Goal: Task Accomplishment & Management: Manage account settings

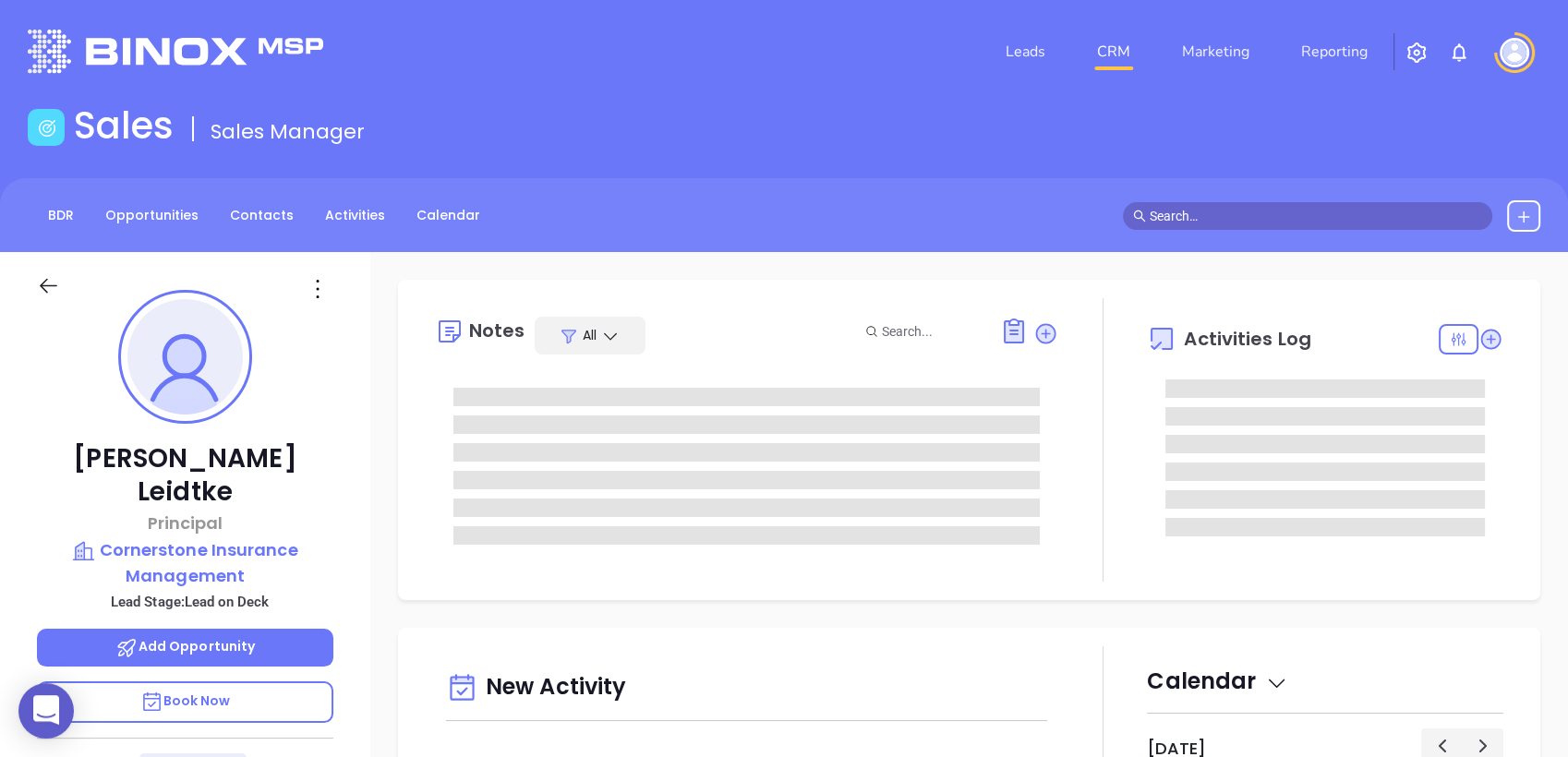
type input "[DATE]"
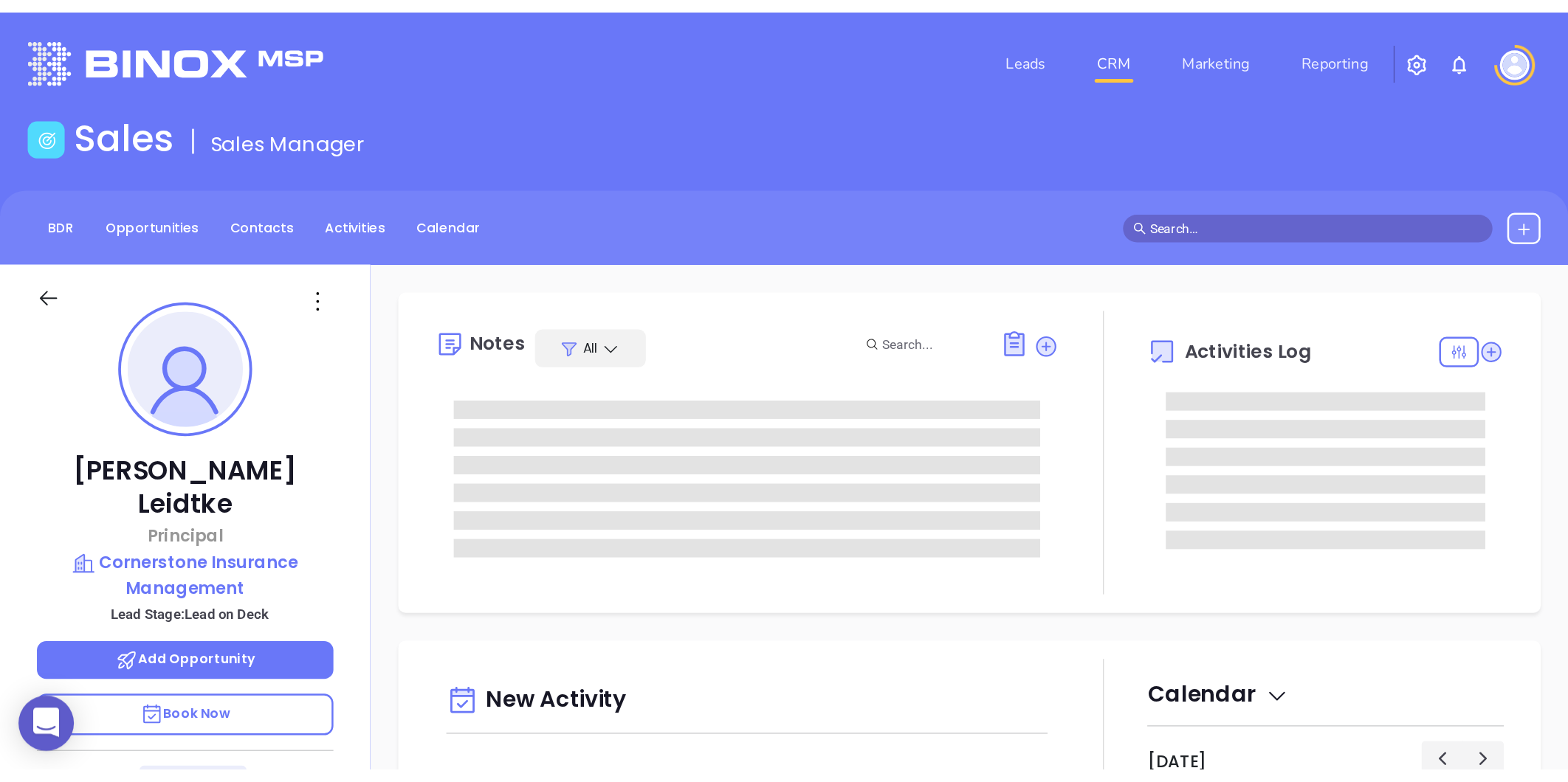
scroll to position [258, 0]
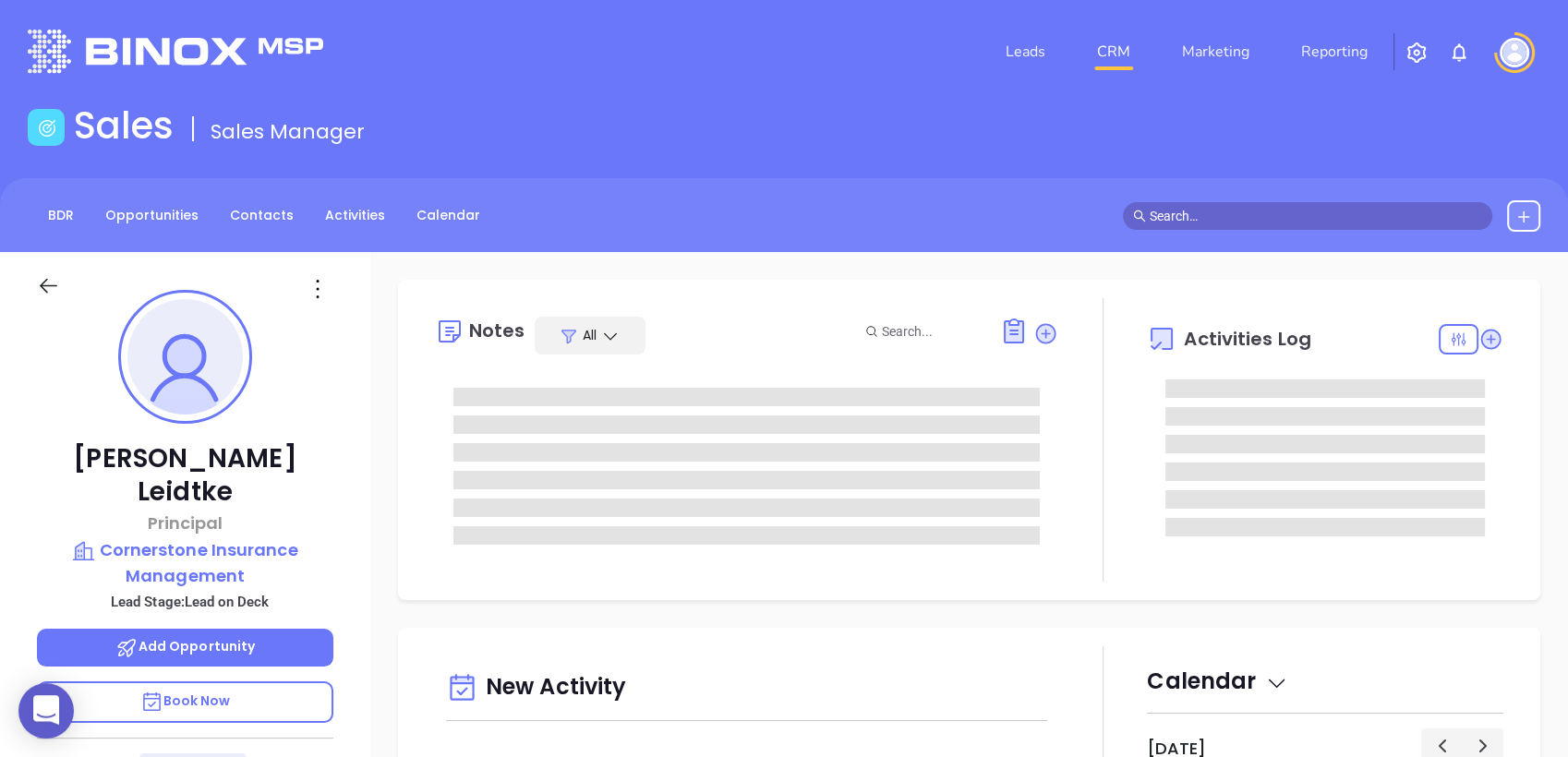
type input "[PERSON_NAME]"
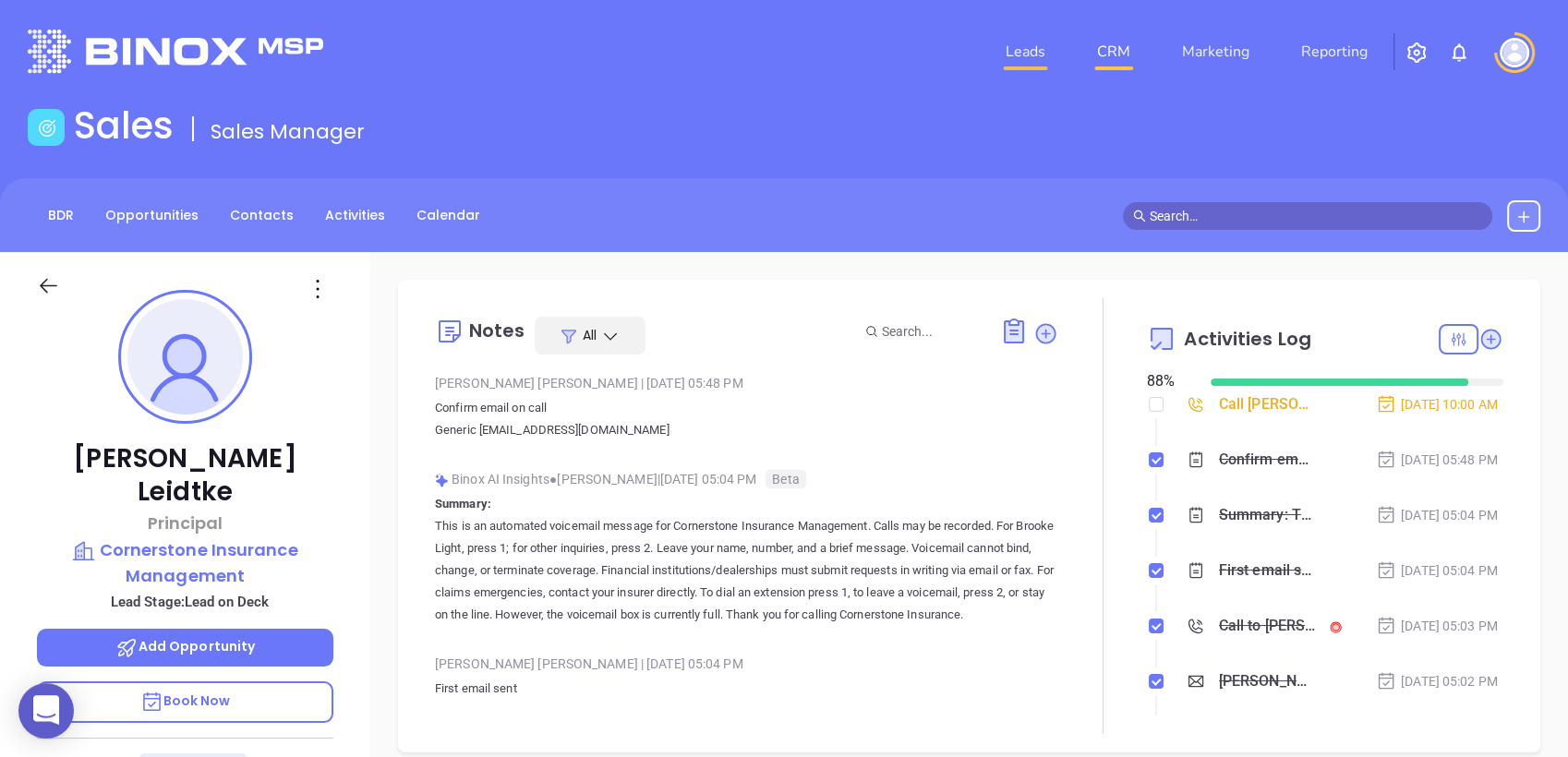
click at [1024, 52] on link "Leads" at bounding box center [1025, 51] width 55 height 37
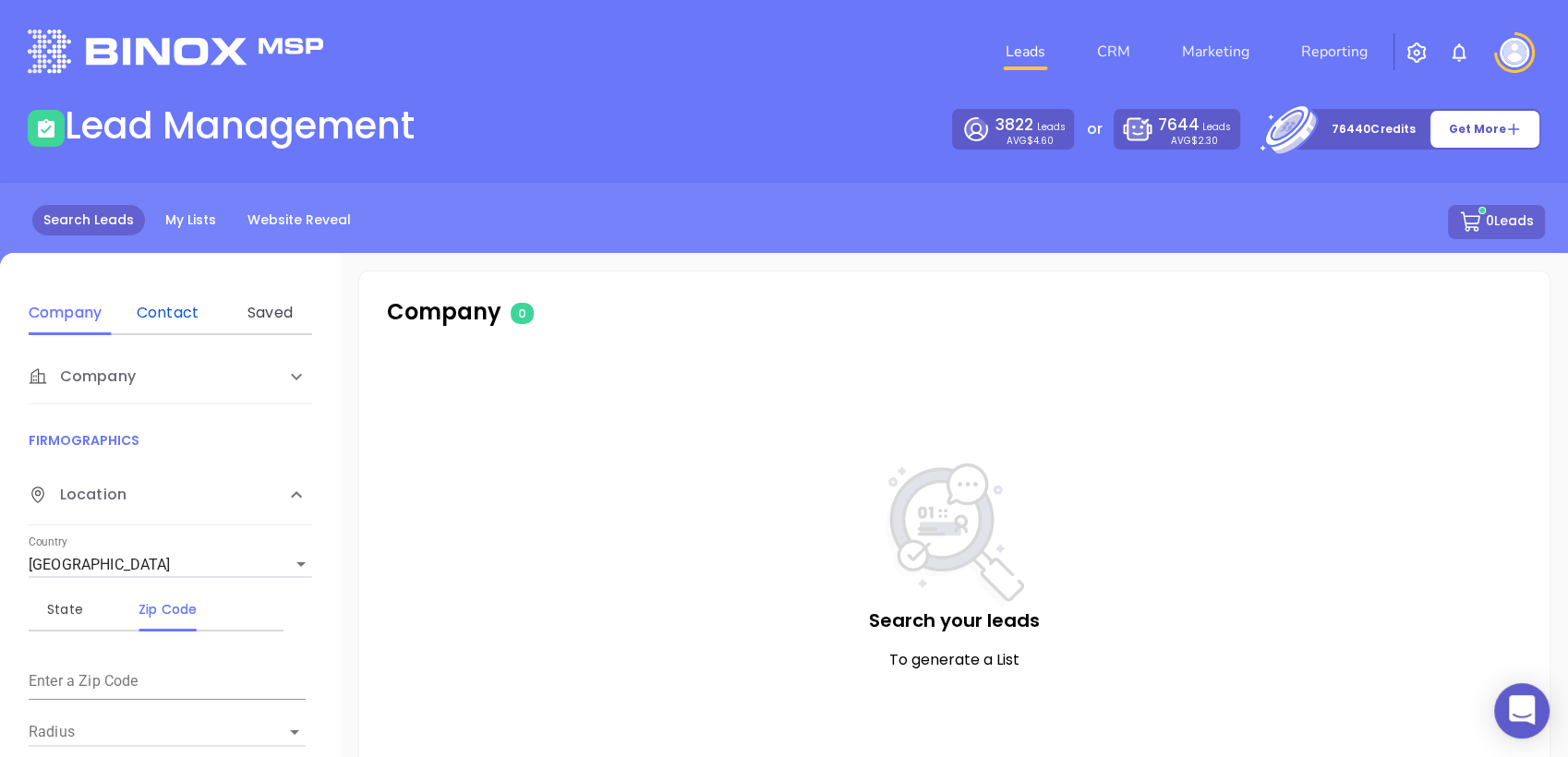
click at [163, 315] on div "Contact" at bounding box center [167, 313] width 73 height 22
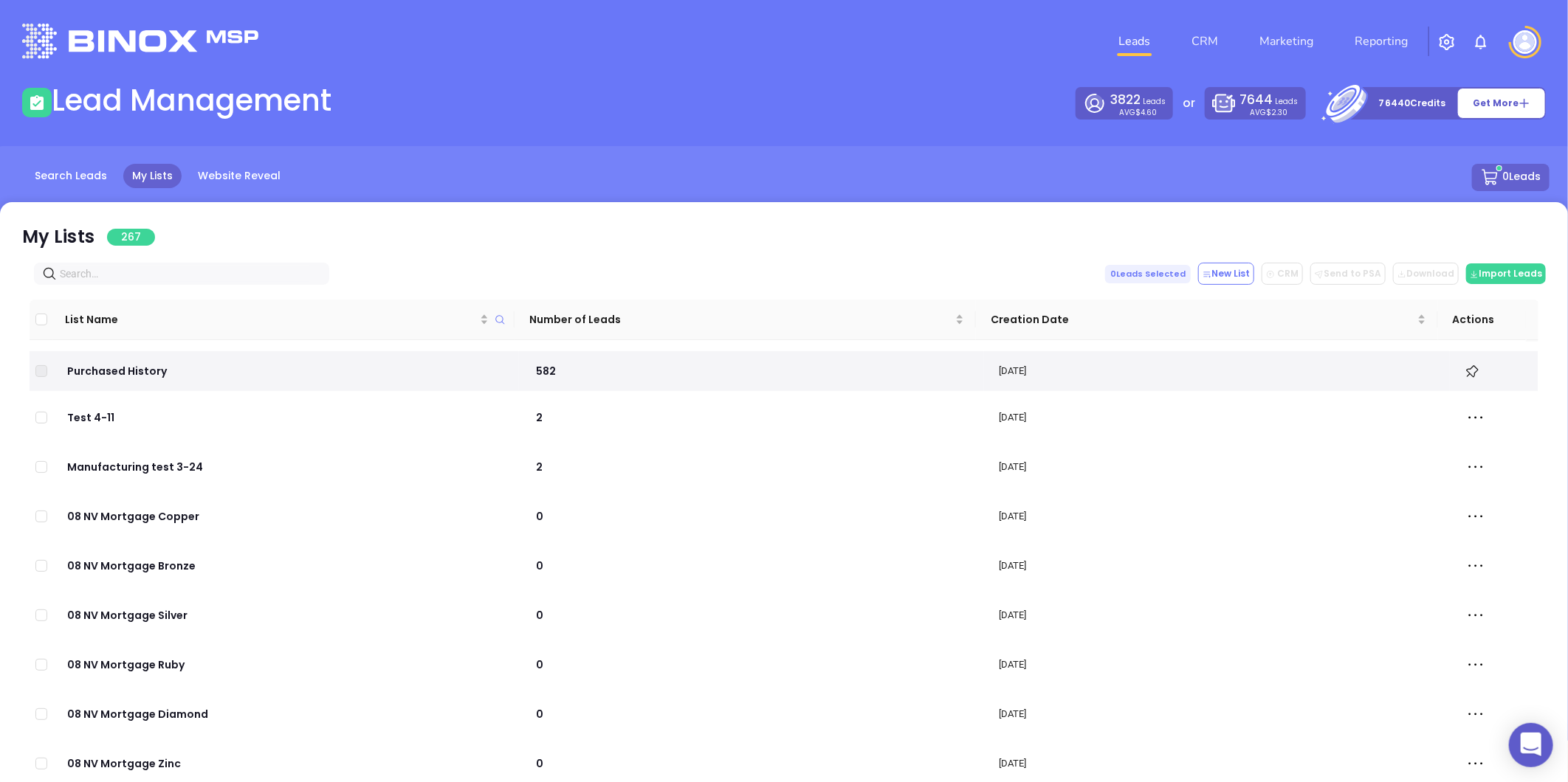
click at [126, 279] on input "text" at bounding box center [184, 273] width 250 height 16
paste input "harttinsurance.com"
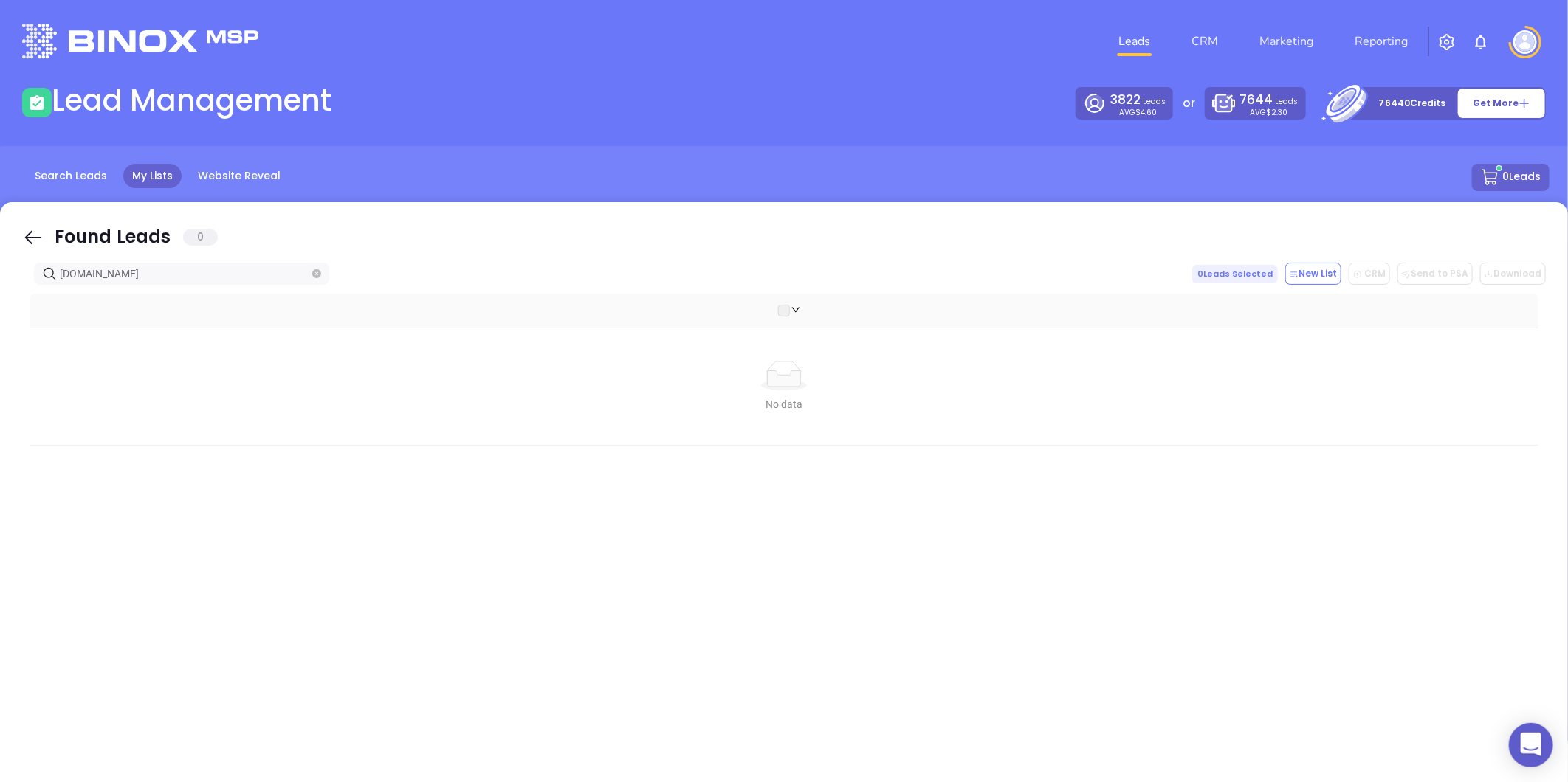
drag, startPoint x: 160, startPoint y: 274, endPoint x: -443, endPoint y: 229, distance: 604.7
click at [0, 229] on html "0 Leads CRM Marketing Reporting Financial Leads Leads Lead Management 3822 Lead…" at bounding box center [784, 391] width 1568 height 782
paste input "utchings"
drag, startPoint x: 180, startPoint y: 273, endPoint x: -284, endPoint y: 321, distance: 466.5
click at [0, 321] on html "0 Leads CRM Marketing Reporting Financial Leads Leads Lead Management 3822 Lead…" at bounding box center [784, 391] width 1568 height 782
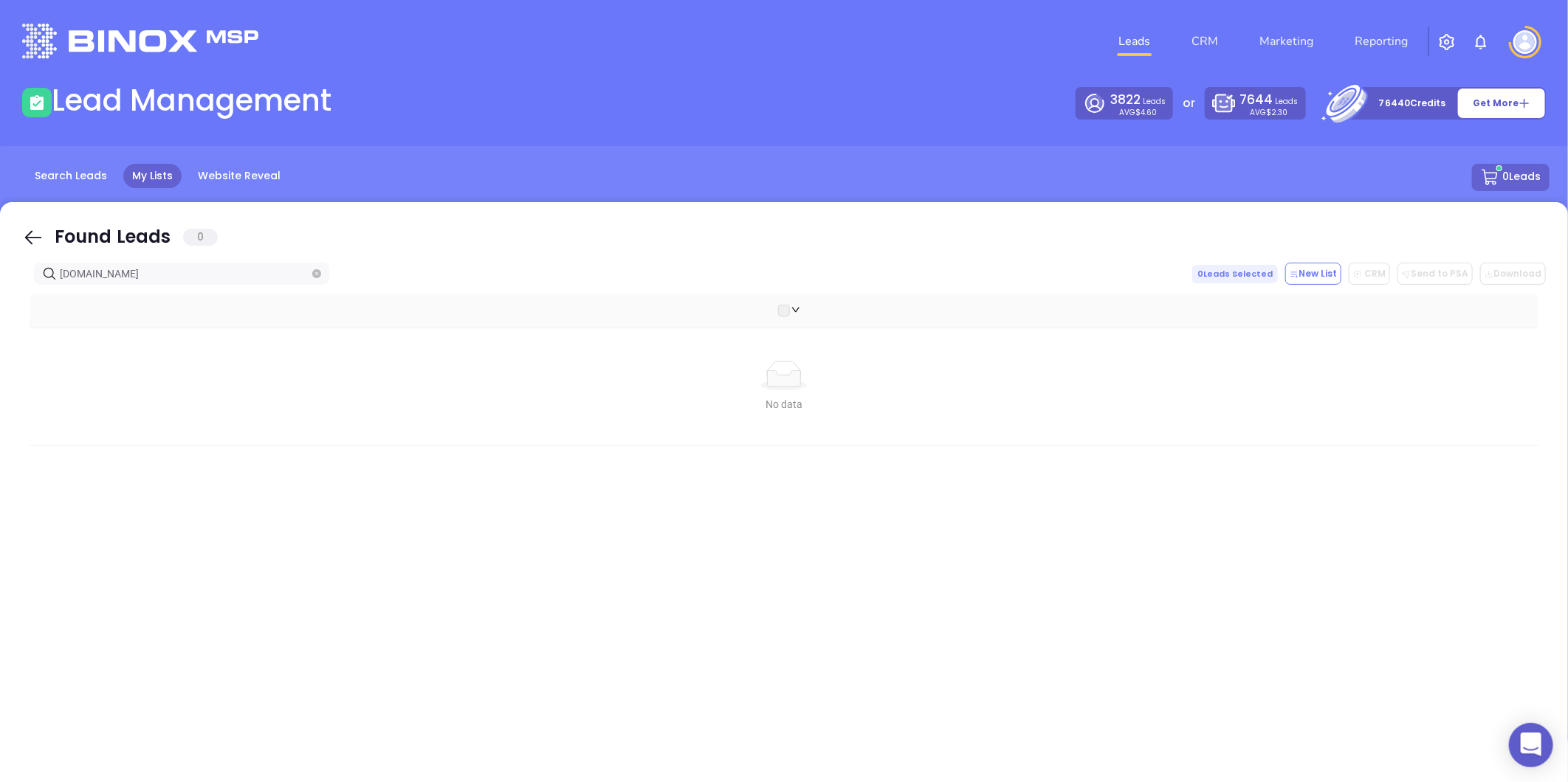
paste input "insurancequoteadvantag"
type input "insurancequoteadvantage.com"
drag, startPoint x: 204, startPoint y: 271, endPoint x: -205, endPoint y: 274, distance: 409.0
click at [0, 274] on html "0 Leads CRM Marketing Reporting Financial Leads Leads Lead Management 3822 Lead…" at bounding box center [784, 391] width 1568 height 782
paste input "service@insuranceadvantageny.com"
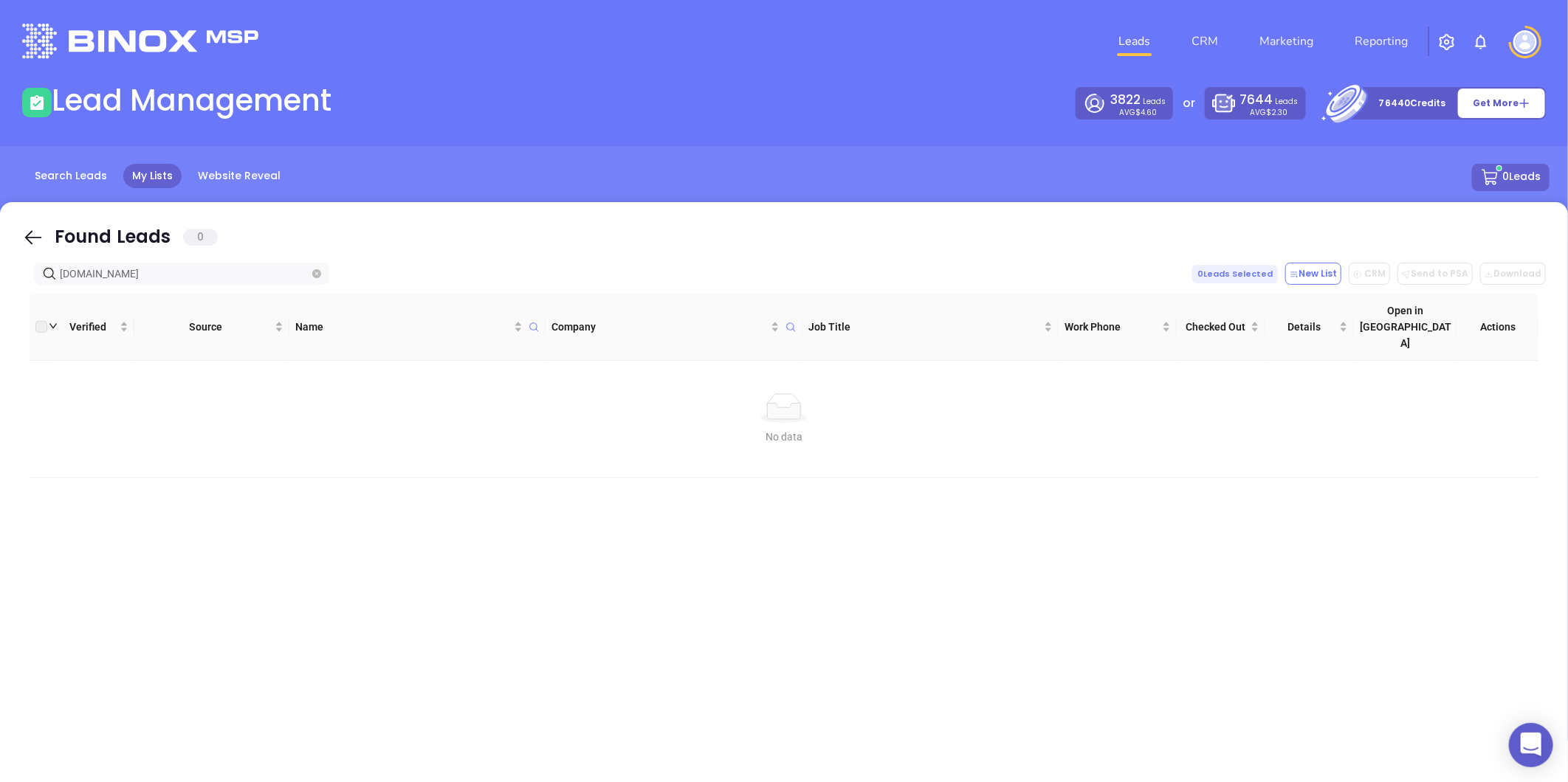
drag, startPoint x: 13, startPoint y: 288, endPoint x: -169, endPoint y: 288, distance: 182.0
click at [0, 288] on html "0 Leads CRM Marketing Reporting Financial Leads Leads Lead Management 3822 Lead…" at bounding box center [784, 391] width 1568 height 782
click at [216, 273] on input "insuranceadvantageny.com" at bounding box center [184, 273] width 250 height 16
drag, startPoint x: 218, startPoint y: 271, endPoint x: 5, endPoint y: 278, distance: 213.1
click at [0, 283] on html "0 Leads CRM Marketing Reporting Financial Leads Leads Lead Management 3822 Lead…" at bounding box center [784, 391] width 1568 height 782
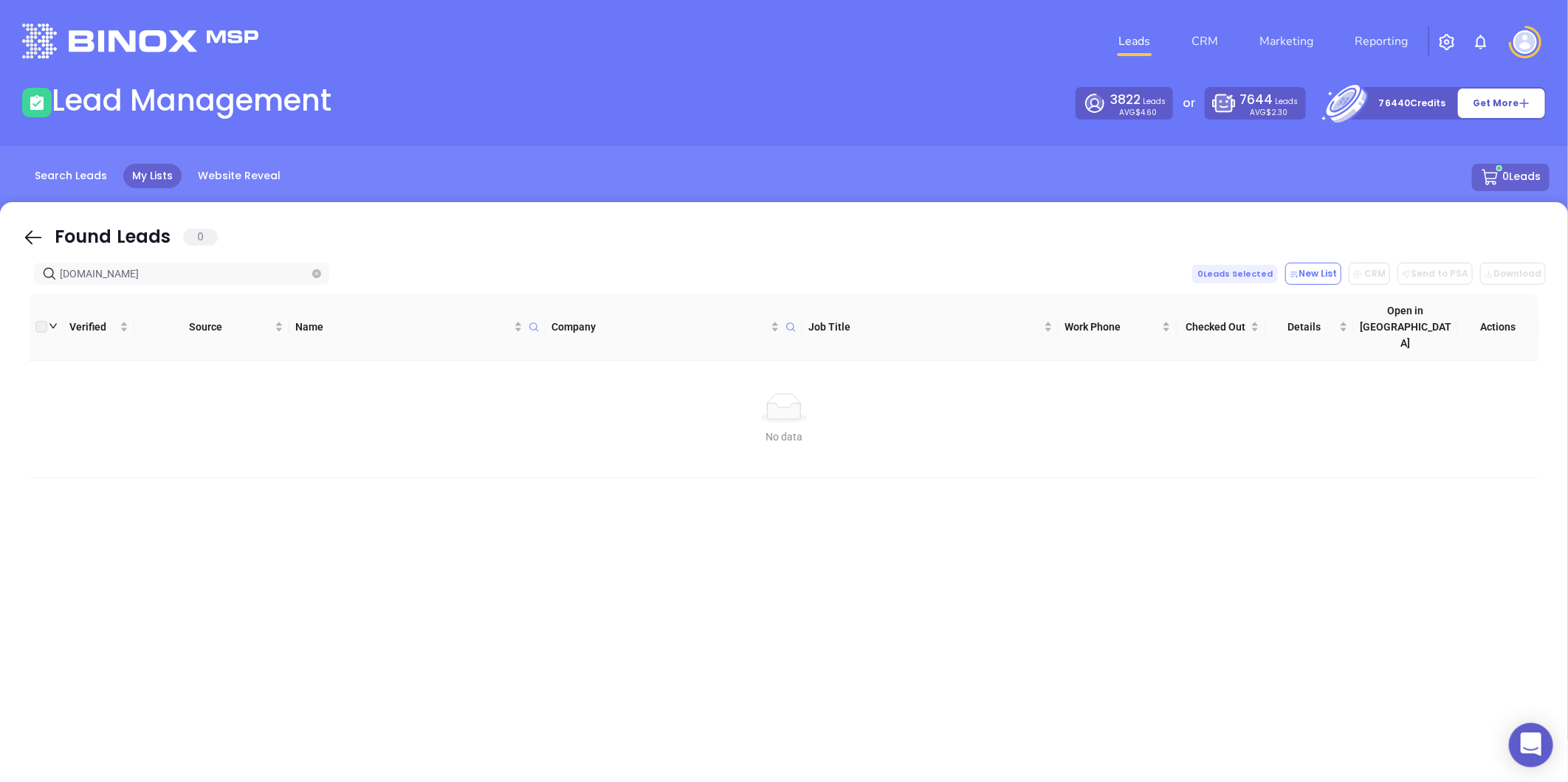
paste input "etechbrokerage"
type input "insuretechbrokerage.com"
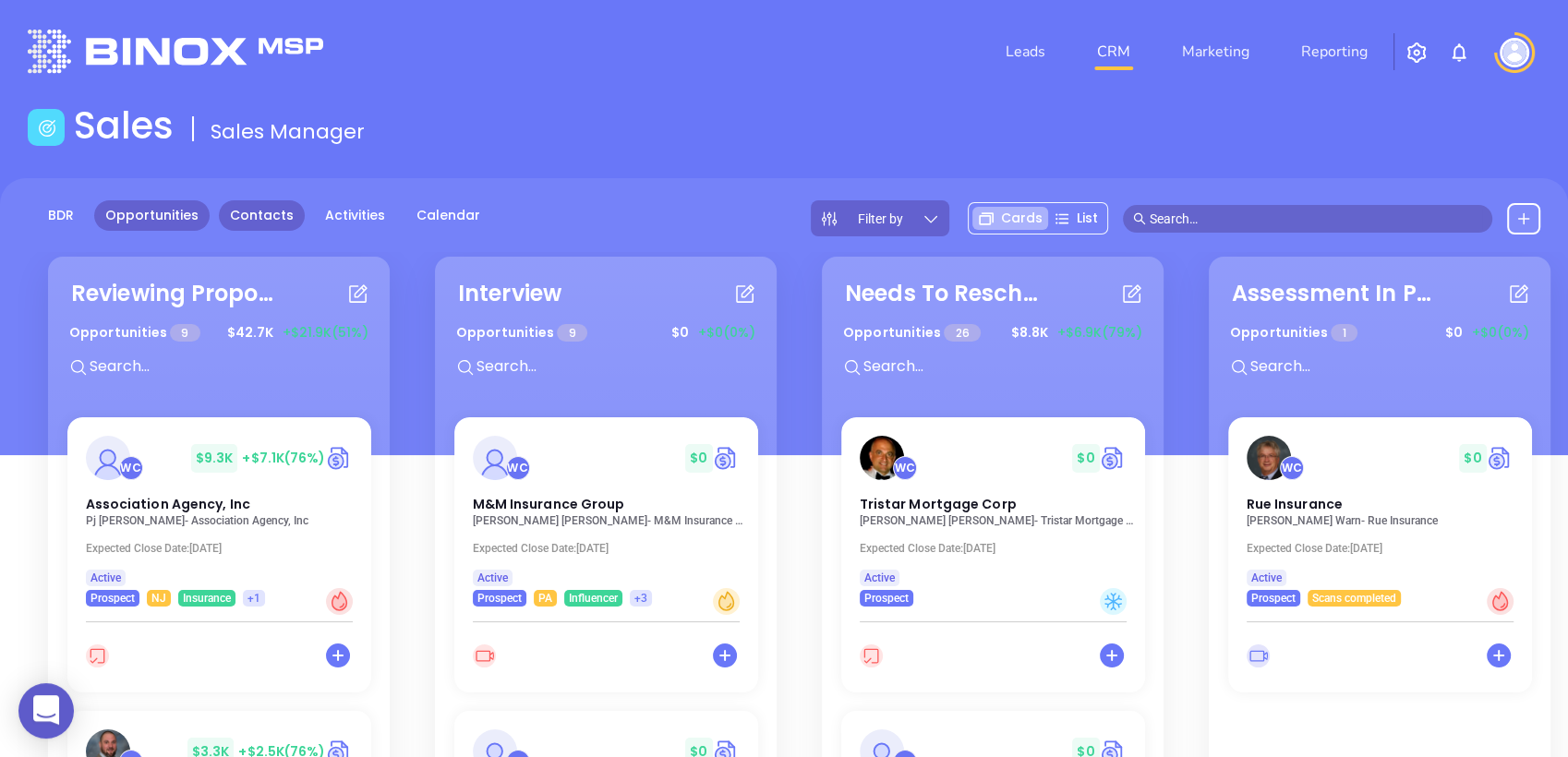
click at [264, 219] on link "Contacts" at bounding box center [262, 215] width 86 height 31
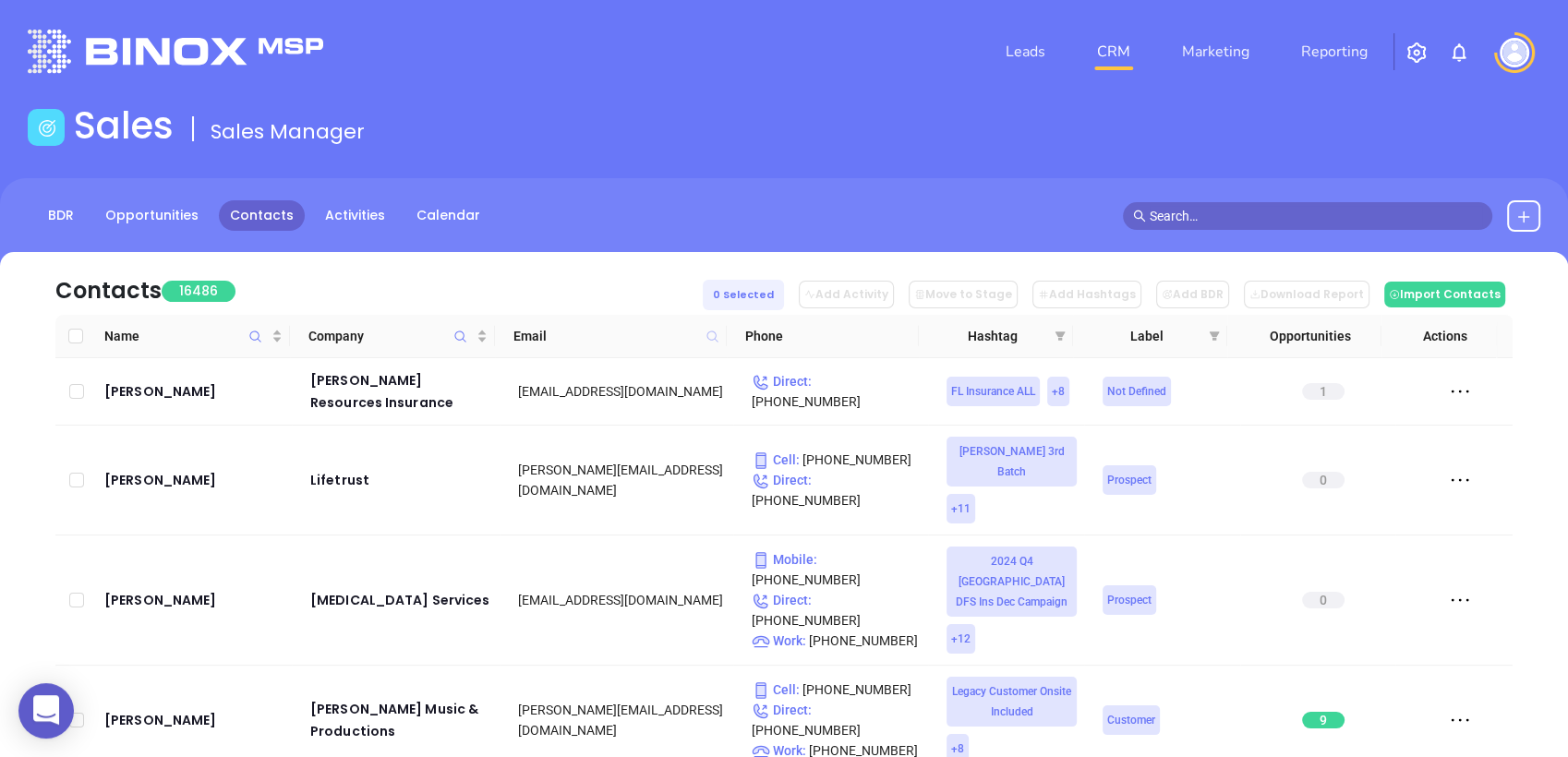
click at [714, 333] on icon at bounding box center [711, 335] width 11 height 11
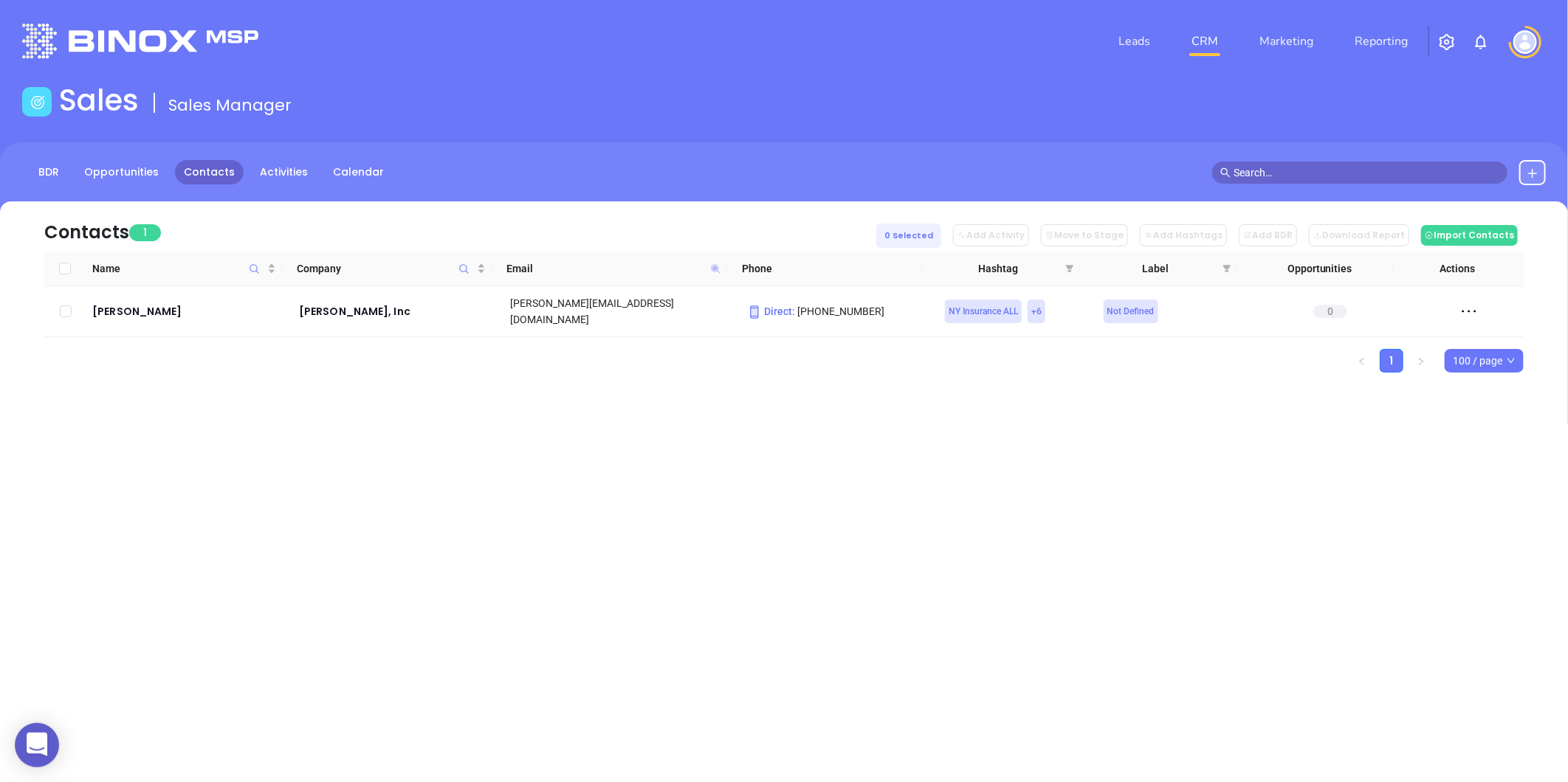
click at [714, 269] on icon at bounding box center [715, 268] width 9 height 9
paste input "guntherwealth"
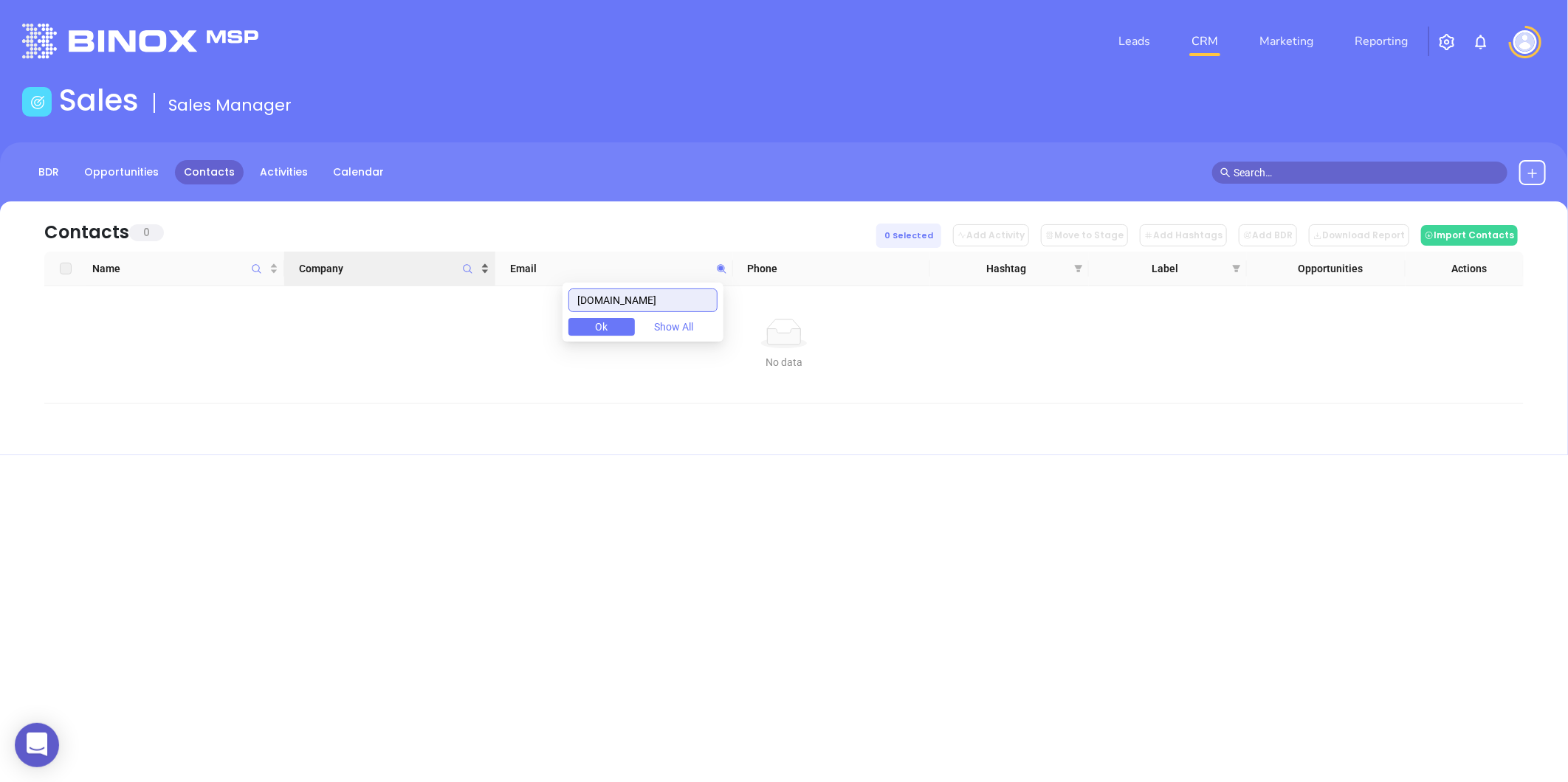
drag, startPoint x: 689, startPoint y: 296, endPoint x: 428, endPoint y: 275, distance: 261.8
click at [425, 276] on body "0 Leads CRM Marketing Reporting Financial Leads Leads Sales Sales Manager BDR O…" at bounding box center [784, 391] width 1568 height 782
paste input "hginsurance"
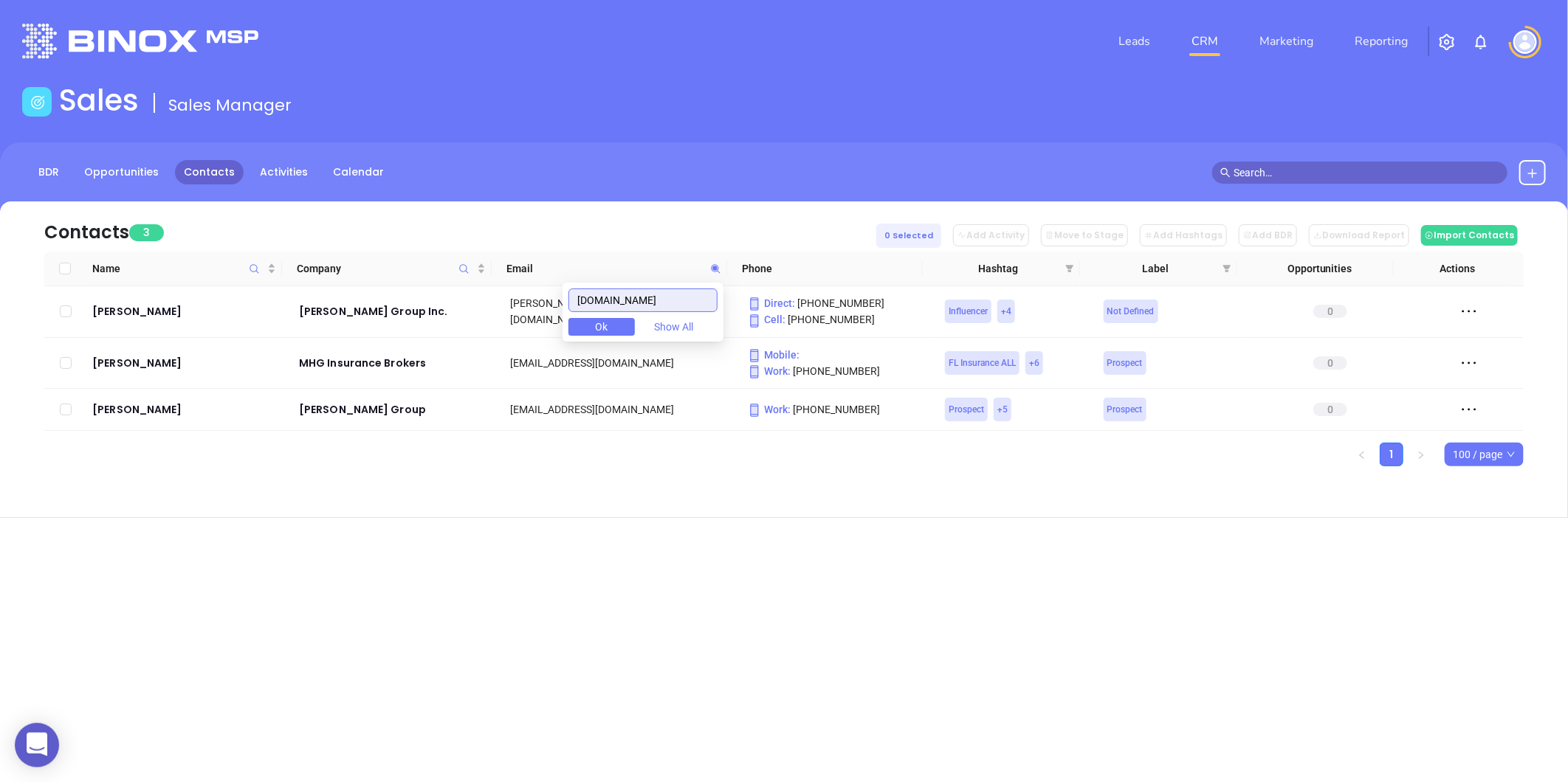
drag, startPoint x: 465, startPoint y: 304, endPoint x: 438, endPoint y: 301, distance: 27.2
click at [438, 301] on body "0 Leads CRM Marketing Reporting Financial Leads Leads Sales Sales Manager BDR O…" at bounding box center [784, 391] width 1568 height 782
paste input "lm"
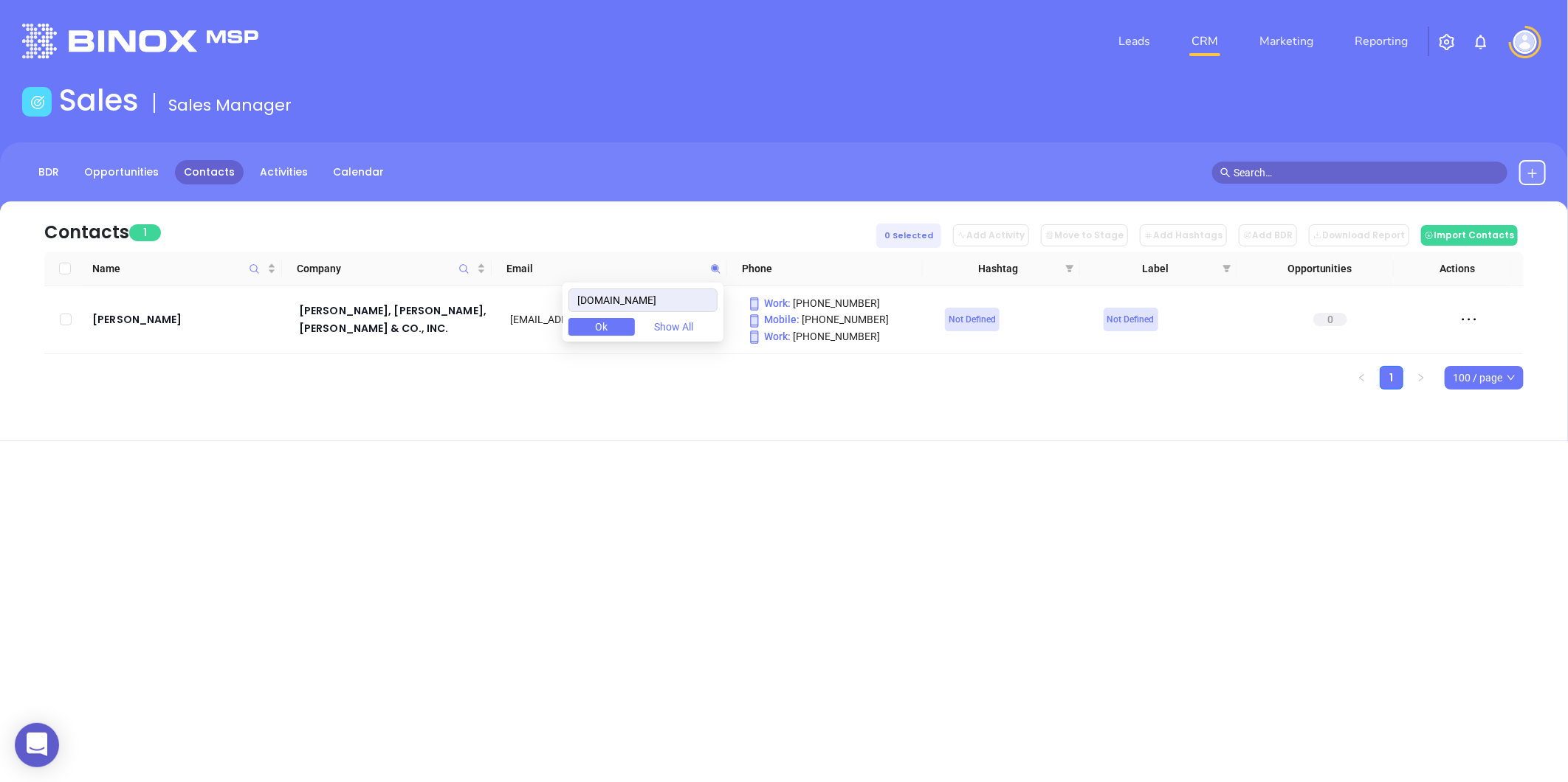
click at [696, 454] on div "Leads CRM Marketing Reporting Financial Leads Leads Sales Sales Manager BDR Opp…" at bounding box center [784, 391] width 1568 height 782
click at [716, 269] on icon at bounding box center [715, 268] width 9 height 9
paste input "artloffbenefits"
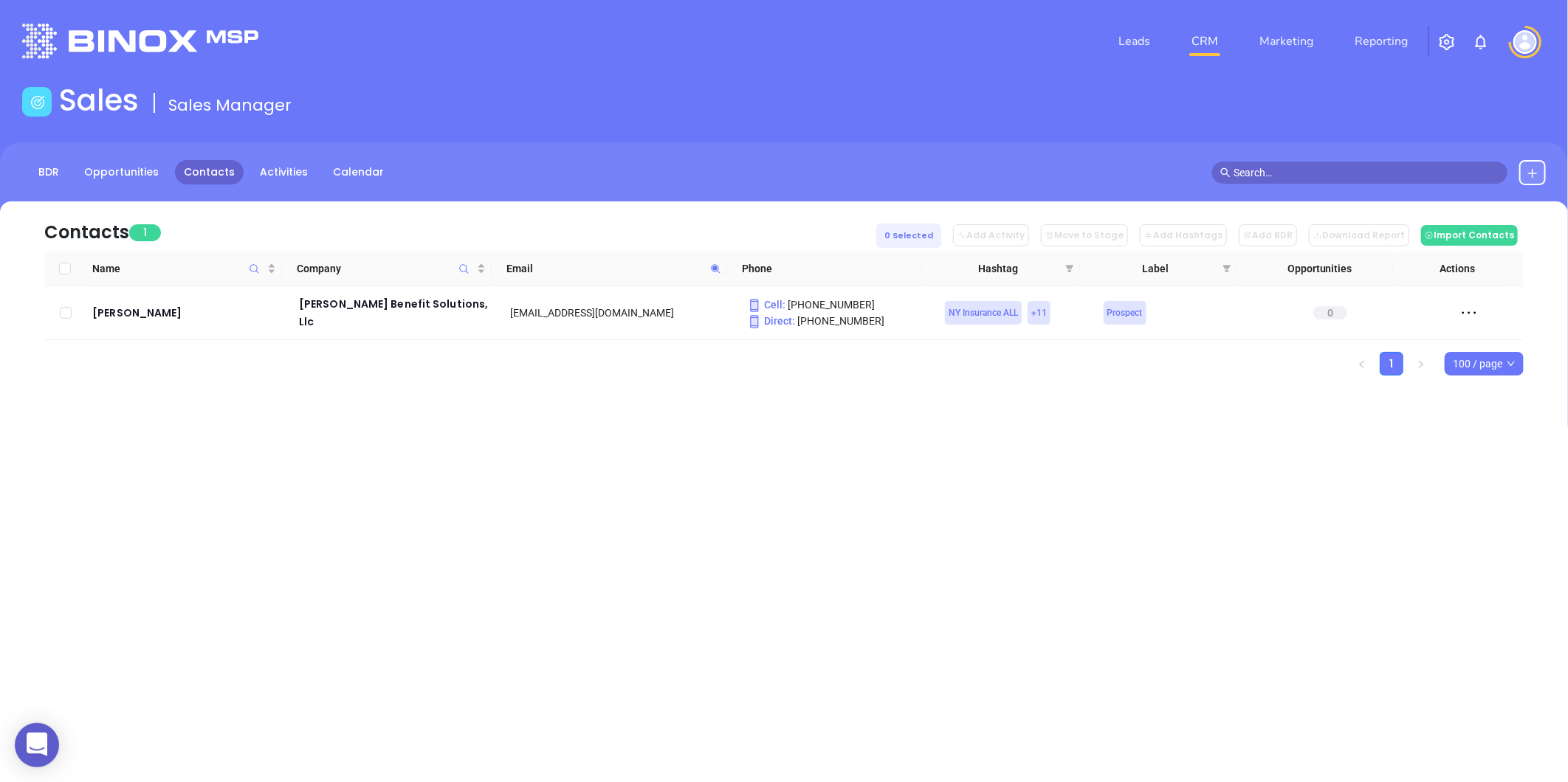
click at [712, 268] on icon at bounding box center [716, 269] width 11 height 11
paste input "tinsurance"
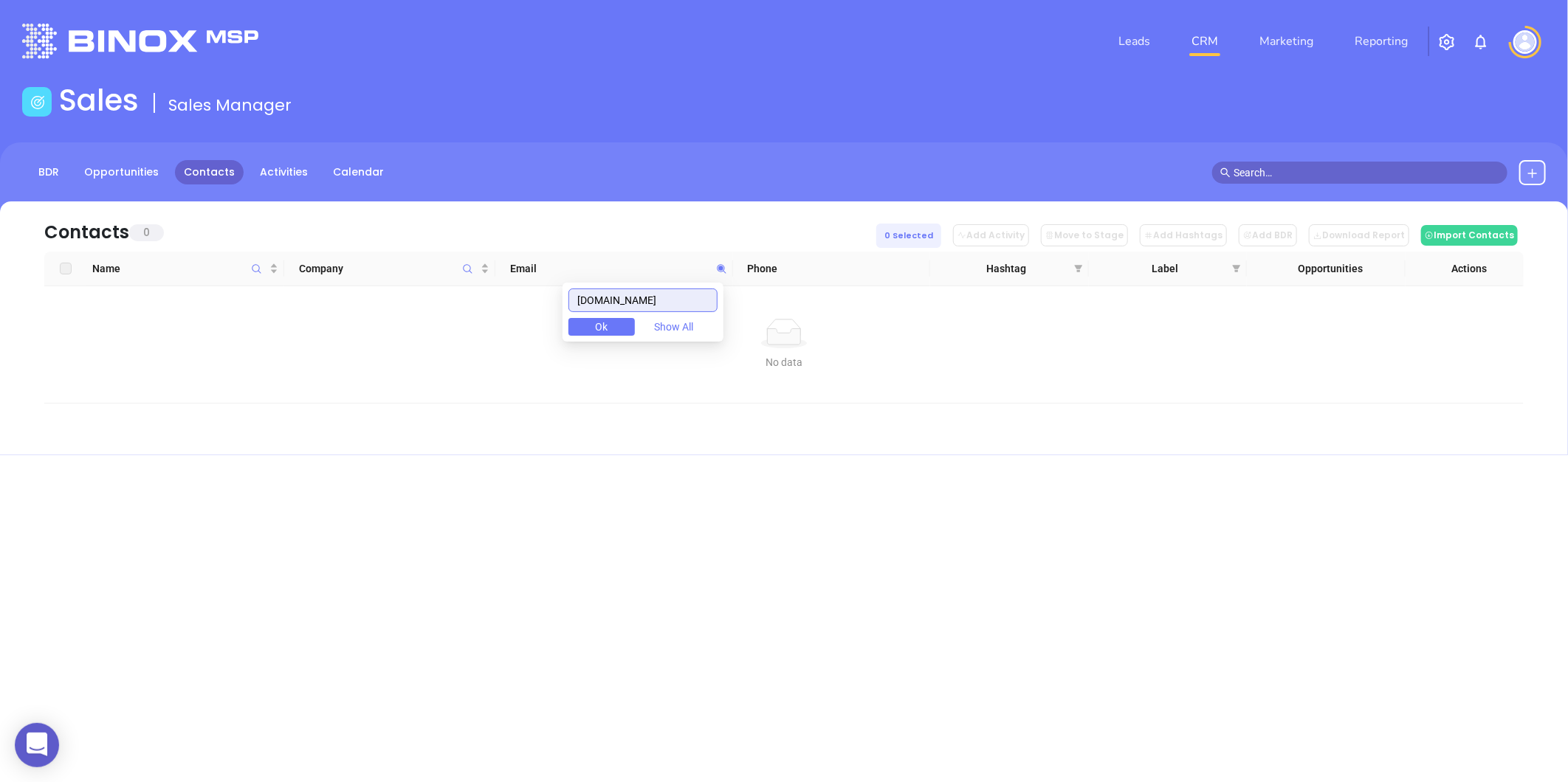
drag, startPoint x: 659, startPoint y: 301, endPoint x: 347, endPoint y: 296, distance: 312.0
click at [347, 296] on body "0 Leads CRM Marketing Reporting Financial Leads Leads Sales Sales Manager BDR O…" at bounding box center [784, 391] width 1568 height 782
paste input "utchings"
drag, startPoint x: 703, startPoint y: 304, endPoint x: 433, endPoint y: 308, distance: 270.0
click at [431, 308] on body "0 Leads CRM Marketing Reporting Financial Leads Leads Sales Sales Manager BDR O…" at bounding box center [784, 391] width 1568 height 782
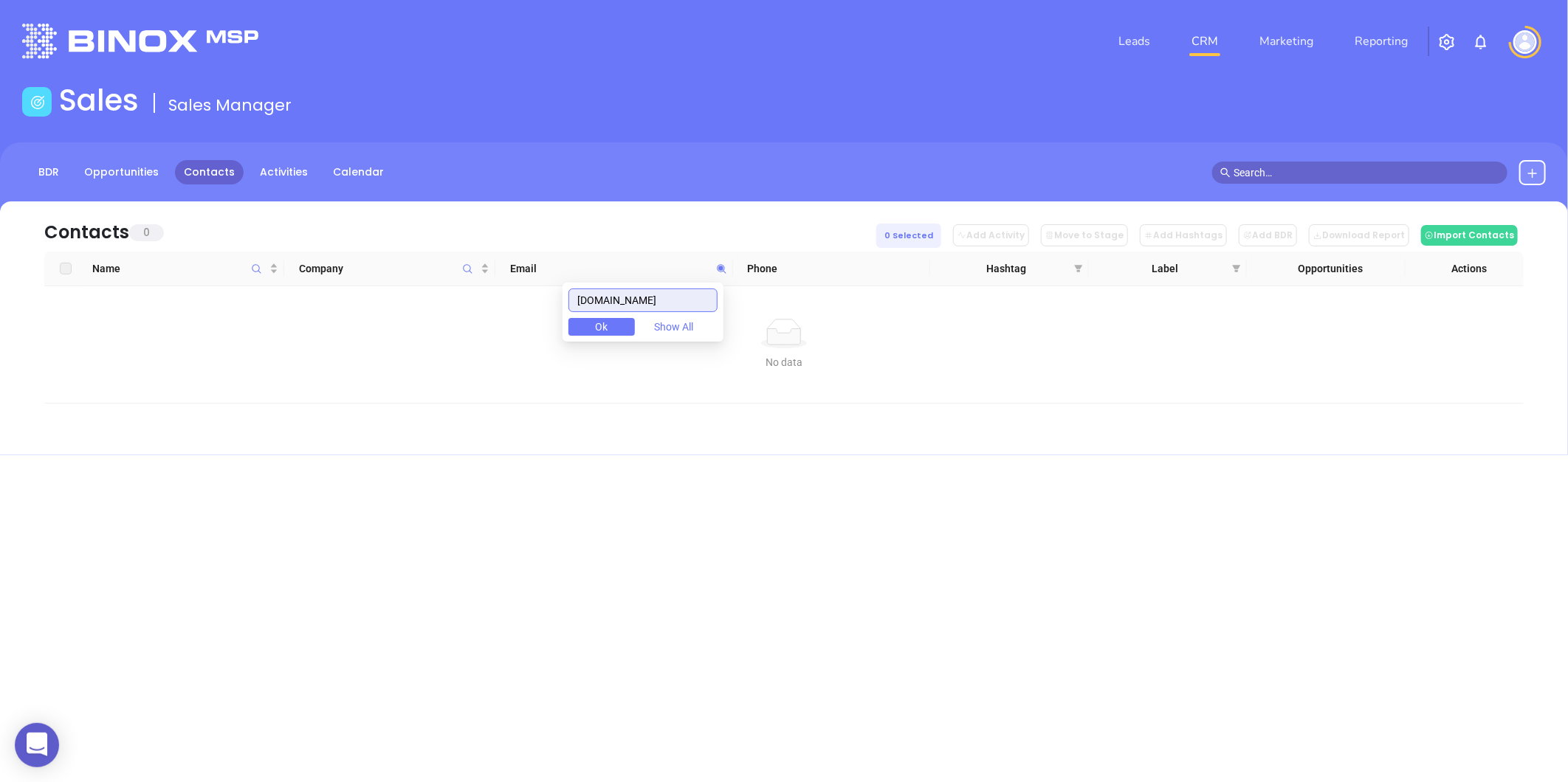
paste input "ijuagency"
drag, startPoint x: 666, startPoint y: 300, endPoint x: 380, endPoint y: 311, distance: 286.2
click at [387, 310] on body "0 Leads CRM Marketing Reporting Financial Leads Leads Sales Sales Manager BDR O…" at bounding box center [784, 391] width 1568 height 782
paste input "mecnys"
drag, startPoint x: 655, startPoint y: 305, endPoint x: 482, endPoint y: 314, distance: 173.2
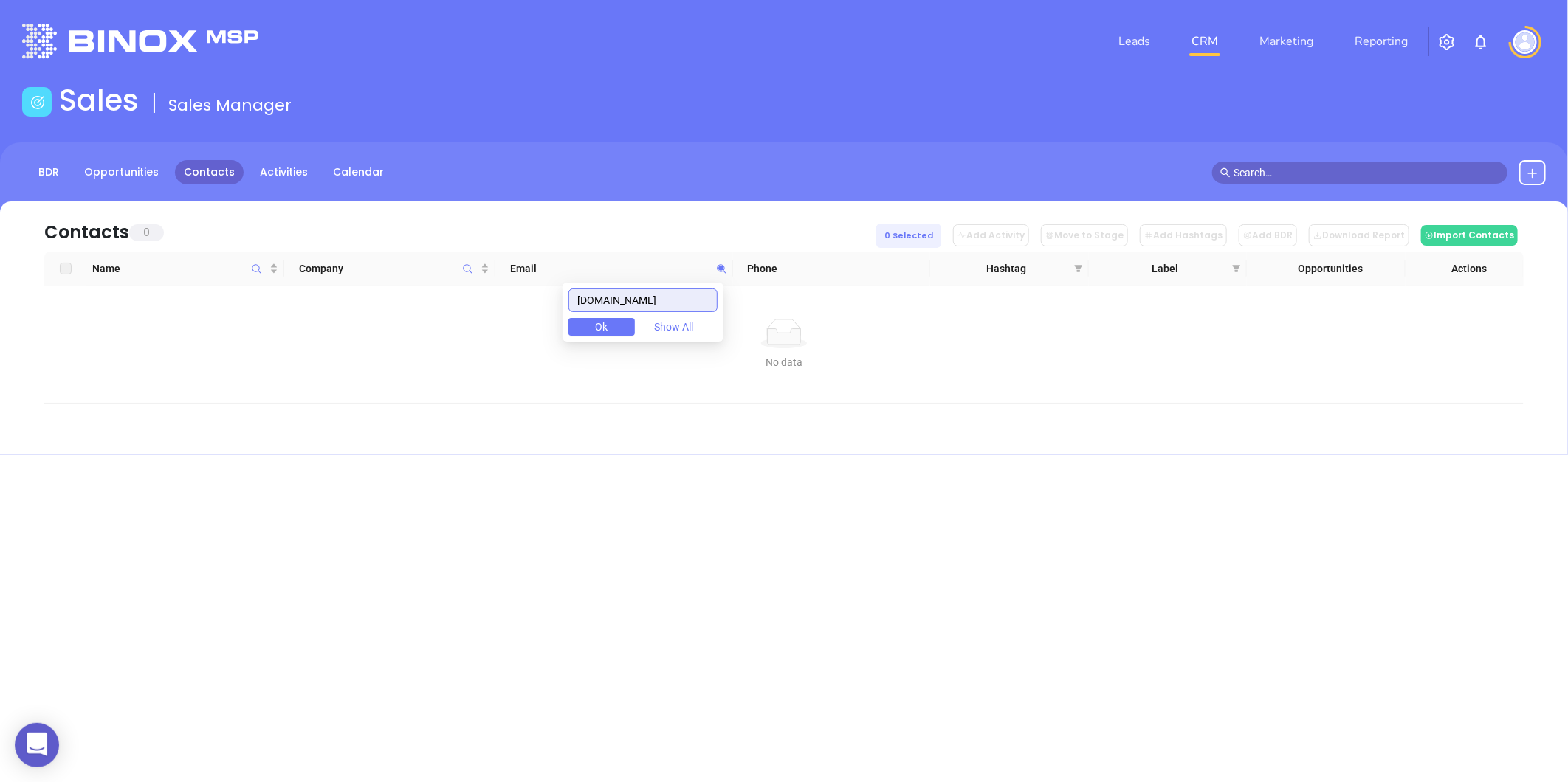
click at [482, 314] on body "0 Leads CRM Marketing Reporting Financial Leads Leads Sales Sales Manager BDR O…" at bounding box center [784, 391] width 1568 height 782
paste input "nfocusinsurance"
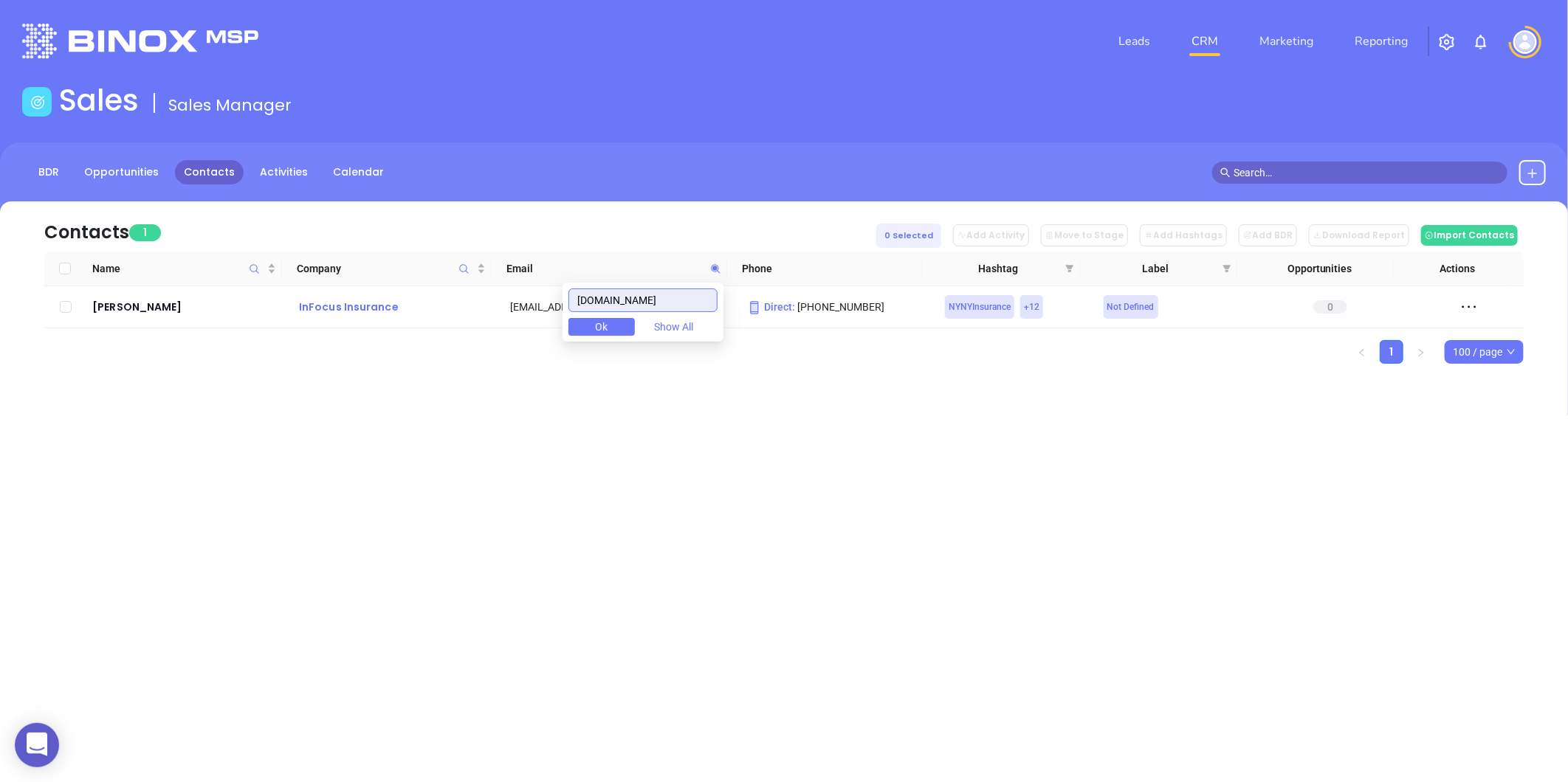
drag, startPoint x: 706, startPoint y: 305, endPoint x: 396, endPoint y: 312, distance: 310.1
click at [397, 312] on body "0 Leads CRM Marketing Reporting Financial Leads Leads Sales Sales Manager BDR O…" at bounding box center [784, 391] width 1568 height 782
paste input "surancequoteadvantag"
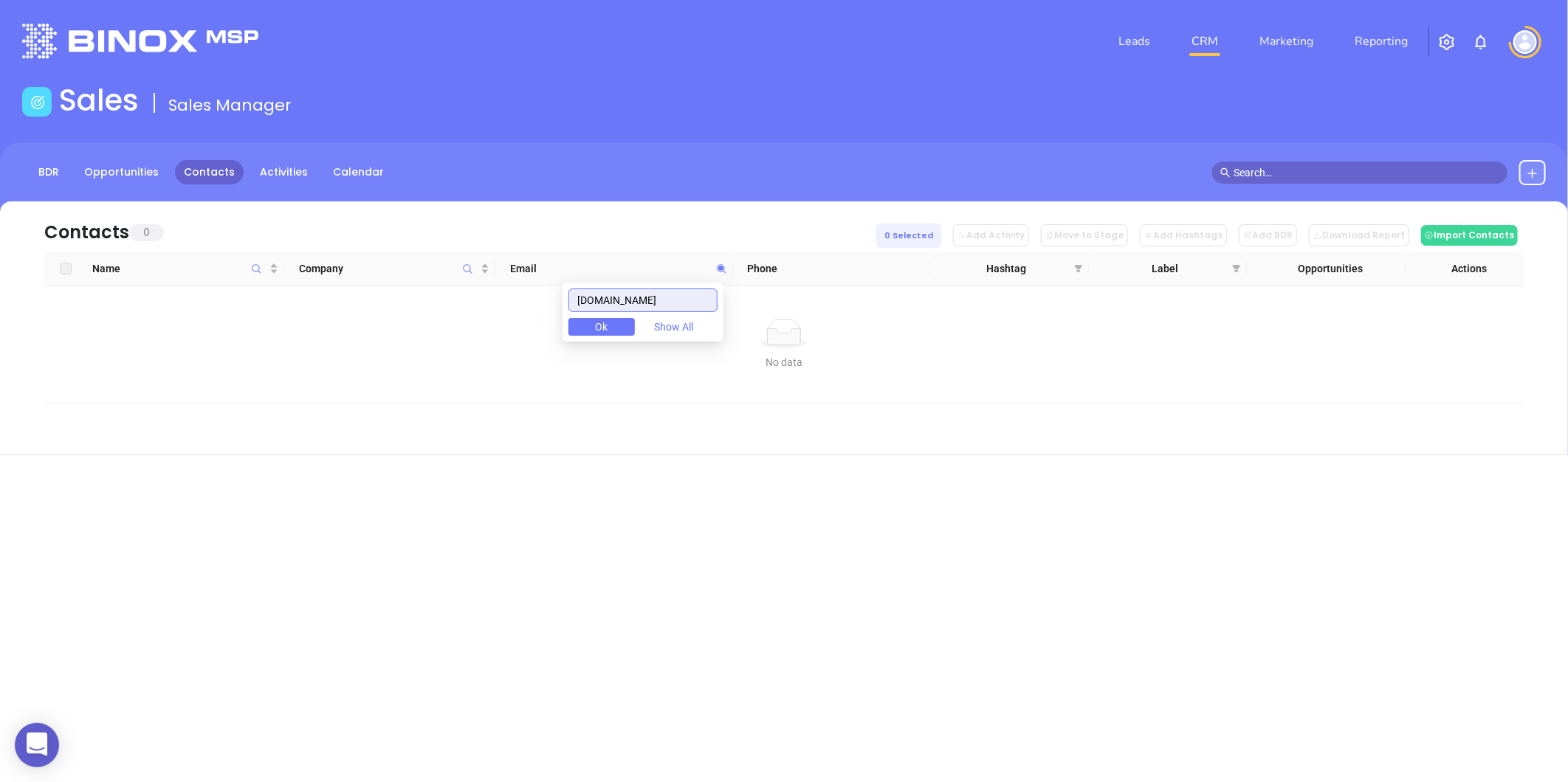
click at [666, 303] on input "insurancequoteadvantage.com" at bounding box center [643, 300] width 149 height 24
paste input "advantageny"
click at [676, 301] on input "insuranceadvantageny.com" at bounding box center [643, 300] width 149 height 24
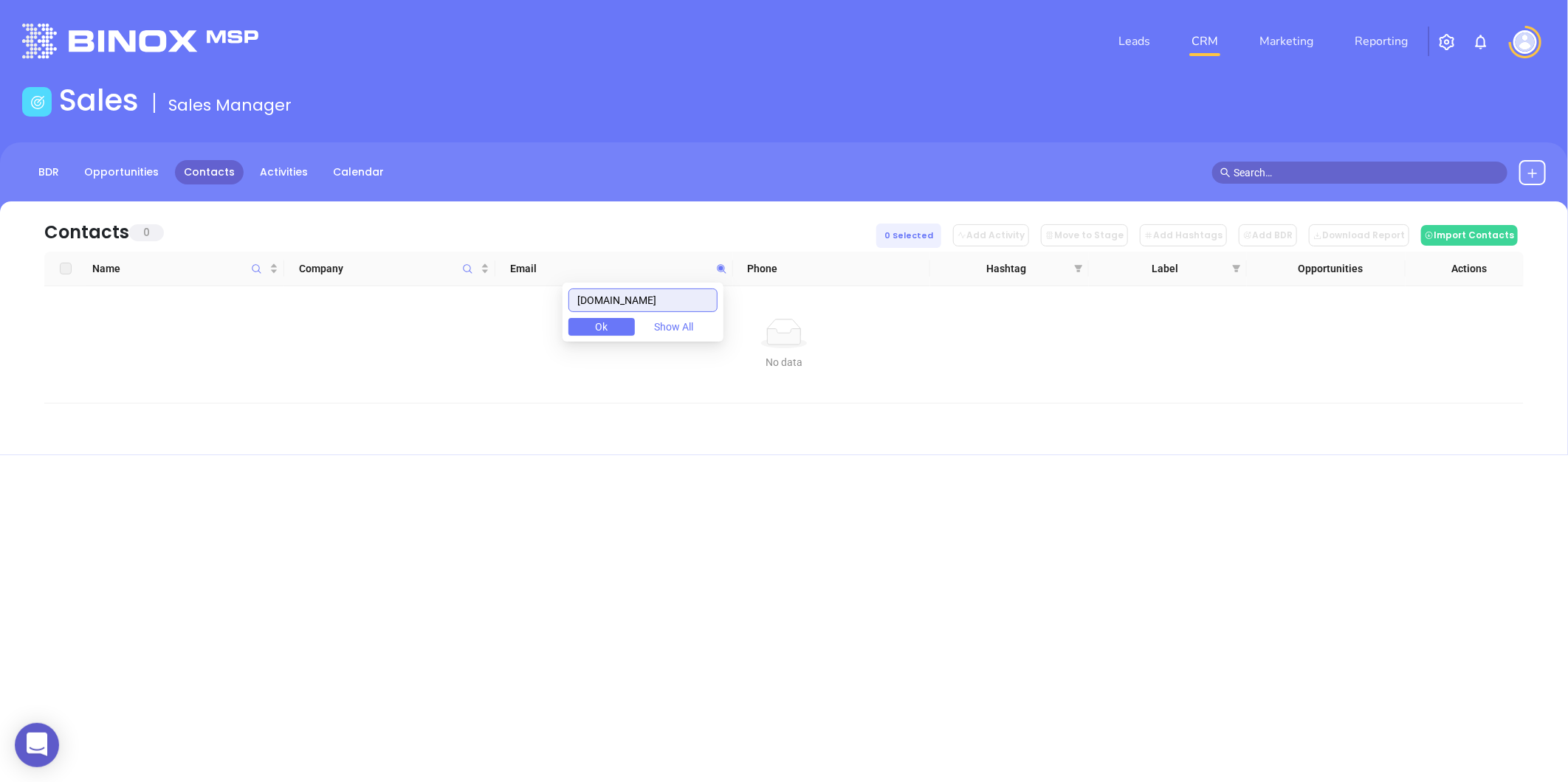
click at [676, 301] on input "insuranceadvantageny.com" at bounding box center [643, 300] width 149 height 24
click at [647, 298] on input "insuranceadvantageny.com" at bounding box center [643, 300] width 149 height 24
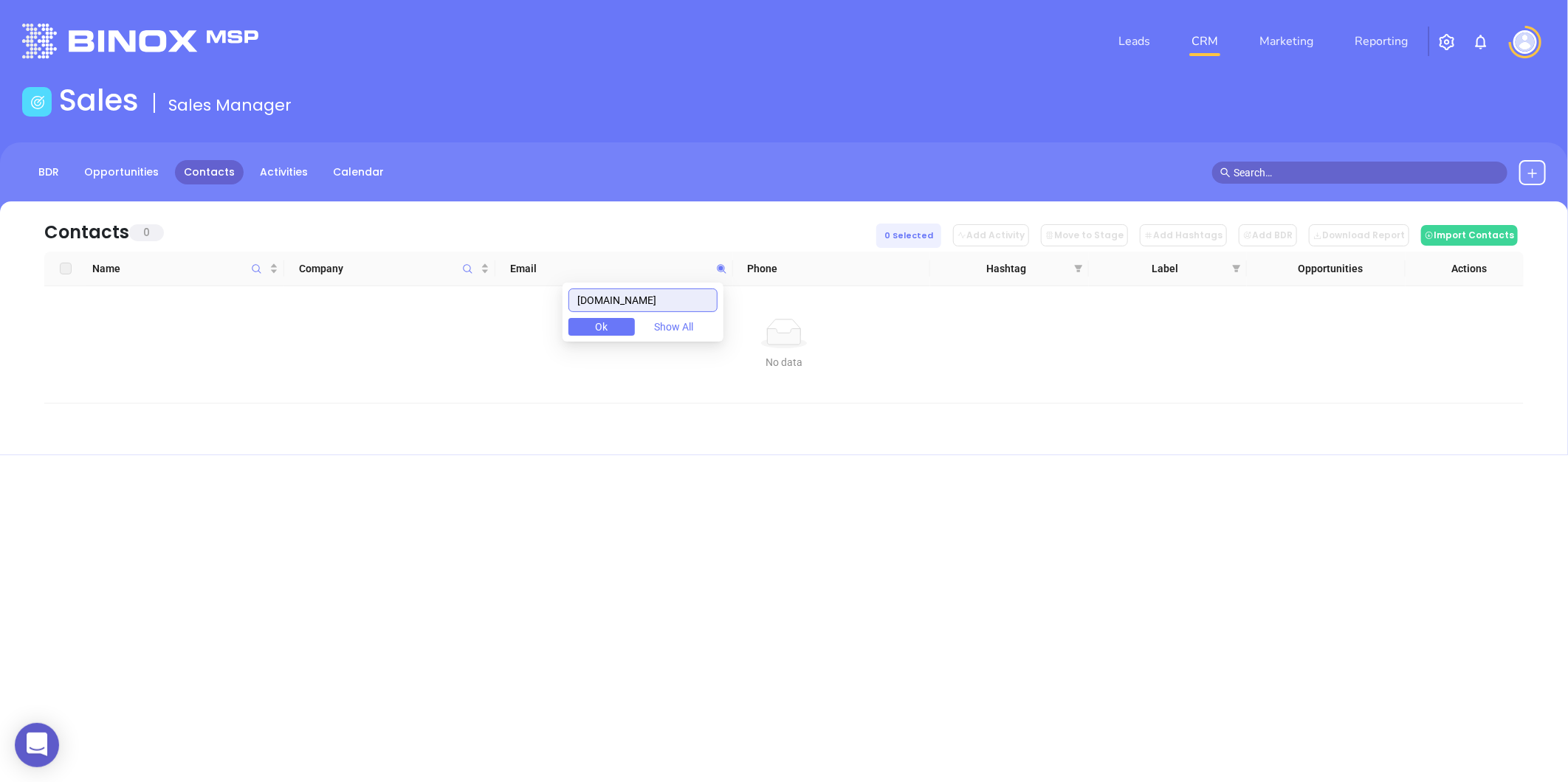
click at [647, 298] on input "insuranceadvantageny.com" at bounding box center [643, 300] width 149 height 24
paste input "etechbrokerage"
click at [1012, 45] on div "Leads CRM Marketing Reporting" at bounding box center [1041, 41] width 1027 height 53
click at [720, 267] on icon at bounding box center [720, 268] width 9 height 9
paste input "tegre"
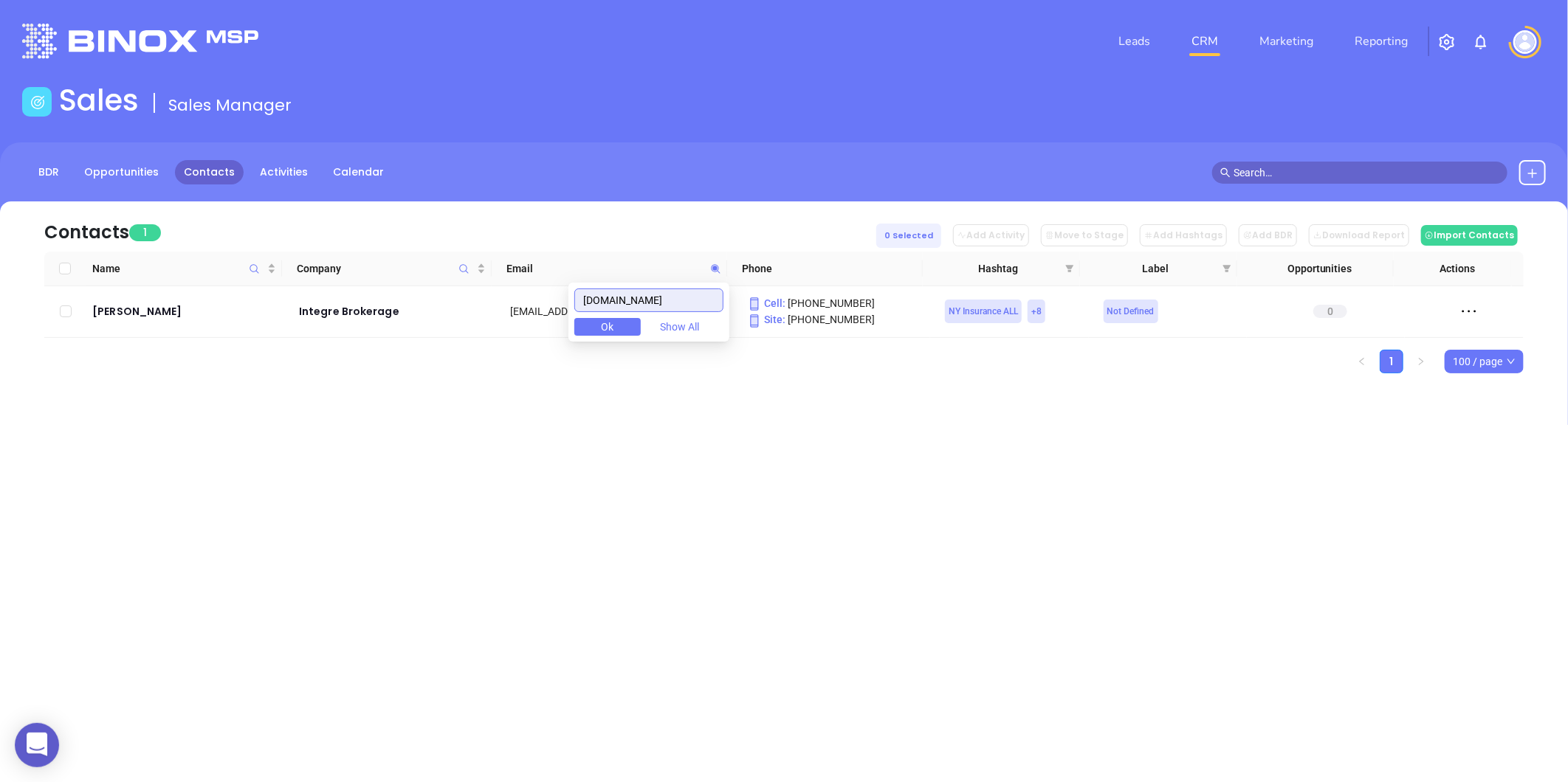
click at [480, 321] on body "0 Leads CRM Marketing Reporting Financial Leads Leads Sales Sales Manager BDR O…" at bounding box center [784, 391] width 1568 height 782
paste input "rfg"
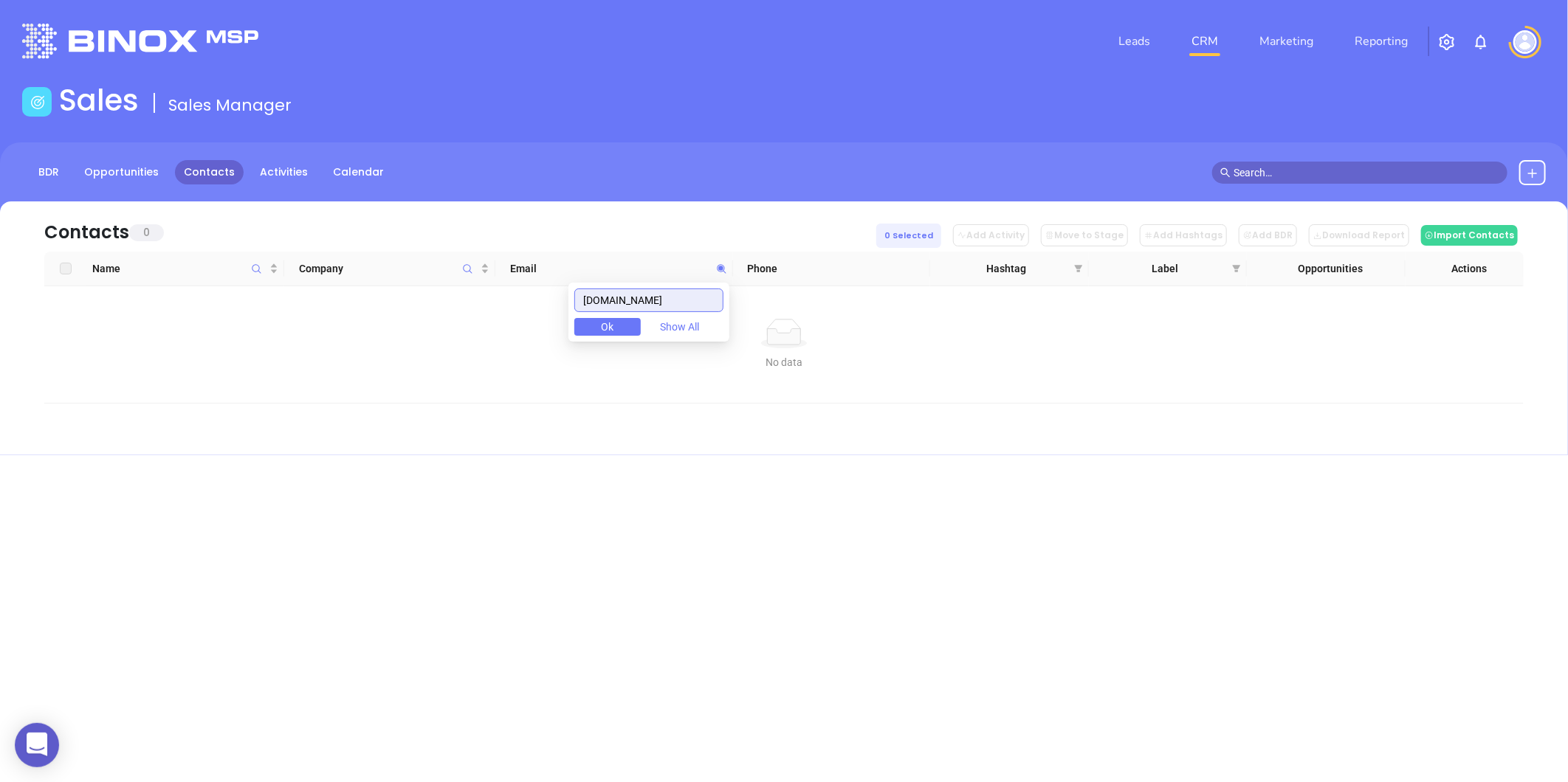
drag, startPoint x: 386, startPoint y: 335, endPoint x: 402, endPoint y: 349, distance: 21.3
click at [335, 345] on body "0 Leads CRM Marketing Reporting Financial Leads Leads Sales Sales Manager BDR O…" at bounding box center [784, 391] width 1568 height 782
paste input "taliancarryoutithaca"
click at [685, 308] on input "italiancarryoutithaca.com" at bounding box center [649, 300] width 149 height 24
click at [686, 308] on input "italiancarryoutithaca.com" at bounding box center [649, 300] width 149 height 24
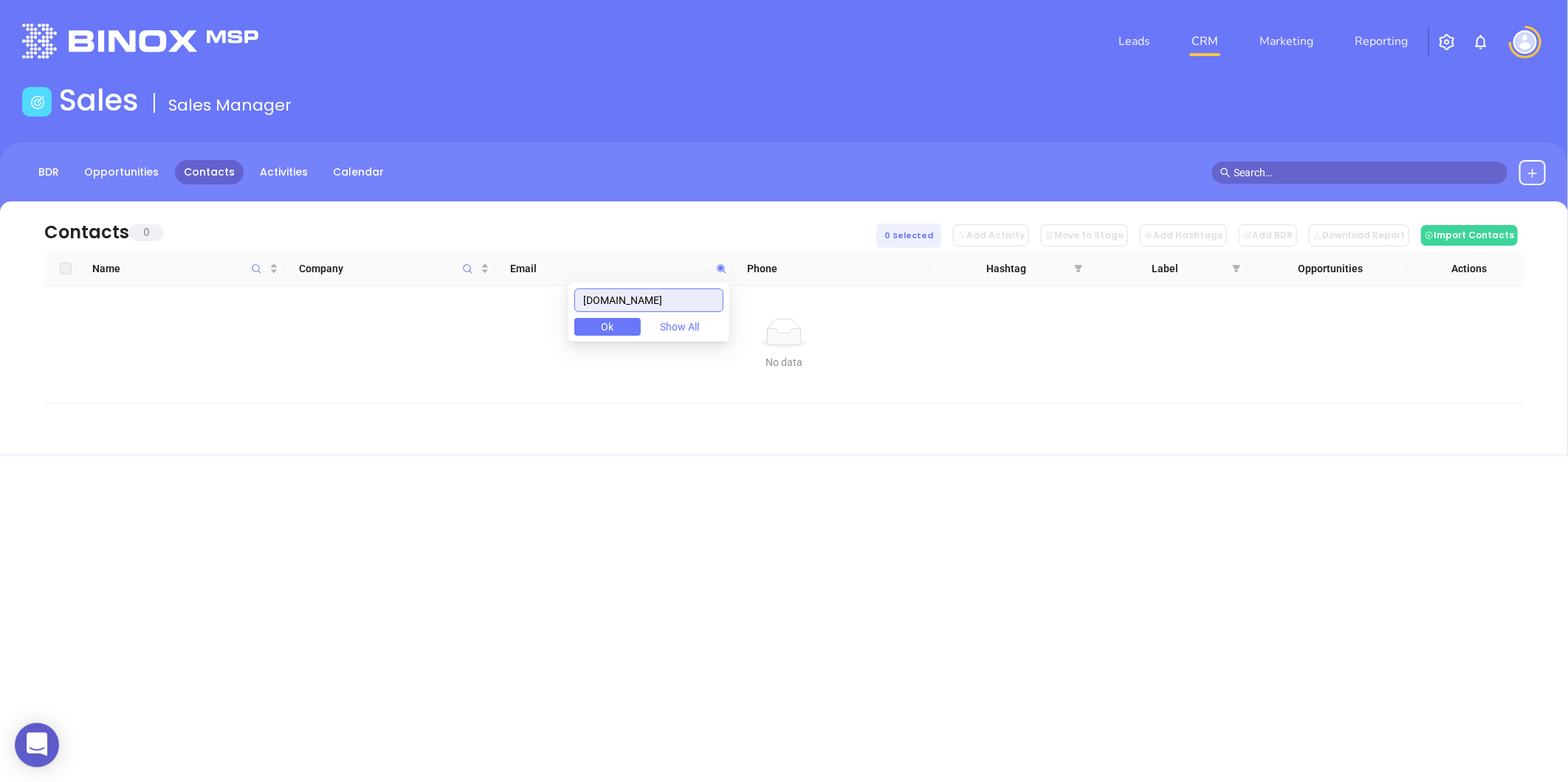
click at [687, 308] on input "italiancarryoutithaca.com" at bounding box center [649, 300] width 149 height 24
paste input "jdmbenefits"
drag, startPoint x: 684, startPoint y: 299, endPoint x: 217, endPoint y: 396, distance: 477.0
click at [217, 396] on body "0 Leads CRM Marketing Reporting Financial Leads Leads Sales Sales Manager BDR O…" at bounding box center [784, 391] width 1568 height 782
paste input "fainsurance"
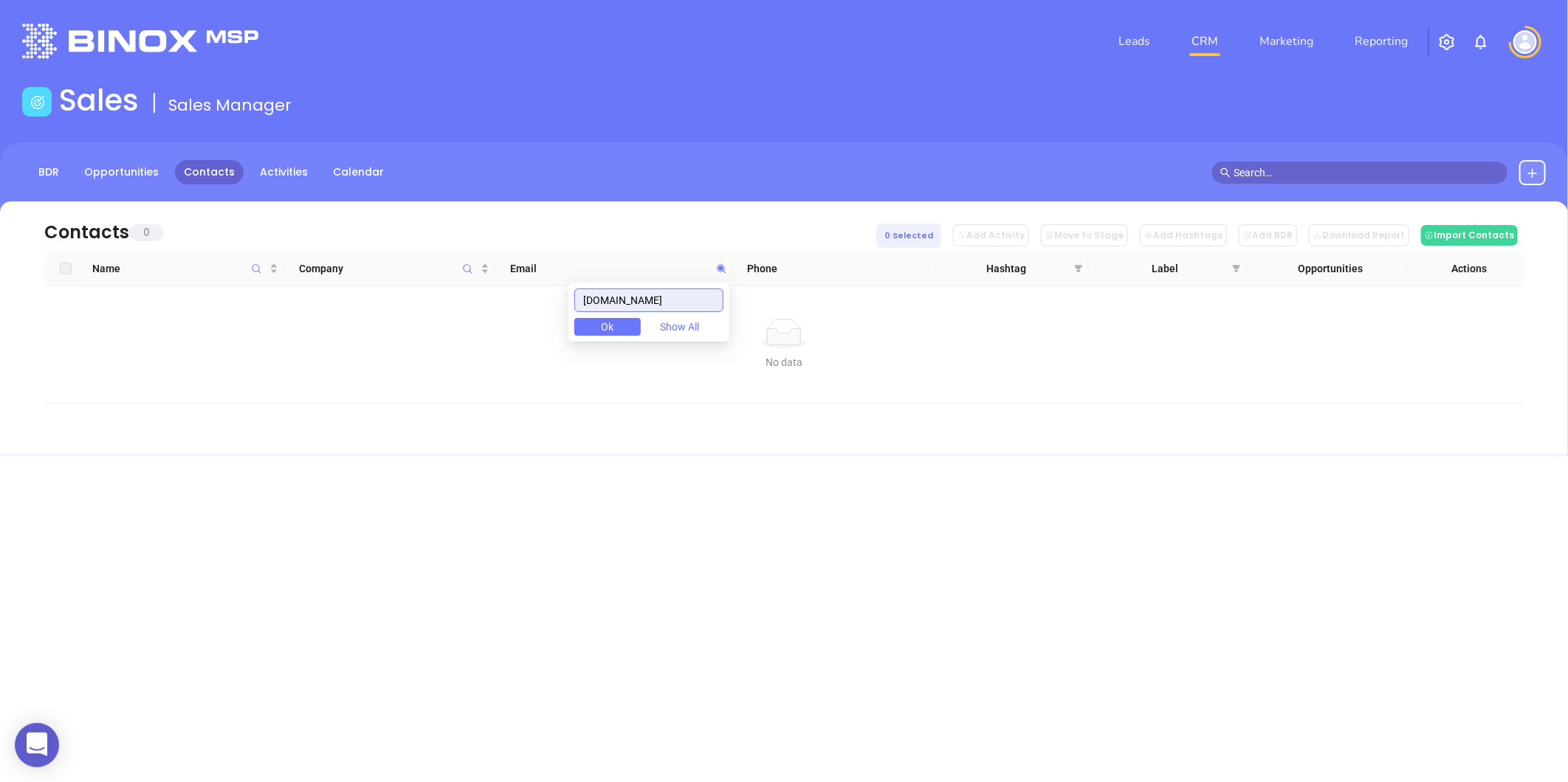
drag, startPoint x: 691, startPoint y: 300, endPoint x: 704, endPoint y: 318, distance: 22.2
click at [363, 353] on body "0 Leads CRM Marketing Reporting Financial Leads Leads Sales Sales Manager BDR O…" at bounding box center [784, 391] width 1568 height 782
paste input "arbolino"
drag, startPoint x: 654, startPoint y: 303, endPoint x: 466, endPoint y: 321, distance: 188.9
click at [466, 322] on body "0 Leads CRM Marketing Reporting Financial Leads Leads Sales Sales Manager BDR O…" at bounding box center [784, 391] width 1568 height 782
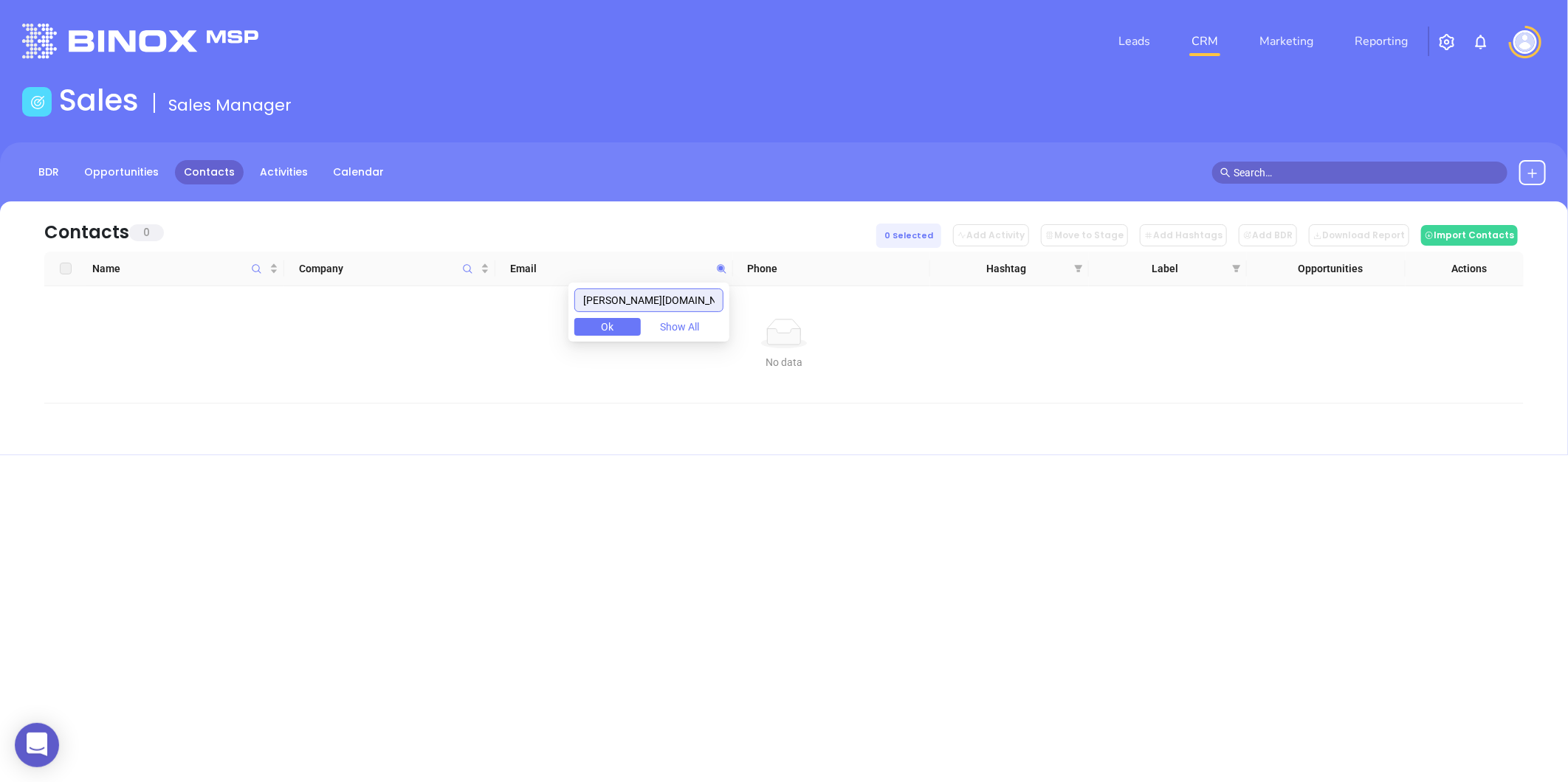
paste input "kahinsurance"
drag, startPoint x: 623, startPoint y: 308, endPoint x: 471, endPoint y: 330, distance: 153.6
click at [430, 335] on body "0 Leads CRM Marketing Reporting Financial Leads Leads Sales Sales Manager BDR O…" at bounding box center [784, 391] width 1568 height 782
paste input "ydina"
drag, startPoint x: 704, startPoint y: 297, endPoint x: 431, endPoint y: 292, distance: 273.0
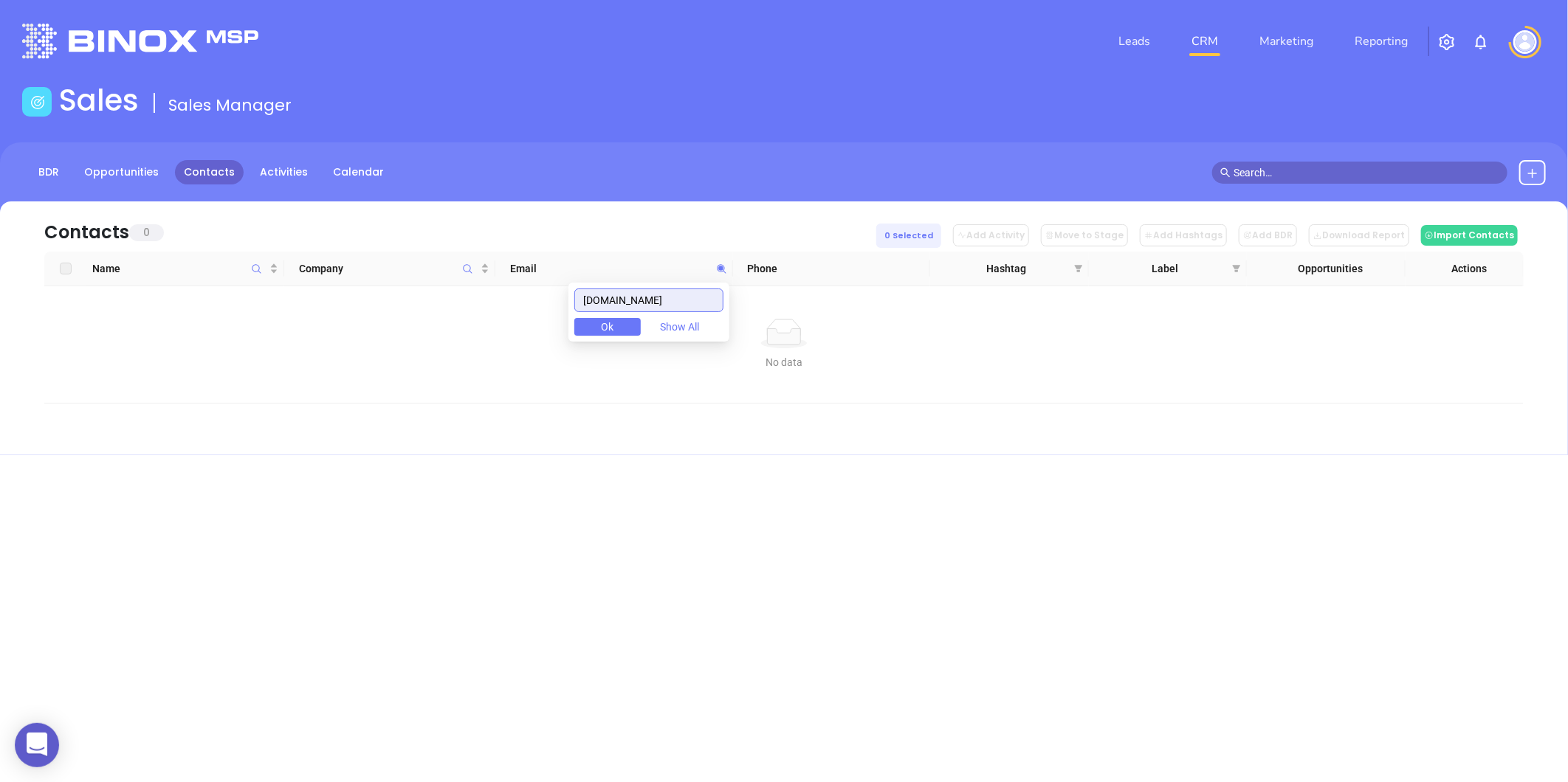
click at [431, 292] on body "0 Leads CRM Marketing Reporting Financial Leads Leads Sales Sales Manager BDR O…" at bounding box center [784, 391] width 1568 height 782
paste input "ing-clark"
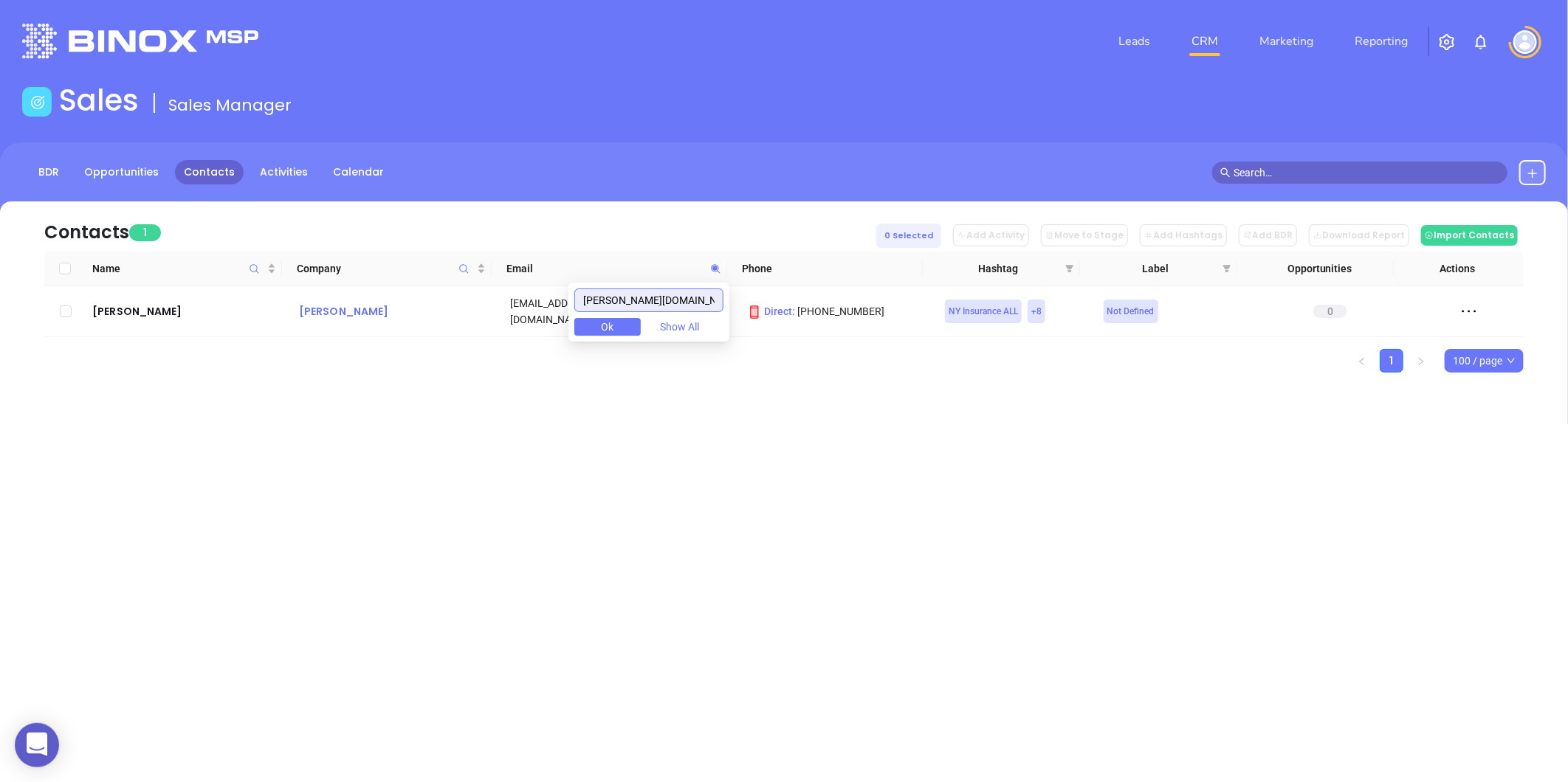
drag, startPoint x: 304, startPoint y: 316, endPoint x: 312, endPoint y: 314, distance: 8.2
click at [304, 316] on body "0 Leads CRM Marketing Reporting Financial Leads Leads Sales Sales Manager BDR O…" at bounding box center [784, 391] width 1568 height 782
paste input "sbrookny"
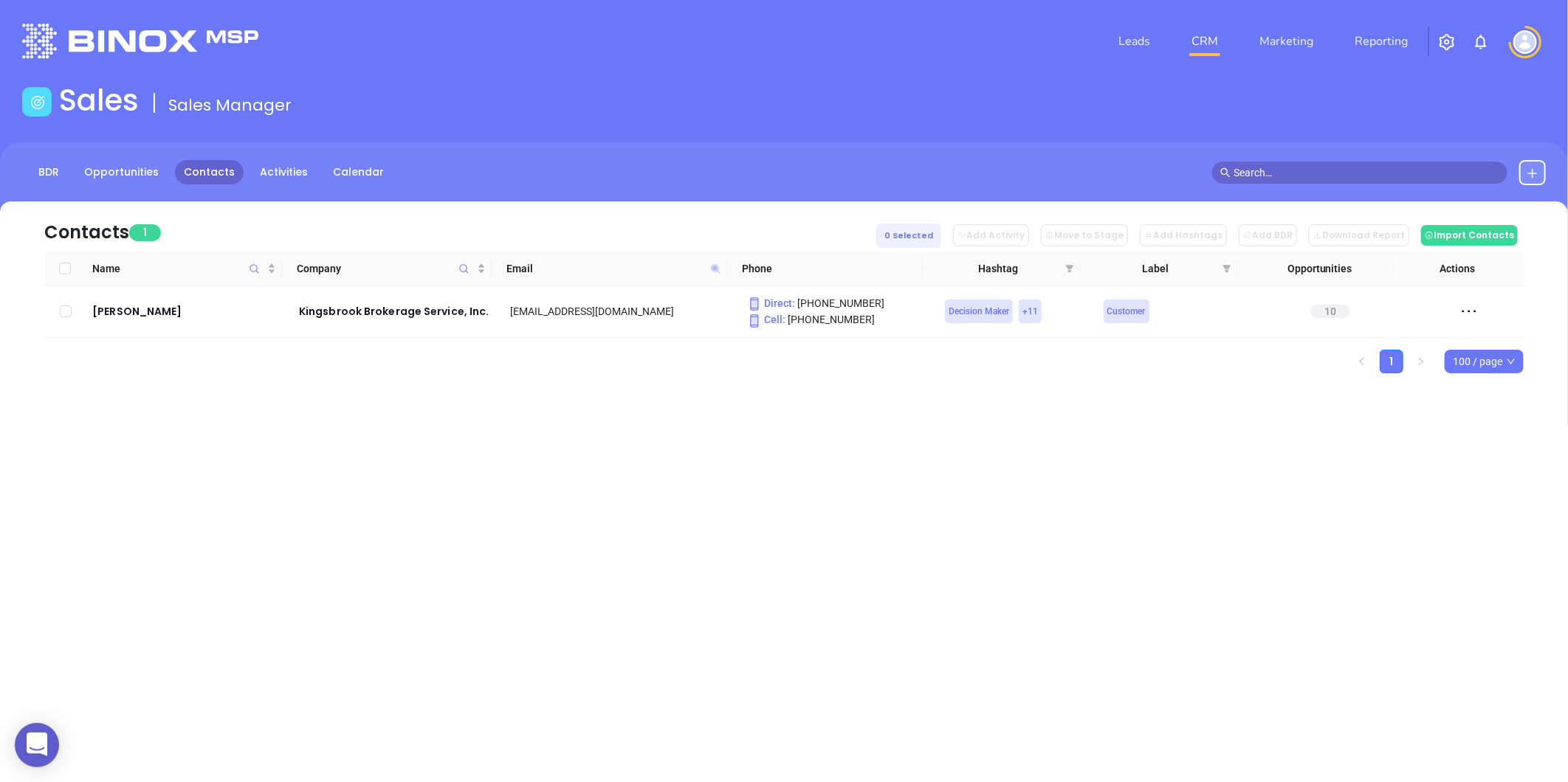
click at [716, 267] on icon at bounding box center [715, 268] width 9 height 9
paste input "mg-services"
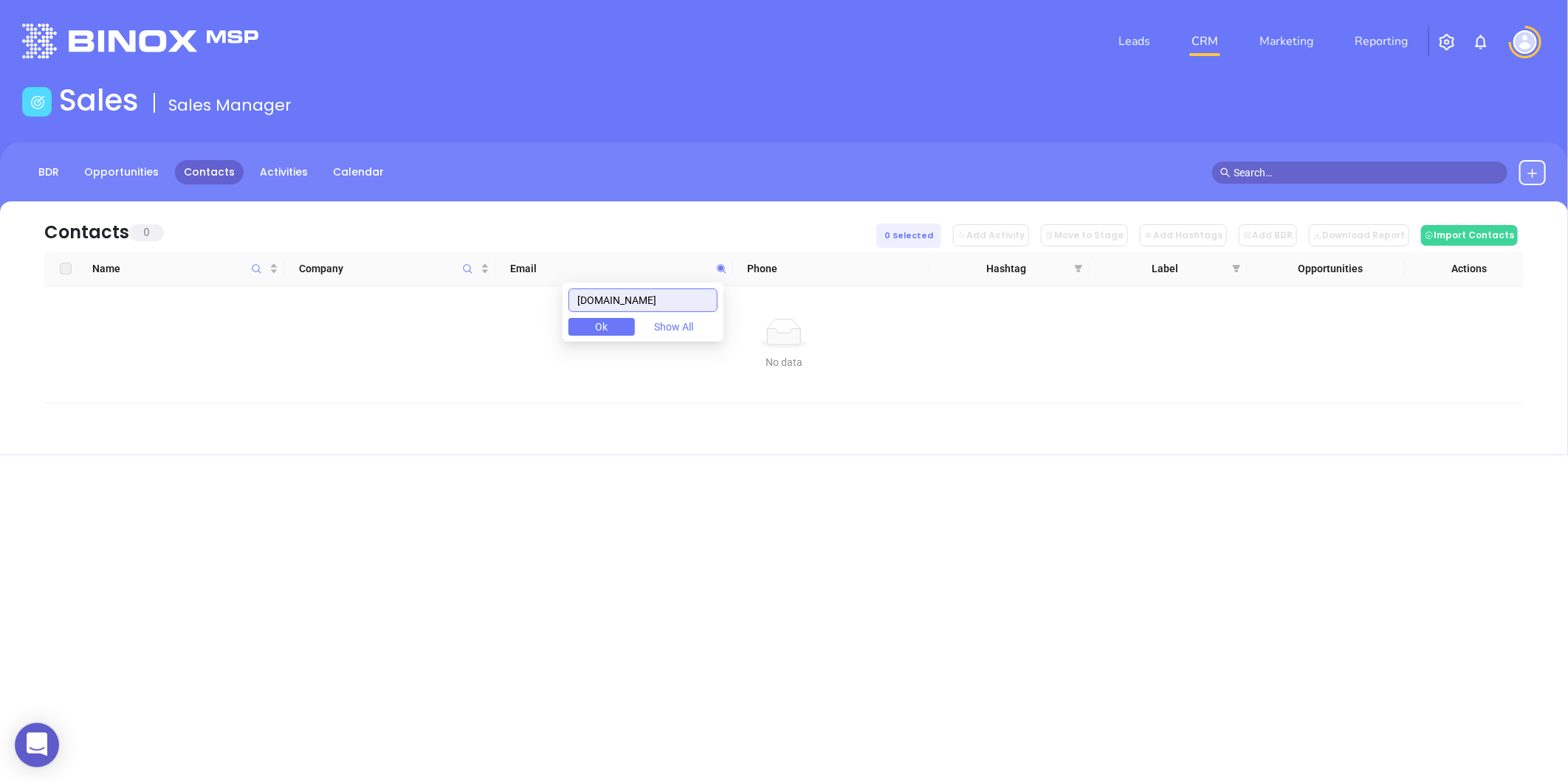
drag, startPoint x: 403, startPoint y: 323, endPoint x: 429, endPoint y: 353, distance: 39.7
click at [236, 341] on body "0 Leads CRM Marketing Reporting Financial Leads Leads Sales Sales Manager BDR O…" at bounding box center [784, 391] width 1568 height 782
paste input "napp-insurance"
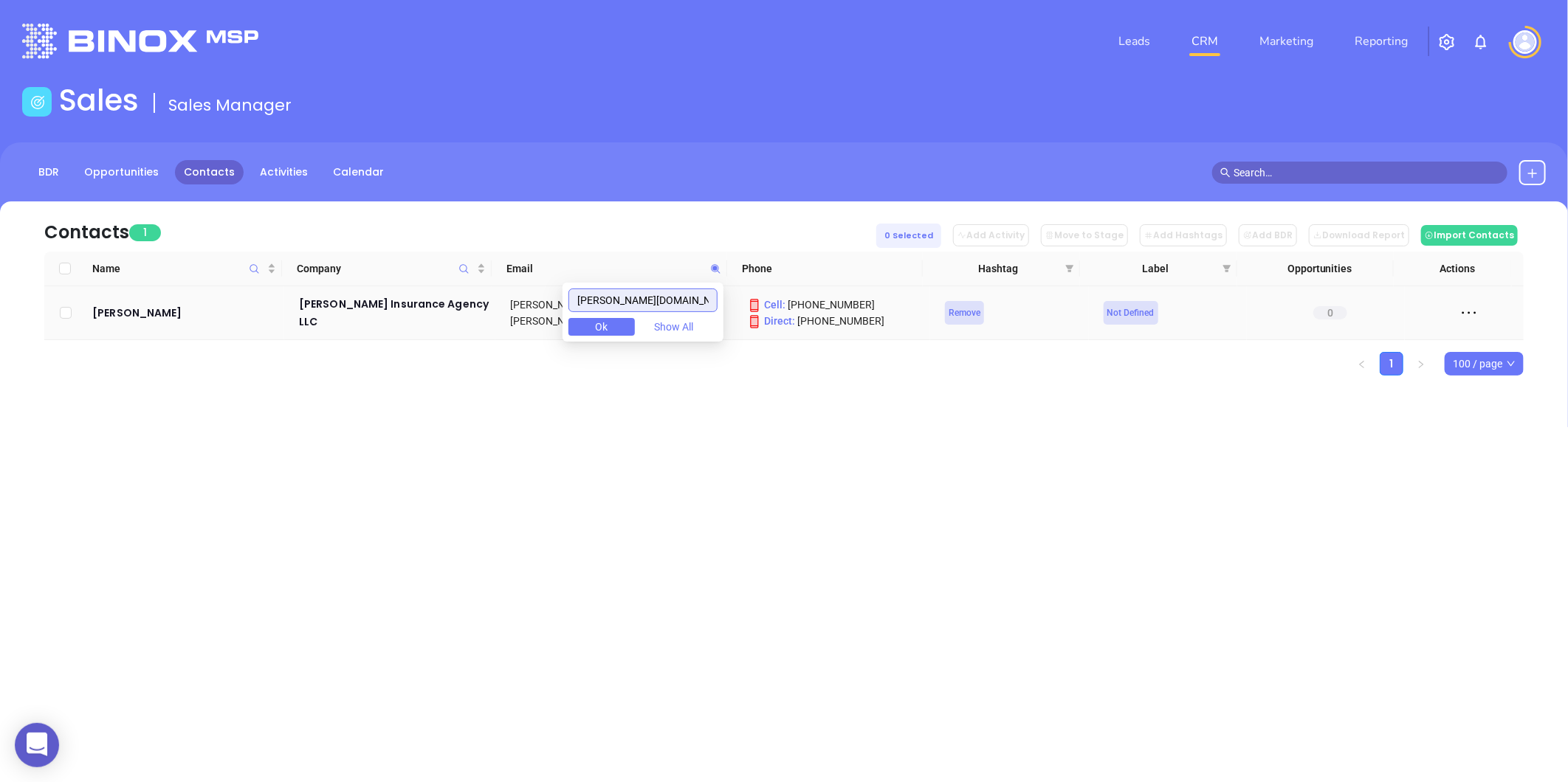
drag, startPoint x: 546, startPoint y: 324, endPoint x: 507, endPoint y: 332, distance: 39.8
click at [468, 338] on body "0 Leads CRM Marketing Reporting Financial Leads Leads Sales Sales Manager BDR O…" at bounding box center [784, 391] width 1568 height 782
paste input "landingrock"
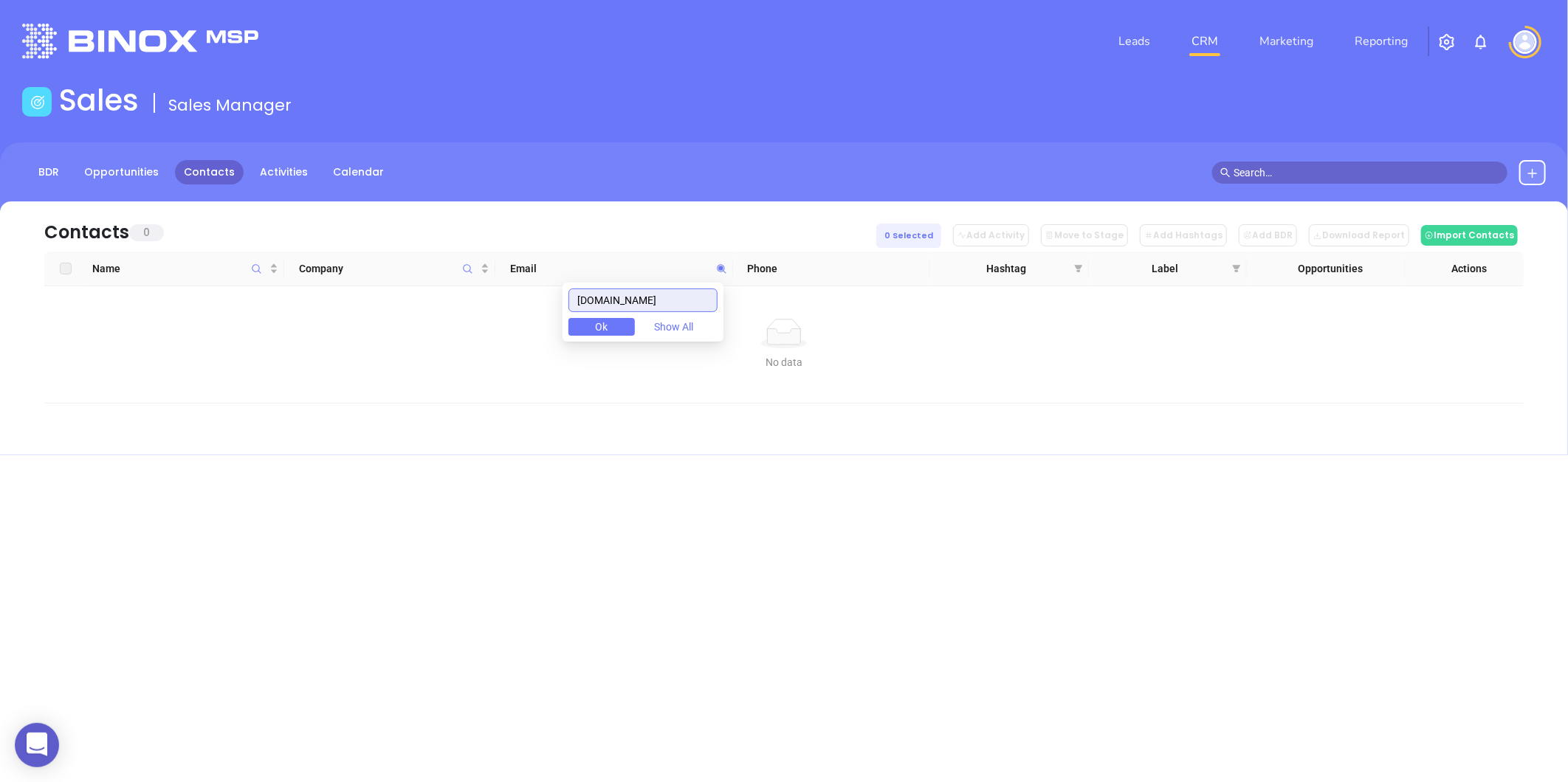
type input "landingrock.com"
drag, startPoint x: 500, startPoint y: 344, endPoint x: 350, endPoint y: 380, distance: 154.3
click at [355, 378] on body "0 Leads CRM Marketing Reporting Financial Leads Leads Sales Sales Manager BDR O…" at bounding box center [784, 391] width 1568 height 782
paste input "lbmillerinsurance.com"
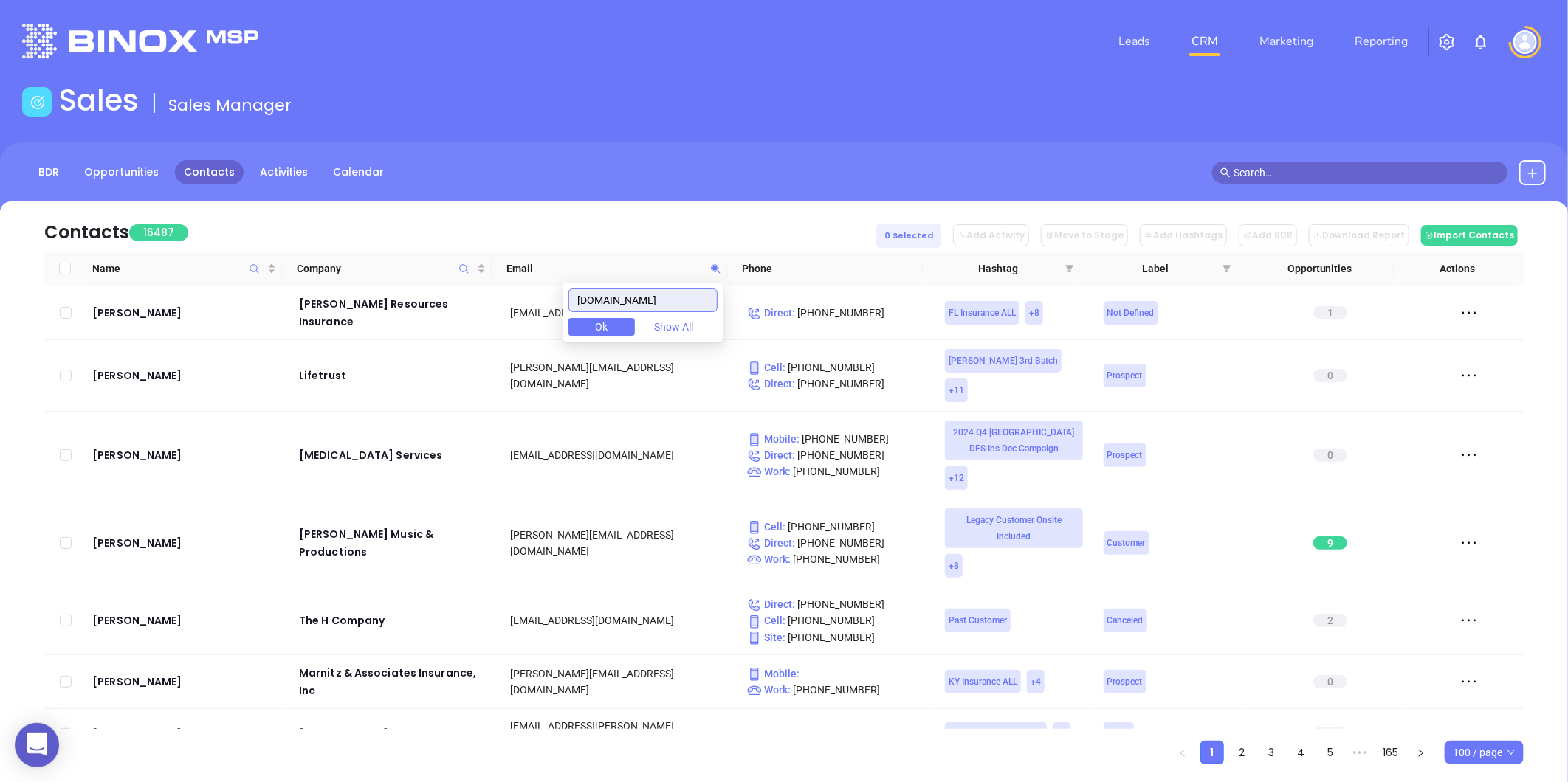
click at [702, 303] on input "lbmillerinsurance.com" at bounding box center [643, 300] width 149 height 24
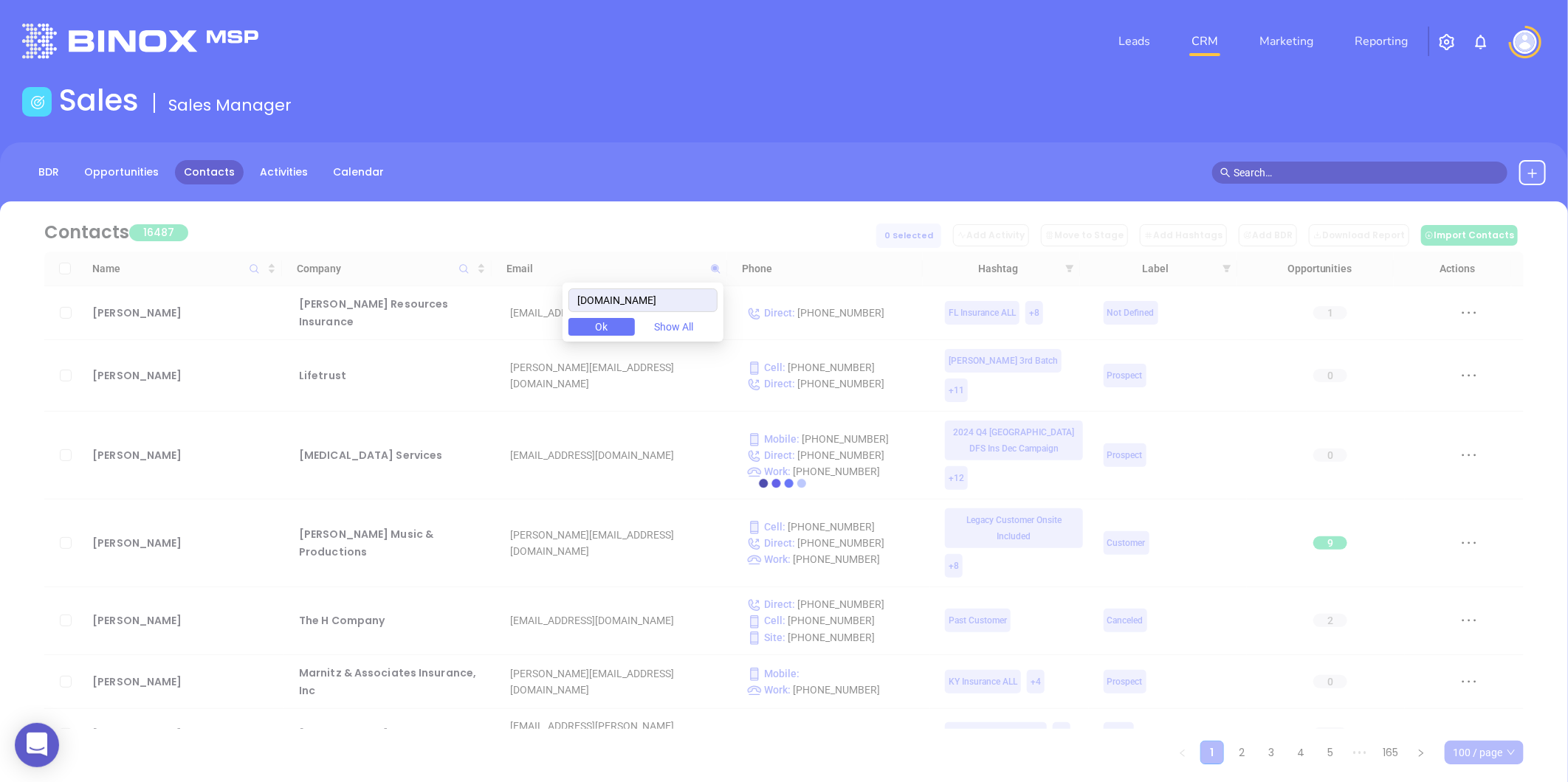
click at [756, 338] on div at bounding box center [784, 482] width 1523 height 563
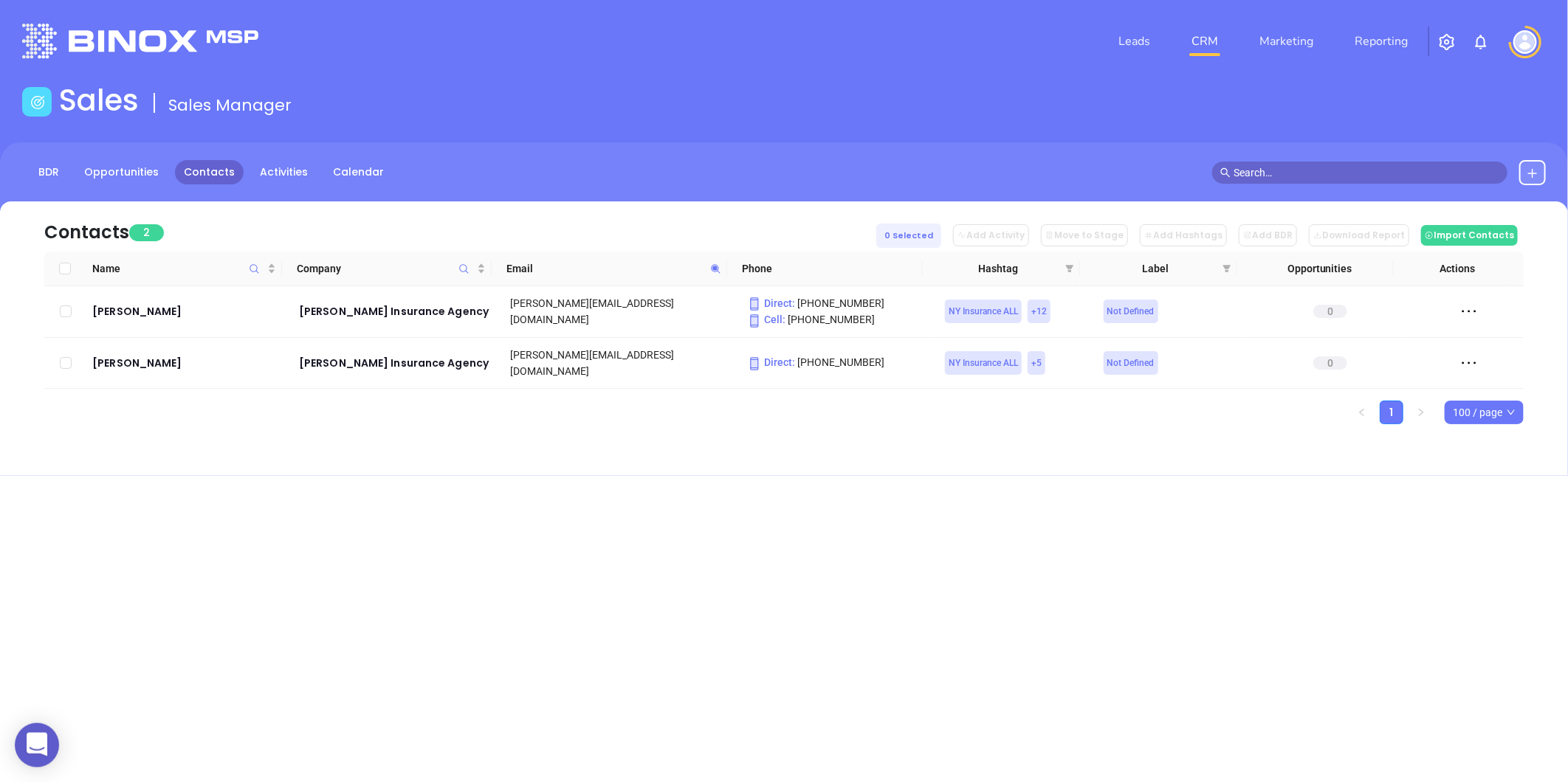
click at [783, 570] on div "Leads CRM Marketing Reporting Financial Leads Leads Sales Sales Manager BDR Opp…" at bounding box center [784, 391] width 1568 height 782
click at [715, 270] on icon at bounding box center [716, 269] width 11 height 11
paste input "myleapfund.com"
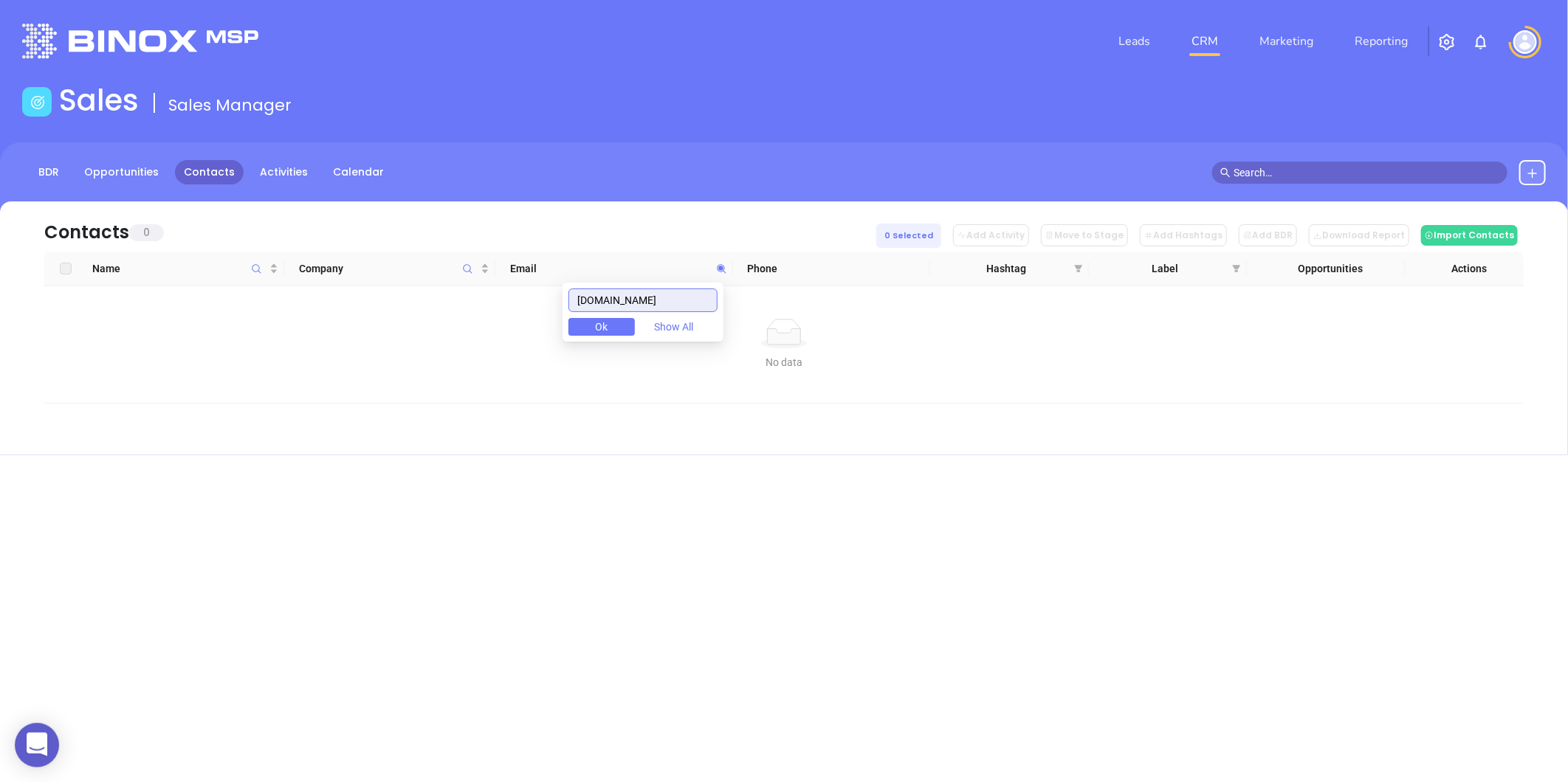
click at [417, 341] on body "0 Leads CRM Marketing Reporting Financial Leads Leads Sales Sales Manager BDR O…" at bounding box center [784, 391] width 1568 height 782
paste input "theleightonagency"
drag, startPoint x: 703, startPoint y: 299, endPoint x: 476, endPoint y: 327, distance: 228.7
click at [475, 327] on body "0 Leads CRM Marketing Reporting Financial Leads Leads Sales Sales Manager BDR O…" at bounding box center [784, 391] width 1568 height 782
click at [975, 539] on div "Leads CRM Marketing Reporting Financial Leads Leads Sales Sales Manager BDR Opp…" at bounding box center [784, 391] width 1568 height 782
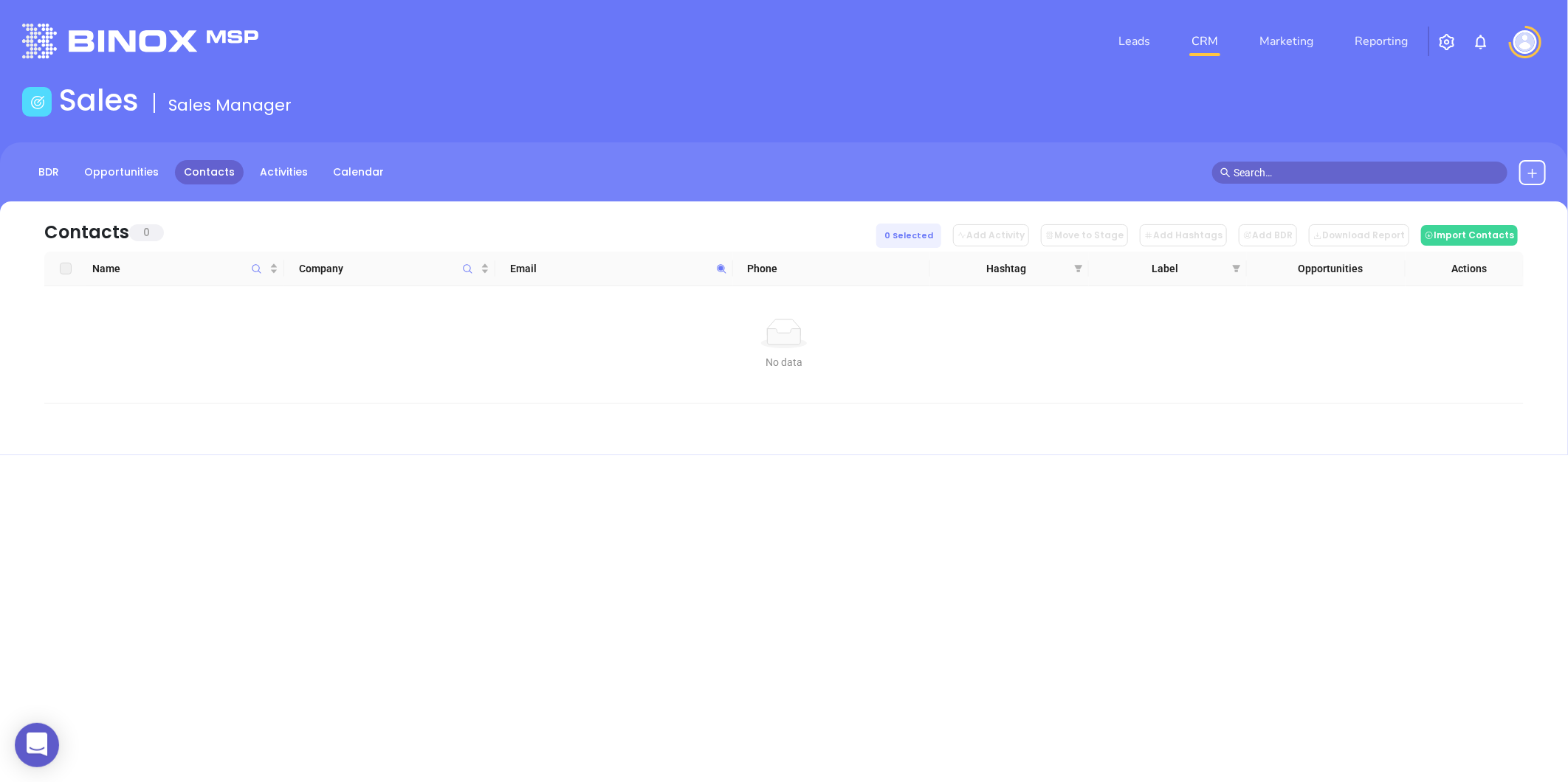
drag, startPoint x: 725, startPoint y: 265, endPoint x: 718, endPoint y: 270, distance: 8.6
click at [725, 265] on icon at bounding box center [721, 269] width 11 height 11
paste input "lfswealth"
click at [454, 373] on body "0 Leads CRM Marketing Reporting Financial Leads Leads Sales Sales Manager BDR O…" at bounding box center [784, 391] width 1568 height 782
paste input "oxmegroup"
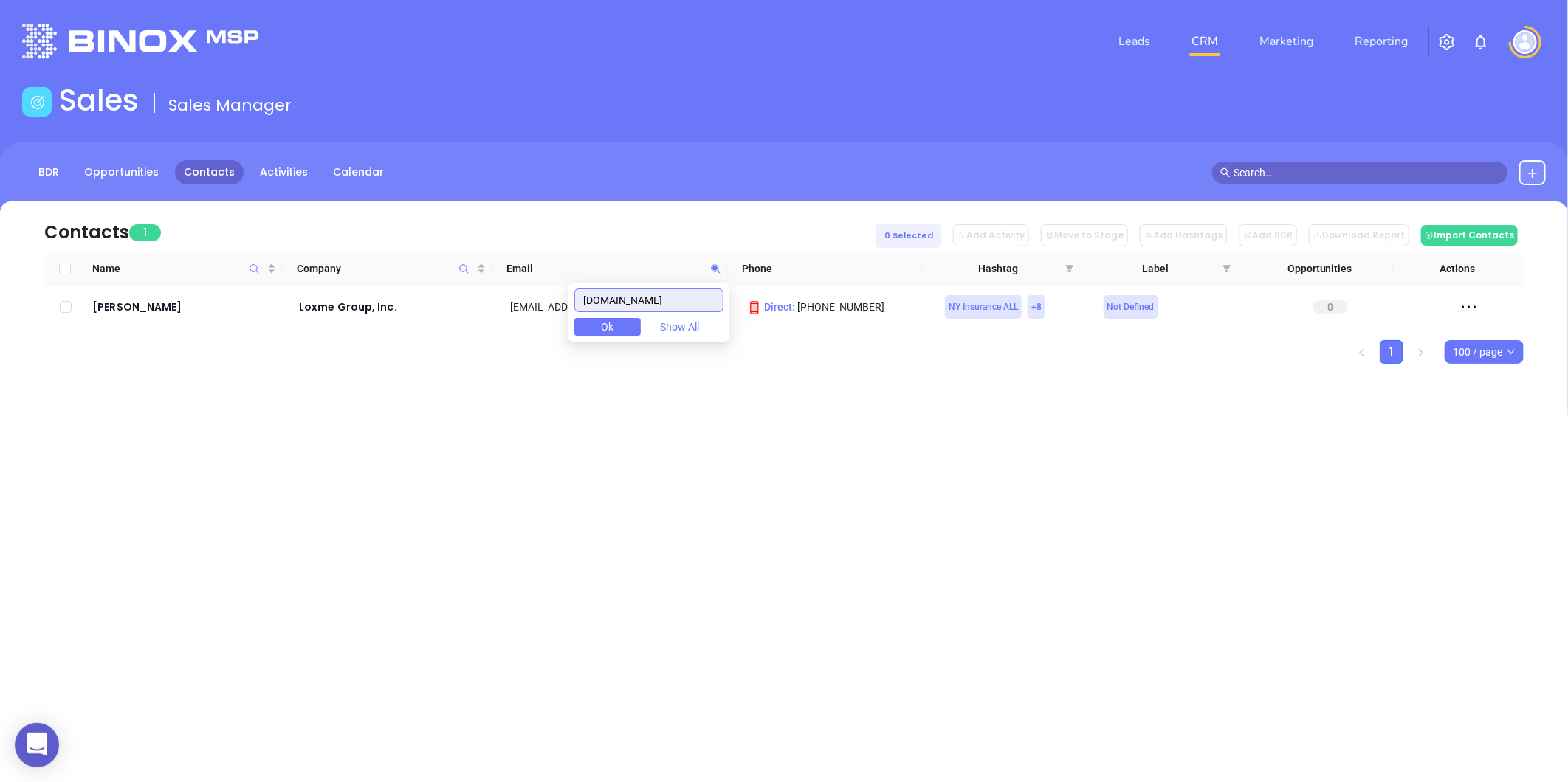
drag, startPoint x: 687, startPoint y: 304, endPoint x: 359, endPoint y: 393, distance: 339.9
click at [359, 386] on body "0 Leads CRM Marketing Reporting Financial Leads Leads Sales Sales Manager BDR O…" at bounding box center [784, 391] width 1568 height 782
paste input "unser"
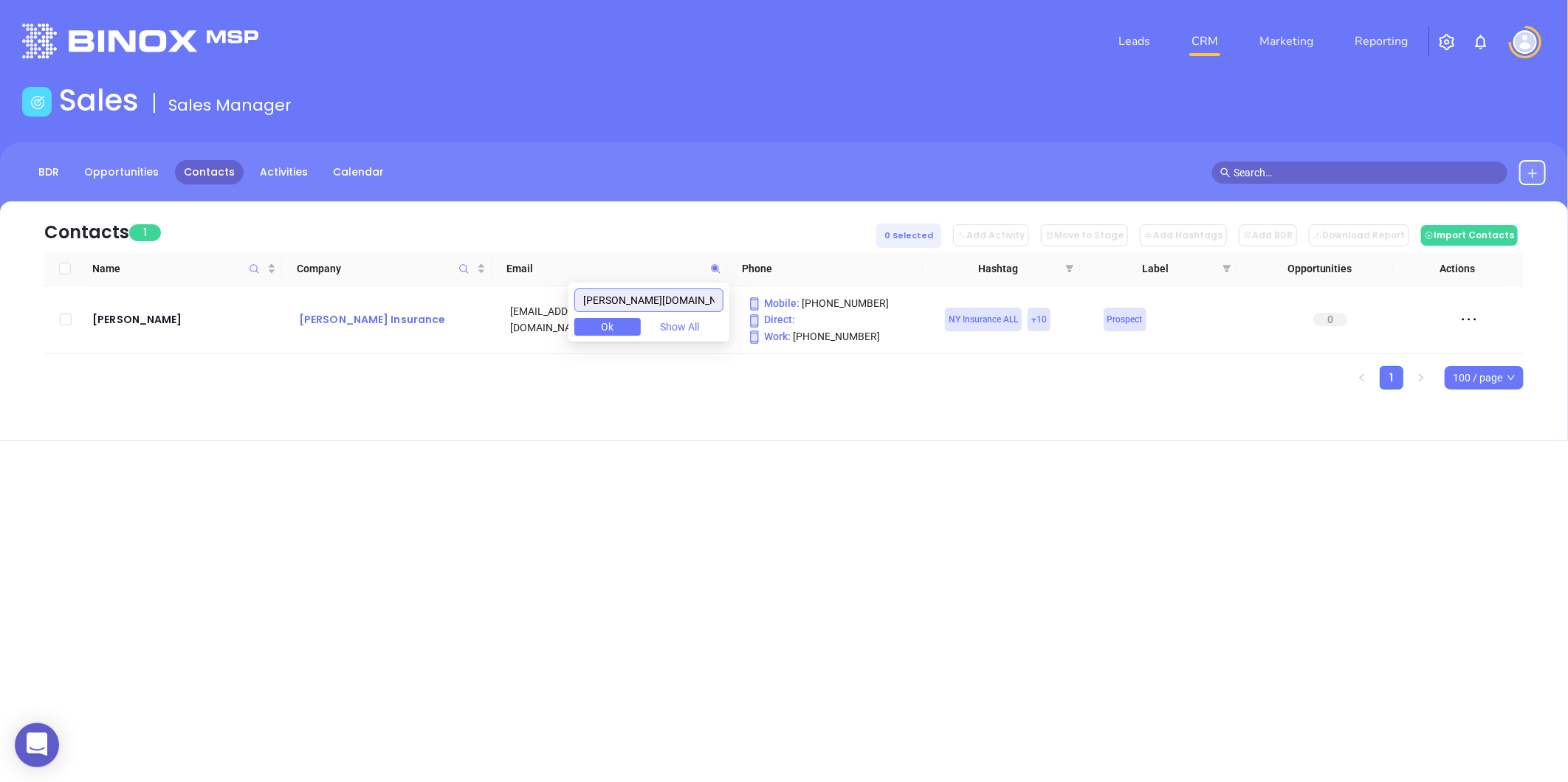
click at [475, 326] on body "0 Leads CRM Marketing Reporting Financial Leads Leads Sales Sales Manager BDR O…" at bounding box center [784, 391] width 1568 height 782
paste input "mancinoinsurance"
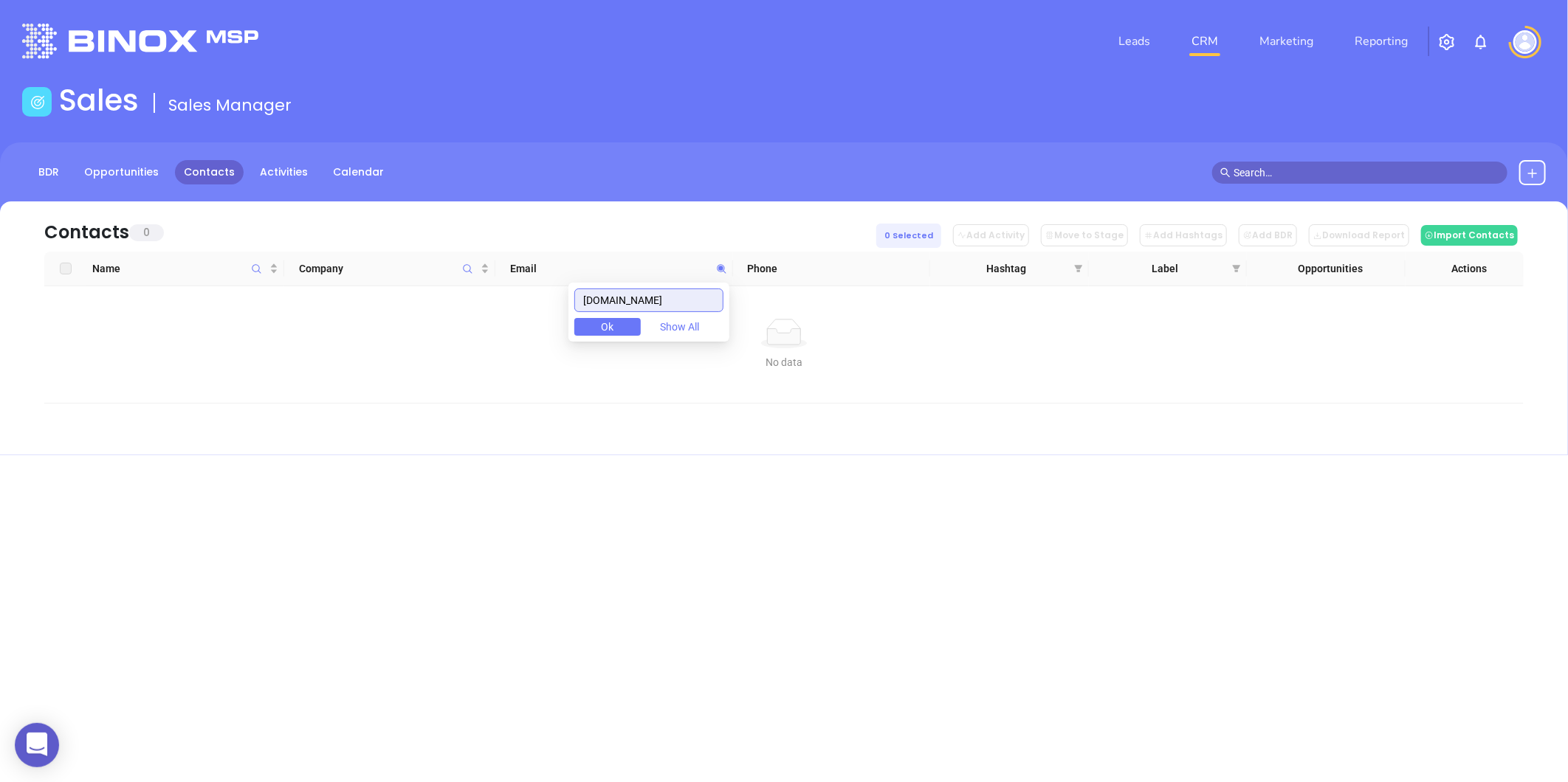
drag, startPoint x: 708, startPoint y: 300, endPoint x: 394, endPoint y: 344, distance: 317.1
click at [394, 344] on body "0 Leads CRM Marketing Reporting Financial Leads Leads Sales Sales Manager BDR O…" at bounding box center [784, 391] width 1568 height 782
paste input "nella"
drag, startPoint x: 838, startPoint y: 282, endPoint x: 847, endPoint y: 278, distance: 9.8
click at [847, 278] on div "Name Company Email Phone Hashtag Label Opportunities Actions No data No data" at bounding box center [784, 327] width 1479 height 152
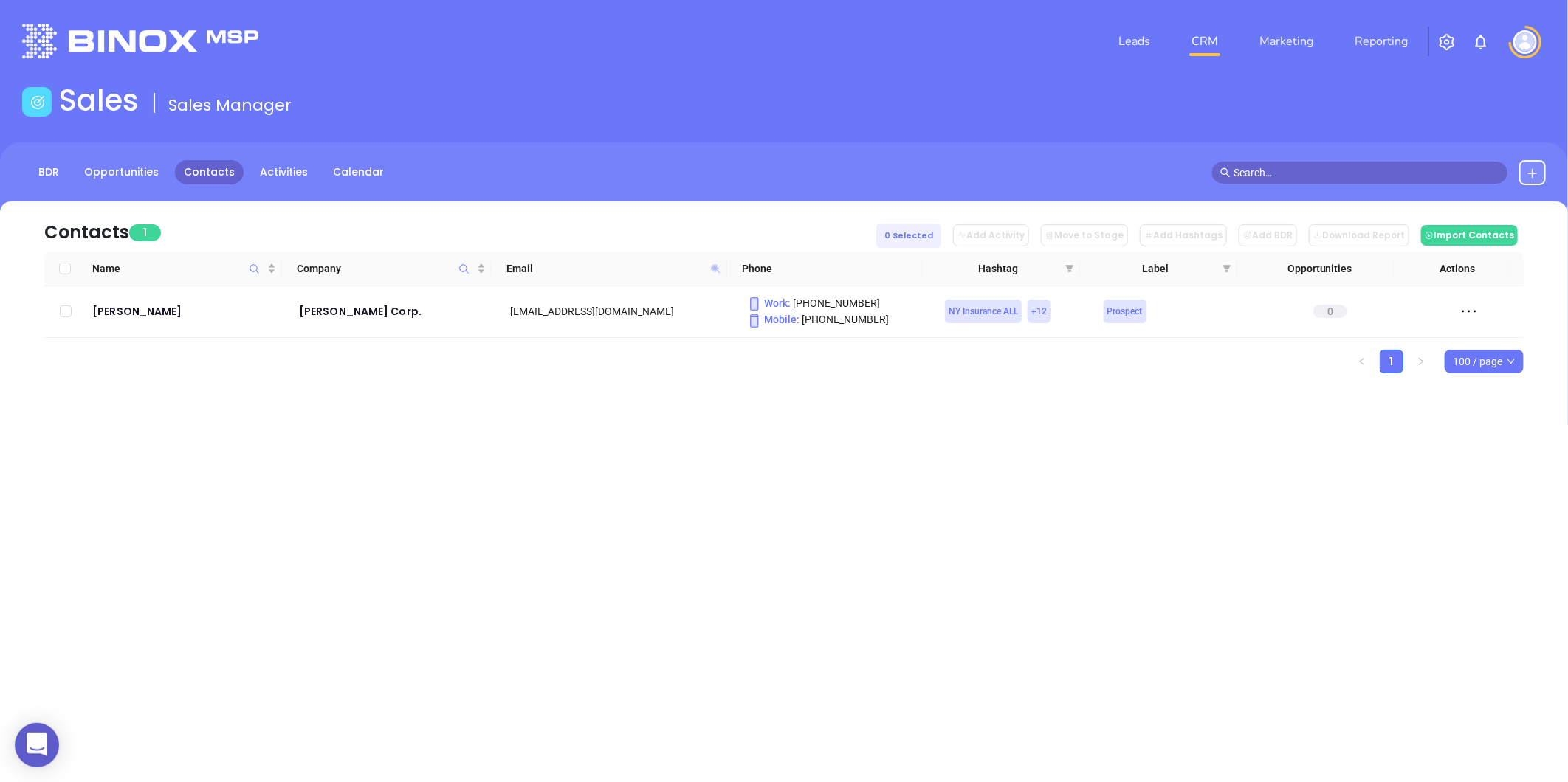
click at [715, 267] on icon at bounding box center [715, 268] width 9 height 9
paste input "ureenlavell"
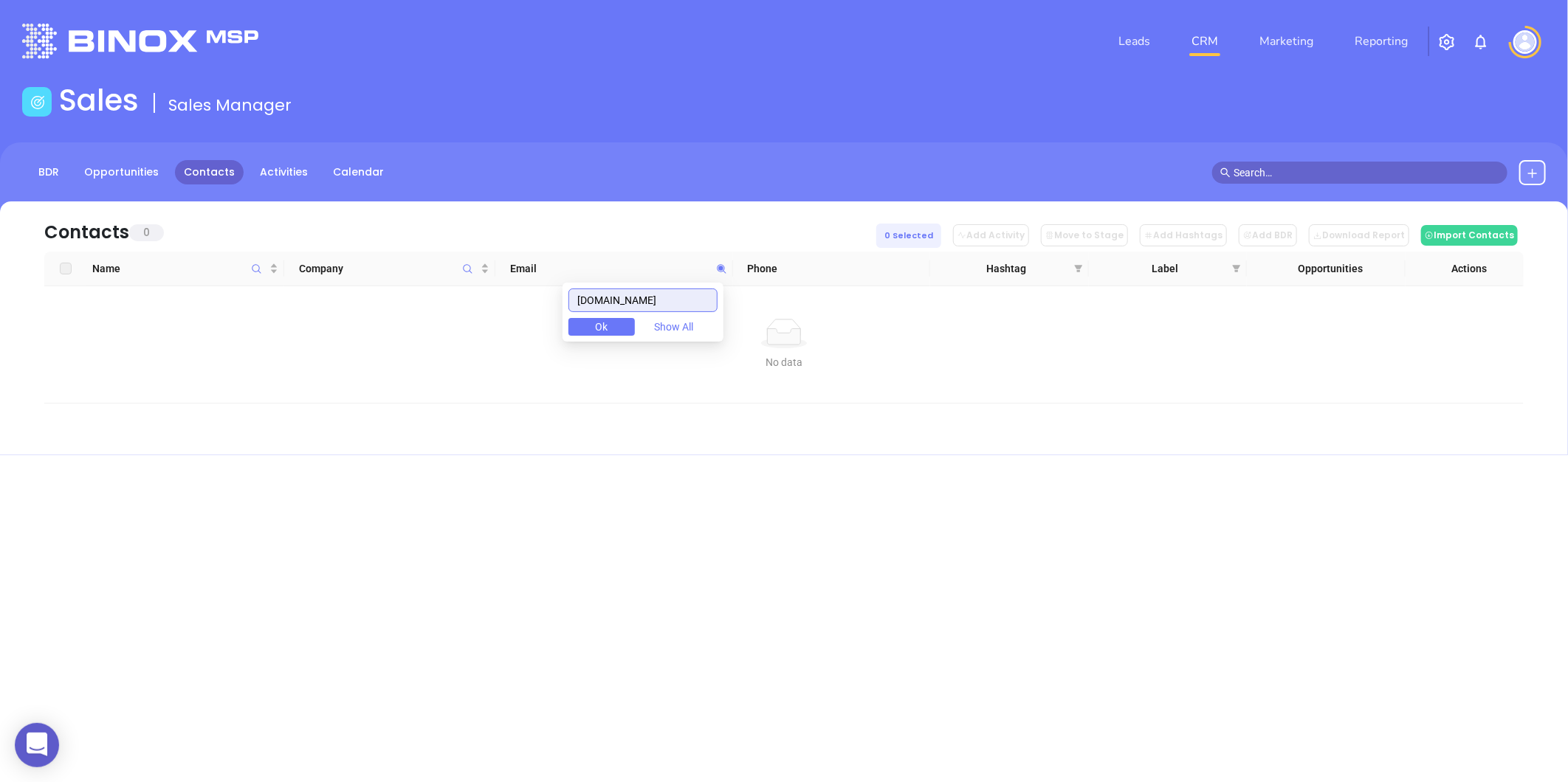
drag, startPoint x: 692, startPoint y: 300, endPoint x: 363, endPoint y: 325, distance: 329.9
click at [362, 324] on body "0 Leads CRM Marketing Reporting Financial Leads Leads Sales Sales Manager BDR O…" at bounding box center [784, 391] width 1568 height 782
drag, startPoint x: 695, startPoint y: 298, endPoint x: 404, endPoint y: 323, distance: 292.1
click at [404, 323] on body "0 Leads CRM Marketing Reporting Financial Leads Leads Sales Sales Manager BDR O…" at bounding box center [784, 391] width 1568 height 782
paste input "xpollackinsuranc"
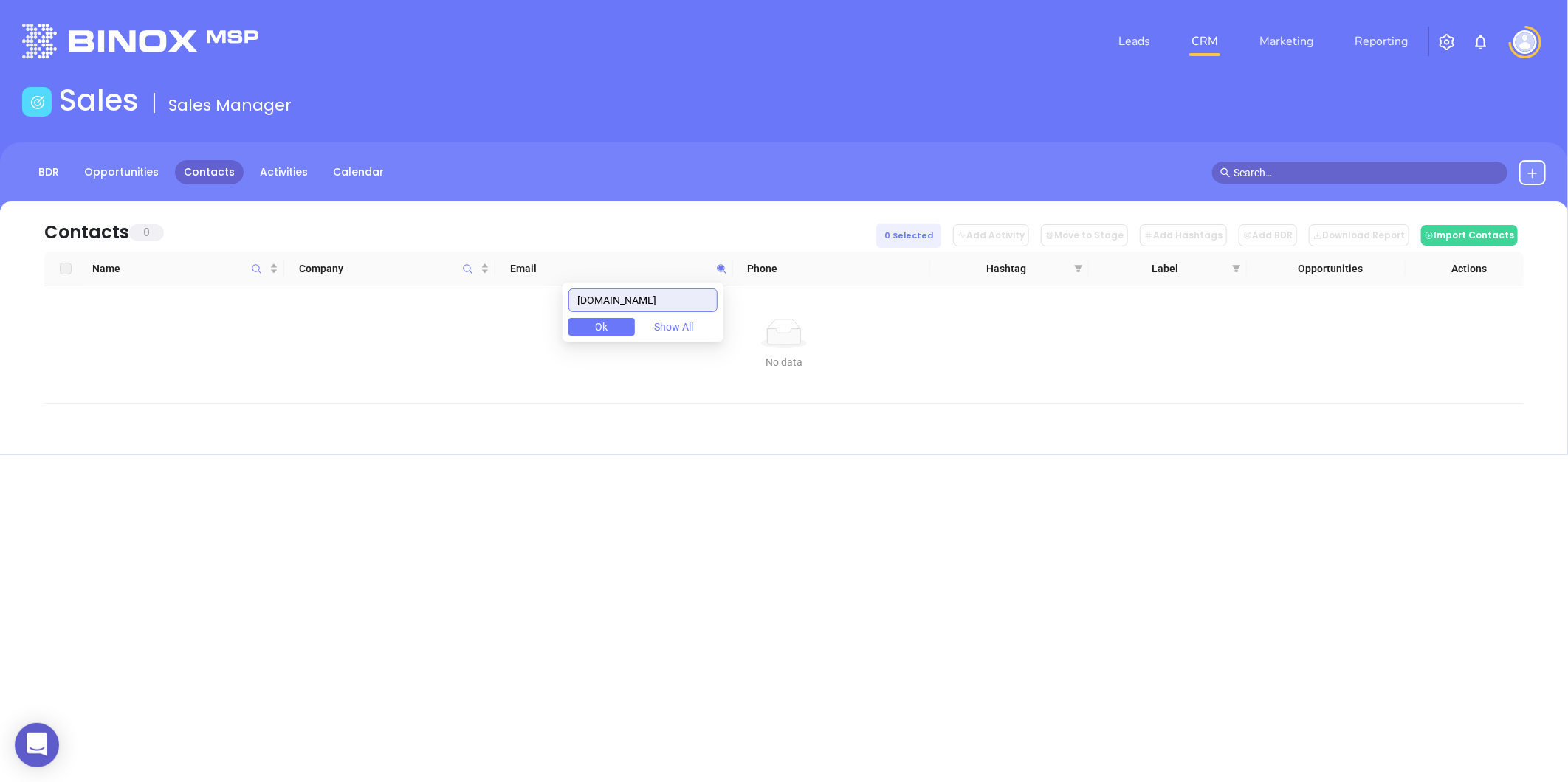
click at [668, 297] on input "maxpollackinsurance.com" at bounding box center [643, 300] width 149 height 24
paste input "zzolainsurance.org"
drag, startPoint x: 562, startPoint y: 329, endPoint x: 267, endPoint y: 391, distance: 301.4
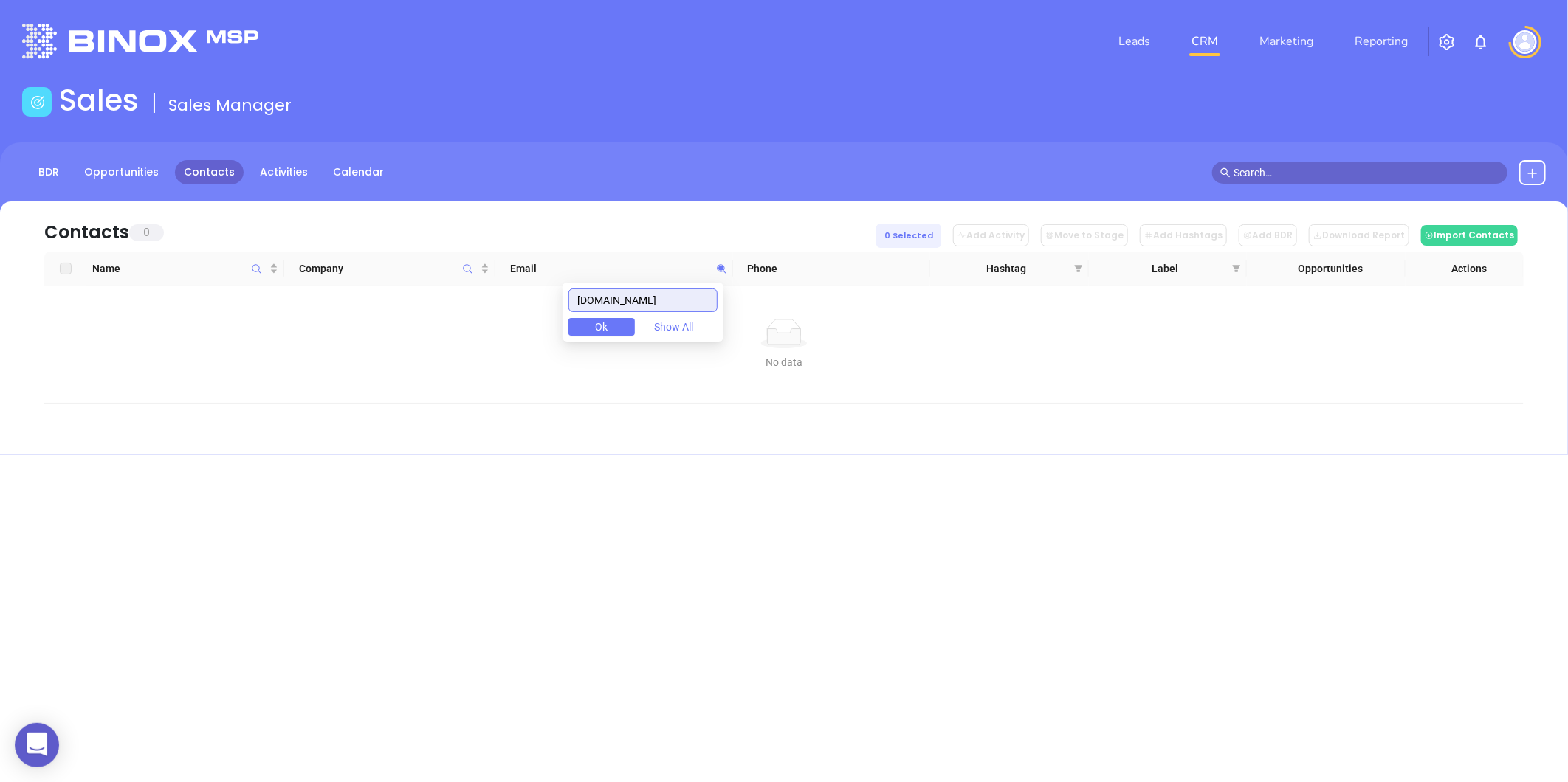
click at [249, 394] on body "0 Leads CRM Marketing Reporting Financial Leads Leads Sales Sales Manager BDR O…" at bounding box center [784, 391] width 1568 height 782
paste input "cgovern-associates.com"
click at [673, 298] on input "mcgovern-associates.com" at bounding box center [643, 300] width 149 height 24
click at [673, 298] on input "mcgovern-associates.com" at bounding box center [643, 300] width 149 height 24
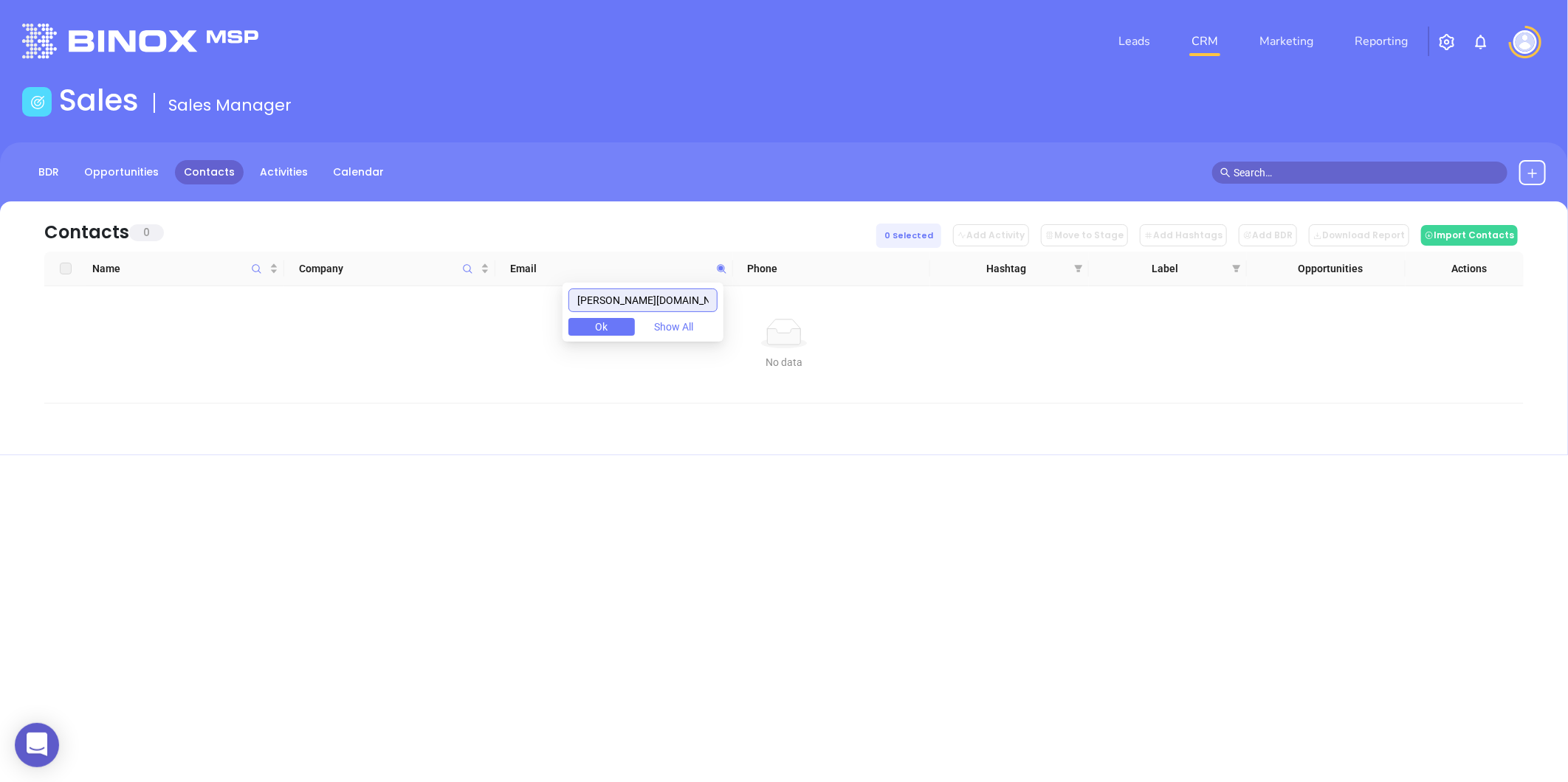
paste input "eime"
drag, startPoint x: 638, startPoint y: 301, endPoint x: 380, endPoint y: 344, distance: 261.6
click at [380, 344] on body "0 Leads CRM Marketing Reporting Financial Leads Leads Sales Sales Manager BDR O…" at bounding box center [784, 391] width 1568 height 782
paste input "edicare-easy"
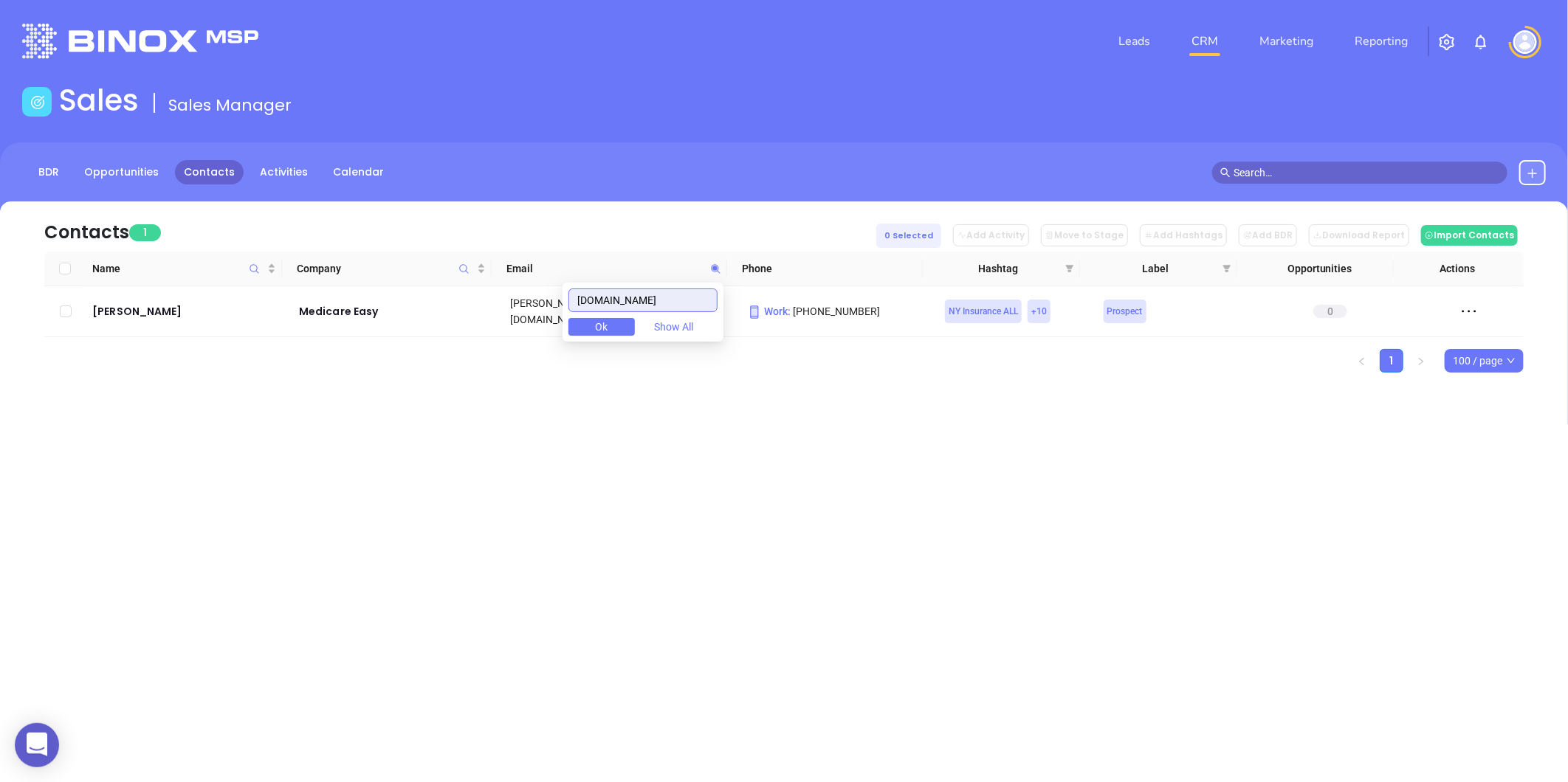
drag, startPoint x: 637, startPoint y: 308, endPoint x: 344, endPoint y: 354, distance: 296.6
click at [352, 350] on body "0 Leads CRM Marketing Reporting Financial Leads Leads Sales Sales Manager BDR O…" at bounding box center [784, 391] width 1568 height 782
paste input "rchantcashcenter"
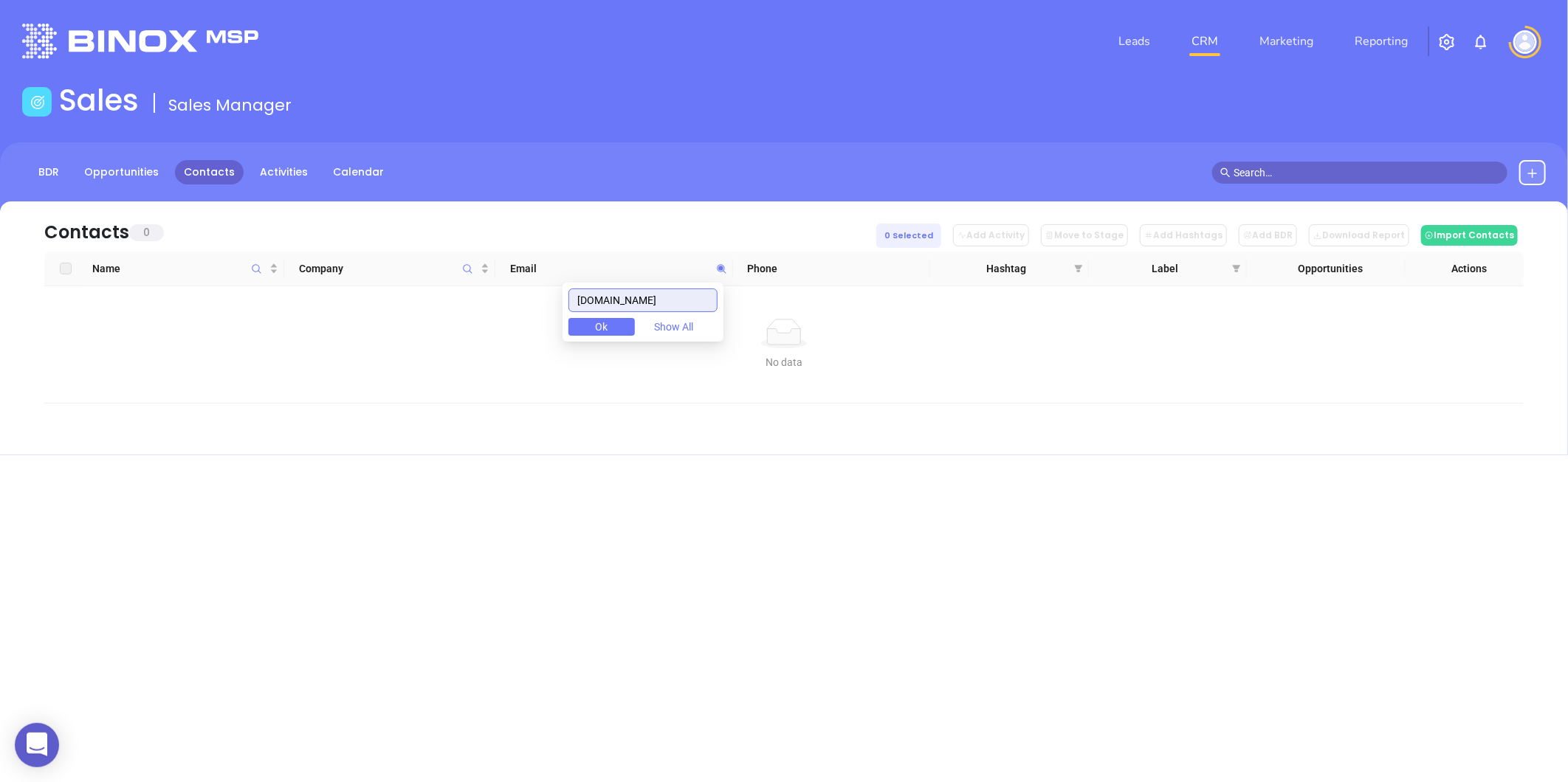
click at [694, 304] on input "merchantcashcenter.com" at bounding box center [643, 300] width 149 height 24
paste input "otusins"
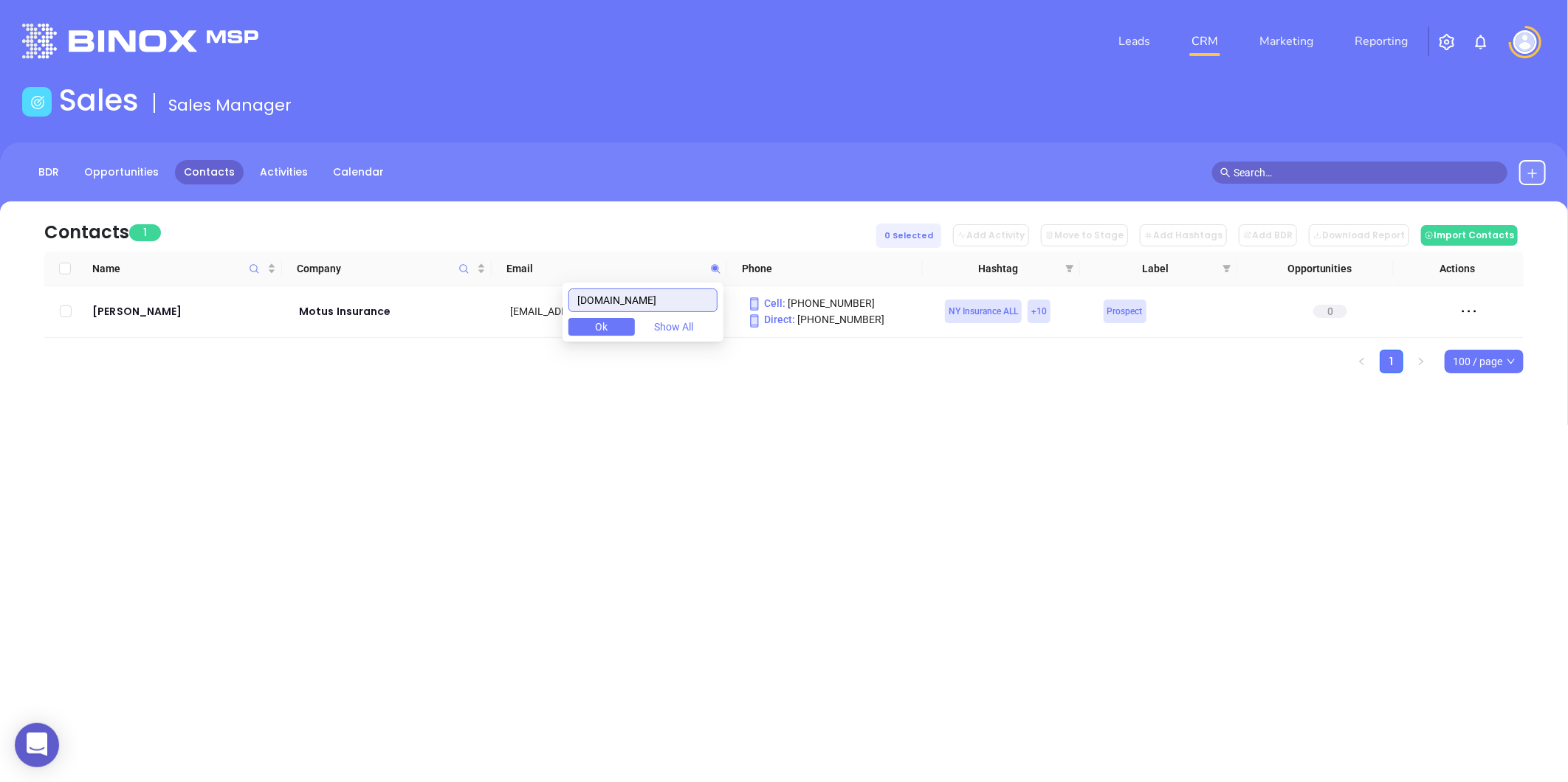
drag, startPoint x: 667, startPoint y: 301, endPoint x: 441, endPoint y: 365, distance: 234.9
click at [440, 363] on body "0 Leads CRM Marketing Reporting Financial Leads Leads Sales Sales Manager BDR O…" at bounding box center [784, 391] width 1568 height 782
paste input "udgroup.org"
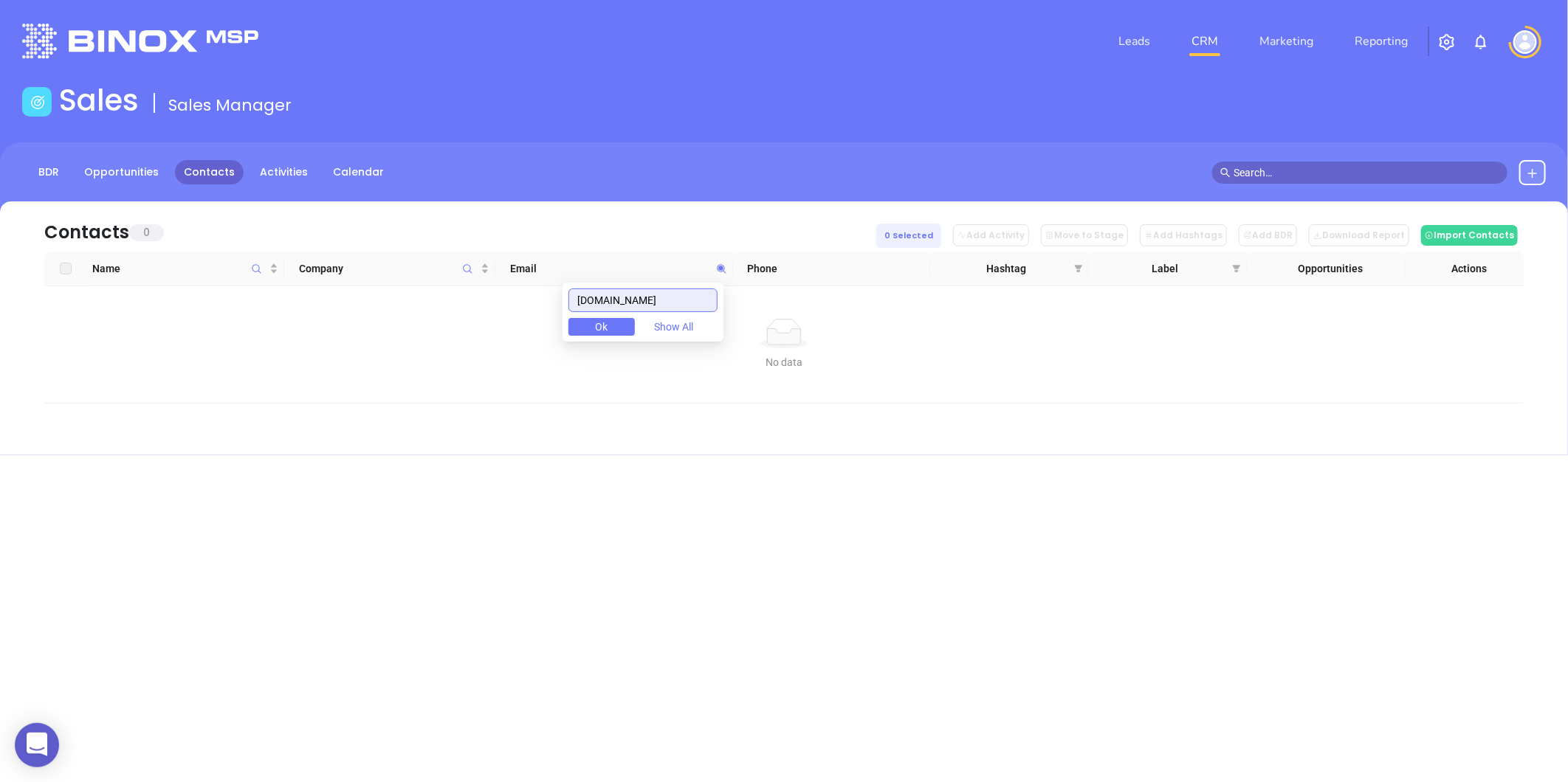
drag, startPoint x: 669, startPoint y: 300, endPoint x: 564, endPoint y: 318, distance: 106.5
click at [564, 318] on body "0 Leads CRM Marketing Reporting Financial Leads Leads Sales Sales Manager BDR O…" at bounding box center [784, 391] width 1568 height 782
paste input "eshop.club"
type input "meshop.club"
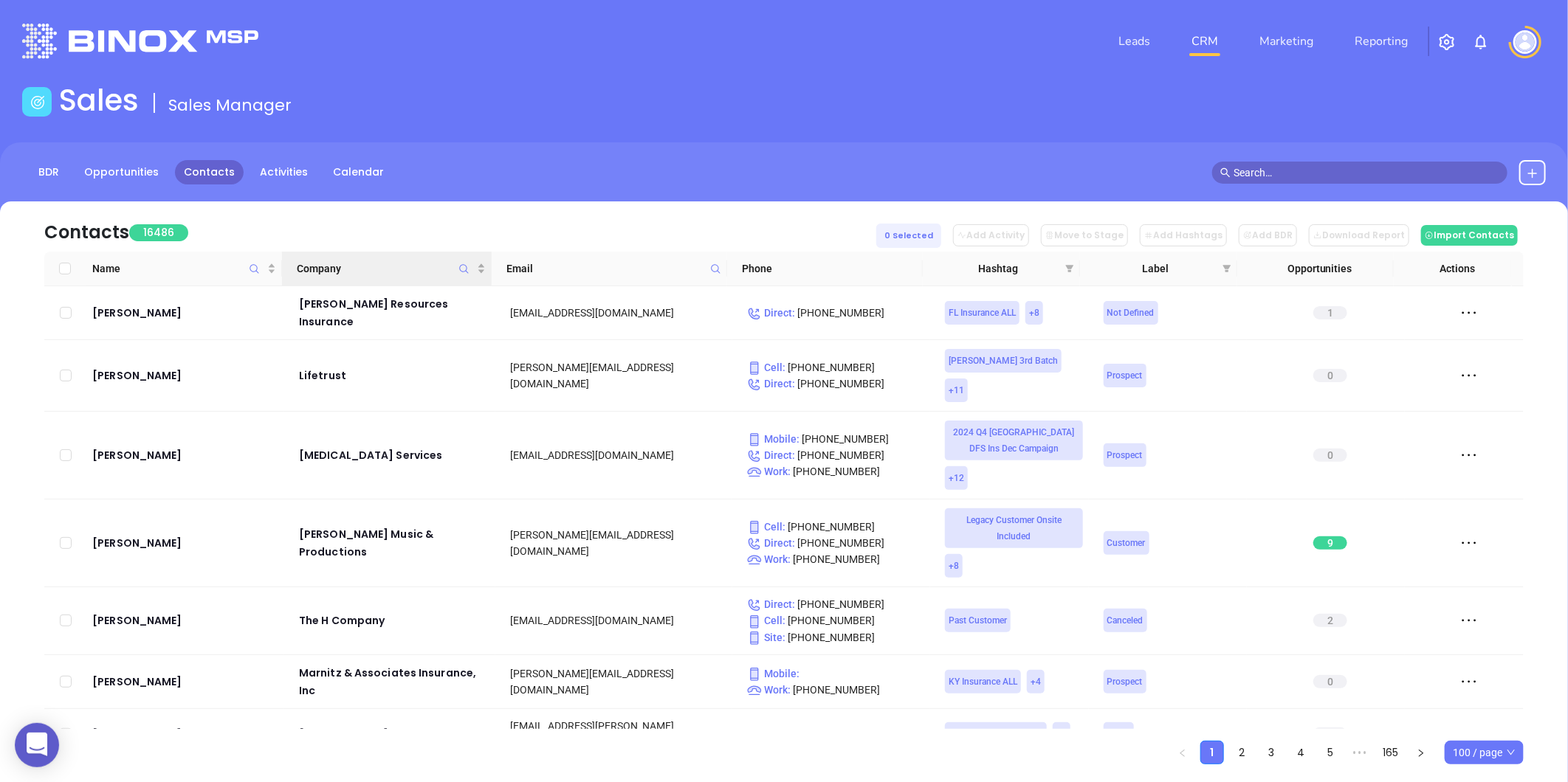
click at [463, 265] on icon "Company" at bounding box center [464, 269] width 11 height 11
click at [303, 247] on div "Contacts 16486 0 Selected Add Activity Move to Stage Add Hashtags Add BDR Downl…" at bounding box center [784, 226] width 1479 height 50
click at [464, 266] on icon "Company" at bounding box center [464, 269] width 11 height 11
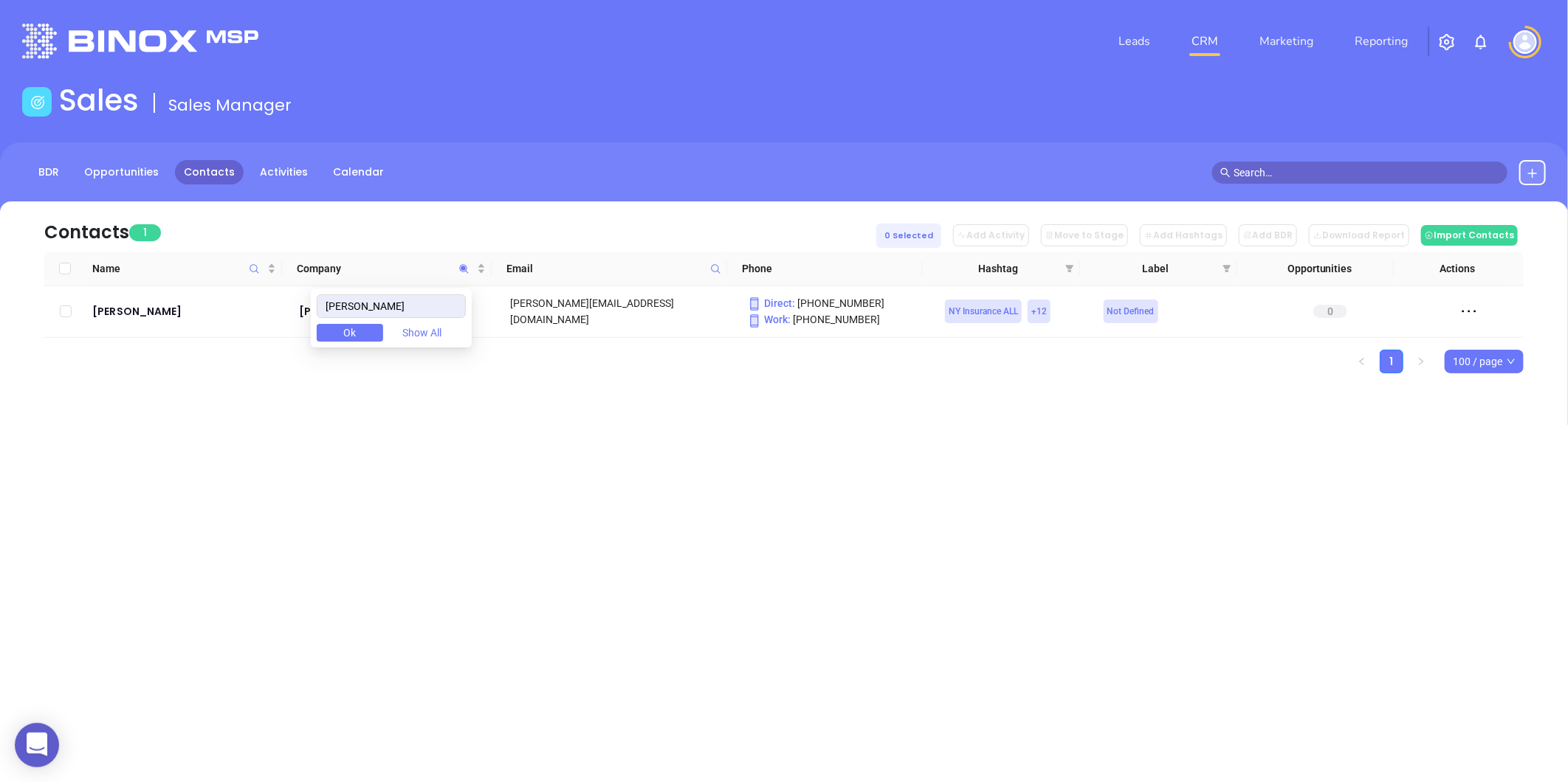
click at [356, 327] on span "Ok" at bounding box center [351, 332] width 13 height 16
click at [460, 265] on icon "Company" at bounding box center [464, 269] width 11 height 11
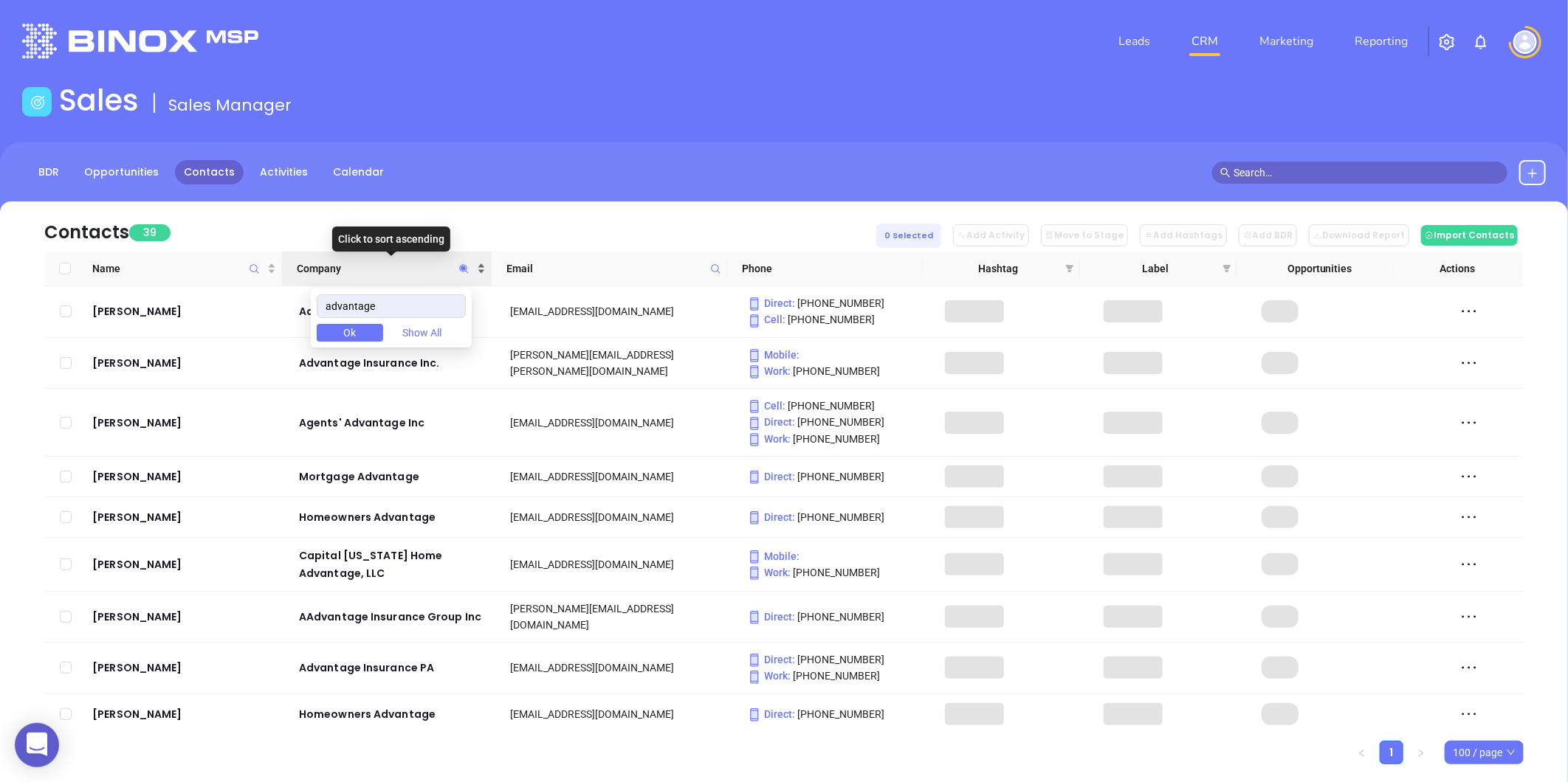
click at [479, 263] on div "Company" at bounding box center [390, 269] width 188 height 16
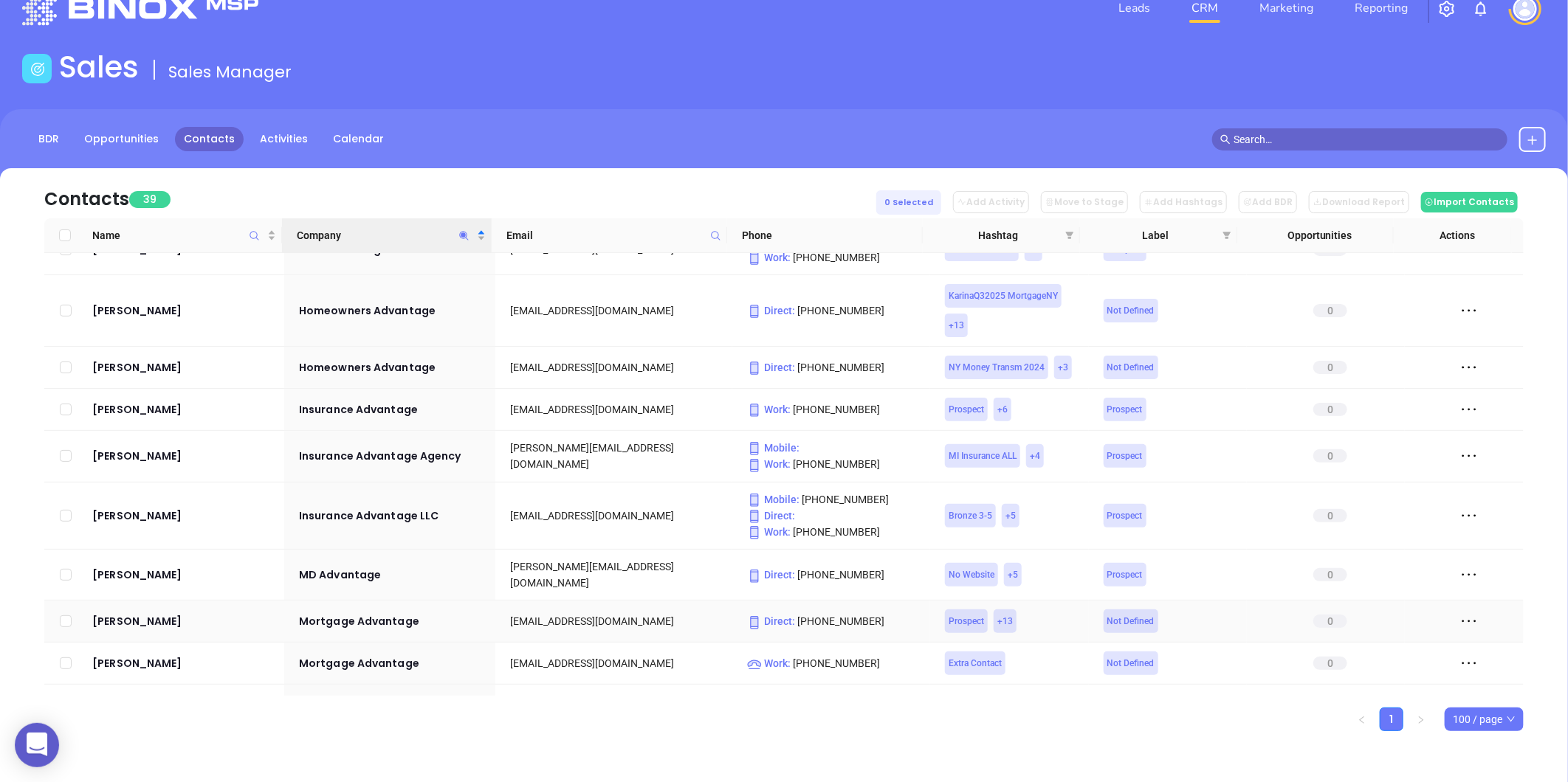
scroll to position [1445, 0]
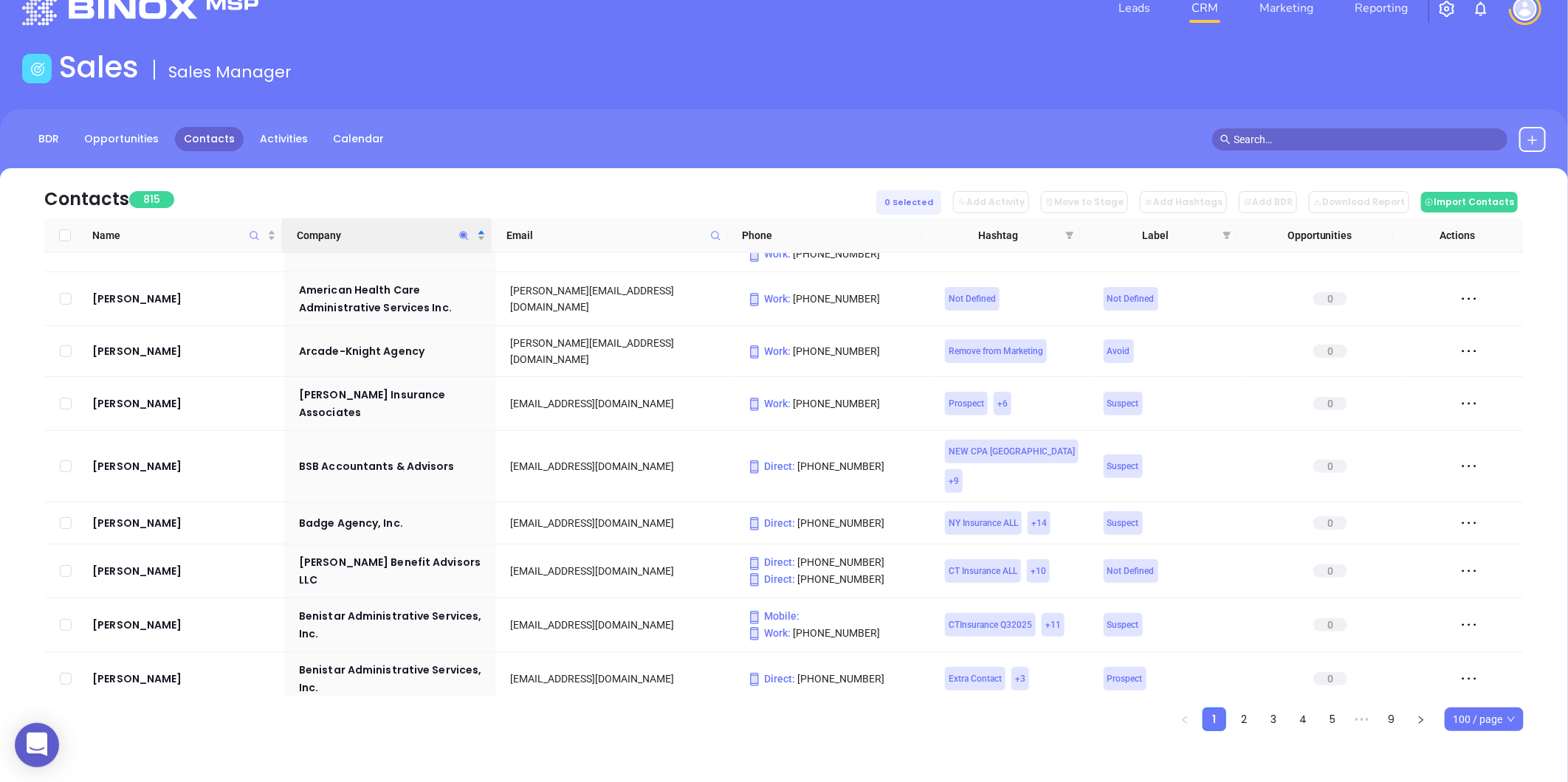
click at [460, 232] on icon "Company" at bounding box center [464, 236] width 11 height 11
click at [356, 299] on span "Ok" at bounding box center [351, 300] width 13 height 16
click at [460, 230] on icon "Company" at bounding box center [464, 236] width 11 height 11
paste input "InsureTech Broker"
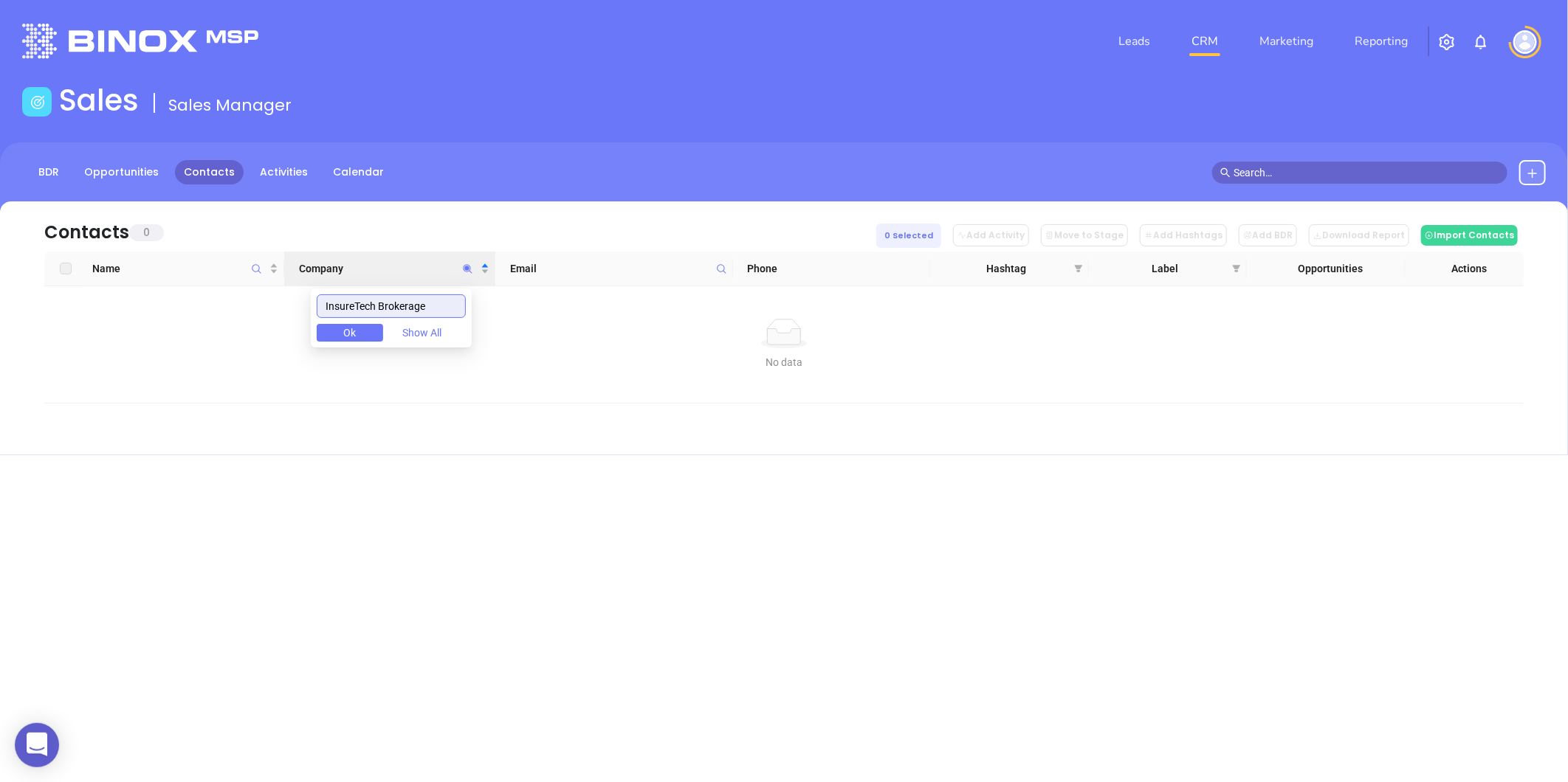
scroll to position [0, 0]
drag, startPoint x: 393, startPoint y: 303, endPoint x: 477, endPoint y: 312, distance: 84.5
click at [477, 312] on body "0 Leads CRM Marketing Reporting Financial Leads Leads Sales Sales Manager BDR O…" at bounding box center [784, 391] width 1568 height 782
type input "InsureTech"
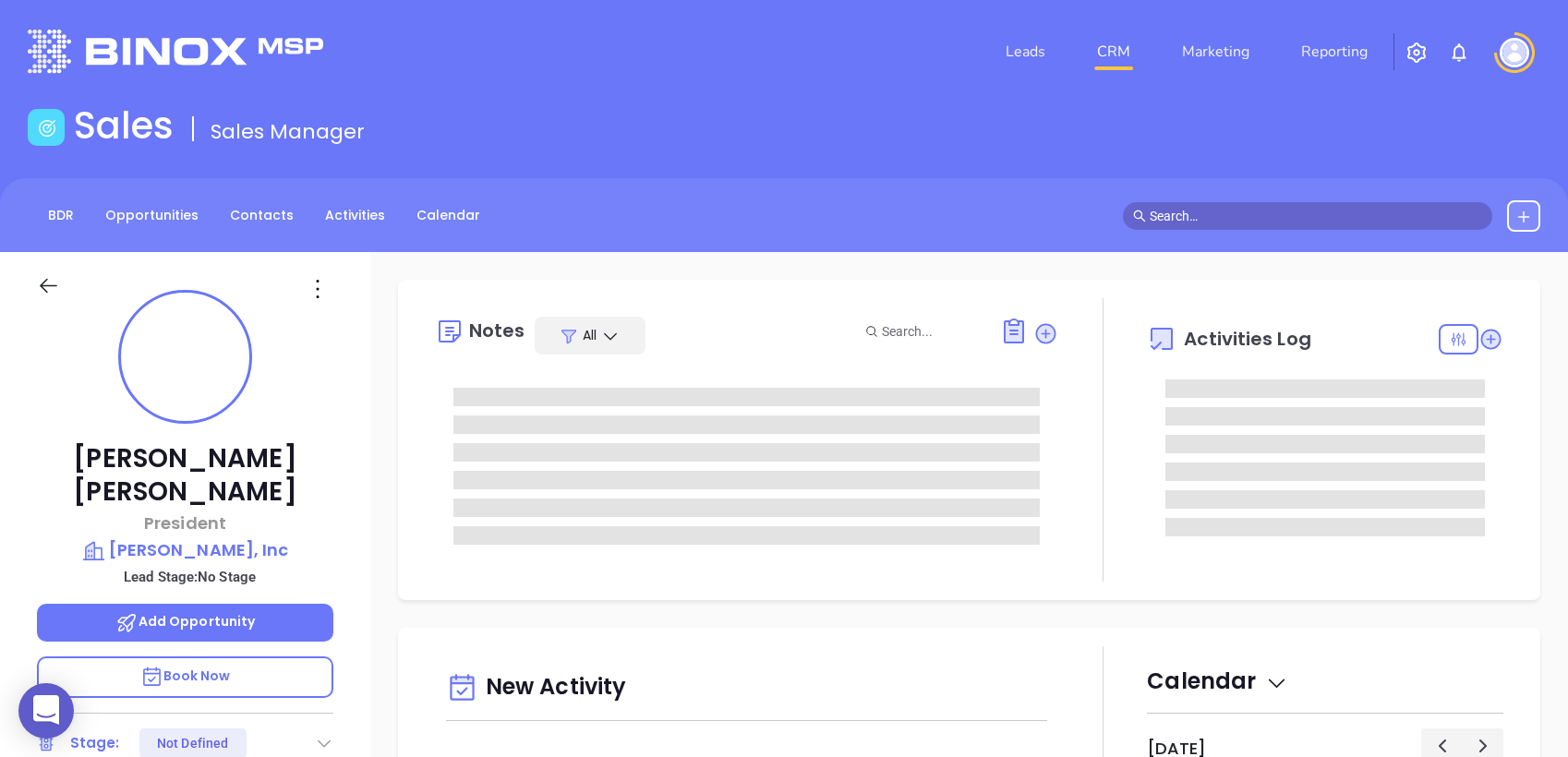
type input "[DATE]"
type input "[PERSON_NAME]"
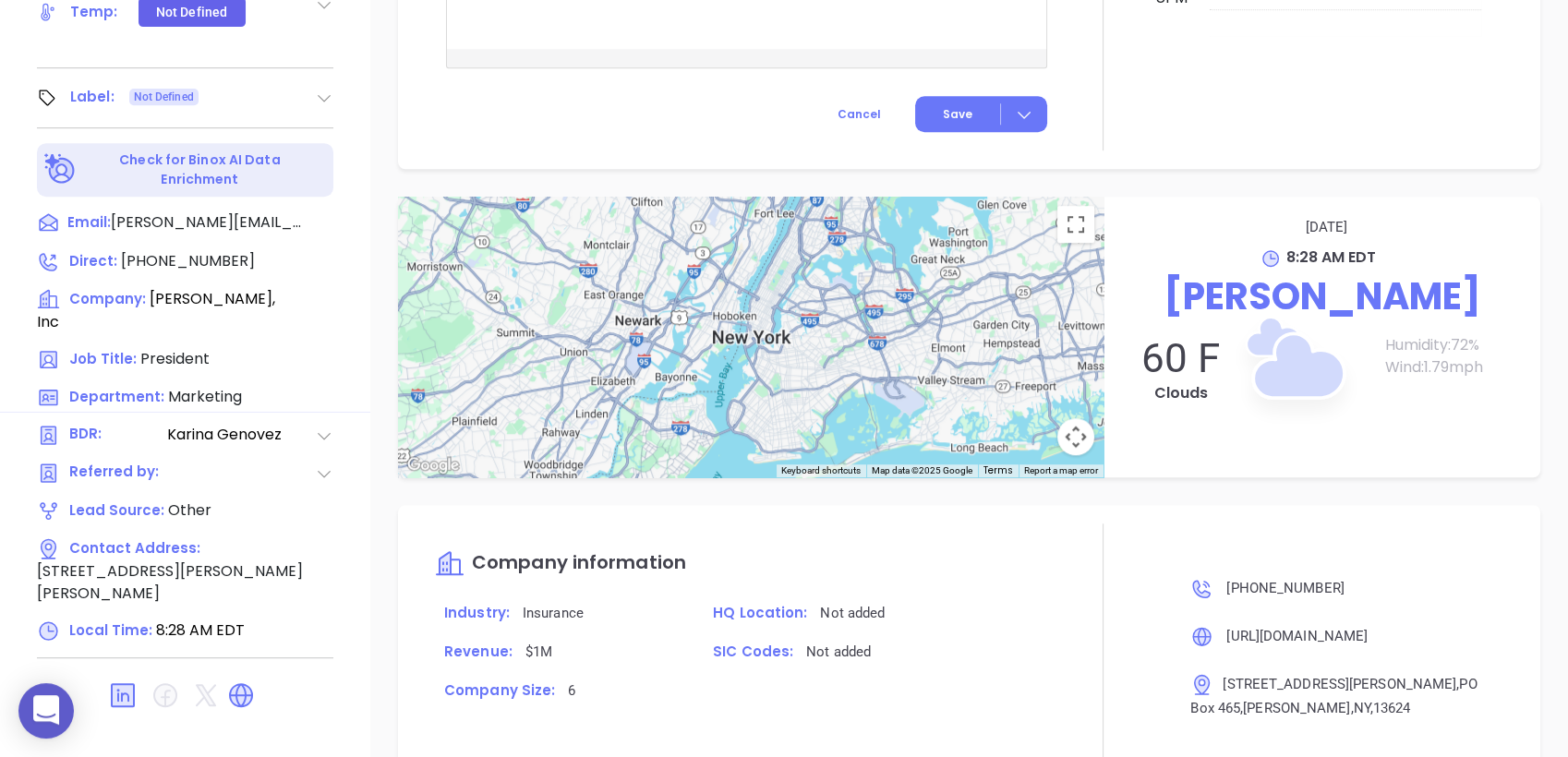
scroll to position [1128, 0]
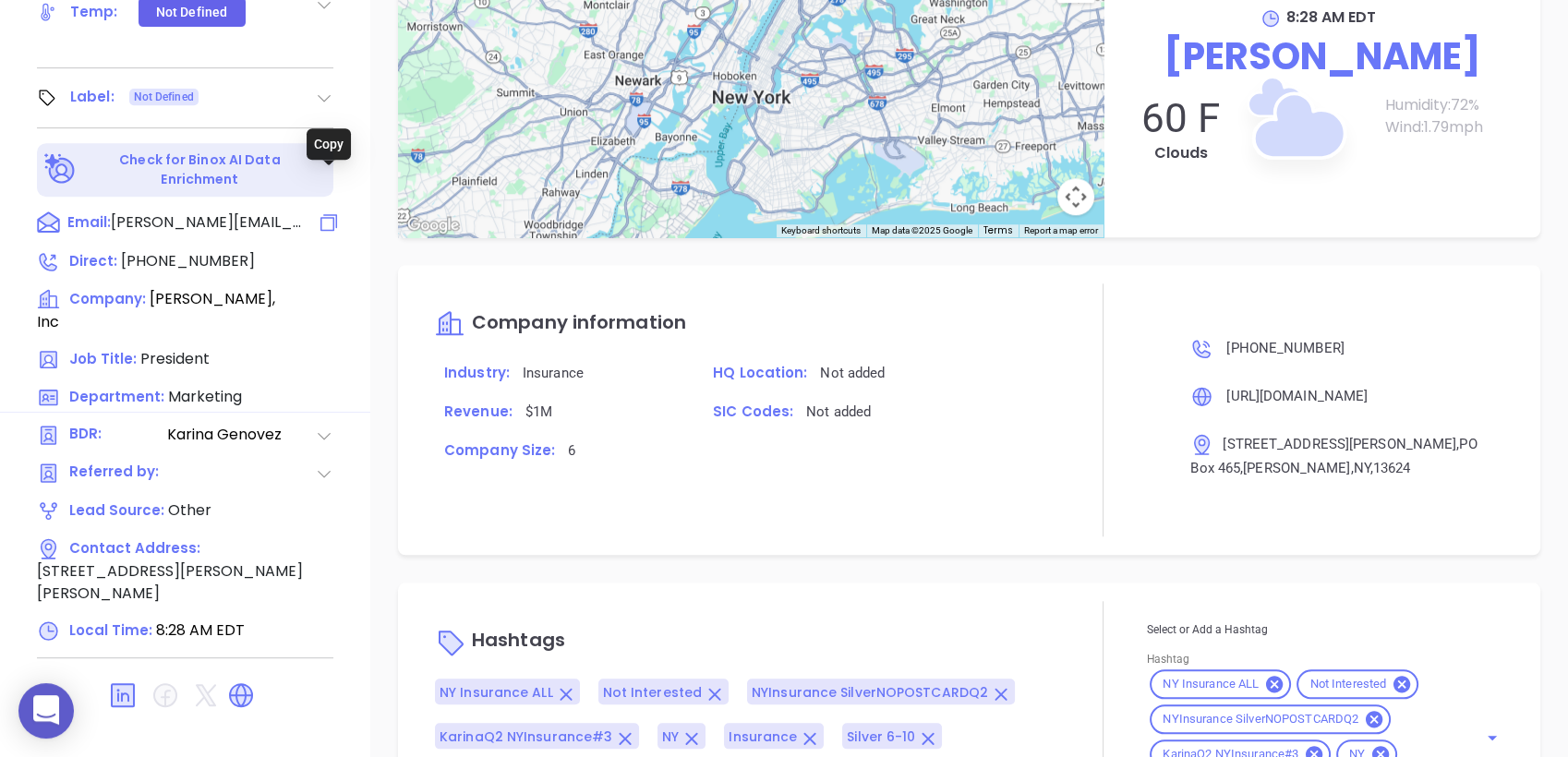
click at [329, 212] on icon at bounding box center [328, 223] width 22 height 22
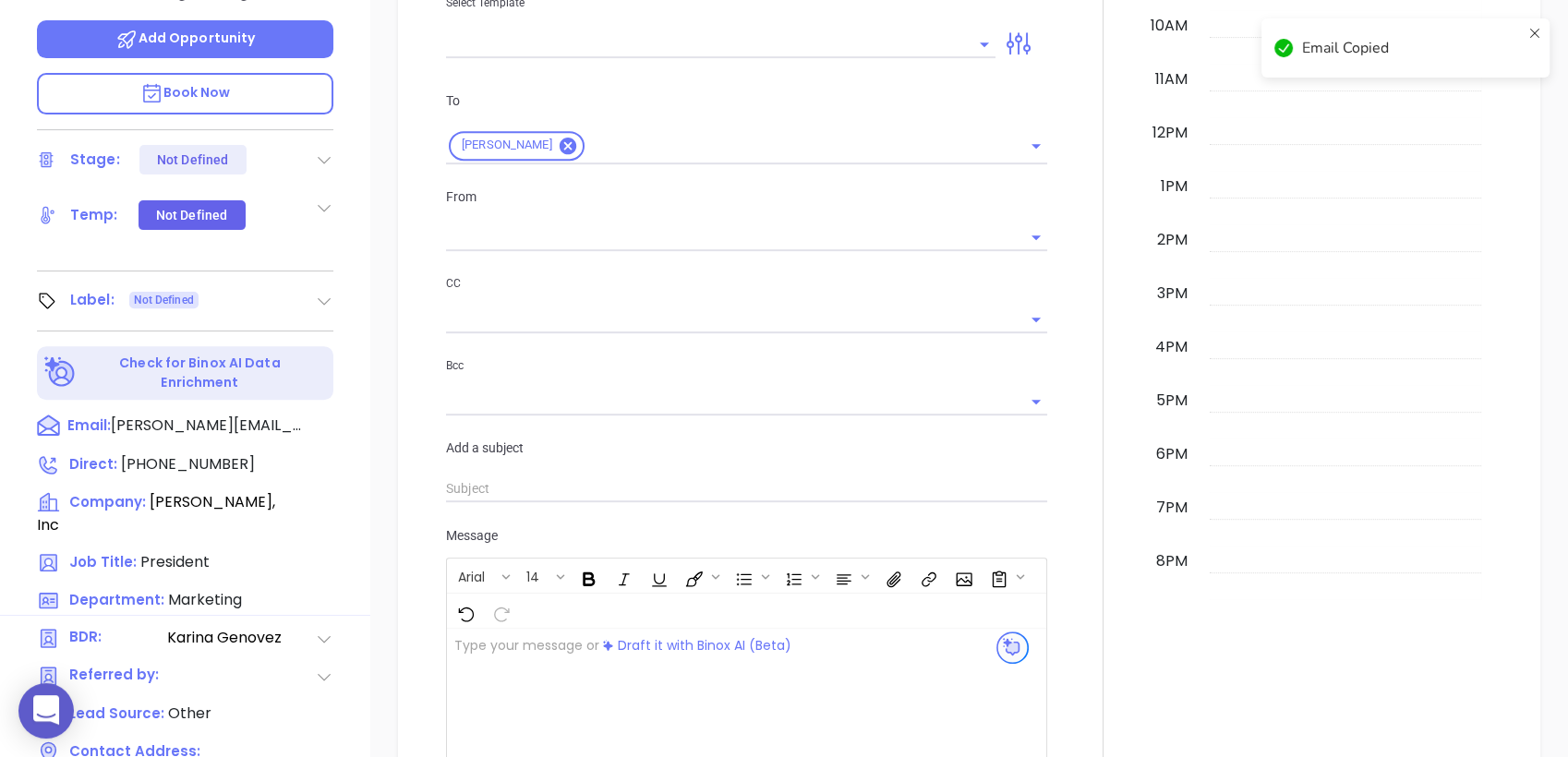
scroll to position [787, 0]
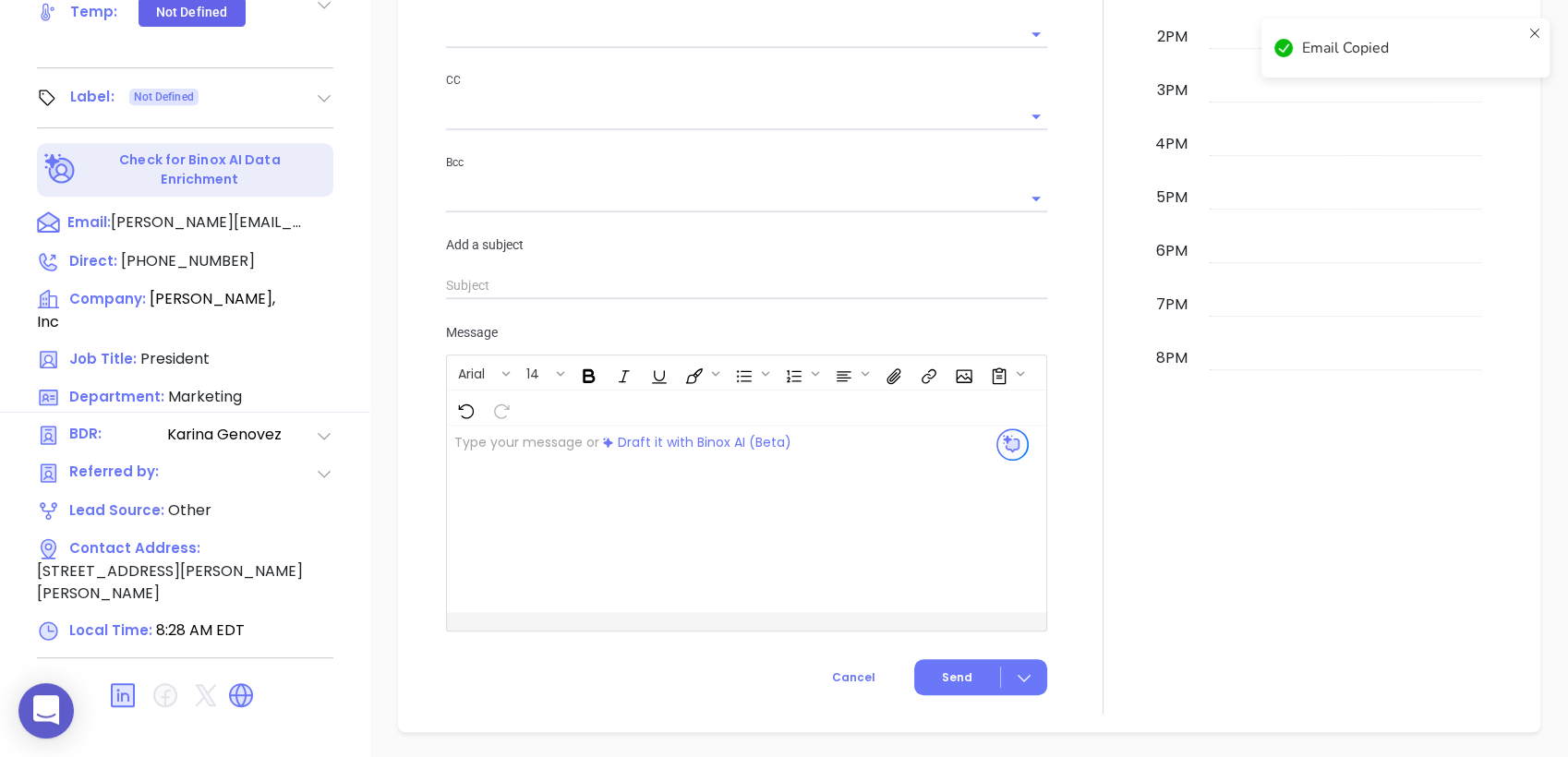
type input "Liz Cruz"
click at [242, 684] on icon at bounding box center [241, 695] width 22 height 22
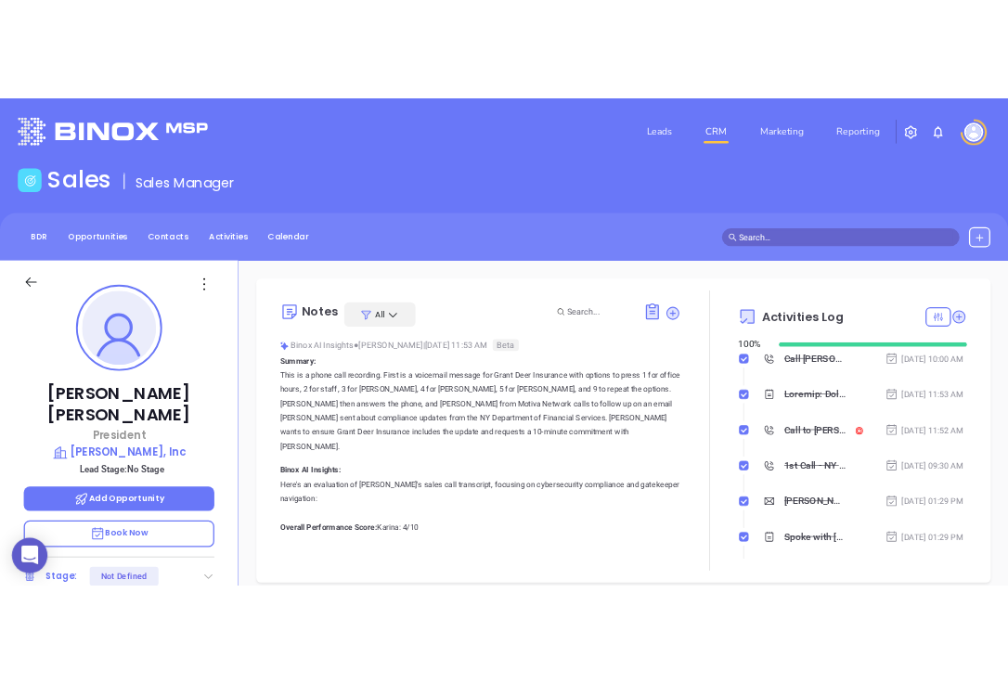
scroll to position [0, 0]
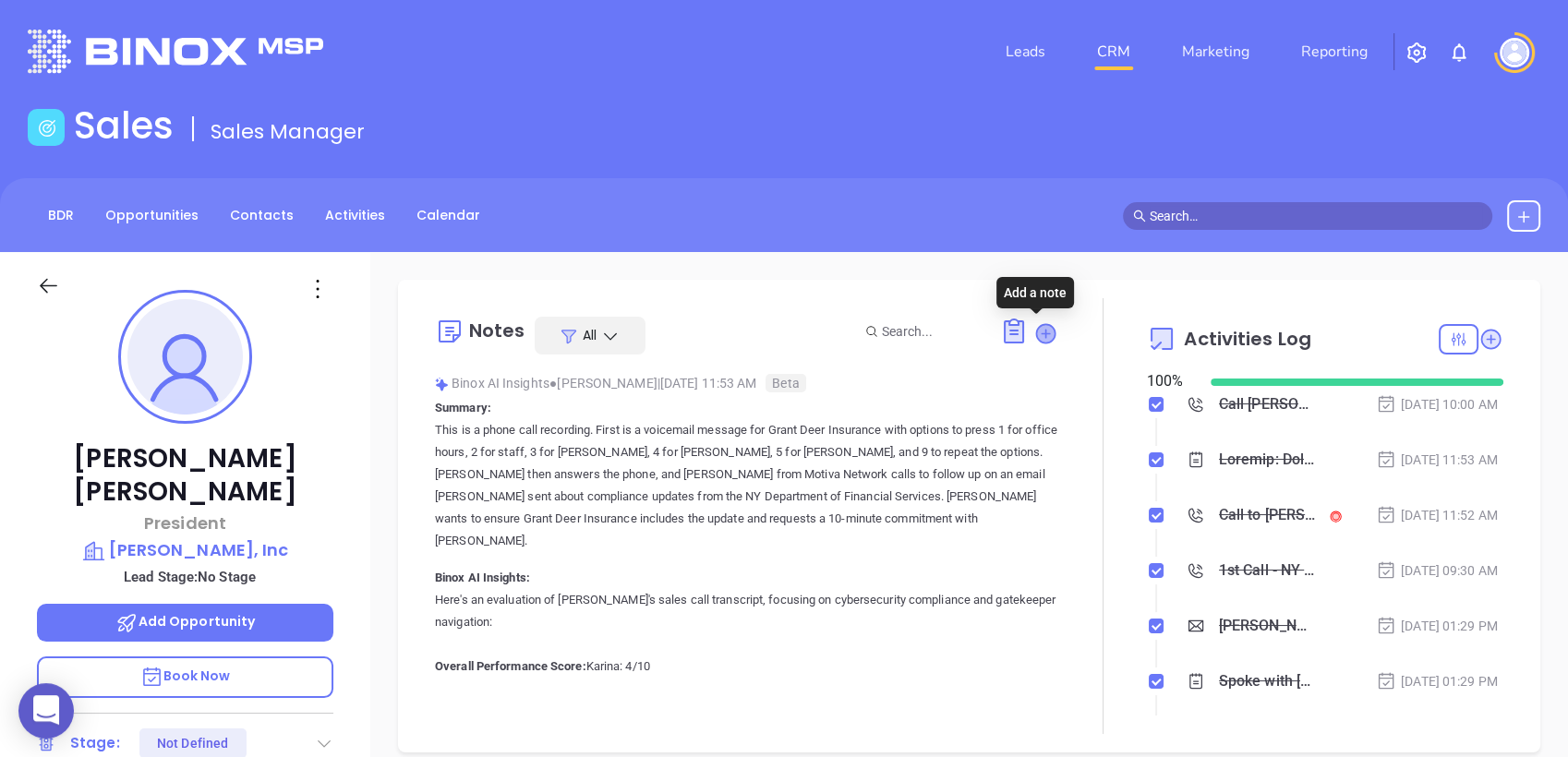
click at [1037, 328] on icon at bounding box center [1046, 333] width 19 height 19
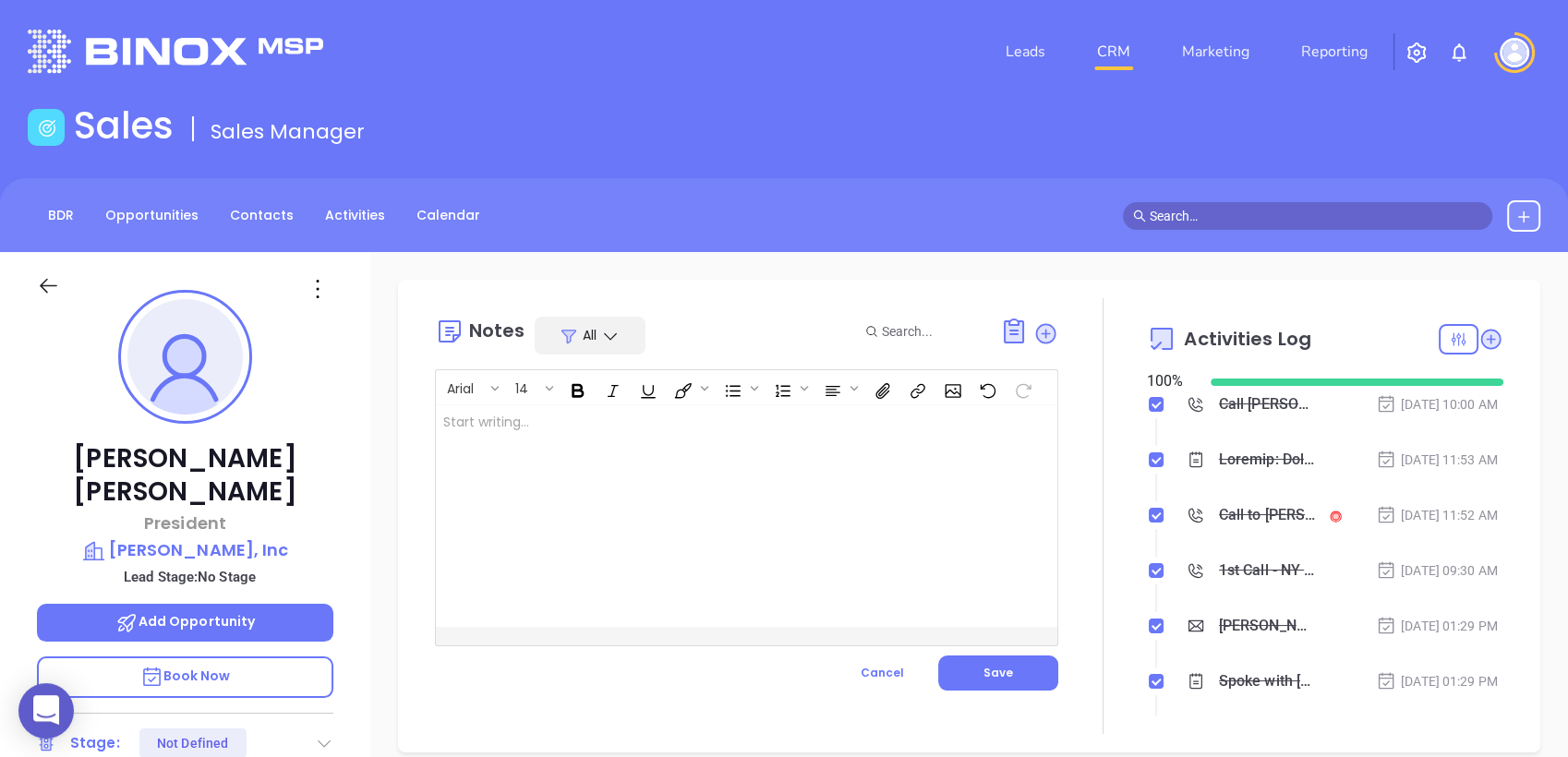
click at [636, 417] on div at bounding box center [724, 516] width 578 height 222
click at [586, 425] on p at bounding box center [725, 422] width 563 height 19
click at [864, 675] on span "Cancel" at bounding box center [882, 672] width 44 height 16
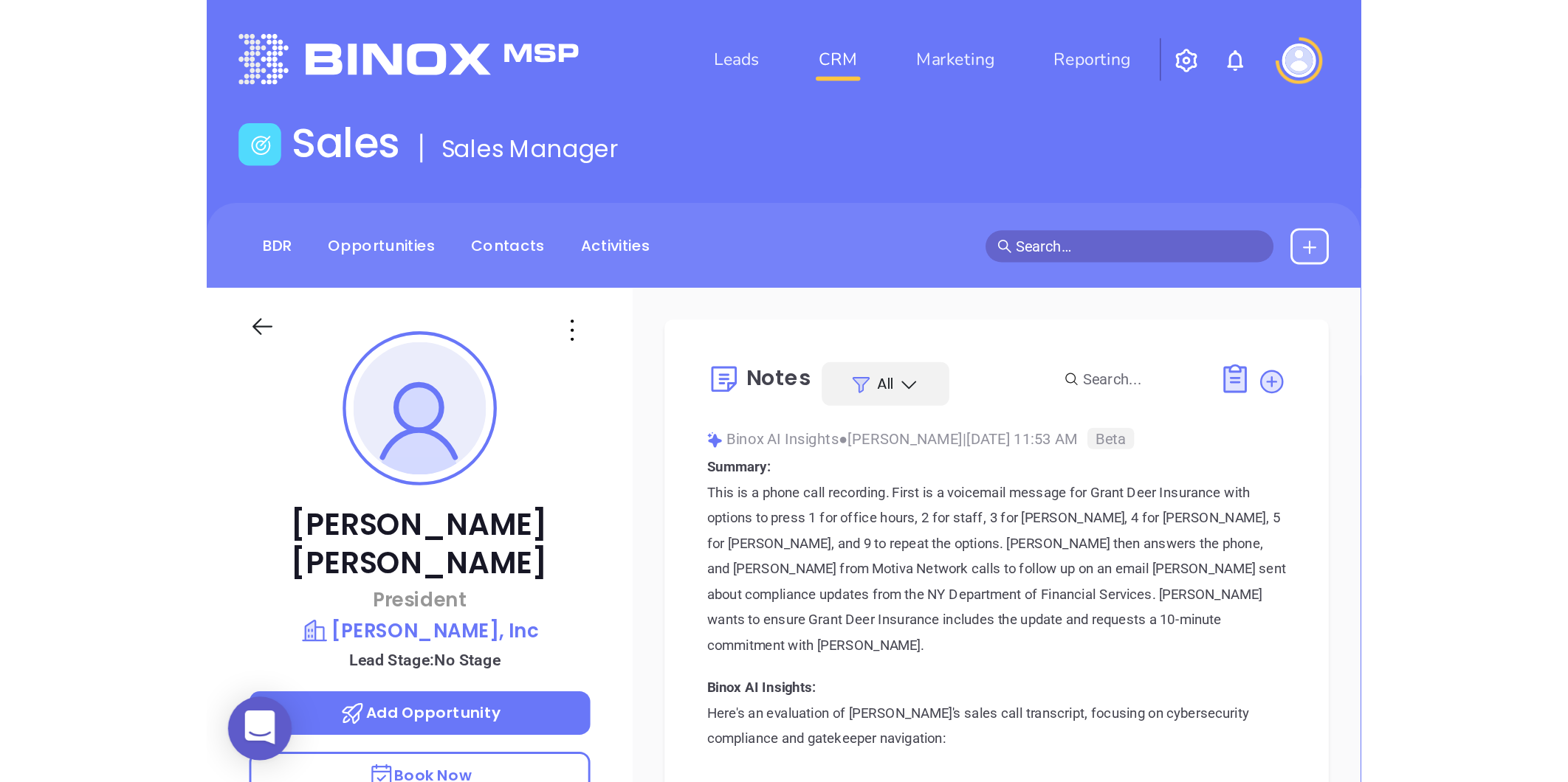
scroll to position [300, 0]
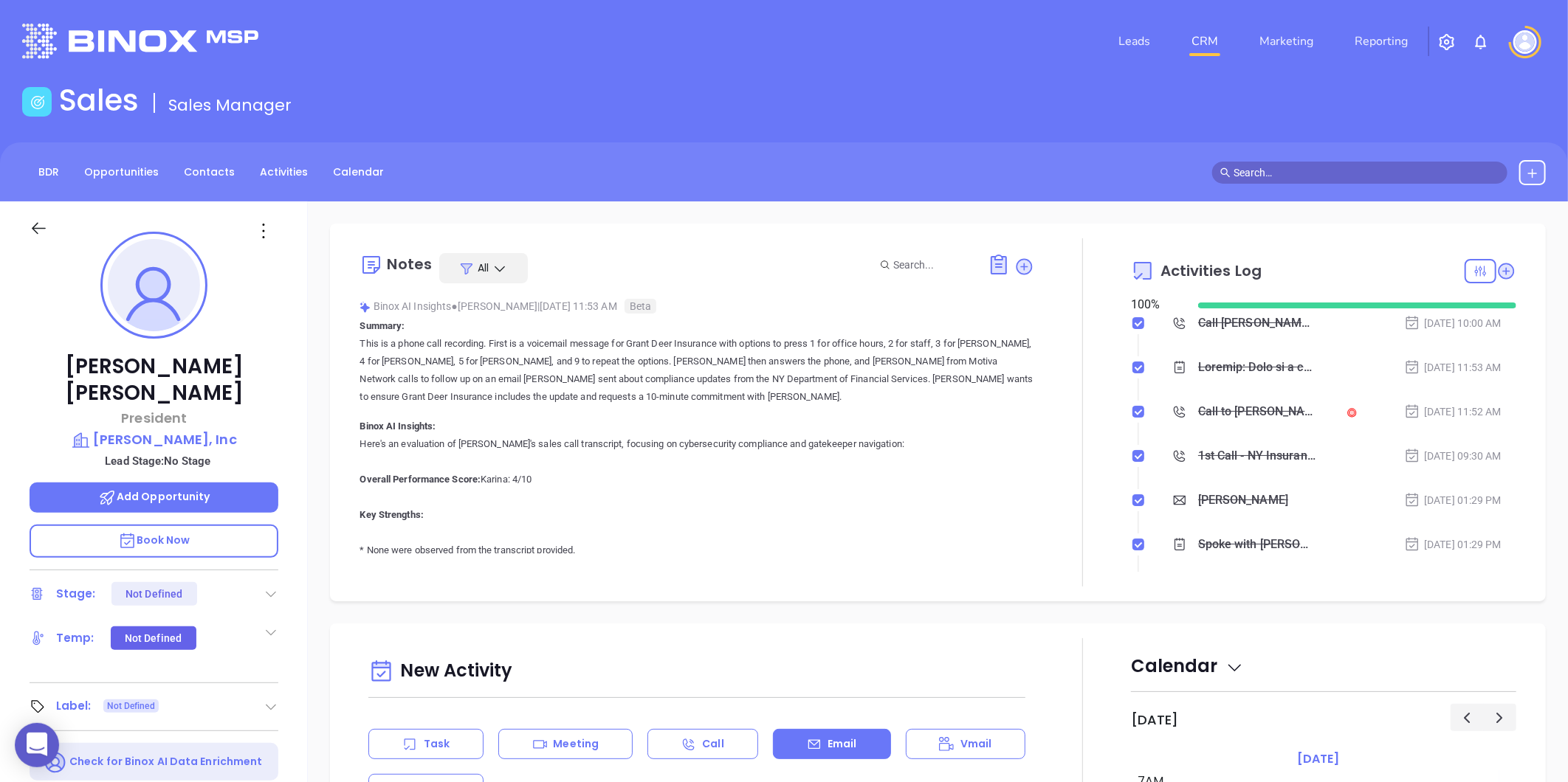
click at [1074, 75] on header "Leads CRM Marketing Reporting Financial Leads Leads" at bounding box center [784, 41] width 1523 height 83
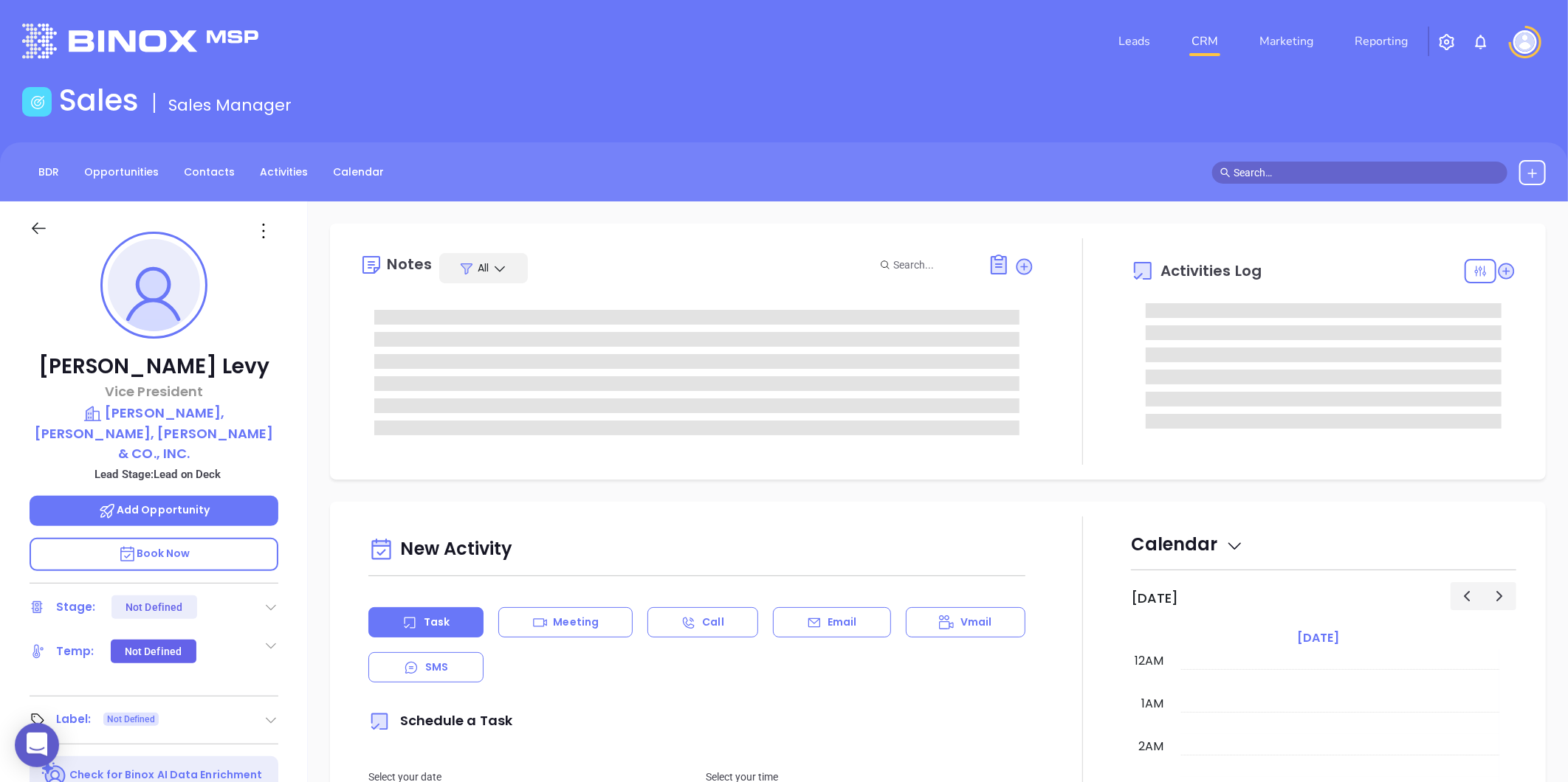
scroll to position [300, 0]
type input "[PERSON_NAME]"
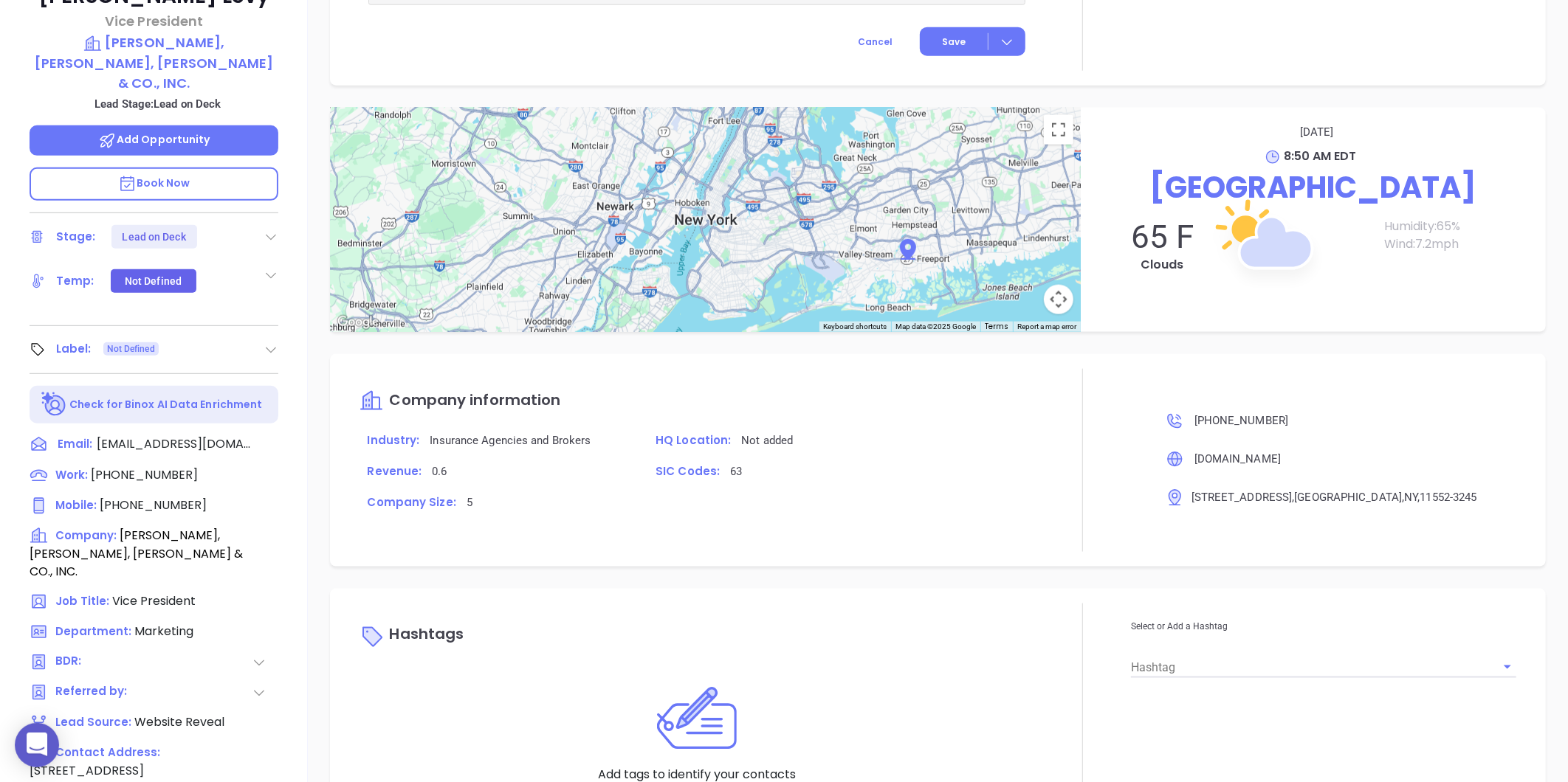
scroll to position [452, 0]
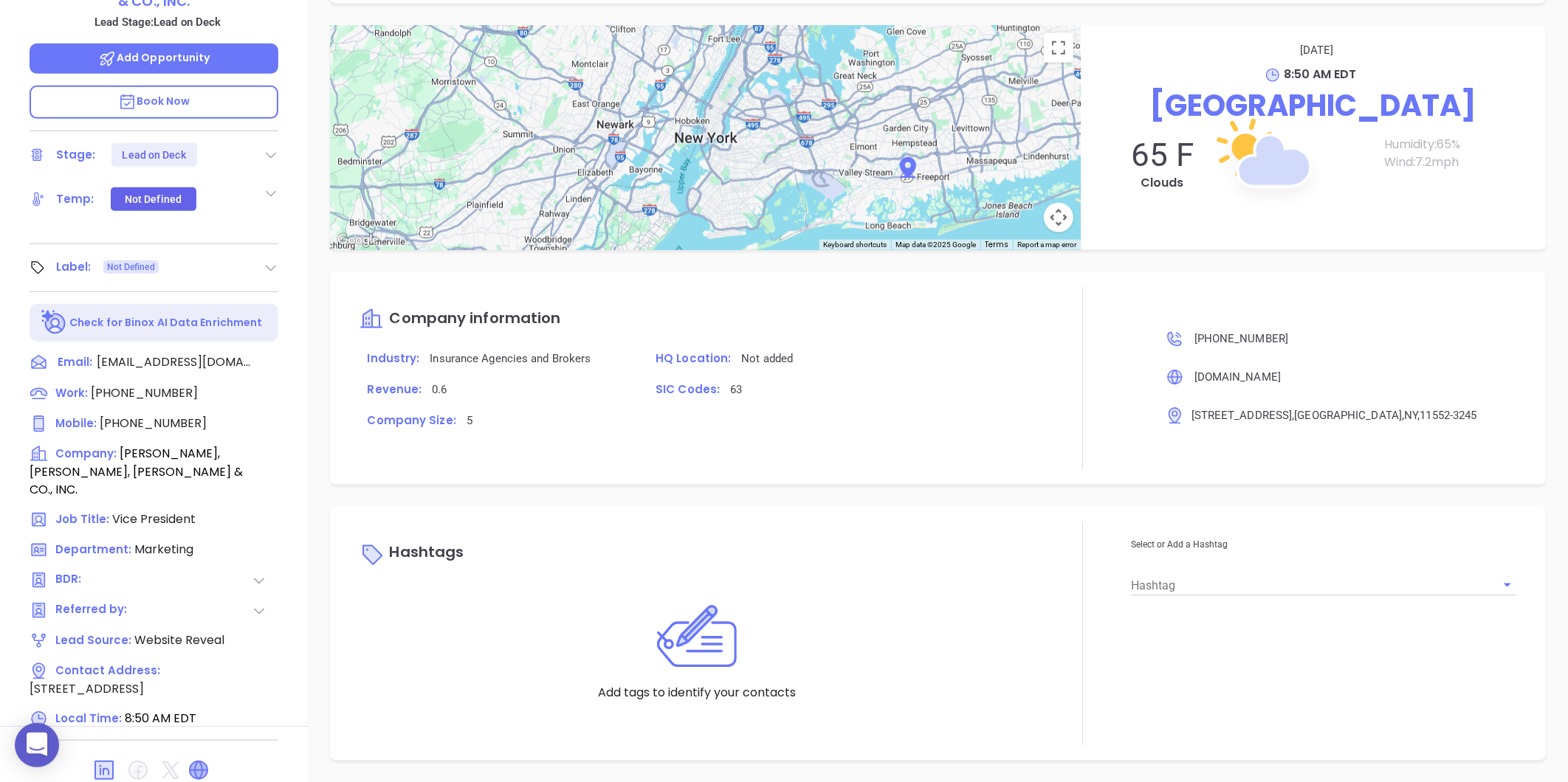
click at [202, 761] on icon at bounding box center [199, 770] width 17 height 17
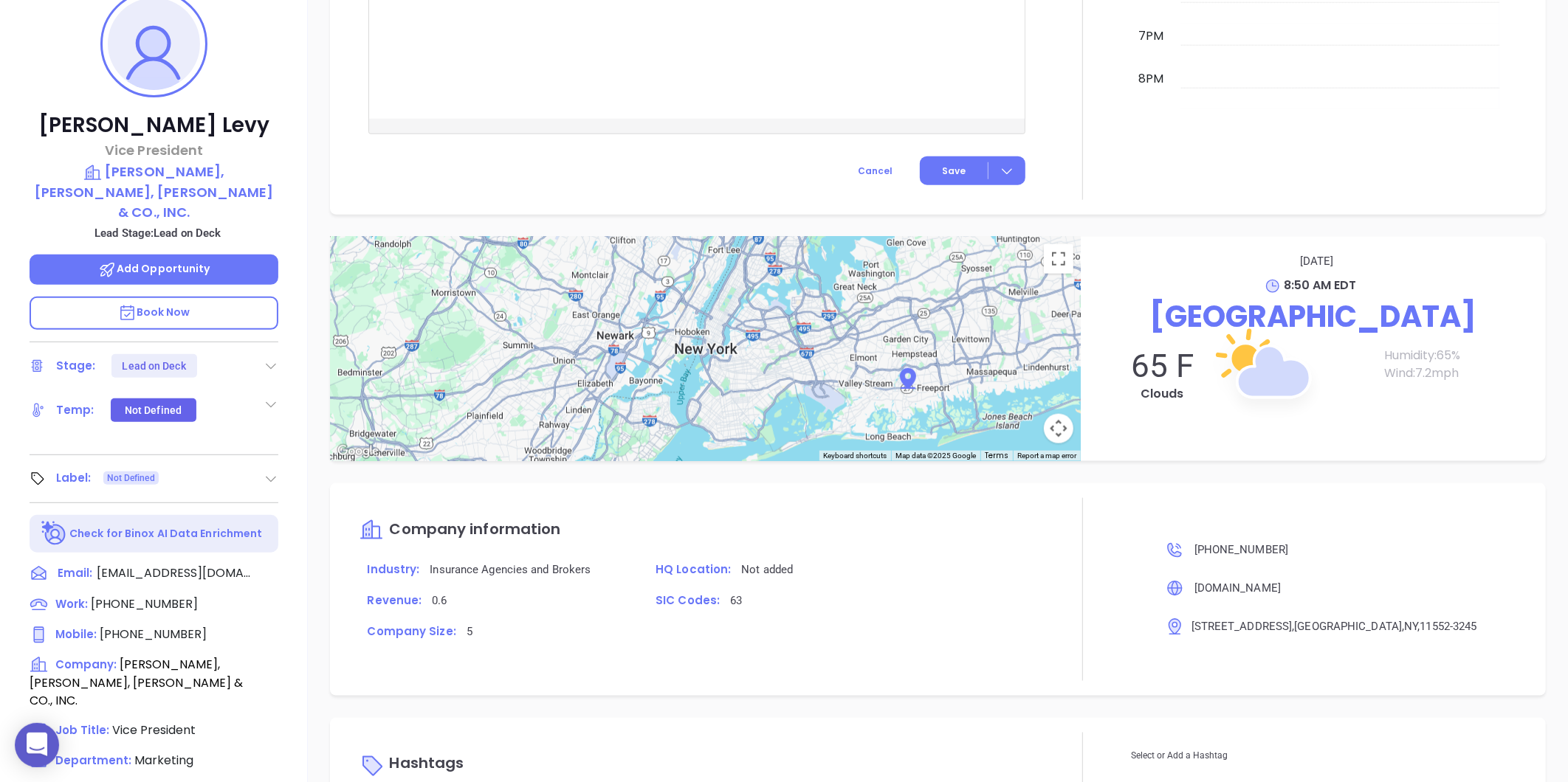
scroll to position [0, 0]
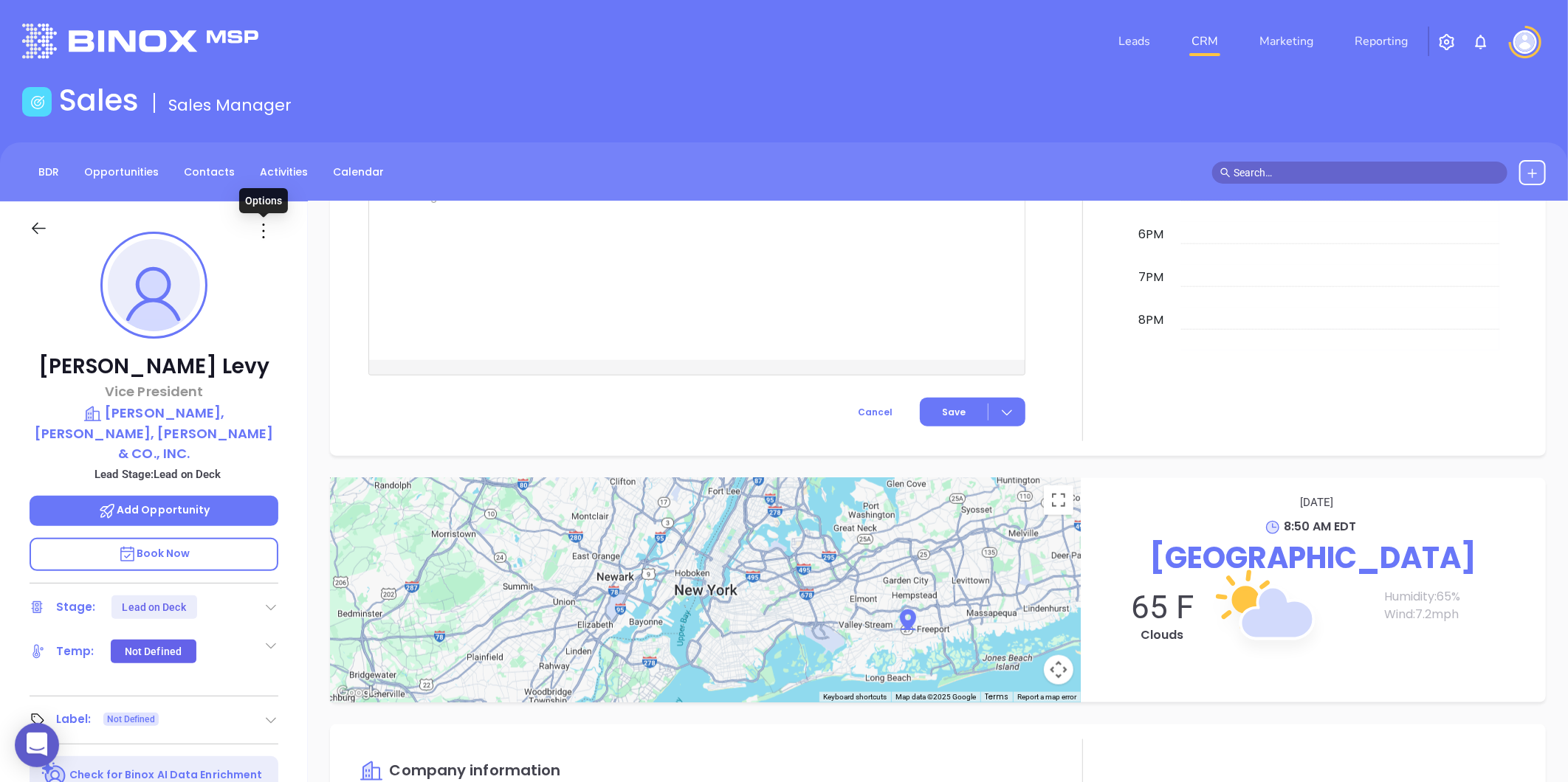
click at [267, 226] on icon at bounding box center [264, 231] width 24 height 24
click at [289, 381] on div "Edit" at bounding box center [336, 389] width 145 height 16
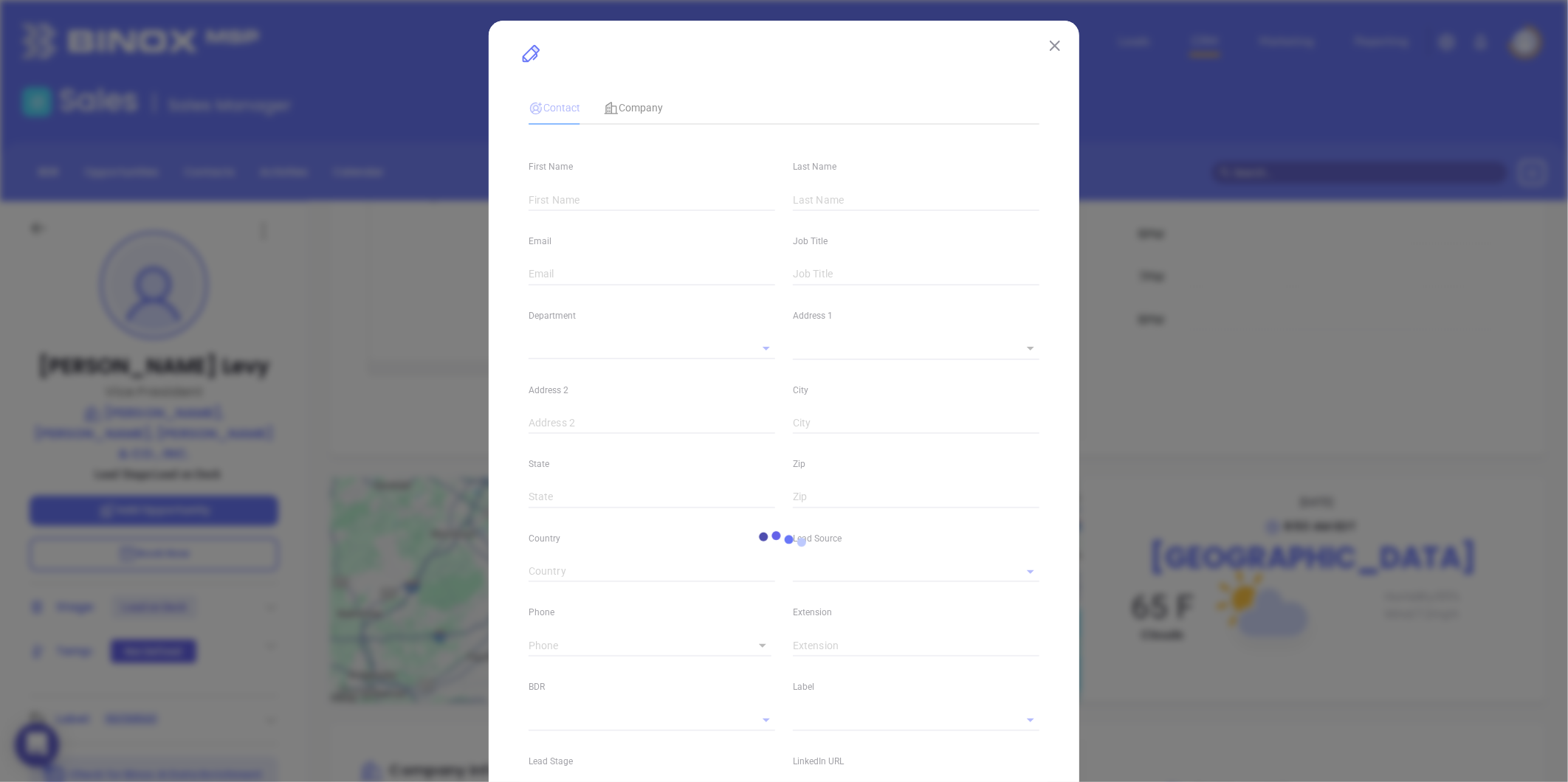
type input "Fred"
type input "Levy"
type input "flevy@hlminsurance.com"
type input "Vice President"
type input "1"
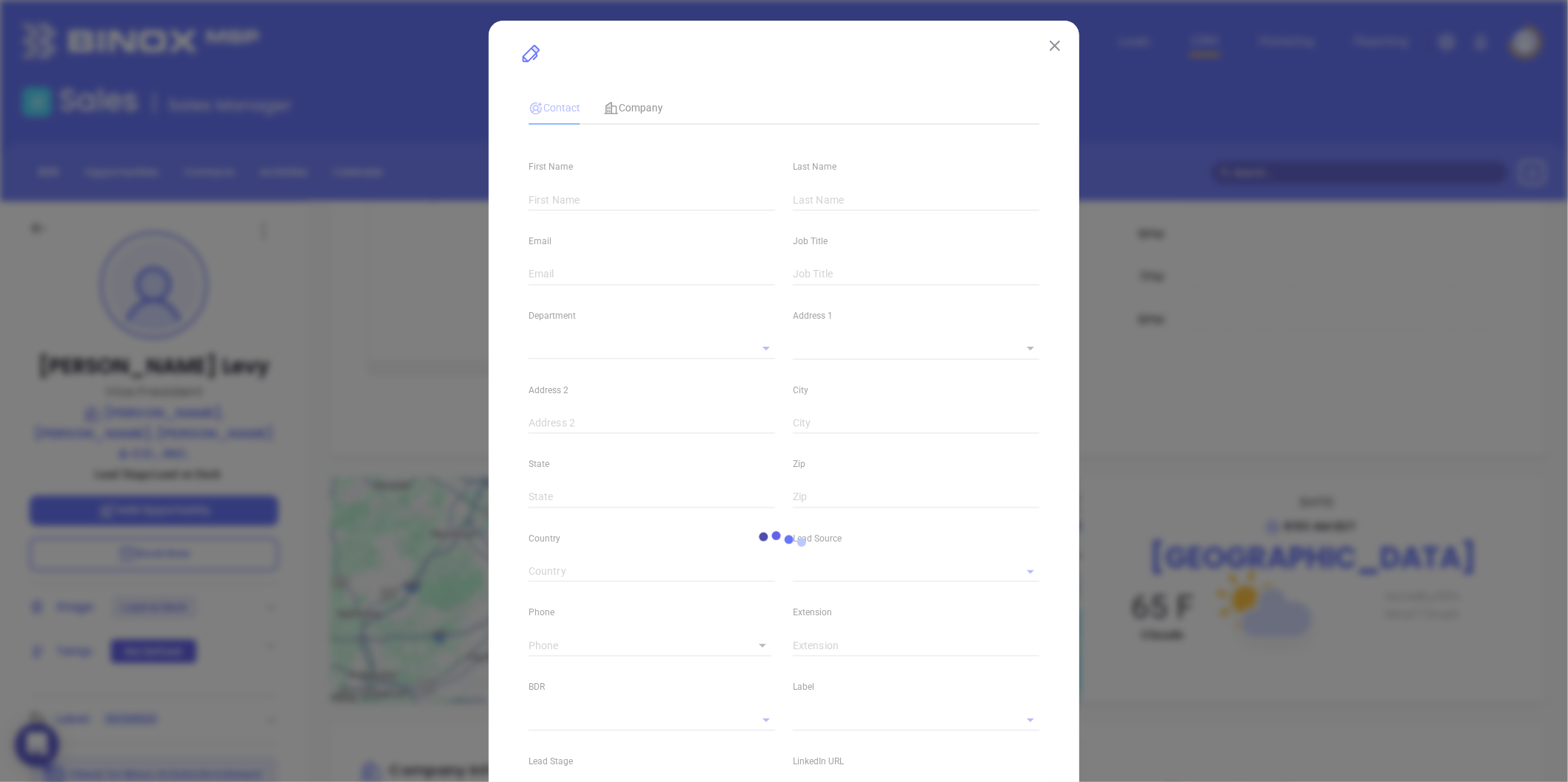
type input "linkedin.com/in/fred-levy-902285b"
type input "Marketing"
type input "Website Reveal"
type input "undefined undefined"
type input "Lead on Deck"
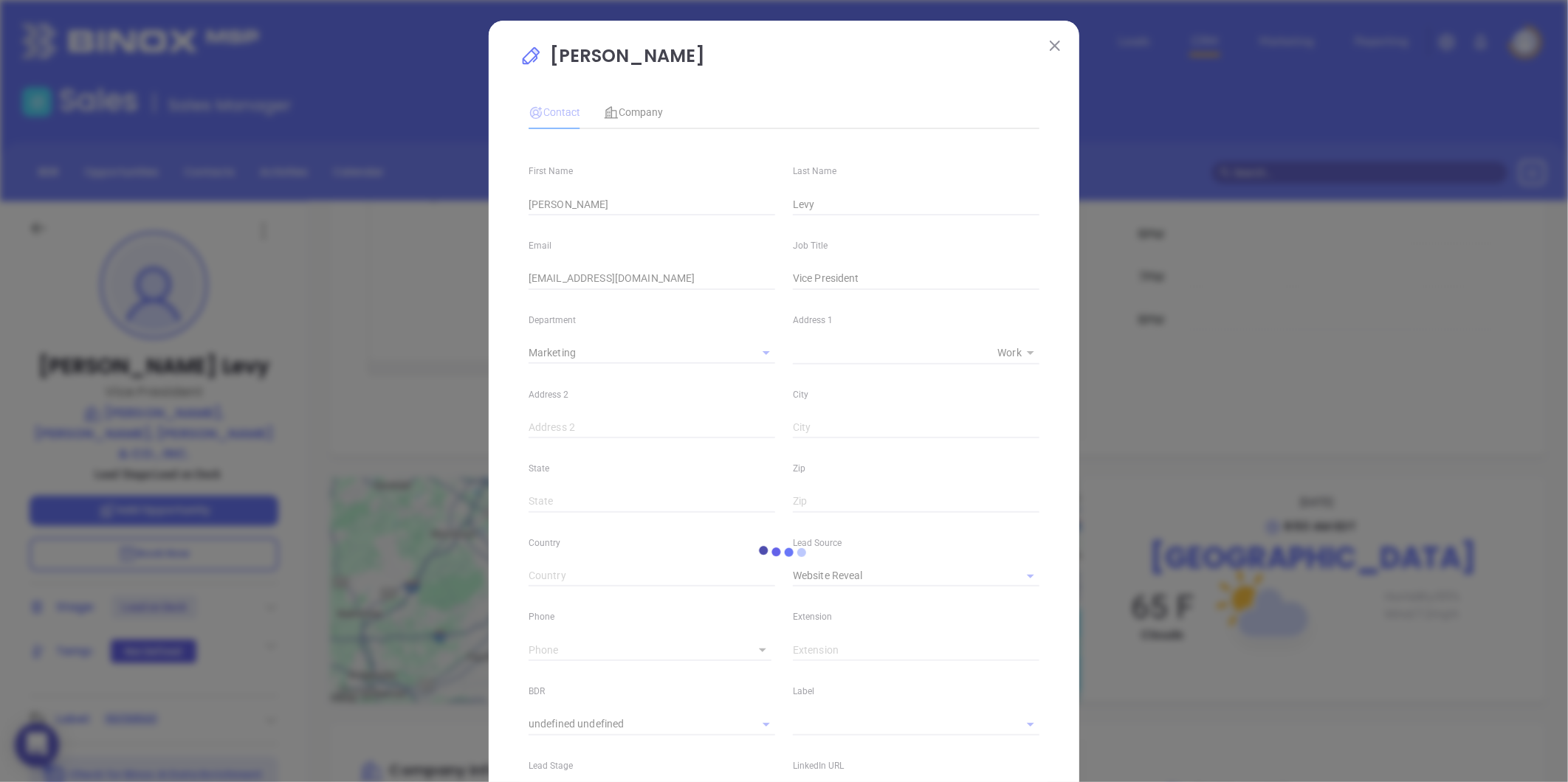
type input "(516) 481-2113"
type input "1"
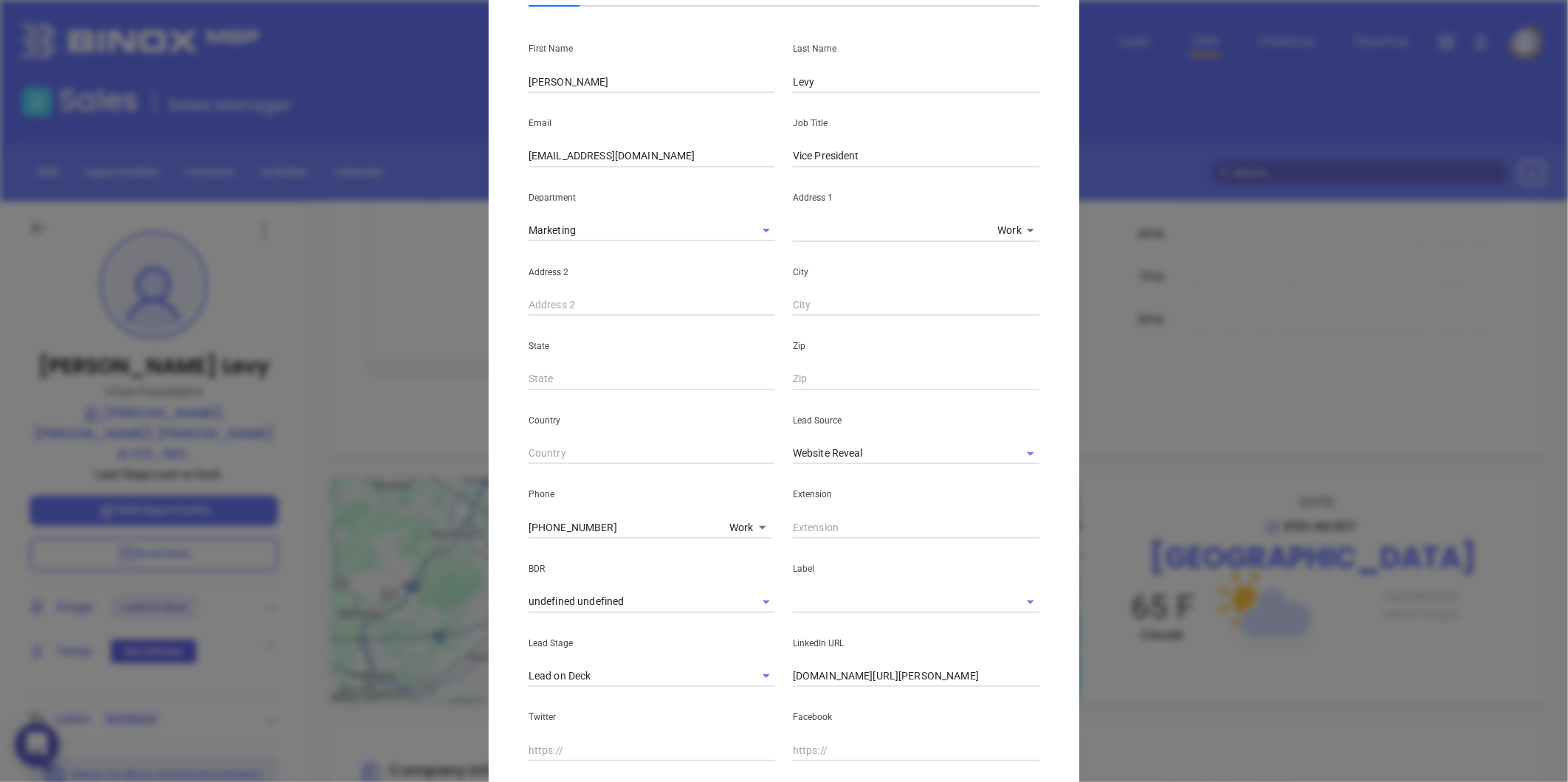
scroll to position [288, 0]
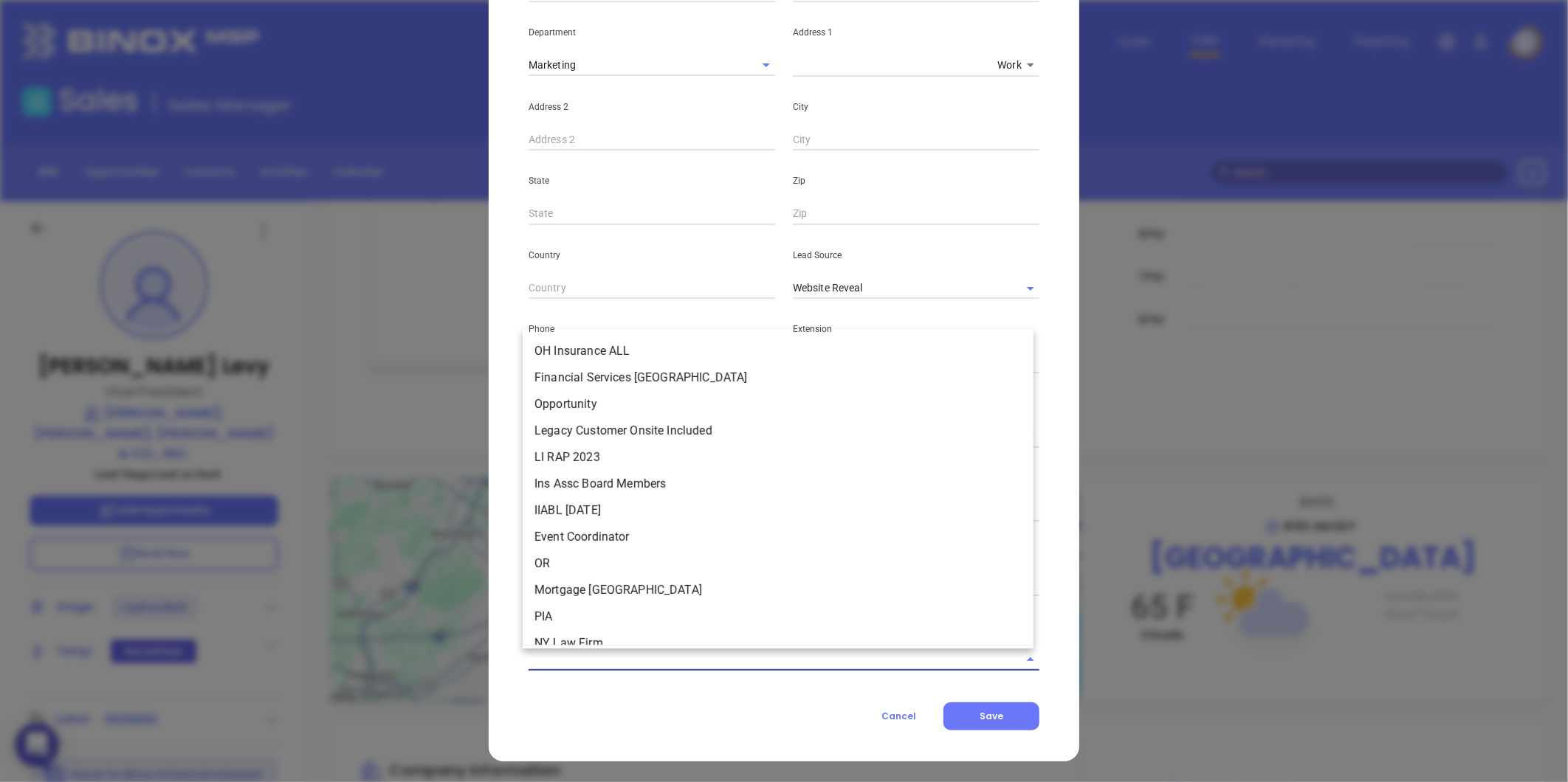
click at [711, 654] on input "text" at bounding box center [763, 659] width 469 height 21
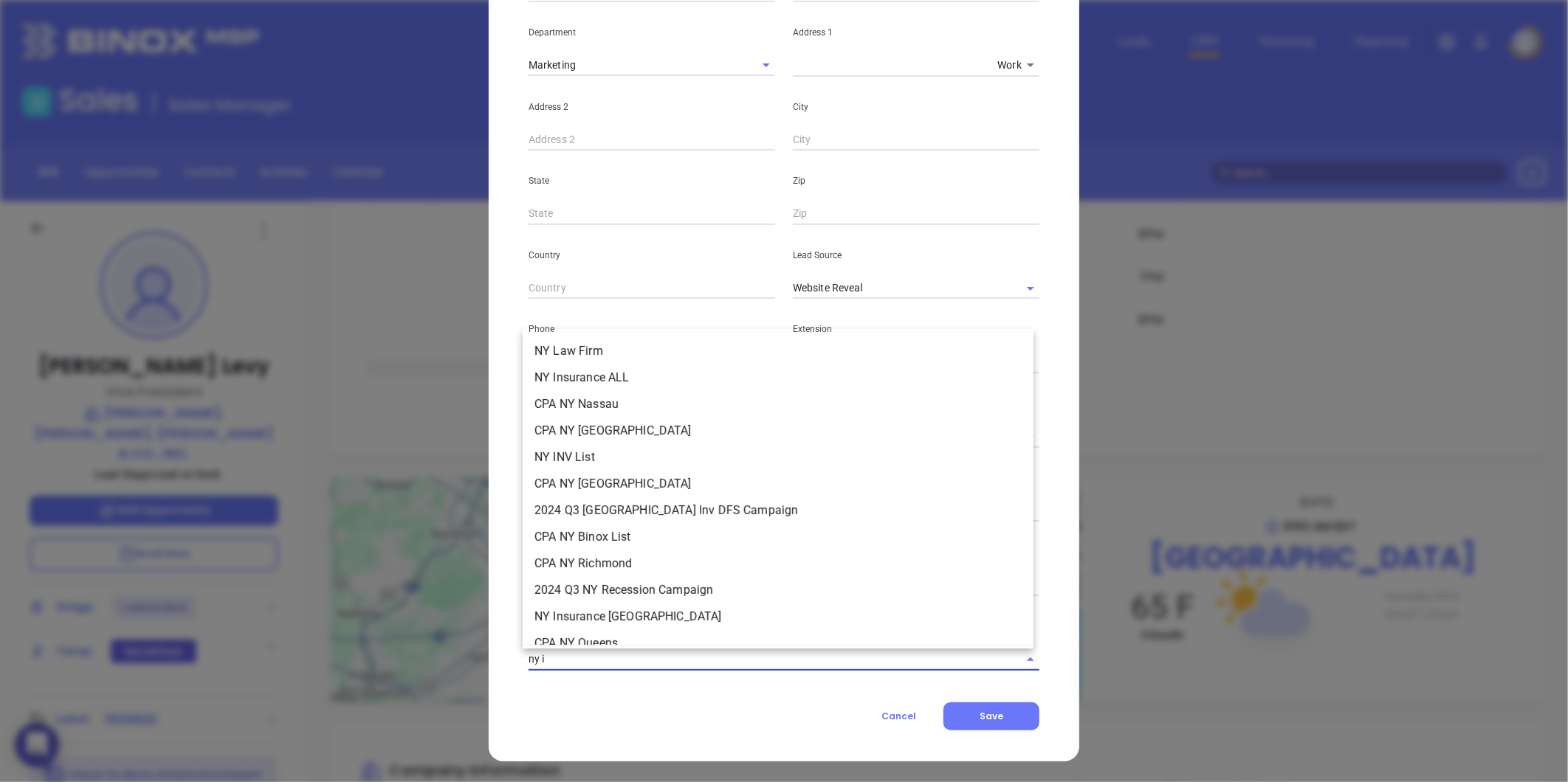
type input "ny in"
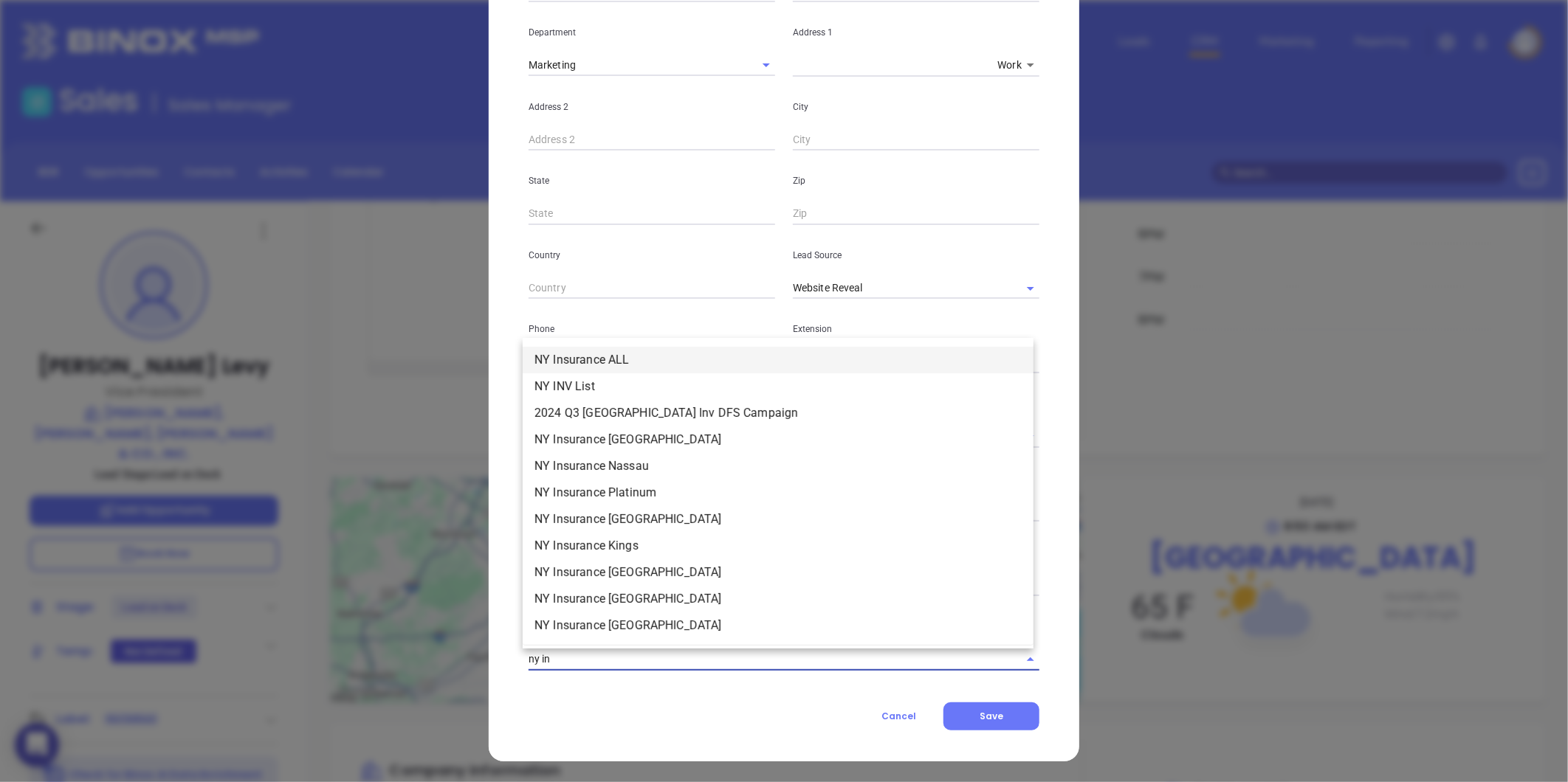
click at [613, 352] on li "NY Insurance ALL" at bounding box center [778, 359] width 510 height 26
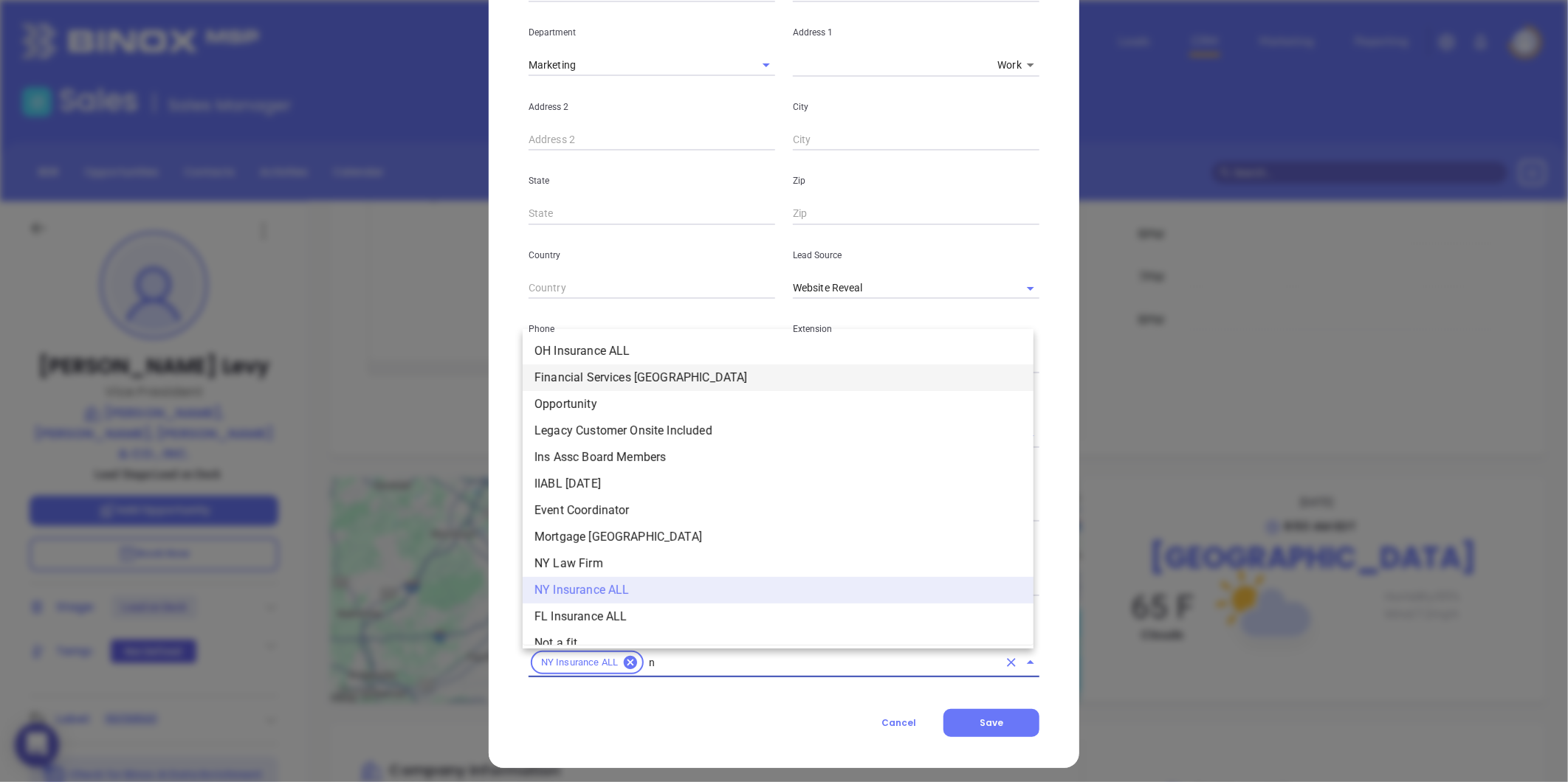
type input "ny"
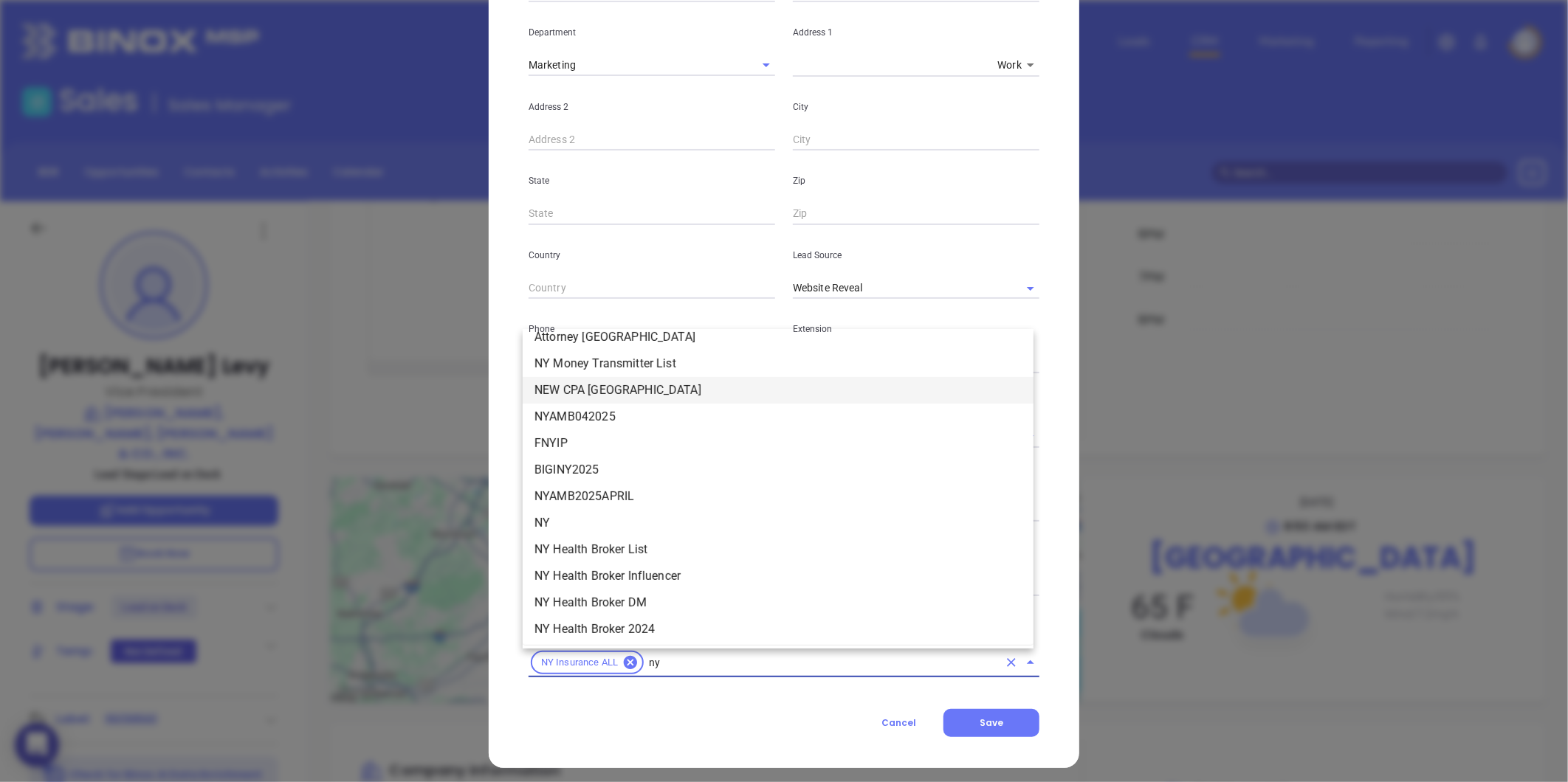
scroll to position [1476, 0]
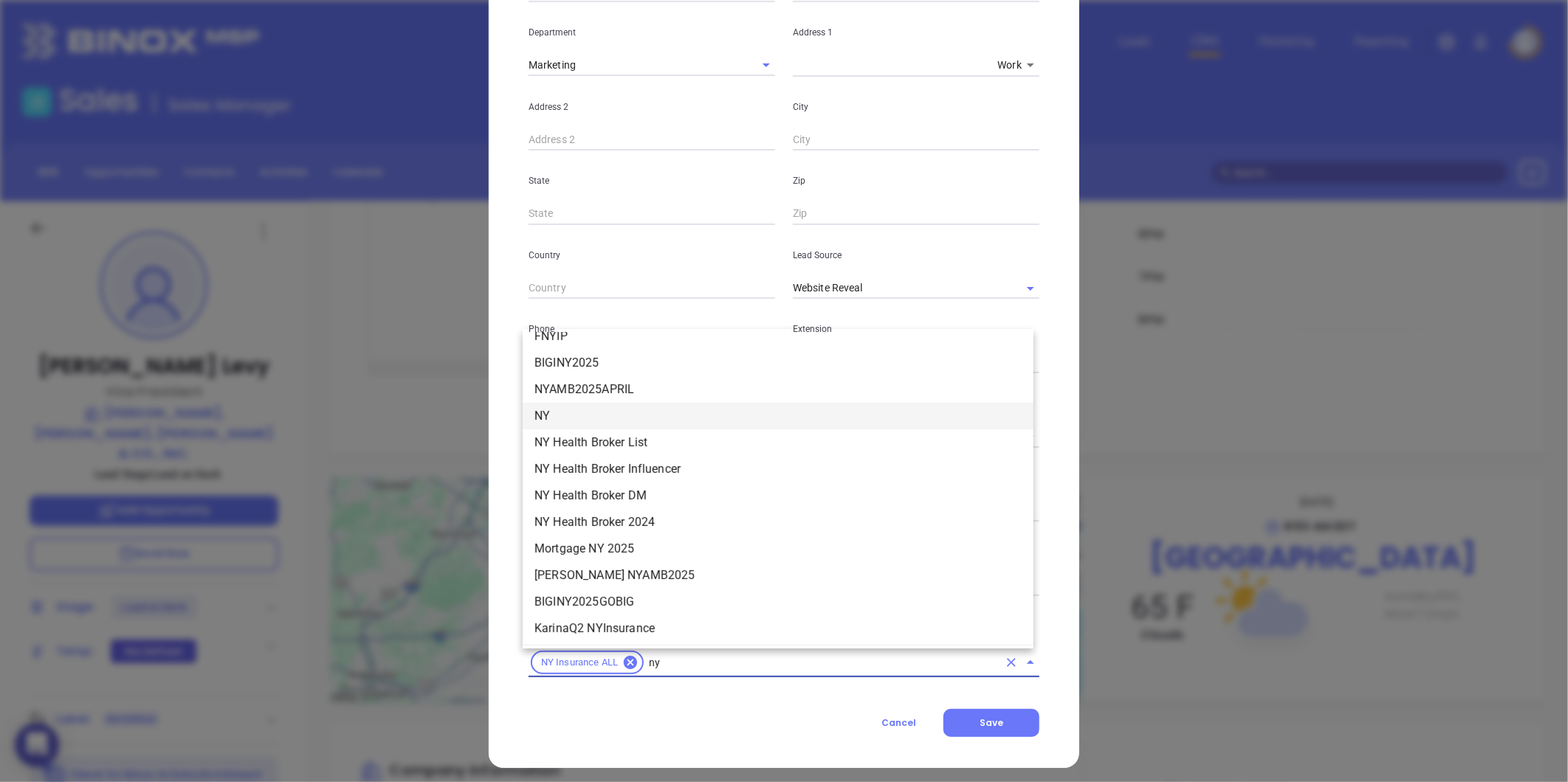
click at [555, 417] on li "NY" at bounding box center [778, 416] width 510 height 26
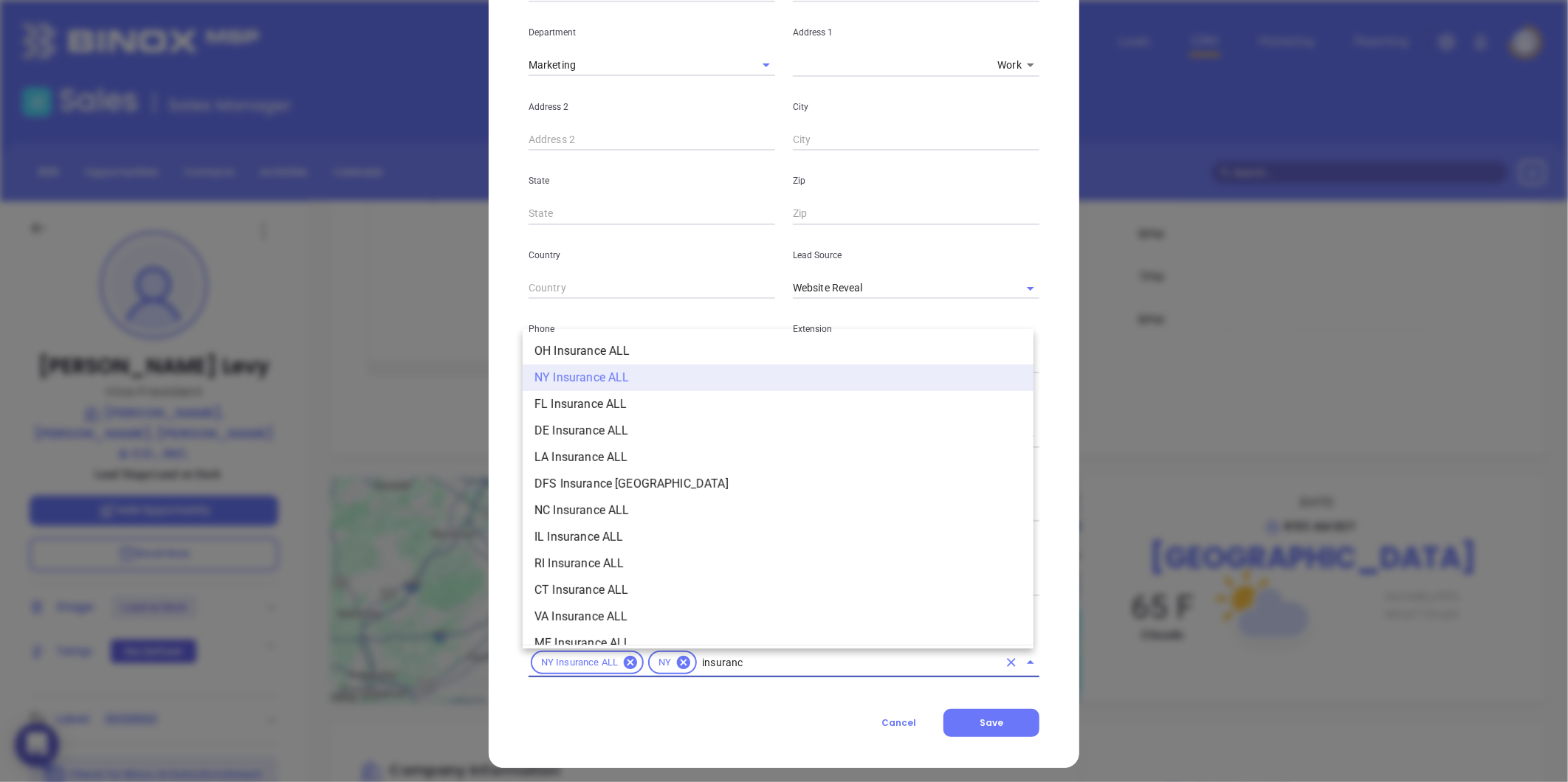
type input "insurance"
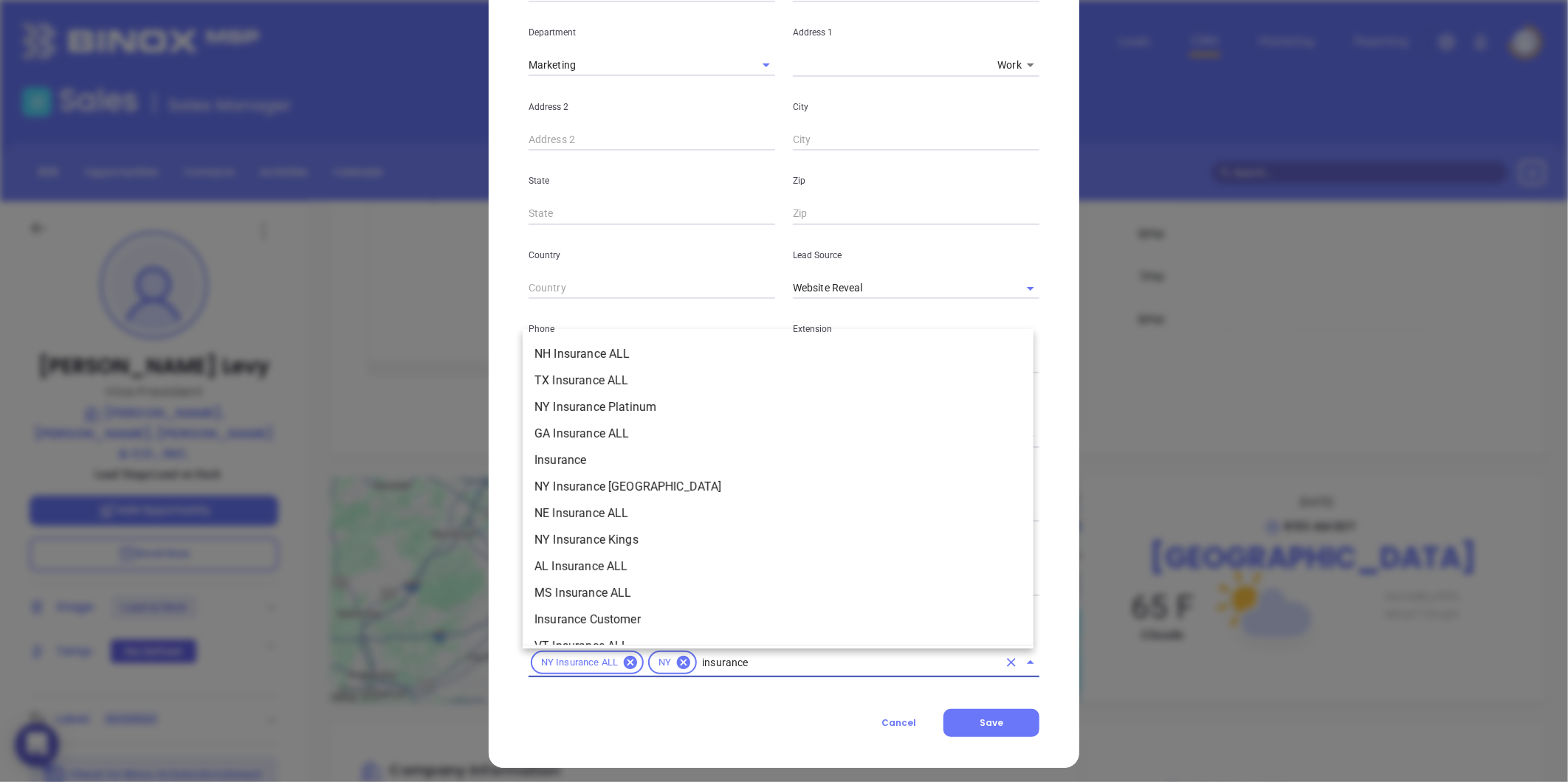
scroll to position [573, 0]
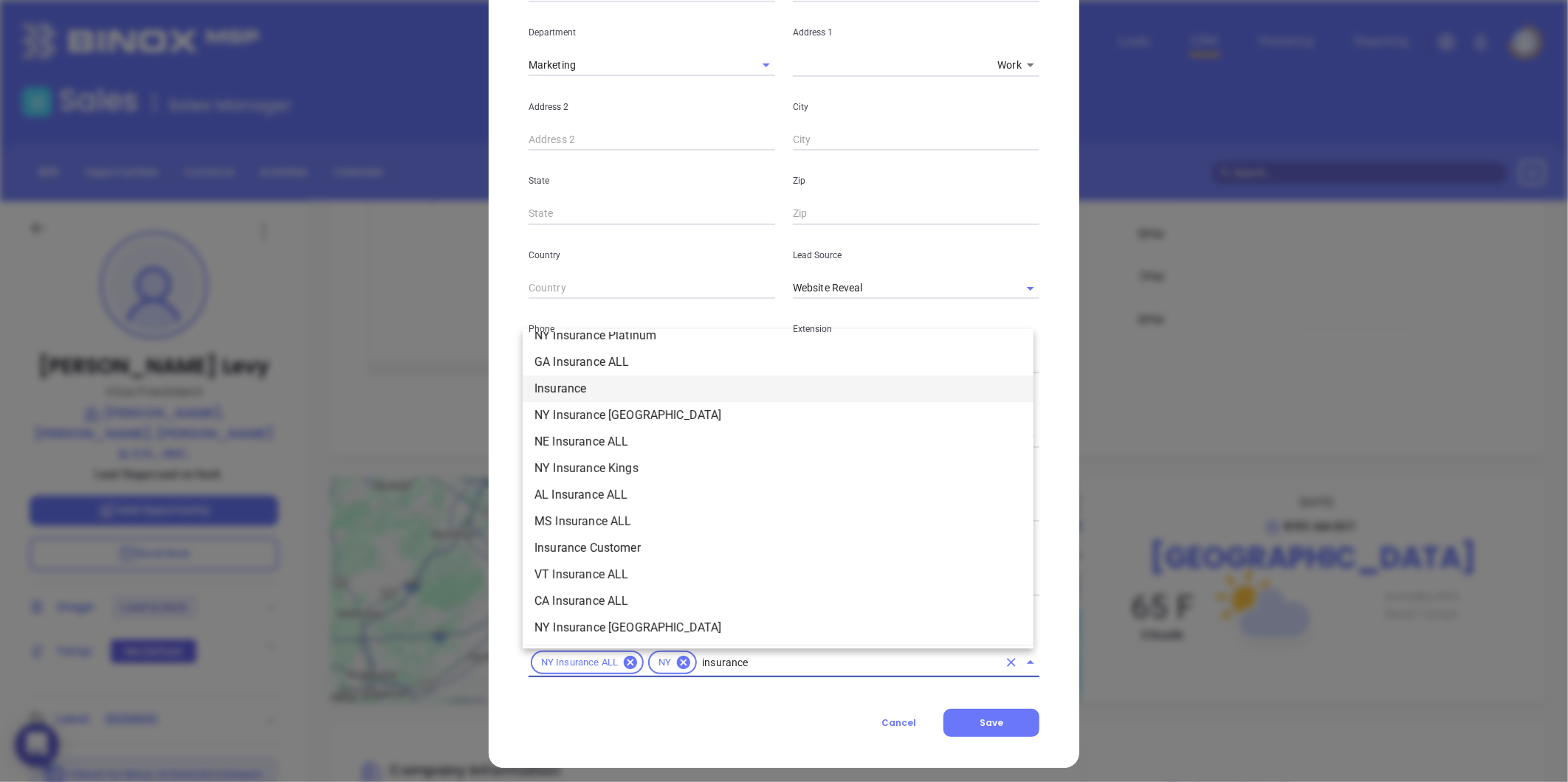
click at [560, 385] on li "Insurance" at bounding box center [778, 388] width 510 height 26
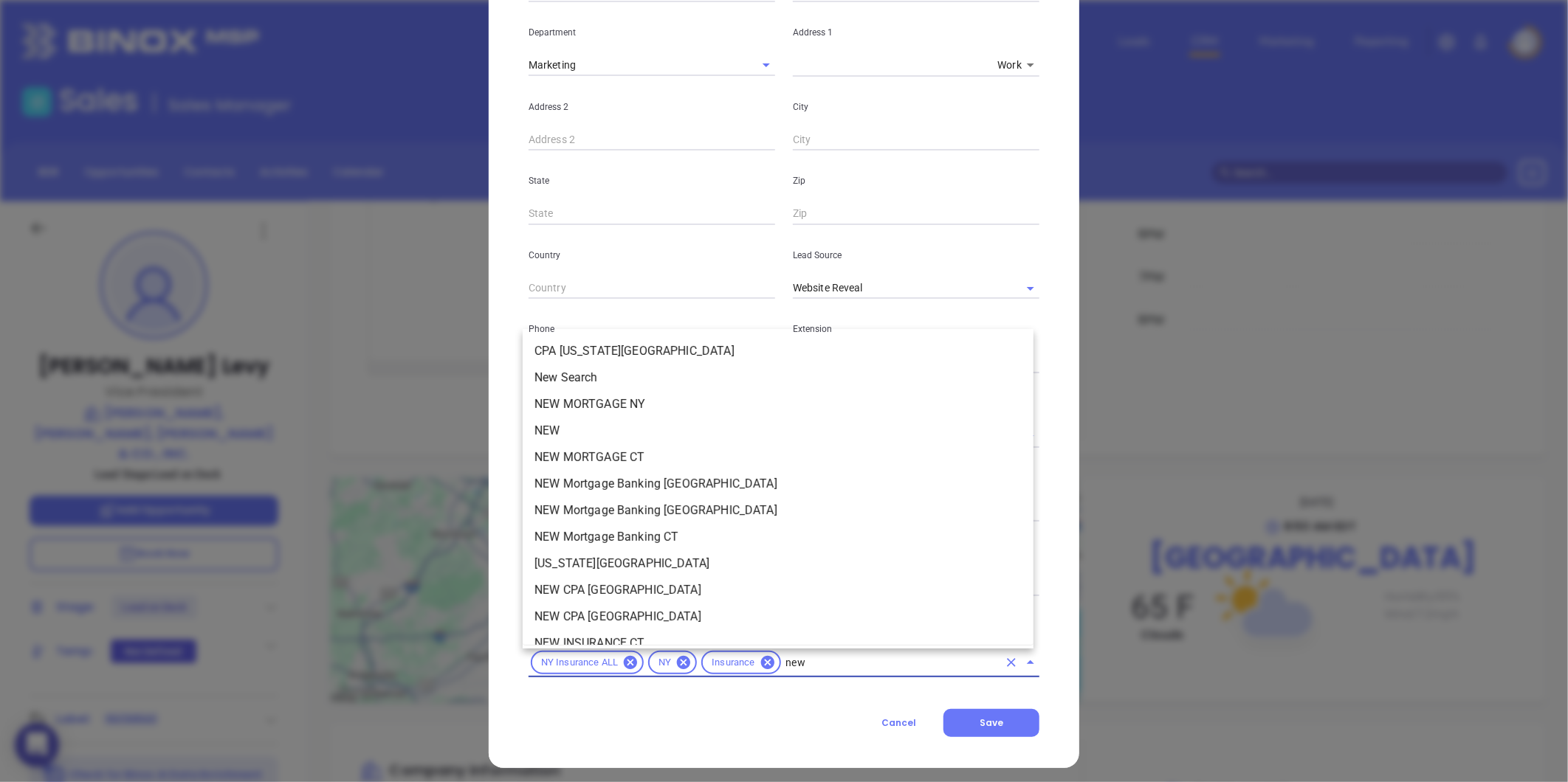
type input "new2"
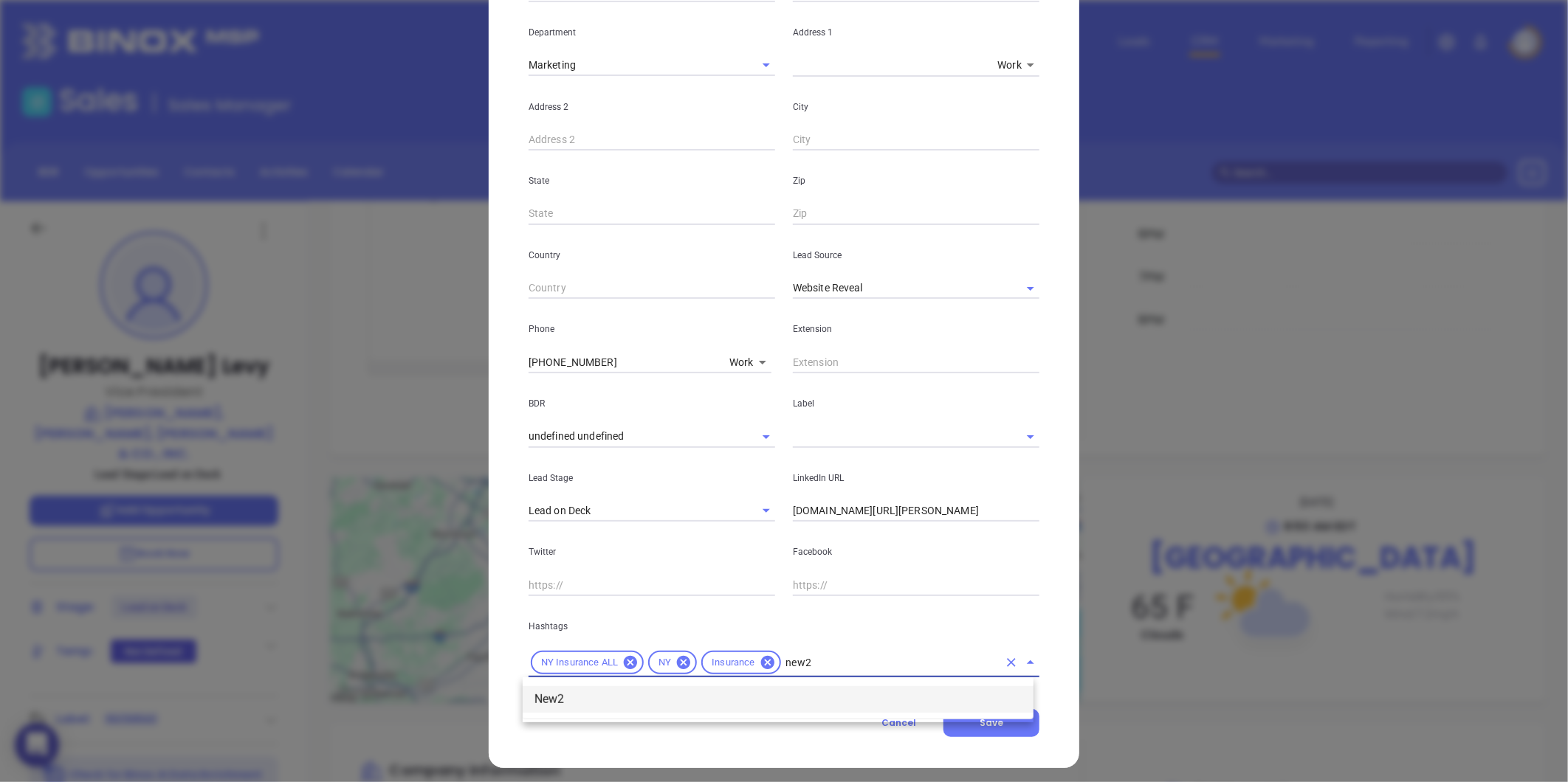
click at [635, 696] on li "New2" at bounding box center [778, 699] width 510 height 26
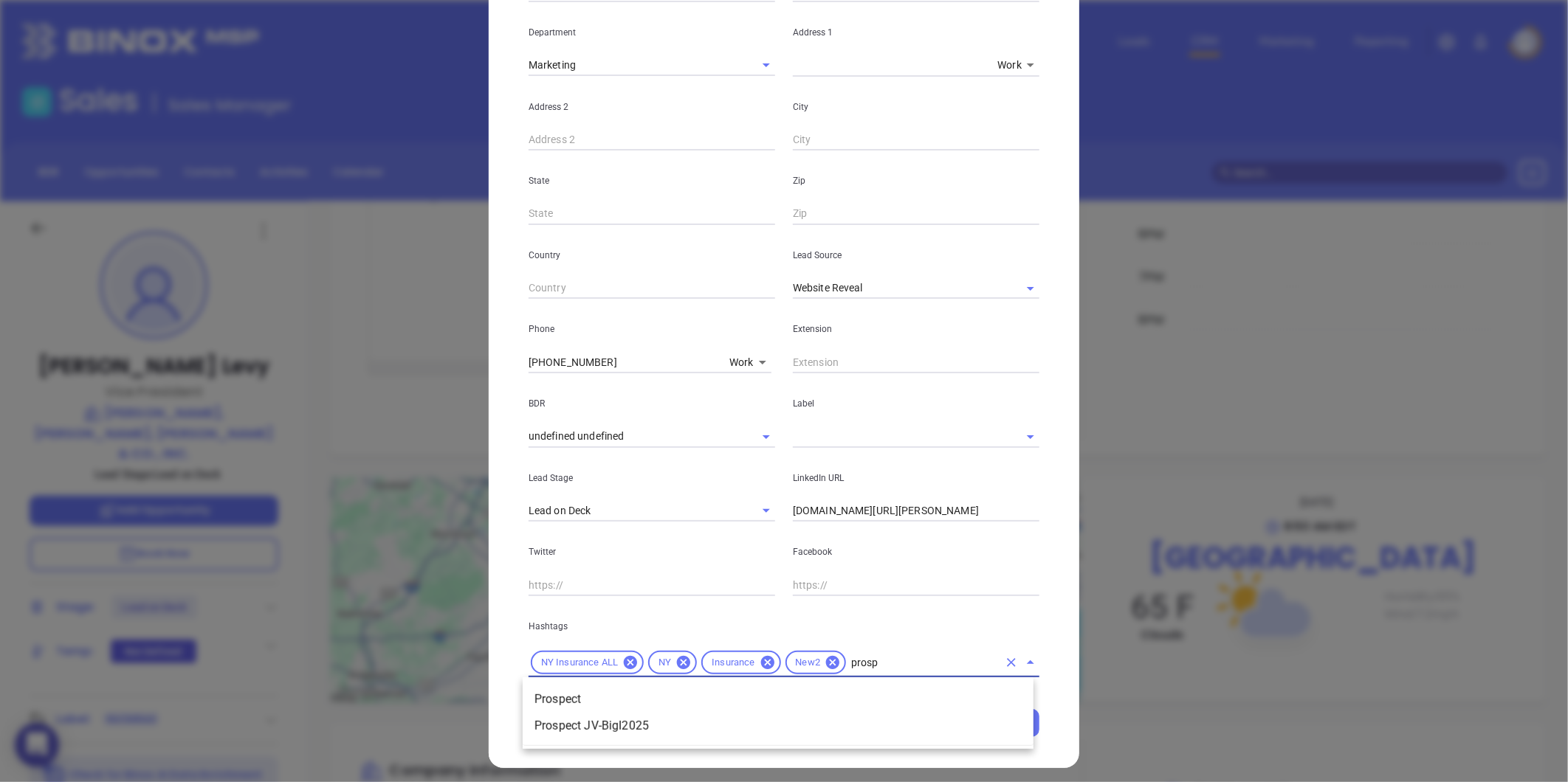
type input "prospe"
click at [586, 691] on li "Prospect" at bounding box center [778, 699] width 510 height 26
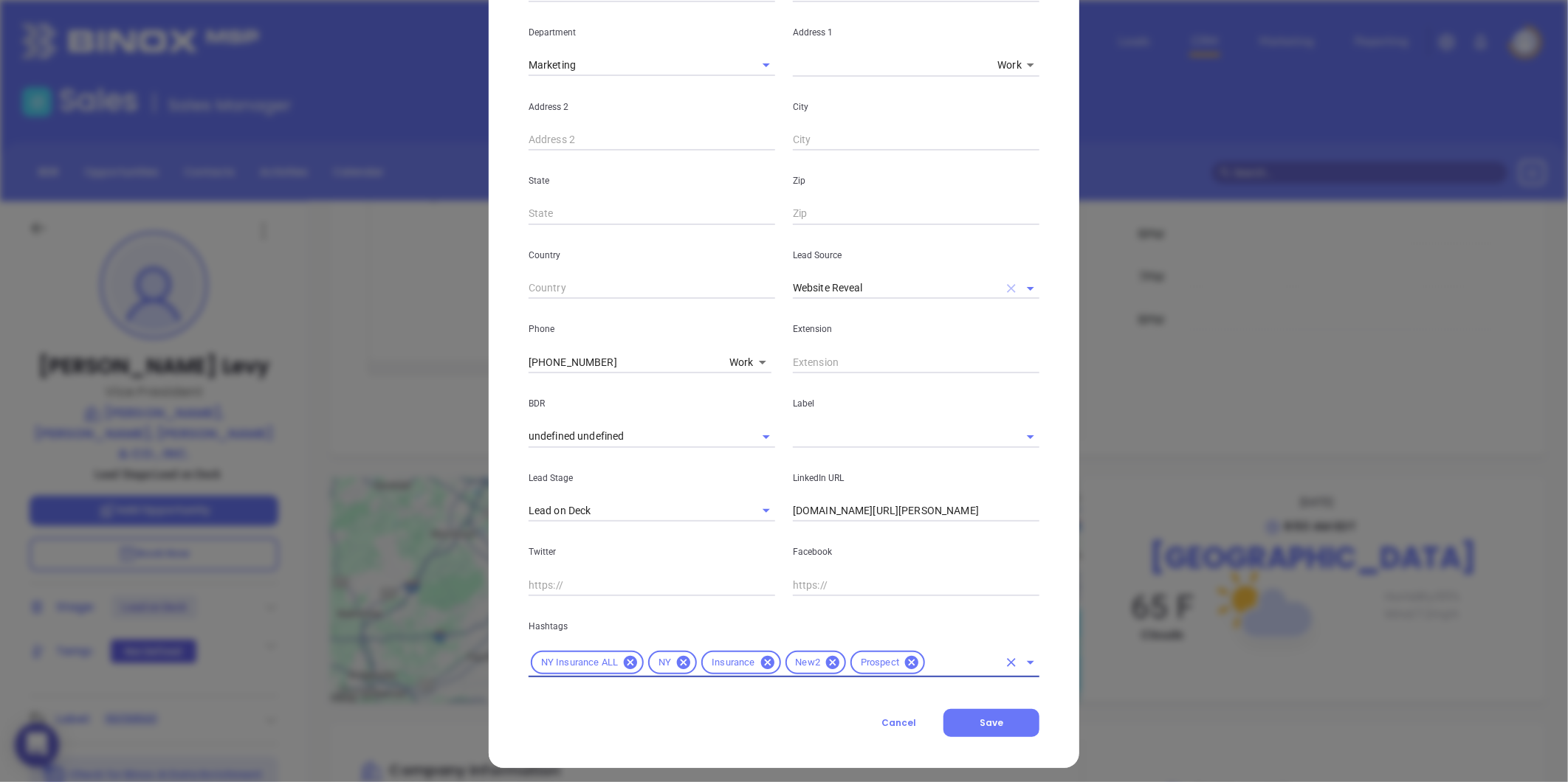
click at [1007, 286] on icon "Clear" at bounding box center [1011, 288] width 9 height 9
click at [912, 276] on div at bounding box center [916, 287] width 246 height 25
click at [872, 282] on input "text" at bounding box center [895, 288] width 205 height 21
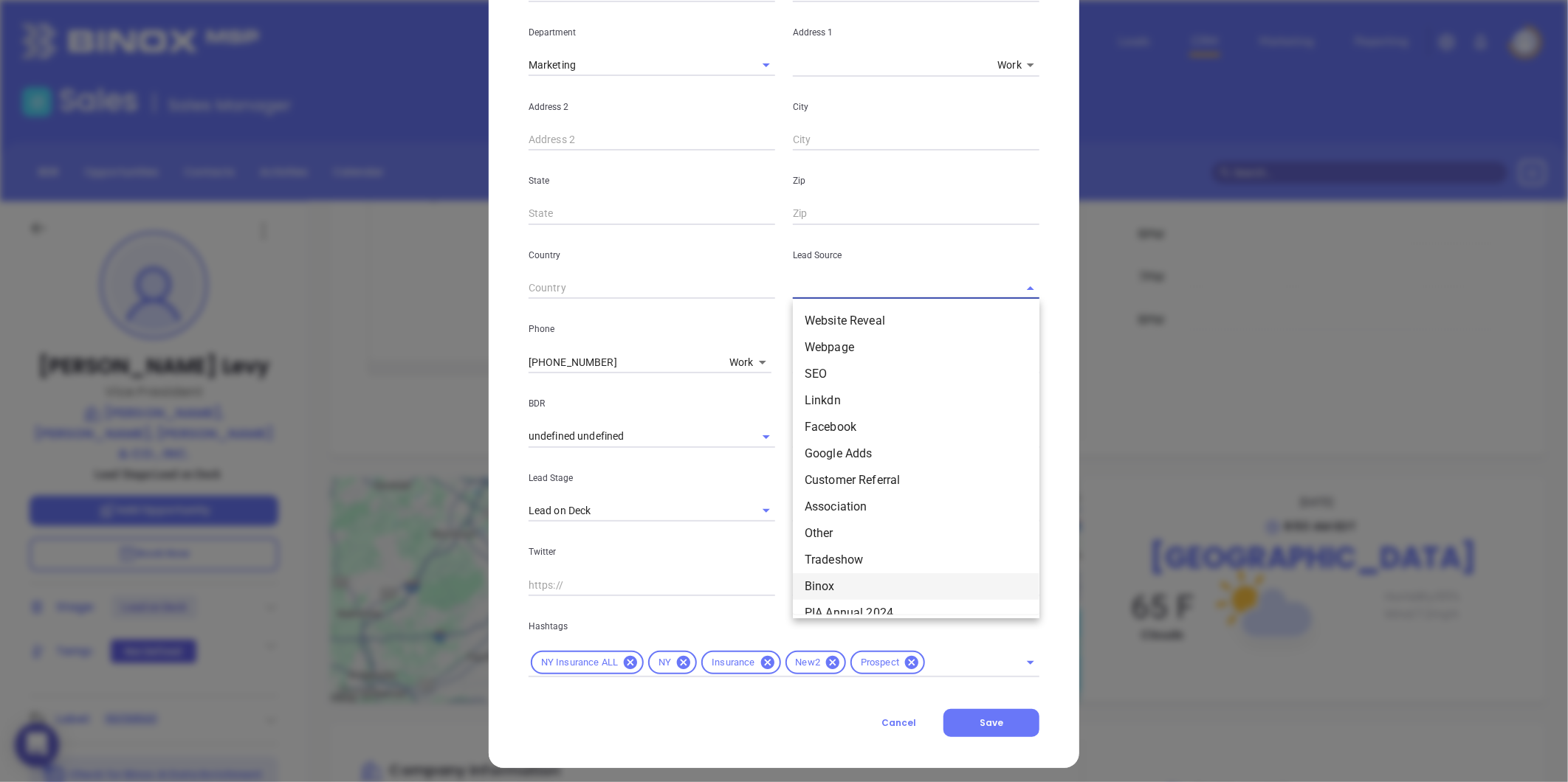
click at [827, 585] on li "Binox" at bounding box center [916, 586] width 246 height 26
type input "Binox"
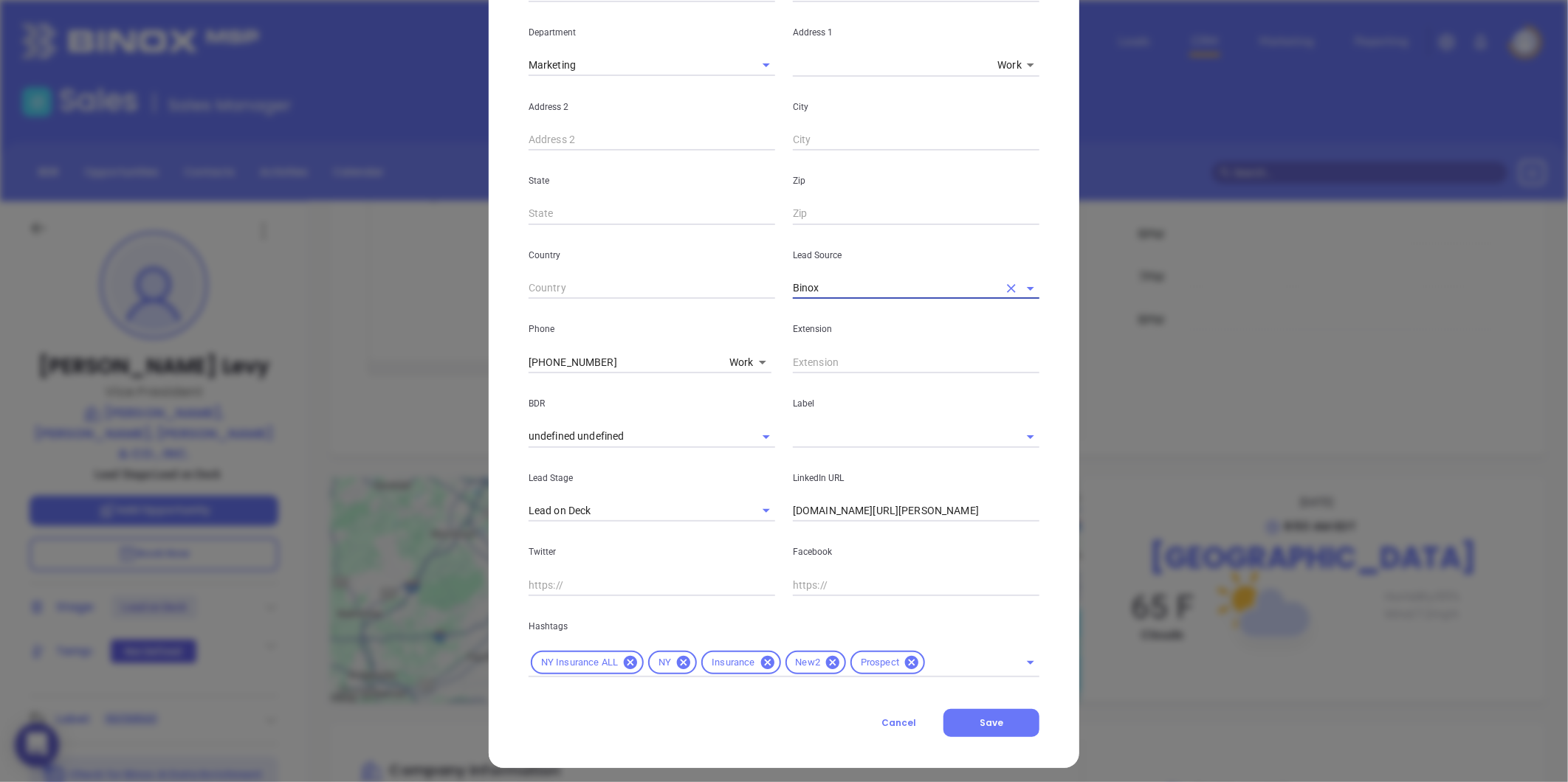
click at [813, 431] on input "text" at bounding box center [895, 436] width 205 height 21
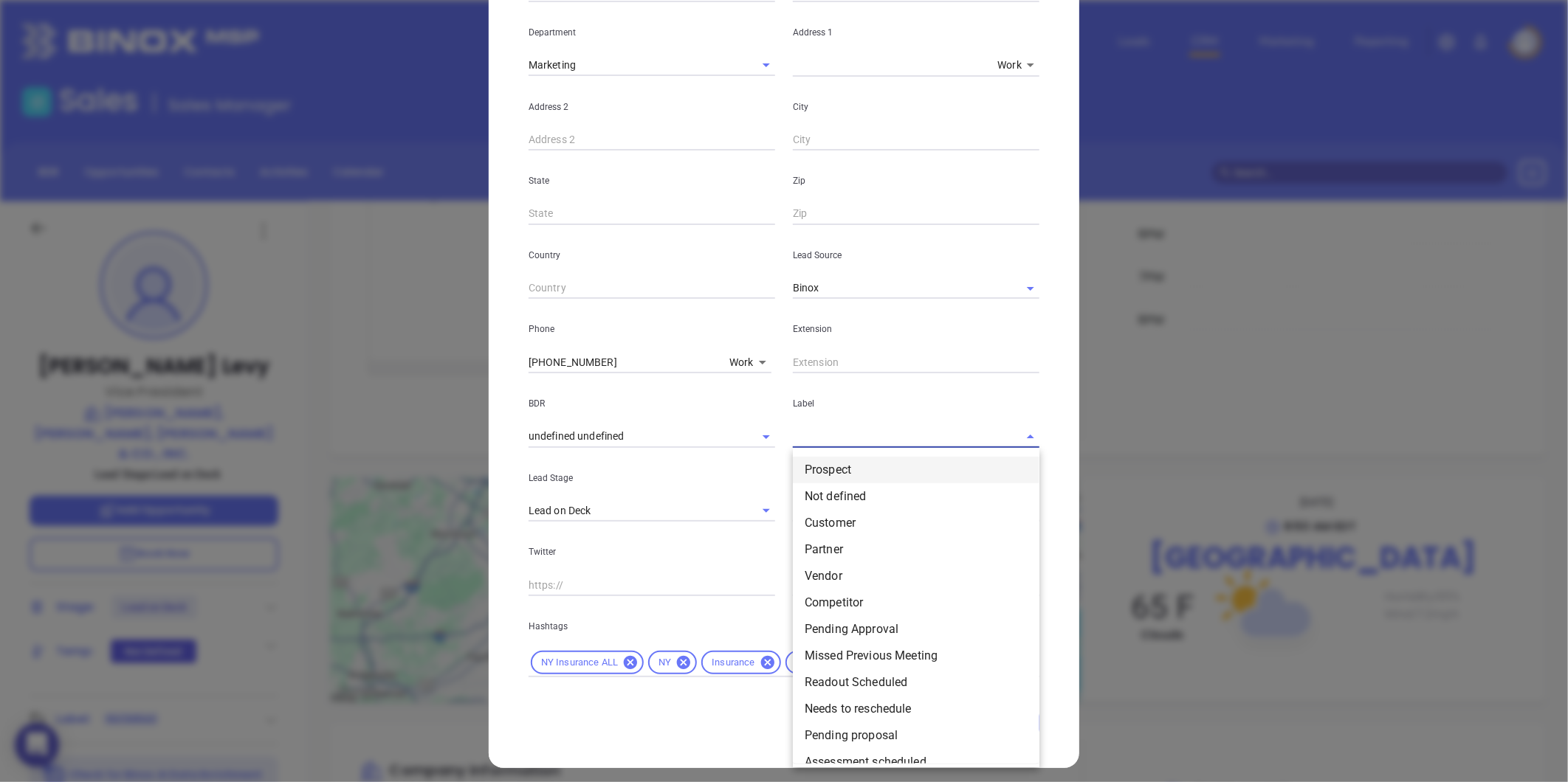
click at [841, 466] on li "Prospect" at bounding box center [916, 470] width 246 height 26
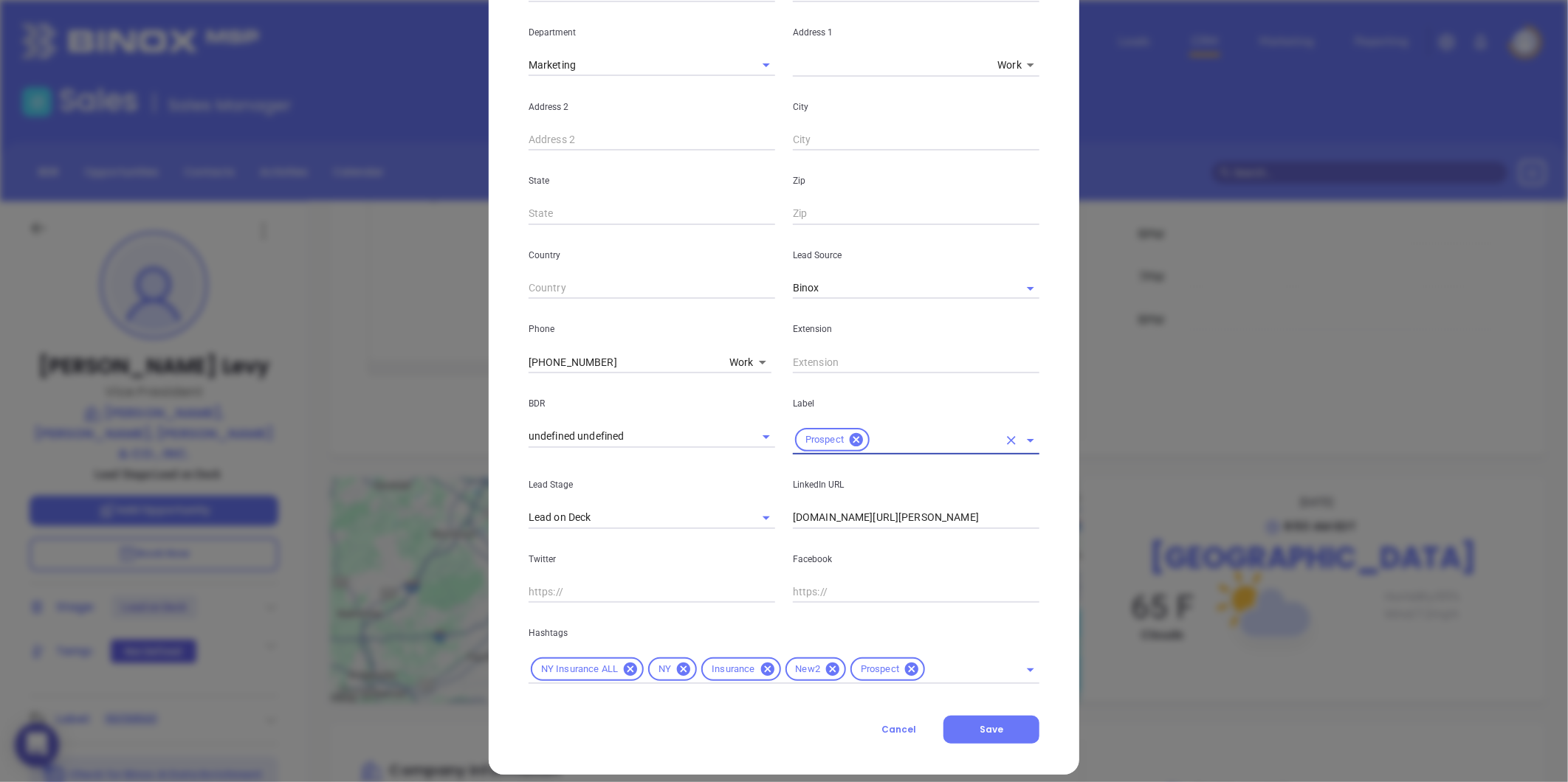
scroll to position [0, 0]
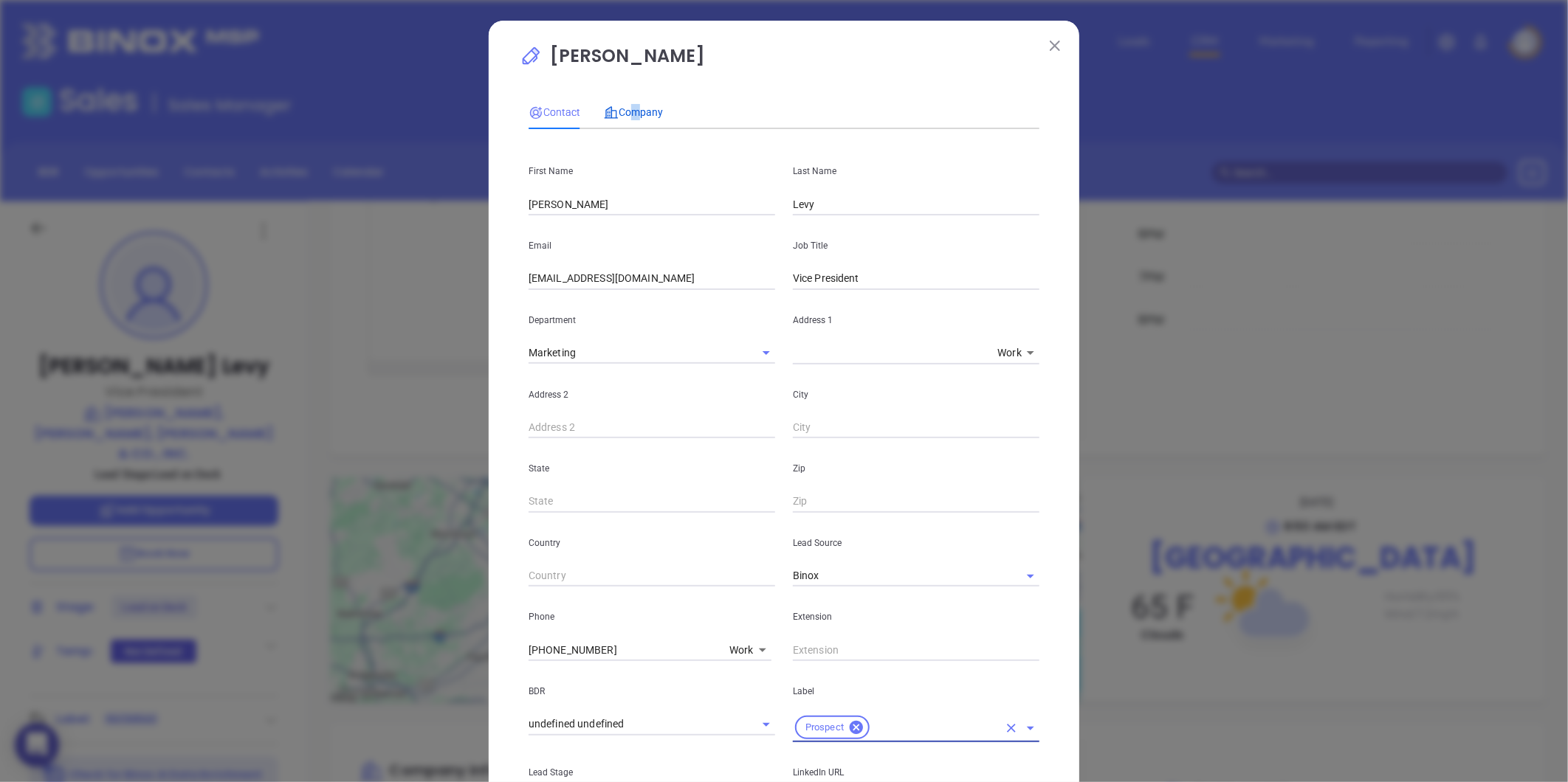
click at [625, 113] on span "Company" at bounding box center [633, 112] width 59 height 12
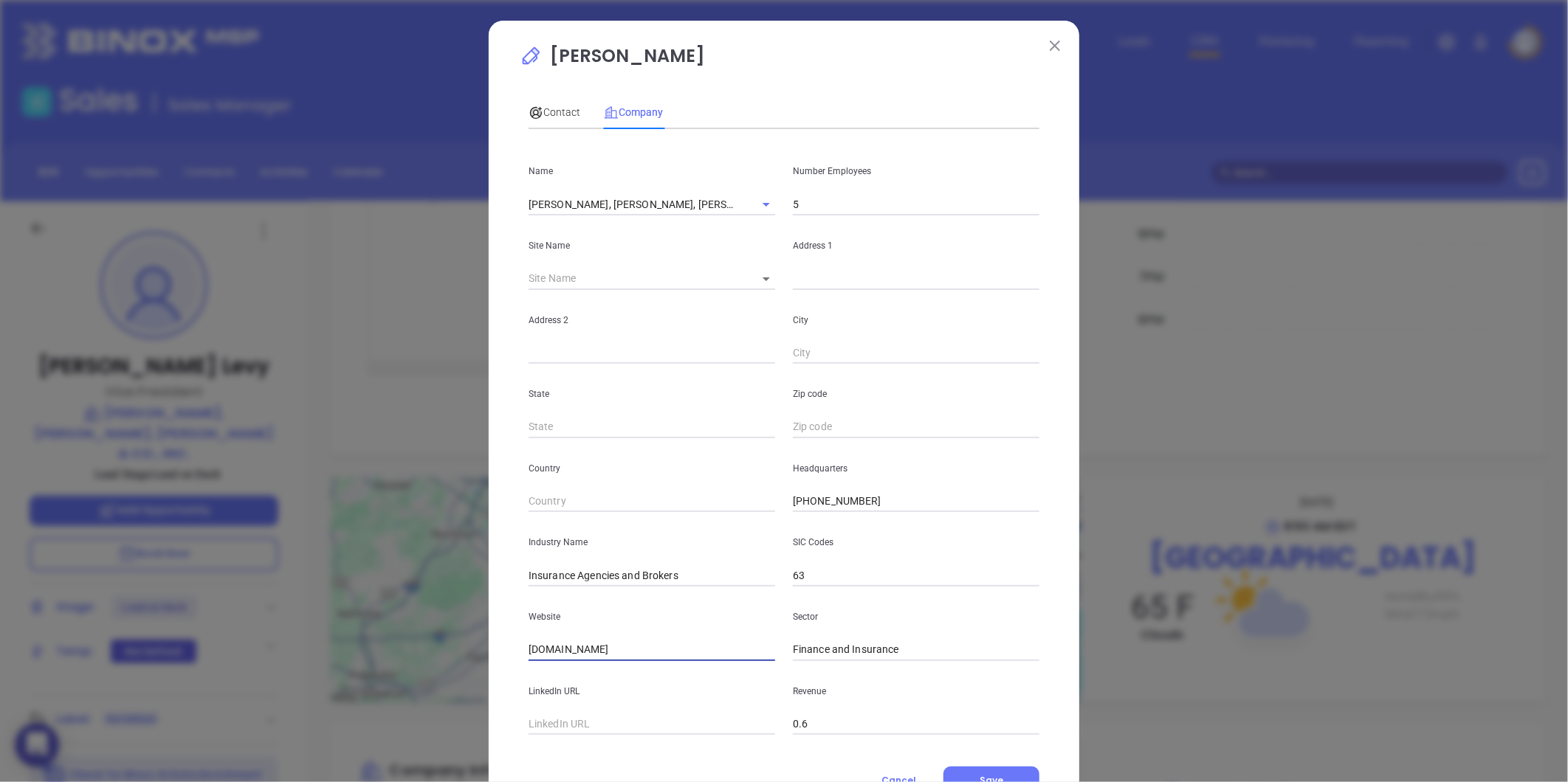
drag, startPoint x: 578, startPoint y: 649, endPoint x: 399, endPoint y: 616, distance: 182.0
click at [336, 622] on div "Fred Levy Contact Company First Name Fred Last Name Levy Email flevy@hlminsuran…" at bounding box center [784, 391] width 1568 height 782
paste input "ttps://hlminsurance.com/"
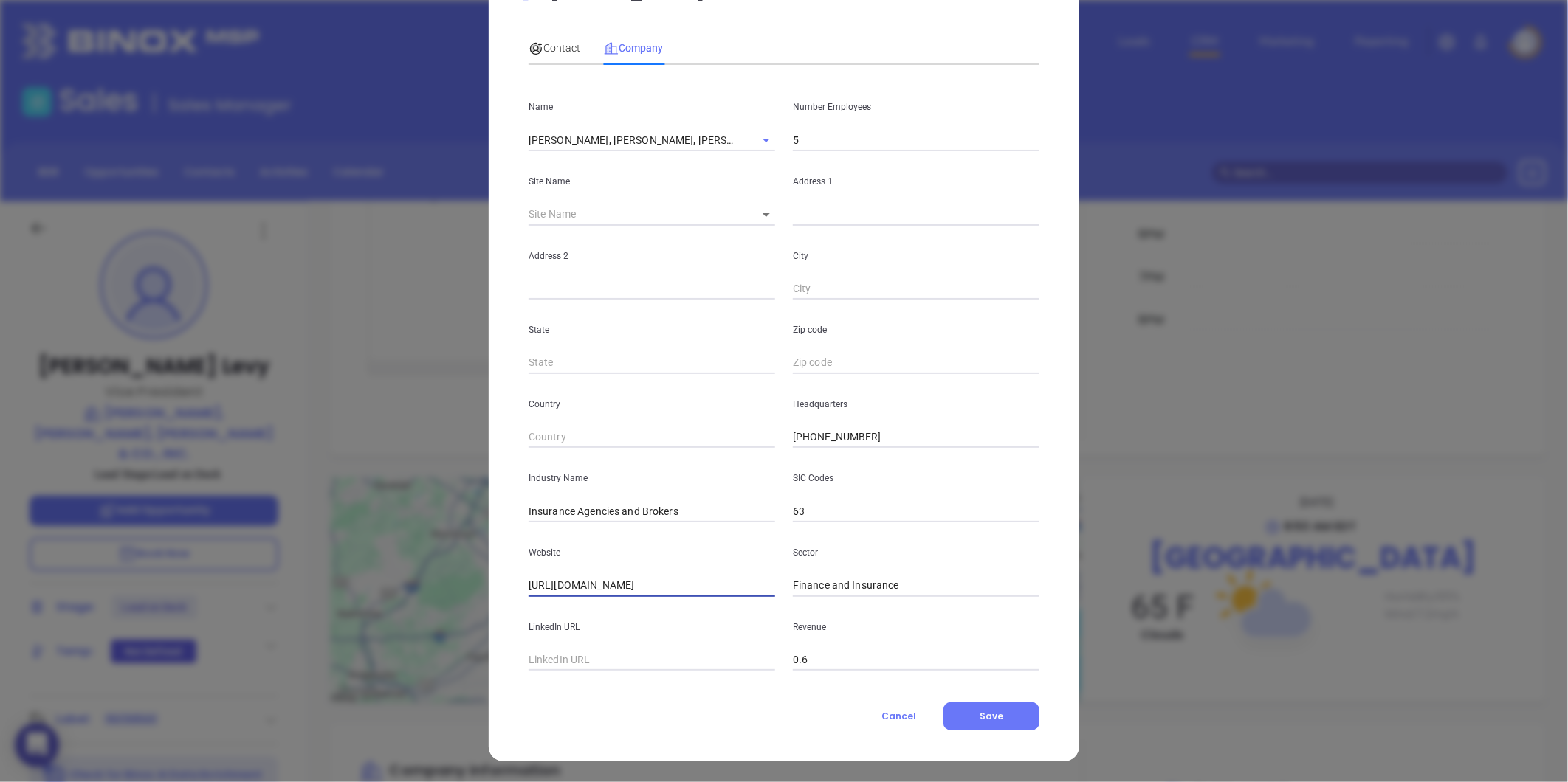
type input "https://hlminsurance.com/"
click at [593, 134] on input "HAMILTON, LEVY, MILLER & CO., INC." at bounding box center [631, 139] width 205 height 21
click at [756, 211] on body "0 Leads CRM Marketing Reporting Financial Leads Leads Sales Sales Manager BDR O…" at bounding box center [784, 391] width 1568 height 782
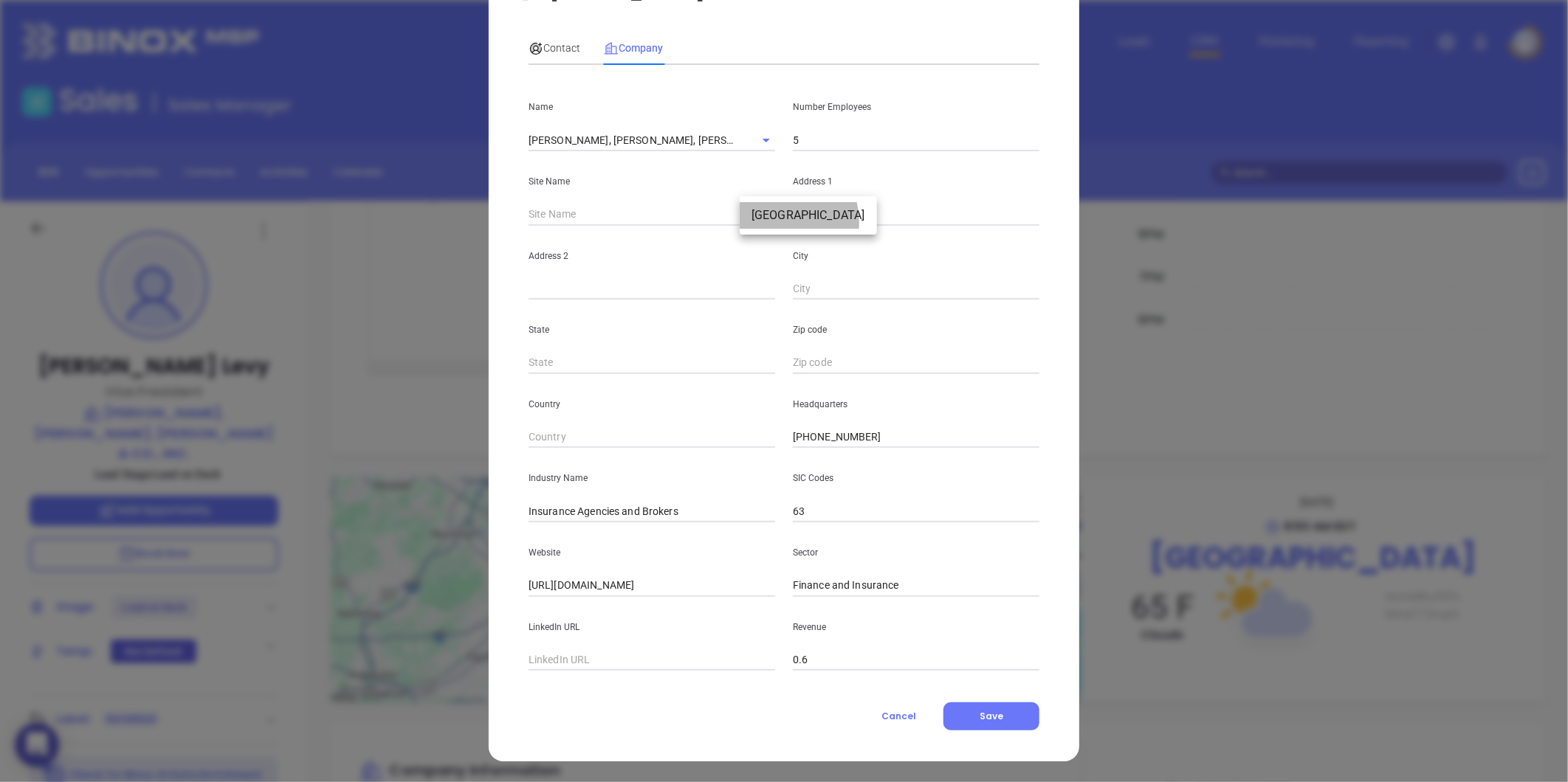
click at [777, 221] on li "West Hempstead" at bounding box center [808, 215] width 138 height 26
type input "West Hempstead"
type input "106256"
type input "644 Woodfield Rd"
type input "West Hempstead"
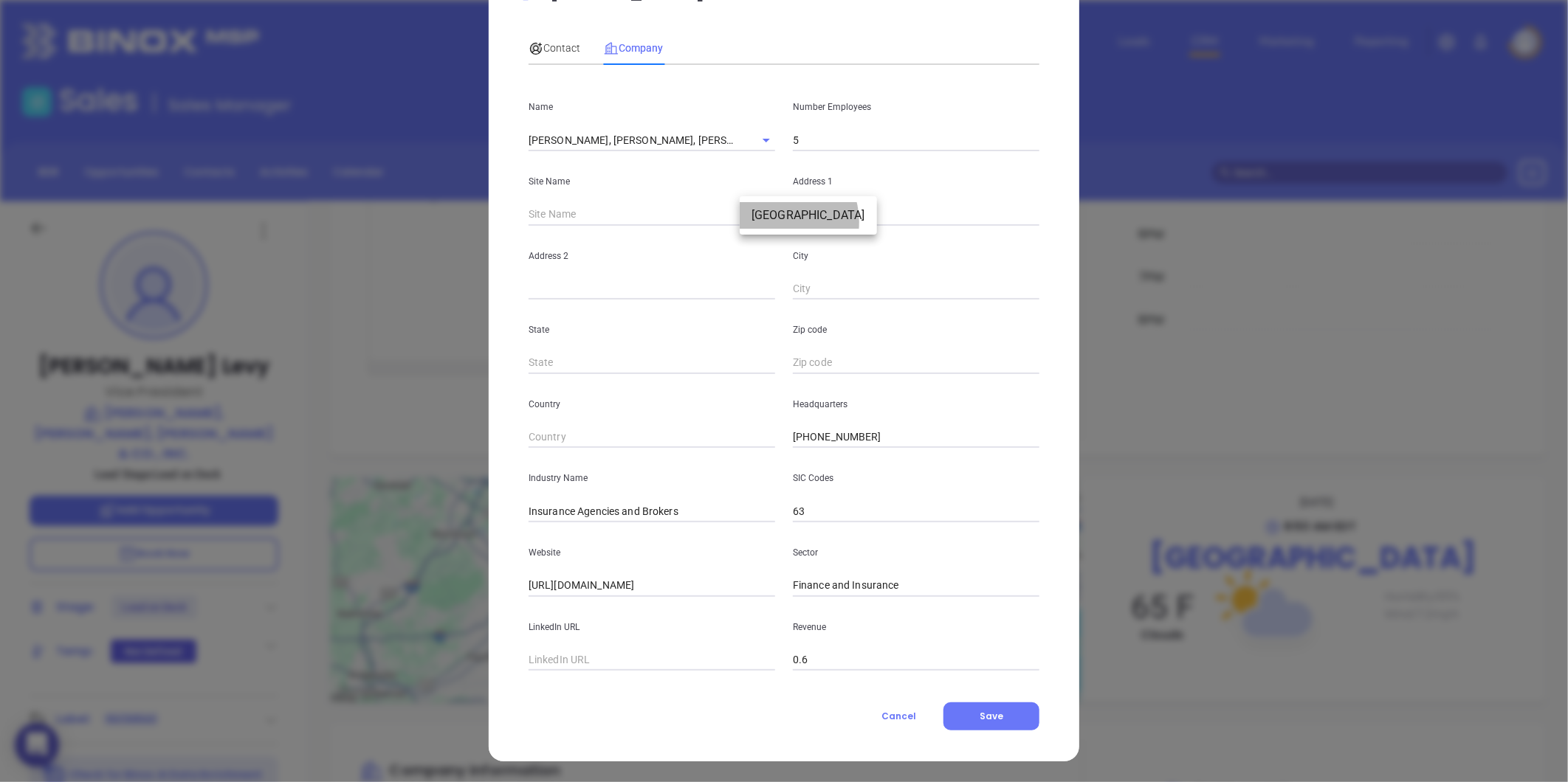
type input "NY"
type input "11552-3245"
type input "US"
click at [580, 664] on input "text" at bounding box center [652, 660] width 246 height 22
paste input "https://www.linkedin.com/company/hamilton-levy-miller-co/about/"
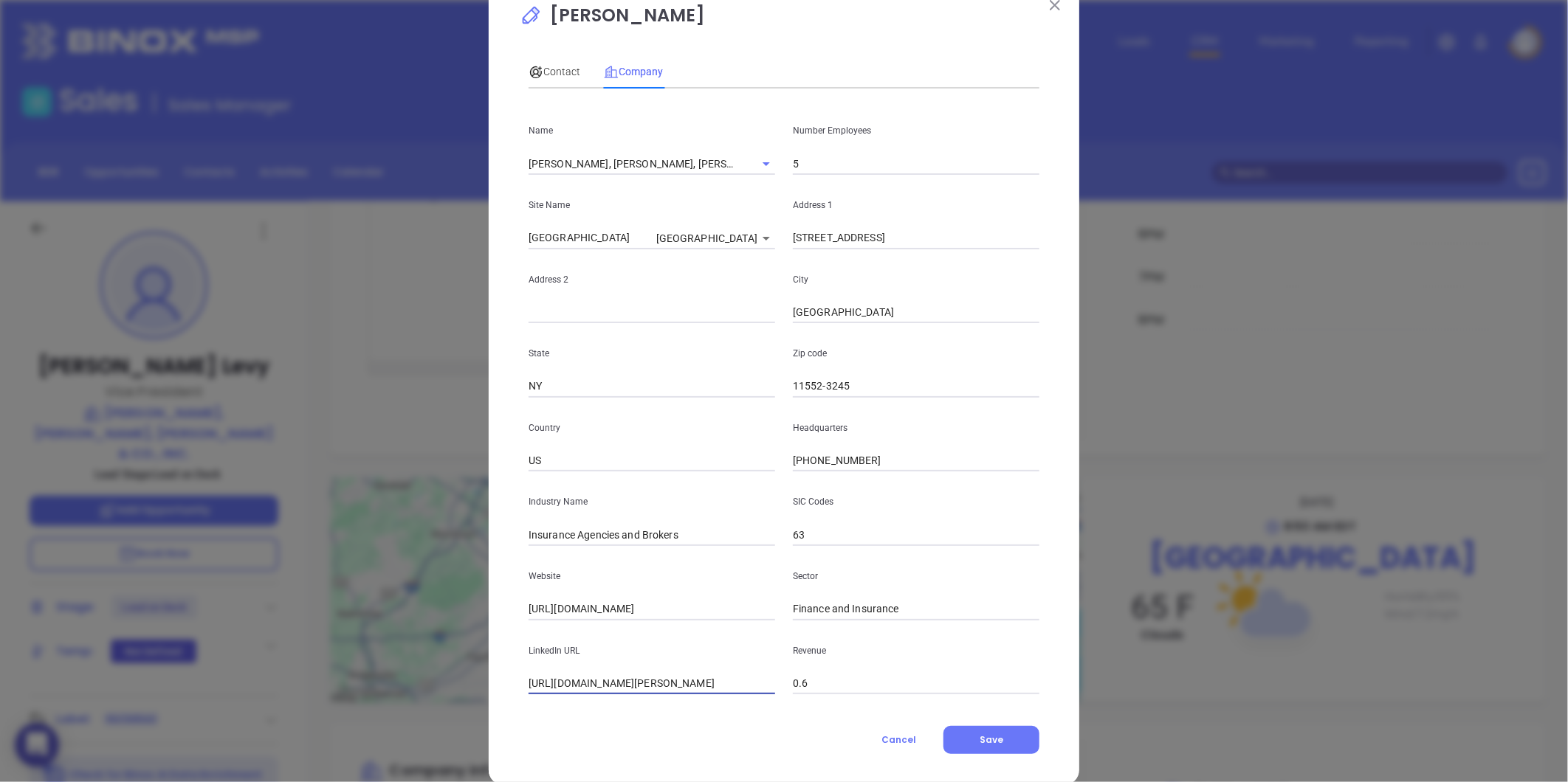
scroll to position [0, 0]
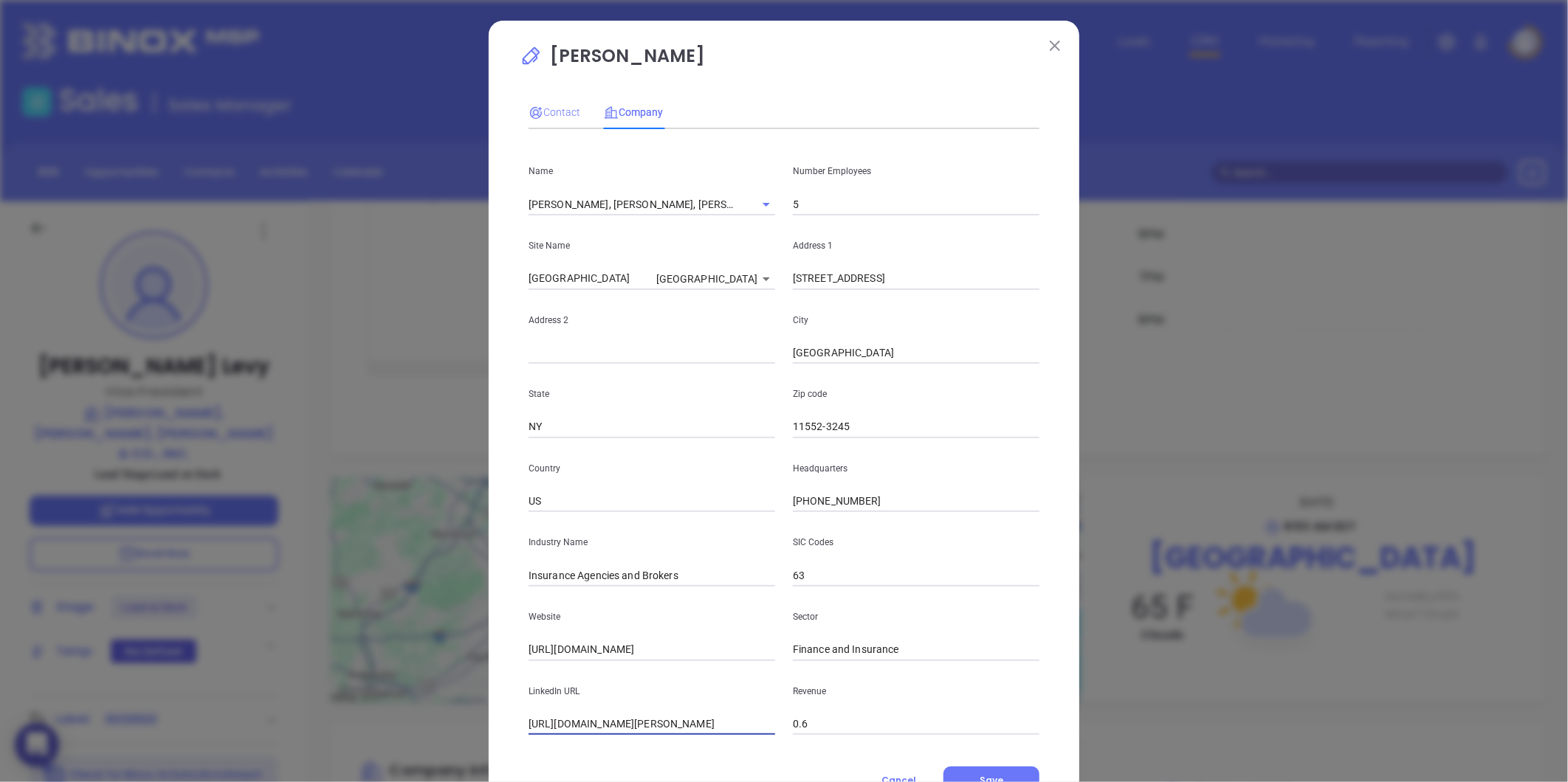
type input "https://www.linkedin.com/company/hamilton-levy-miller-co/about/"
click at [547, 109] on span "Contact" at bounding box center [554, 112] width 52 height 12
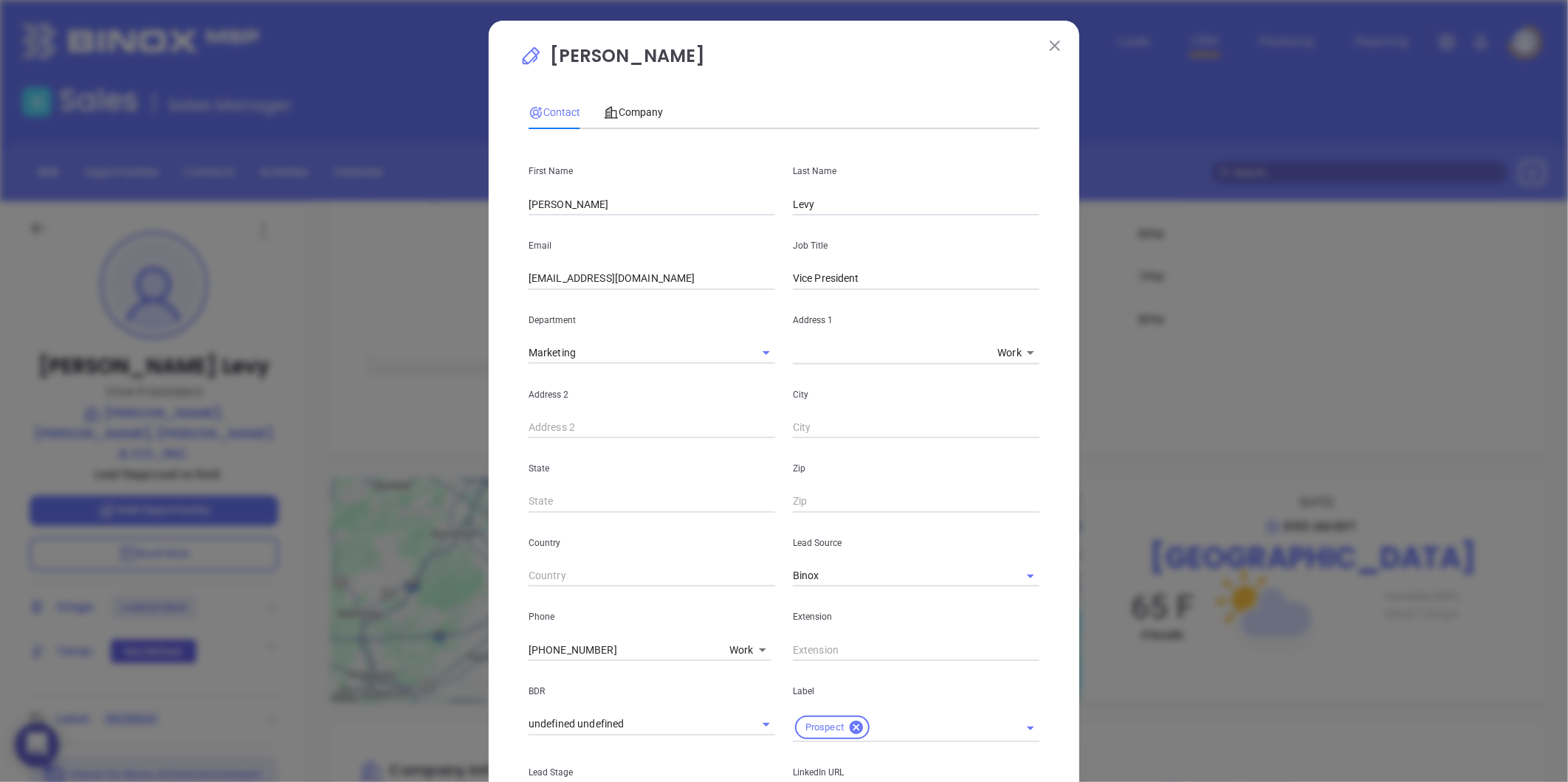
scroll to position [301, 0]
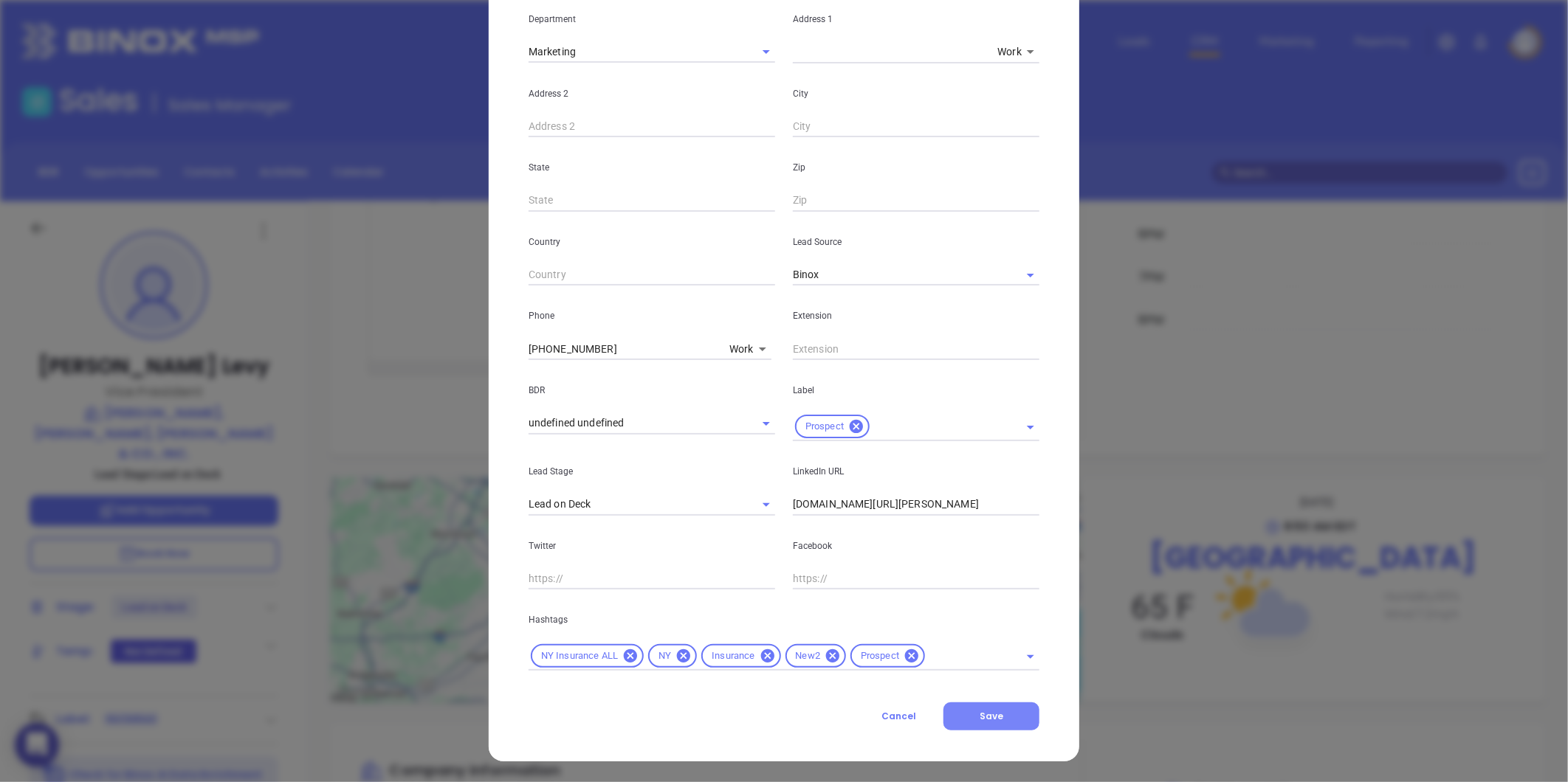
click at [1004, 718] on button "Save" at bounding box center [991, 716] width 96 height 28
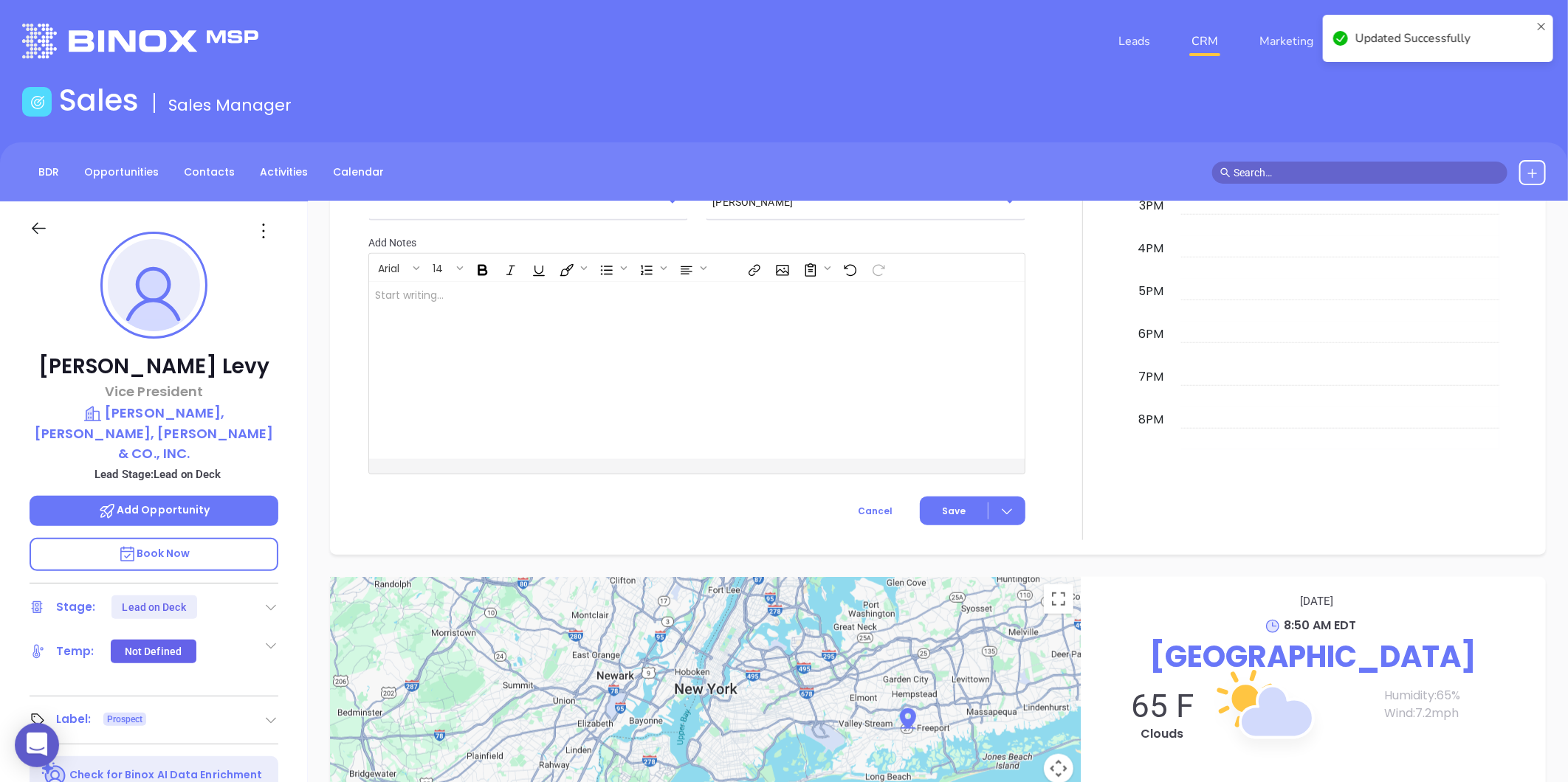
scroll to position [796, 0]
click at [270, 600] on icon at bounding box center [270, 607] width 15 height 15
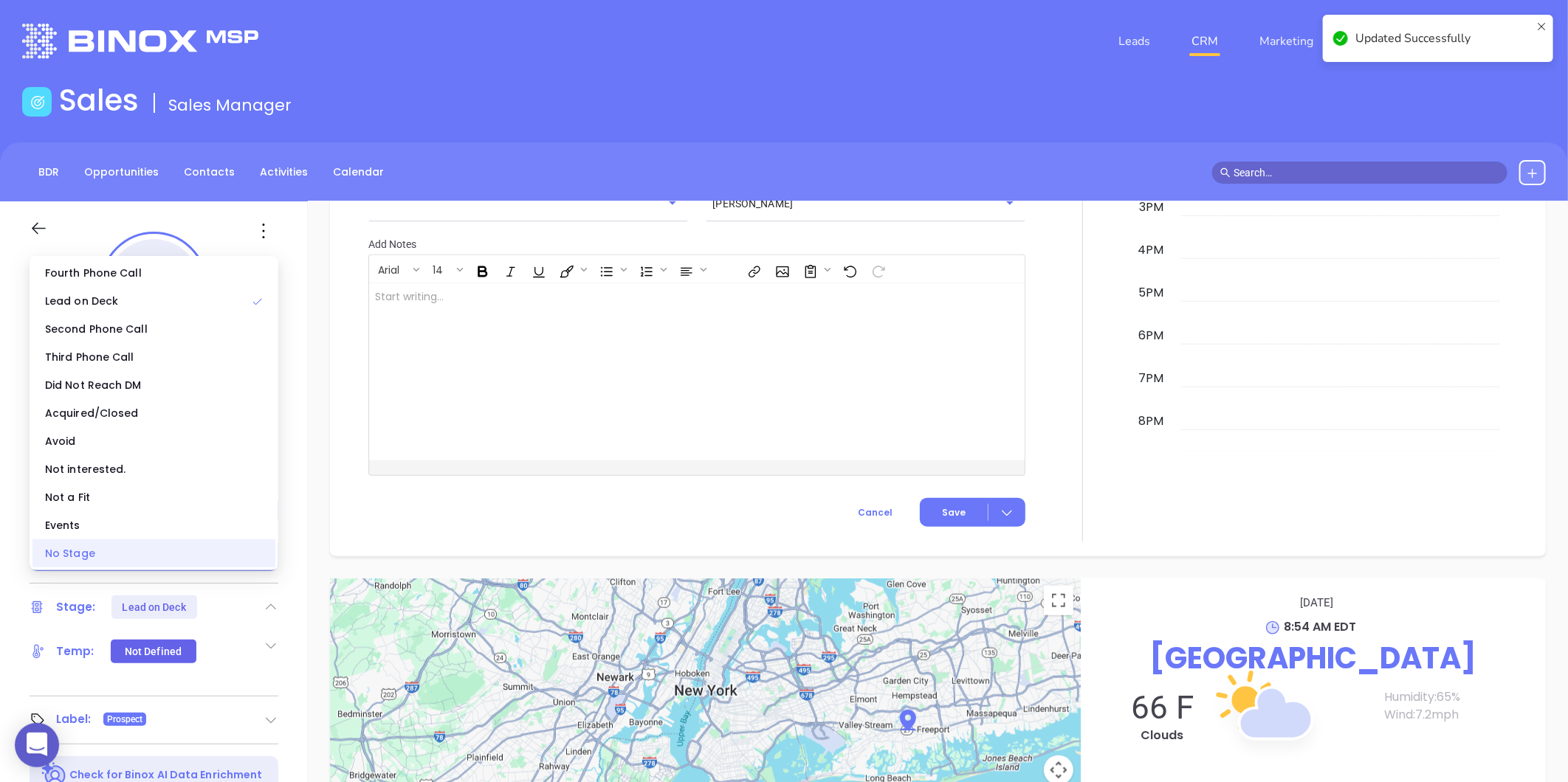
click at [187, 550] on div "No Stage" at bounding box center [153, 553] width 243 height 28
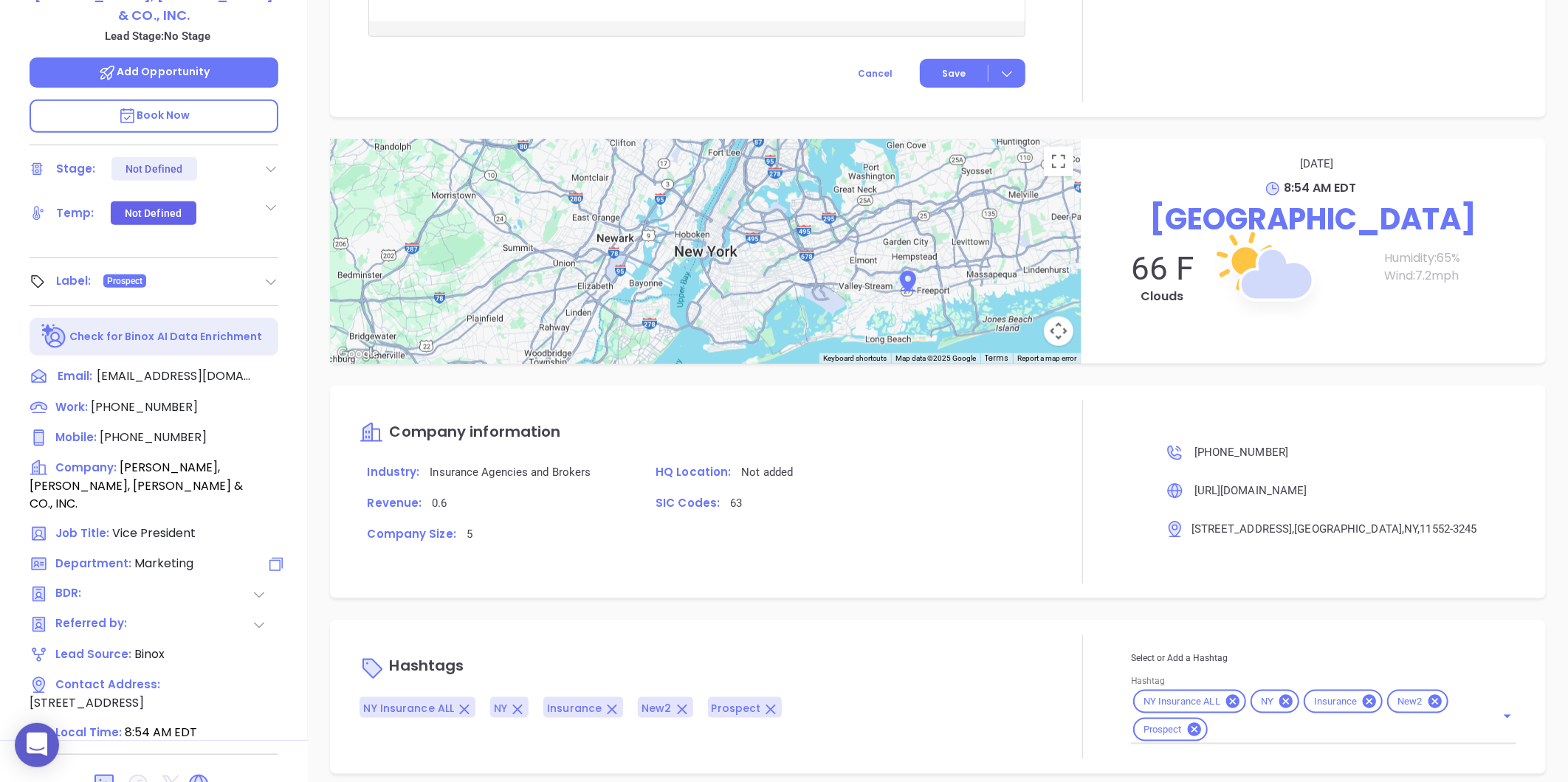
scroll to position [452, 0]
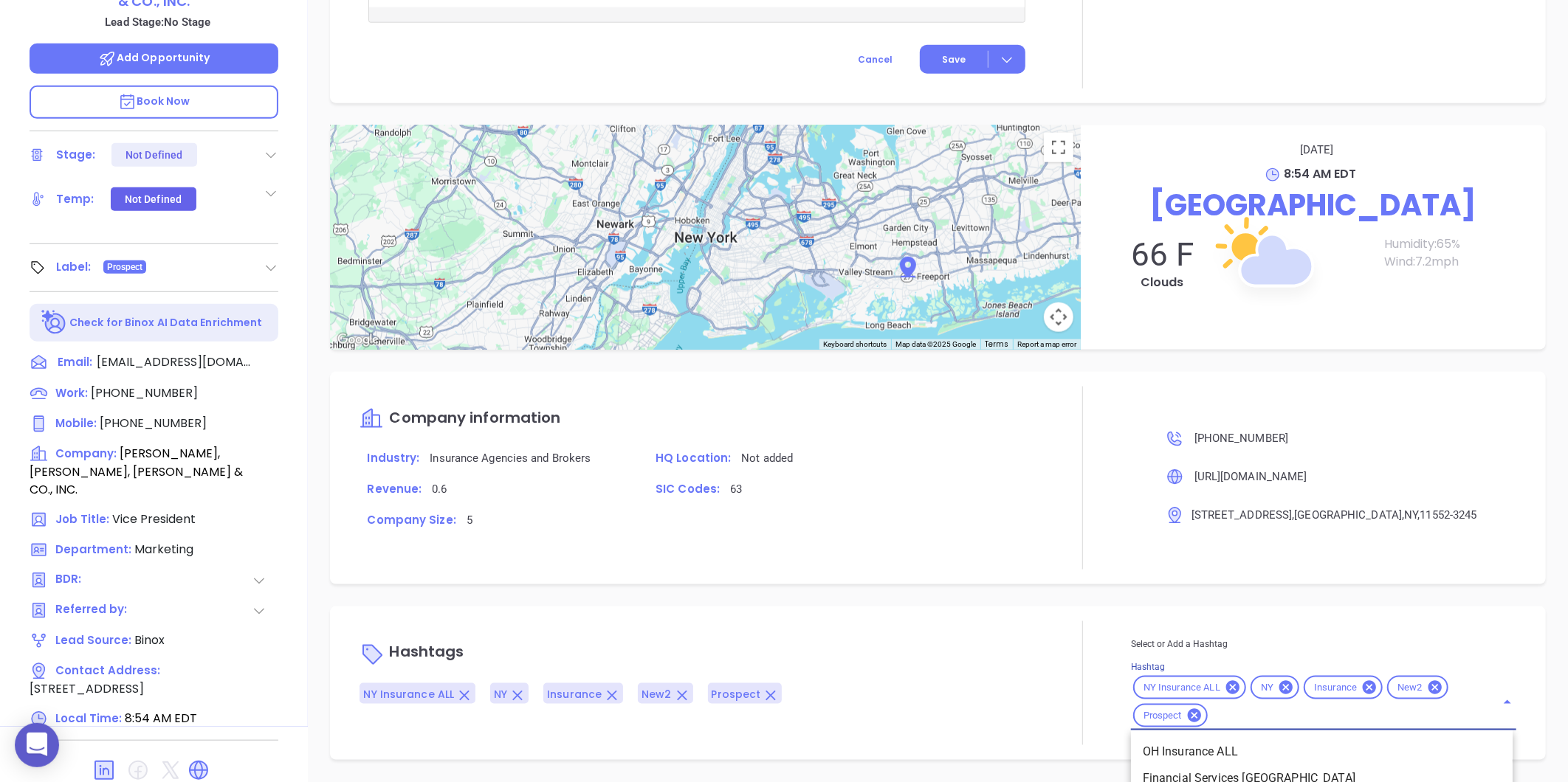
click at [1275, 716] on div "Select or Add a Hashtag Hashtag NY Insurance ALL NY Insurance New2 Prospect OH …" at bounding box center [1323, 683] width 386 height 95
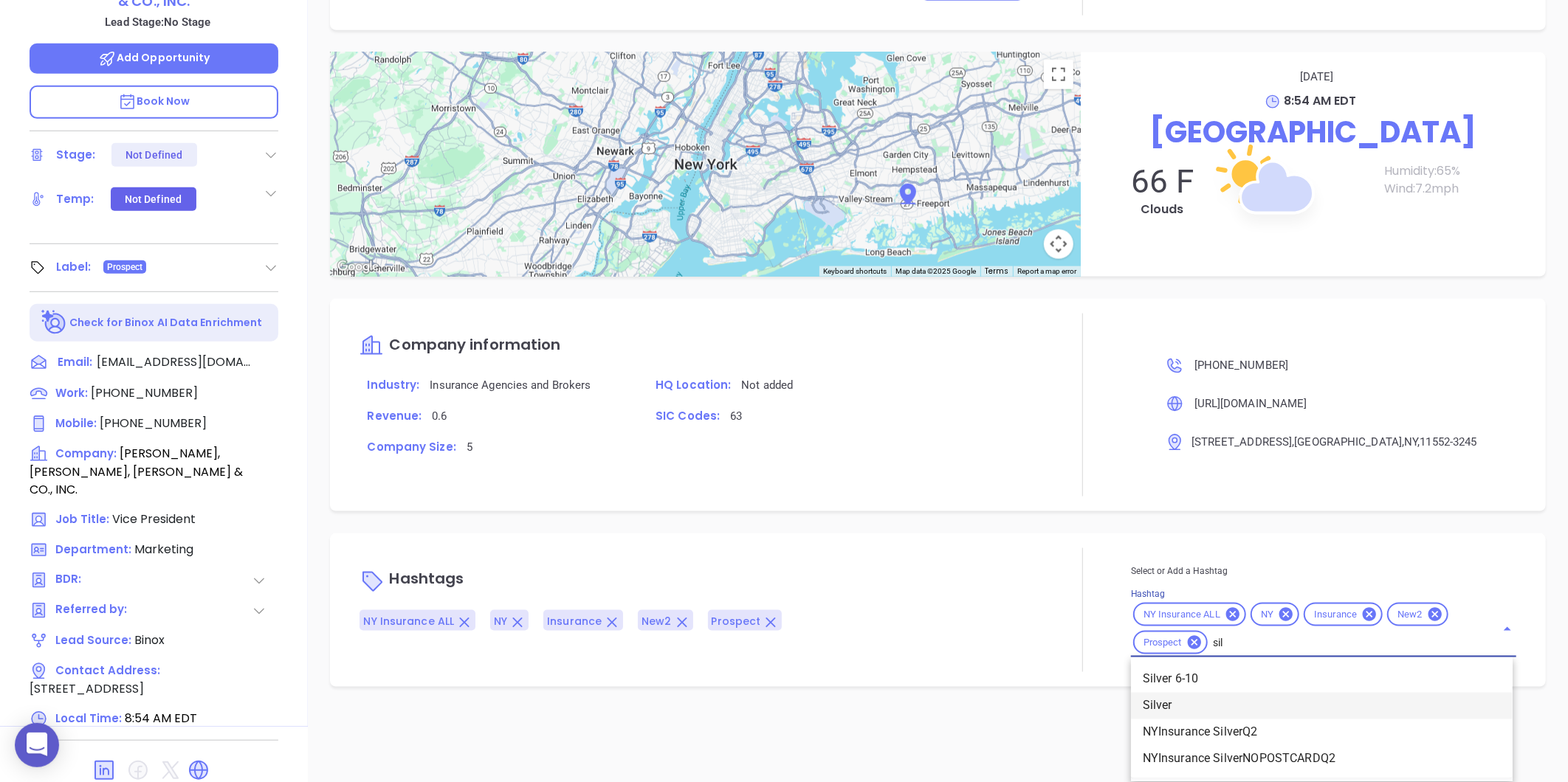
scroll to position [861, 0]
type input "silve"
click at [1186, 669] on li "Silver 6-10" at bounding box center [1322, 679] width 382 height 26
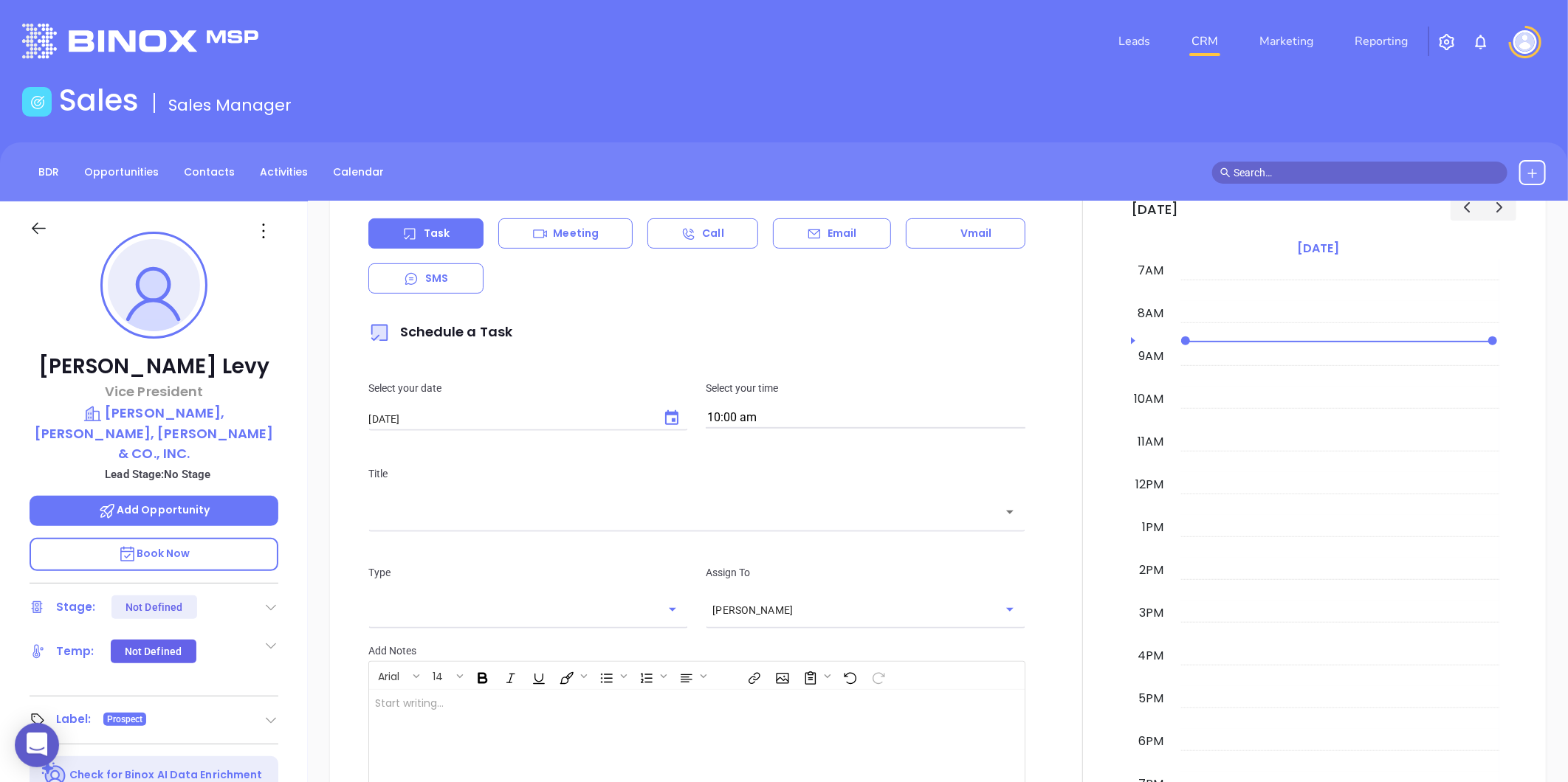
scroll to position [379, 0]
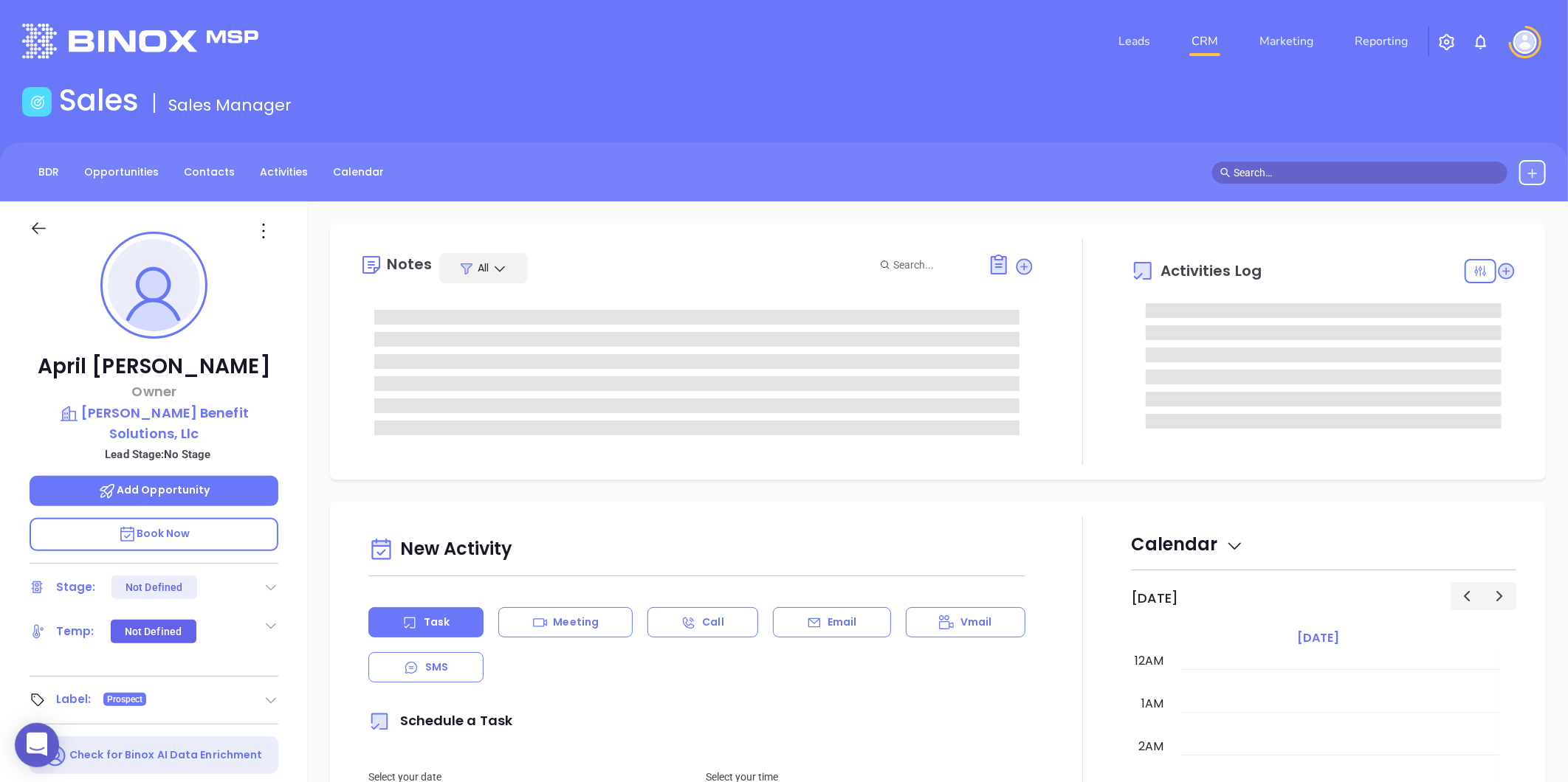
type input "[DATE]"
type input "[PERSON_NAME]"
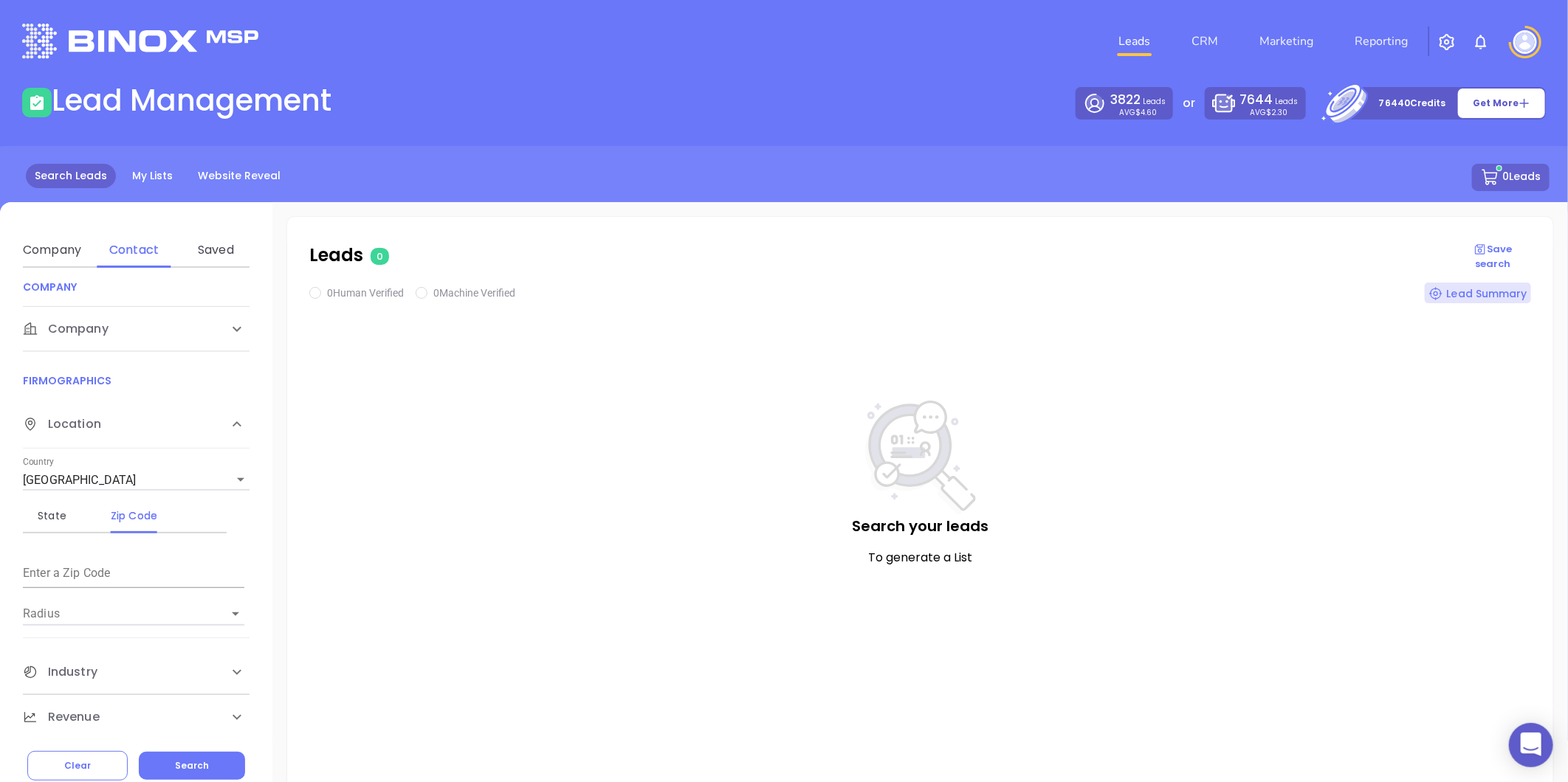
scroll to position [164, 0]
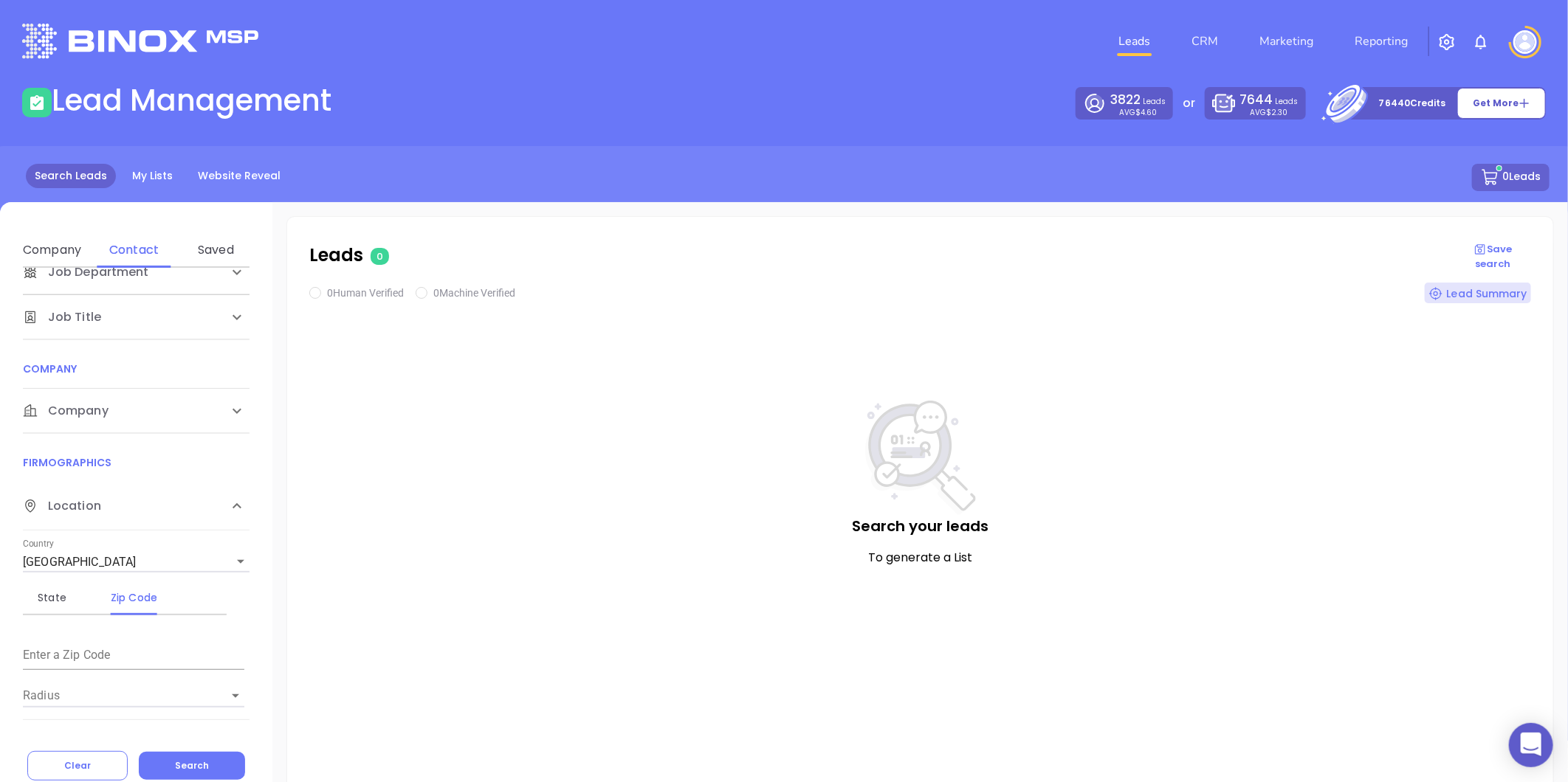
click at [96, 415] on span "Company" at bounding box center [66, 411] width 86 height 17
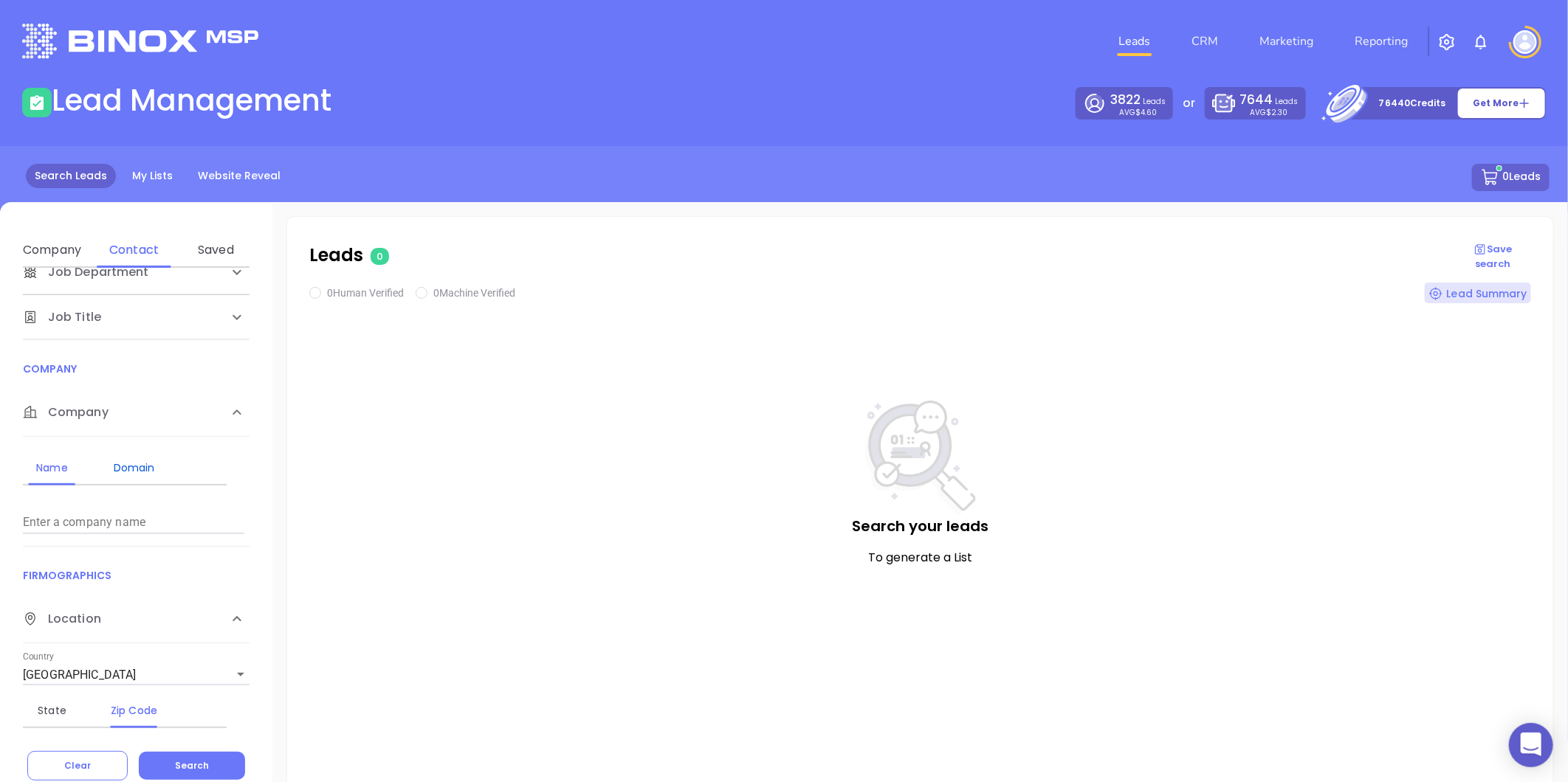
drag, startPoint x: 140, startPoint y: 474, endPoint x: 138, endPoint y: 489, distance: 15.1
click at [141, 474] on div "Domain" at bounding box center [134, 467] width 58 height 17
click at [143, 525] on input "Enter a company name" at bounding box center [134, 522] width 221 height 24
paste input "[URL][DOMAIN_NAME]"
drag, startPoint x: 56, startPoint y: 521, endPoint x: -196, endPoint y: 522, distance: 252.0
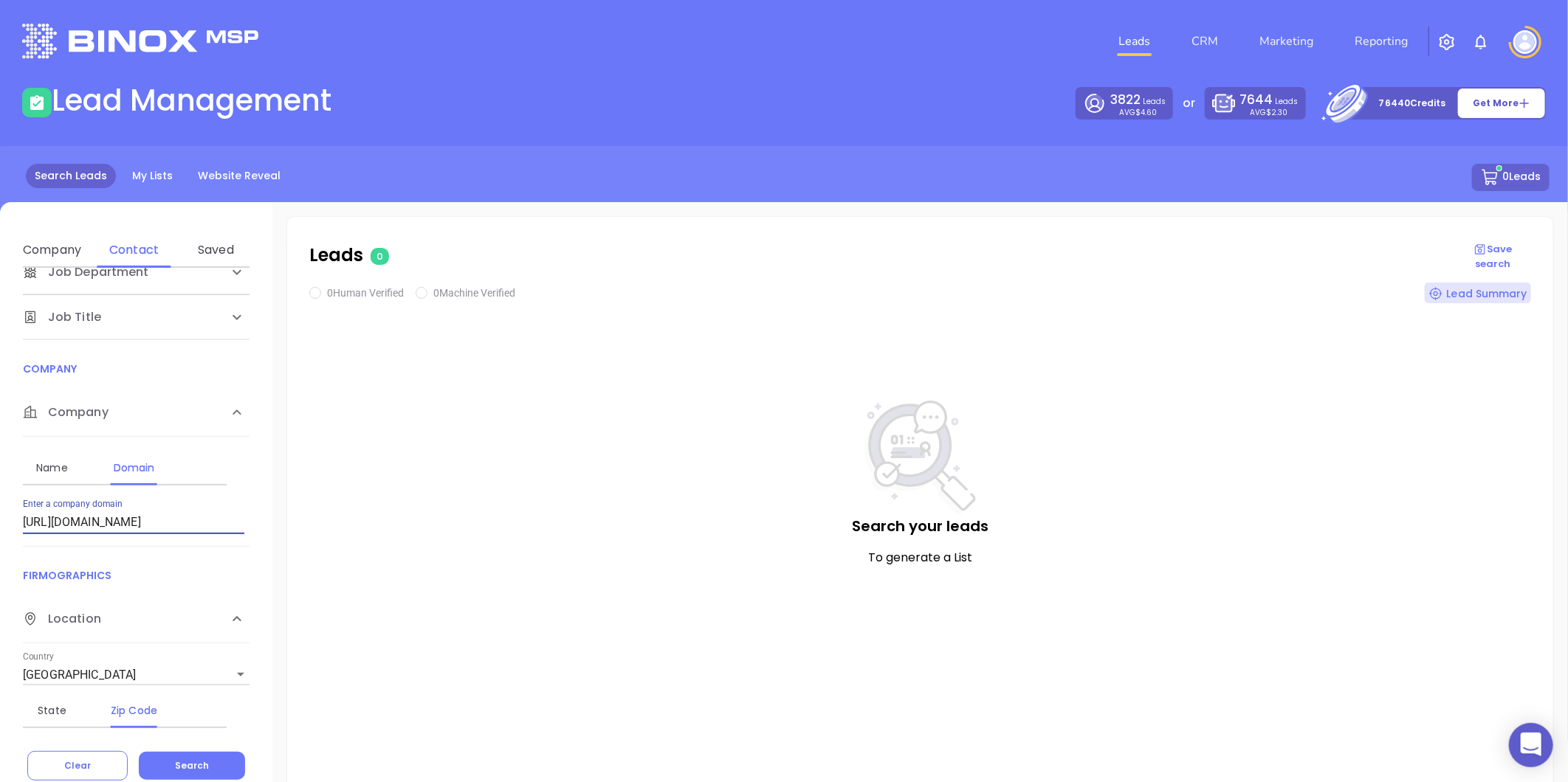
click at [0, 522] on html "0 Leads CRM Marketing Reporting Financial Leads Leads Lead Management 3822 Lead…" at bounding box center [784, 391] width 1568 height 782
type input "[DOMAIN_NAME]"
click at [200, 752] on button "Search" at bounding box center [192, 765] width 107 height 28
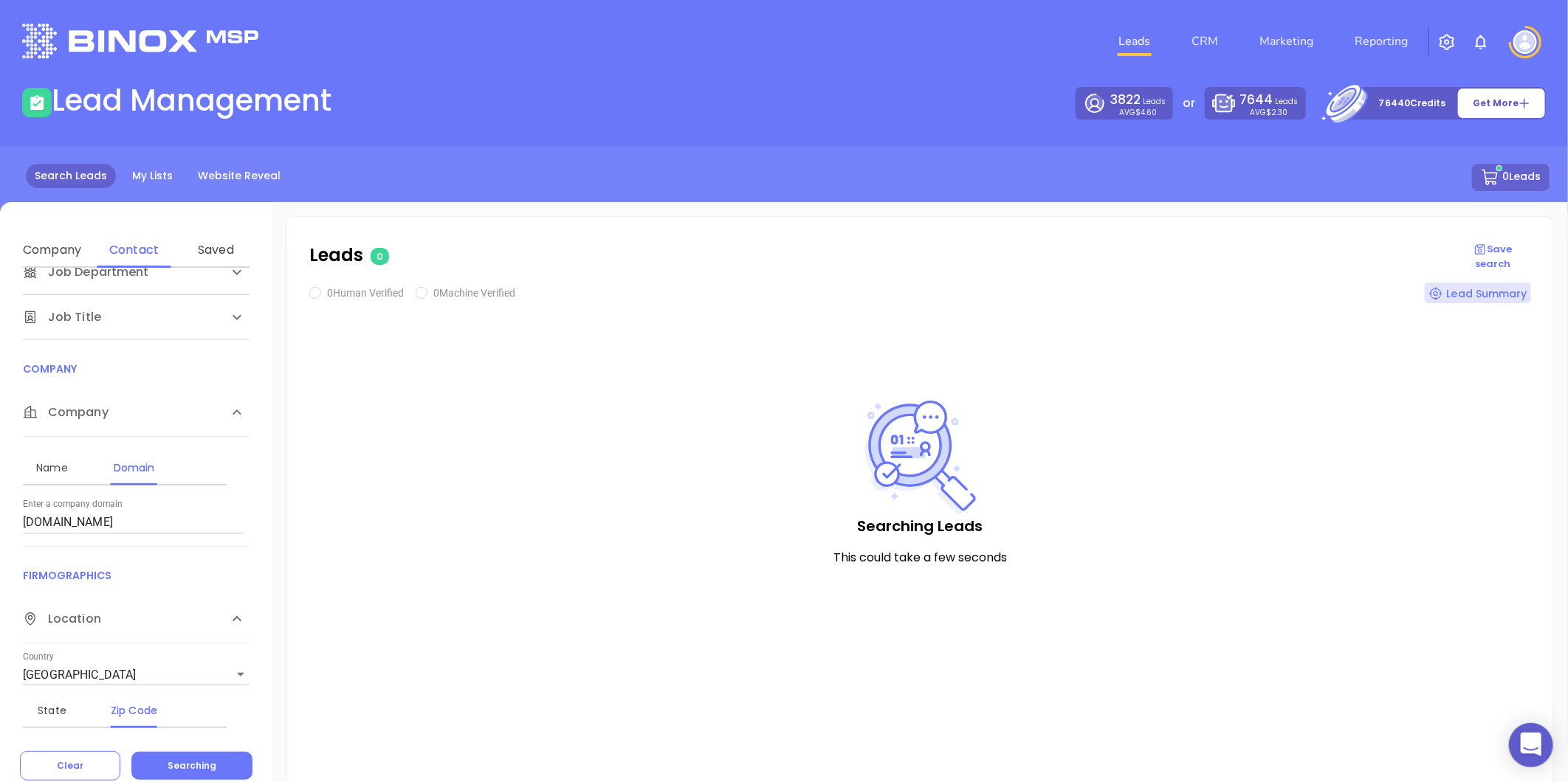
checkbox input "true"
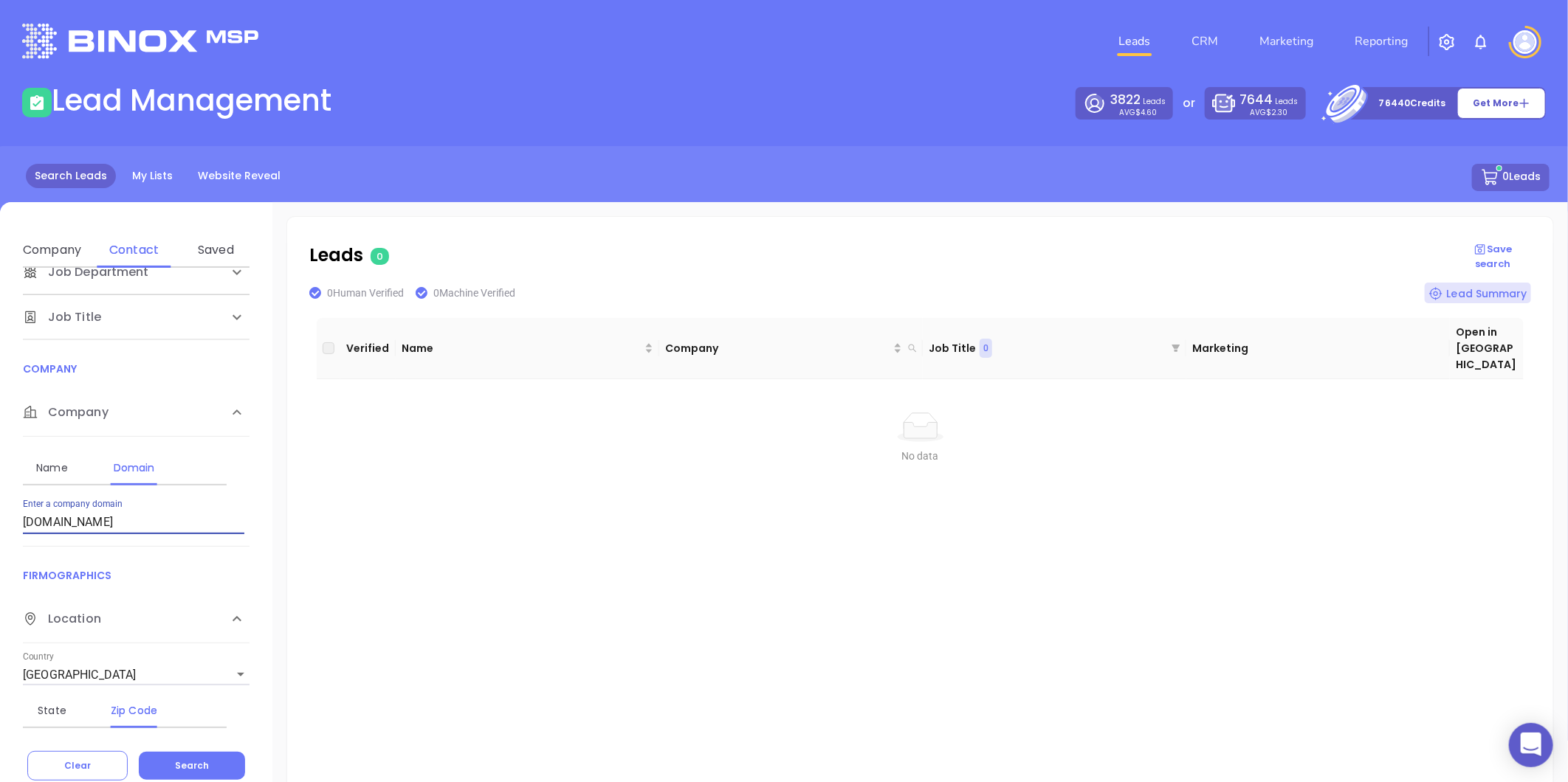
drag, startPoint x: 149, startPoint y: 526, endPoint x: -382, endPoint y: 548, distance: 531.5
click at [0, 548] on html "0 Leads CRM Marketing Reporting Financial Leads Leads Lead Management 3822 Lead…" at bounding box center [784, 391] width 1568 height 782
paste input "[DOMAIN_NAME]"
click at [201, 761] on span "Search" at bounding box center [192, 765] width 34 height 13
drag, startPoint x: 181, startPoint y: 525, endPoint x: -311, endPoint y: 506, distance: 492.4
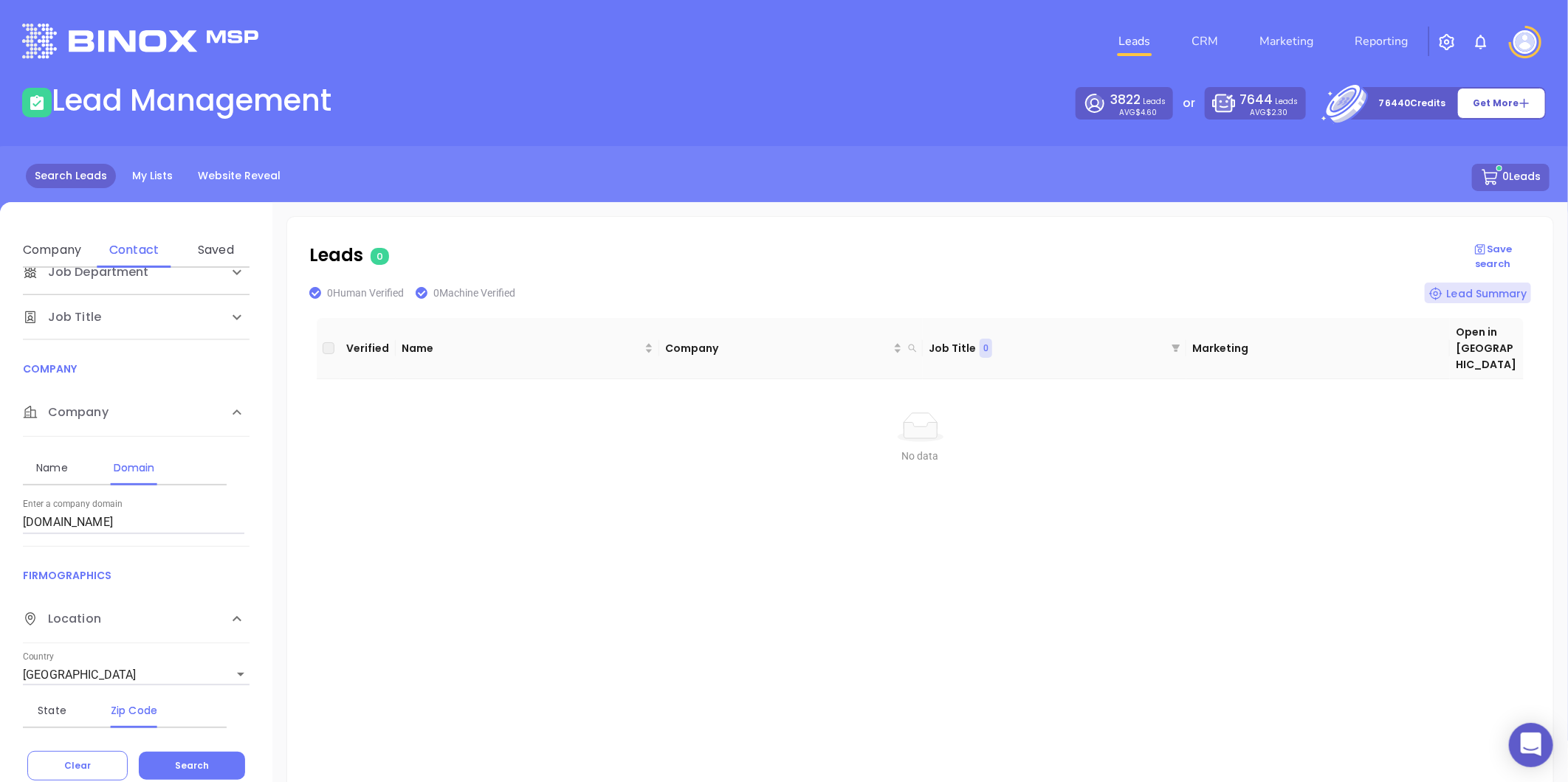
click at [0, 506] on html "0 Leads CRM Marketing Reporting Financial Leads Leads Lead Management 3822 Lead…" at bounding box center [784, 391] width 1568 height 782
paste input "etechbrokerage"
type input "[DOMAIN_NAME]"
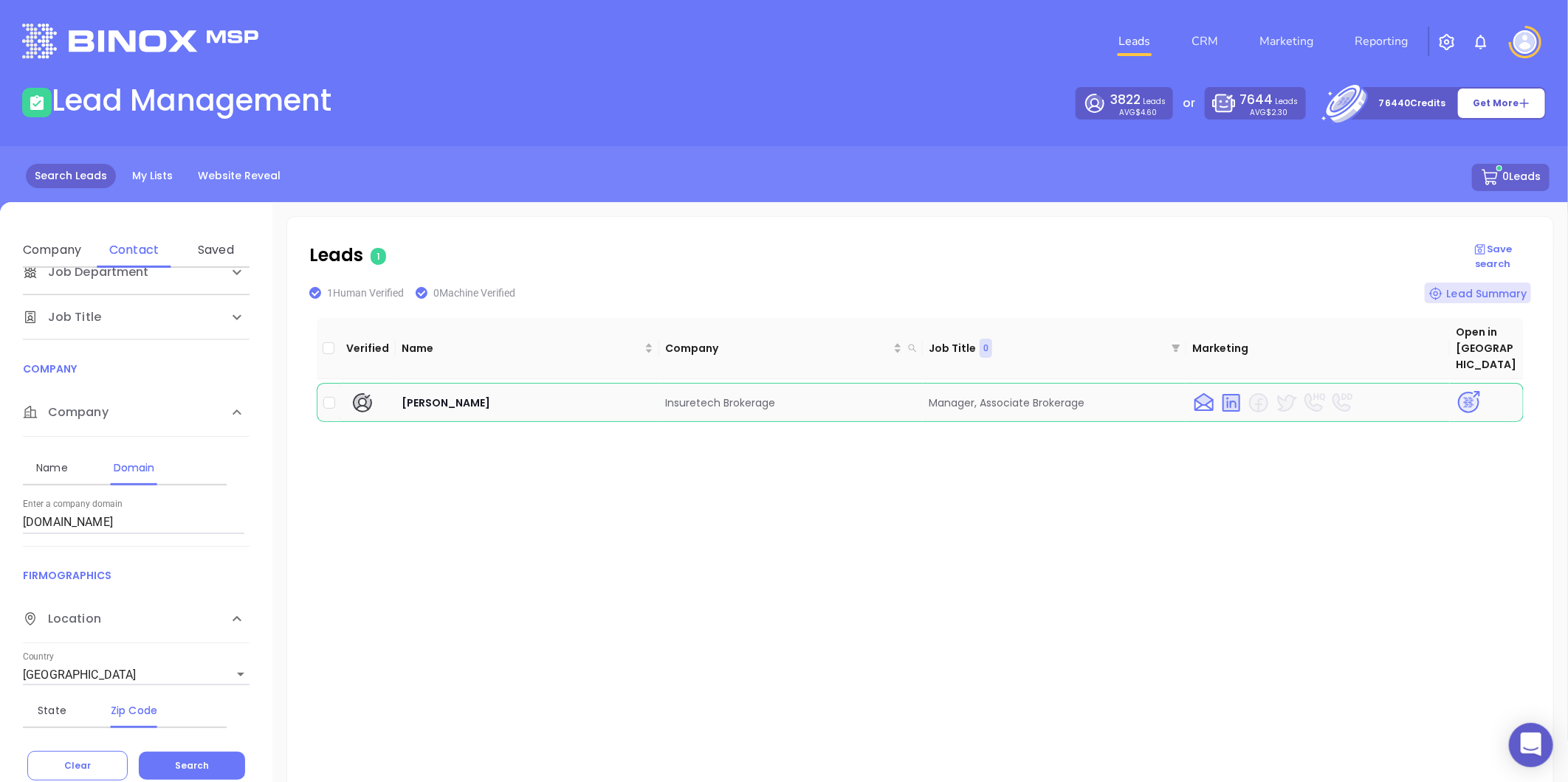
click at [1457, 389] on img at bounding box center [1469, 402] width 25 height 25
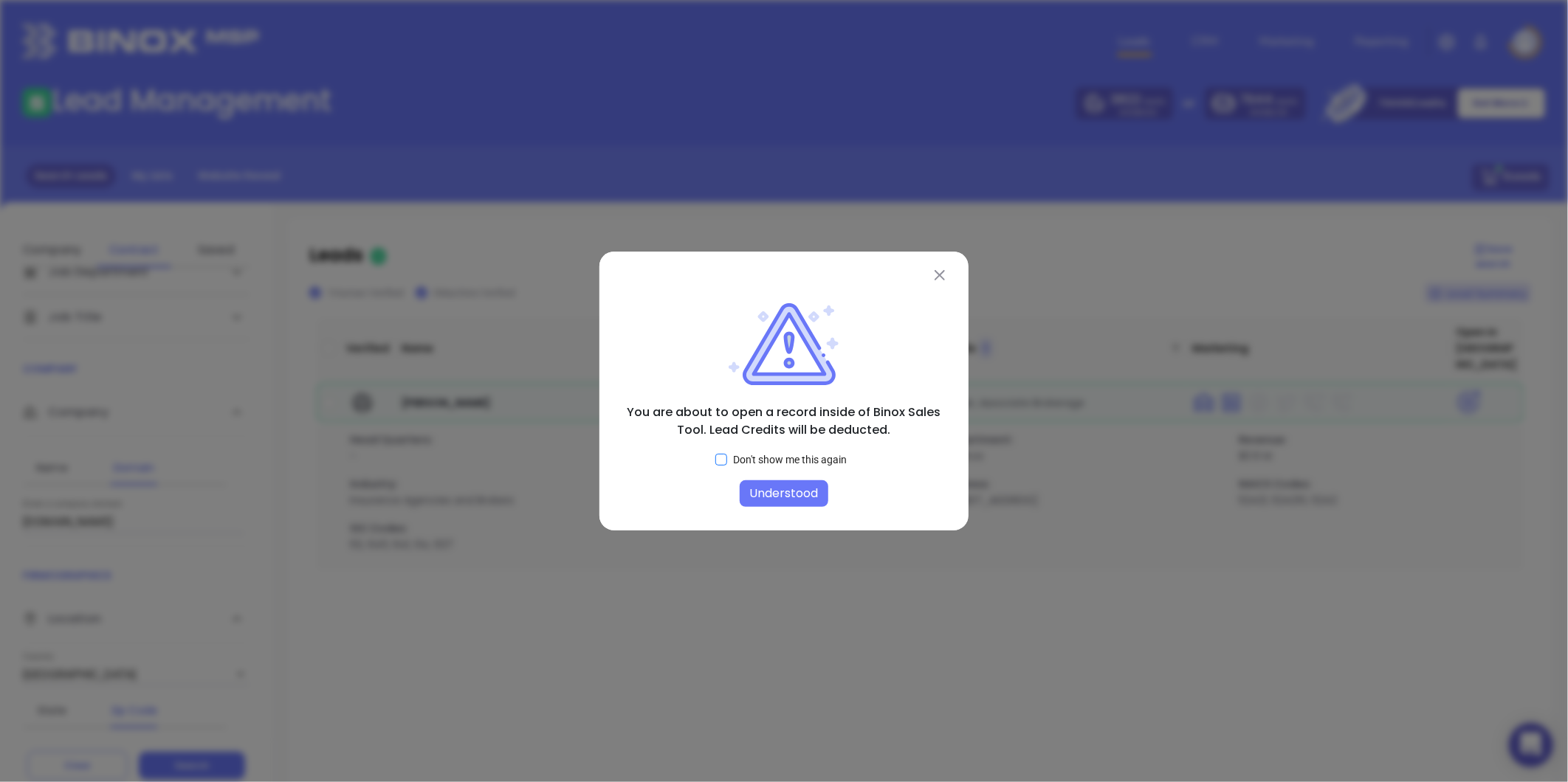
click at [720, 455] on input "Don't show me this again" at bounding box center [720, 459] width 12 height 12
checkbox input "true"
click at [781, 499] on button "Understood" at bounding box center [783, 493] width 88 height 26
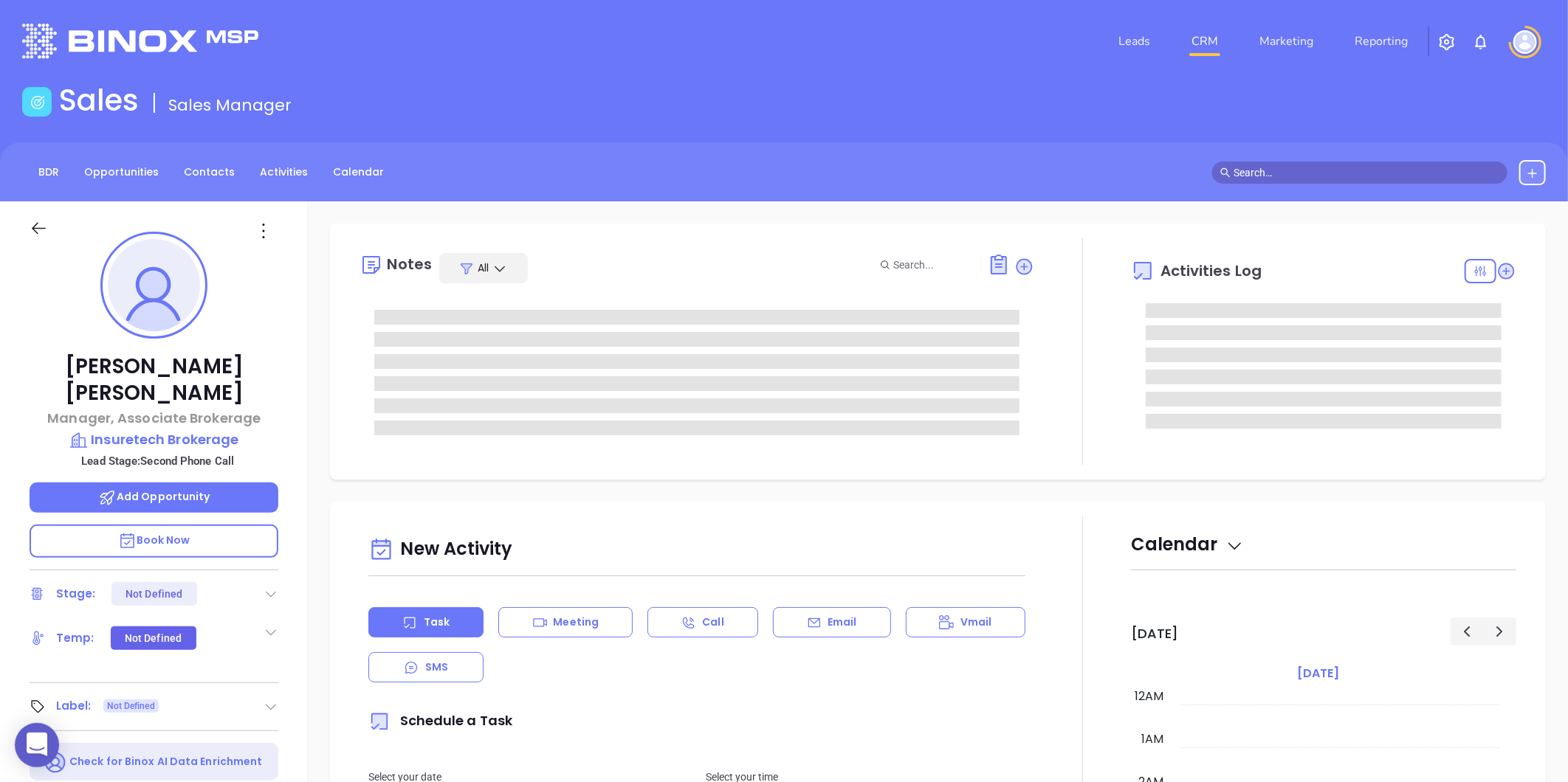
type input "[DATE]"
type input "[PERSON_NAME]"
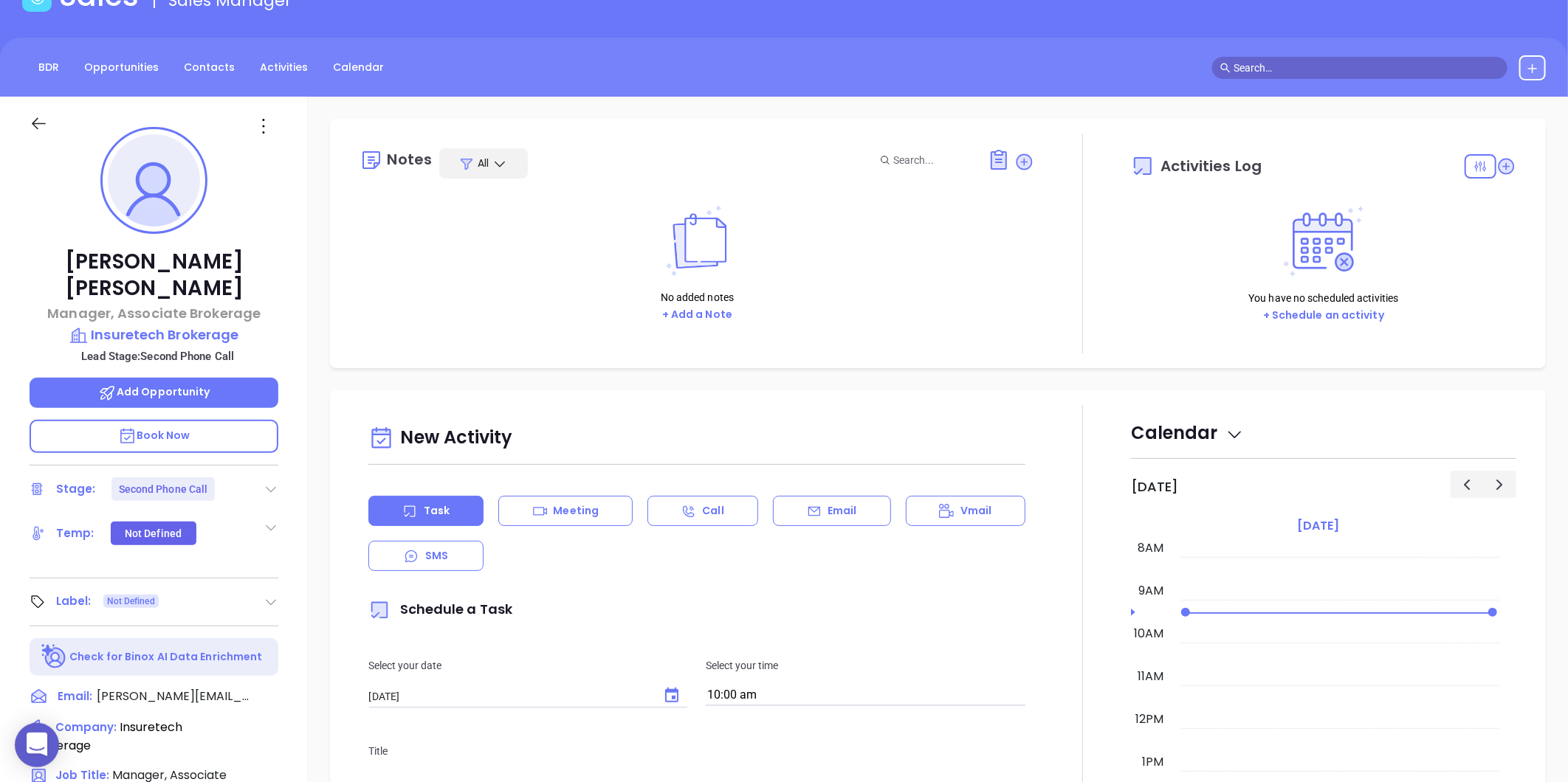
scroll to position [0, 0]
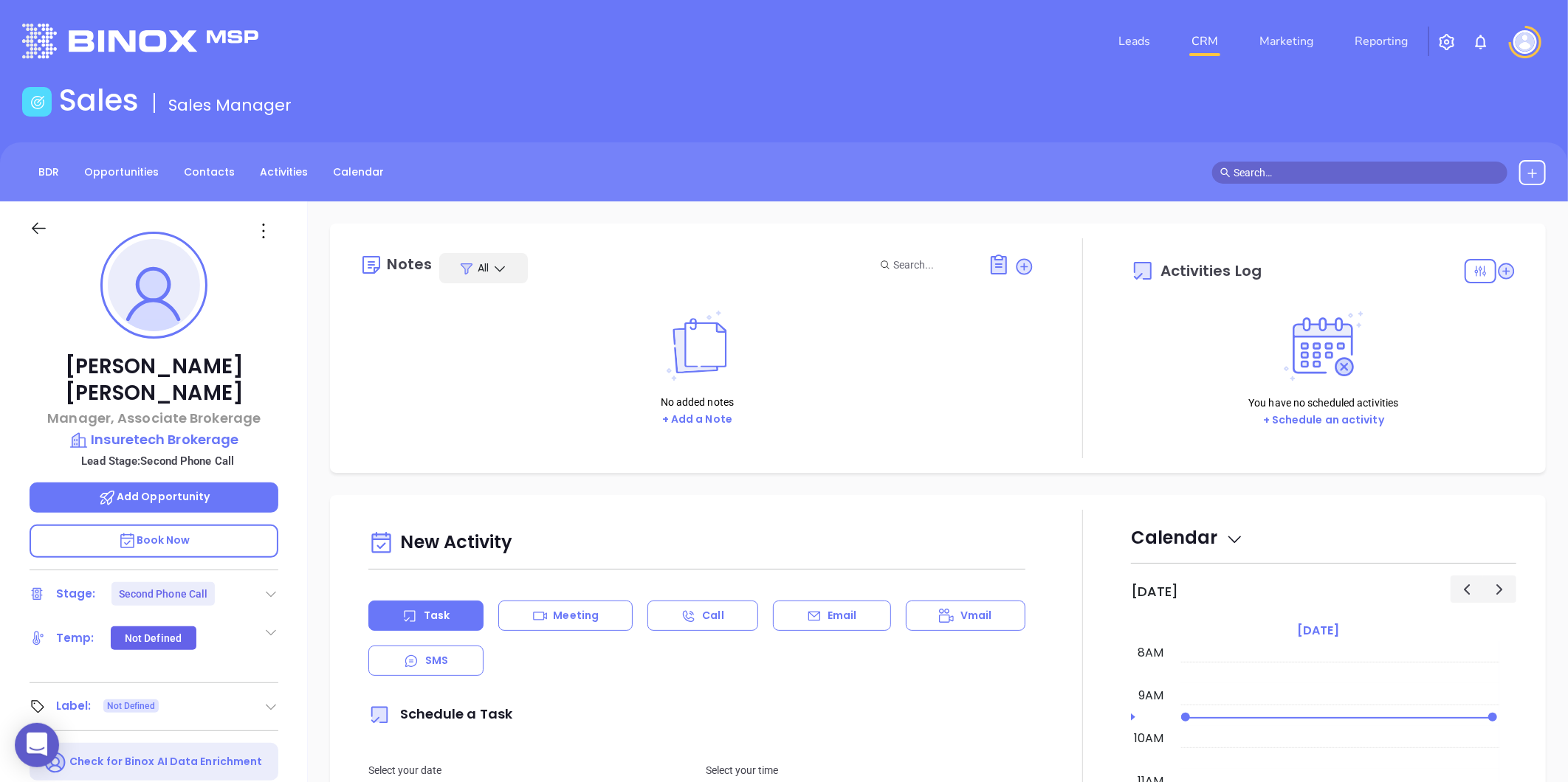
click at [270, 586] on icon at bounding box center [270, 594] width 15 height 15
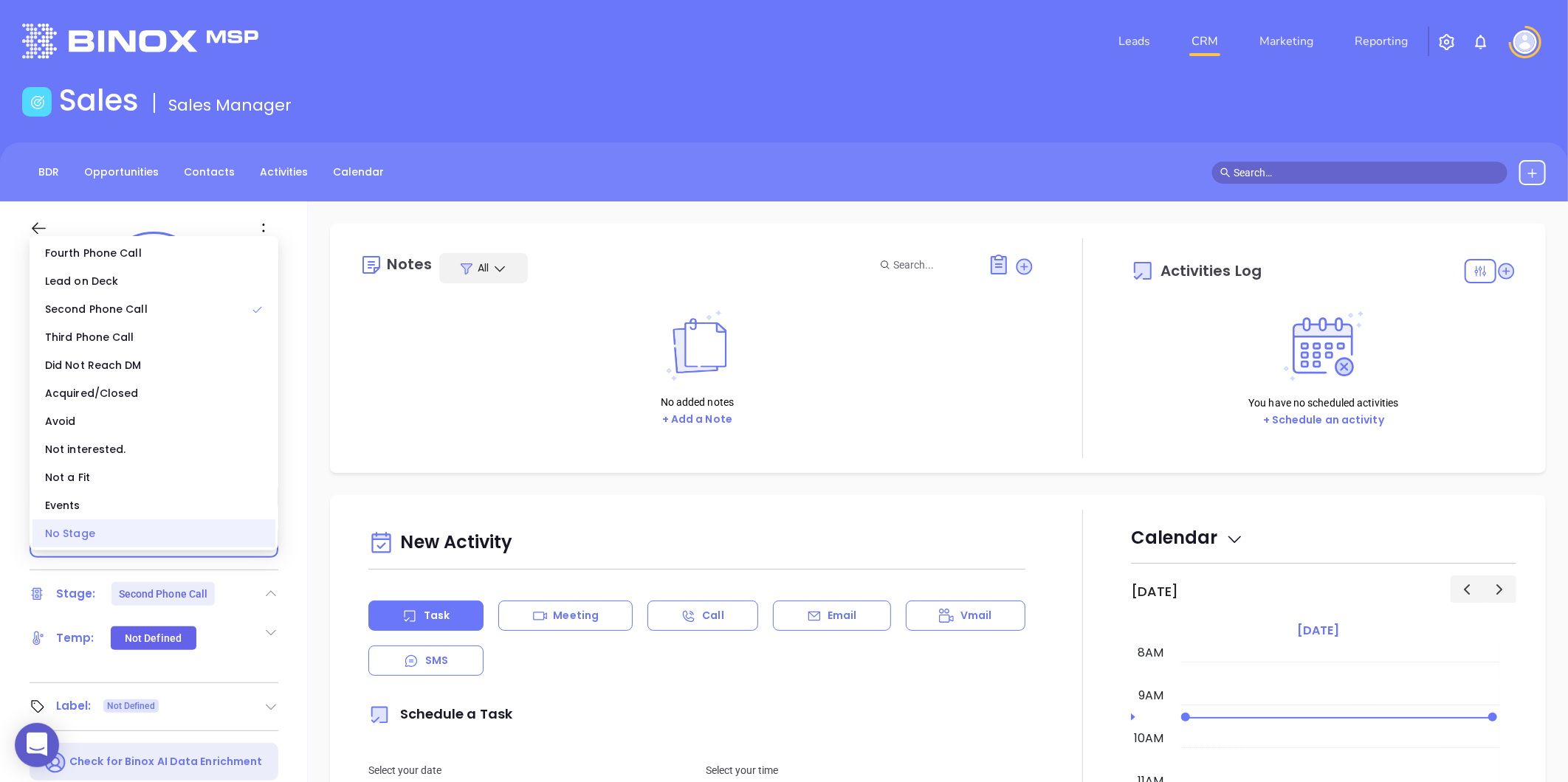
click at [165, 522] on div "No Stage" at bounding box center [153, 532] width 243 height 28
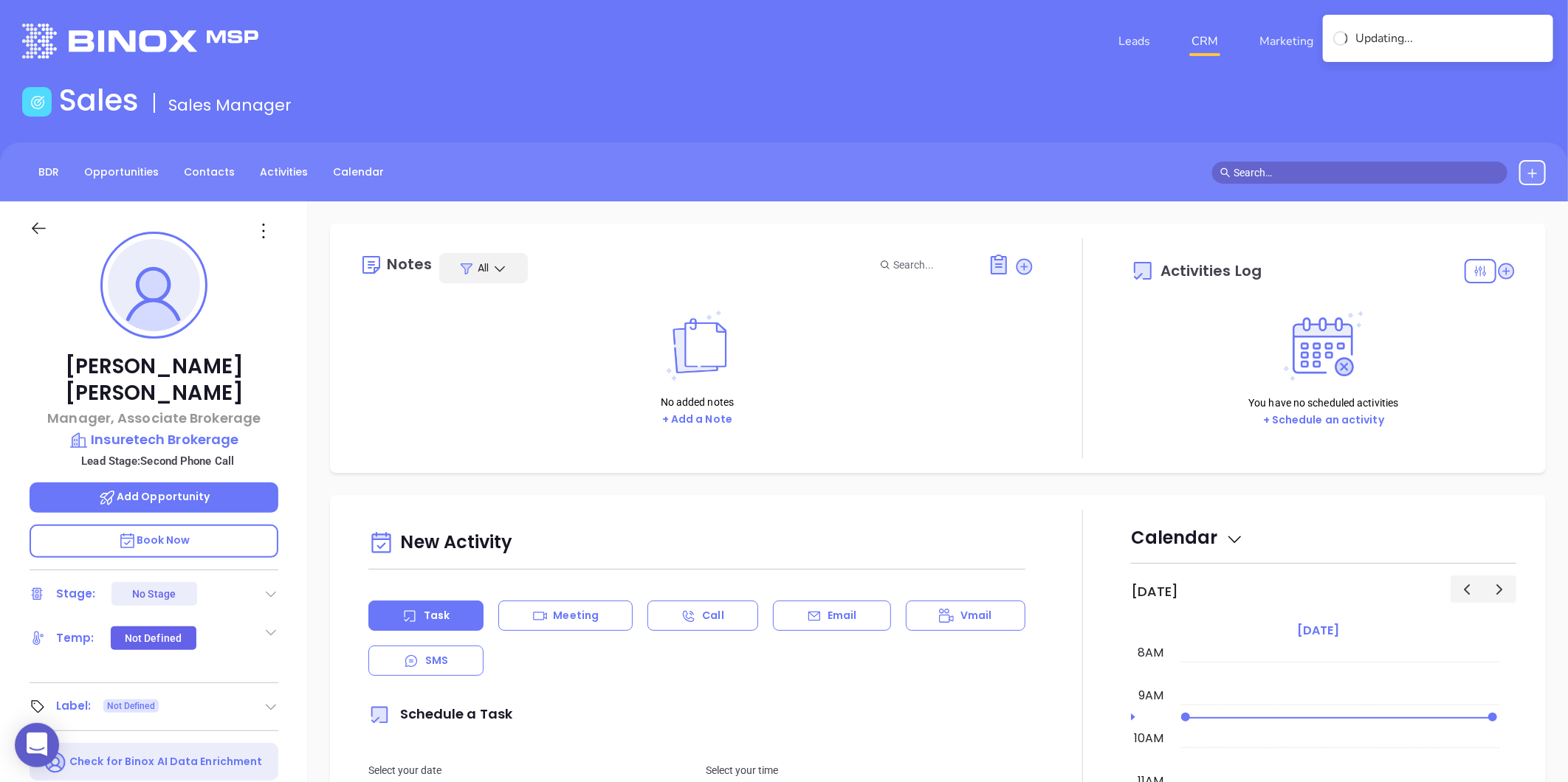
click at [266, 230] on icon at bounding box center [264, 231] width 24 height 24
click at [289, 387] on div "Edit" at bounding box center [336, 389] width 145 height 16
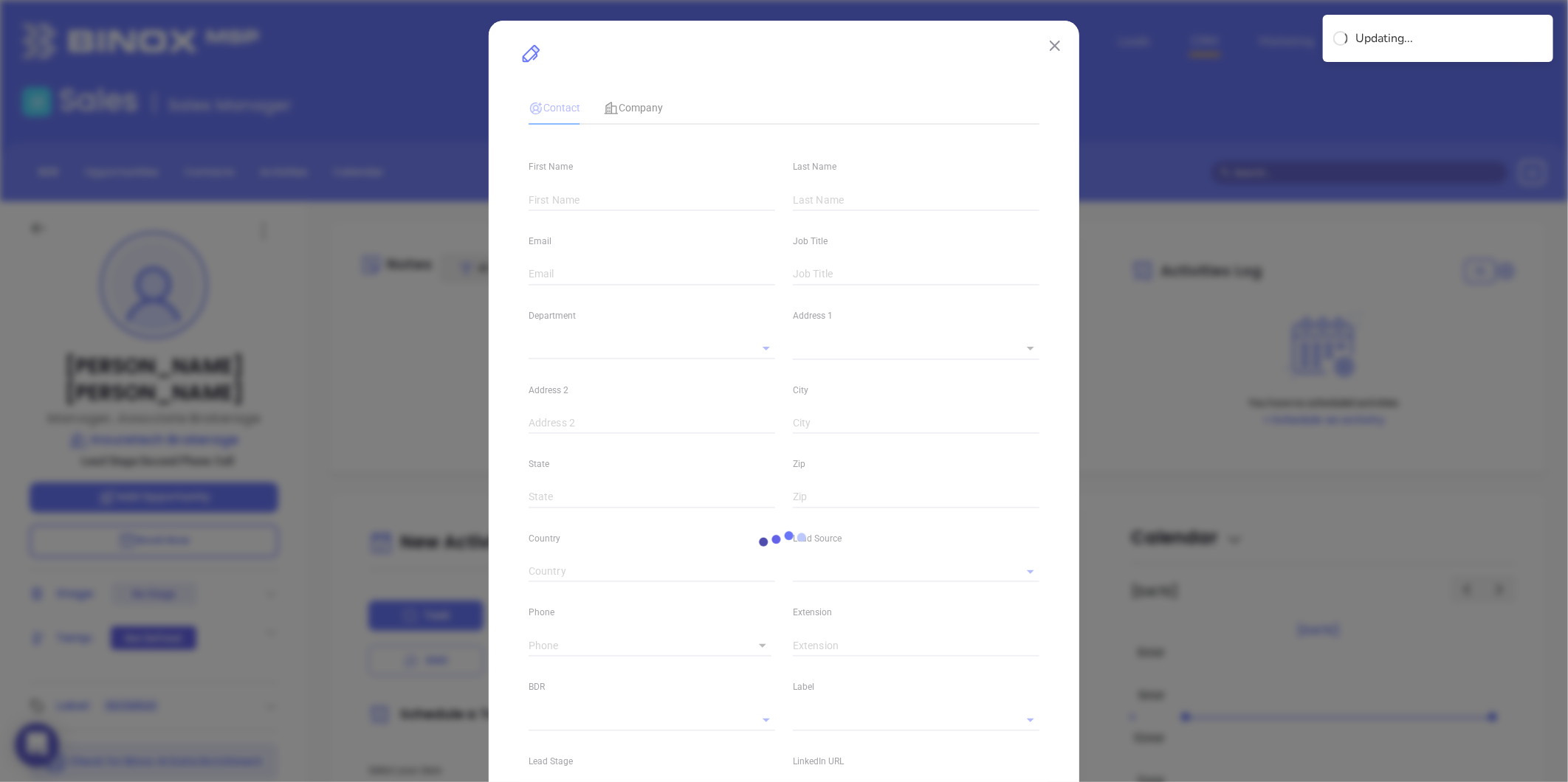
type input "Nick"
type input "Muscio"
type input "nick.muscio@insuretechbrokerage.com"
type input "Manager, Associate Brokerage"
type input "1"
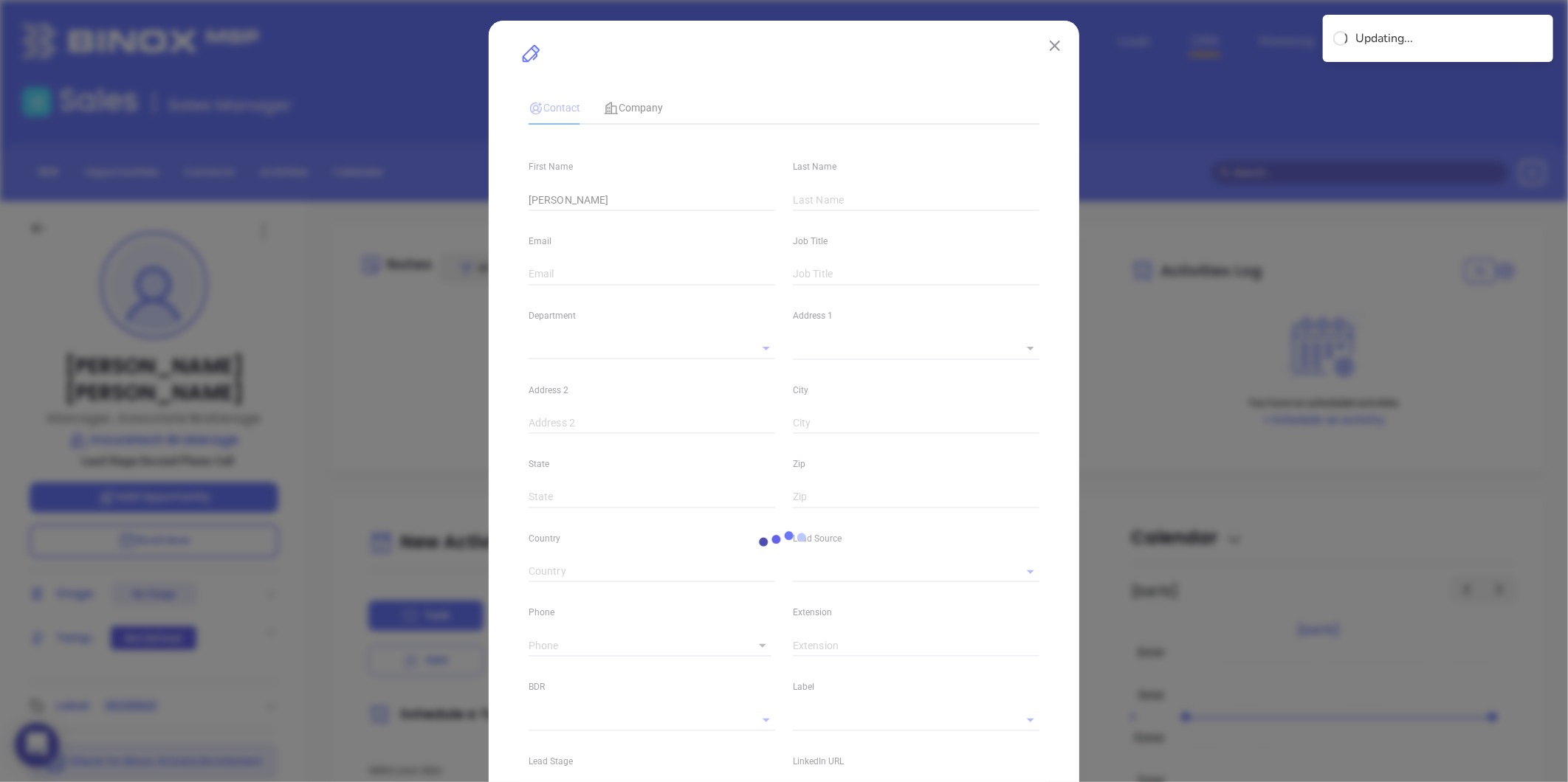
type input "linkedin.com/in/nick-muscio-3ba33448"
type input "Marketing"
type input "Website Reveal"
type input "undefined undefined"
type input "1"
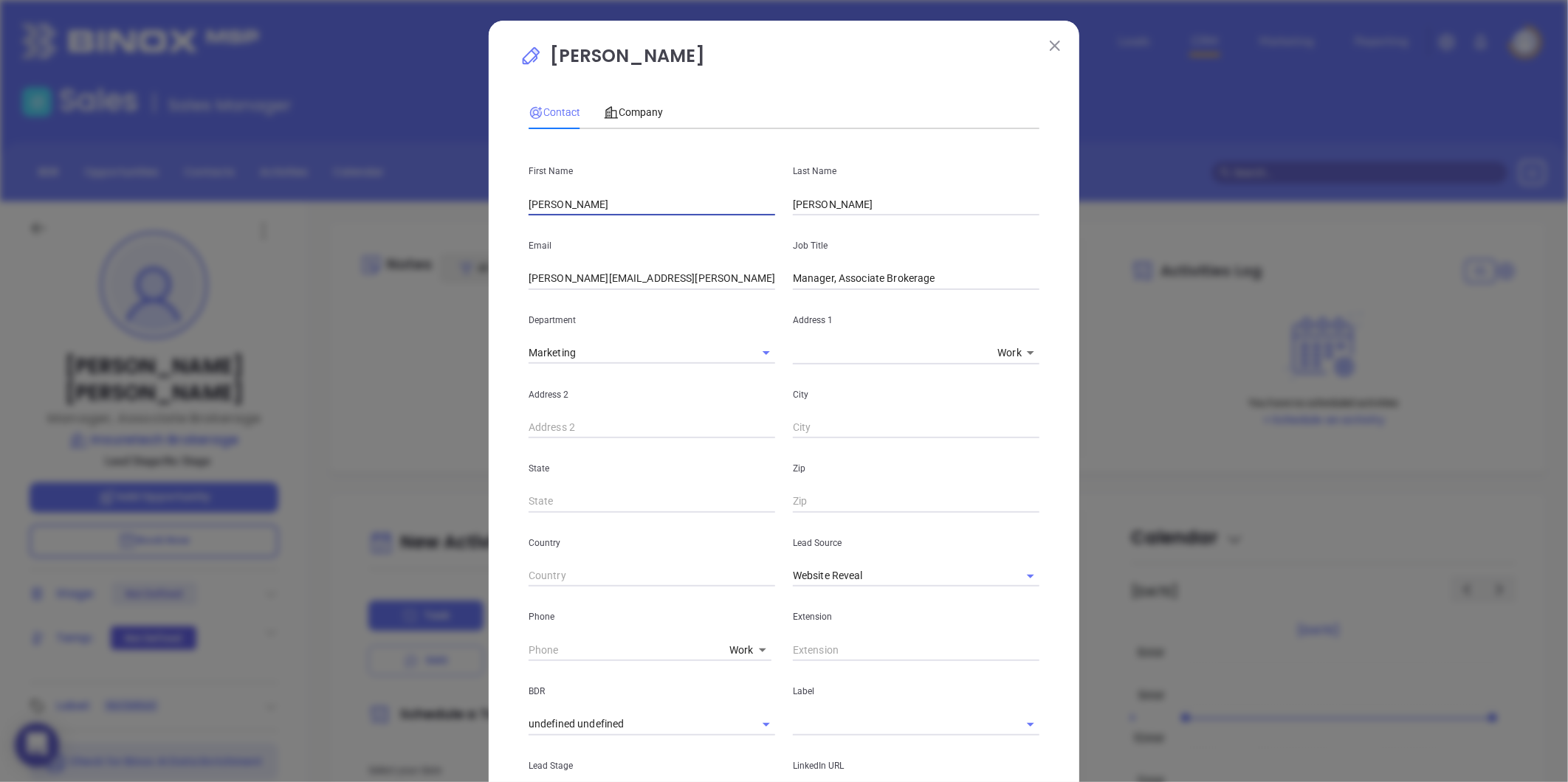
drag, startPoint x: 522, startPoint y: 208, endPoint x: 452, endPoint y: 211, distance: 70.1
click at [452, 211] on div "Nick Muscio Contact Company First Name Nick Last Name Muscio Email nick.muscio@…" at bounding box center [784, 391] width 1568 height 782
type input "k"
type input "Kenneth"
type input "[PERSON_NAME]"
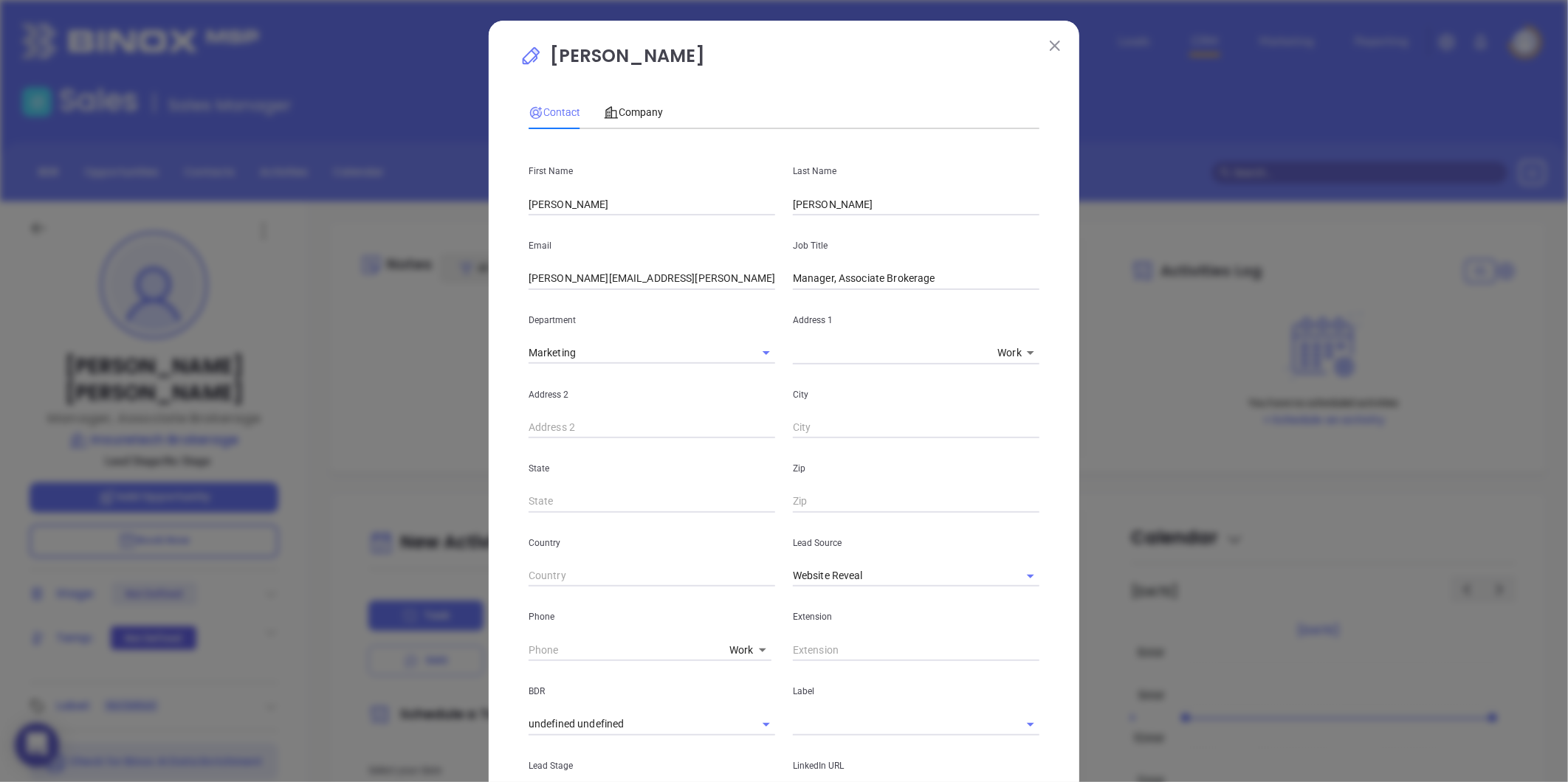
click at [601, 282] on input "nick.muscio@insuretechbrokerage.com" at bounding box center [652, 279] width 246 height 22
paste input "ken.carlson"
click at [677, 364] on div "Marketing" at bounding box center [652, 354] width 246 height 22
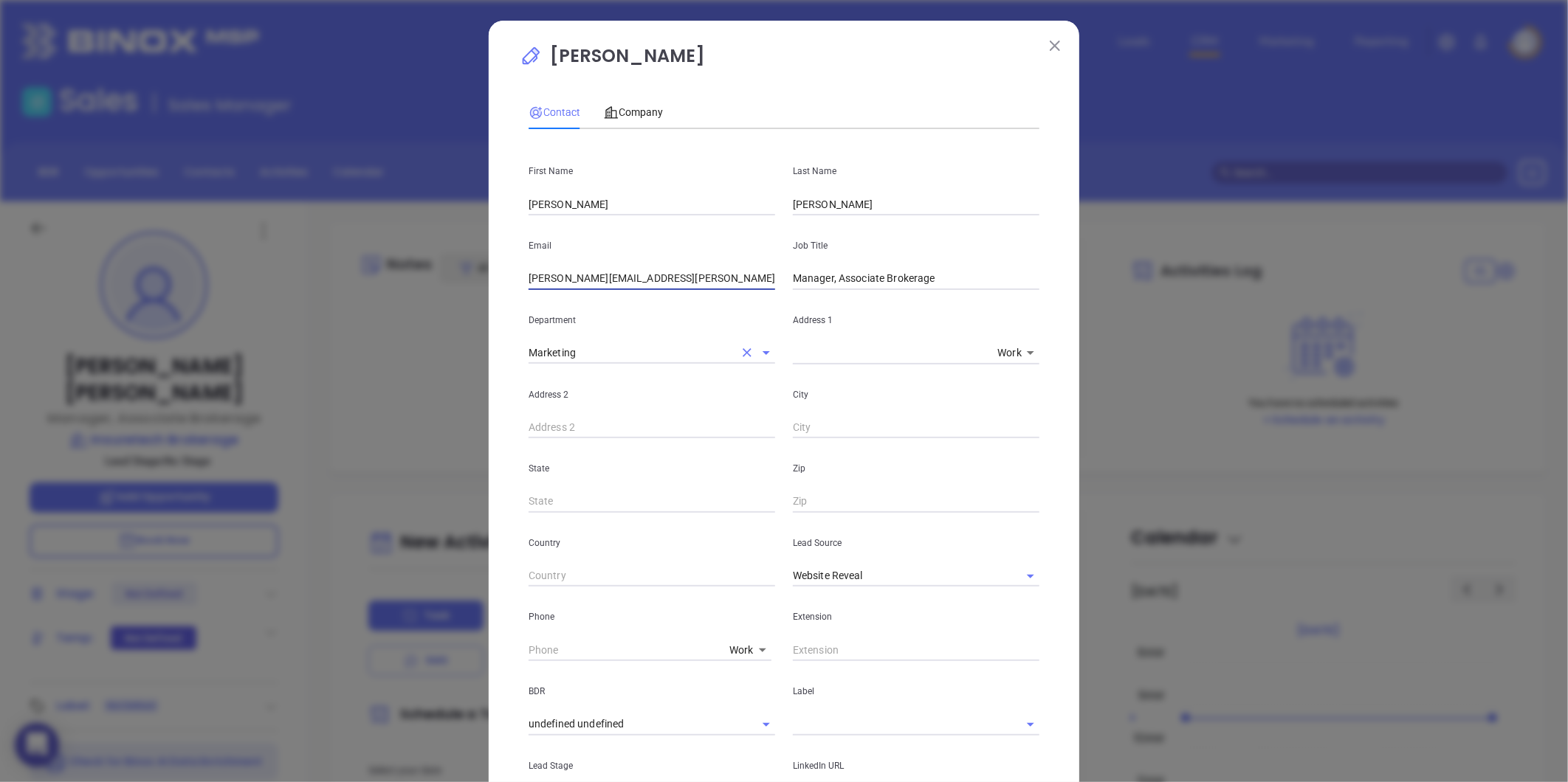
type input "ken.carlson@insuretechbrokerage.com"
click at [869, 273] on input "Manager, Associate Brokerage" at bounding box center [916, 279] width 246 height 22
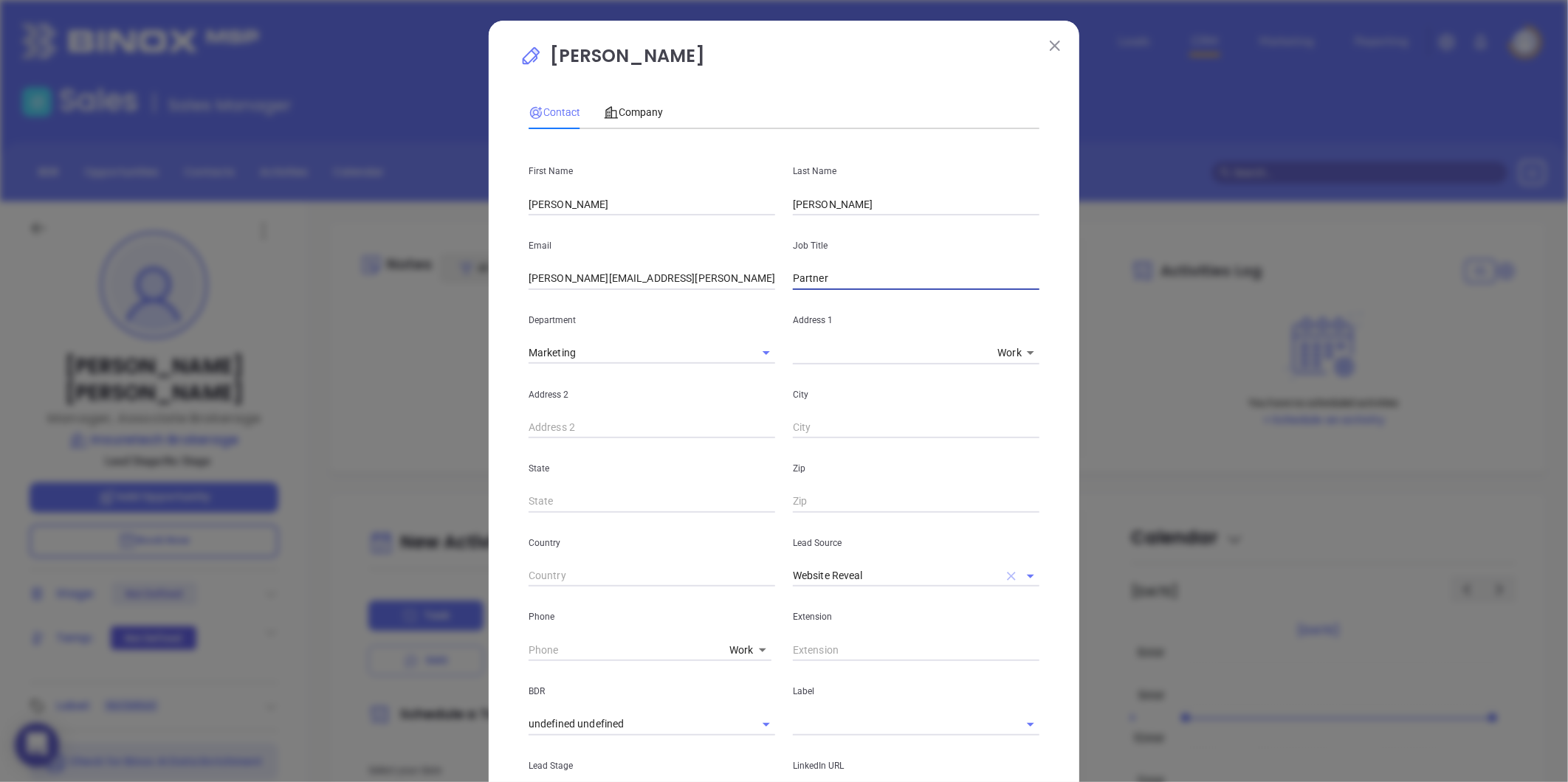
click at [1007, 574] on icon "Clear" at bounding box center [1011, 575] width 9 height 9
type input "Partner"
click at [933, 576] on input "text" at bounding box center [895, 575] width 205 height 21
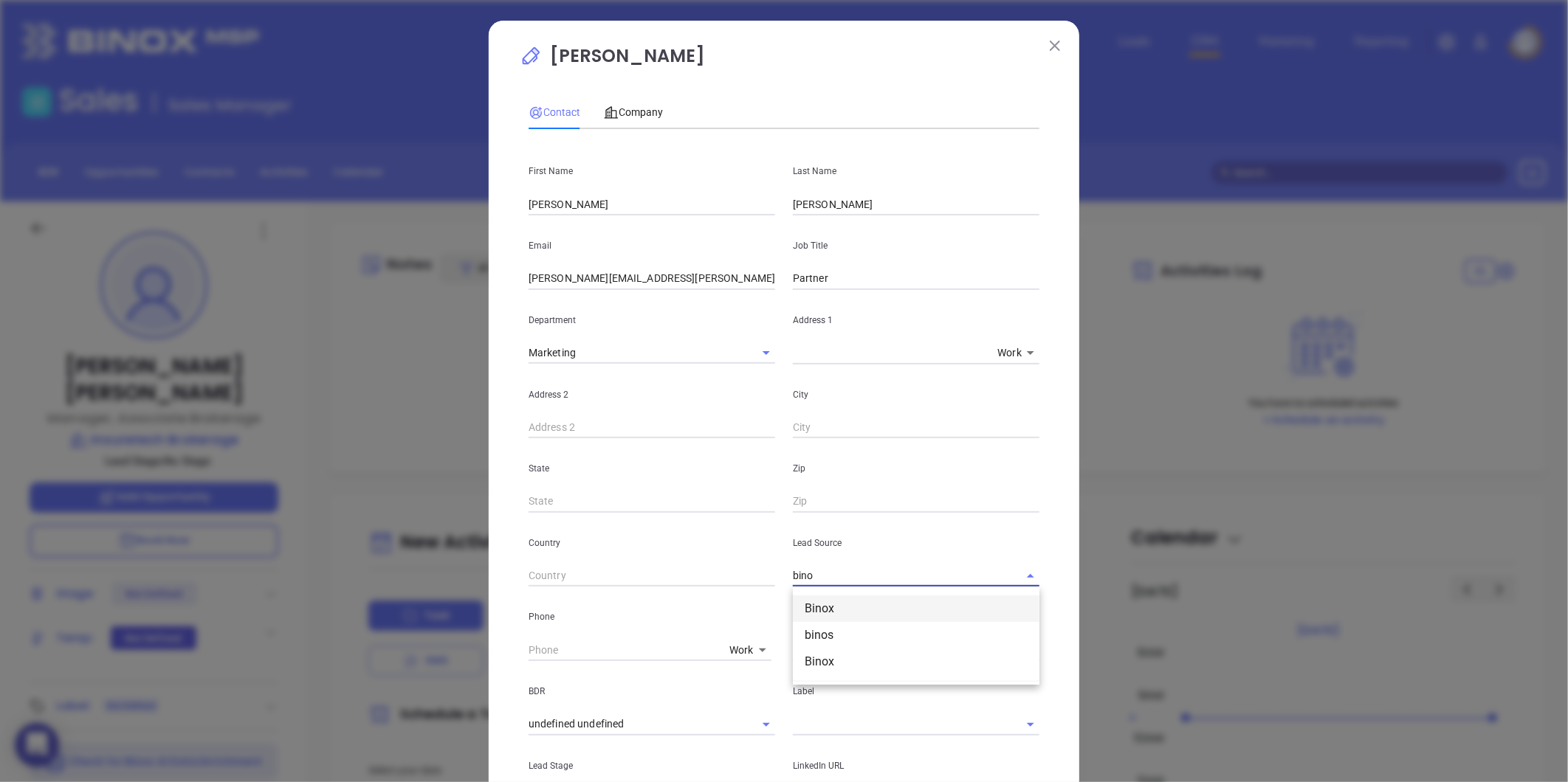
click at [823, 601] on li "Binox" at bounding box center [916, 608] width 246 height 26
type input "Binox"
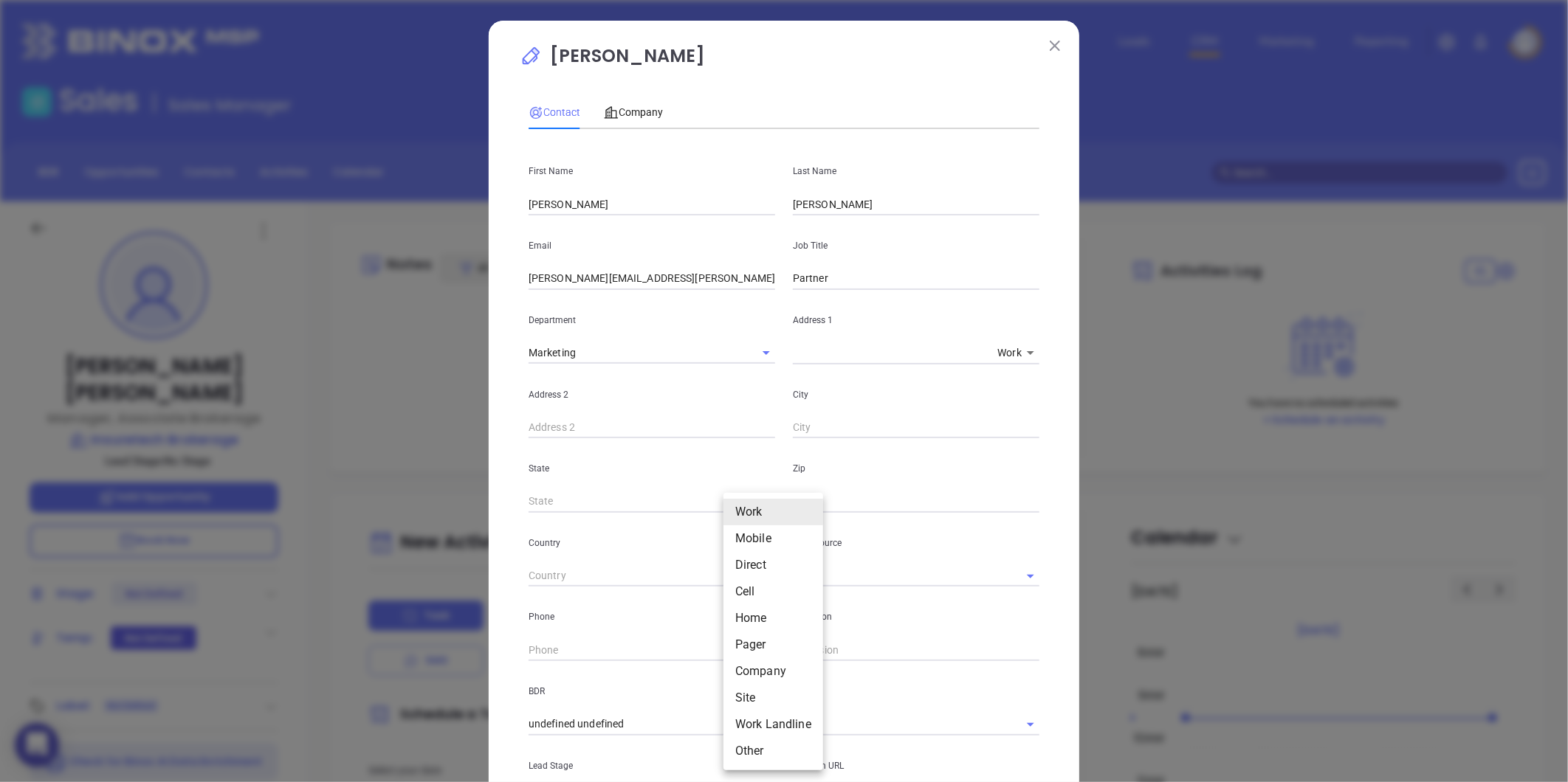
click at [729, 649] on body "0 Leads CRM Marketing Reporting Financial Leads Leads Sales Sales Manager BDR O…" at bounding box center [784, 391] width 1568 height 782
click at [742, 697] on li "Site" at bounding box center [773, 697] width 99 height 26
type input "11"
click at [607, 656] on input "( ) -" at bounding box center [629, 650] width 201 height 22
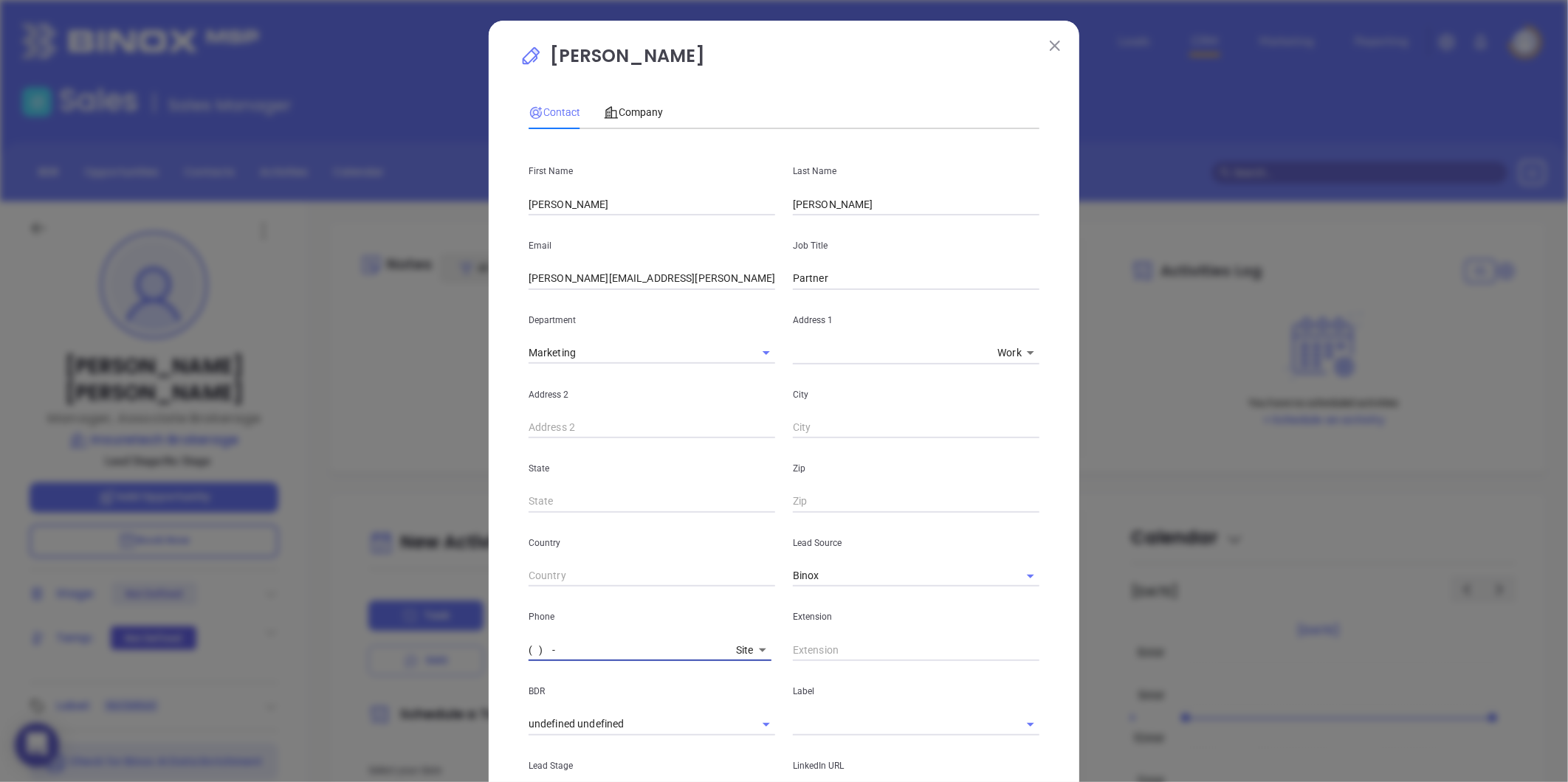
paste input "646) 362-3039"
type input "(646) 362-3039"
click at [621, 113] on span "Company" at bounding box center [633, 112] width 59 height 12
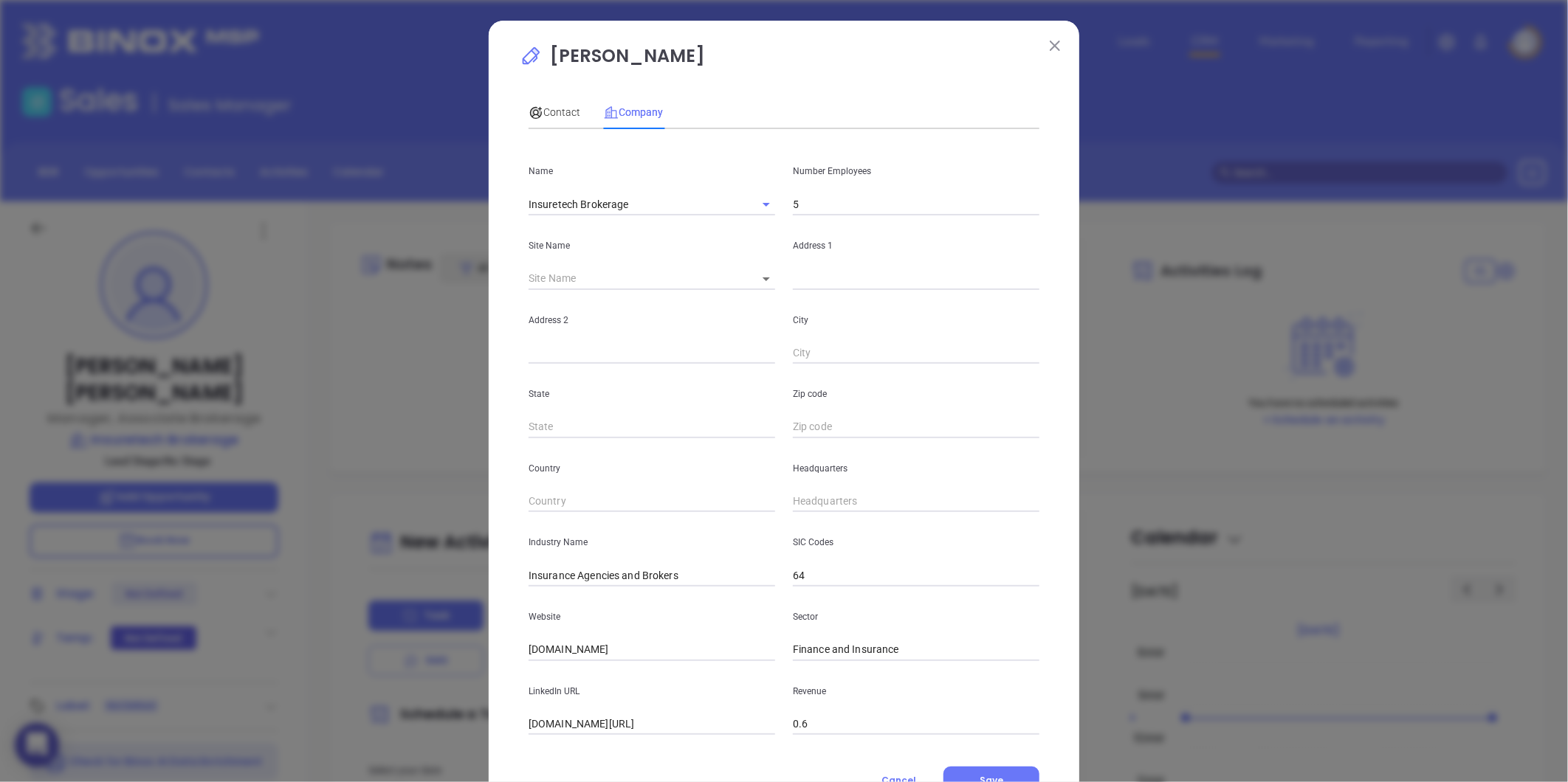
click at [821, 509] on input "text" at bounding box center [916, 501] width 246 height 22
click at [823, 502] on input "text" at bounding box center [916, 501] width 246 height 22
paste input "646) 362-3039"
type input "(646) 362-3039"
drag, startPoint x: 658, startPoint y: 645, endPoint x: 209, endPoint y: 675, distance: 450.0
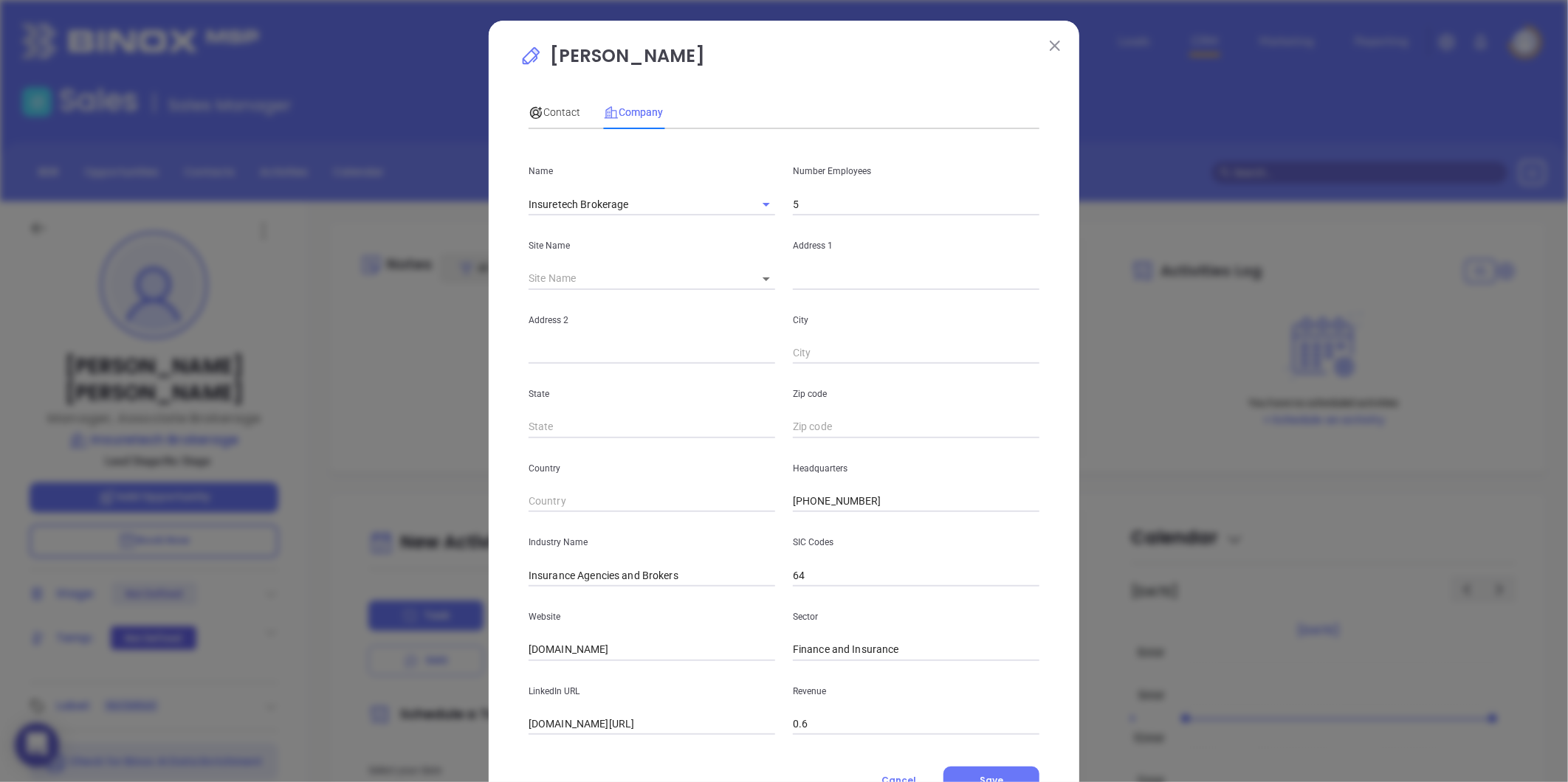
click at [209, 675] on div "Nick Muscio Contact Company First Name Kenneth Last Name Carlson Email ken.carl…" at bounding box center [784, 391] width 1568 height 782
paste input "https://insuretechbrokerage.com/"
type input "https://insuretechbrokerage.com/"
click at [663, 720] on input "linkedin.com/company/insuretech-brokerage" at bounding box center [652, 725] width 246 height 22
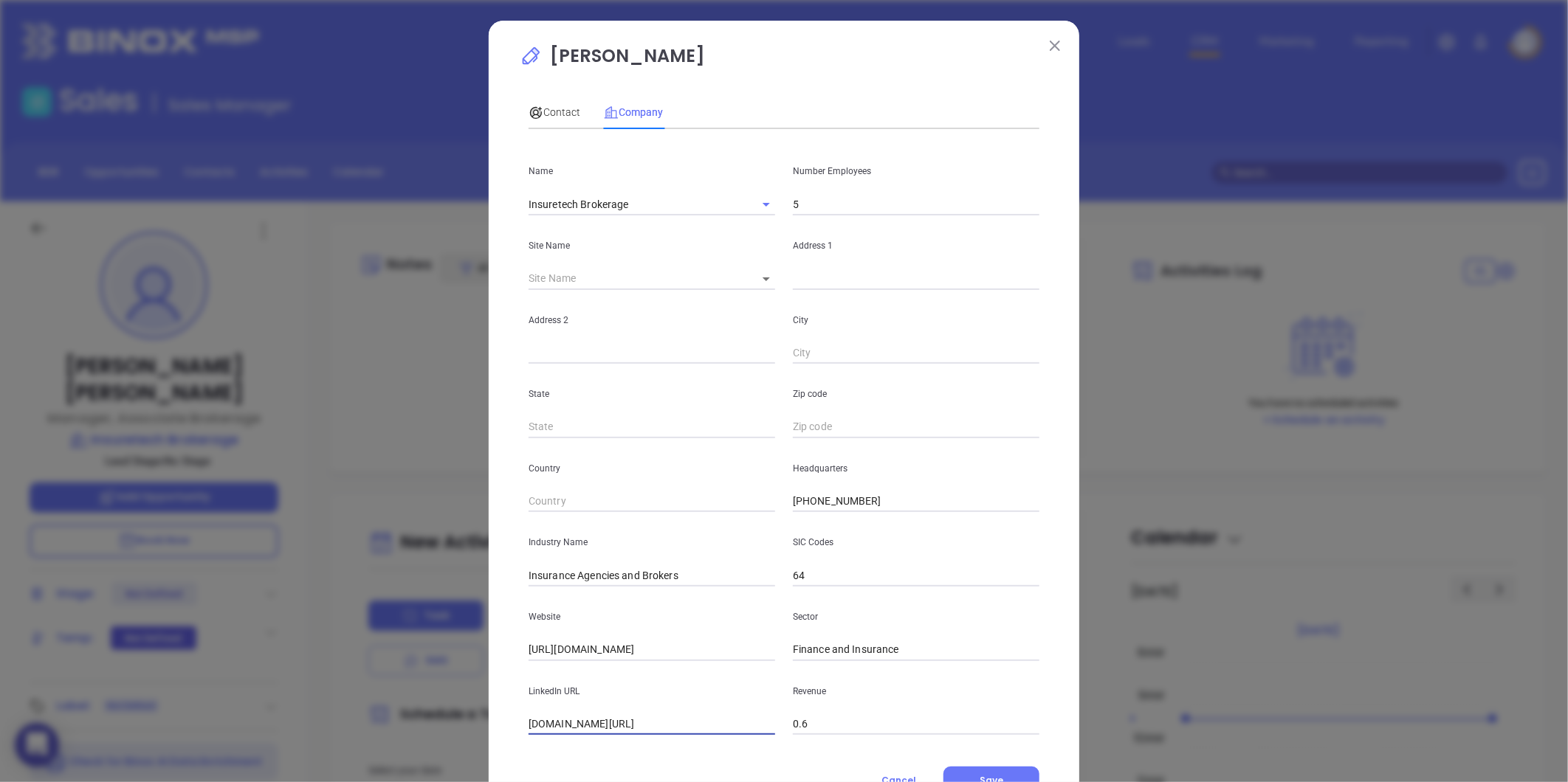
click at [663, 720] on input "linkedin.com/company/insuretech-brokerage" at bounding box center [652, 725] width 246 height 22
paste input "https://www.linkedin.com/company/insuretech-brokerage/"
type input "https://www.linkedin.com/company/insuretech-brokerage/"
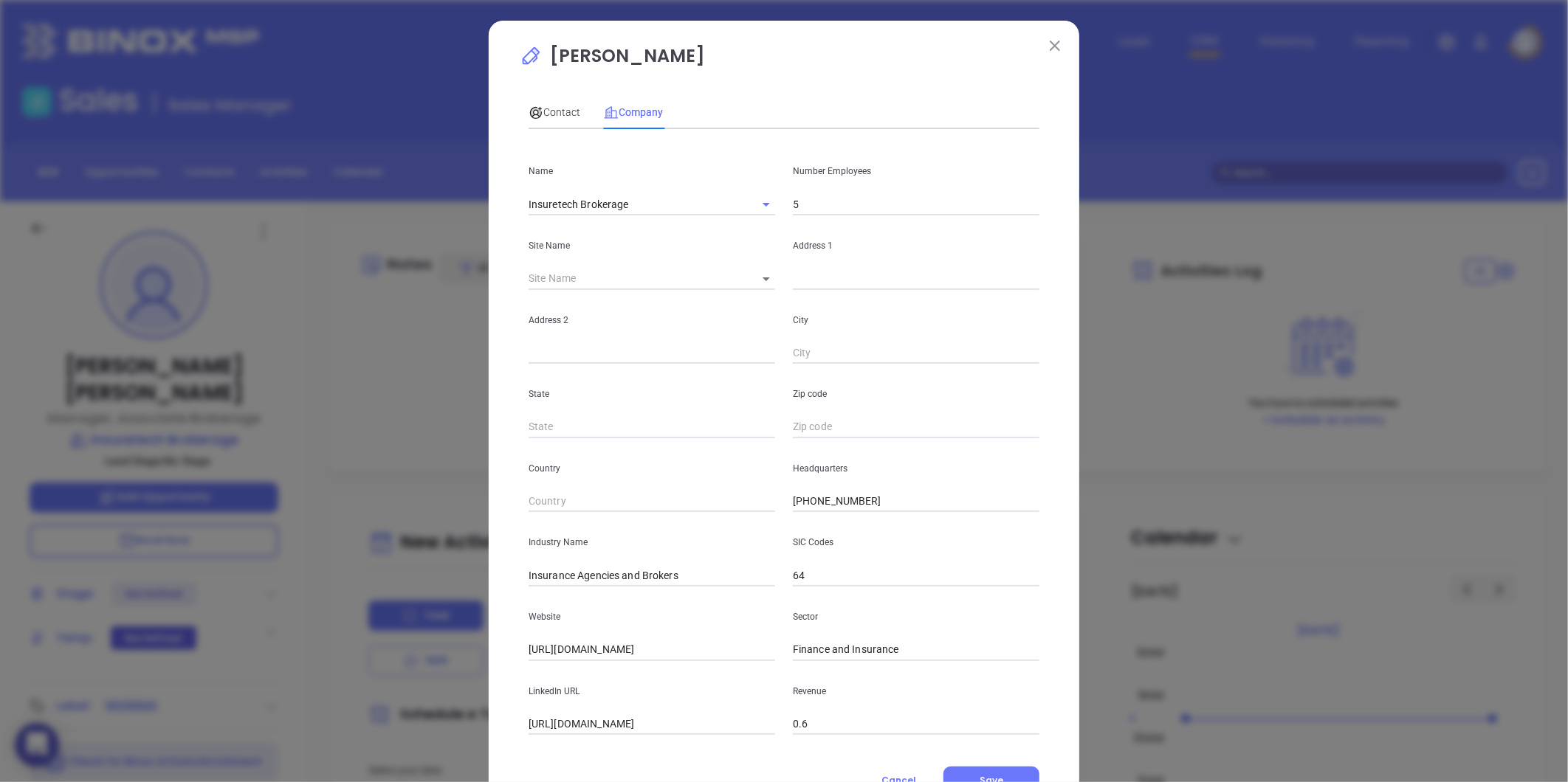
click at [821, 283] on input "text" at bounding box center [916, 279] width 246 height 22
paste input "675 3rd Ave STE 920 New York, NY 10017"
drag, startPoint x: 848, startPoint y: 275, endPoint x: 1310, endPoint y: 263, distance: 462.2
click at [1310, 263] on div "Nick Muscio Contact Company First Name Kenneth Last Name Carlson Email ken.carl…" at bounding box center [784, 391] width 1568 height 782
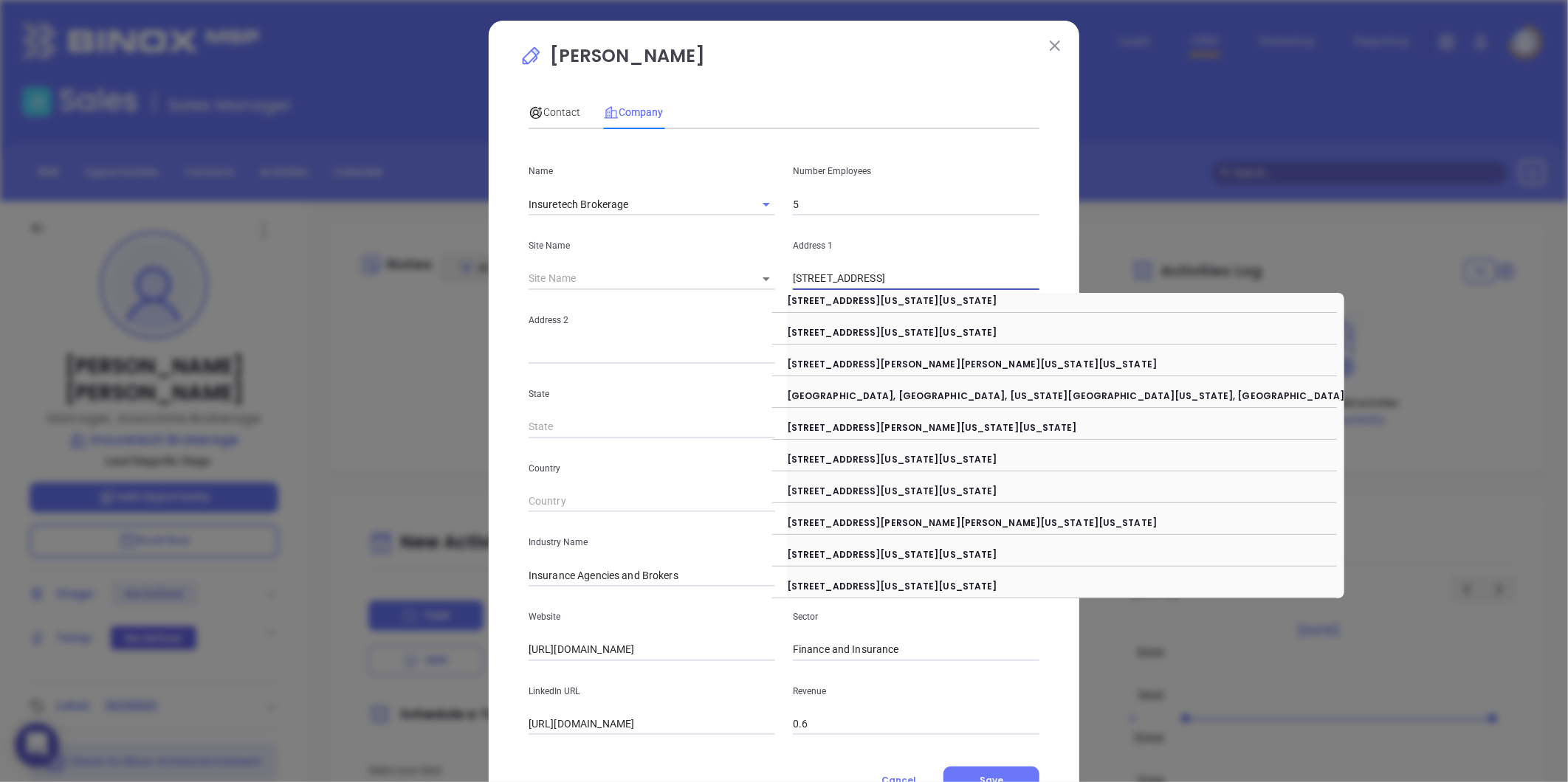
type input "675 3rd Ave"
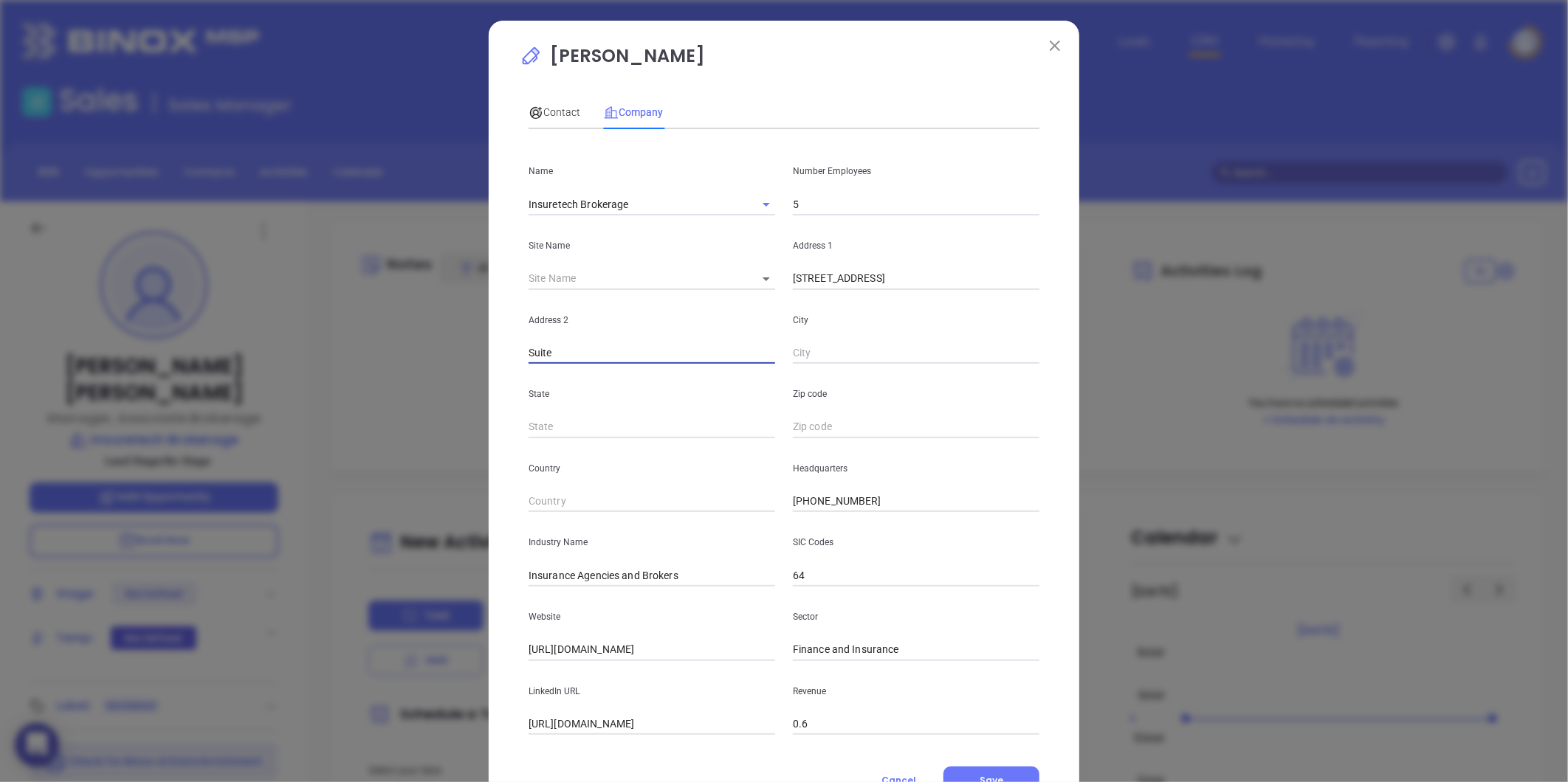
paste input "STE 920 New York, NY 10017"
click at [571, 346] on input "Suite STE 920 New York, NY 10017" at bounding box center [652, 354] width 246 height 22
drag, startPoint x: 572, startPoint y: 351, endPoint x: 928, endPoint y: 332, distance: 356.5
click at [928, 332] on div "Address 2 Suite 920 New York, NY 10017 City" at bounding box center [783, 327] width 529 height 75
type input "Suite 920"
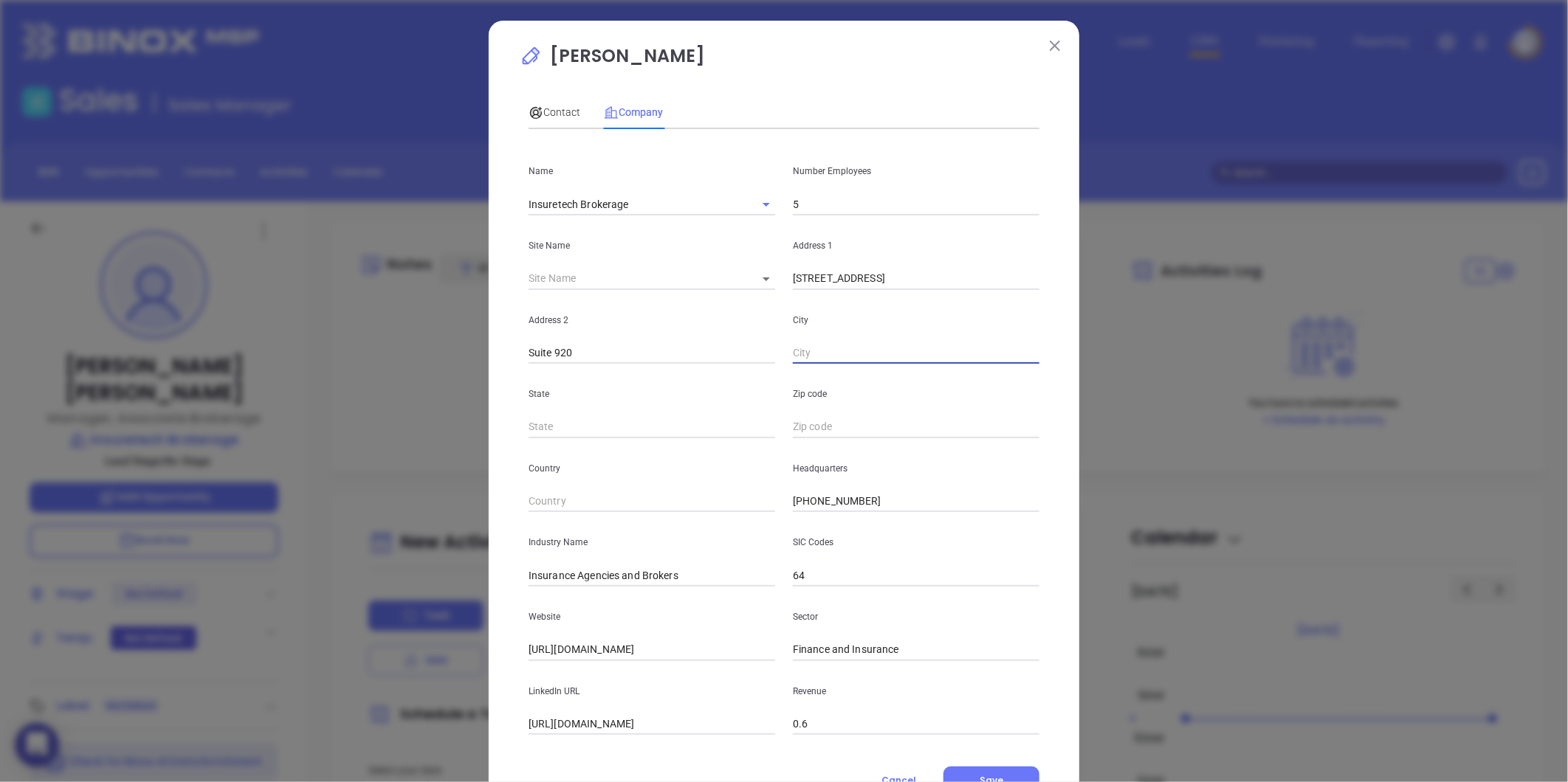
paste input "New York, NY 10017"
drag, startPoint x: 840, startPoint y: 350, endPoint x: 1108, endPoint y: 321, distance: 269.6
click at [1108, 321] on div "Nick Muscio Contact Company First Name Kenneth Last Name Carlson Email ken.carl…" at bounding box center [784, 391] width 1568 height 782
type input "New York"
type input "NY"
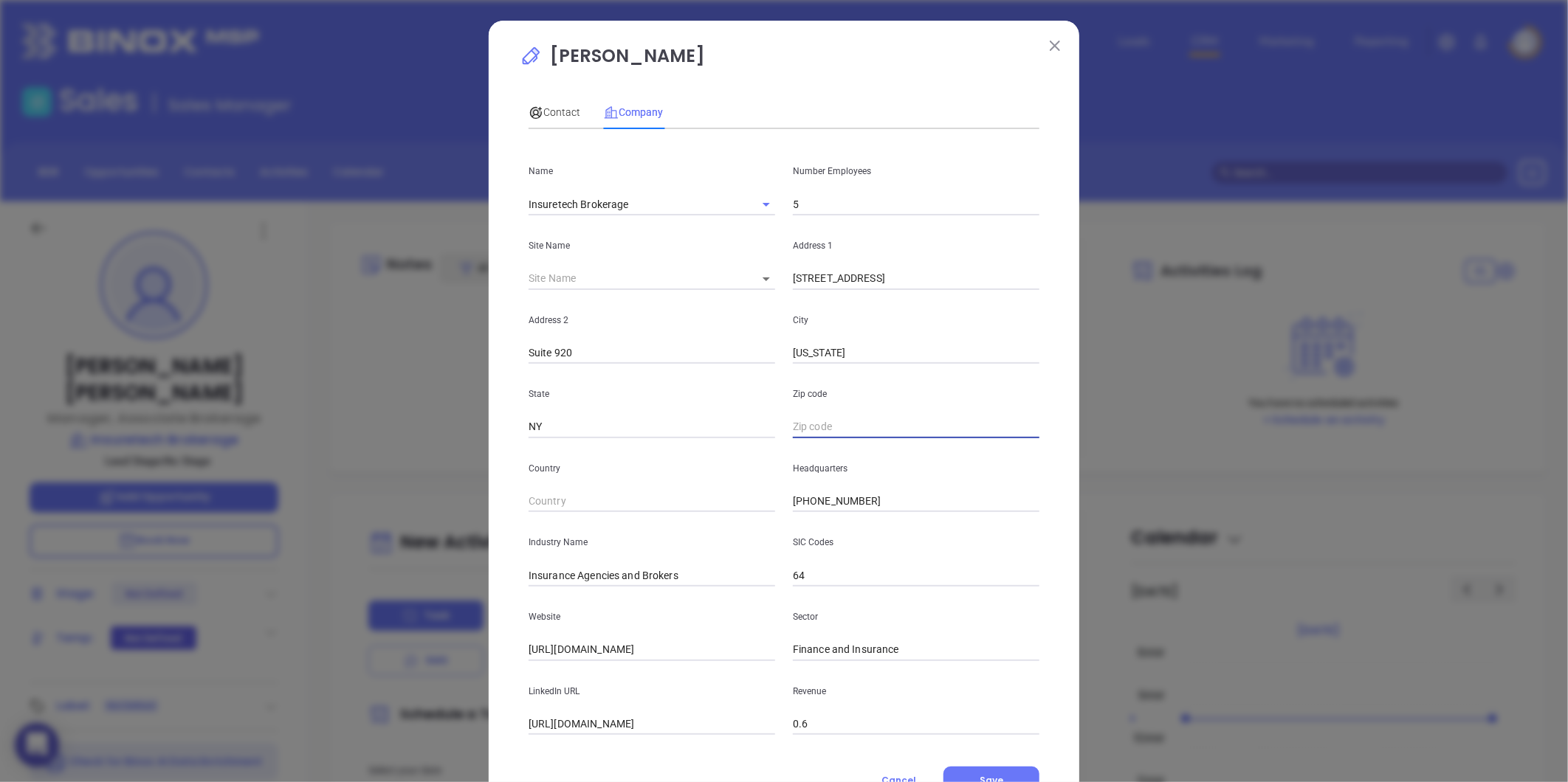
paste input "Y 10017"
type input "10017"
click at [547, 112] on span "Contact" at bounding box center [554, 112] width 52 height 12
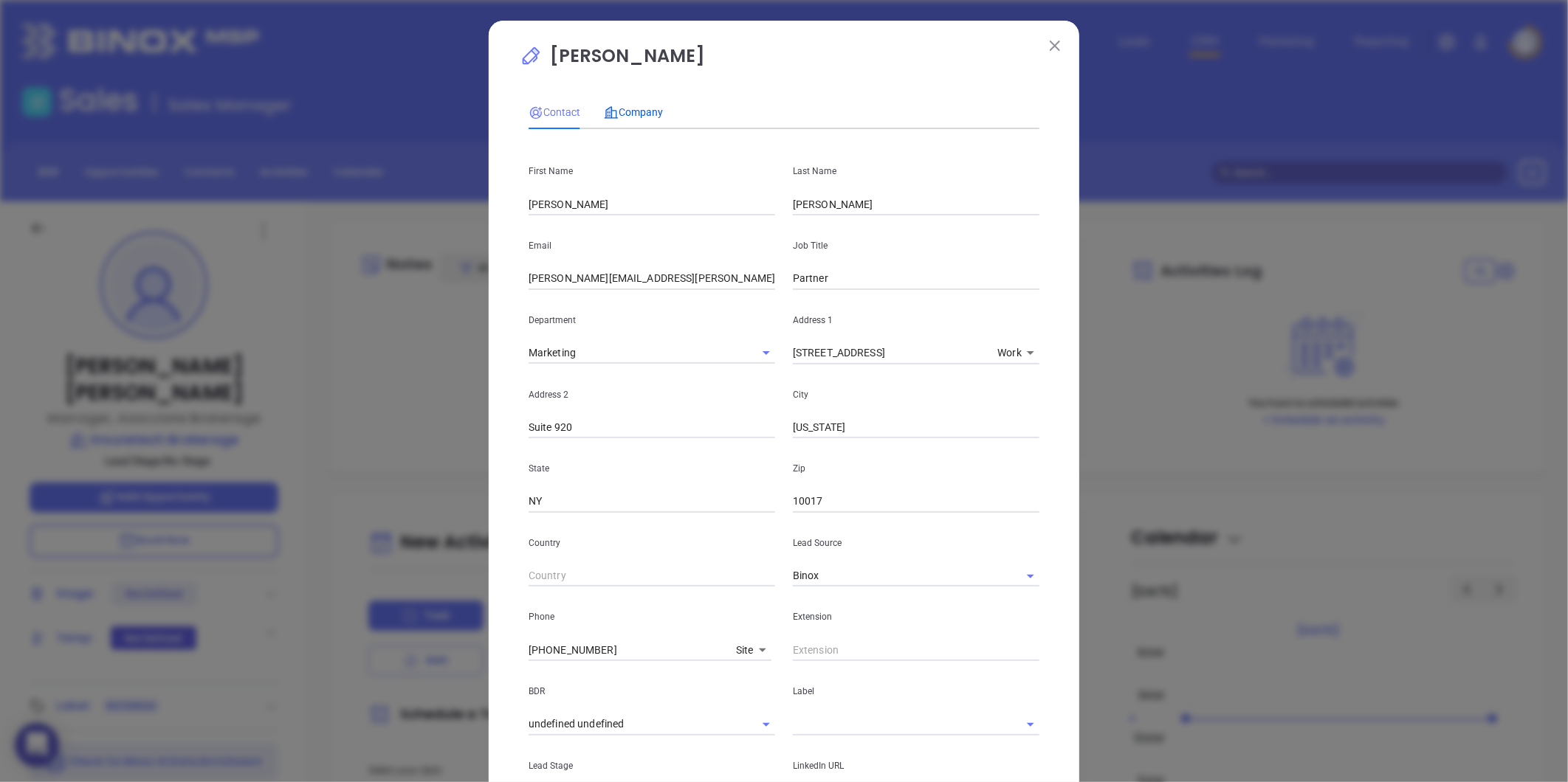
click at [641, 106] on div "Company" at bounding box center [633, 112] width 59 height 16
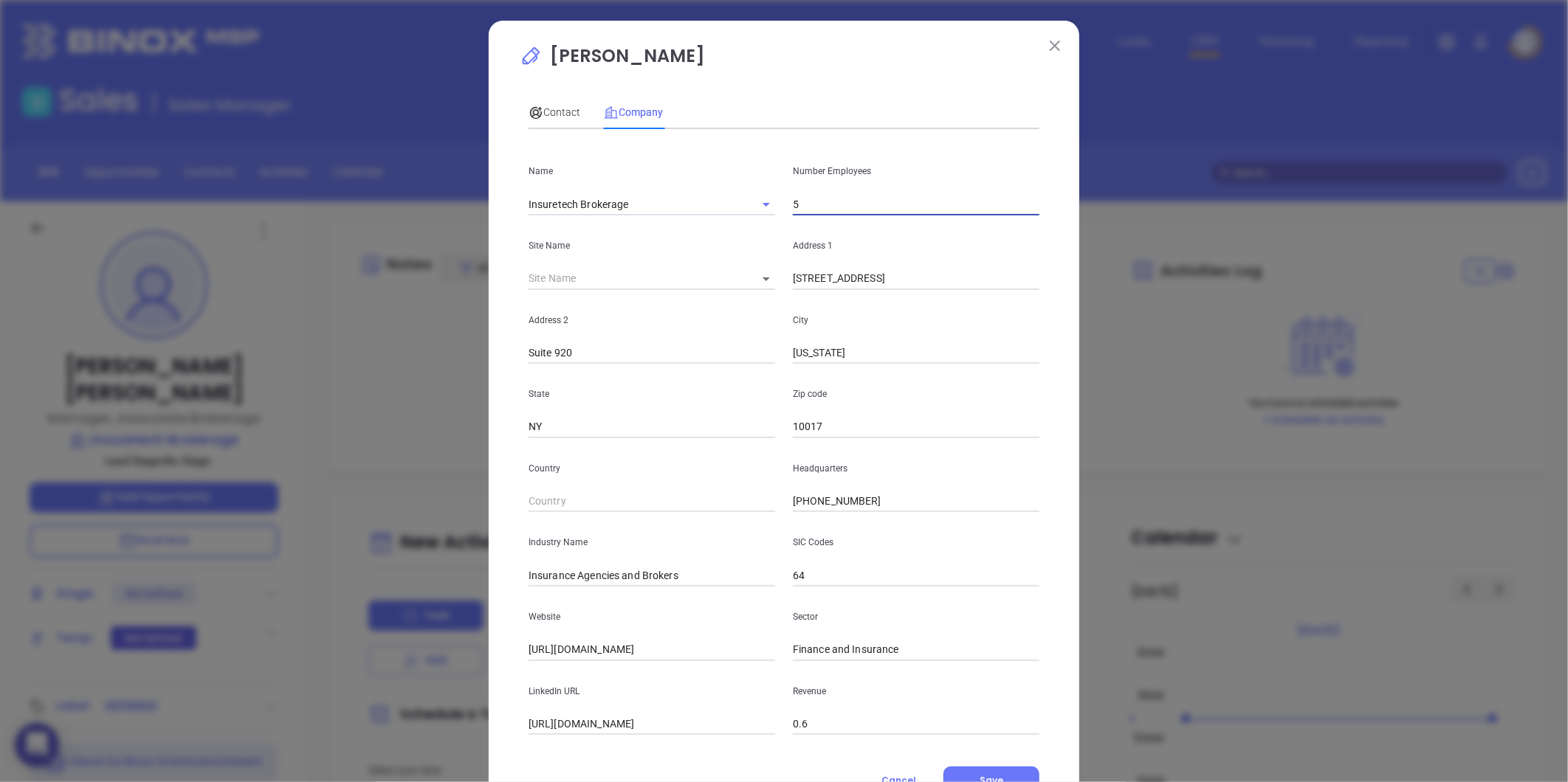
click at [814, 215] on input "5" at bounding box center [916, 204] width 246 height 22
type input "7"
click at [557, 113] on span "Contact" at bounding box center [554, 112] width 52 height 12
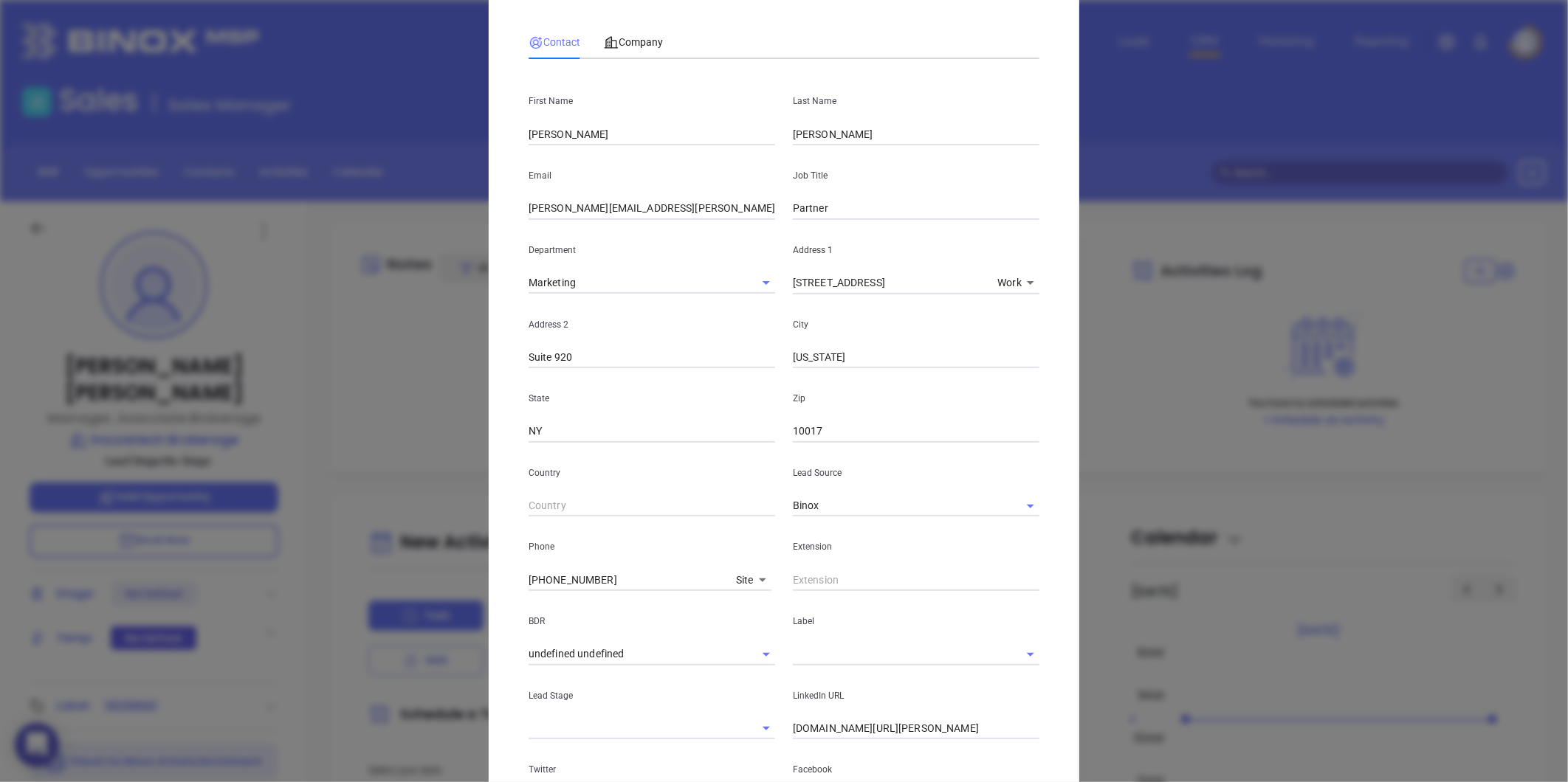
scroll to position [164, 0]
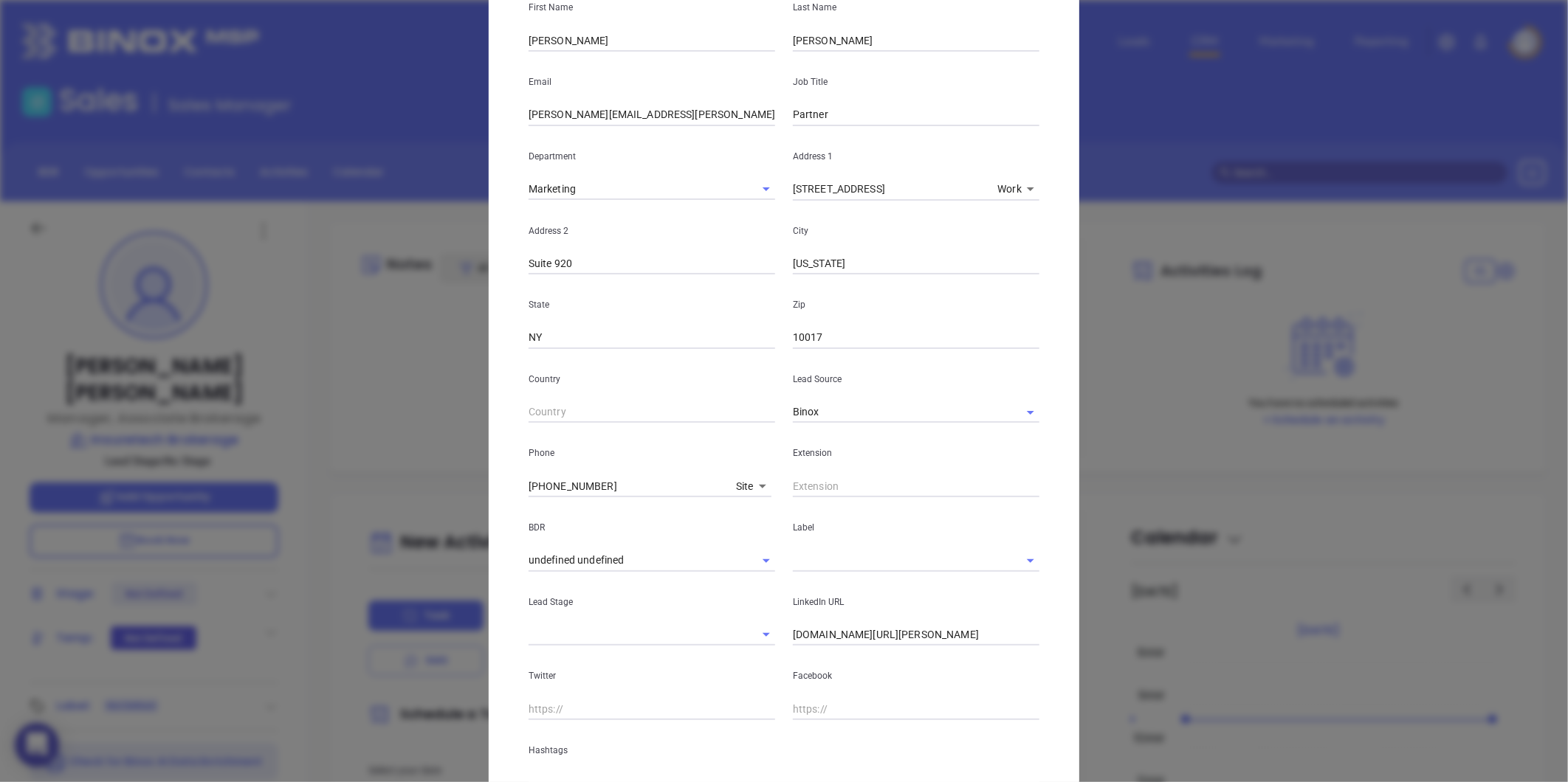
click at [803, 561] on input "text" at bounding box center [895, 560] width 205 height 21
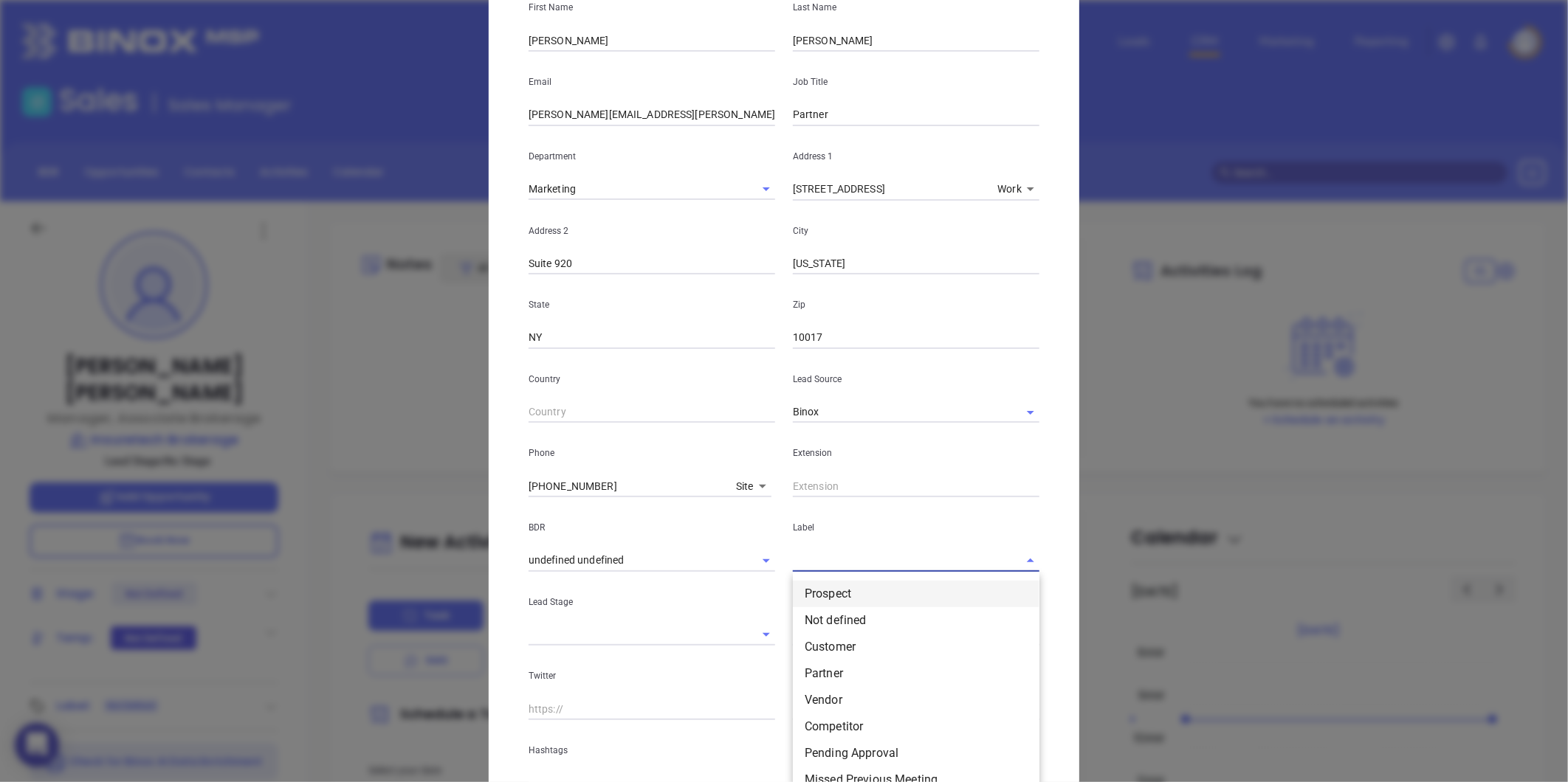
click at [829, 591] on li "Prospect" at bounding box center [916, 594] width 246 height 26
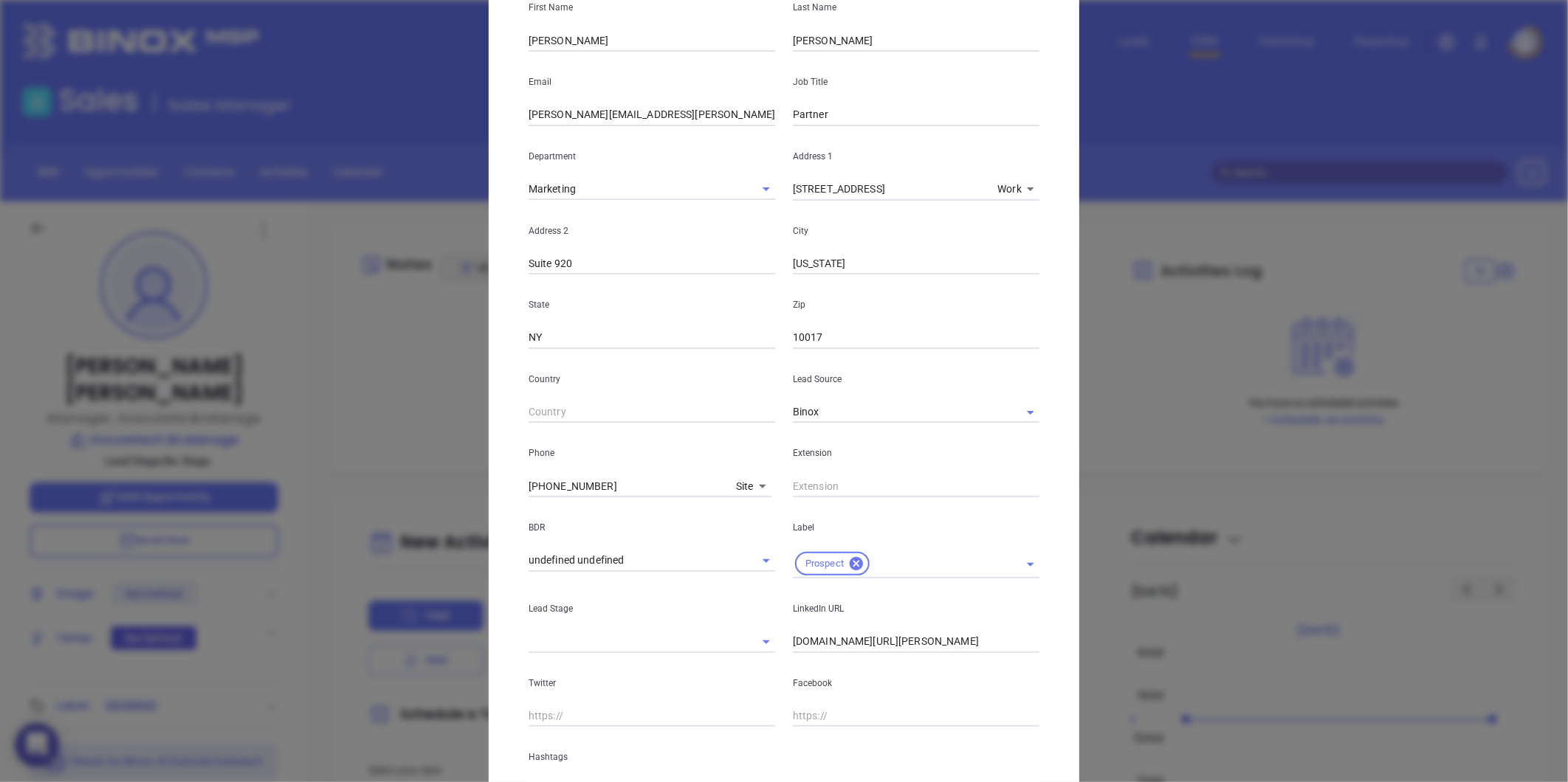
click at [867, 636] on input "linkedin.com/in/nick-muscio-3ba33448" at bounding box center [916, 642] width 246 height 22
paste input "linkedin.com/in/kenecarlason"
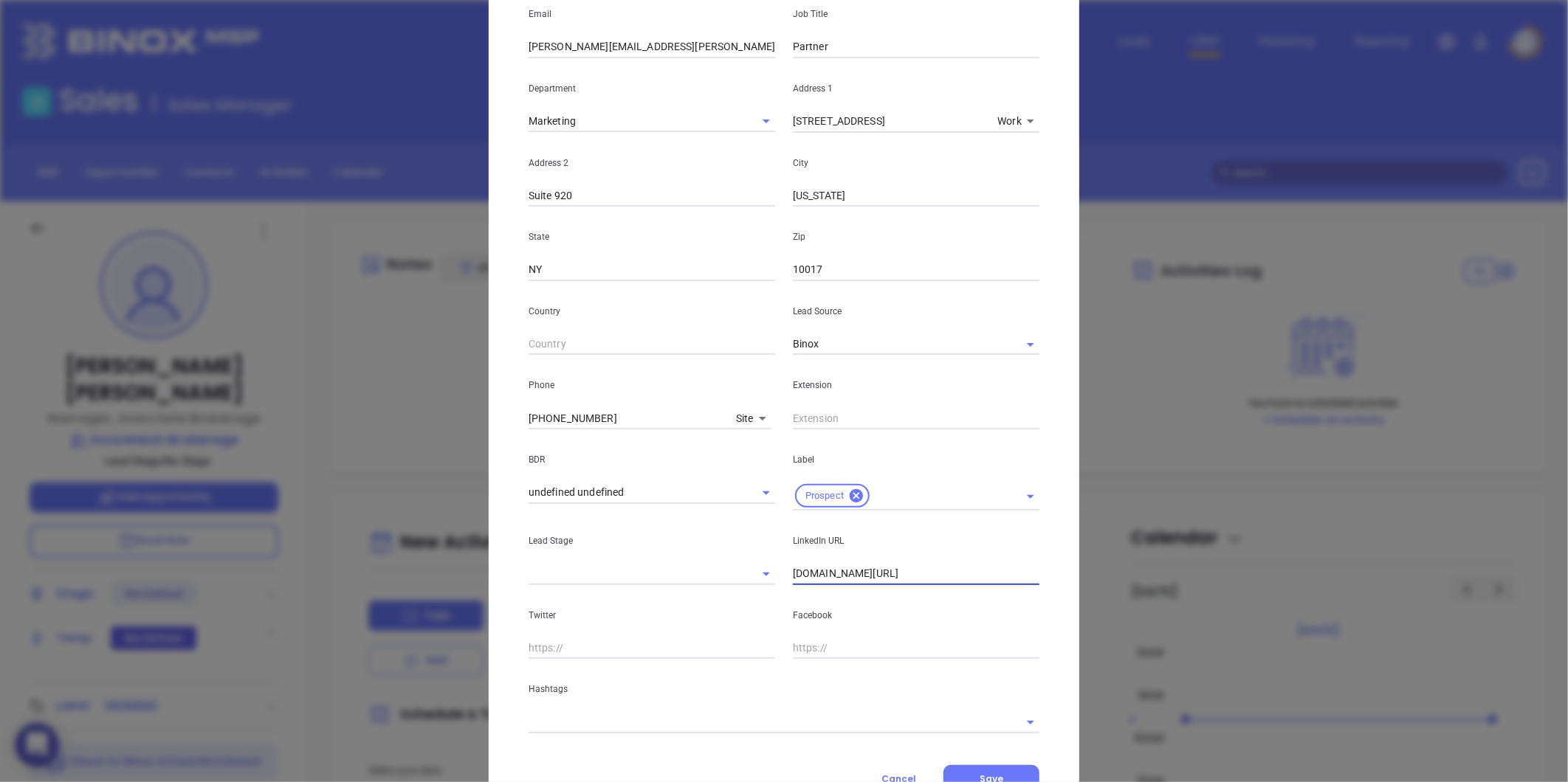
scroll to position [293, 0]
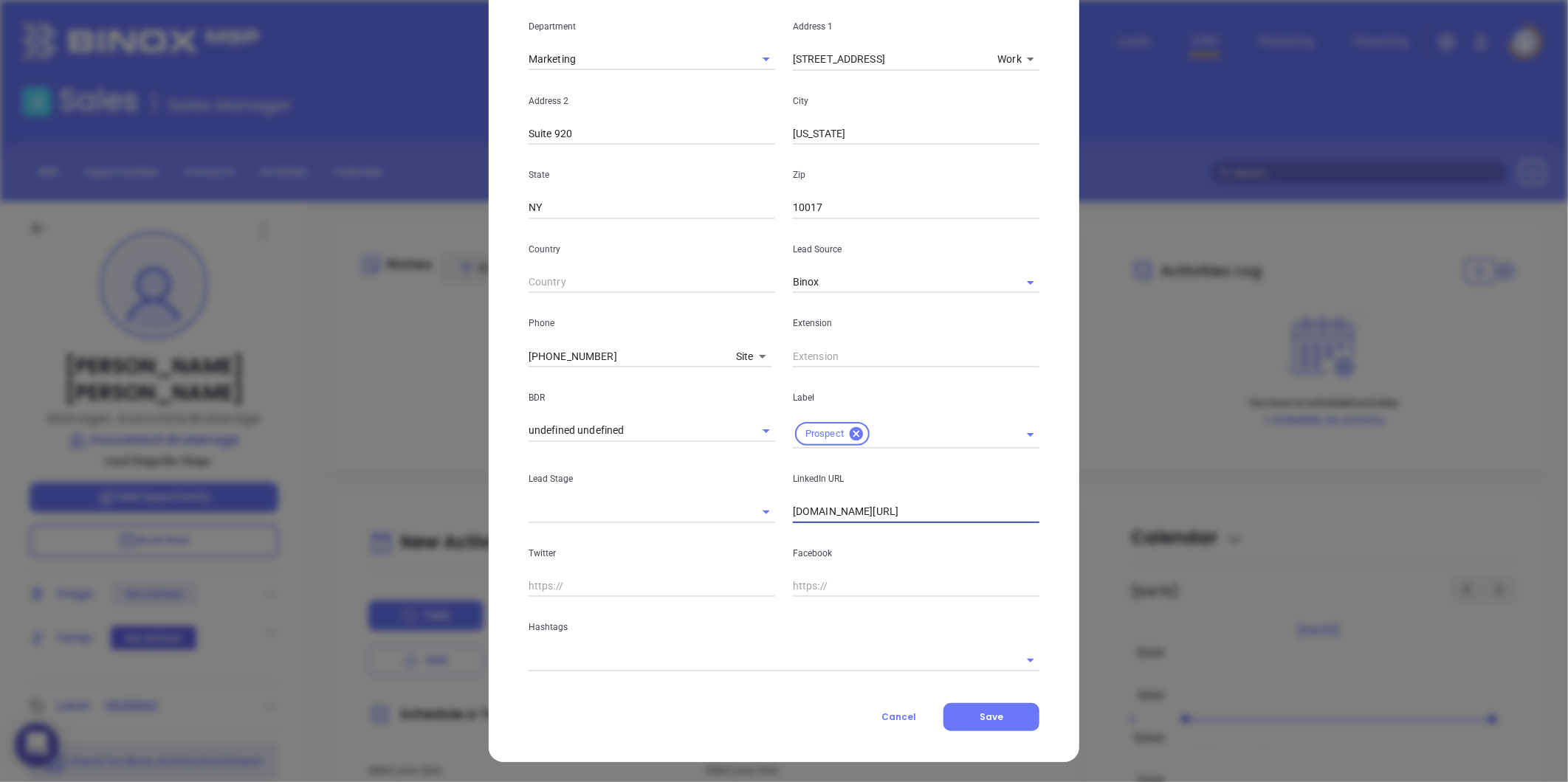
type input "www.linkedin.com/in/kenecarlason"
click at [666, 659] on input "text" at bounding box center [763, 660] width 469 height 21
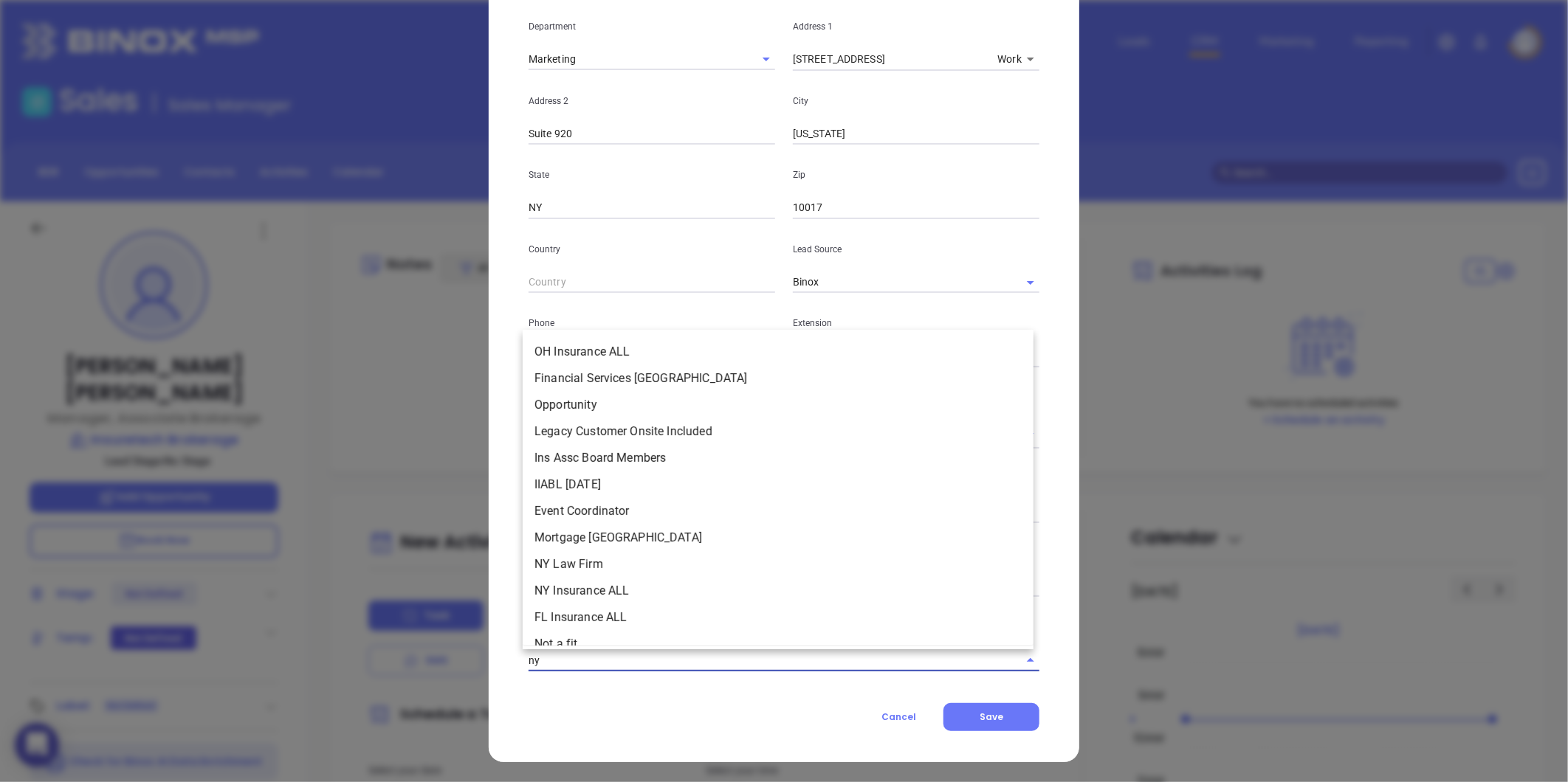
click at [663, 659] on input "ny" at bounding box center [763, 660] width 469 height 21
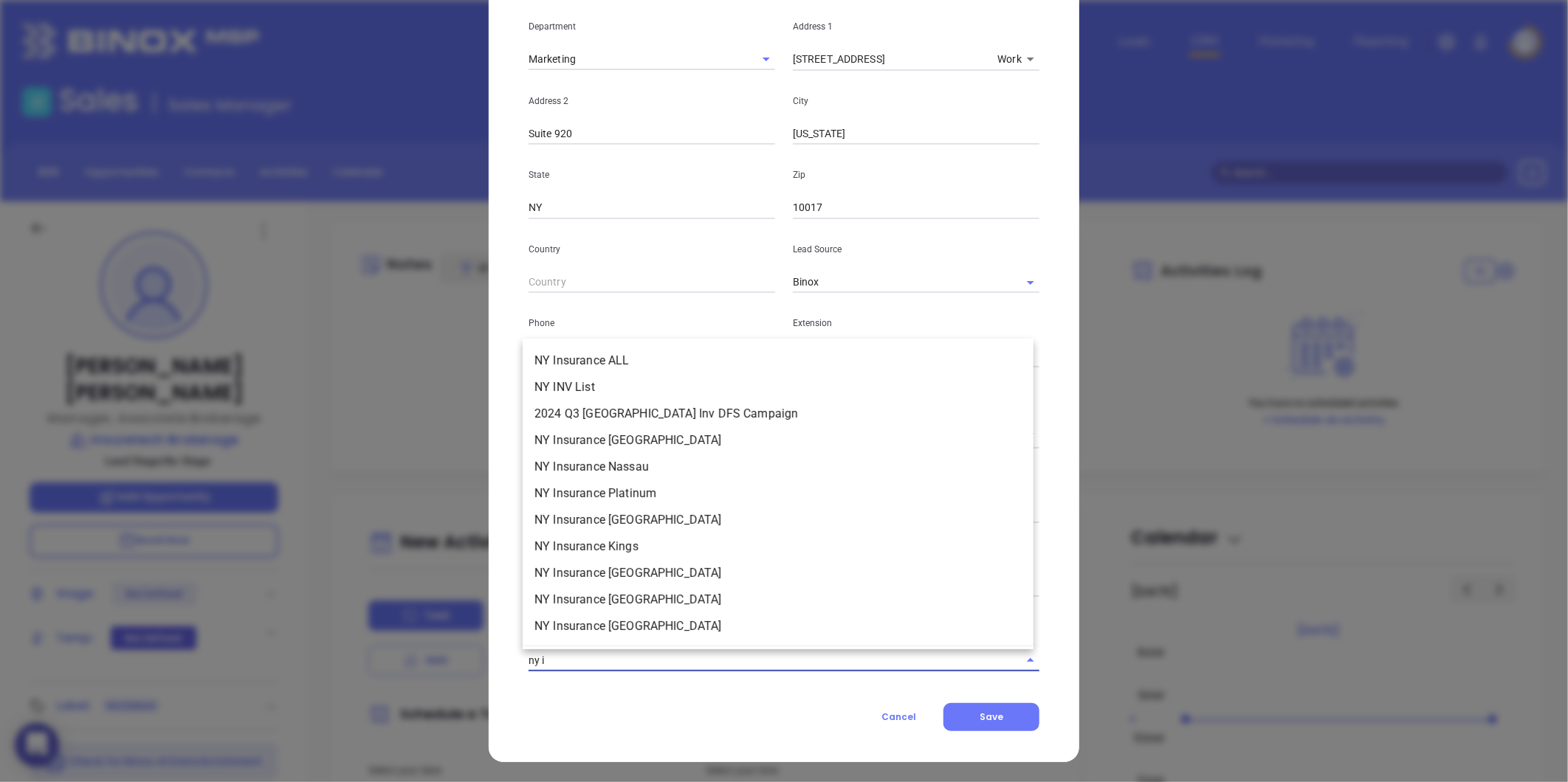
type input "ny in"
click at [596, 353] on li "NY Insurance ALL" at bounding box center [778, 360] width 510 height 26
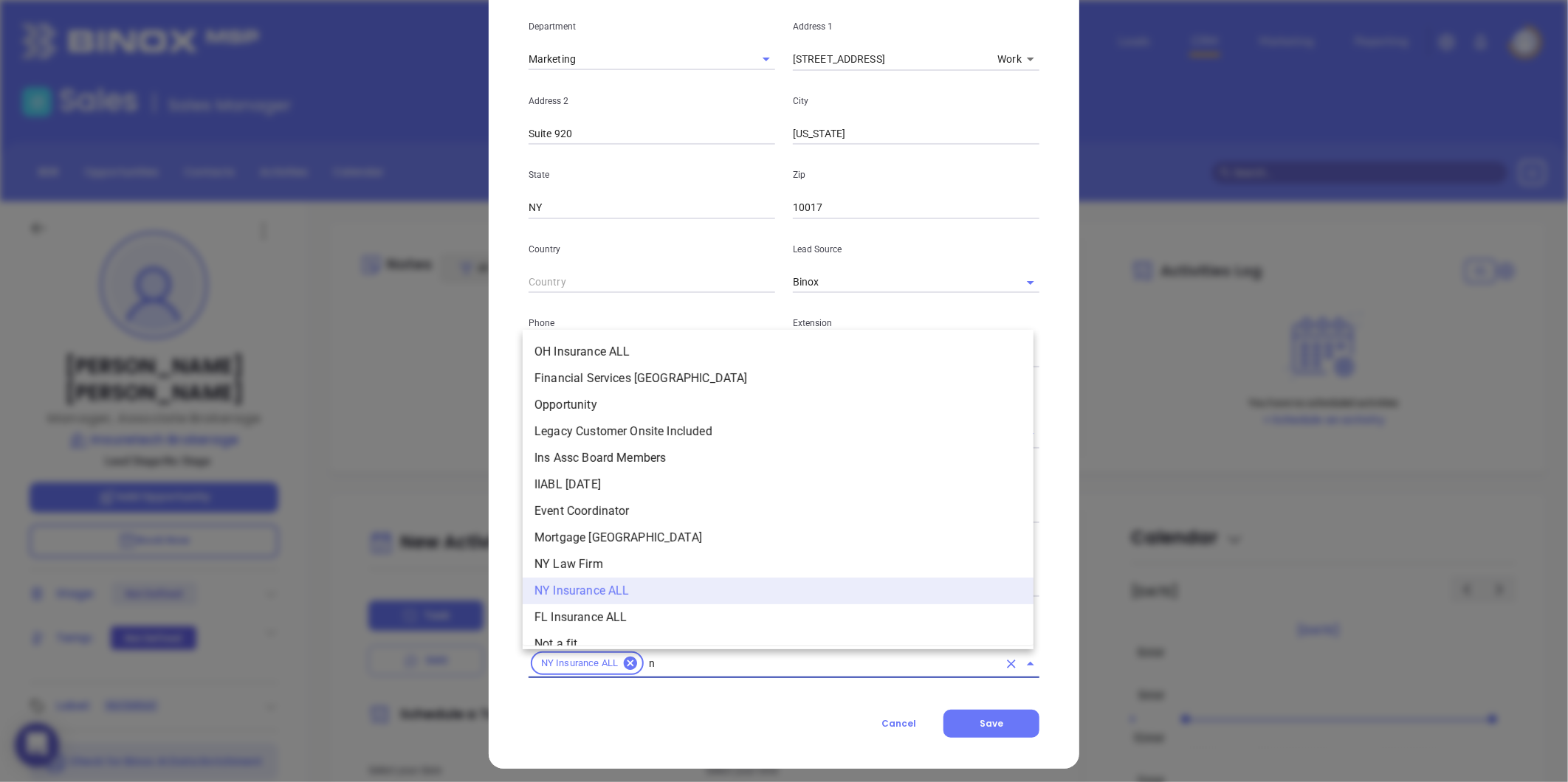
type input "ny"
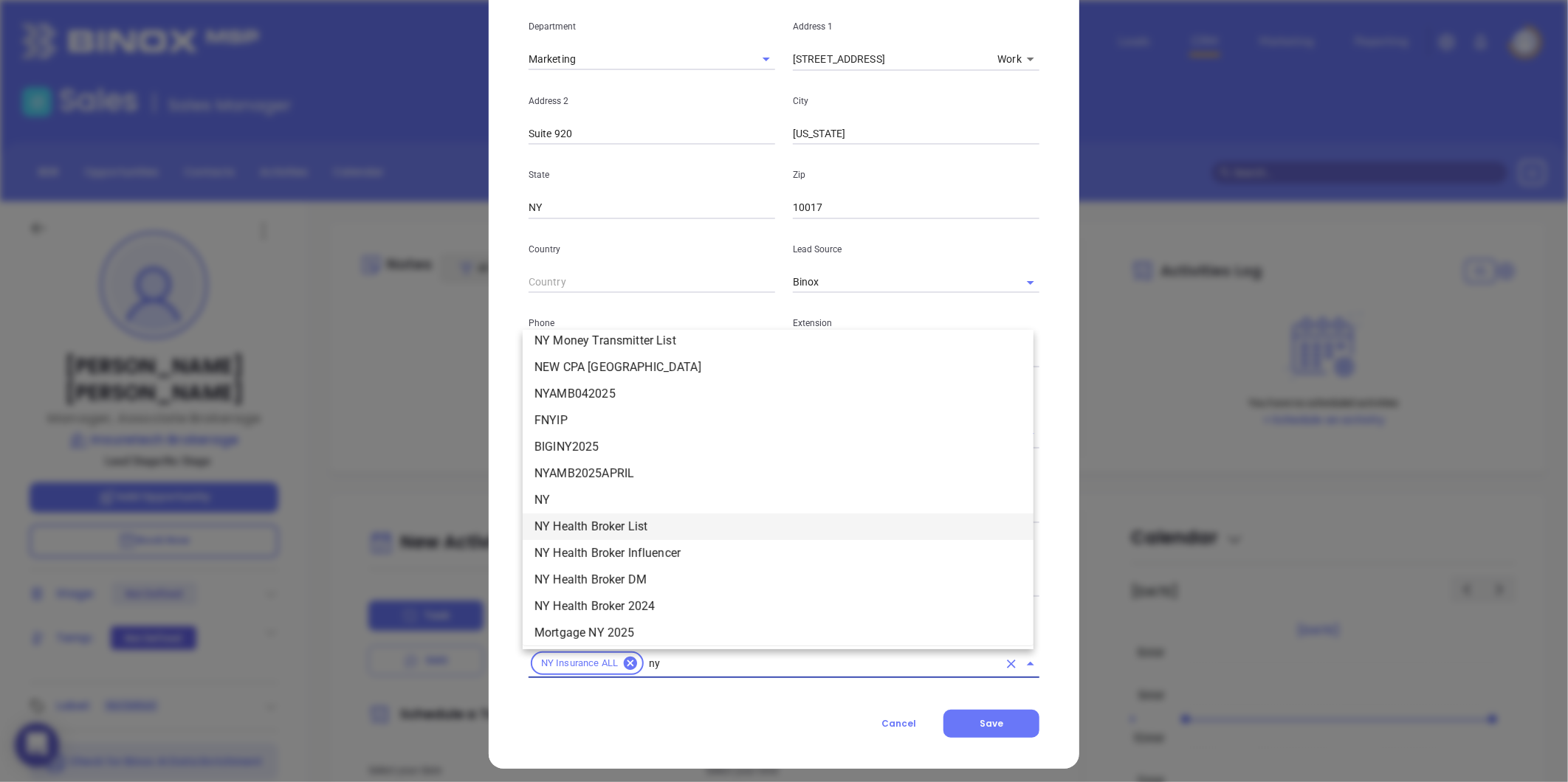
scroll to position [1393, 0]
click at [576, 493] on li "NY" at bounding box center [778, 499] width 510 height 26
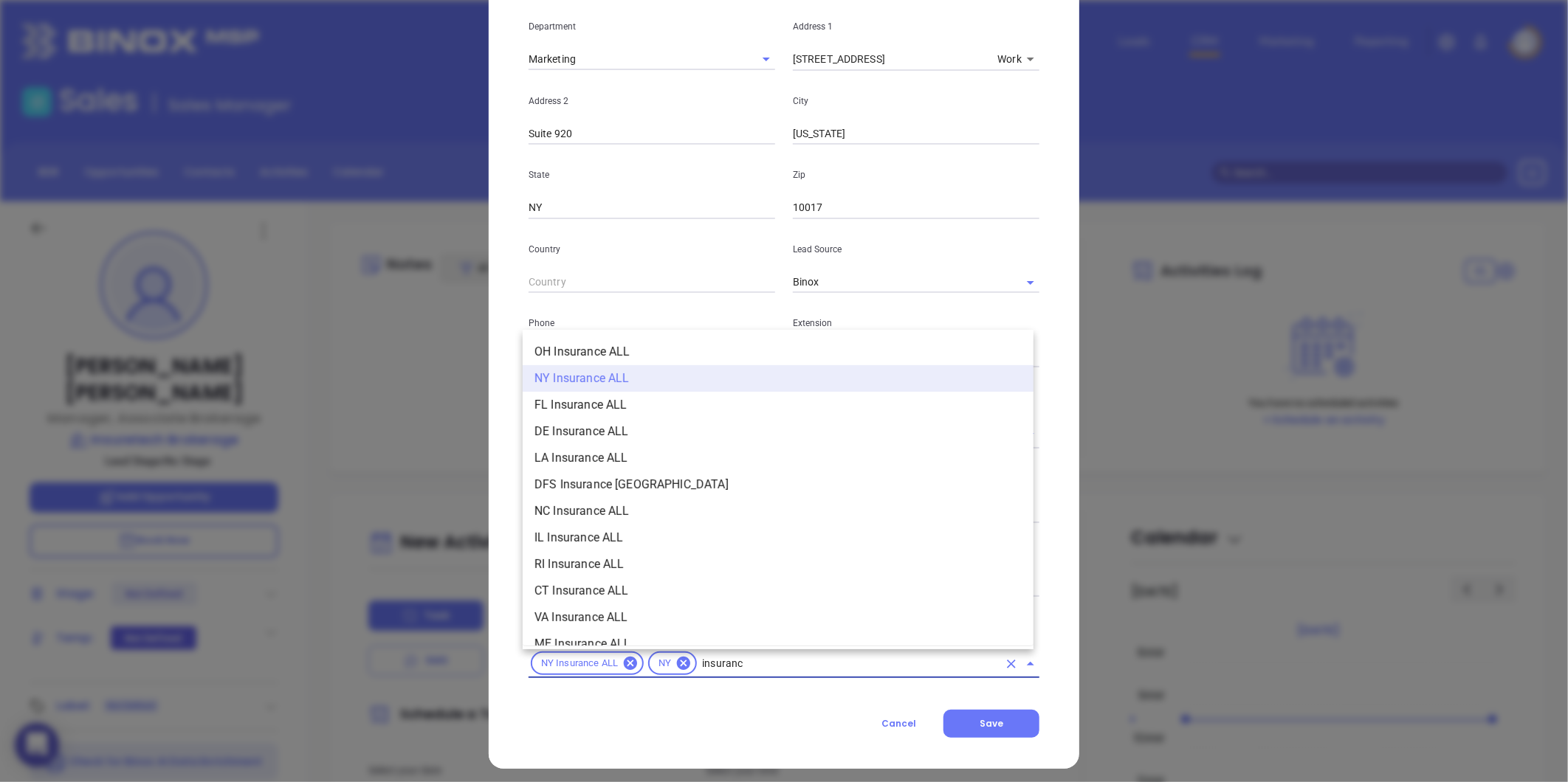
type input "insurance"
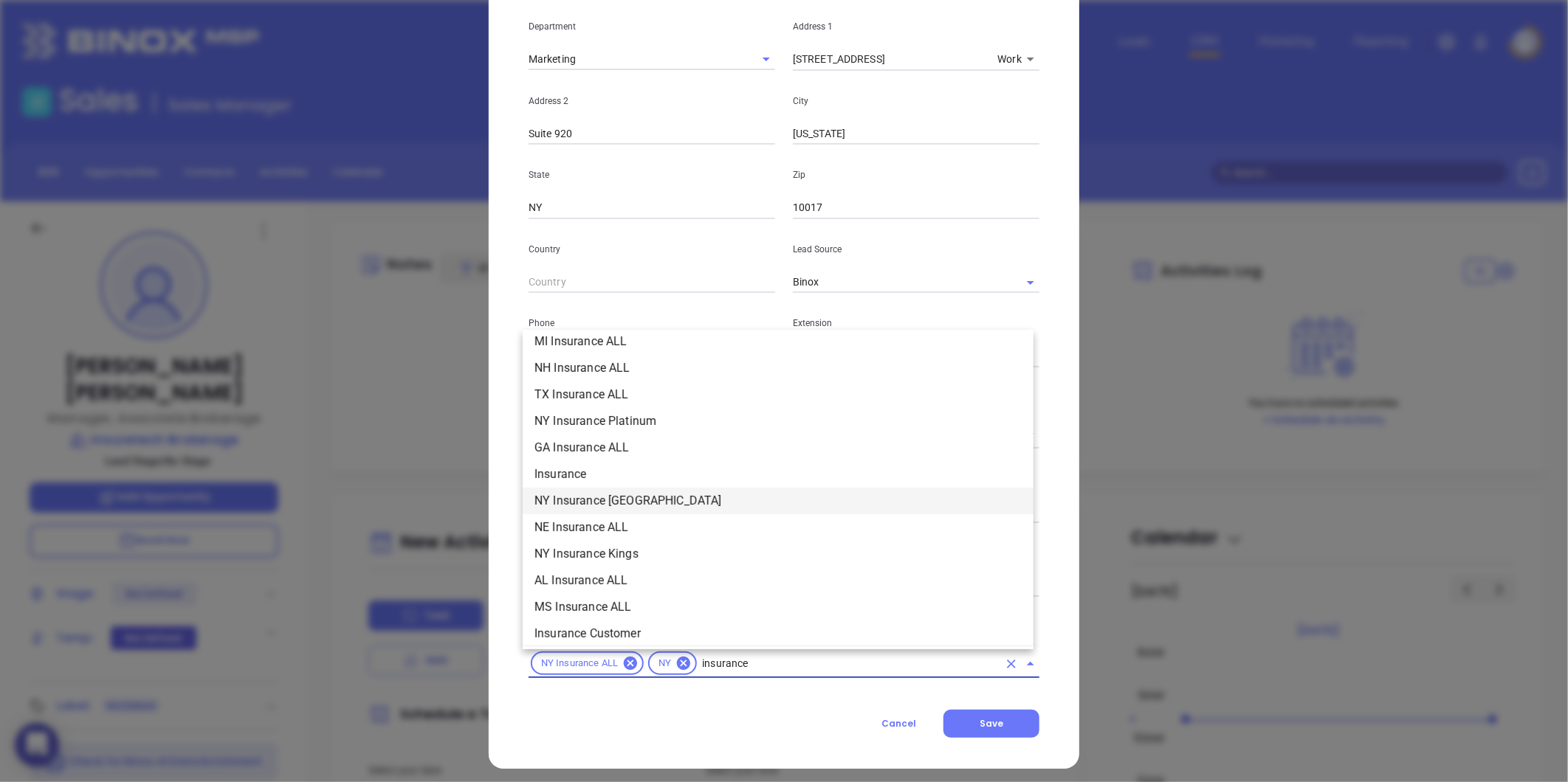
scroll to position [491, 0]
click at [557, 468] on li "Insurance" at bounding box center [778, 470] width 510 height 26
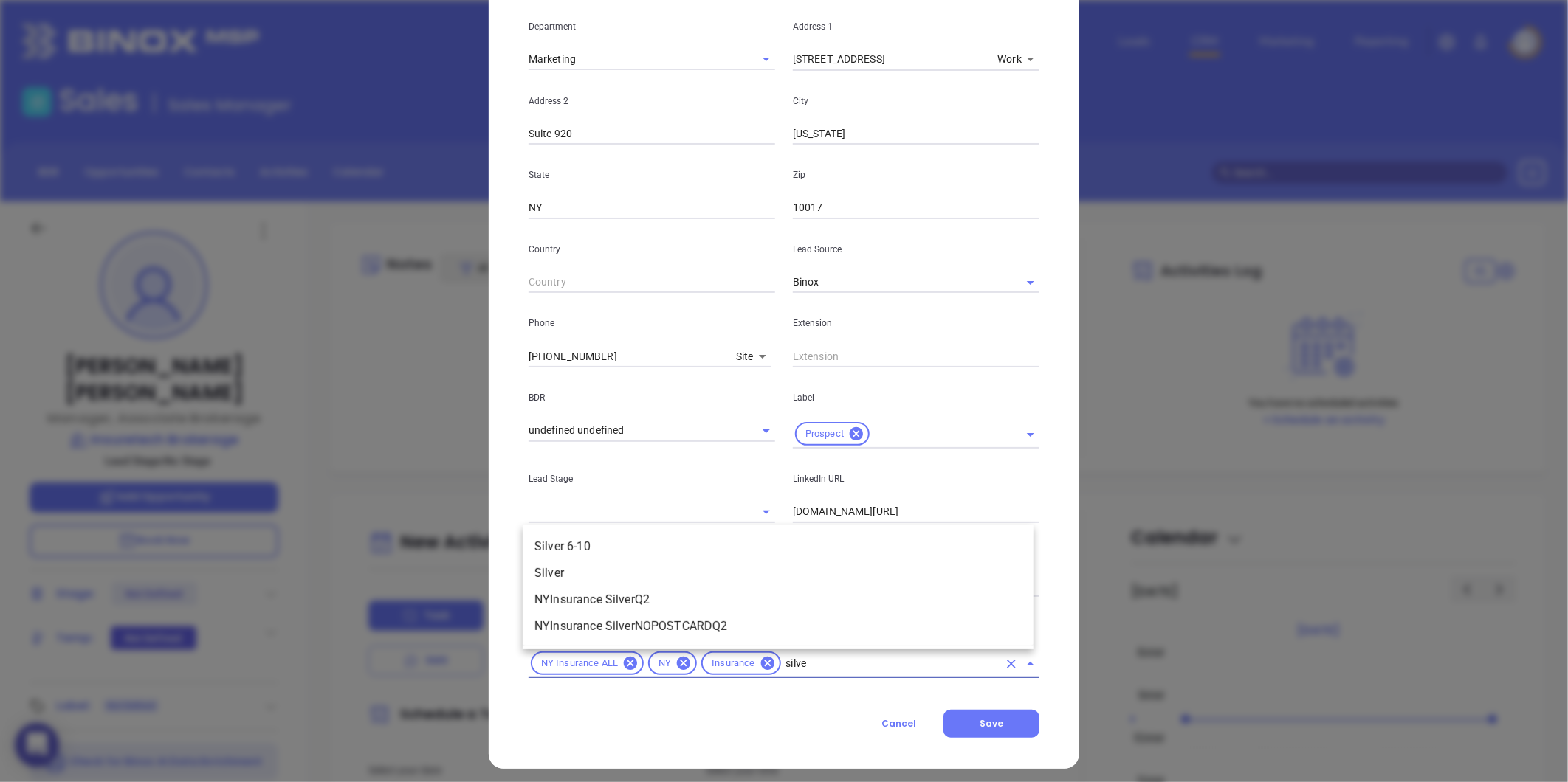
type input "silver"
click at [593, 547] on li "Silver 6-10" at bounding box center [778, 546] width 510 height 26
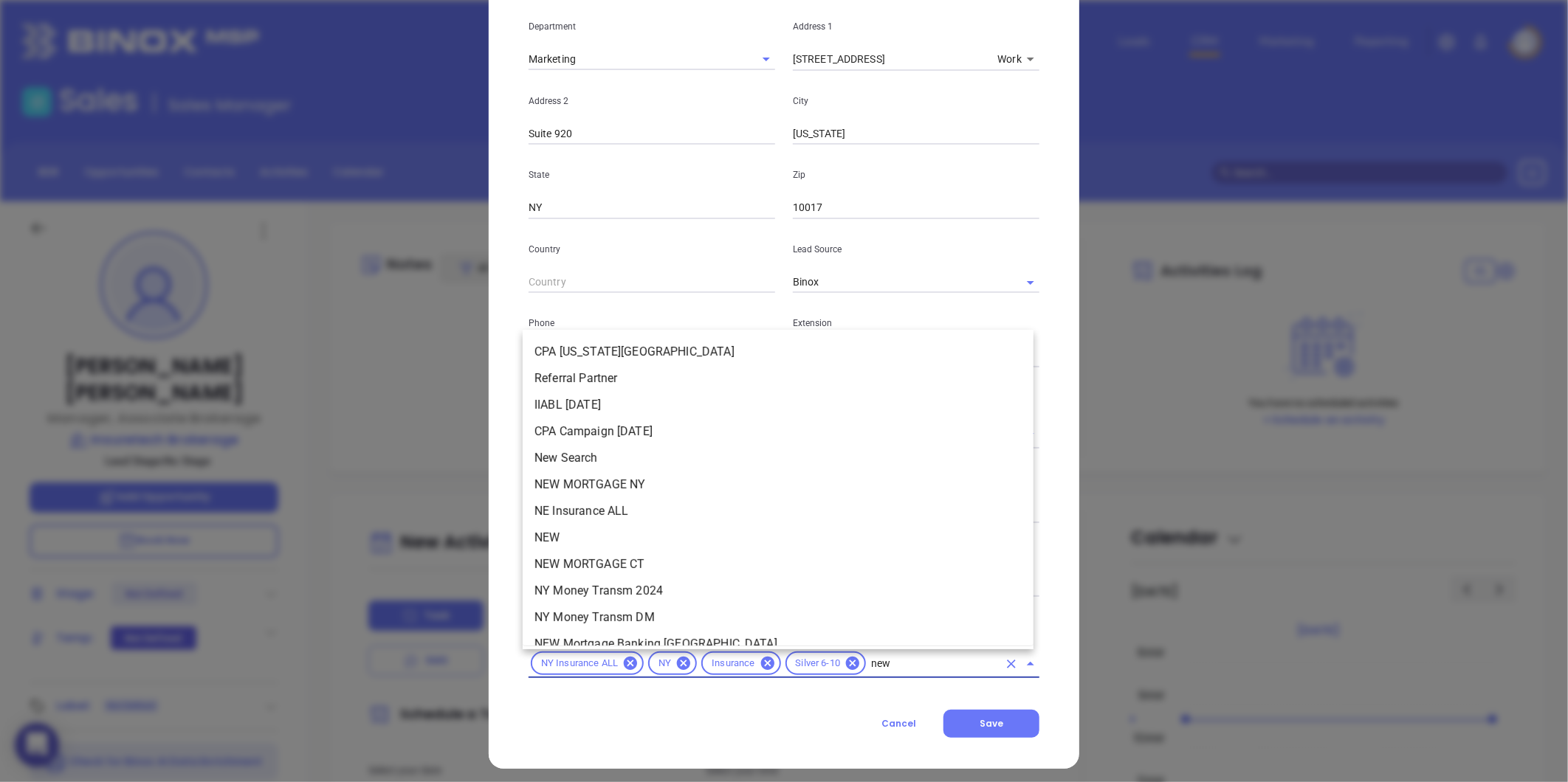
type input "new2"
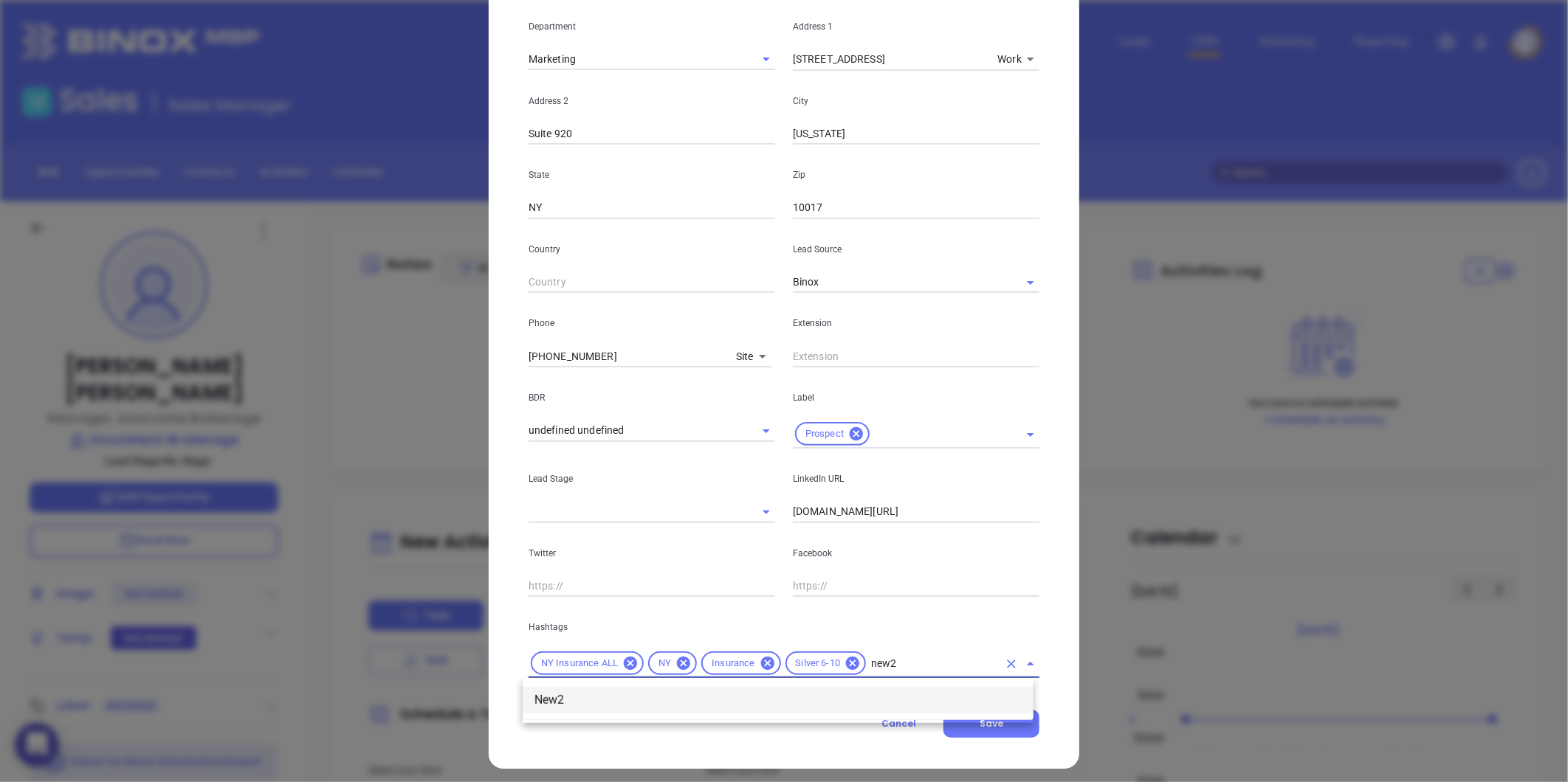
click at [654, 695] on li "New2" at bounding box center [778, 699] width 510 height 26
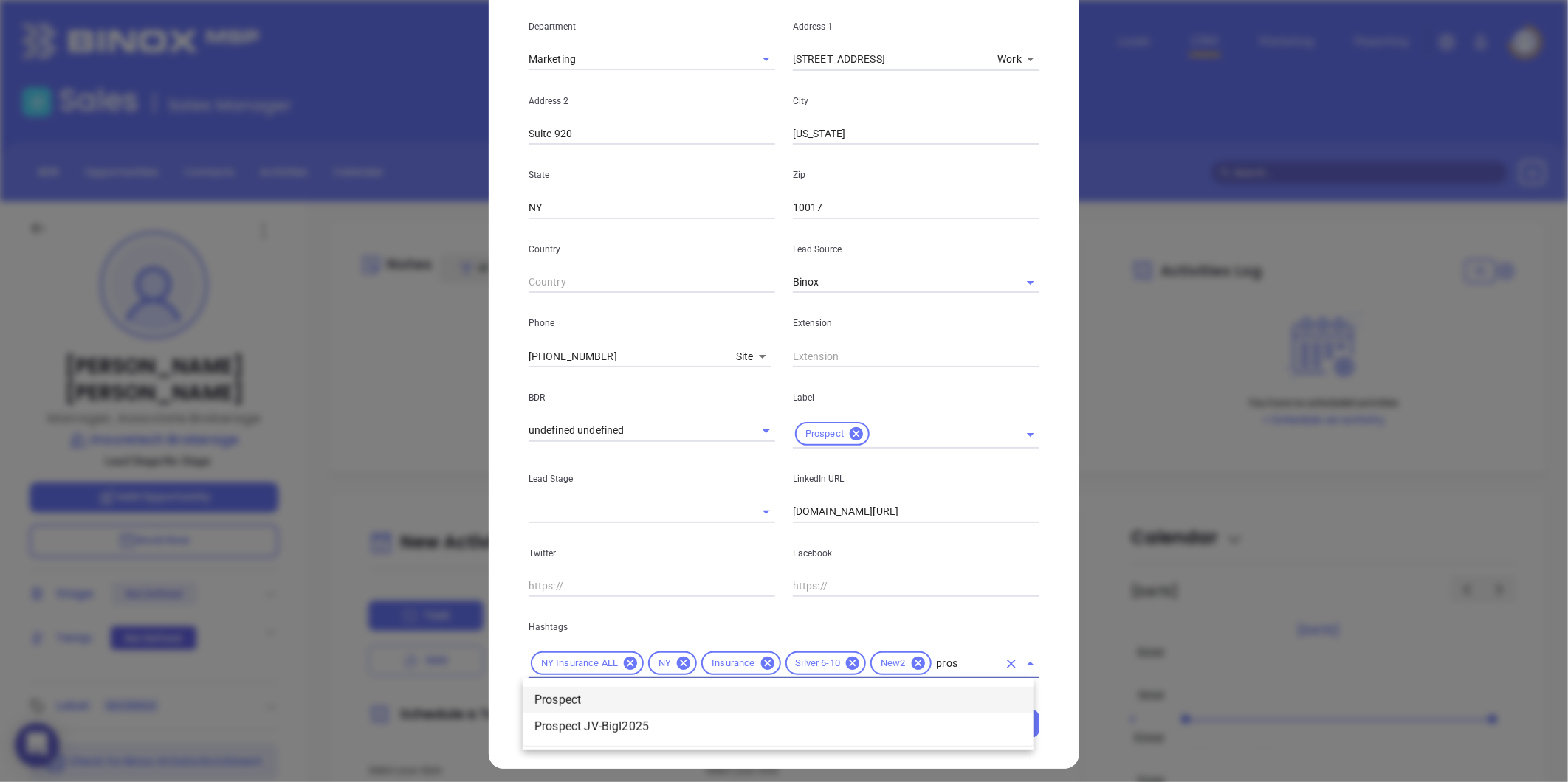
type input "prosp"
click at [623, 699] on li "Prospect" at bounding box center [778, 699] width 510 height 26
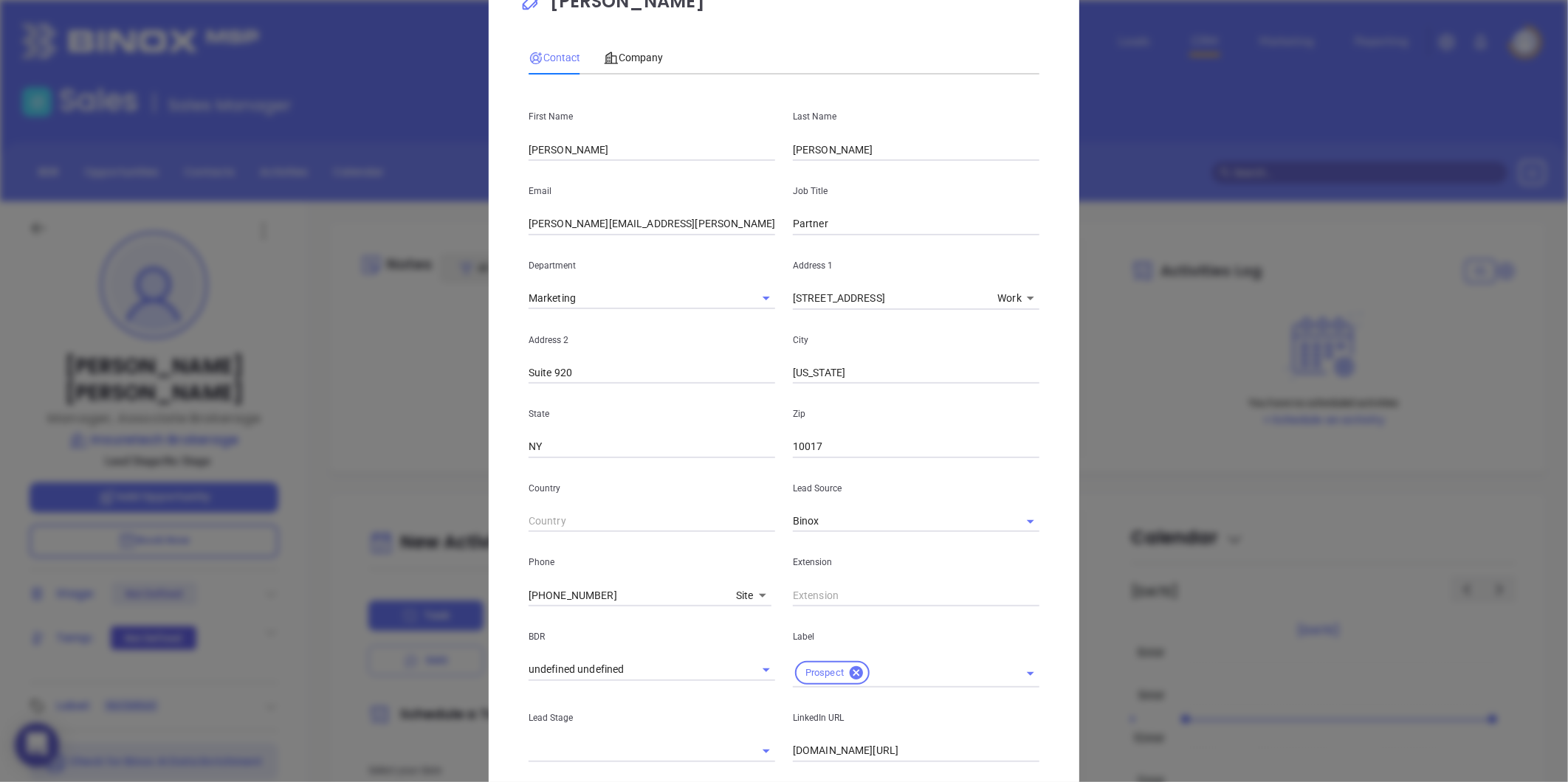
scroll to position [0, 0]
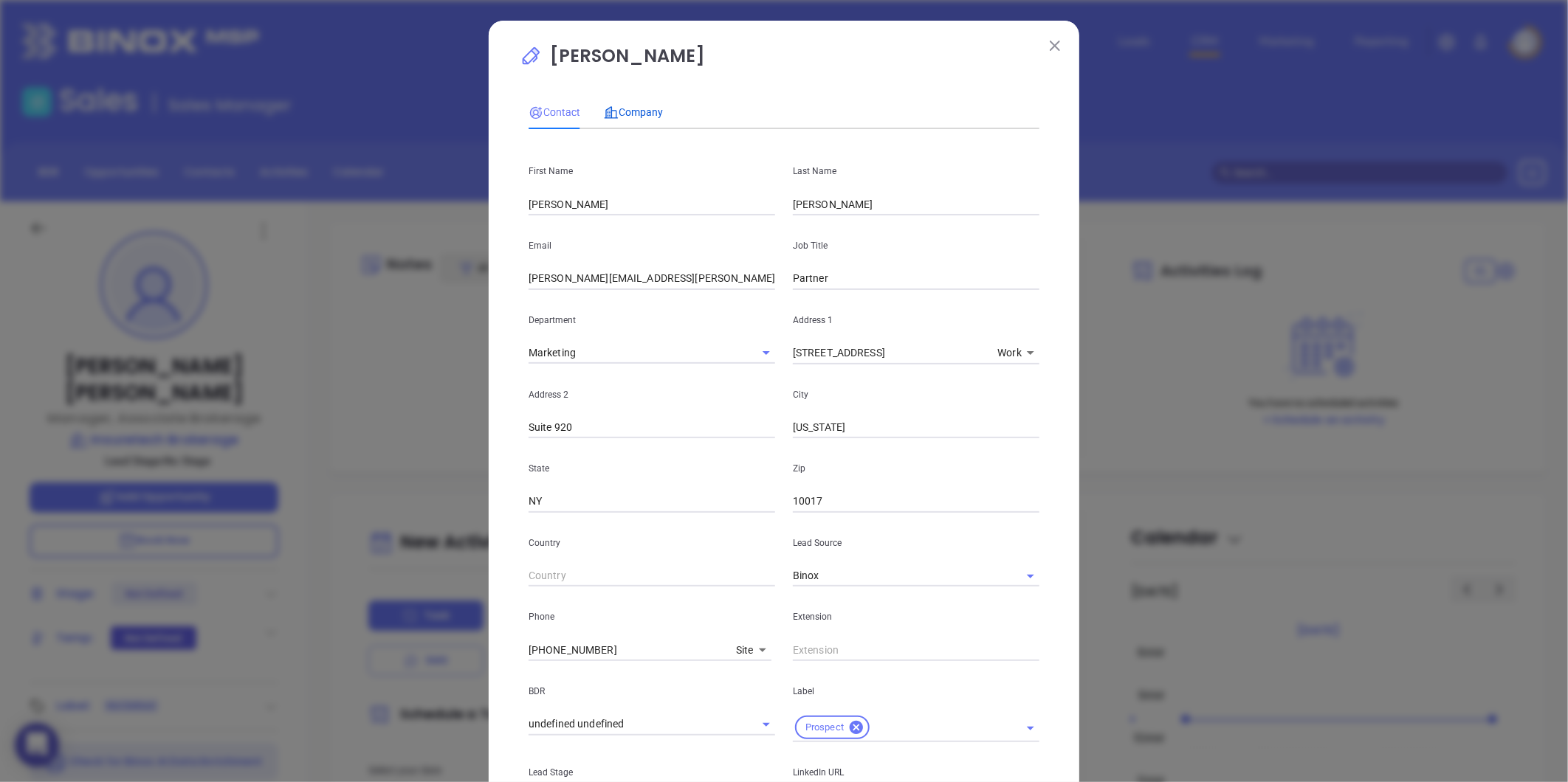
click at [633, 106] on span "Company" at bounding box center [633, 112] width 59 height 12
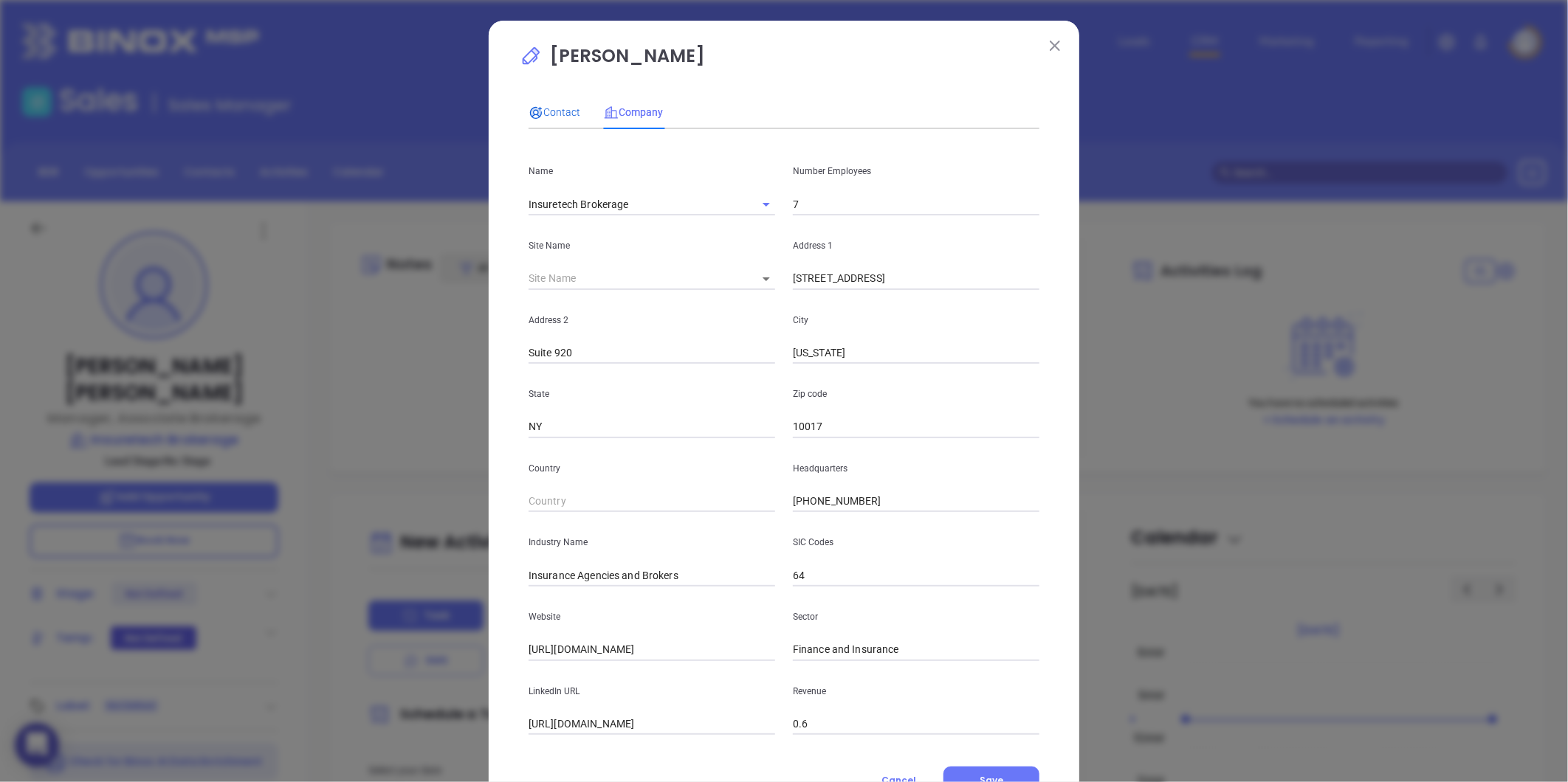
drag, startPoint x: 552, startPoint y: 107, endPoint x: 721, endPoint y: 223, distance: 205.0
click at [554, 106] on span "Contact" at bounding box center [554, 112] width 52 height 12
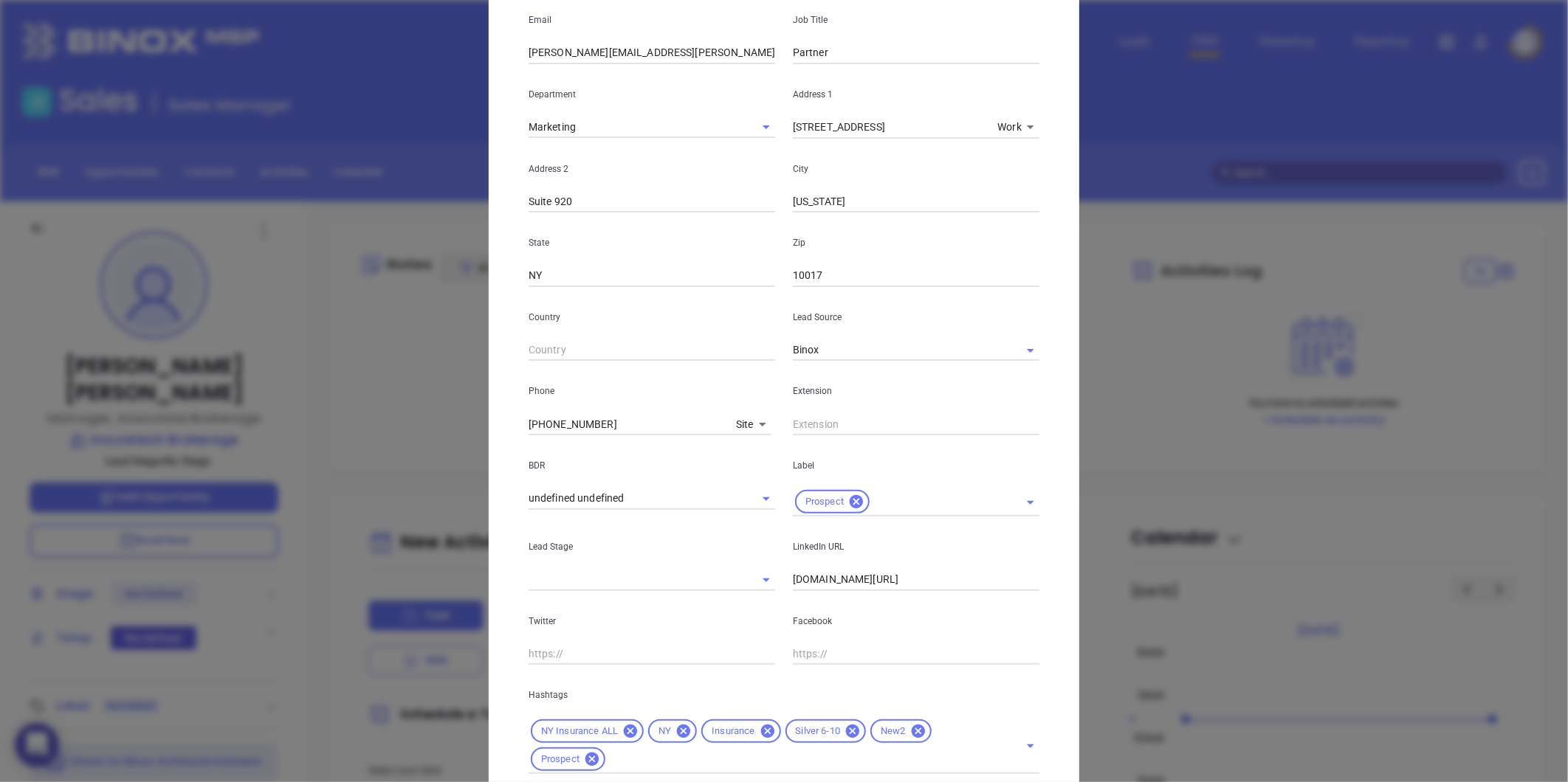
scroll to position [329, 0]
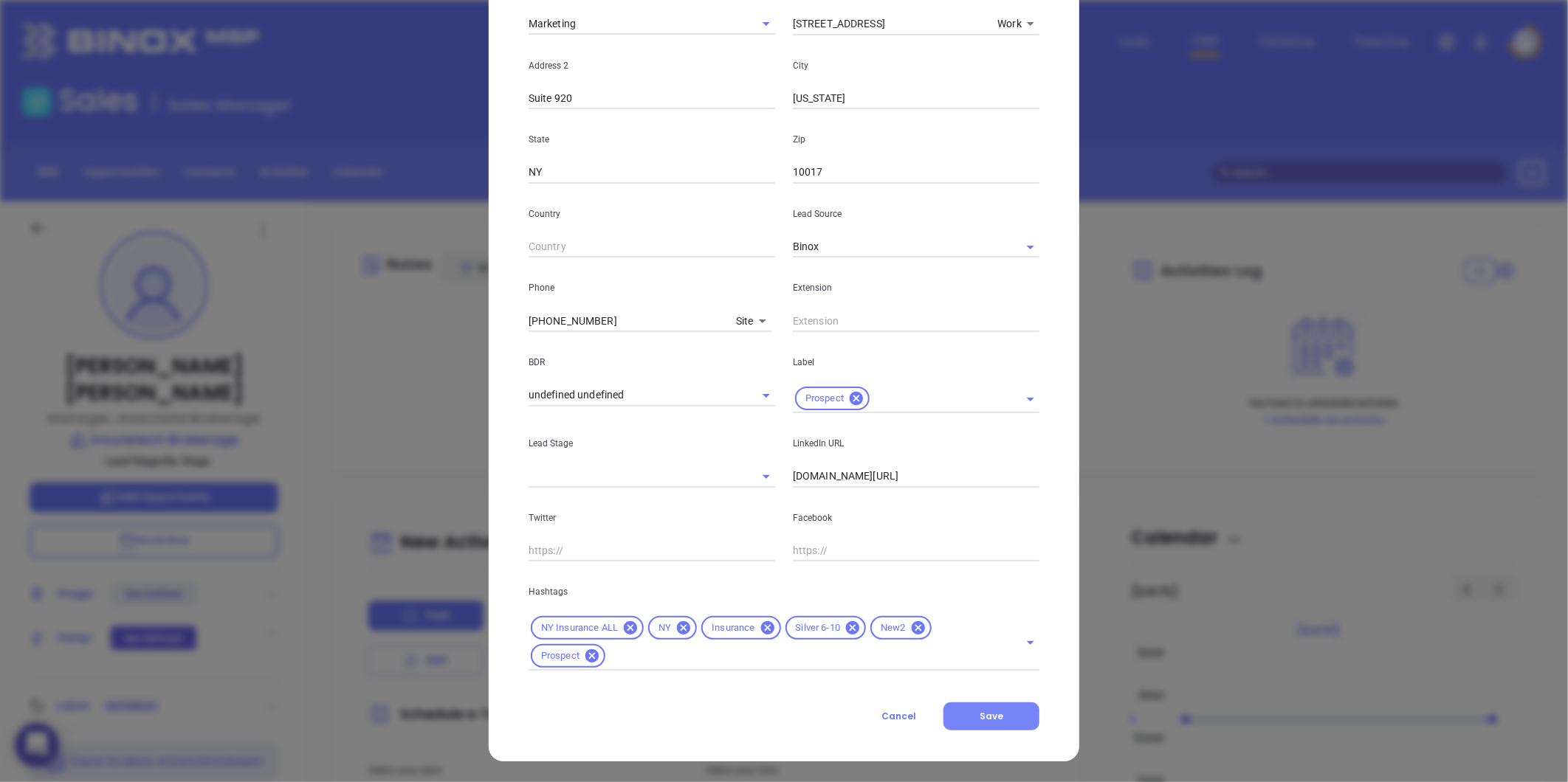
click at [1000, 713] on button "Save" at bounding box center [991, 716] width 96 height 28
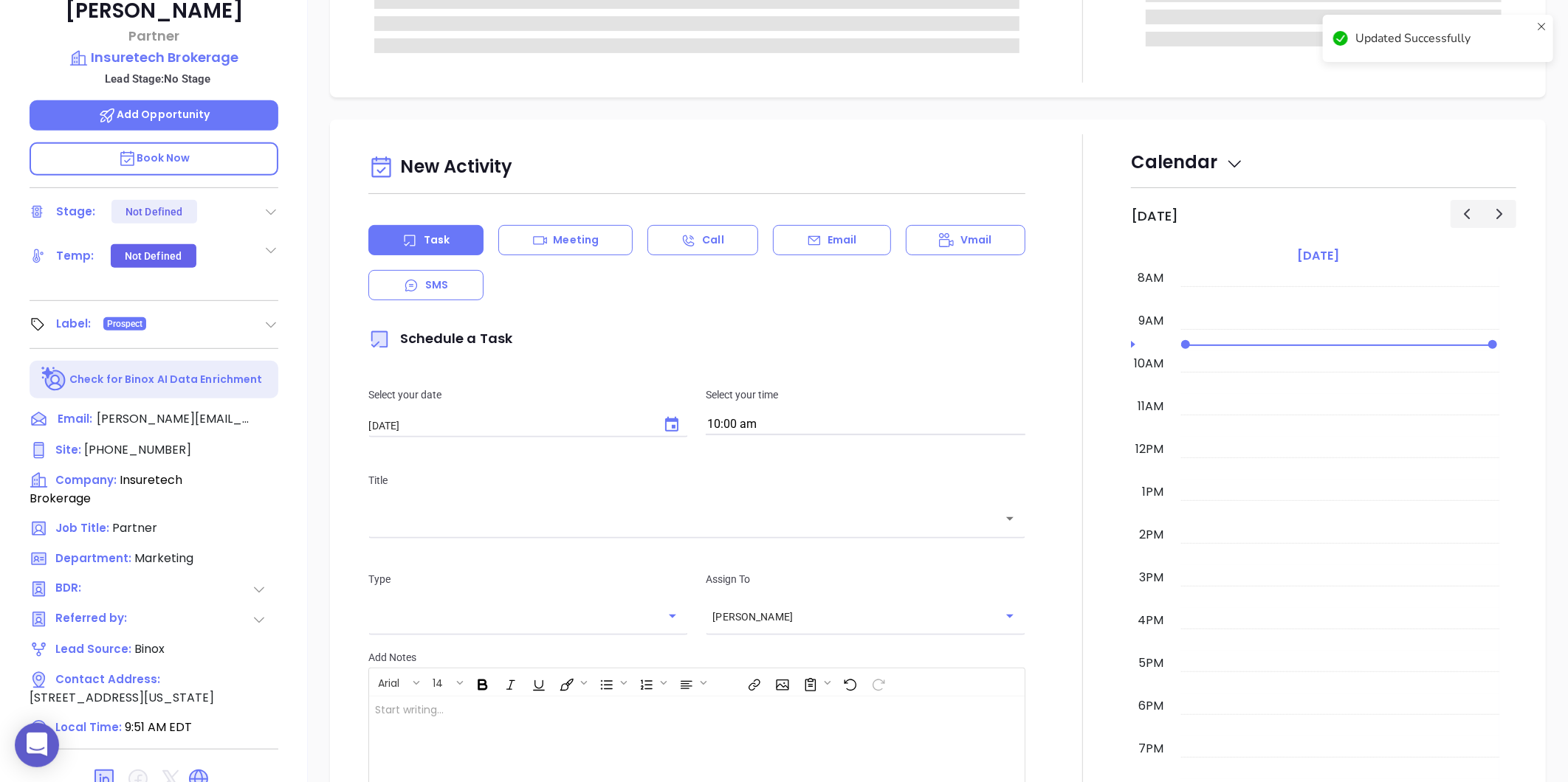
scroll to position [452, 0]
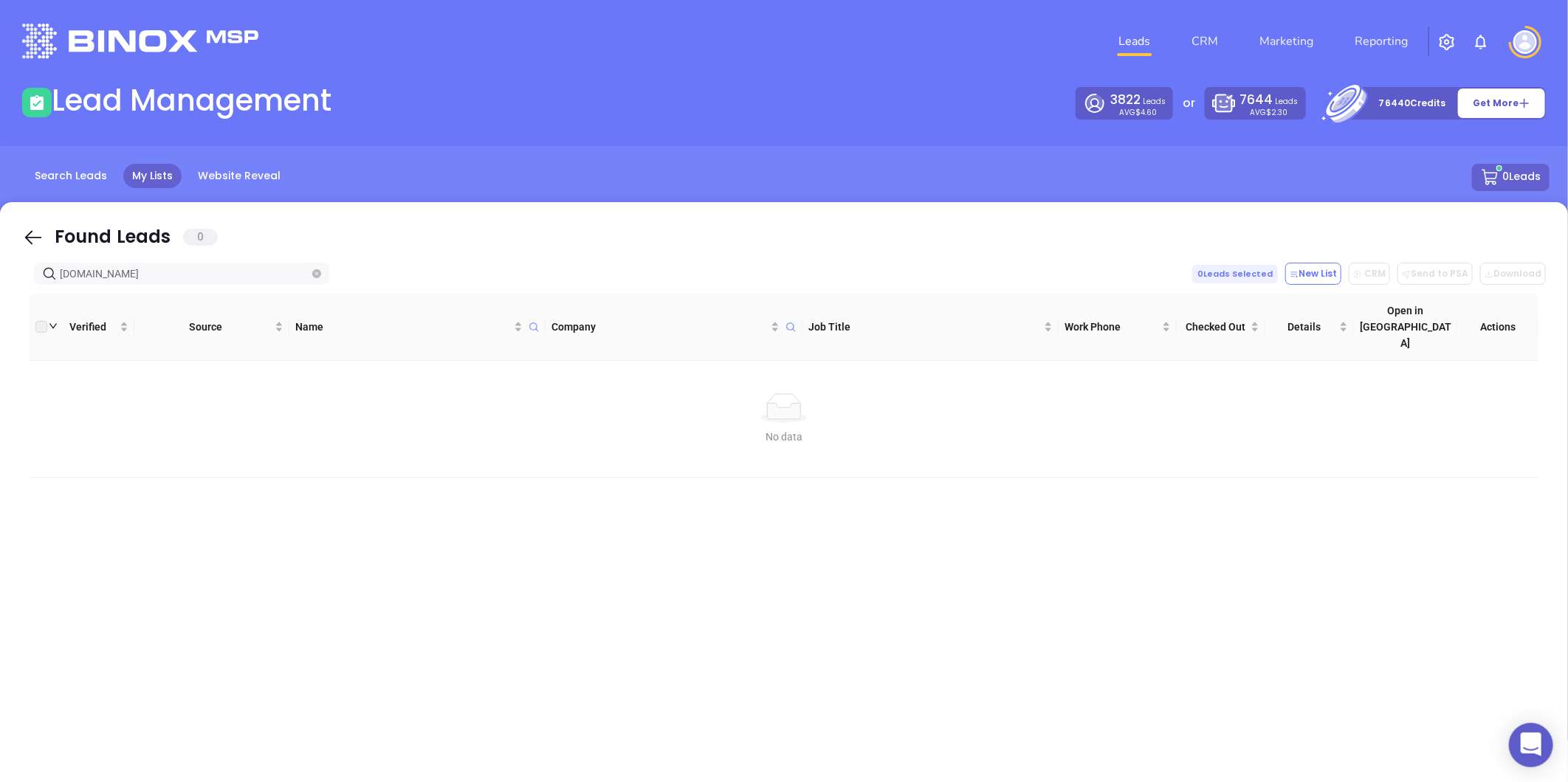
drag, startPoint x: -233, startPoint y: 343, endPoint x: -257, endPoint y: 348, distance: 24.5
click at [0, 348] on html "0 Leads CRM Marketing Reporting Financial Leads Leads Lead Management 3822 Lead…" at bounding box center [784, 391] width 1568 height 782
paste input "jfainsuranc"
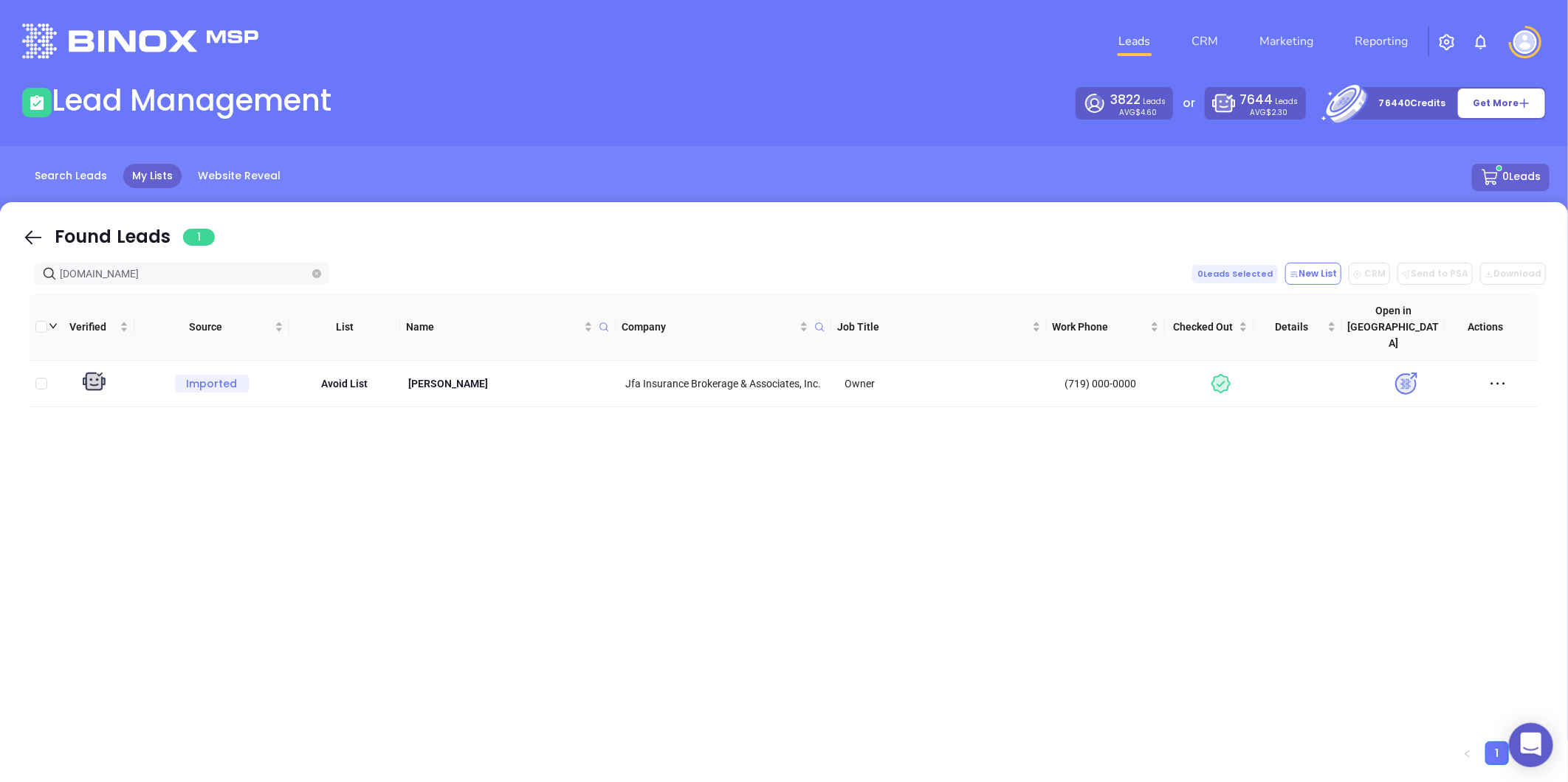
drag, startPoint x: 146, startPoint y: 264, endPoint x: -388, endPoint y: 329, distance: 537.9
click at [0, 329] on html "0 Leads CRM Marketing Reporting Financial Leads Leads Lead Management 3822 Lead…" at bounding box center [784, 391] width 1568 height 782
paste input "[PERSON_NAME]"
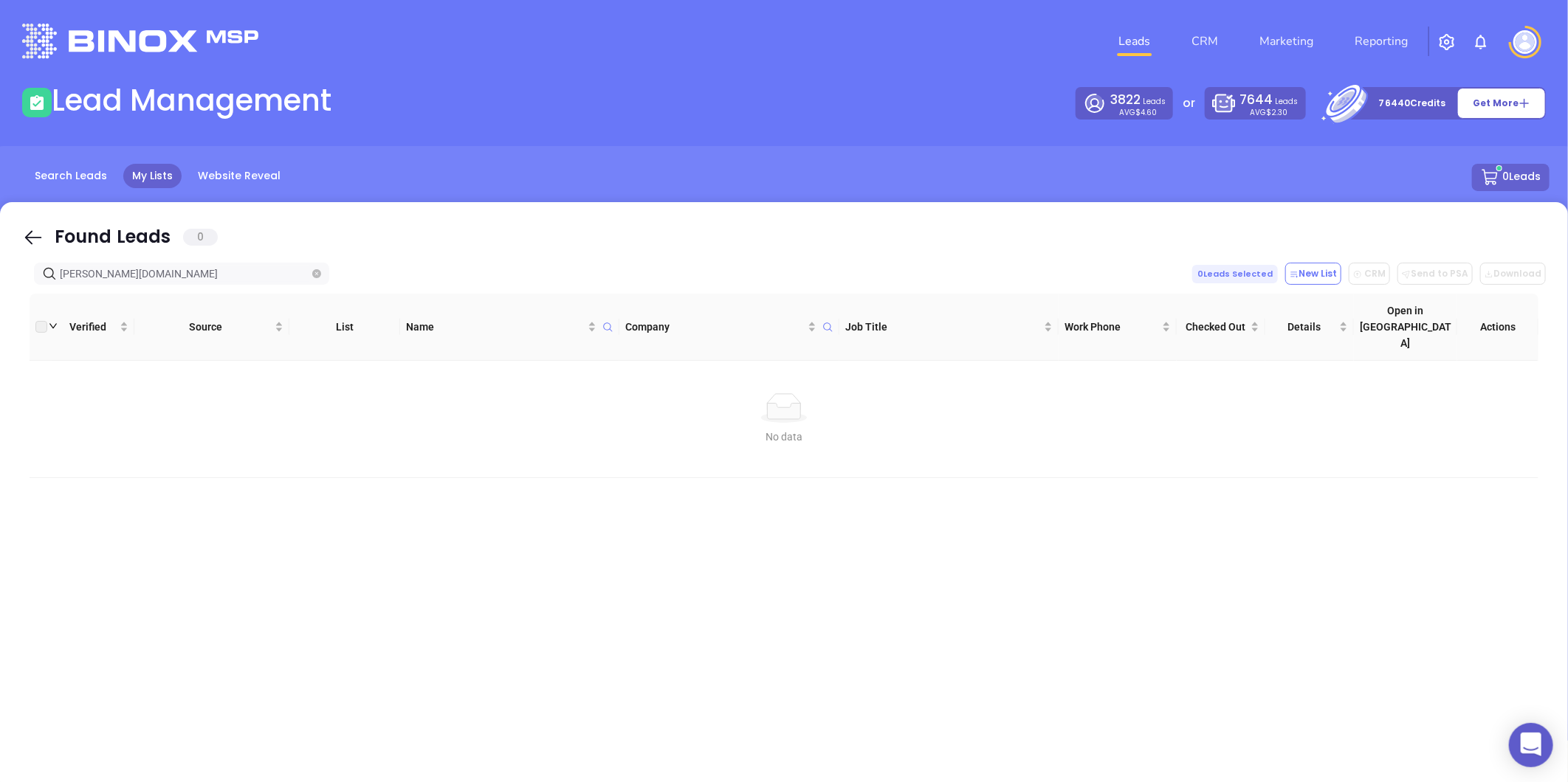
drag, startPoint x: 133, startPoint y: 272, endPoint x: -293, endPoint y: 327, distance: 429.5
click at [0, 327] on html "0 Leads CRM Marketing Reporting Financial Leads Leads Lead Management 3822 Lead…" at bounding box center [784, 391] width 1568 height 782
paste input "kahinsurance"
drag, startPoint x: 148, startPoint y: 267, endPoint x: -138, endPoint y: 277, distance: 286.2
click at [0, 277] on html "0 Leads CRM Marketing Reporting Financial Leads Leads Lead Management 3822 Lead…" at bounding box center [784, 391] width 1568 height 782
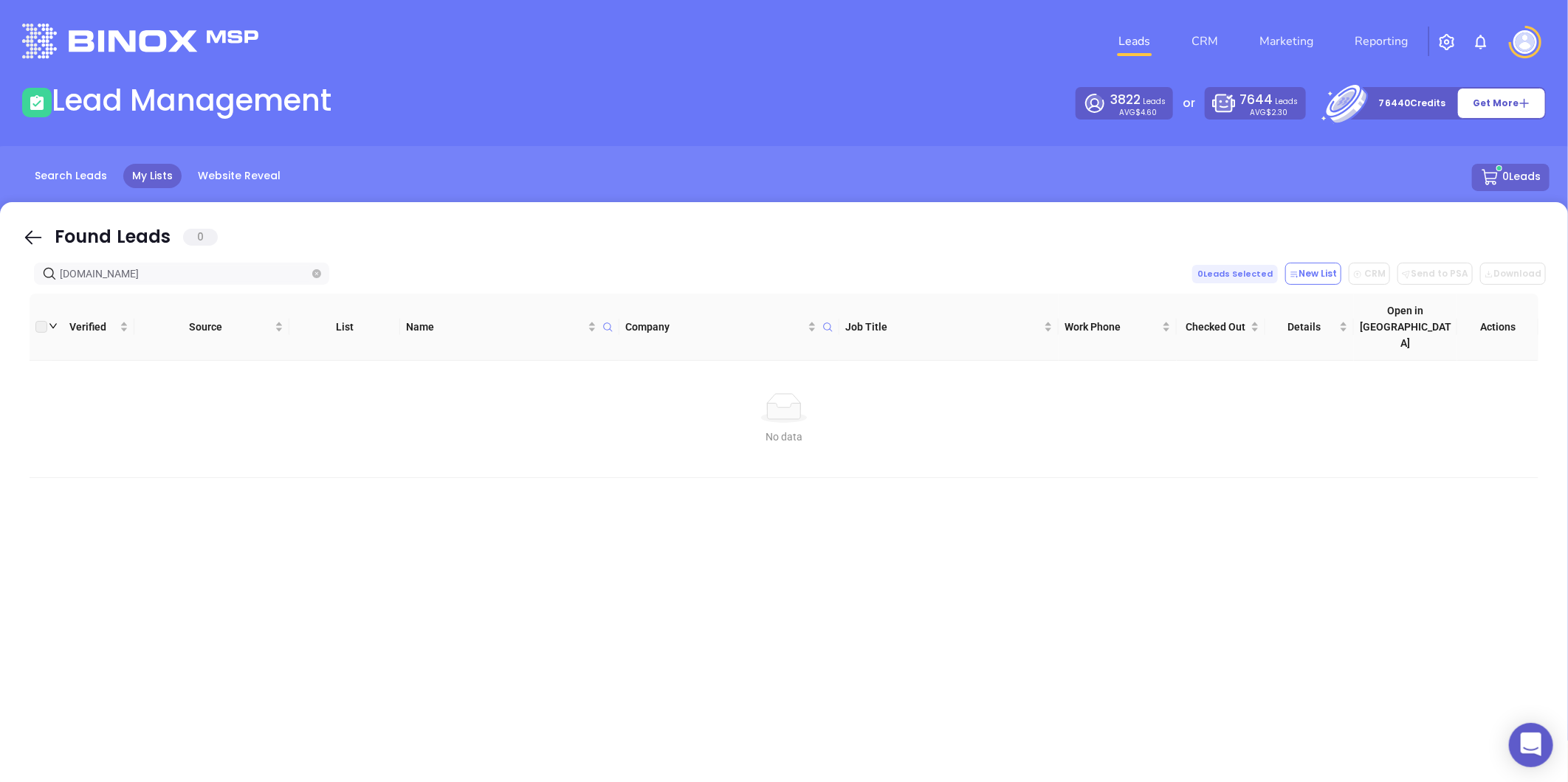
click at [149, 272] on input "[DOMAIN_NAME]" at bounding box center [184, 273] width 250 height 16
paste input "ydina"
drag, startPoint x: 175, startPoint y: 274, endPoint x: -324, endPoint y: 292, distance: 499.3
click at [0, 292] on html "0 Leads CRM Marketing Reporting Financial Leads Leads Lead Management 3822 Lead…" at bounding box center [784, 391] width 1568 height 782
paste input "landingrock"
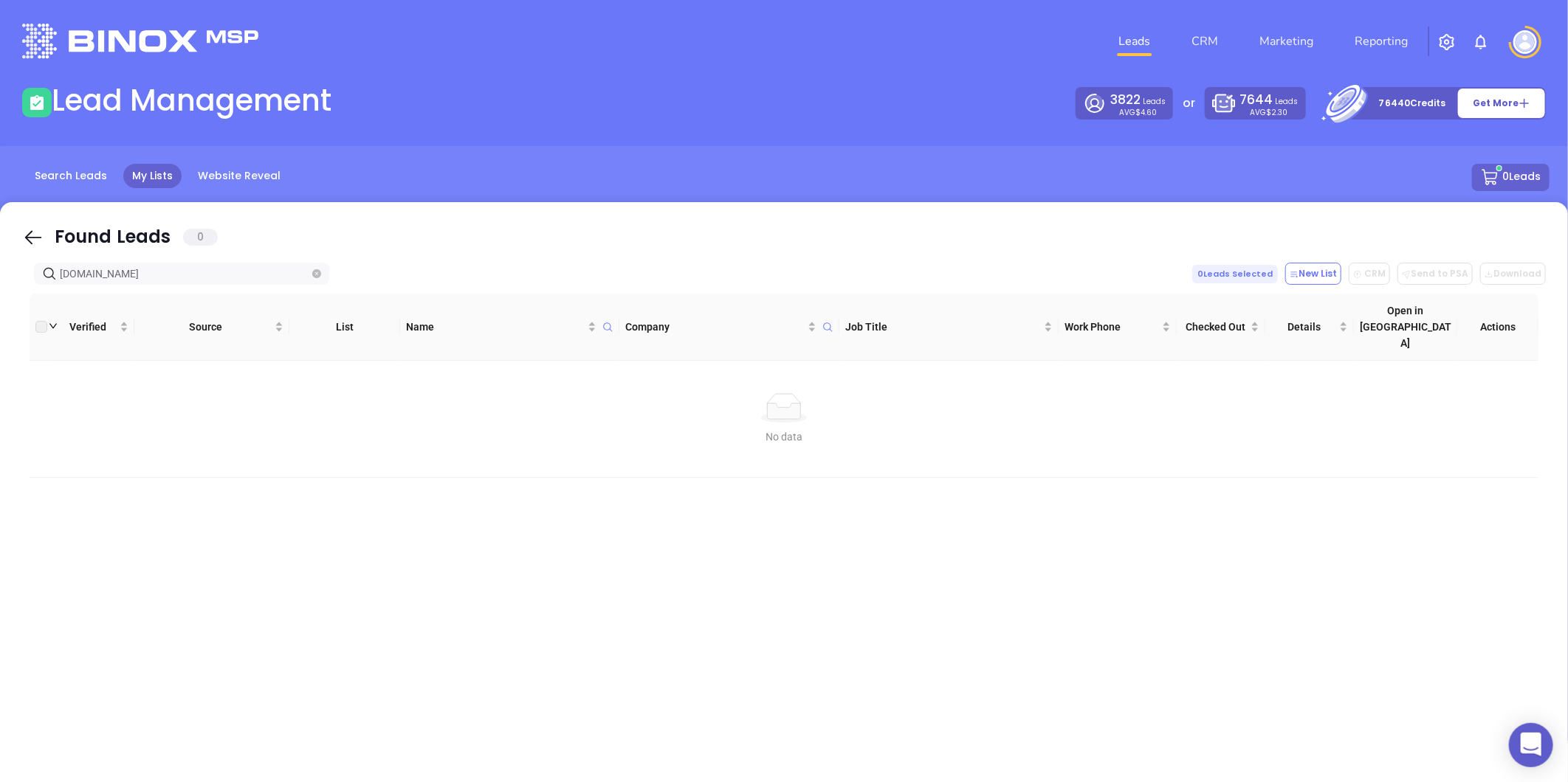
type input "[DOMAIN_NAME]"
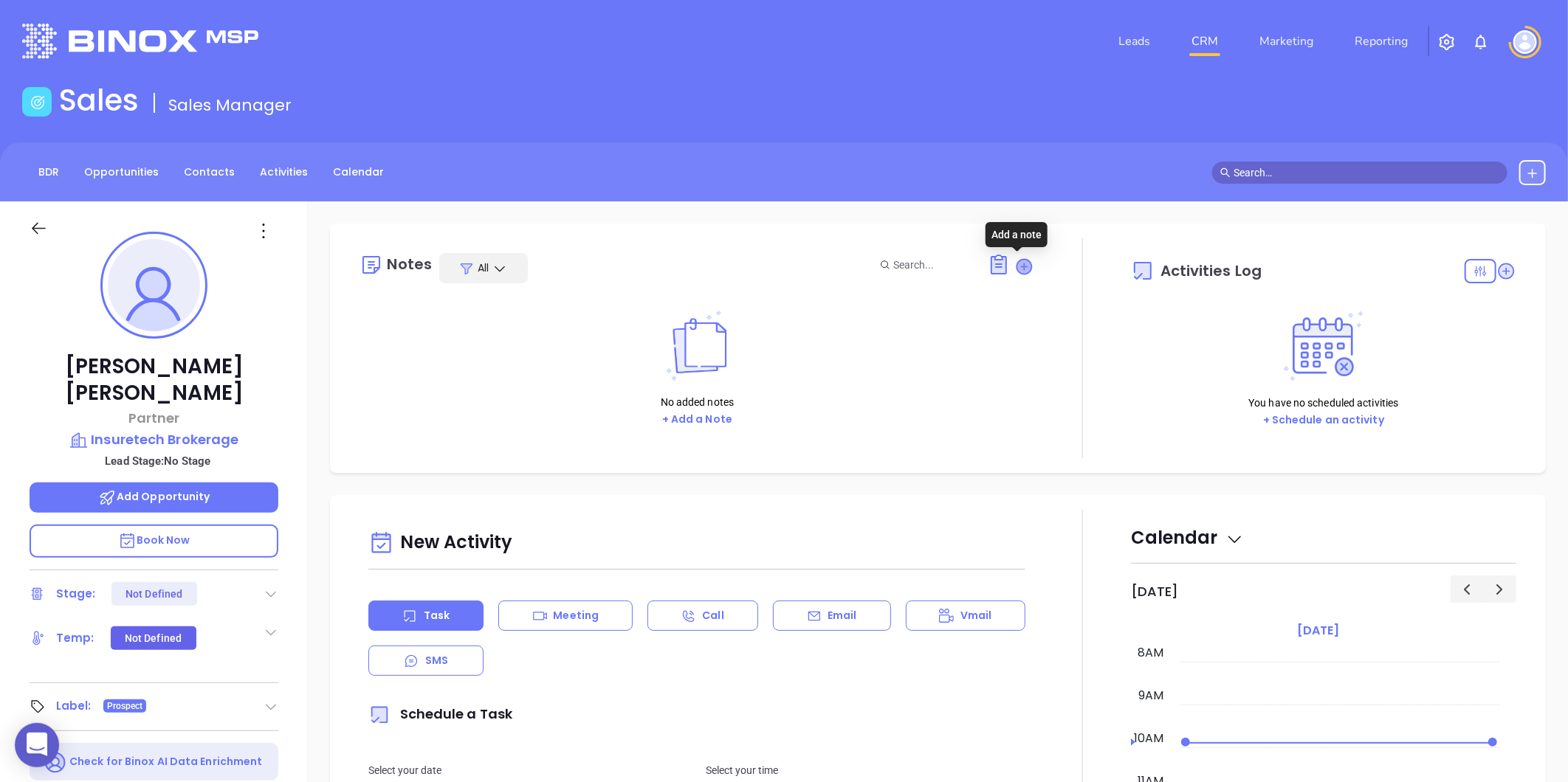
click at [1017, 264] on icon at bounding box center [1024, 266] width 15 height 15
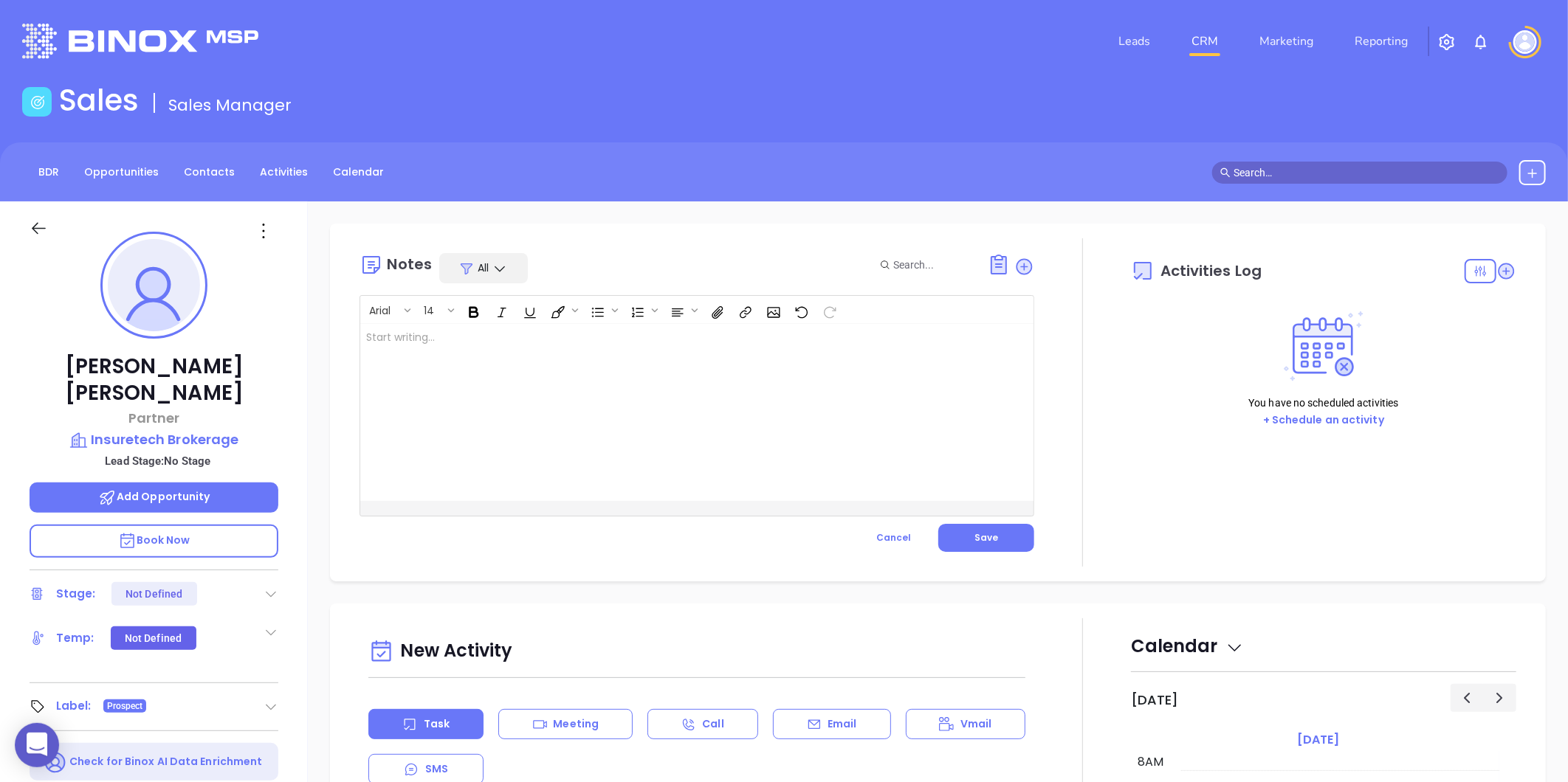
click at [440, 351] on div at bounding box center [673, 412] width 626 height 177
click at [989, 535] on span "Save" at bounding box center [986, 537] width 24 height 13
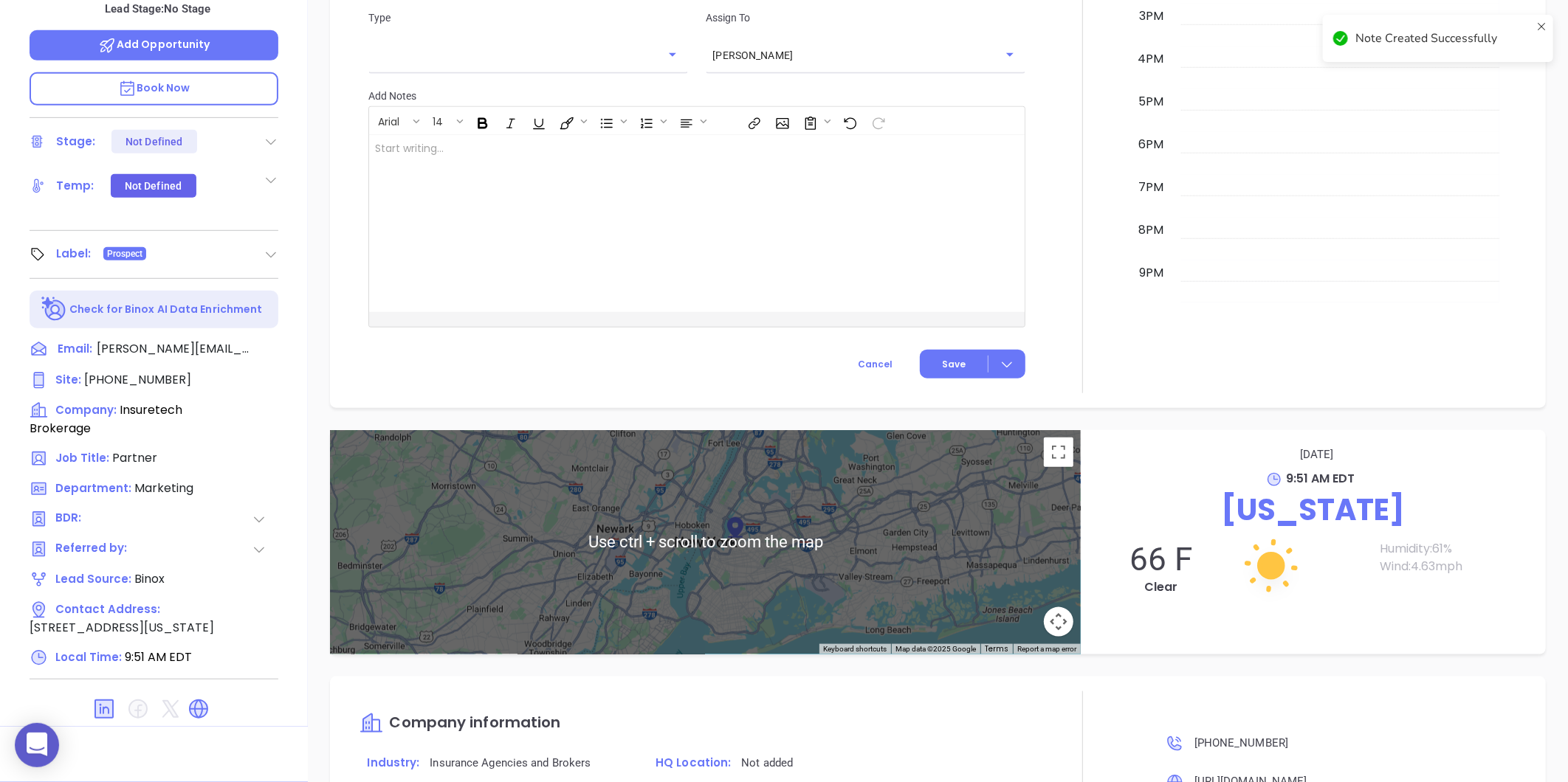
scroll to position [795, 0]
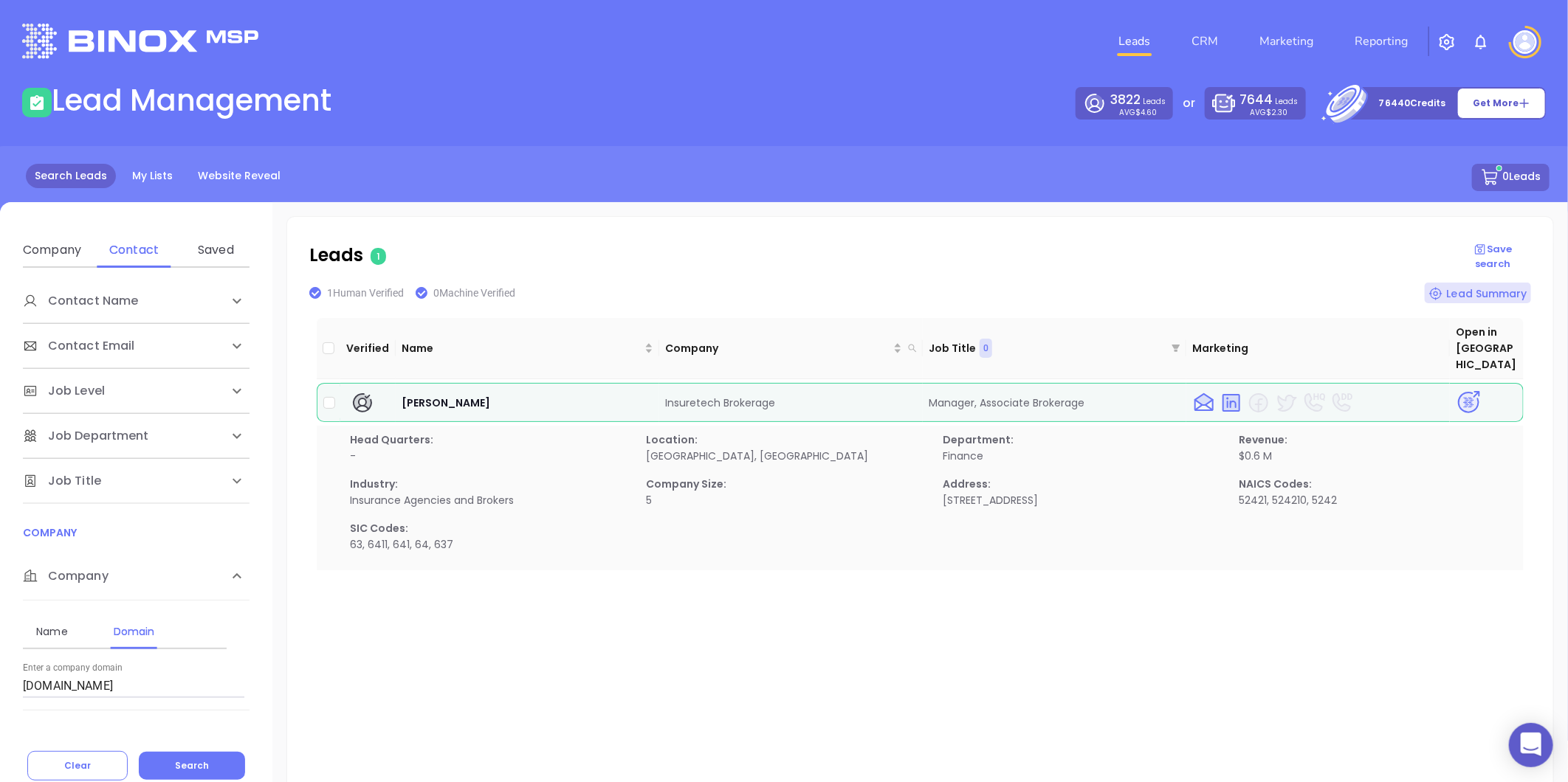
scroll to position [164, 0]
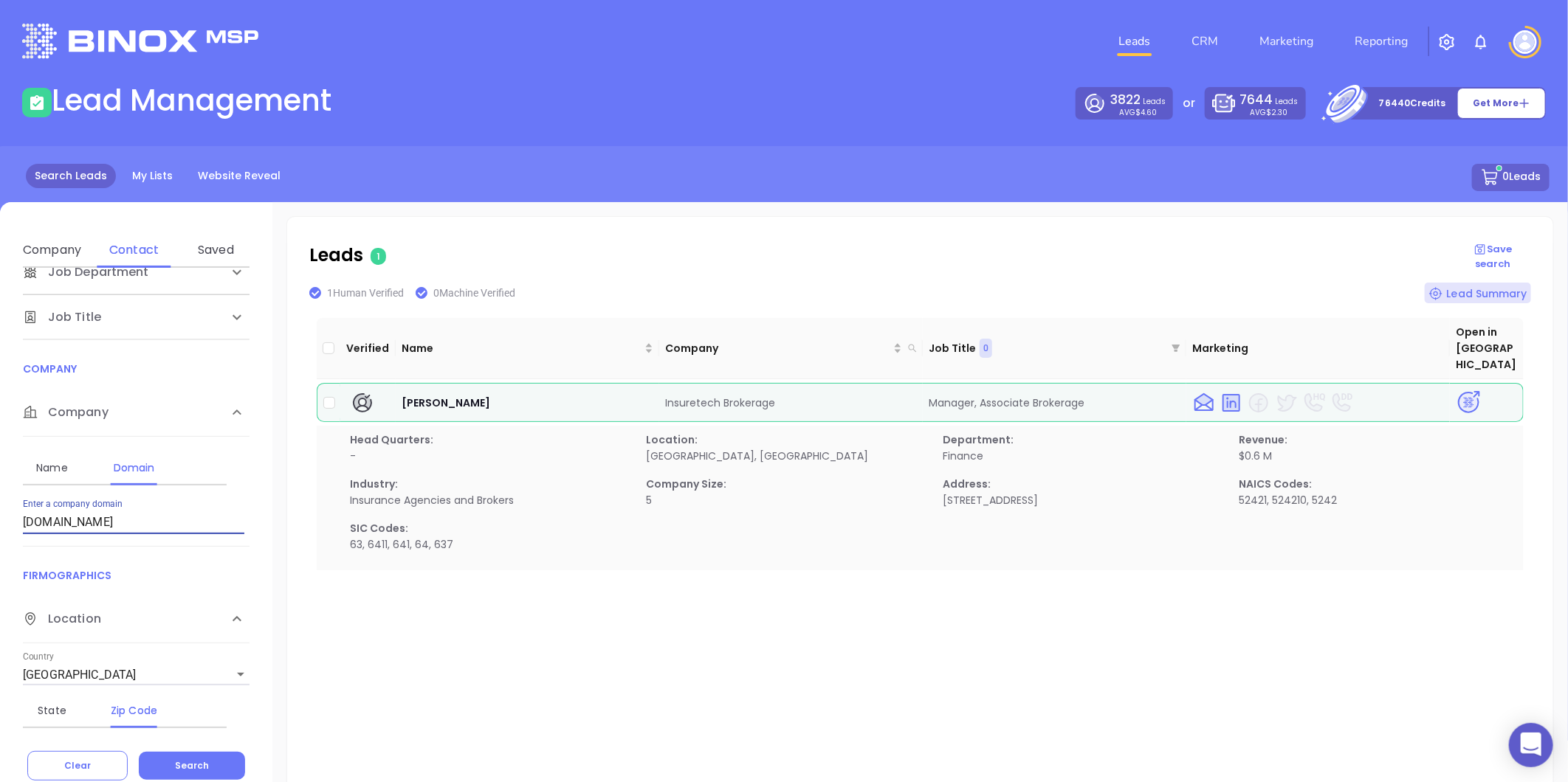
drag, startPoint x: 169, startPoint y: 521, endPoint x: 102, endPoint y: 503, distance: 69.4
click at [0, 574] on html "0 Leads CRM Marketing Reporting Financial Leads Leads Lead Management 3822 Lead…" at bounding box center [784, 391] width 1568 height 782
paste input "jfainsuranc"
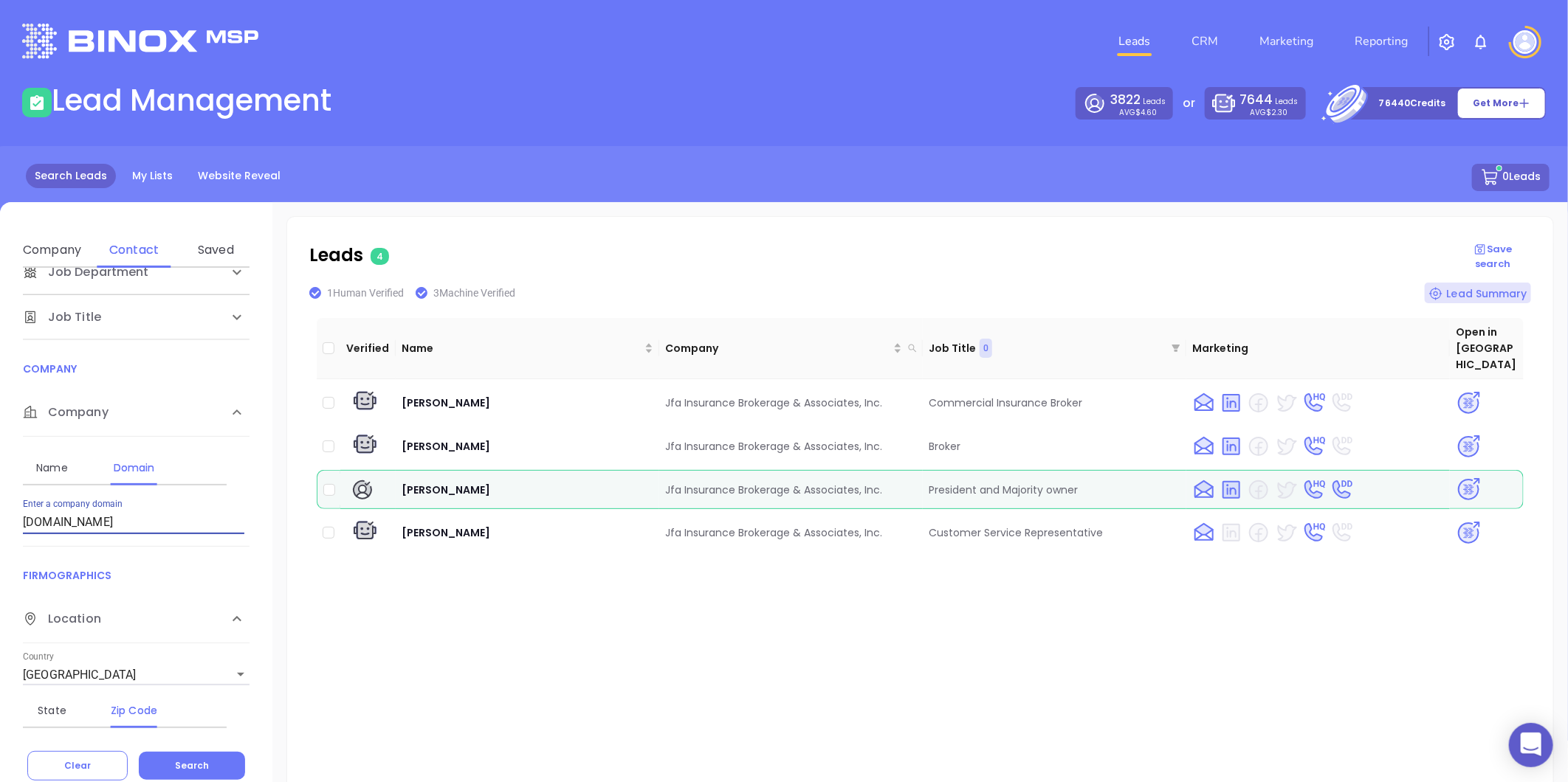
drag, startPoint x: 116, startPoint y: 528, endPoint x: -459, endPoint y: 594, distance: 578.8
click at [0, 594] on html "0 Leads CRM Marketing Reporting Financial Leads Leads Lead Management 3822 Lead…" at bounding box center [784, 391] width 1568 height 782
paste input "[PERSON_NAME]"
click at [178, 766] on span "Search" at bounding box center [192, 765] width 34 height 13
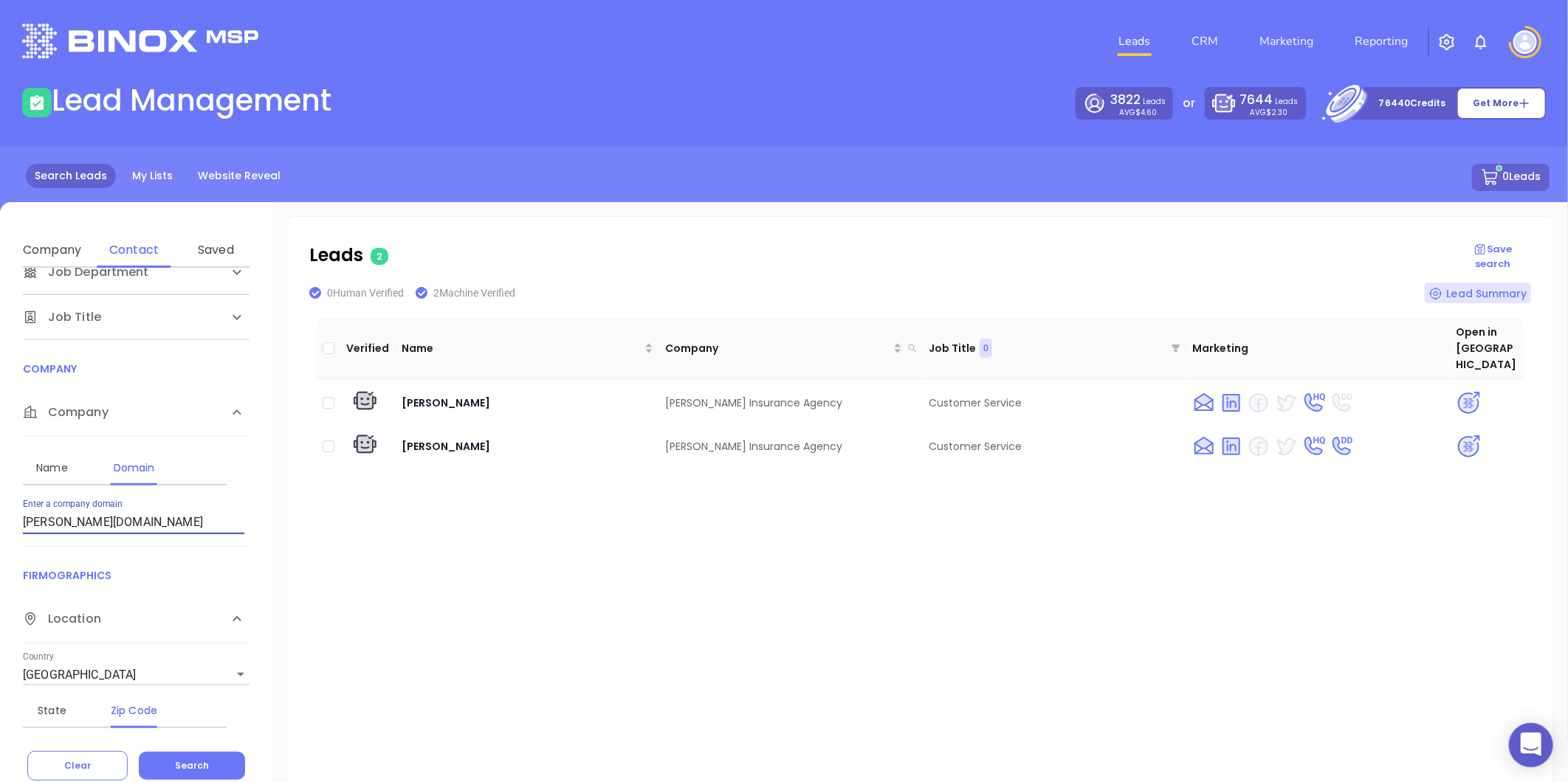
drag, startPoint x: 108, startPoint y: 524, endPoint x: -157, endPoint y: 539, distance: 265.4
click at [0, 539] on html "0 Leads CRM Marketing Reporting Financial Leads Leads Lead Management 3822 Lead…" at bounding box center [784, 391] width 1568 height 782
paste input "kaydinainsurance"
drag, startPoint x: 149, startPoint y: 519, endPoint x: -189, endPoint y: 509, distance: 338.1
click at [0, 509] on html "0 Leads CRM Marketing Reporting Financial Leads Leads Lead Management 3822 Lead…" at bounding box center [784, 391] width 1568 height 782
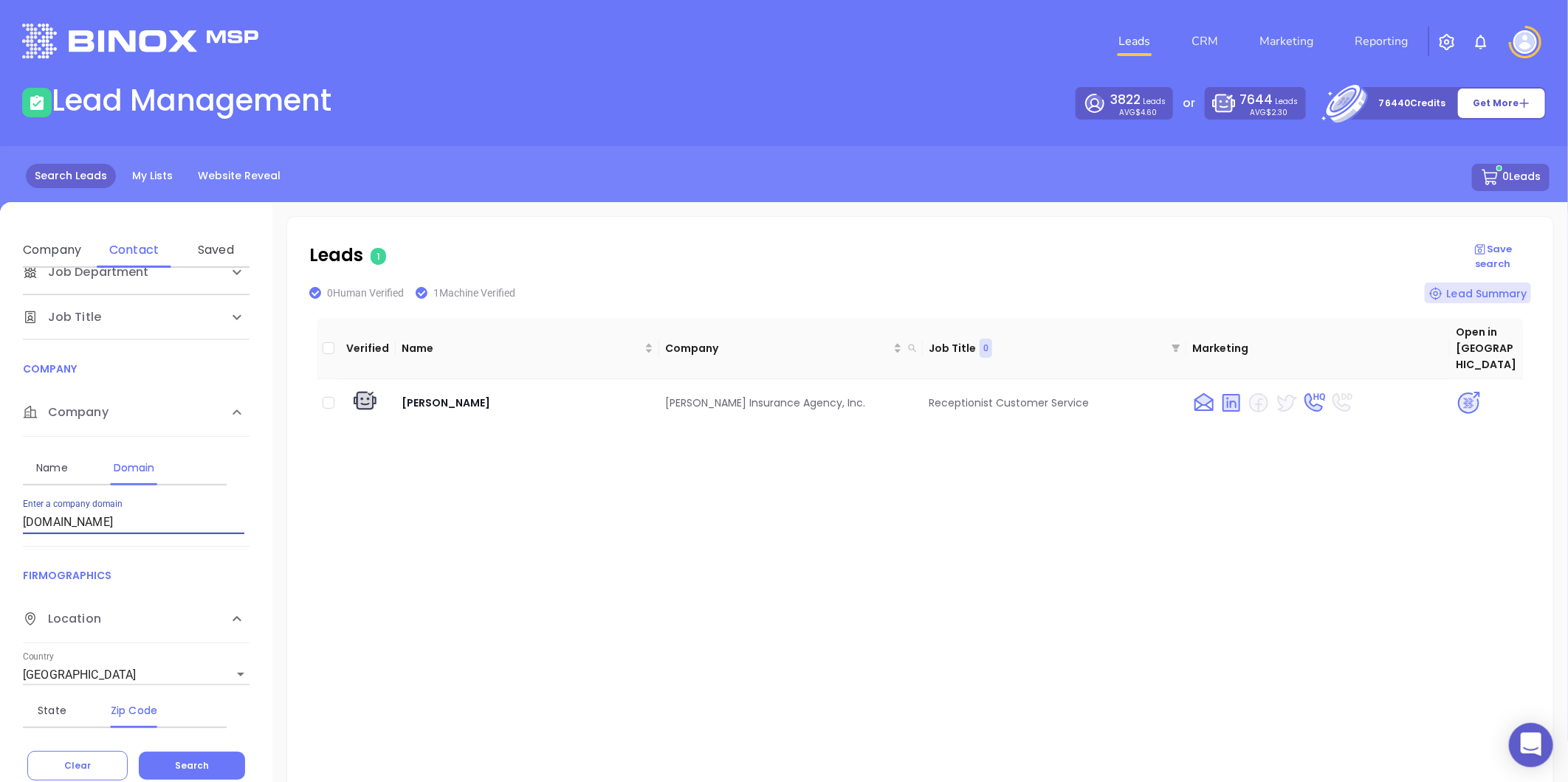
paste input "landingrock"
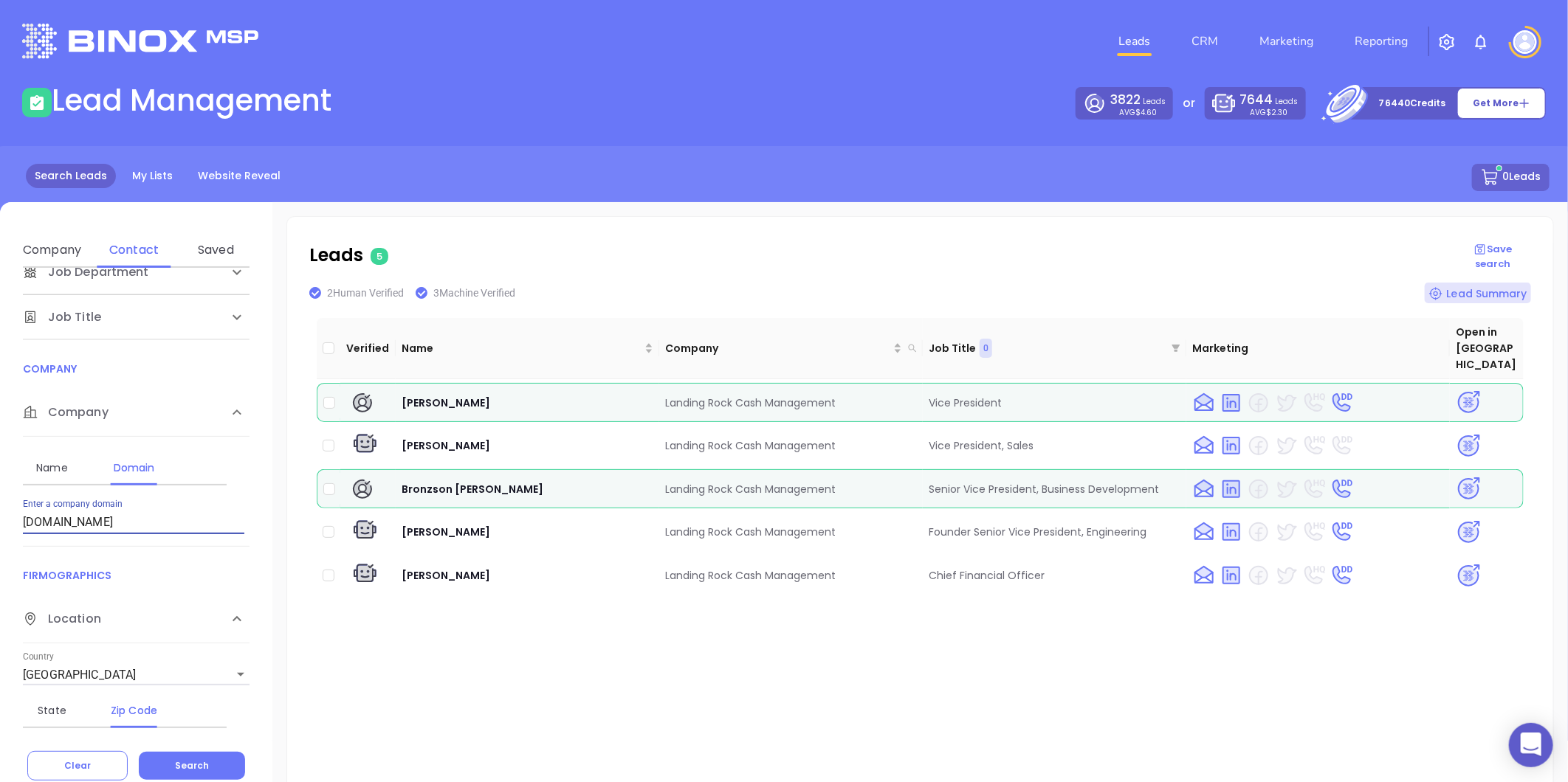
drag, startPoint x: 61, startPoint y: 521, endPoint x: -344, endPoint y: 536, distance: 405.3
click at [0, 536] on html "0 Leads CRM Marketing Reporting Financial Leads Leads Lead Management 3822 Lead…" at bounding box center [784, 391] width 1568 height 782
paste input "markwealthmgmt"
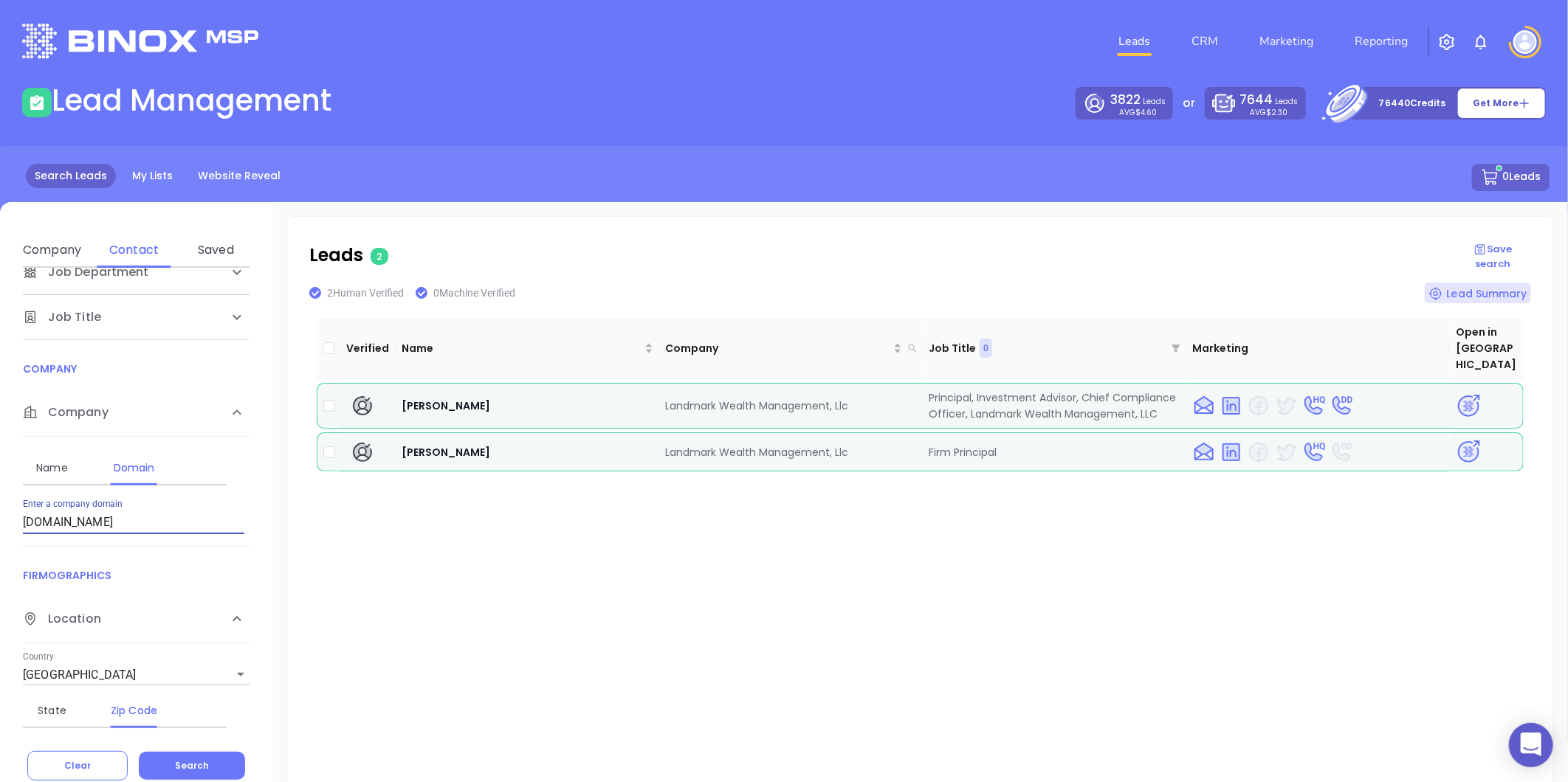
drag, startPoint x: 177, startPoint y: 521, endPoint x: -129, endPoint y: 581, distance: 311.8
click at [0, 581] on html "0 Leads CRM Marketing Reporting Financial Leads Leads Lead Management 3822 Lead…" at bounding box center [784, 391] width 1568 height 782
click at [143, 529] on input "[DOMAIN_NAME]" at bounding box center [134, 522] width 221 height 24
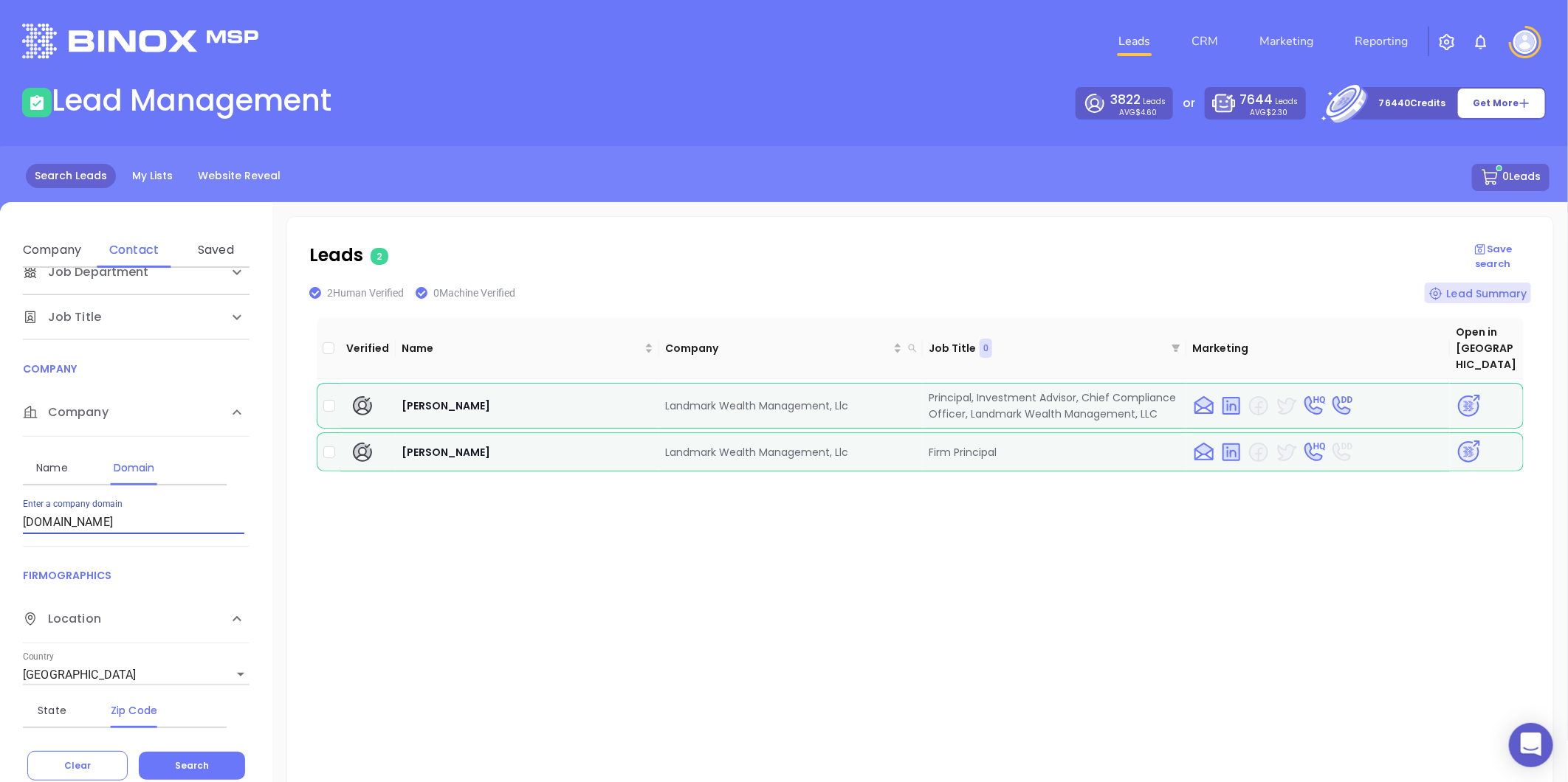
paste input "theleightonagency"
type input "[DOMAIN_NAME]"
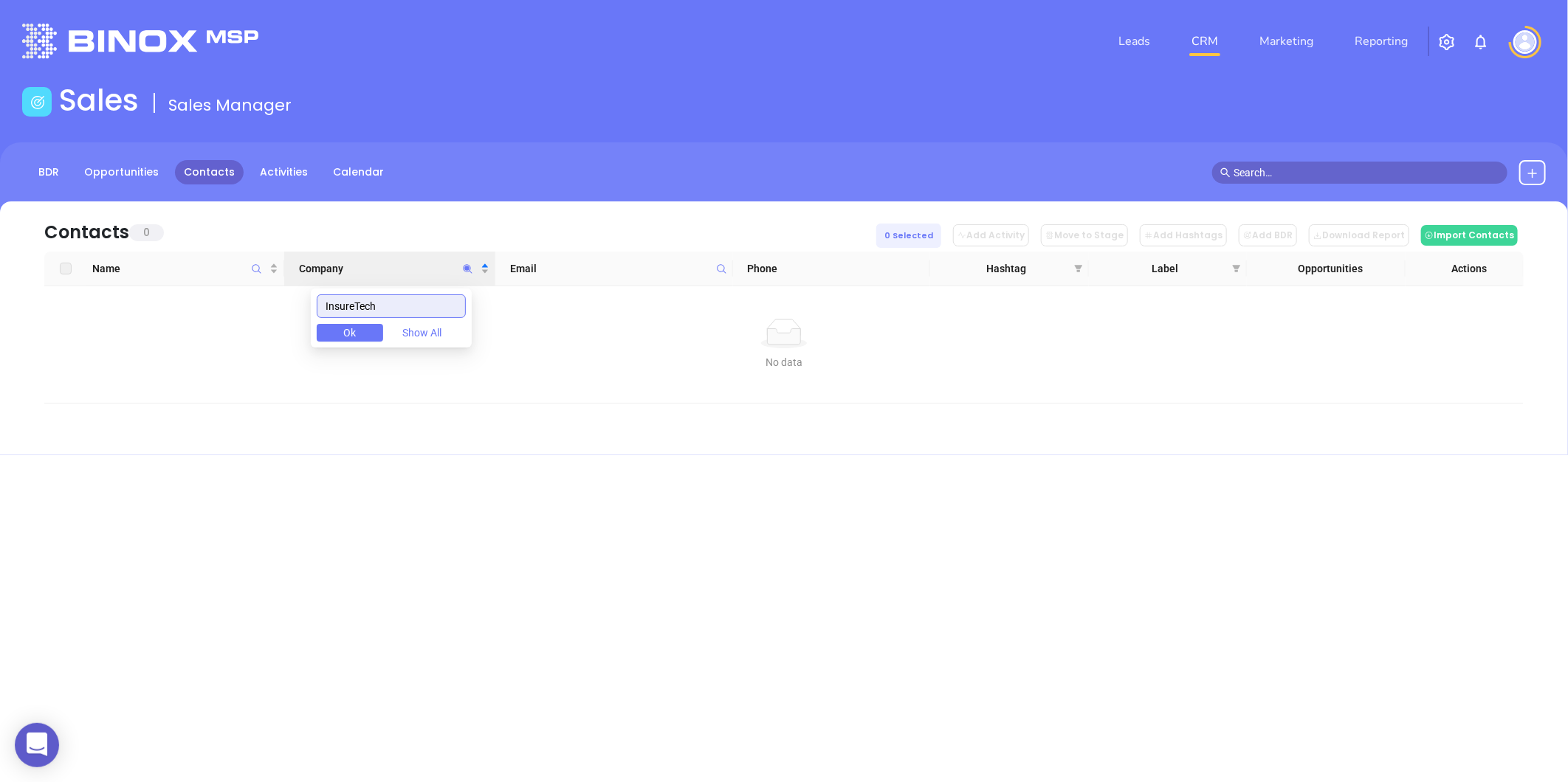
drag, startPoint x: 297, startPoint y: 318, endPoint x: 159, endPoint y: 346, distance: 140.8
click at [160, 344] on body "0 Leads CRM Marketing Reporting Financial Leads Leads Sales Sales Manager BDR O…" at bounding box center [784, 391] width 1568 height 782
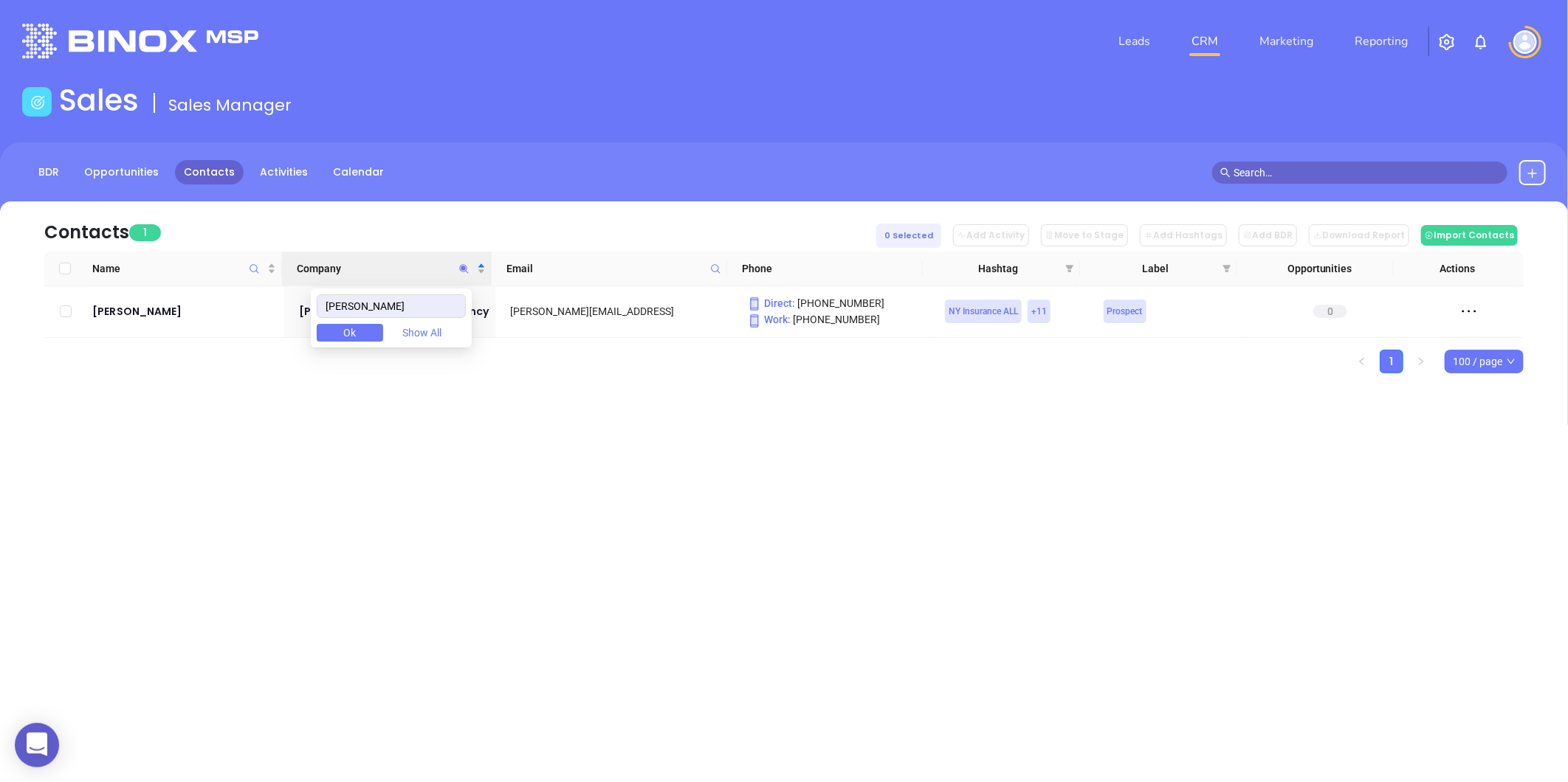
click at [375, 331] on button "Ok" at bounding box center [350, 333] width 67 height 17
click at [463, 268] on icon "Company" at bounding box center [463, 268] width 9 height 9
paste input "Leighton"
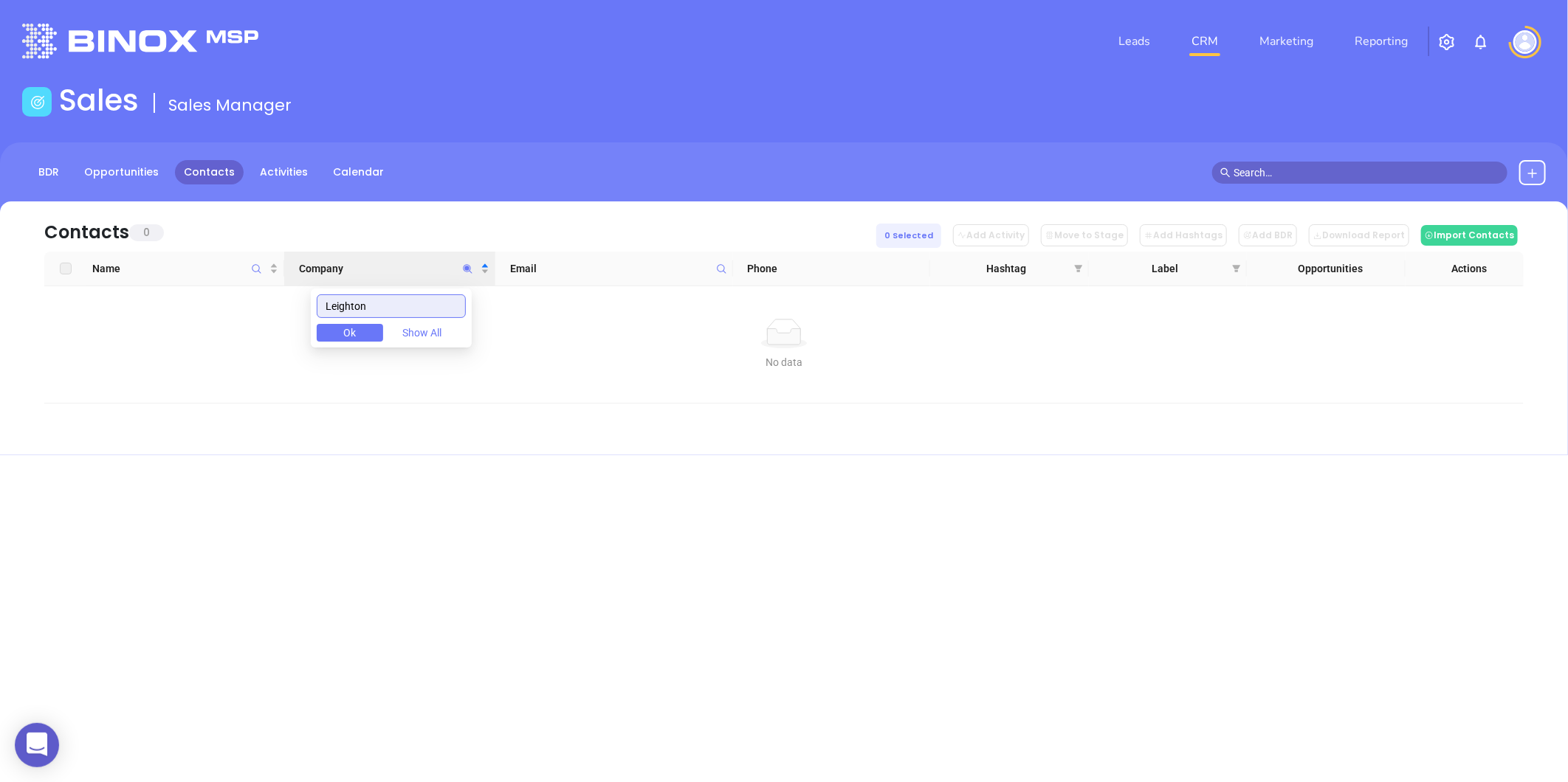
drag, startPoint x: 257, startPoint y: 321, endPoint x: 130, endPoint y: 350, distance: 130.3
click at [130, 350] on body "0 Leads CRM Marketing Reporting Financial Leads Leads Sales Sales Manager BDR O…" at bounding box center [784, 391] width 1568 height 782
paste input "My Essentials Llc"
click at [358, 308] on input "My Essentials Llc" at bounding box center [391, 306] width 149 height 24
type input "My Essentials"
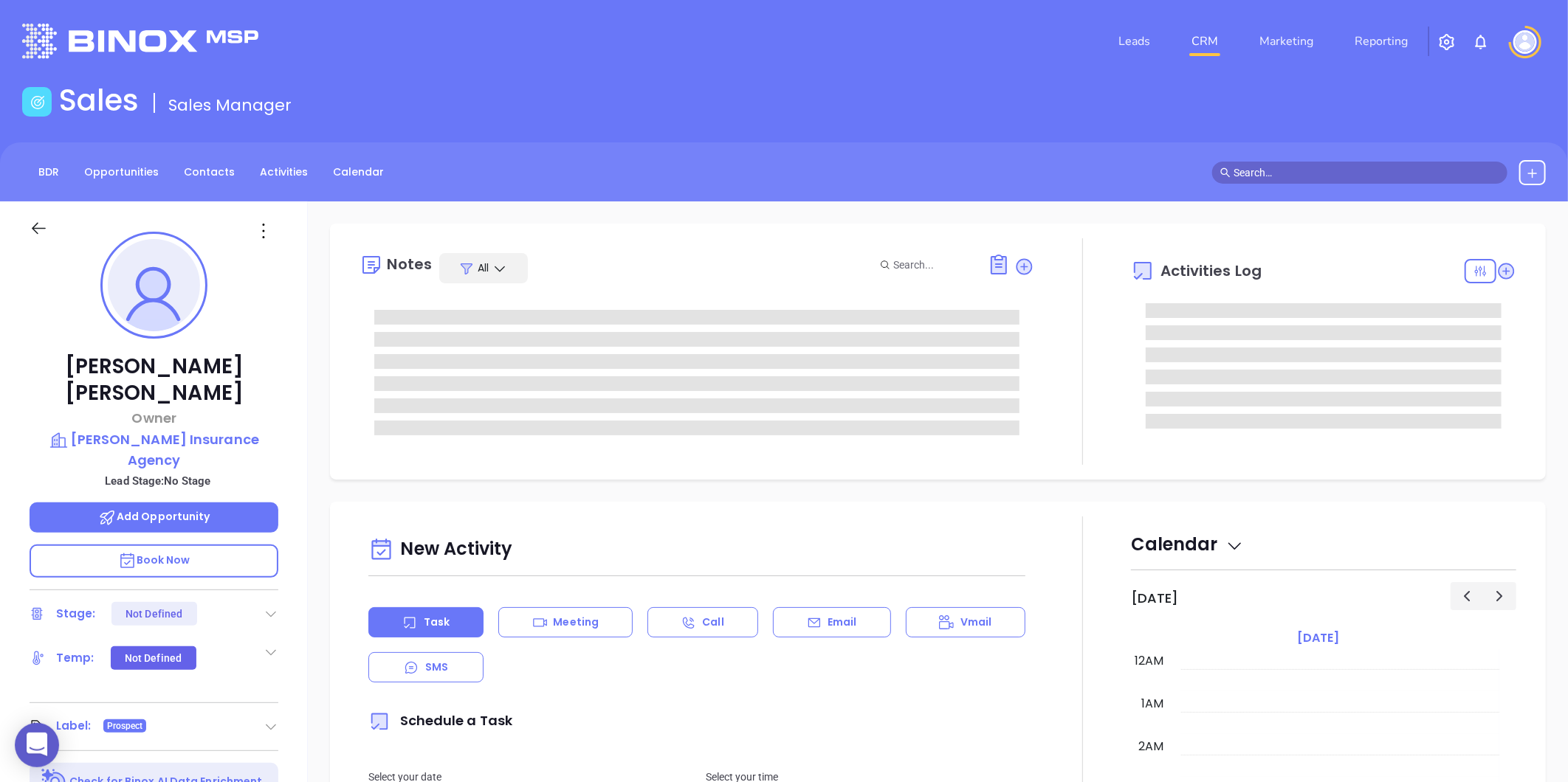
type input "[DATE]"
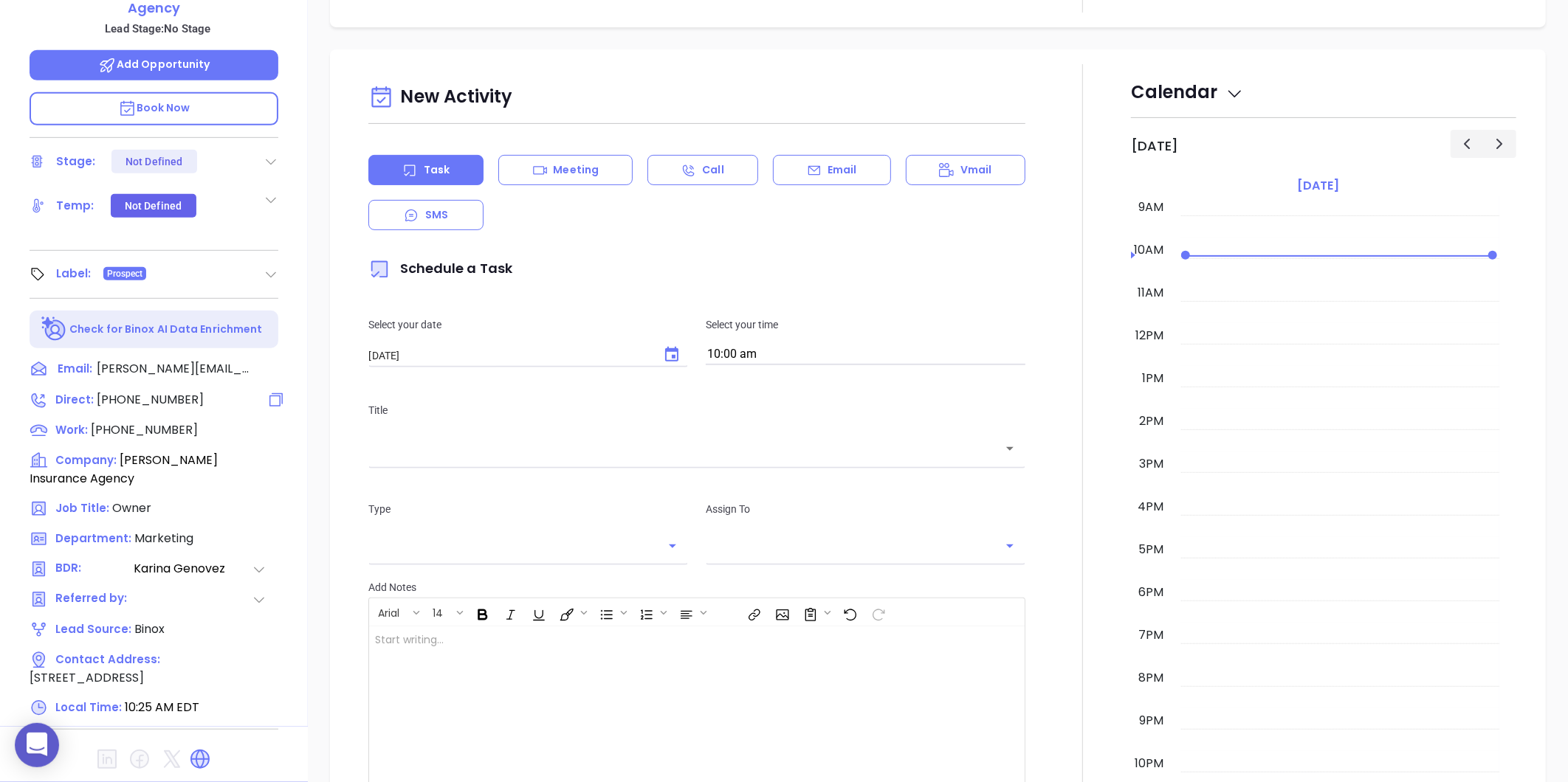
type input "[PERSON_NAME]"
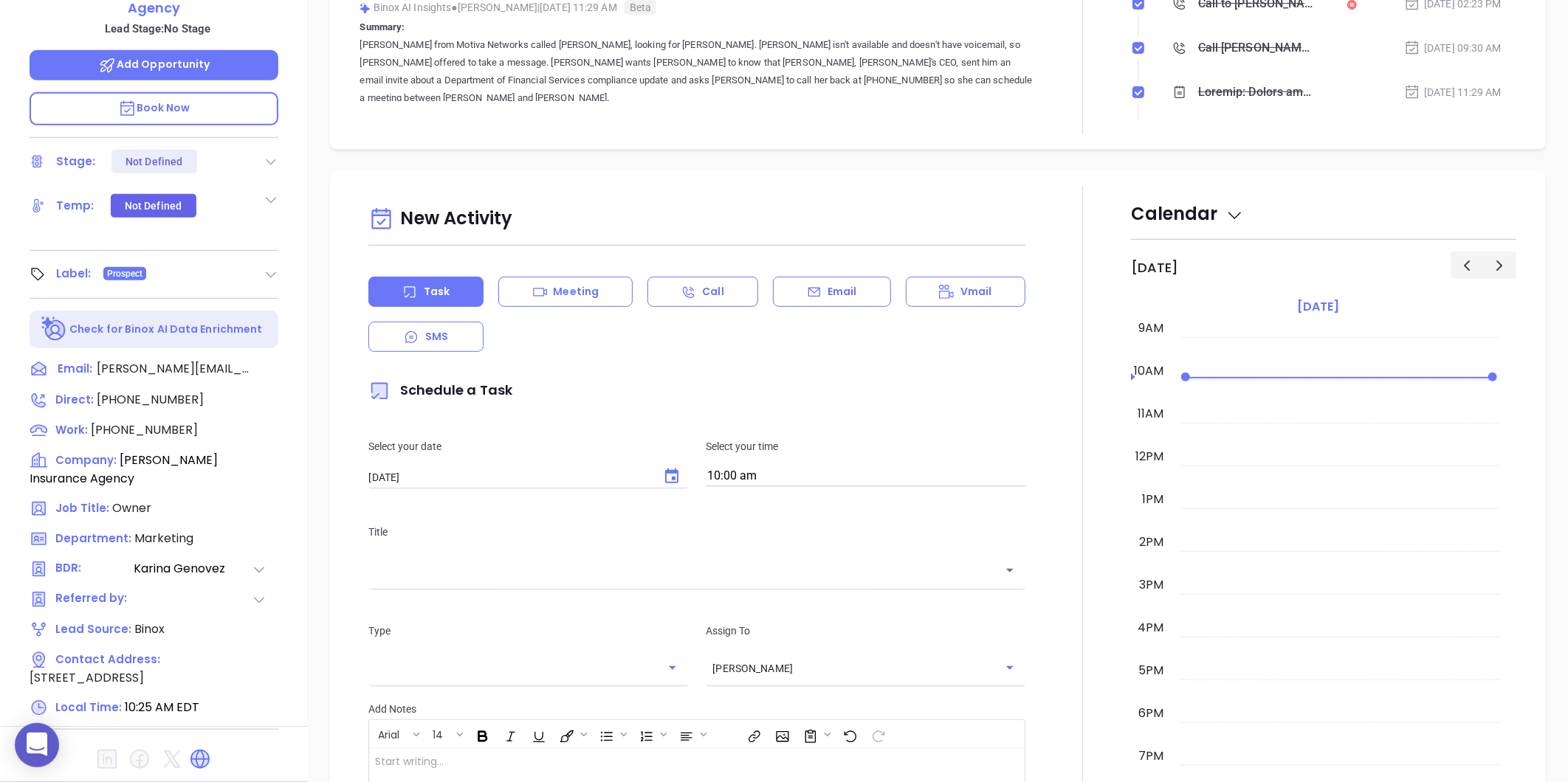
scroll to position [124, 0]
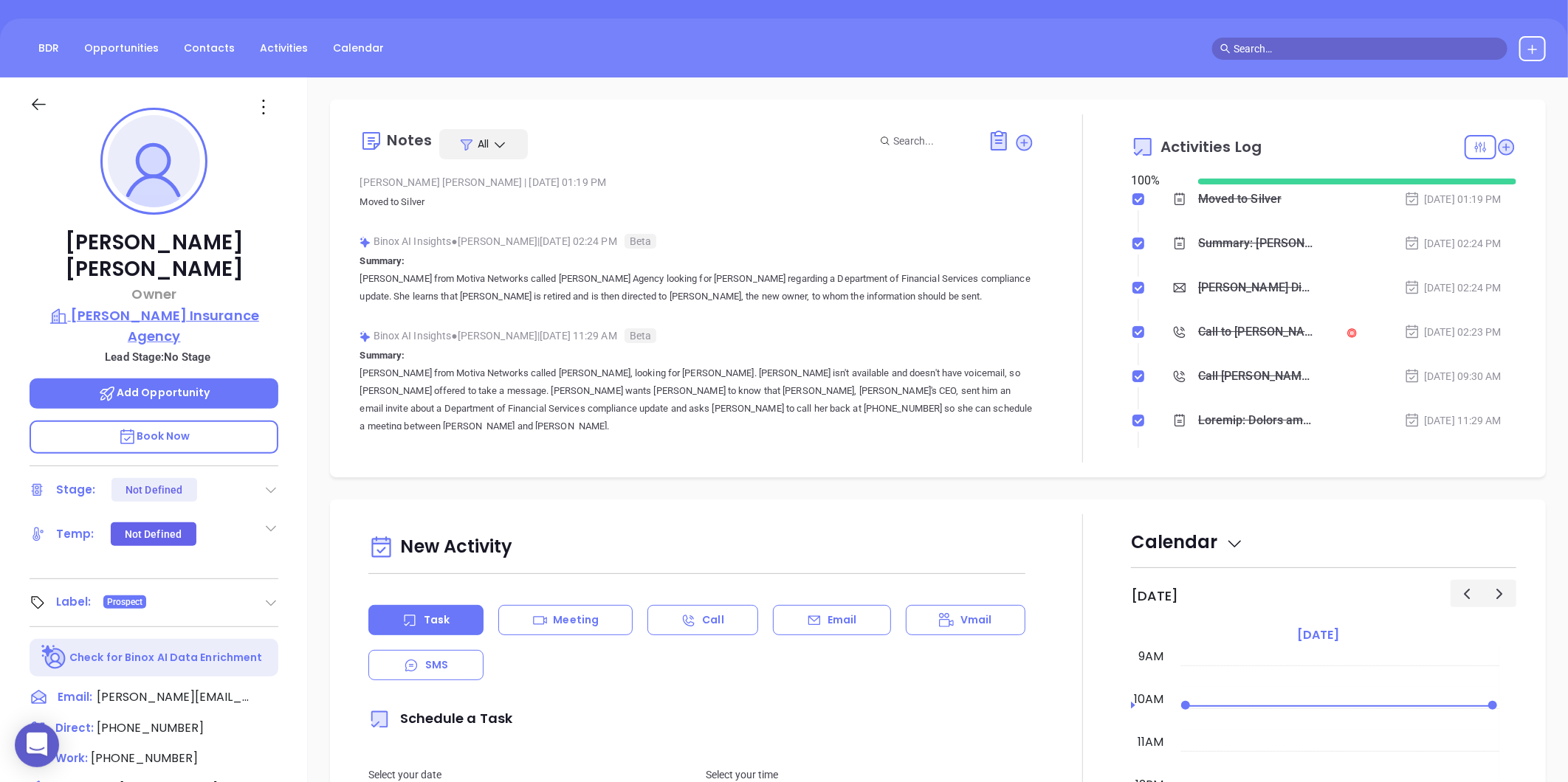
click at [209, 305] on p "[PERSON_NAME] Insurance Agency" at bounding box center [153, 325] width 249 height 41
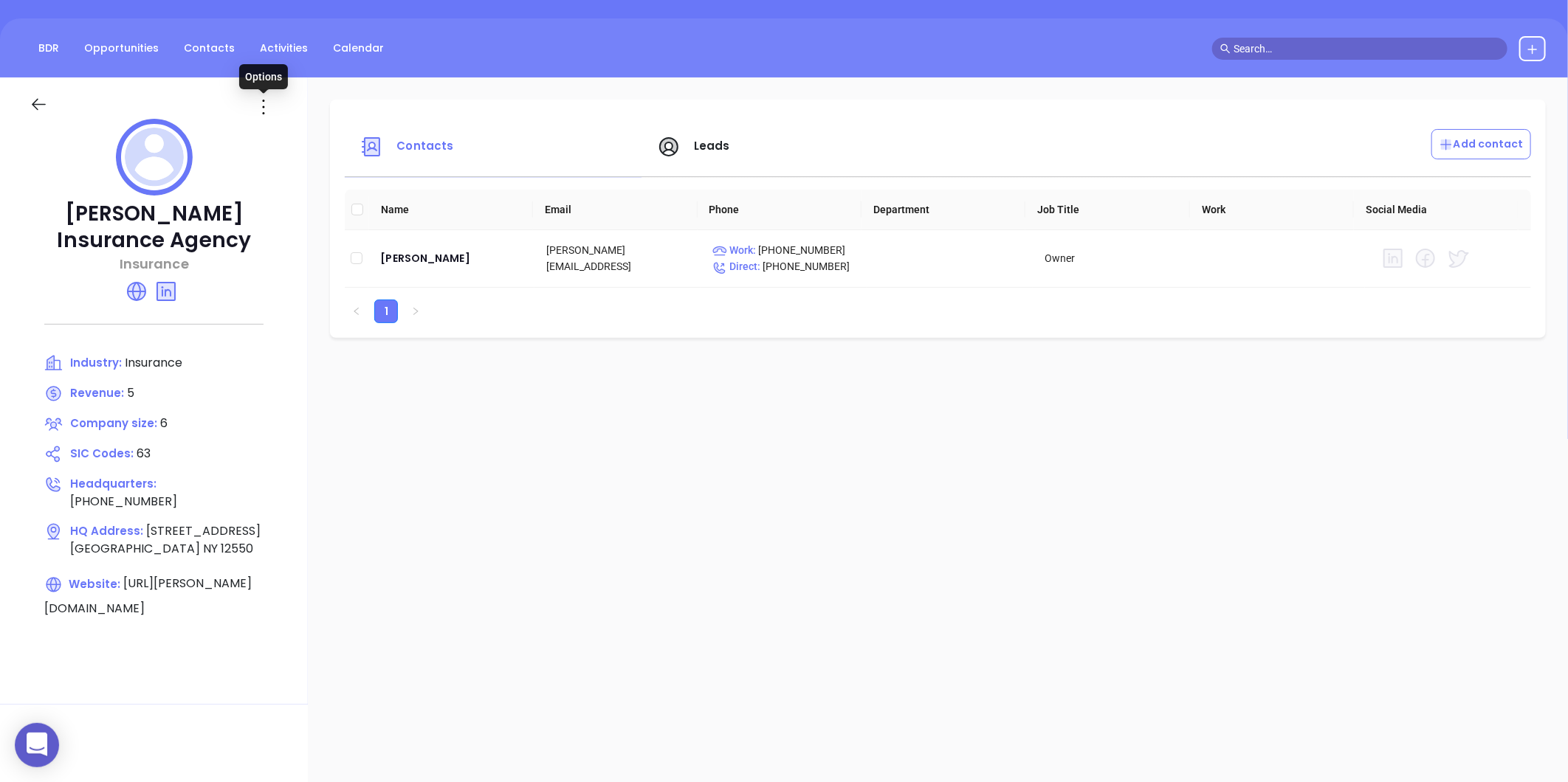
click at [259, 111] on icon at bounding box center [264, 107] width 24 height 24
click at [293, 136] on div "Edit" at bounding box center [330, 136] width 134 height 16
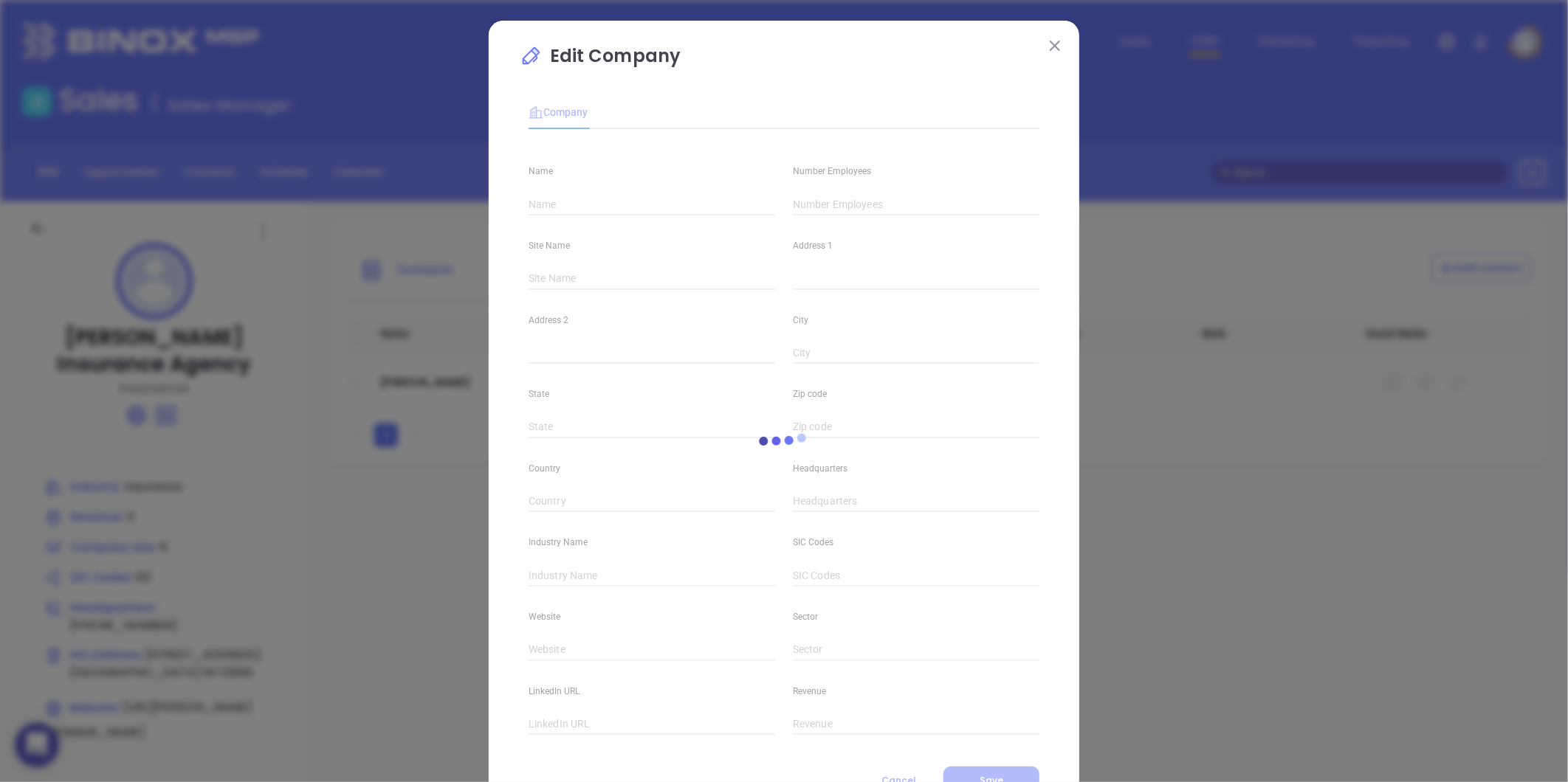
type input "[PERSON_NAME] Insurance Agency"
type input "6"
type input "[STREET_ADDRESS]"
type input "[GEOGRAPHIC_DATA]"
type input "NY"
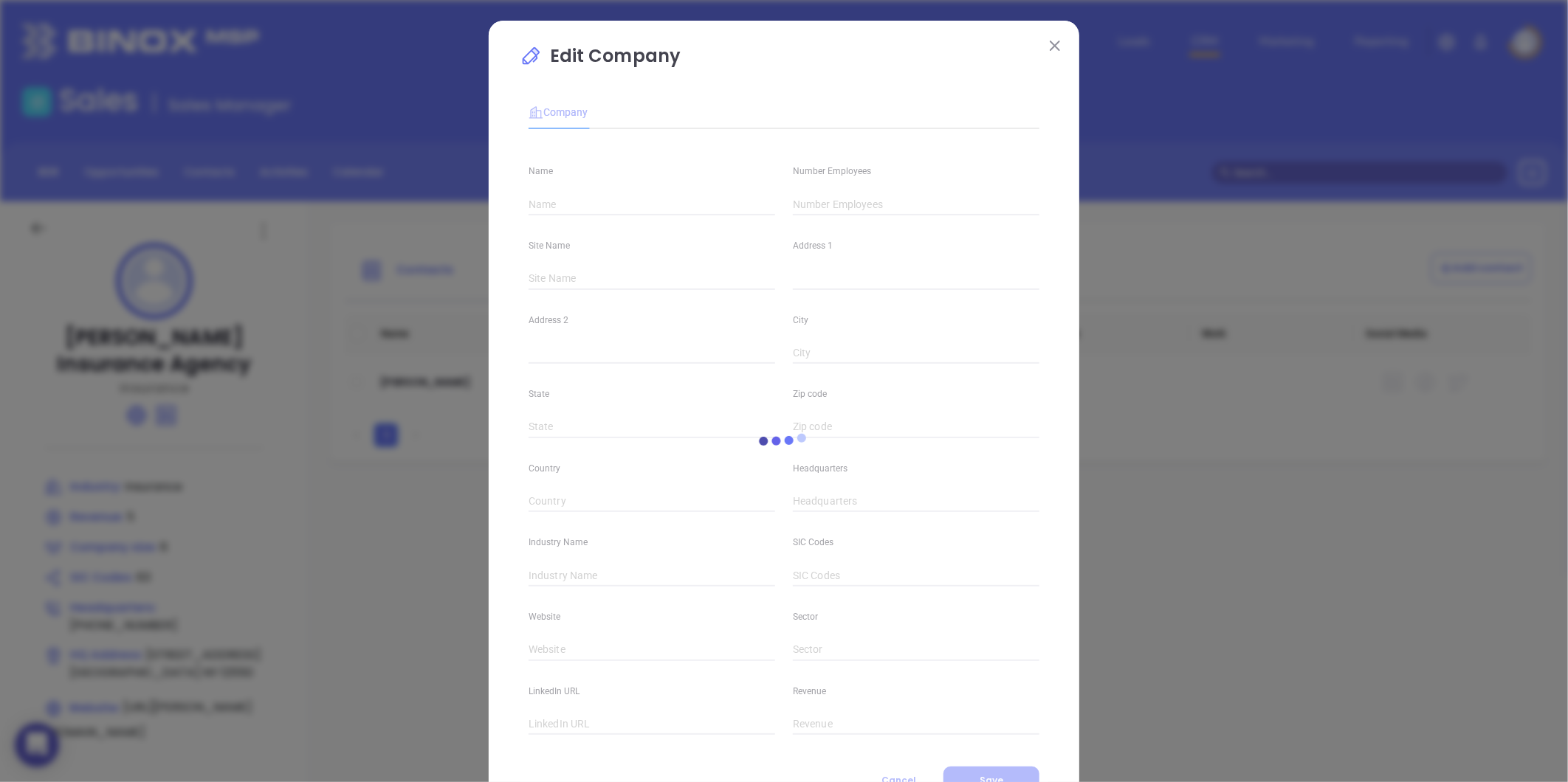
type input "12550"
type input "[PHONE_NUMBER]"
type input "Insurance"
type input "63"
type input "[URL][PERSON_NAME][DOMAIN_NAME]"
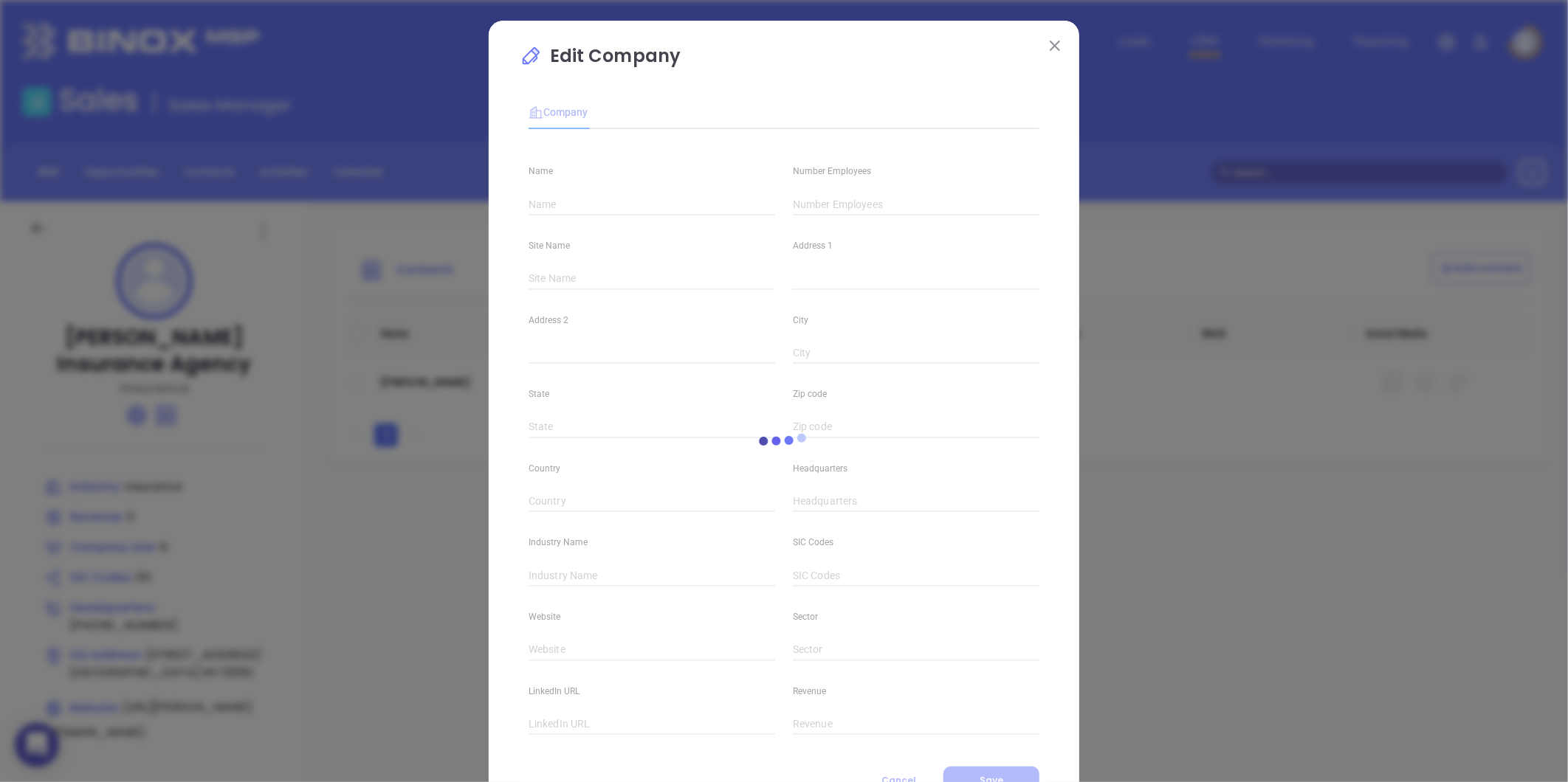
type input "Finance and Insurance"
type input "[DOMAIN_NAME][URL][PERSON_NAME][PERSON_NAME]"
type input "5"
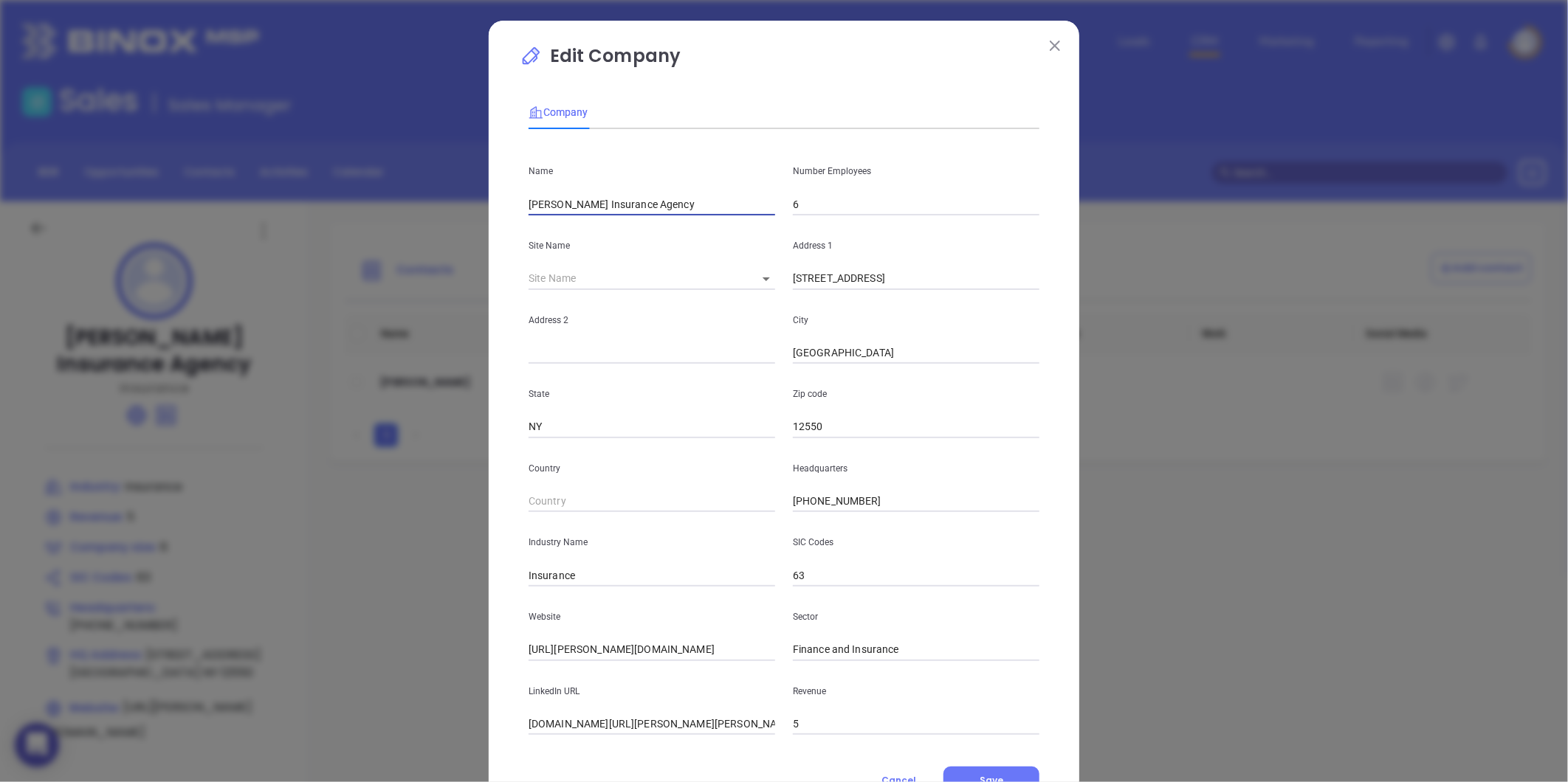
drag, startPoint x: 560, startPoint y: 199, endPoint x: 304, endPoint y: 230, distance: 257.9
click at [305, 230] on div "Edit Company Company Name [PERSON_NAME] Insurance Agency Number Employees 6 Sit…" at bounding box center [784, 391] width 1568 height 782
click at [685, 208] on input "[PERSON_NAME] Insurance Agency" at bounding box center [652, 204] width 246 height 22
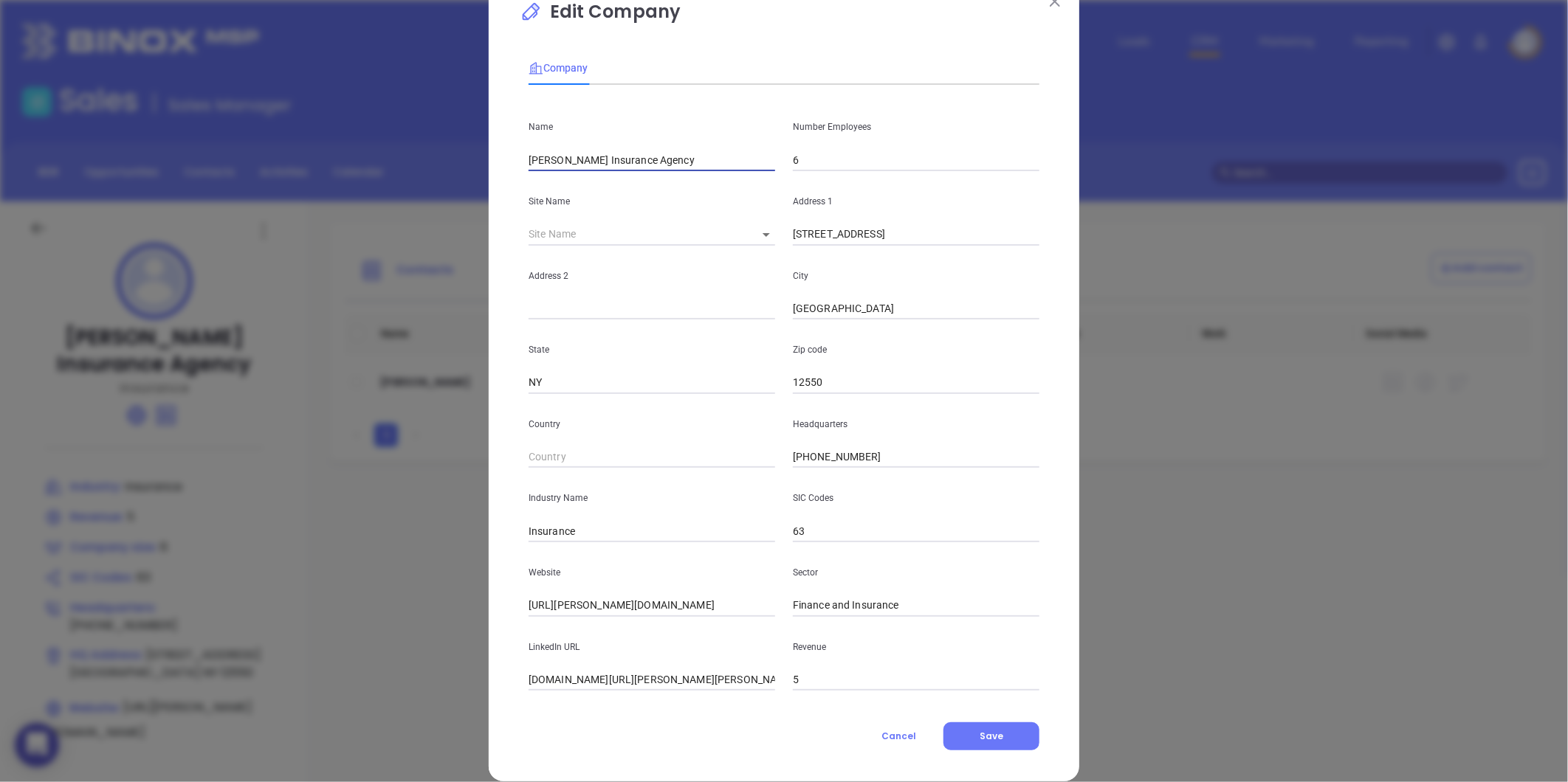
scroll to position [64, 0]
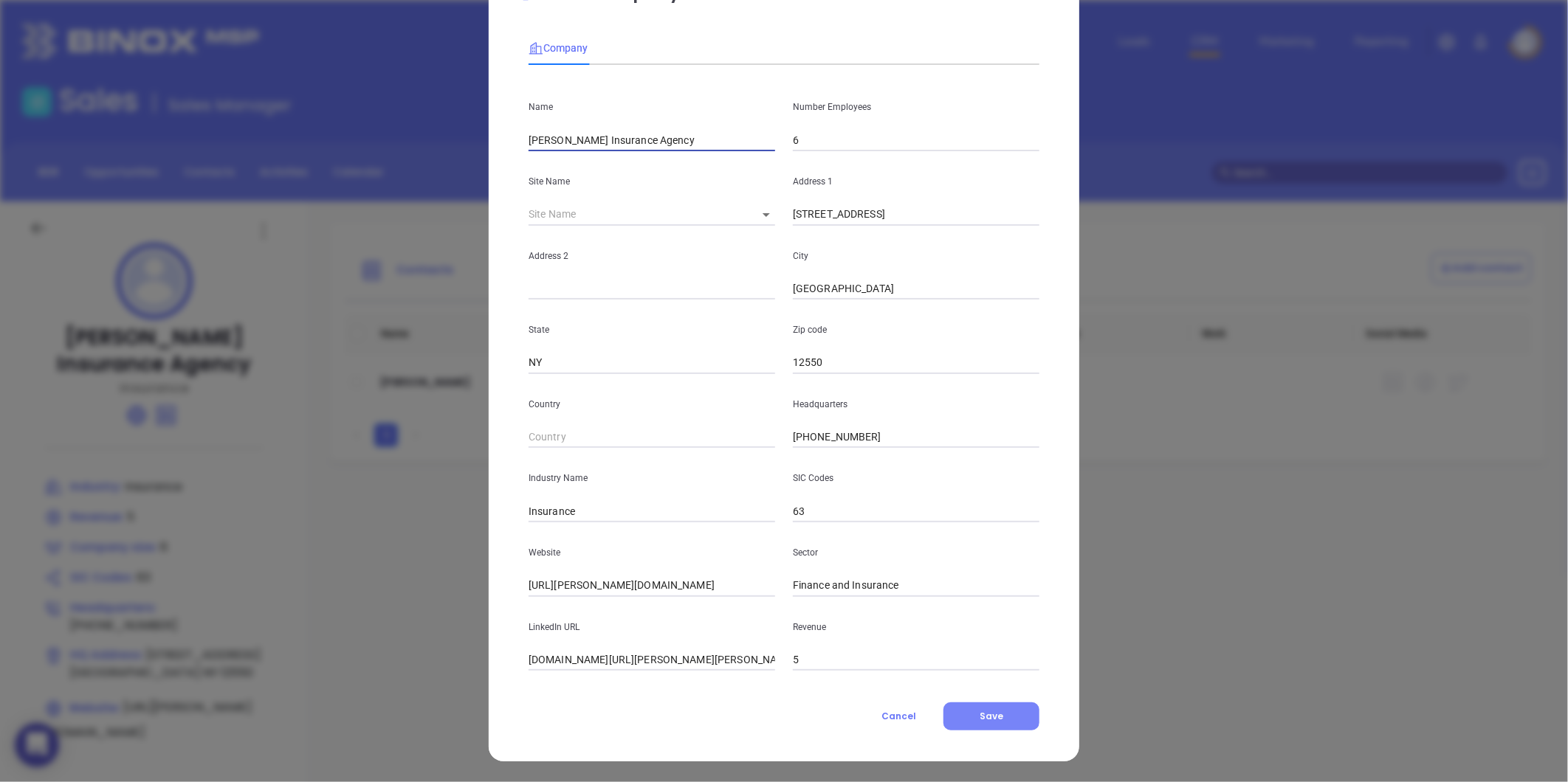
type input "[PERSON_NAME] Insurance Agency"
click at [972, 717] on button "Save" at bounding box center [991, 716] width 96 height 28
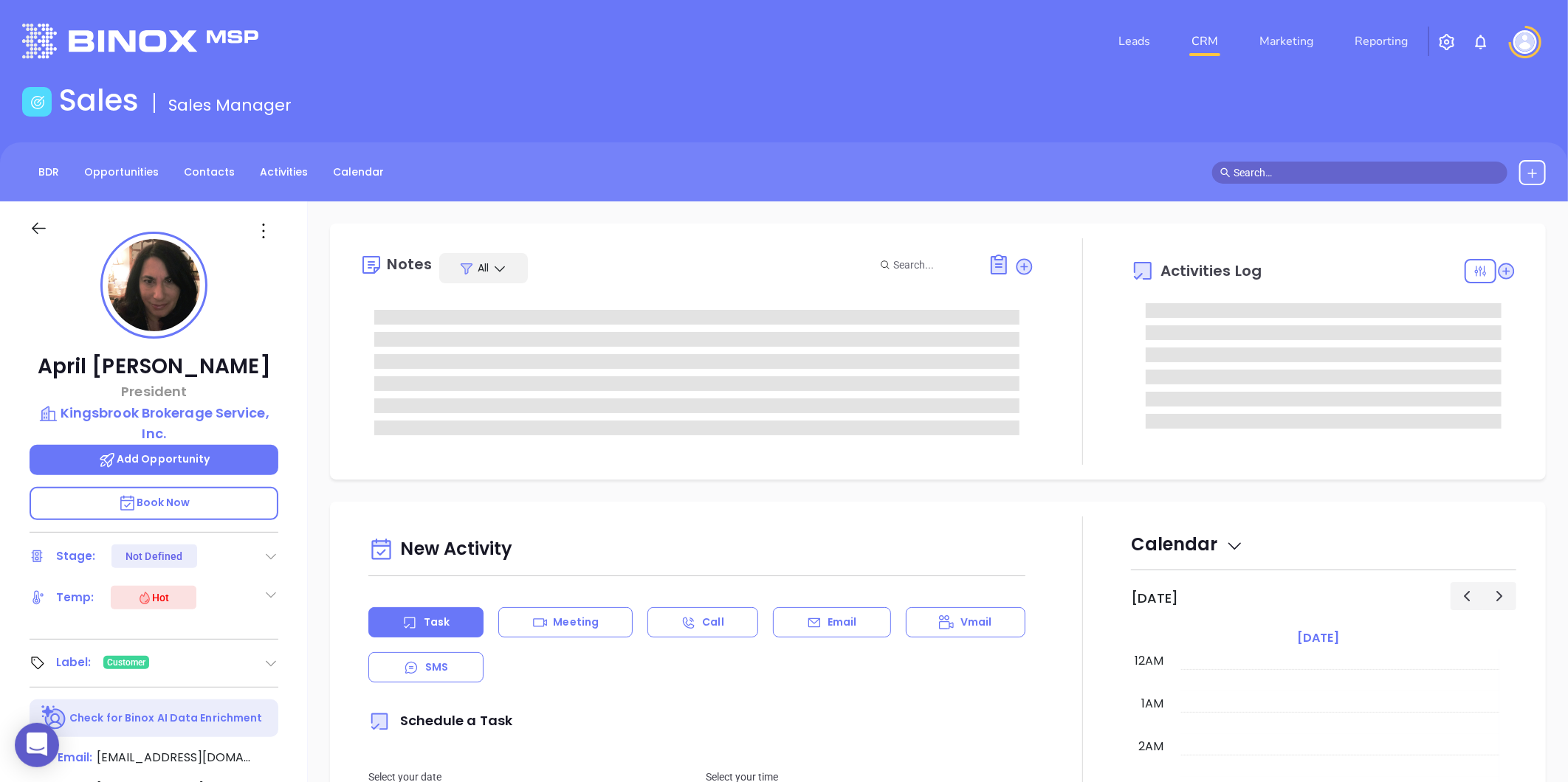
type input "[DATE]"
type input "[PERSON_NAME]"
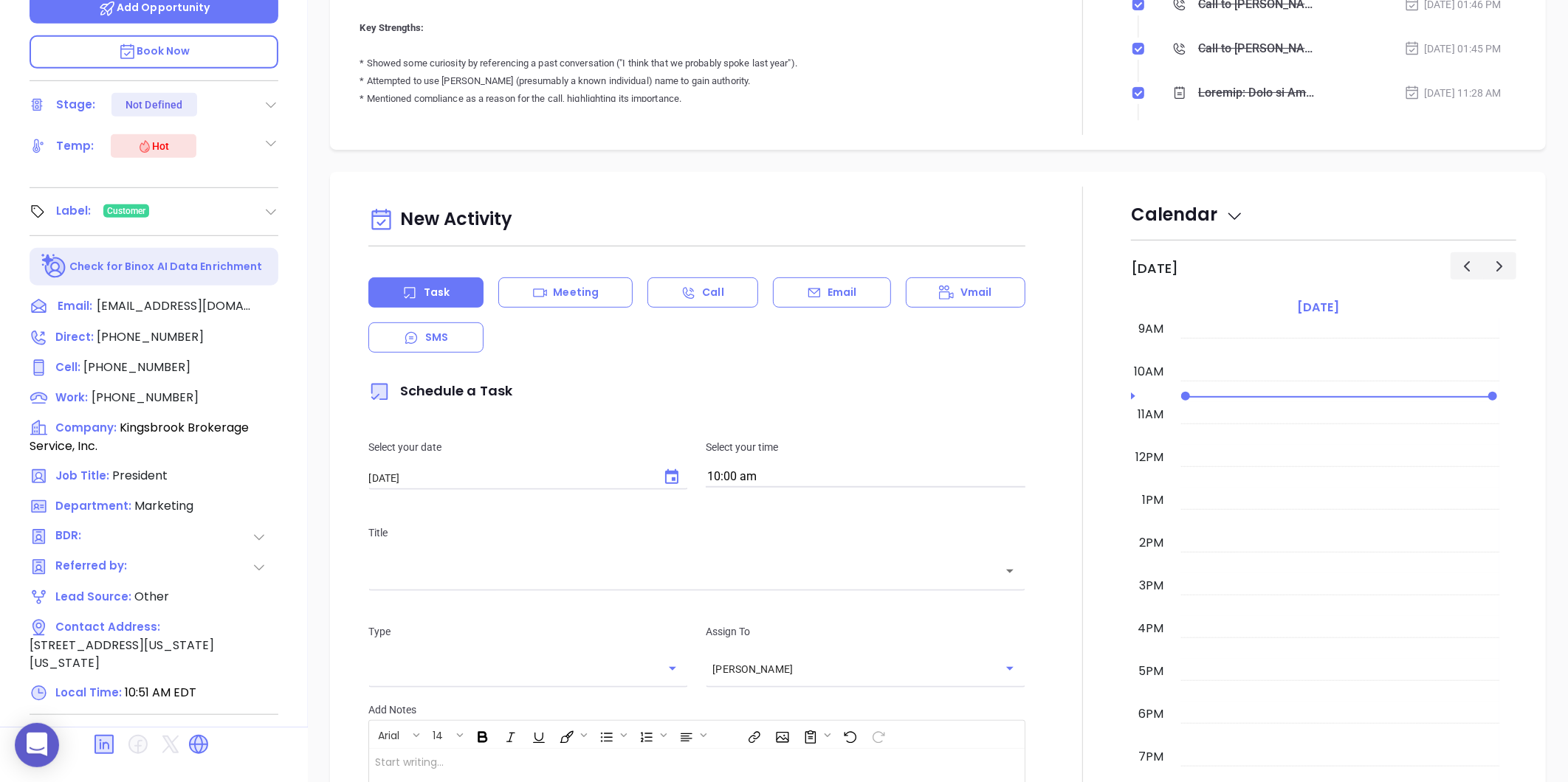
scroll to position [42, 0]
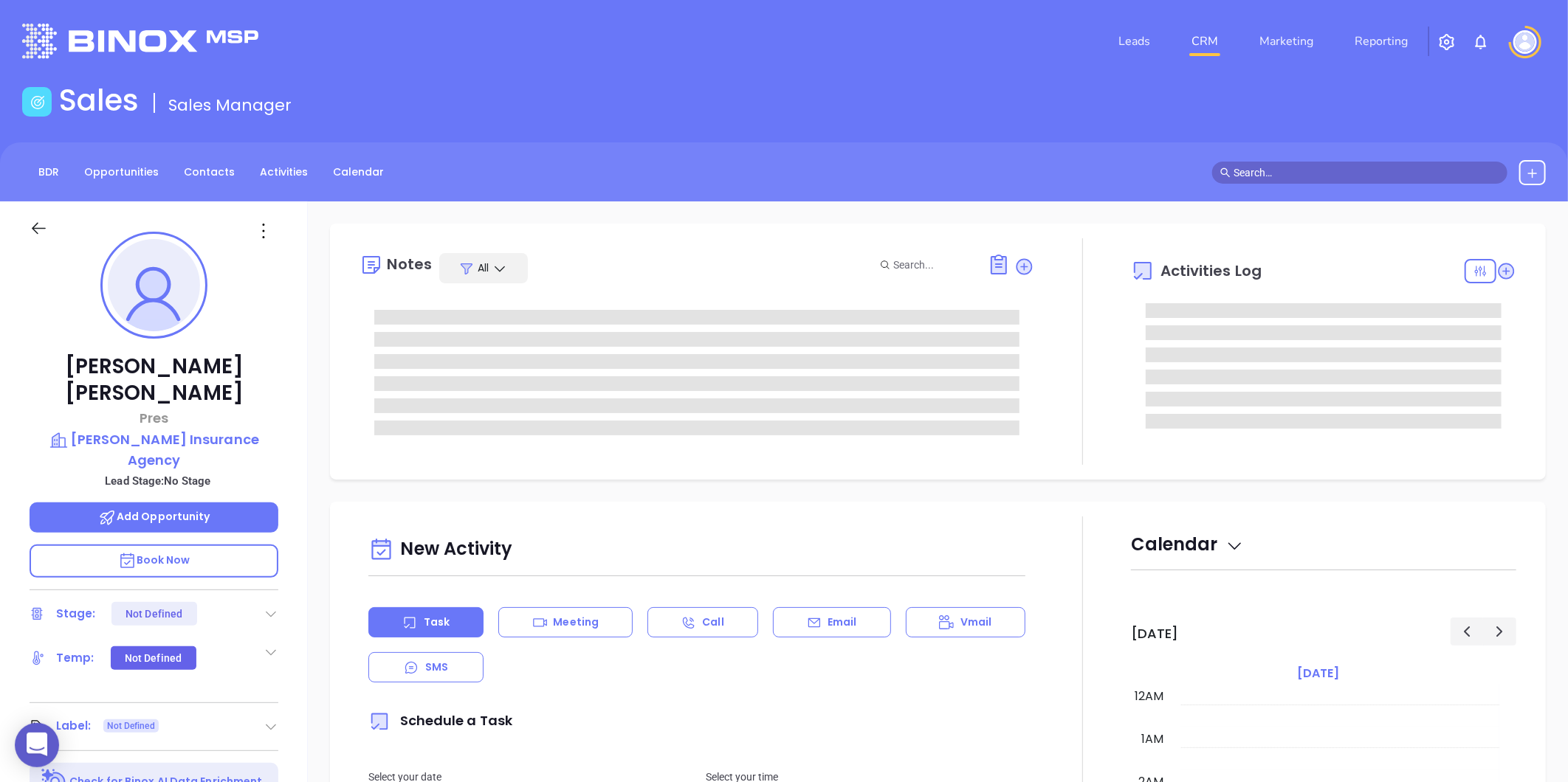
type input "10:00 am"
type input "[DATE]"
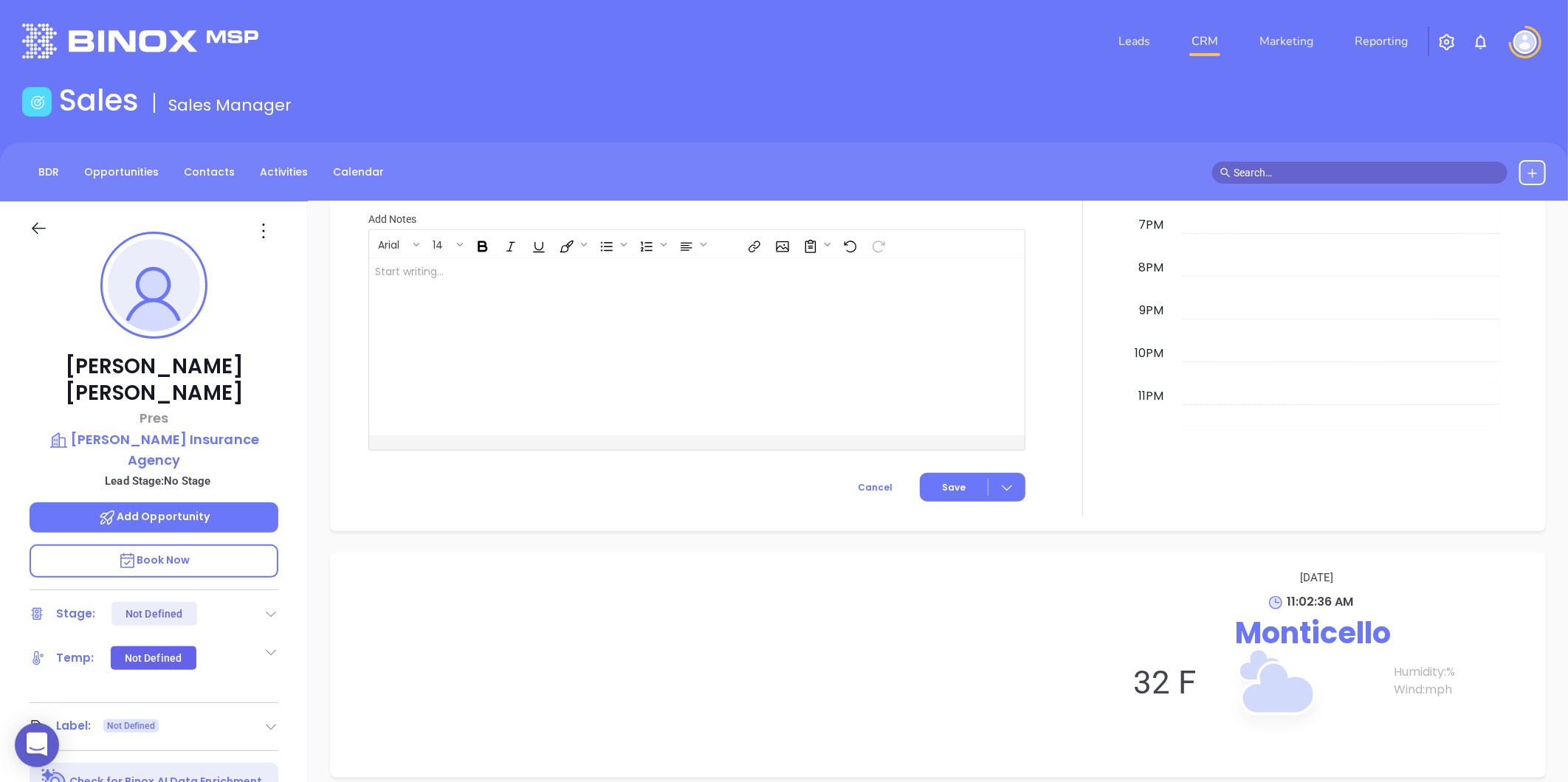
type input "[PERSON_NAME]"
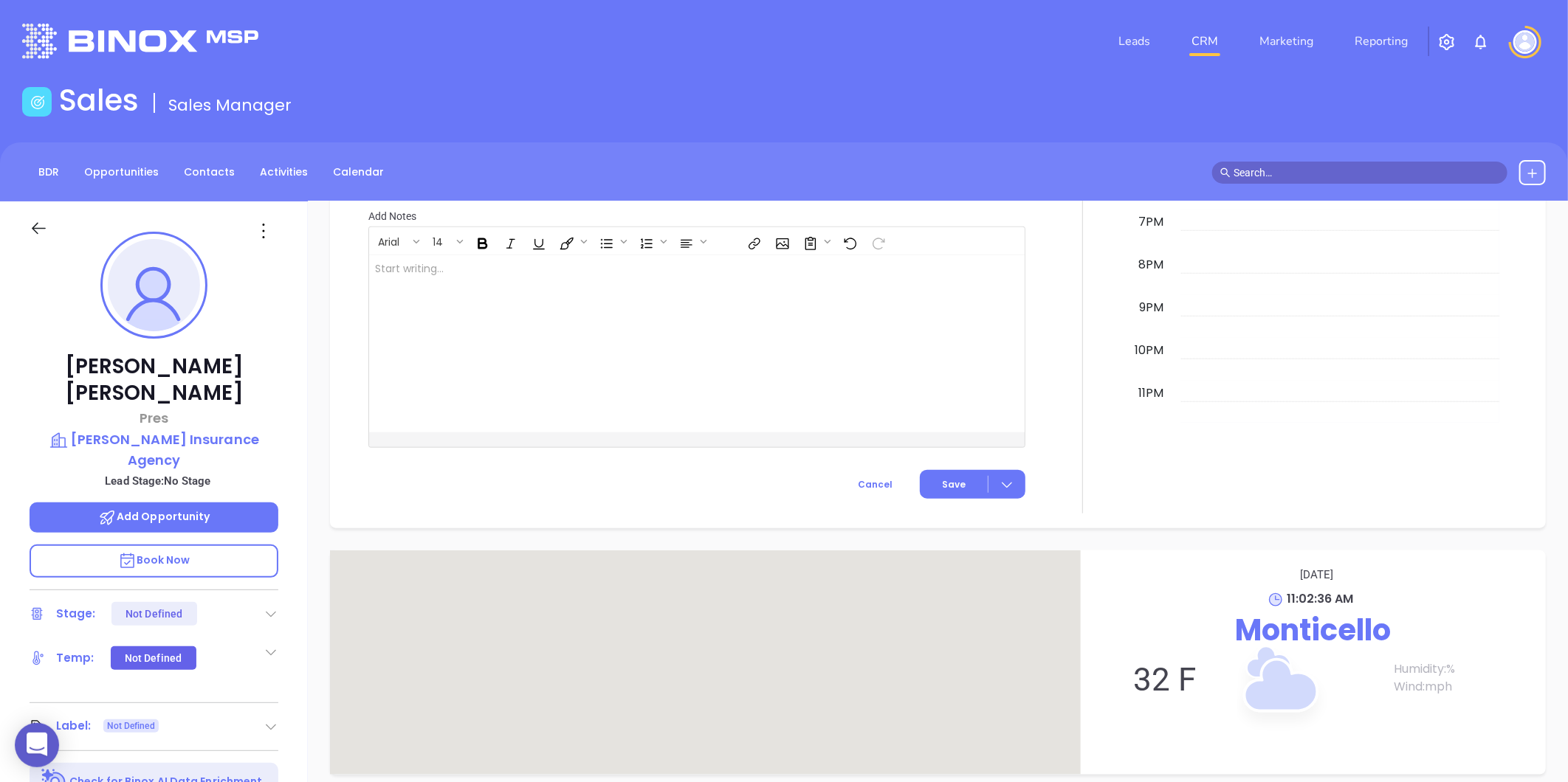
scroll to position [452, 0]
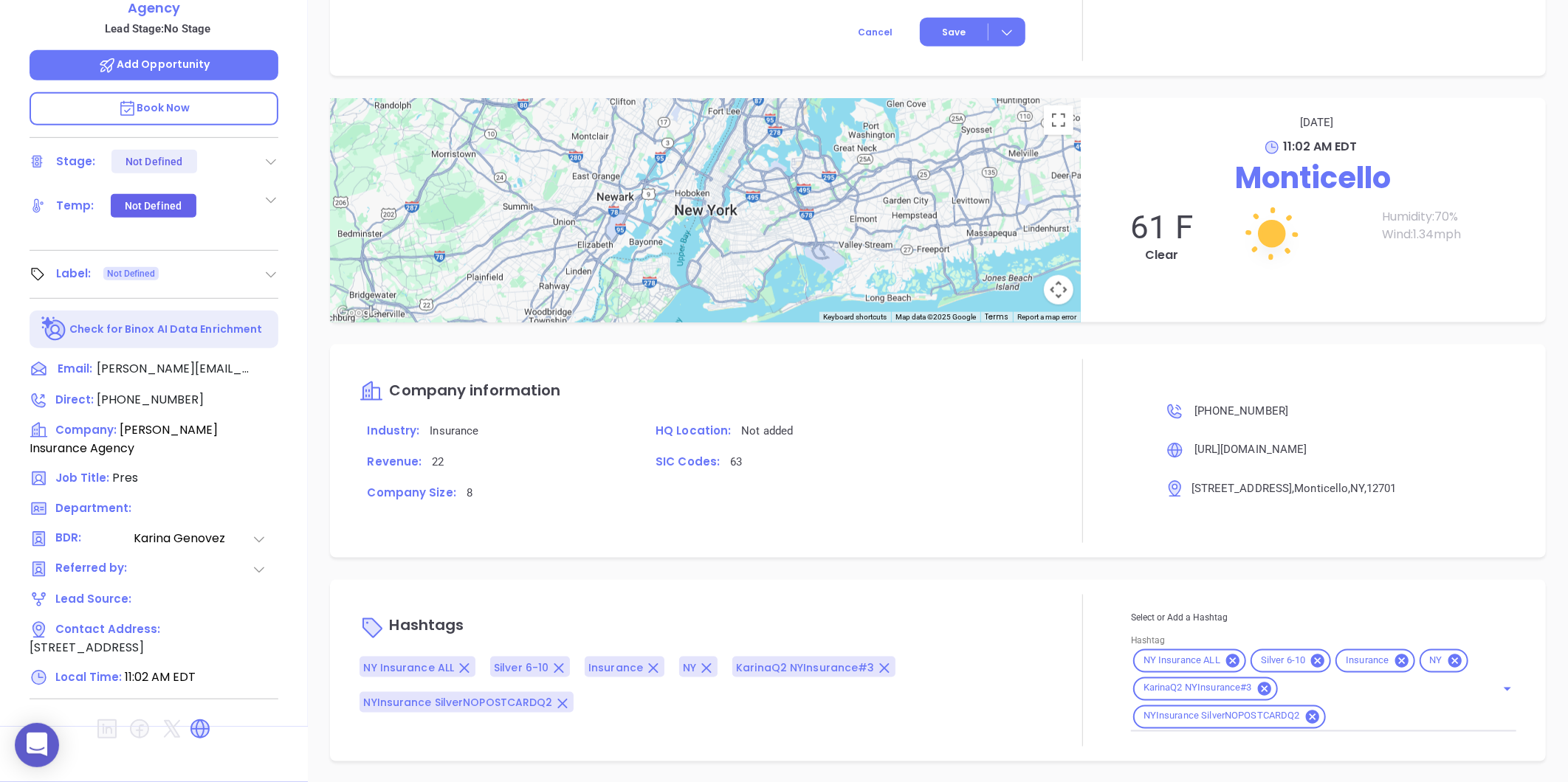
click at [1355, 704] on div "NY Insurance ALL Silver 6-10 Insurance NY KarinaQ2 NYInsurance#3 NYInsurance Si…" at bounding box center [1323, 689] width 386 height 85
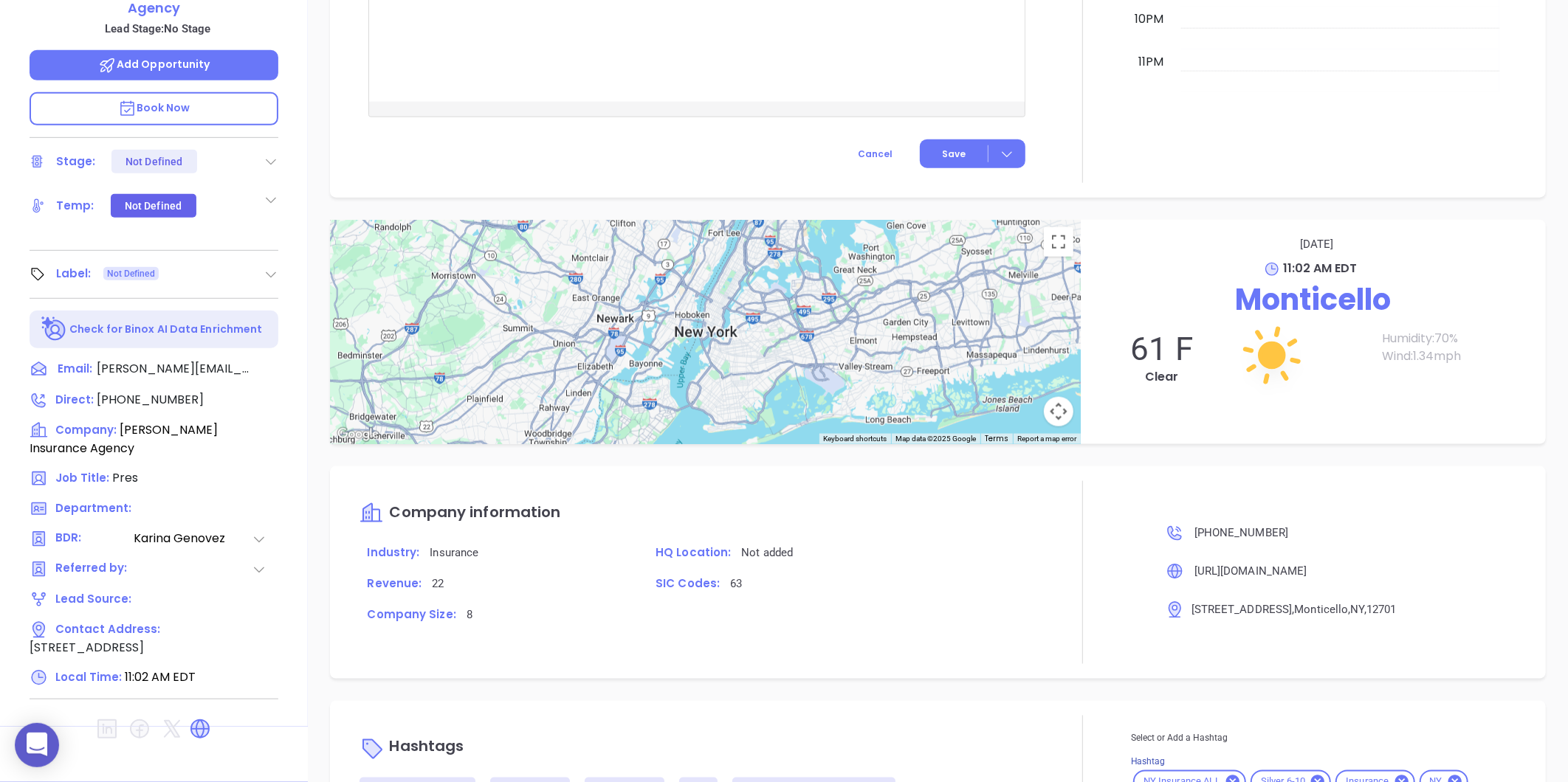
scroll to position [945, 0]
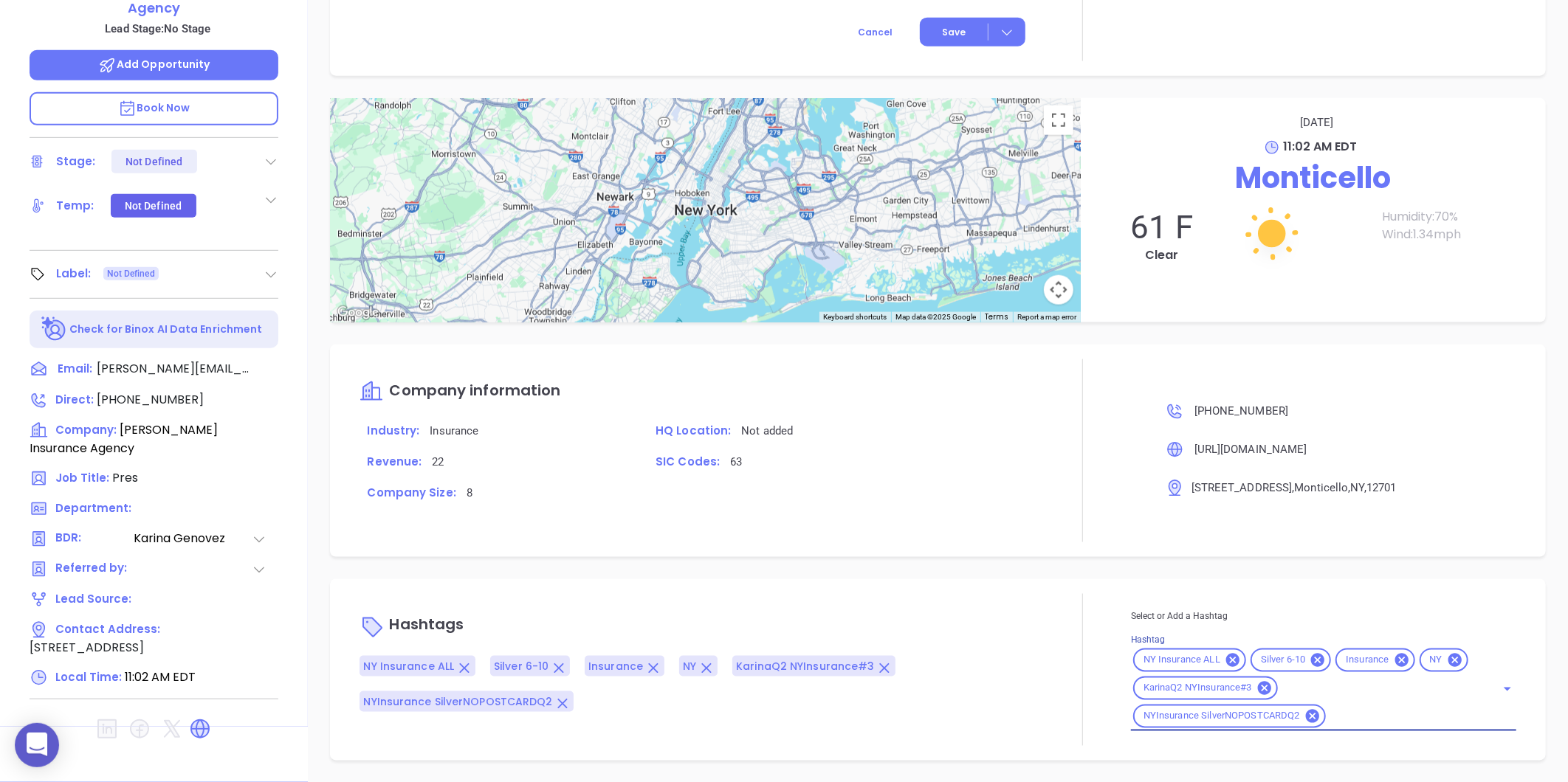
click at [1174, 633] on div "Hashtag NY Insurance ALL Silver 6-10 Insurance NY KarinaQ2 NYInsurance#3 NYInsu…" at bounding box center [1323, 682] width 386 height 99
type input "x"
type input "extr"
click at [1178, 756] on li "Extra Contact" at bounding box center [1322, 753] width 382 height 26
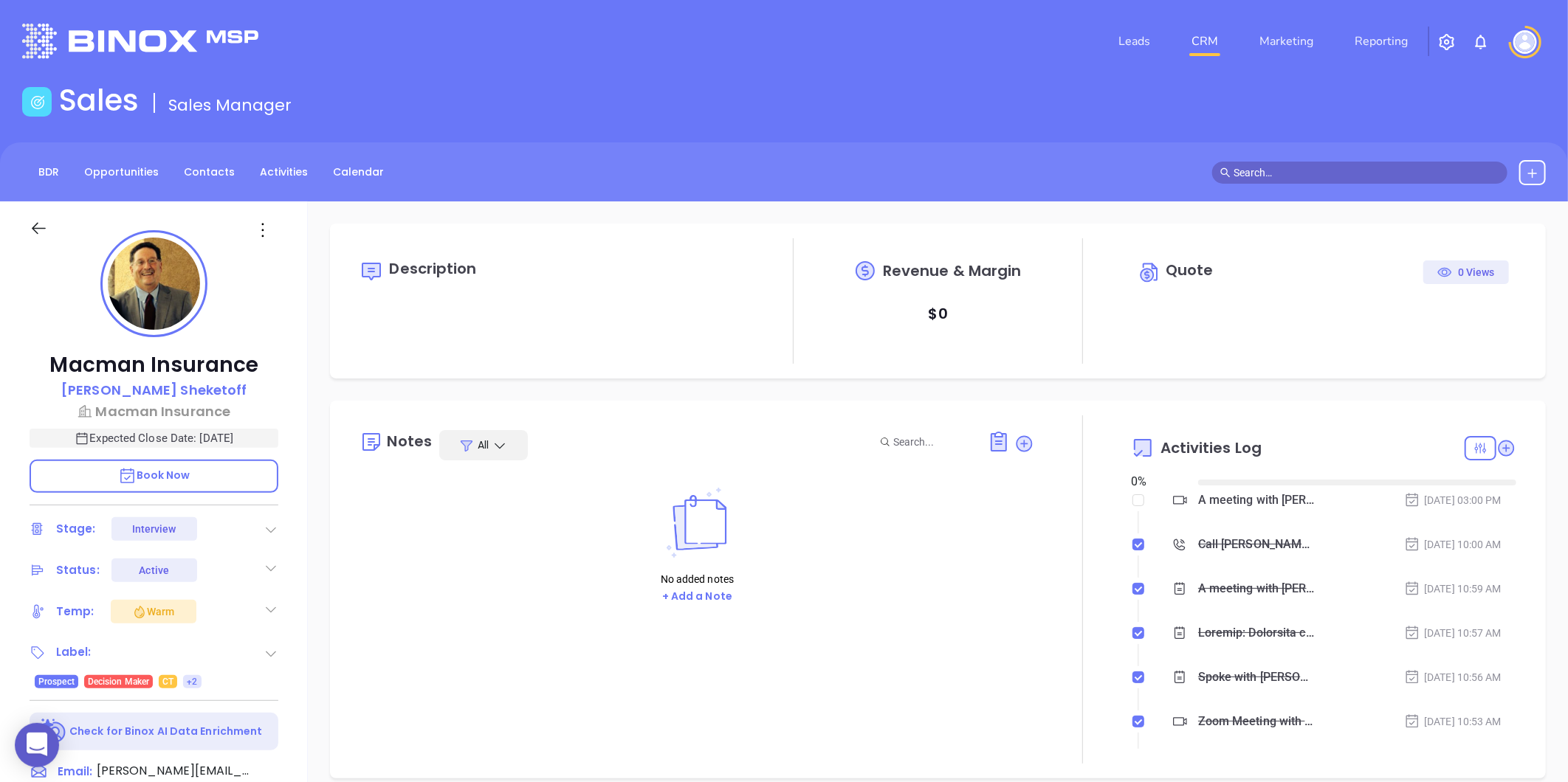
type input "[DATE]"
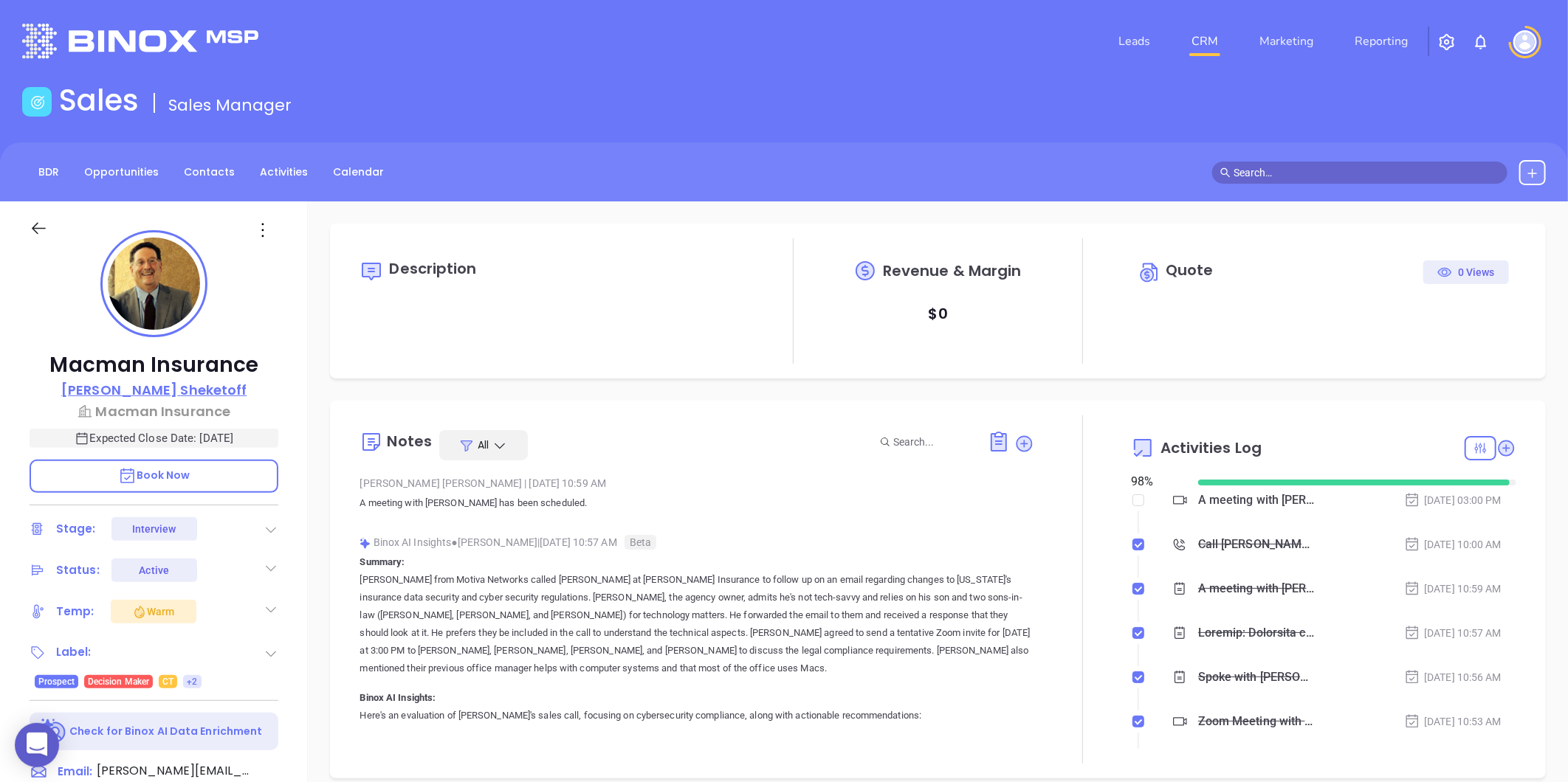
type input "[PERSON_NAME]"
click at [187, 405] on p "Macman Insurance" at bounding box center [153, 411] width 249 height 20
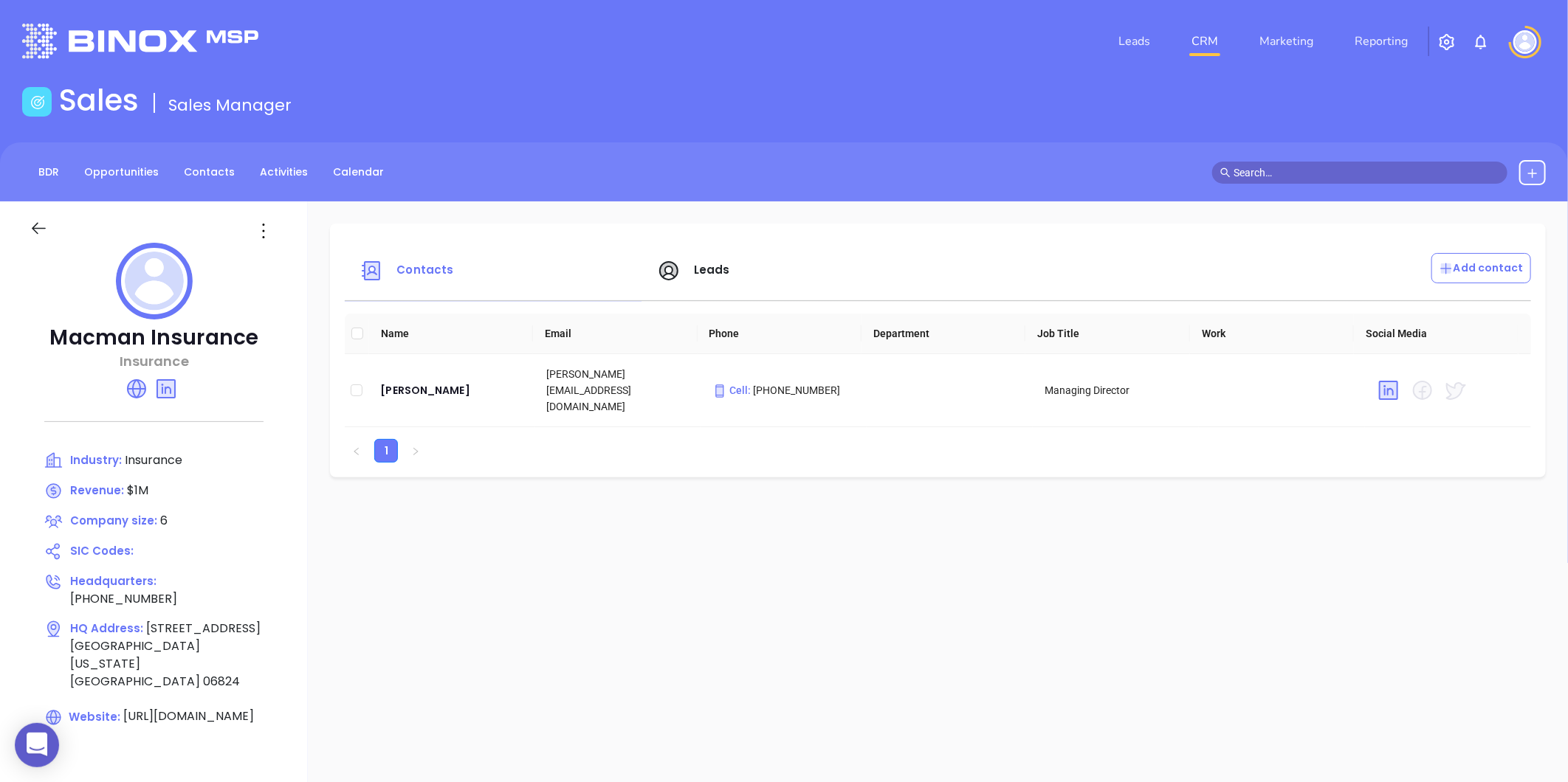
click at [700, 262] on span "Leads" at bounding box center [712, 269] width 36 height 15
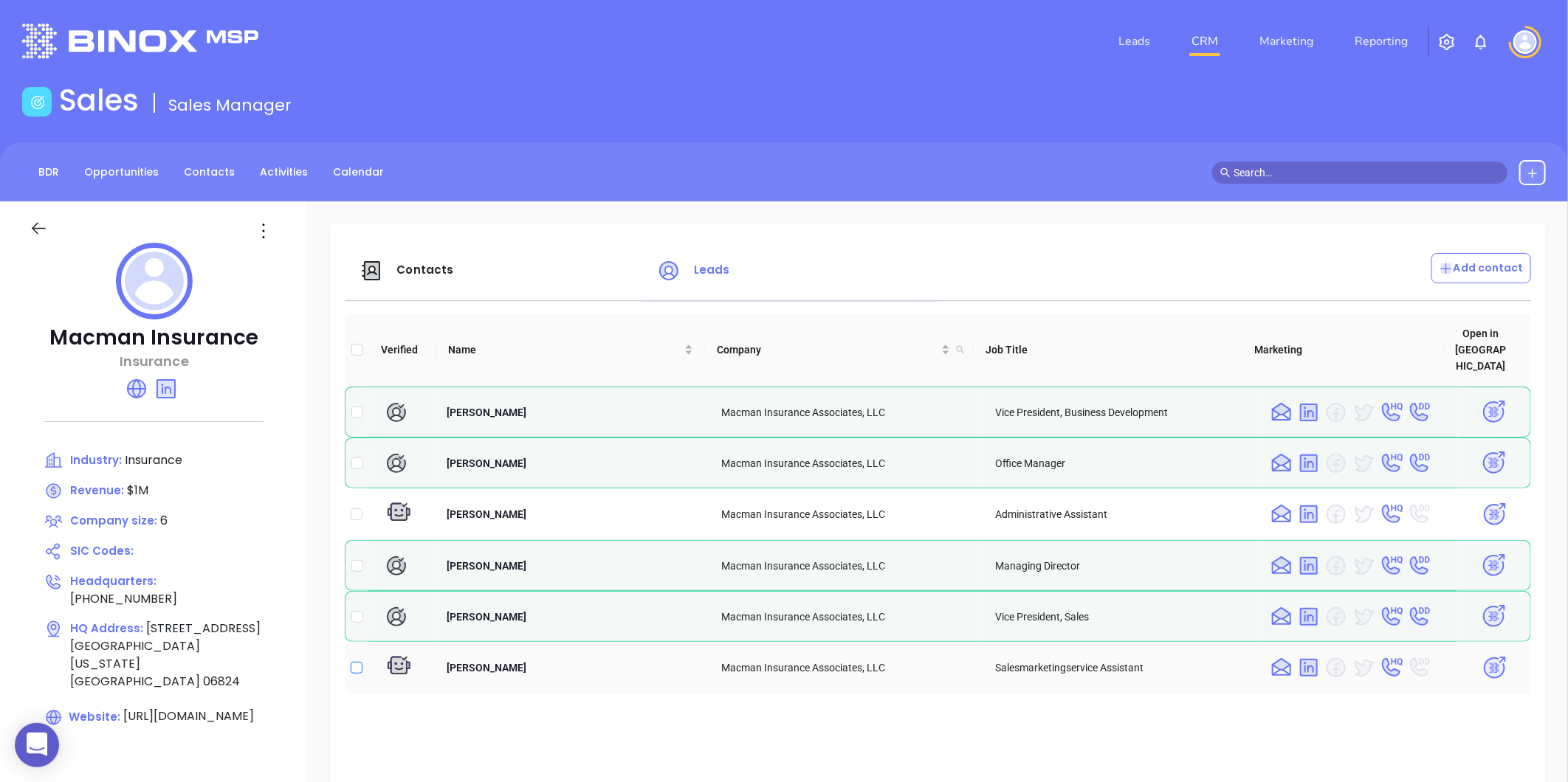
click at [355, 662] on input "checkbox" at bounding box center [356, 668] width 12 height 12
checkbox input "true"
drag, startPoint x: 359, startPoint y: 396, endPoint x: 453, endPoint y: 413, distance: 95.5
click at [359, 406] on input "checkbox" at bounding box center [357, 412] width 12 height 12
checkbox input "true"
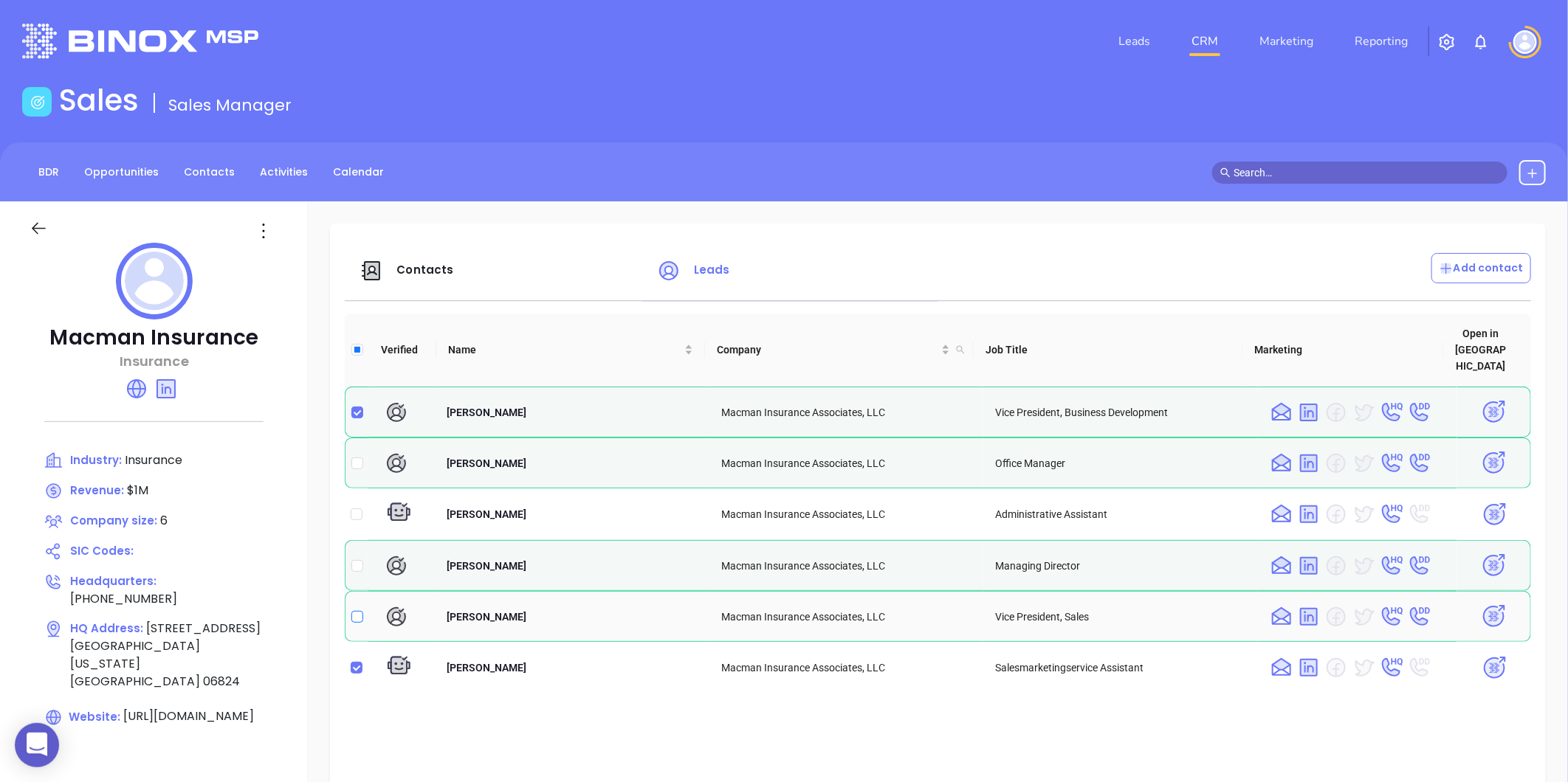
click at [360, 611] on input "checkbox" at bounding box center [357, 617] width 12 height 12
checkbox input "true"
click at [1481, 655] on img at bounding box center [1494, 668] width 25 height 25
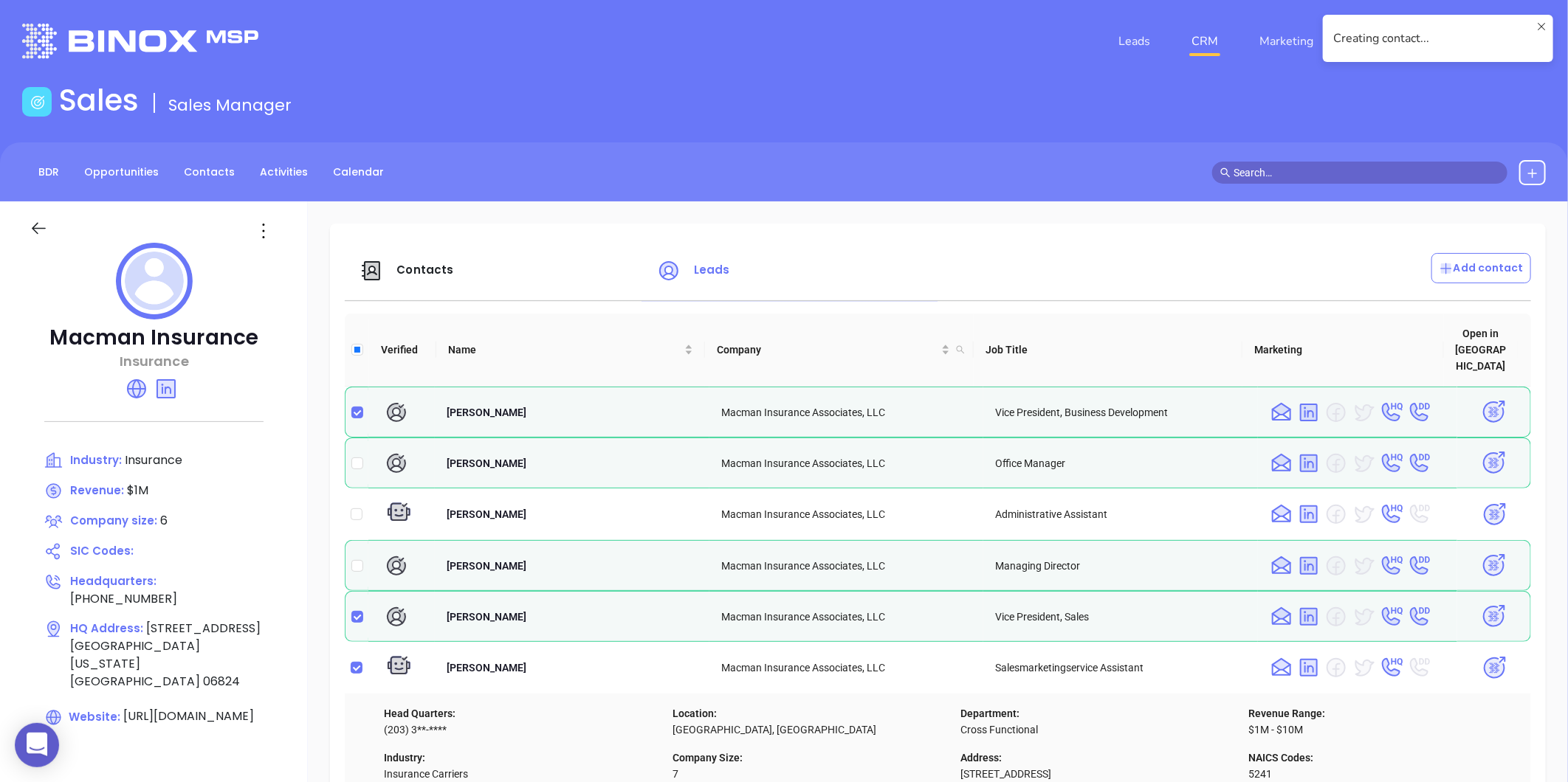
click at [1481, 603] on img at bounding box center [1493, 616] width 25 height 25
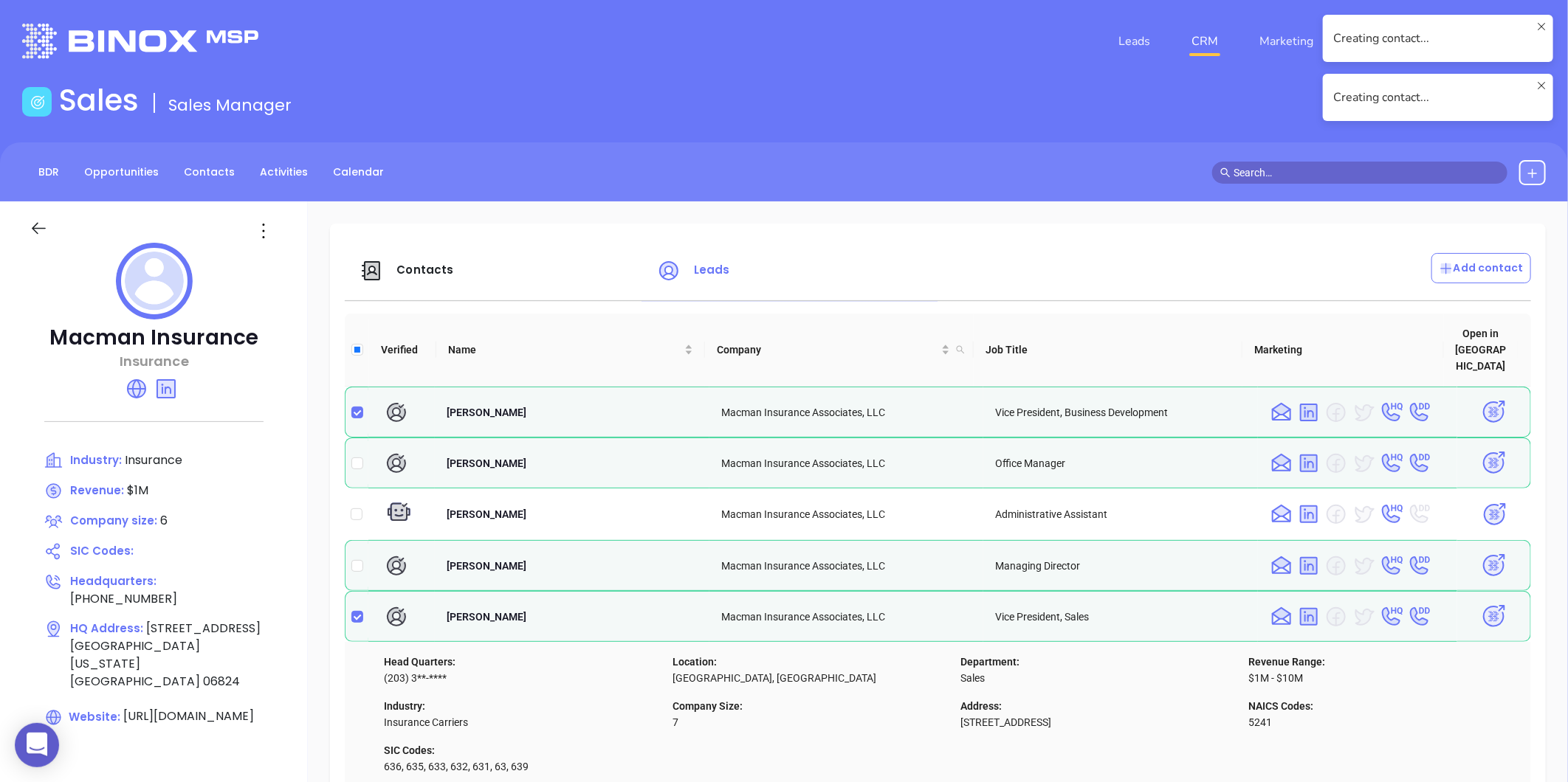
click at [1481, 399] on img at bounding box center [1493, 412] width 25 height 25
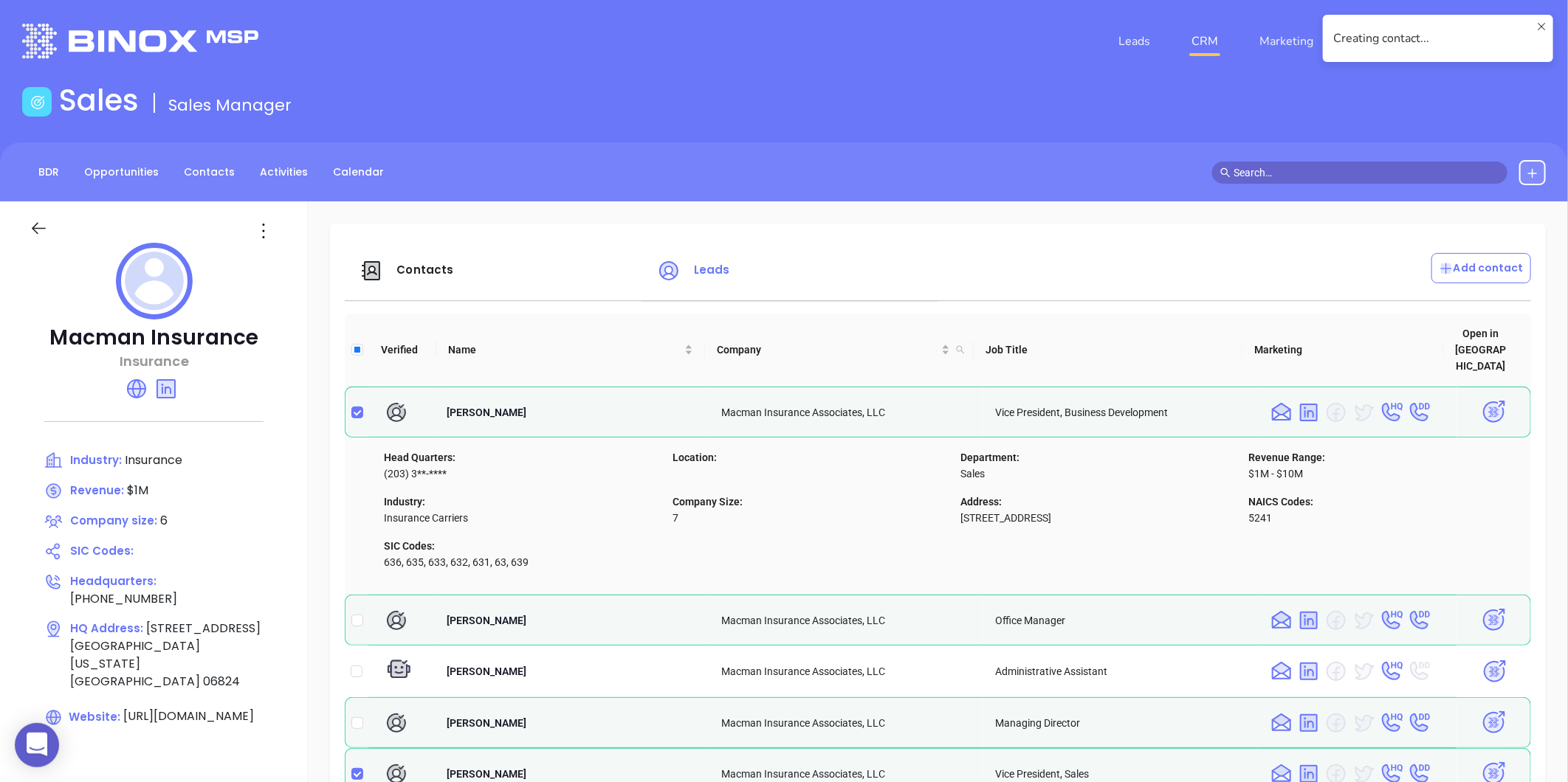
click at [426, 266] on span "Contacts" at bounding box center [424, 269] width 56 height 15
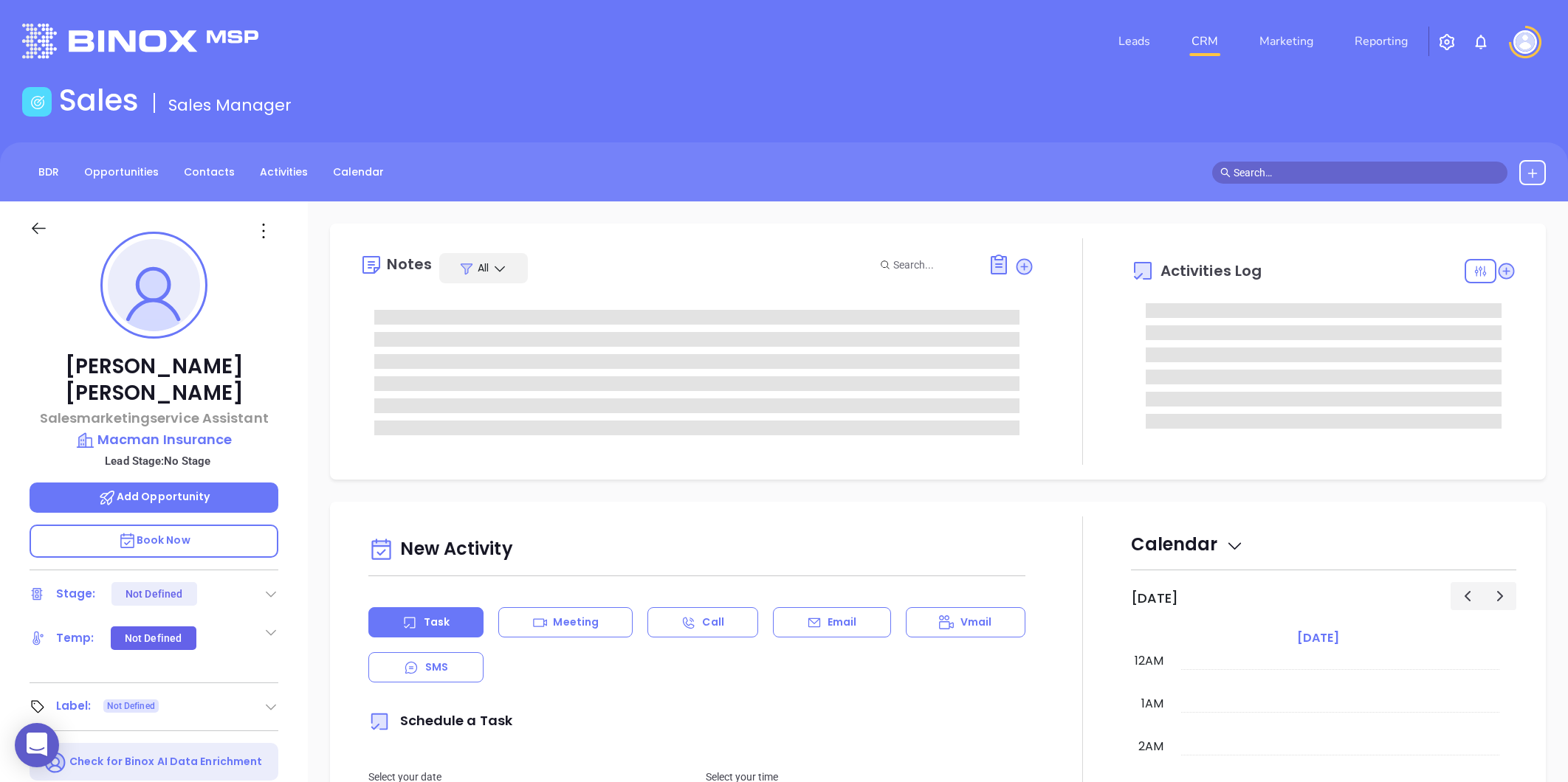
type input "[PERSON_NAME]"
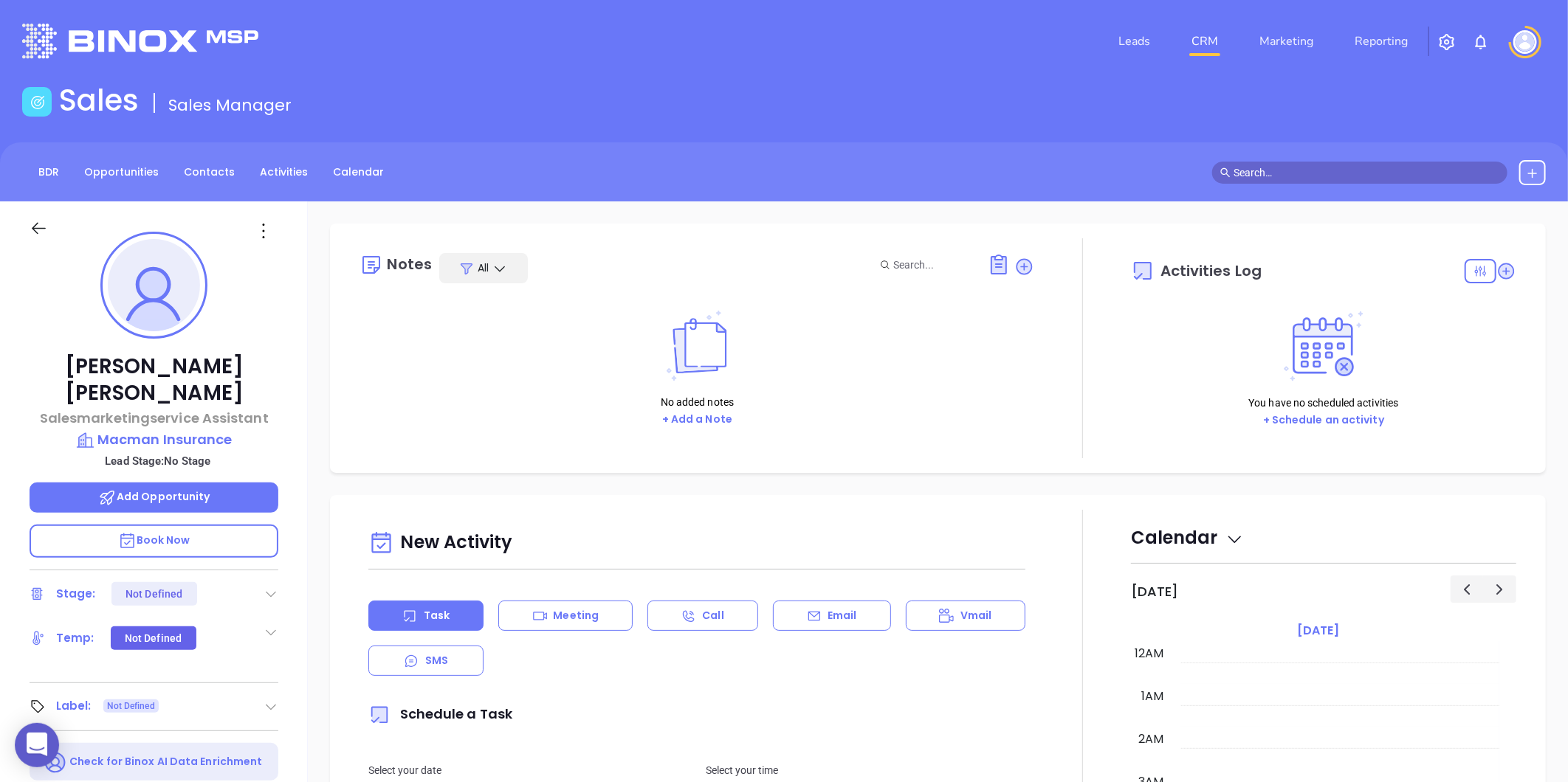
scroll to position [428, 0]
click at [261, 226] on icon at bounding box center [264, 231] width 24 height 24
click at [296, 384] on div "Edit" at bounding box center [336, 389] width 145 height 16
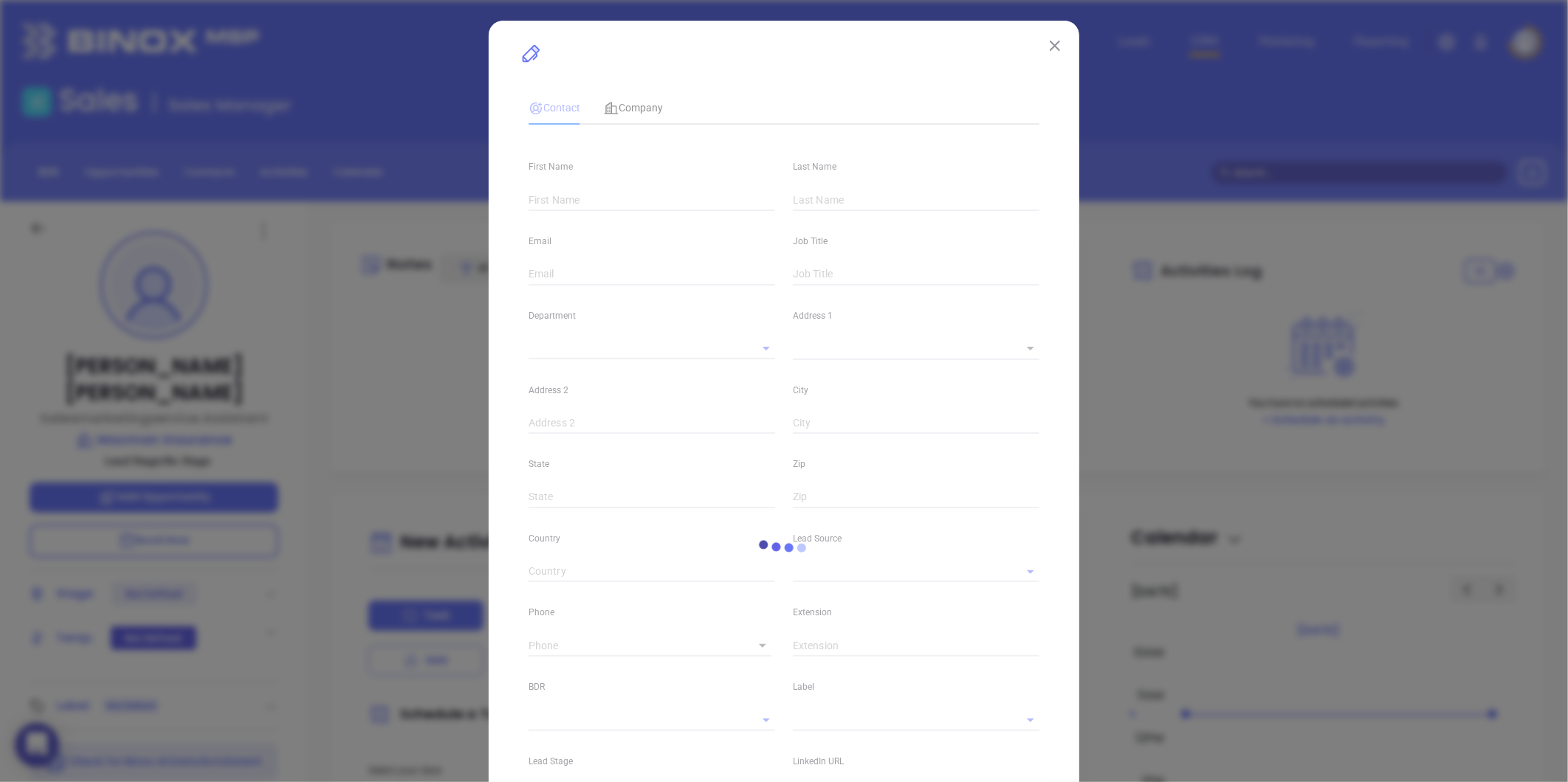
type input "[PERSON_NAME]"
type input "[PERSON_NAME][EMAIL_ADDRESS][DOMAIN_NAME]"
type input "Salesmarketingservice Assistant"
type textarea "[STREET_ADDRESS]"
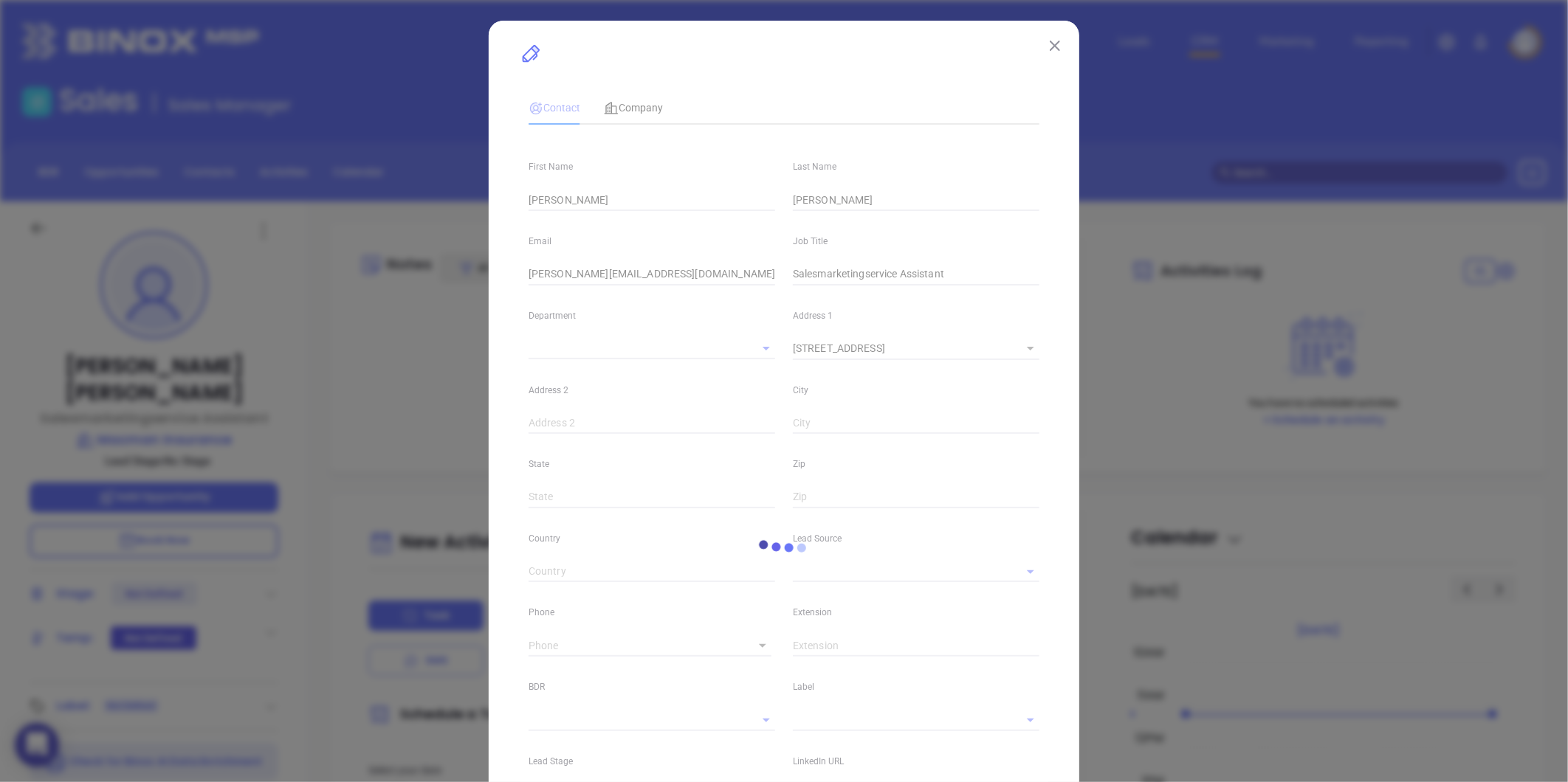
type input "1"
type input "[GEOGRAPHIC_DATA]"
type input "[US_STATE]"
type input "06824"
type input "[GEOGRAPHIC_DATA]"
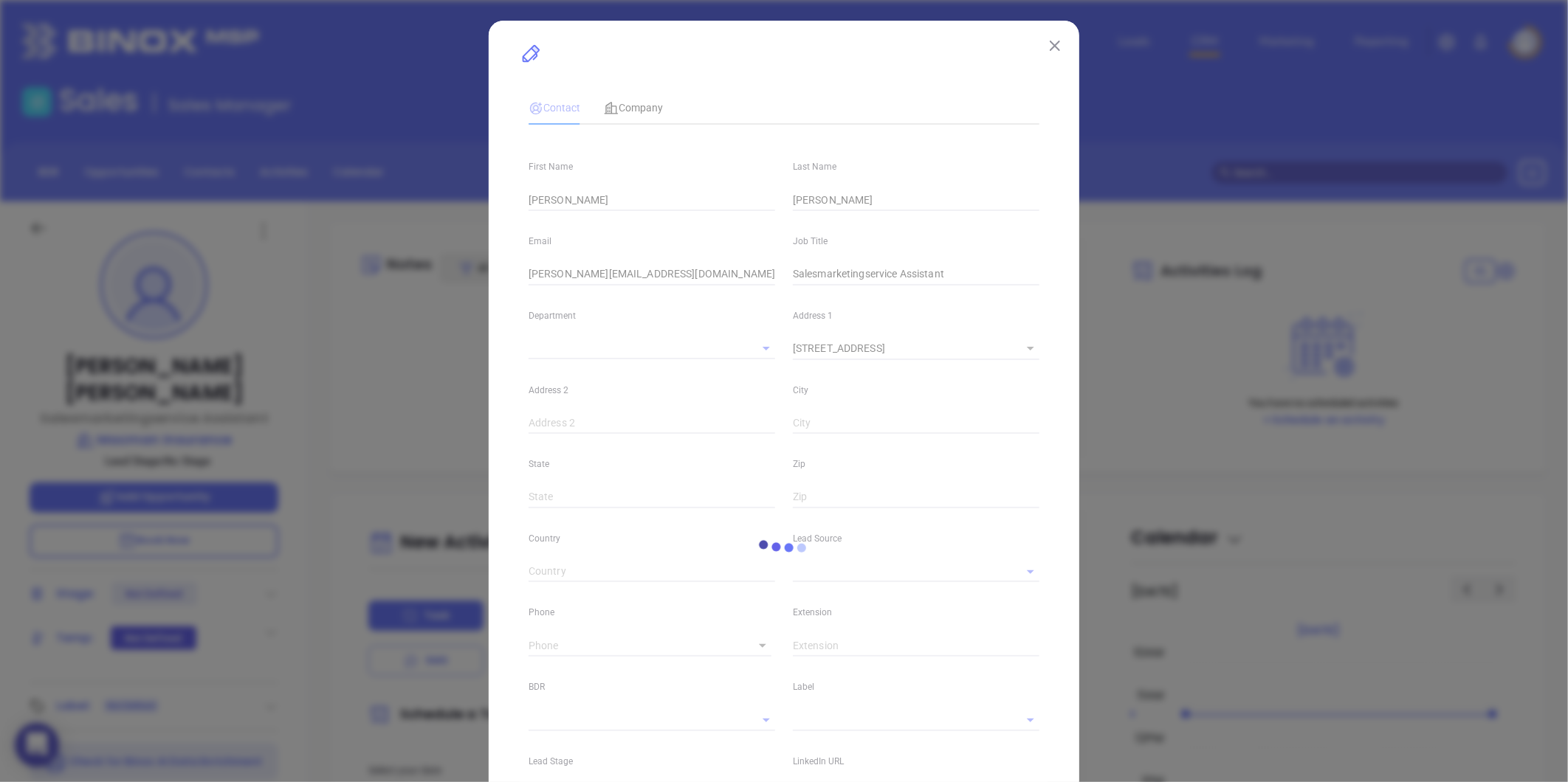
type input "[DOMAIN_NAME][URL]"
type input "[PHONE_NUMBER]"
type input "1"
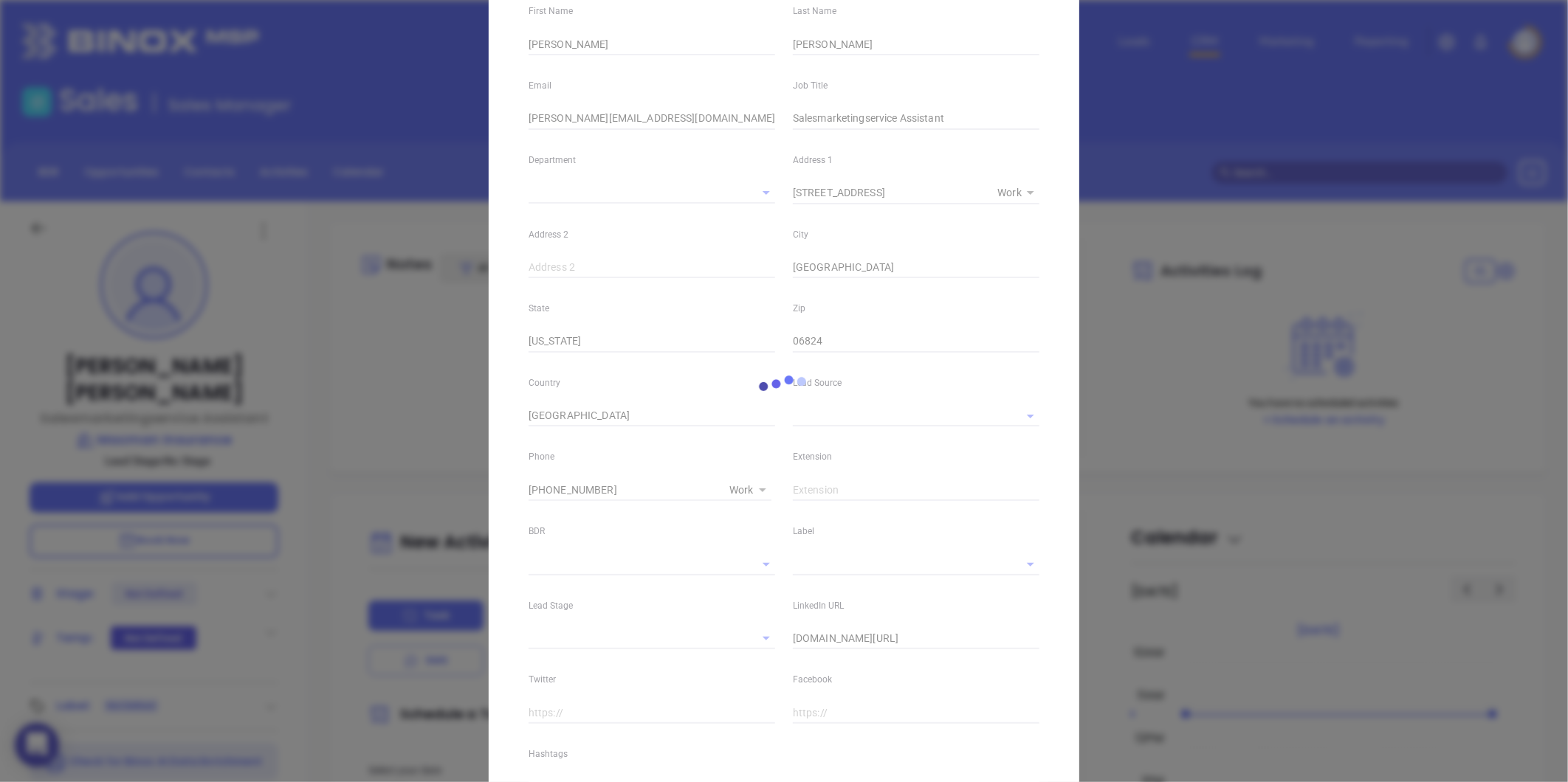
scroll to position [164, 0]
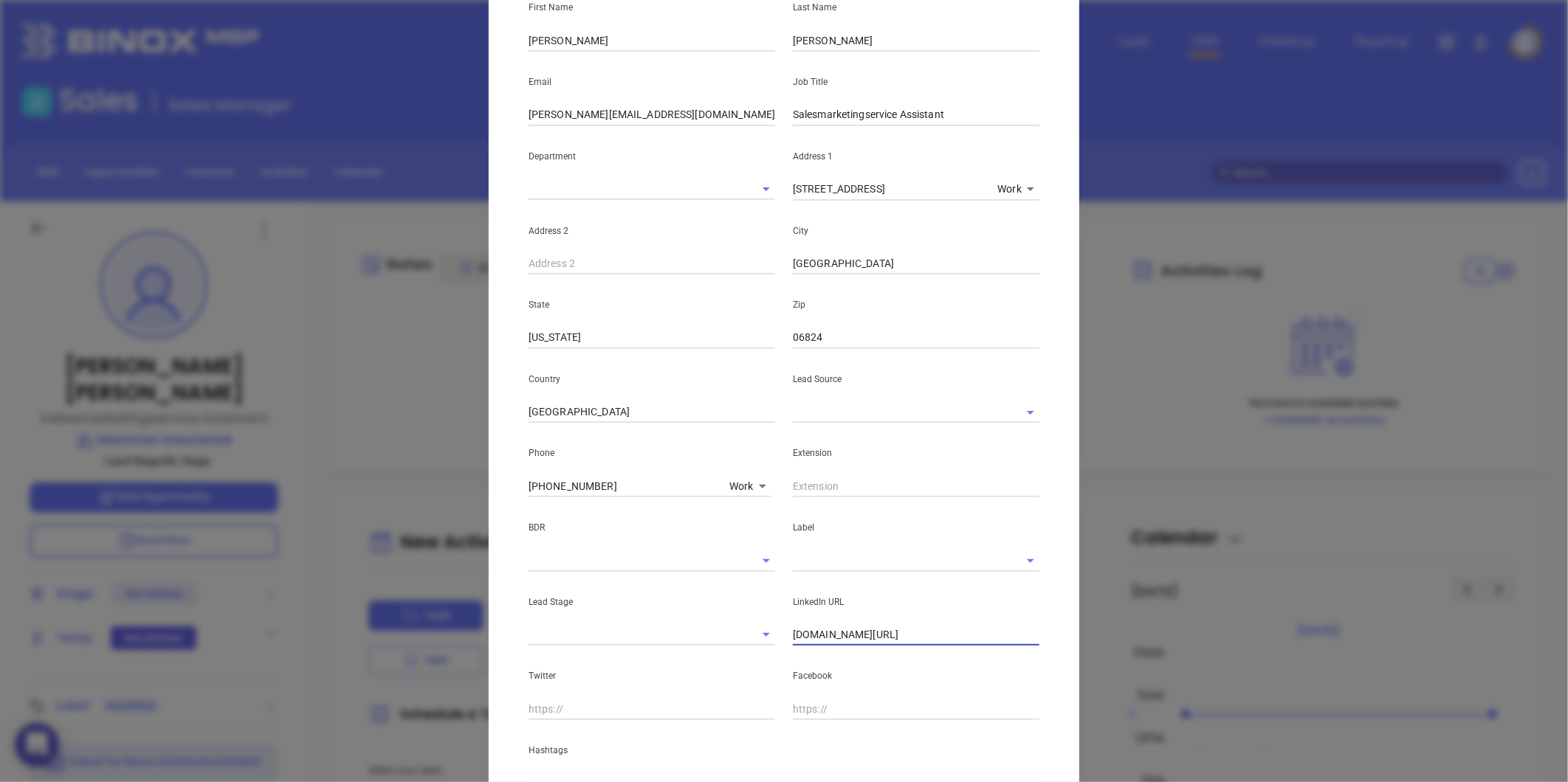
drag, startPoint x: 915, startPoint y: 637, endPoint x: 689, endPoint y: 664, distance: 227.6
click at [689, 663] on div "First Name [PERSON_NAME] Last Name [PERSON_NAME] Email [PERSON_NAME][EMAIL_ADDR…" at bounding box center [784, 385] width 510 height 817
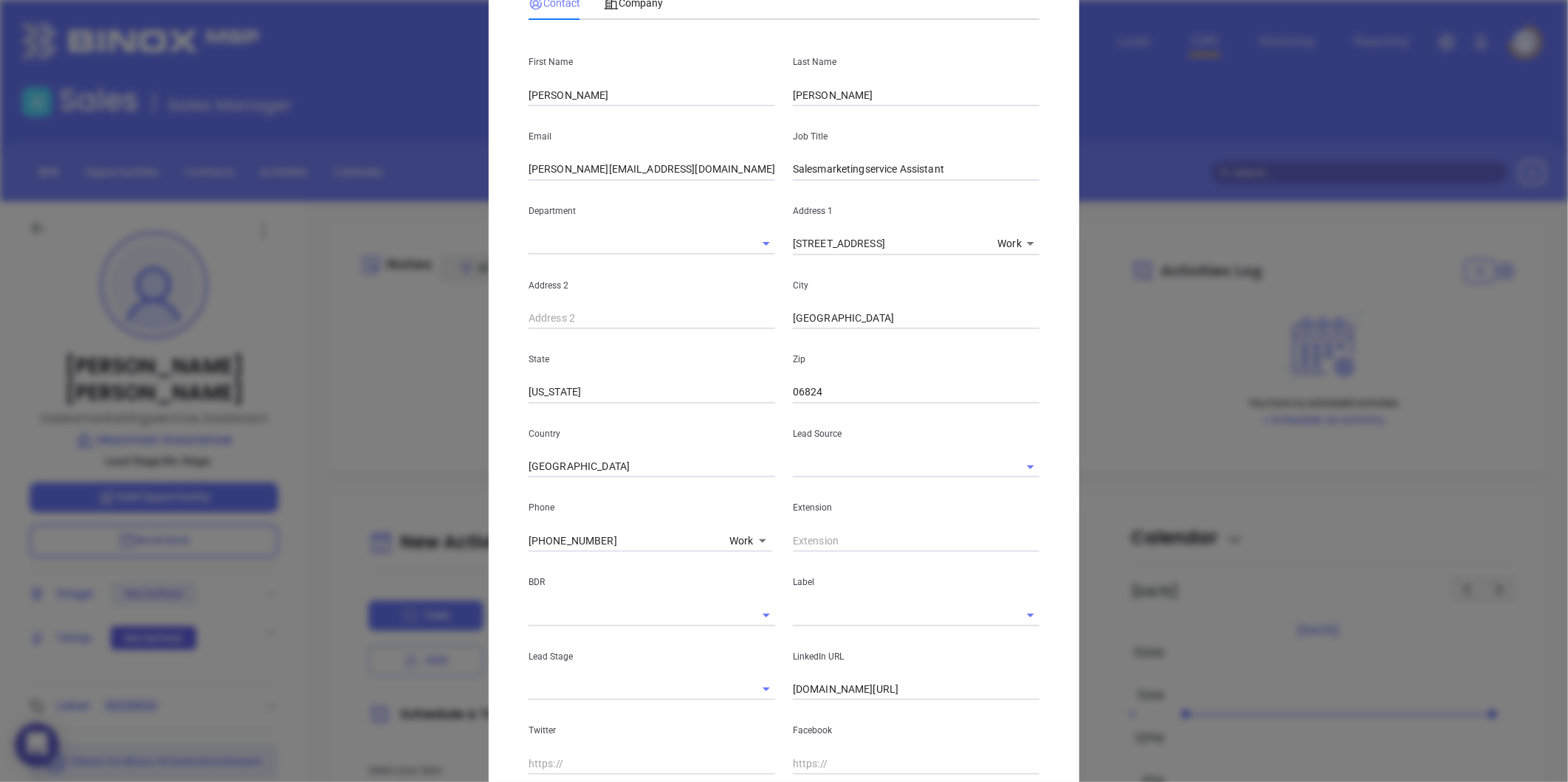
scroll to position [82, 0]
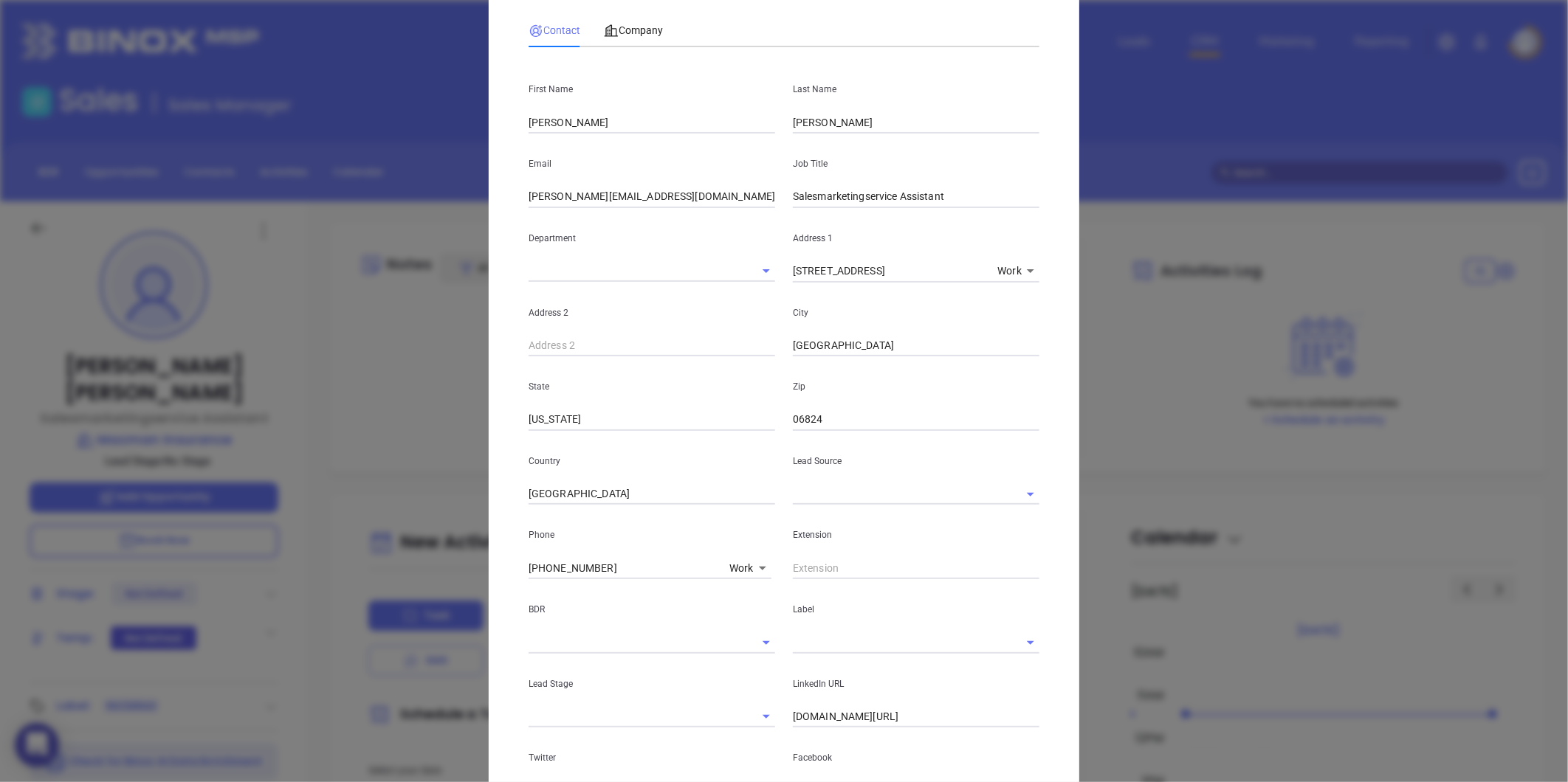
drag, startPoint x: 819, startPoint y: 200, endPoint x: 829, endPoint y: 197, distance: 10.4
click at [819, 200] on input "Salesmarketingservice Assistant" at bounding box center [916, 197] width 246 height 22
type input "Sales and Marketing Service Assistant"
click at [816, 497] on input "text" at bounding box center [895, 494] width 205 height 21
click at [849, 527] on li "Binox" at bounding box center [916, 526] width 246 height 26
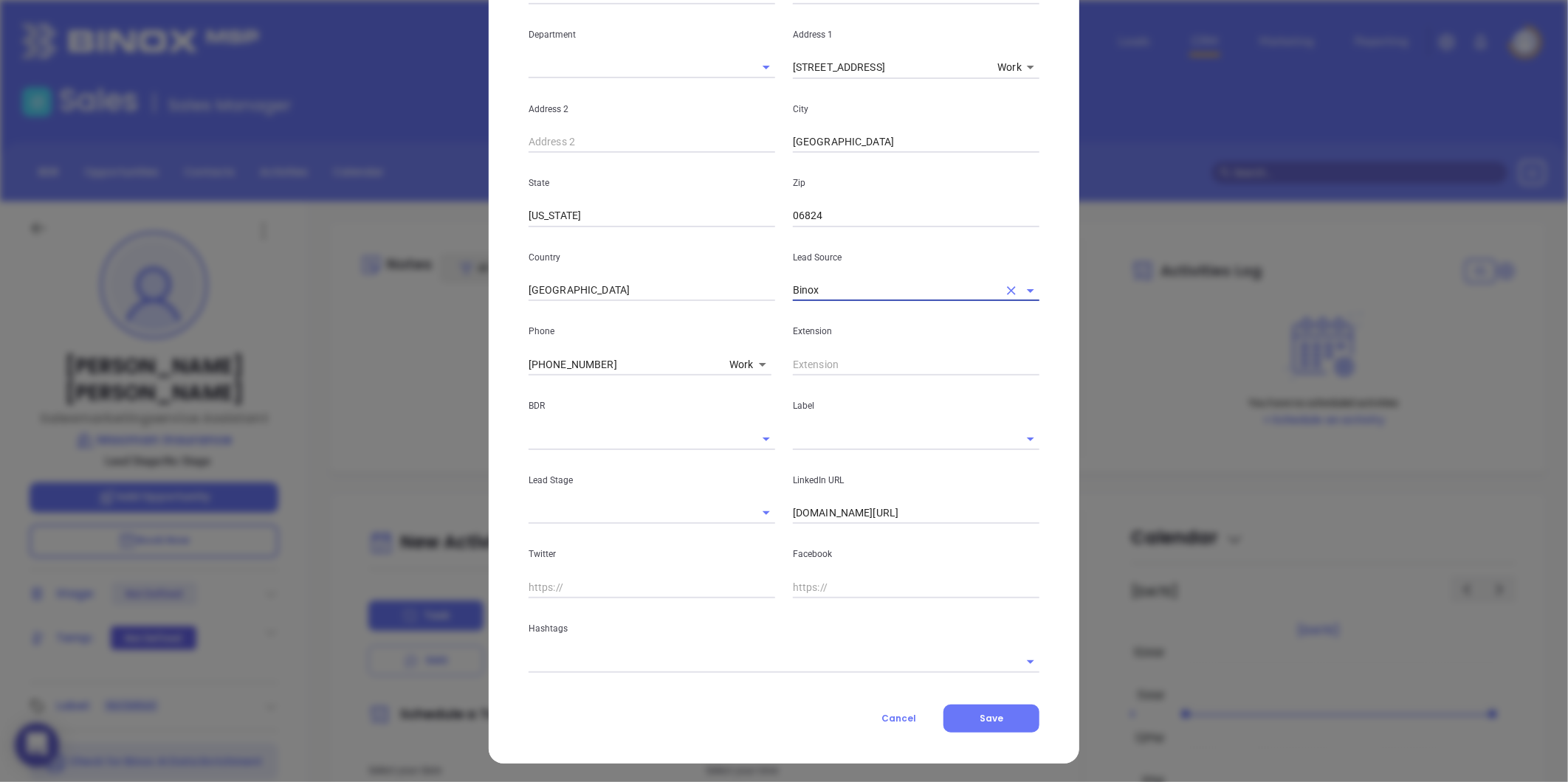
scroll to position [288, 0]
type input "Binox"
click at [594, 660] on input "text" at bounding box center [763, 659] width 469 height 21
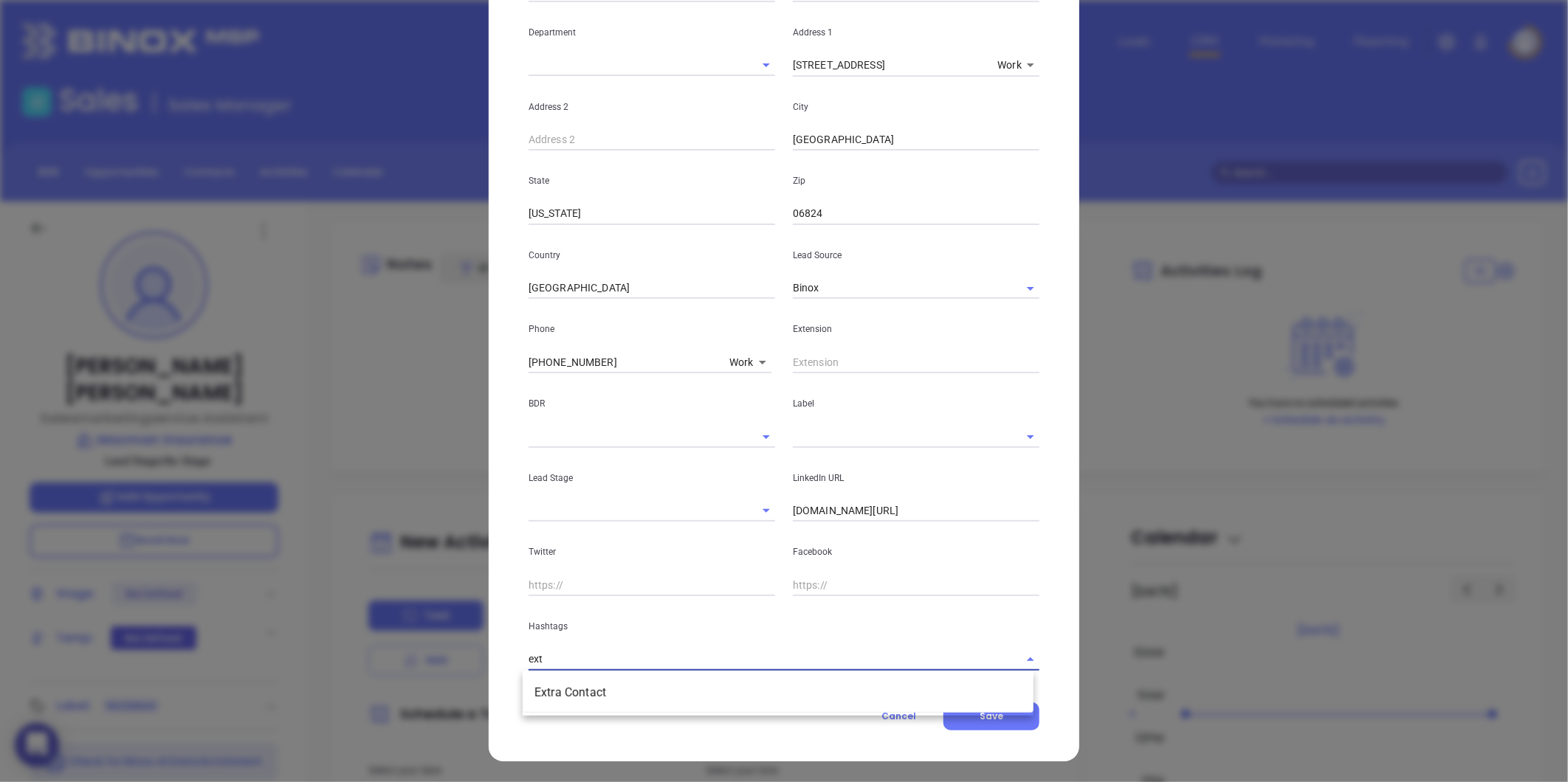
type input "extr"
click at [608, 684] on li "Extra Contact" at bounding box center [778, 692] width 510 height 26
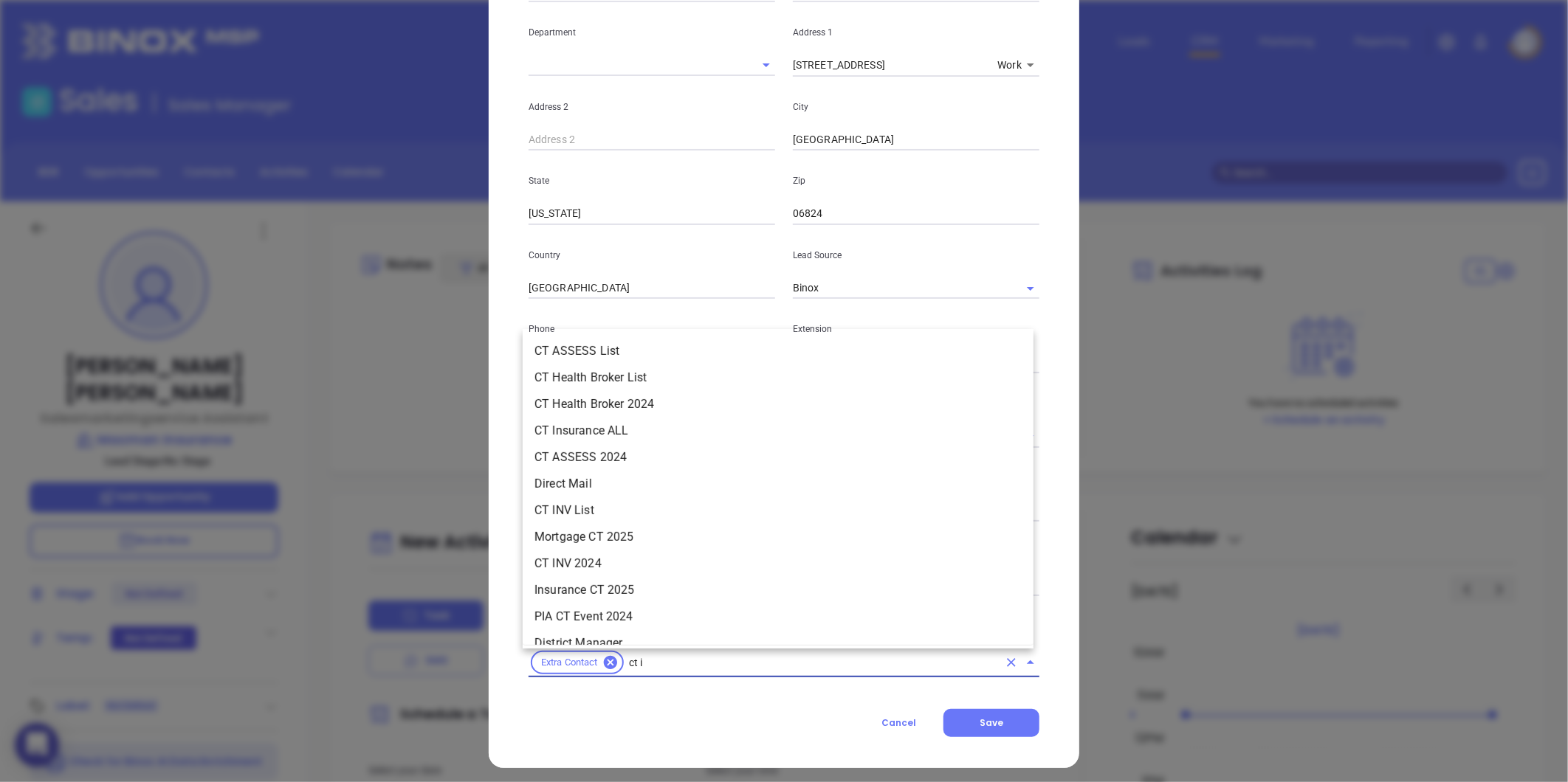
type input "ct in"
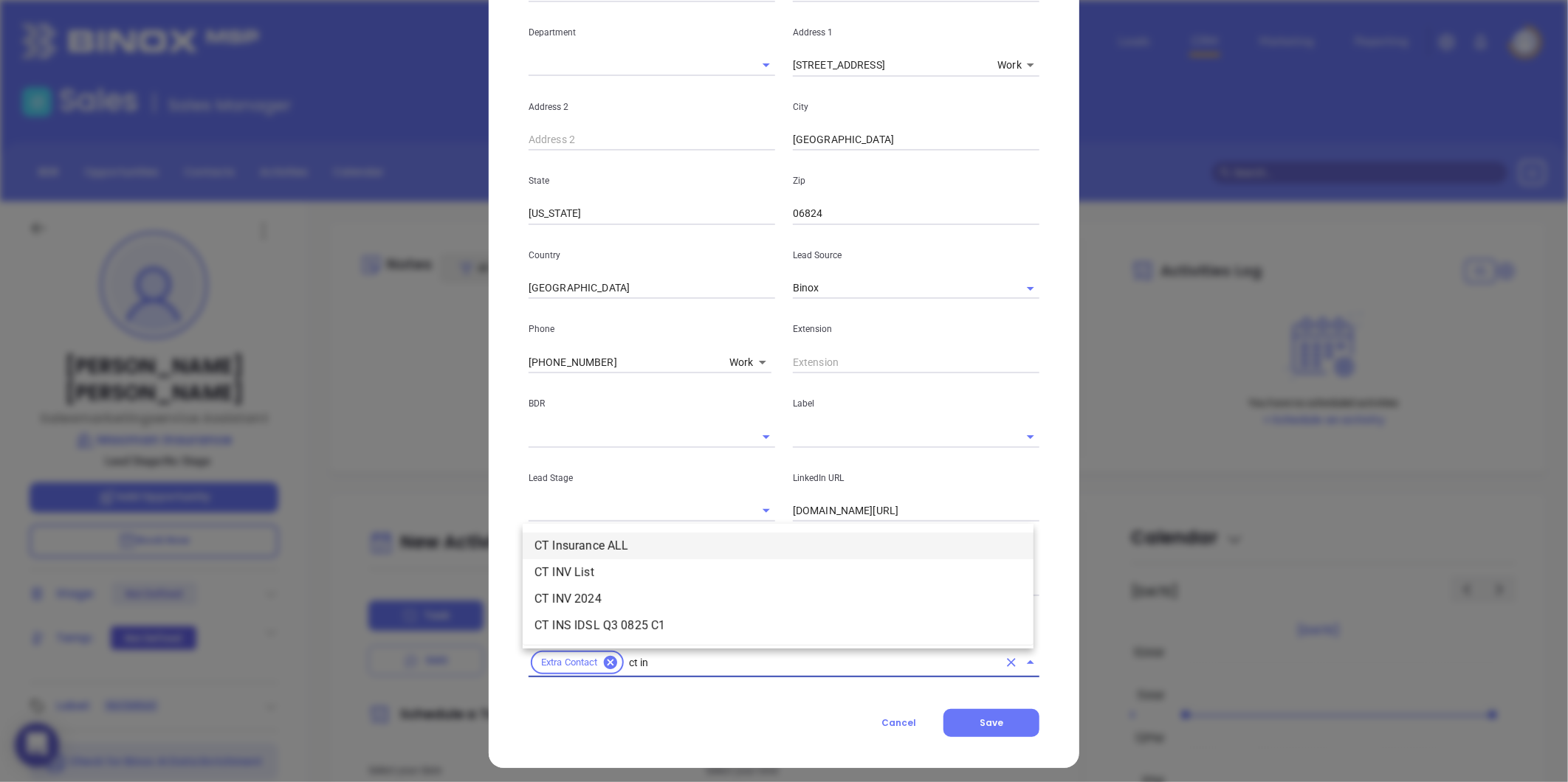
click at [654, 540] on li "CT Insurance ALL" at bounding box center [778, 545] width 510 height 26
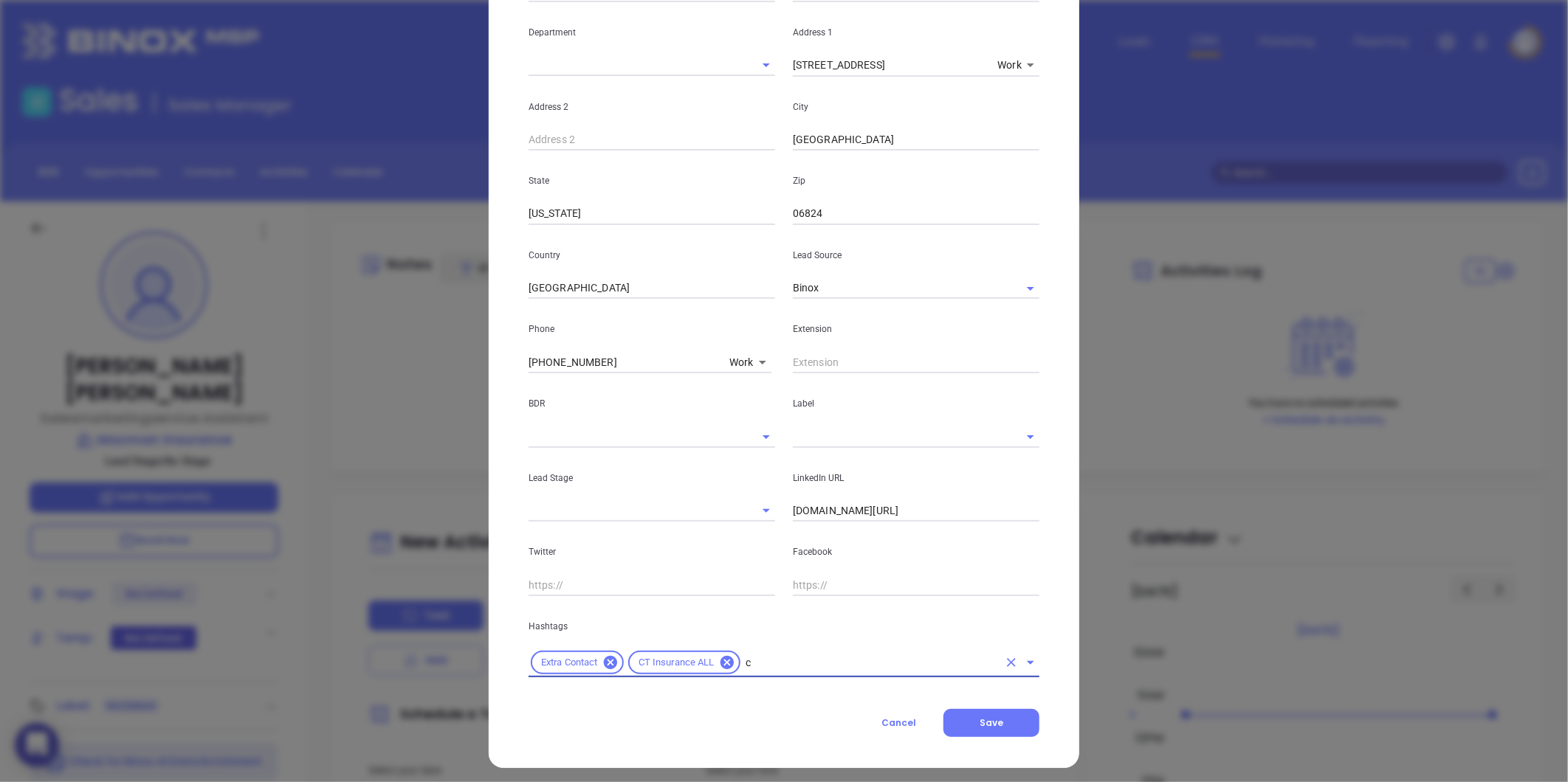
type input "ct"
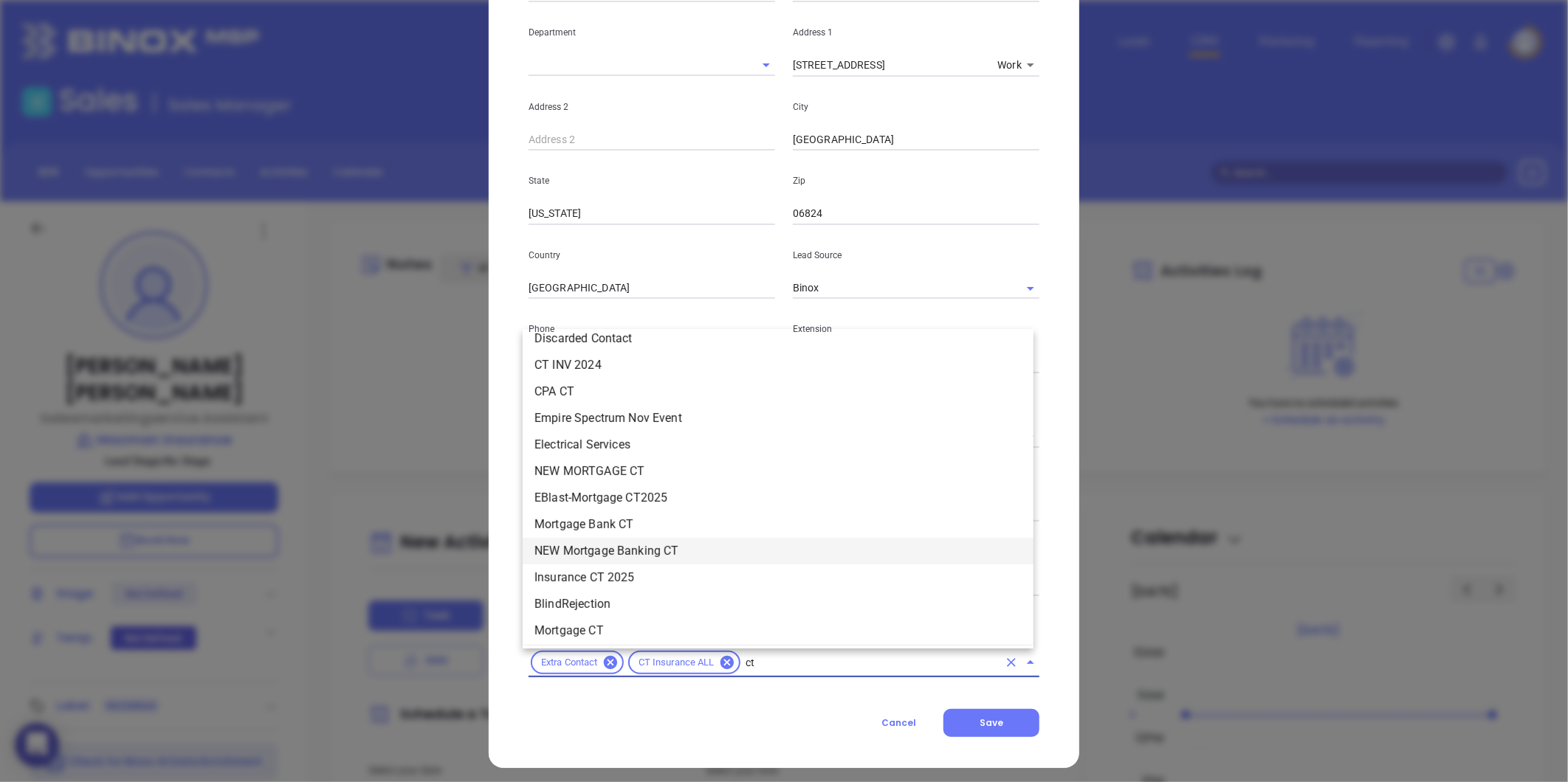
scroll to position [655, 0]
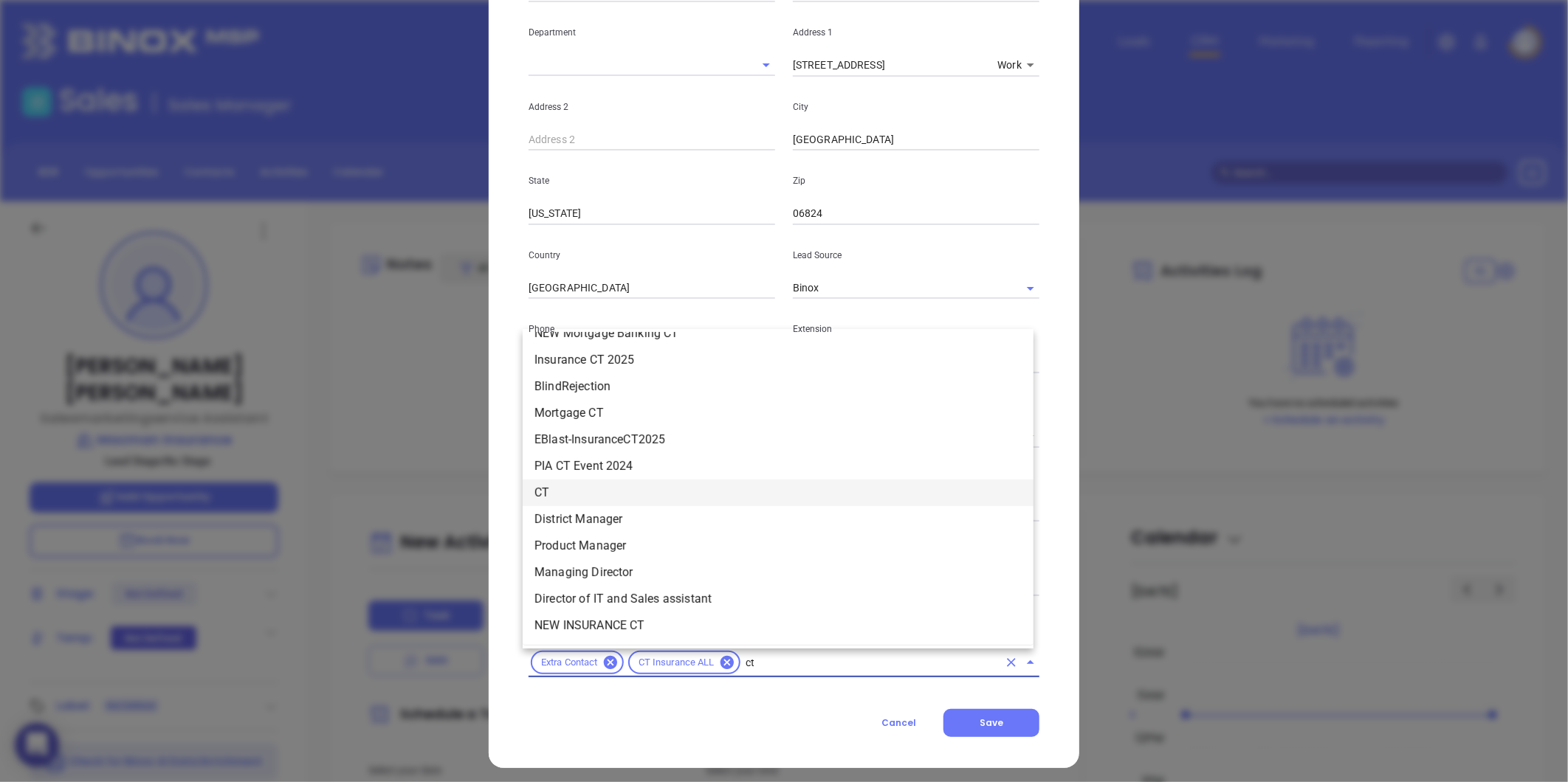
click at [574, 494] on li "CT" at bounding box center [778, 492] width 510 height 26
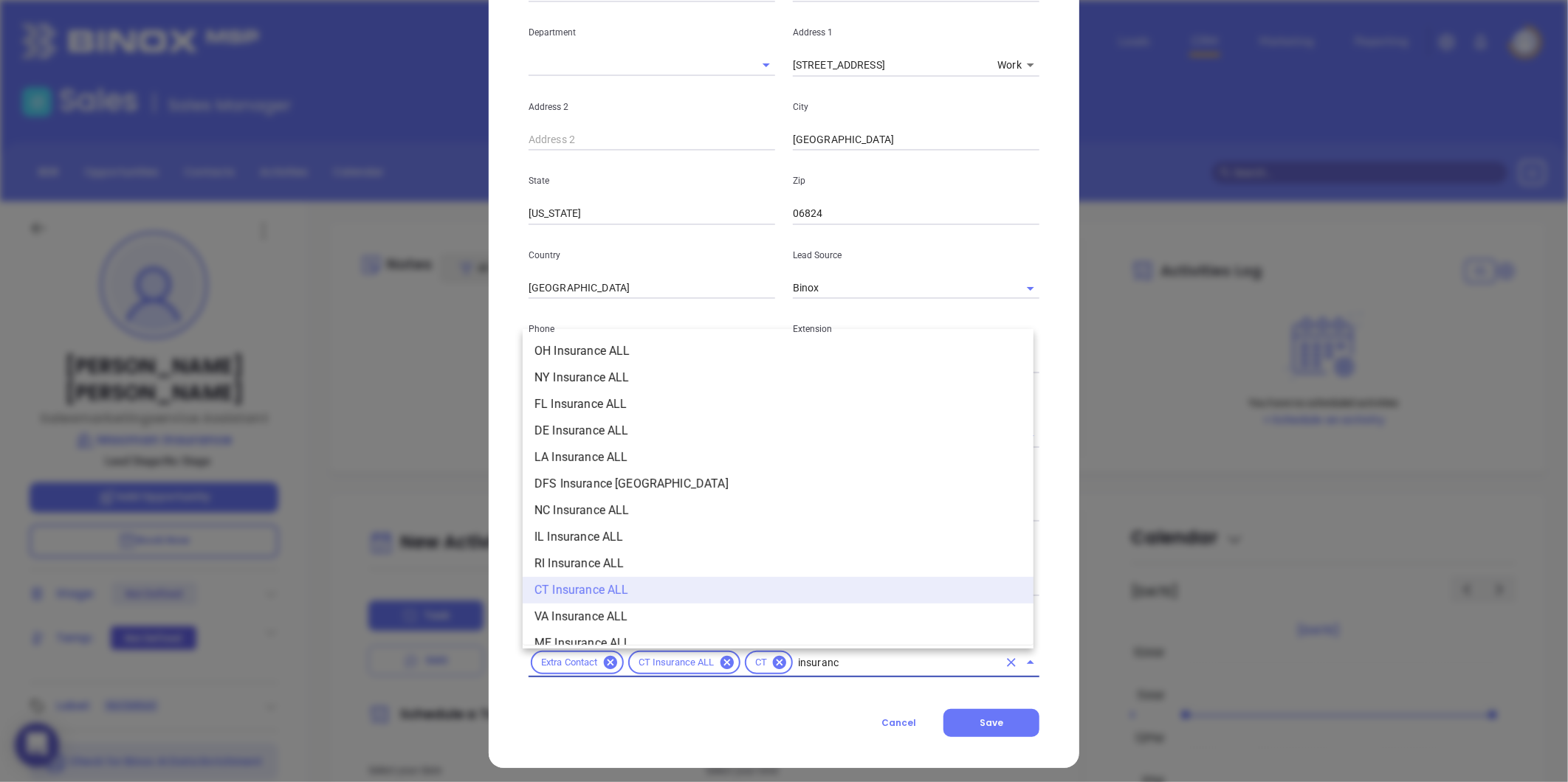
type input "insurance"
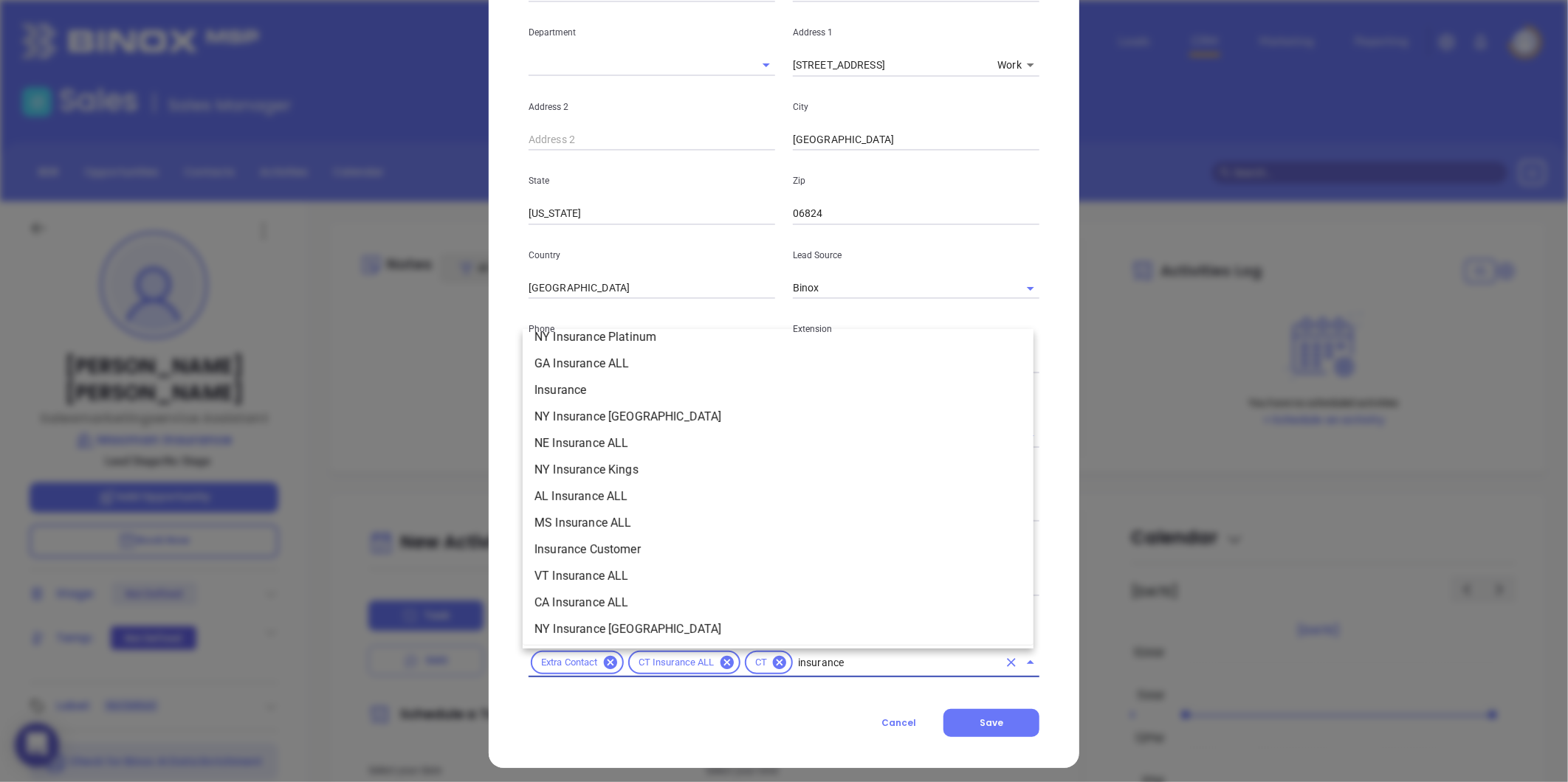
scroll to position [573, 0]
click at [580, 393] on li "Insurance" at bounding box center [778, 388] width 510 height 26
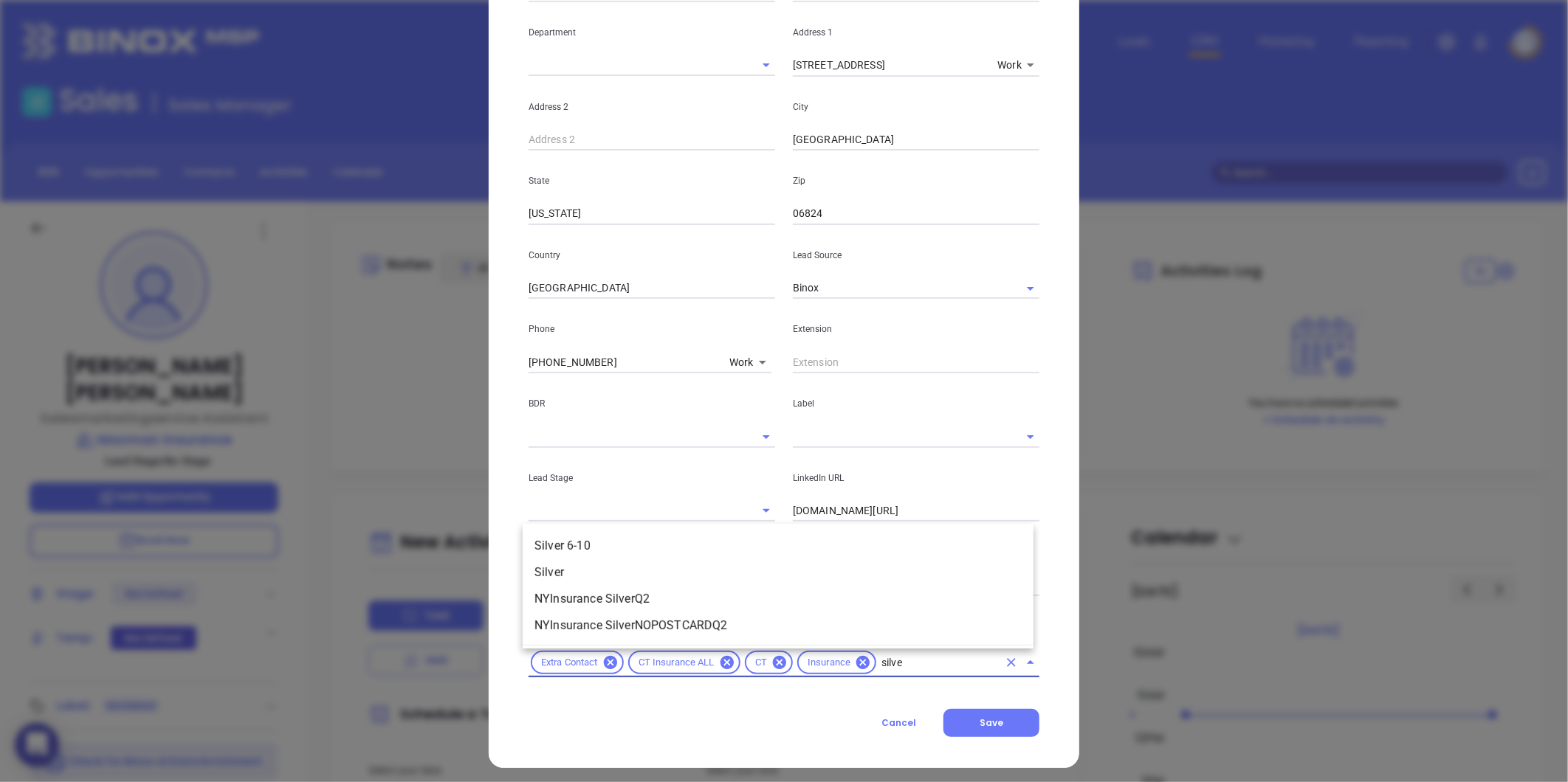
type input "silver"
click at [598, 536] on li "Silver 6-10" at bounding box center [778, 545] width 510 height 26
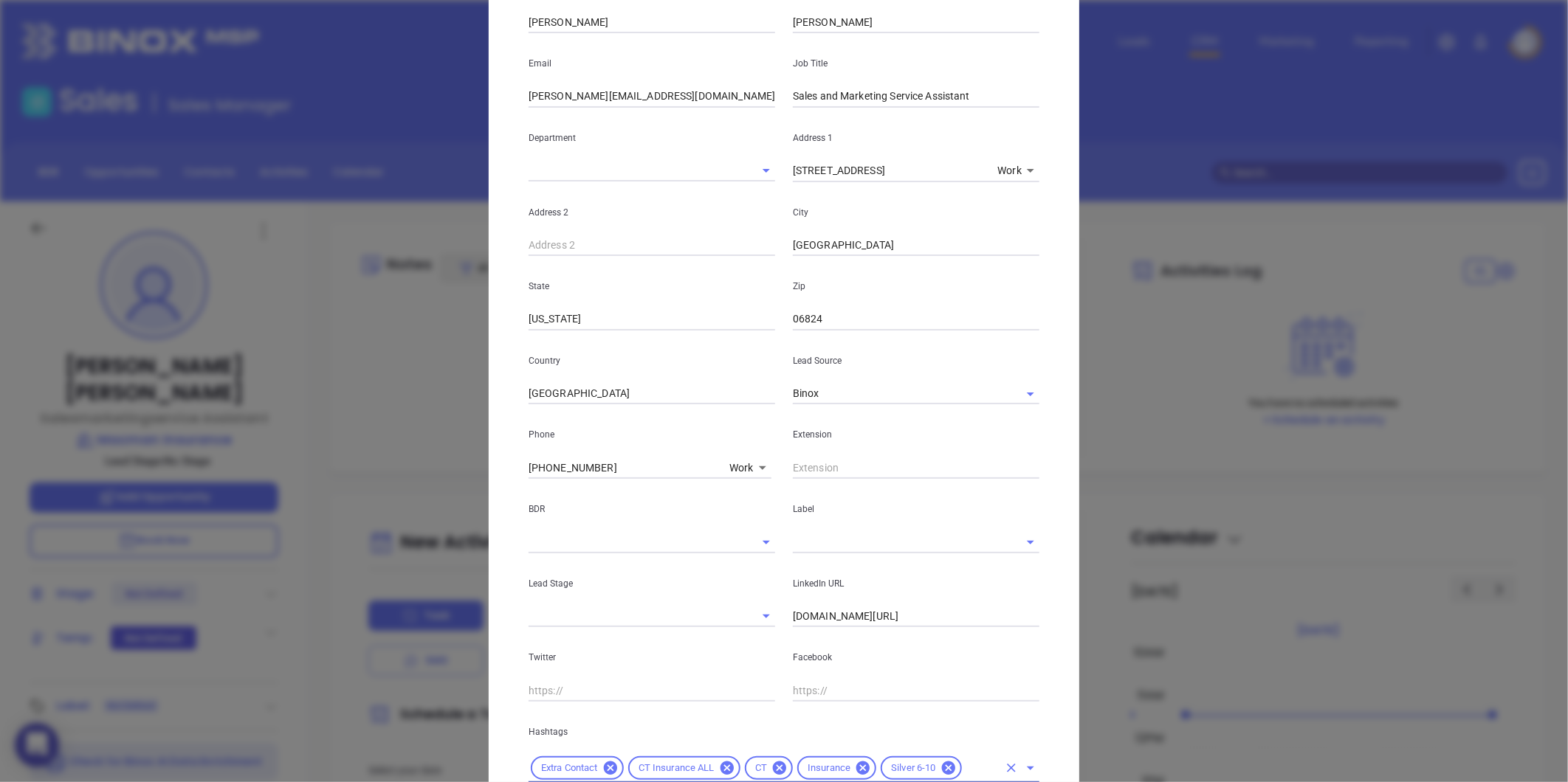
scroll to position [0, 0]
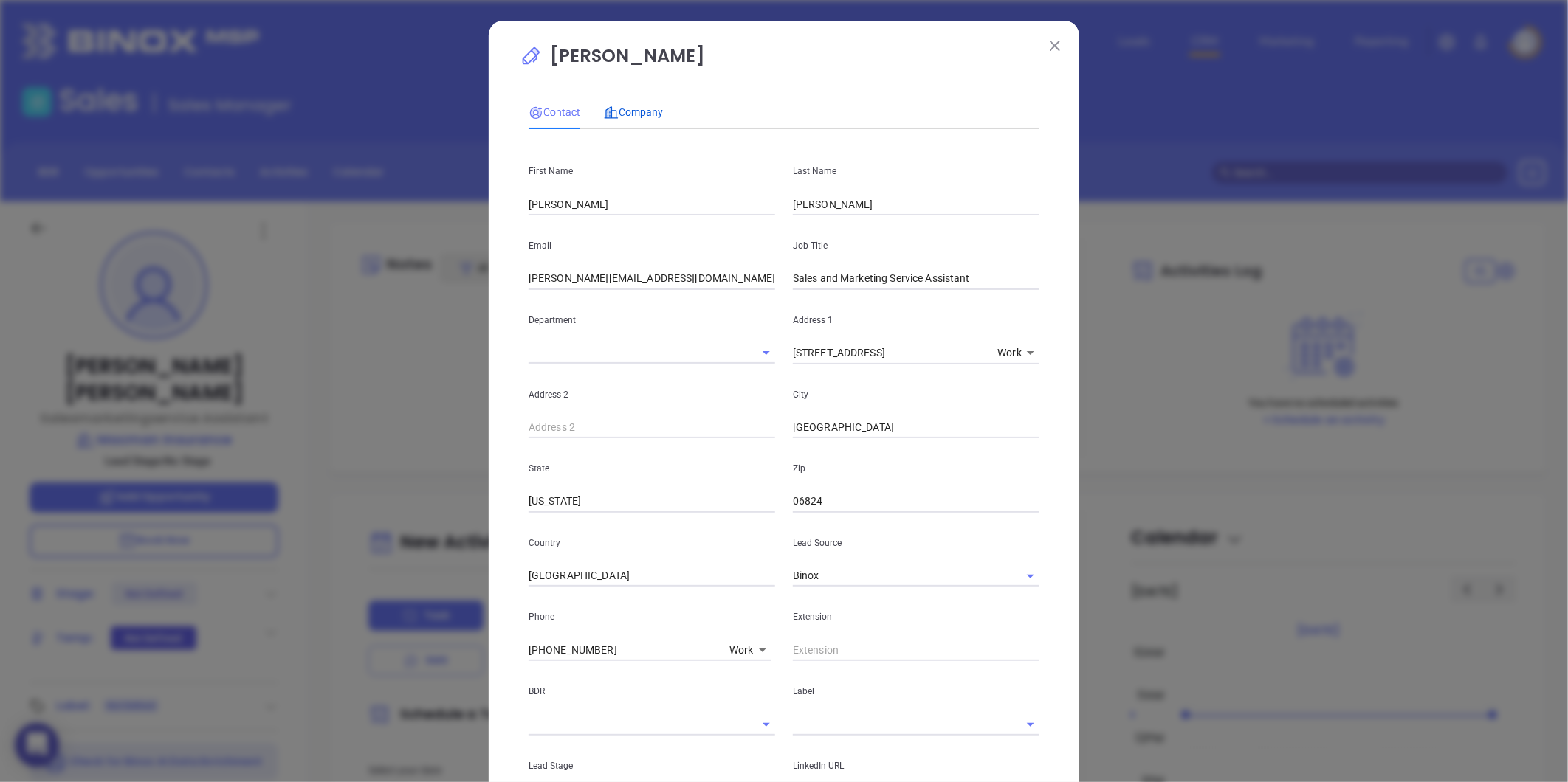
click at [629, 109] on span "Company" at bounding box center [633, 112] width 59 height 12
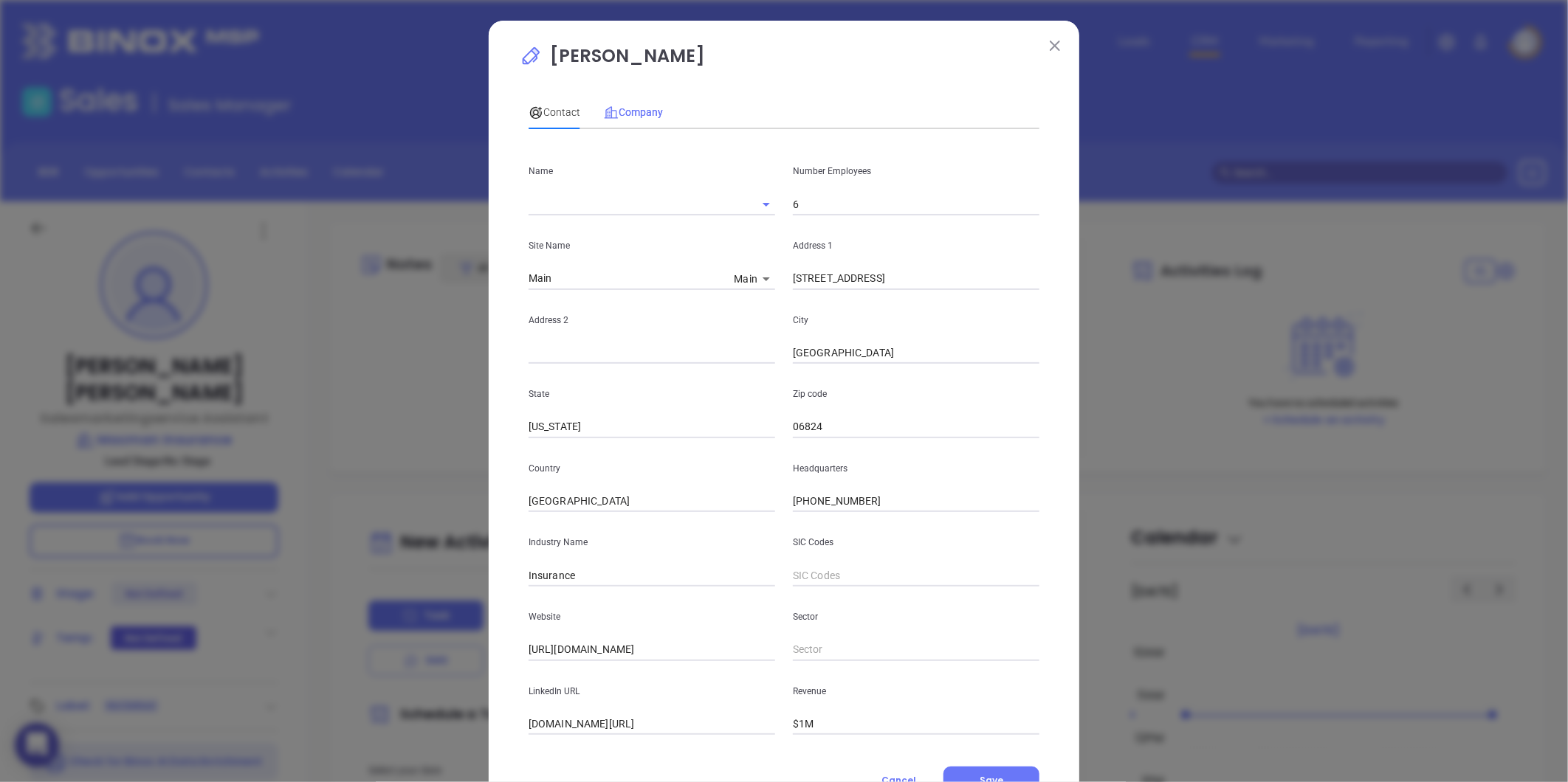
type input "Macman Insurance"
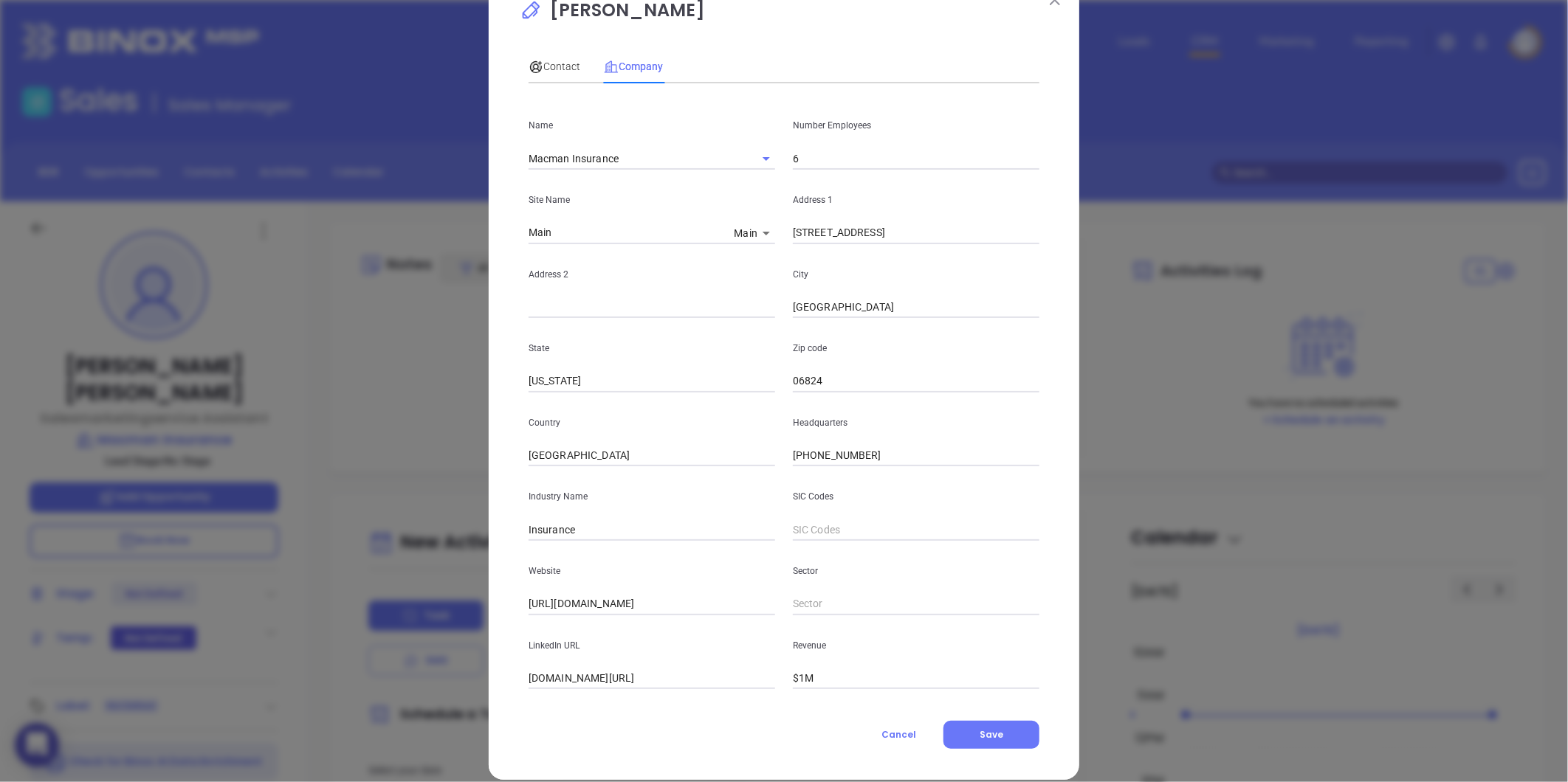
scroll to position [64, 0]
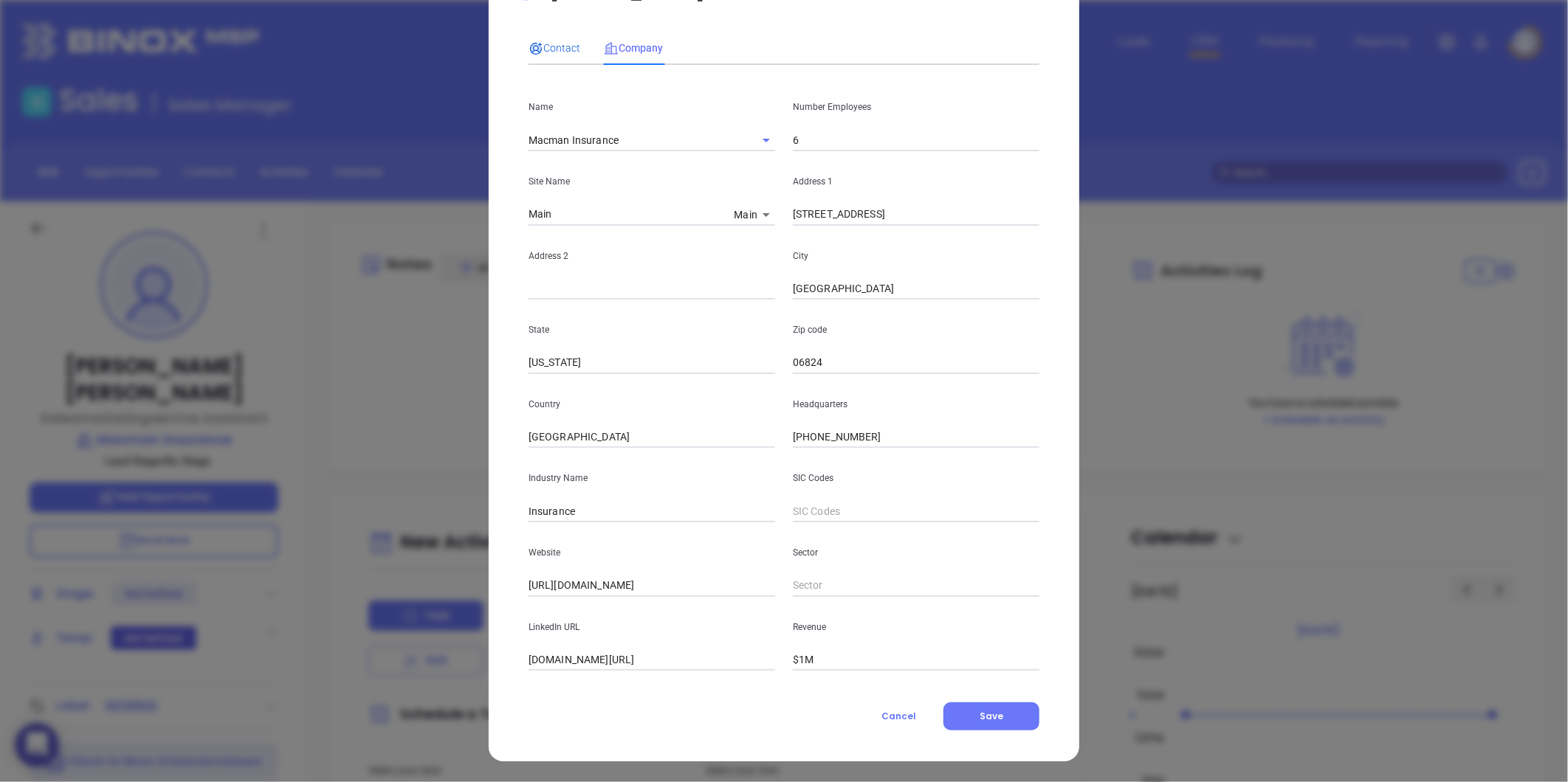
click at [545, 48] on span "Contact" at bounding box center [554, 48] width 52 height 12
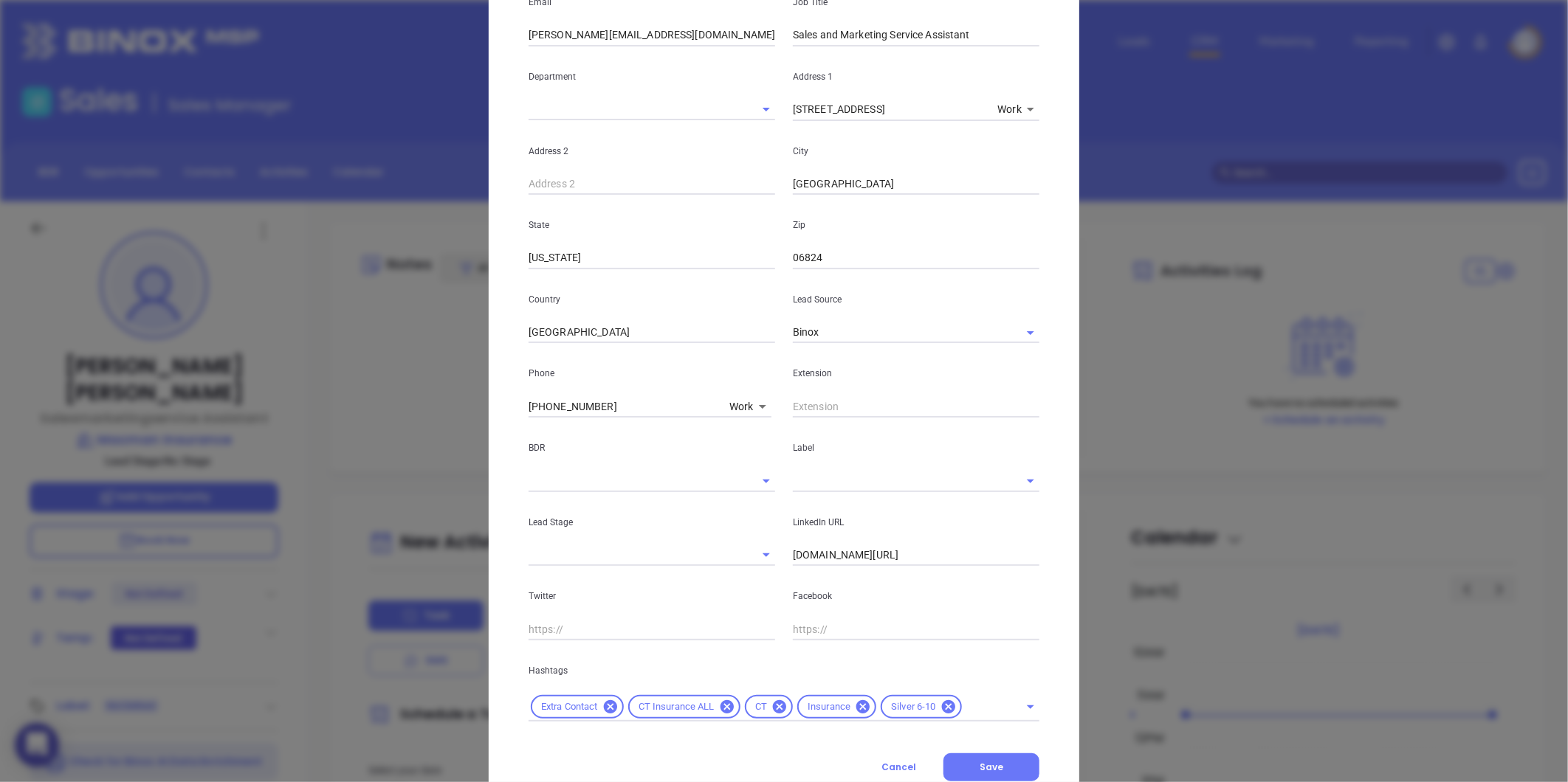
scroll to position [293, 0]
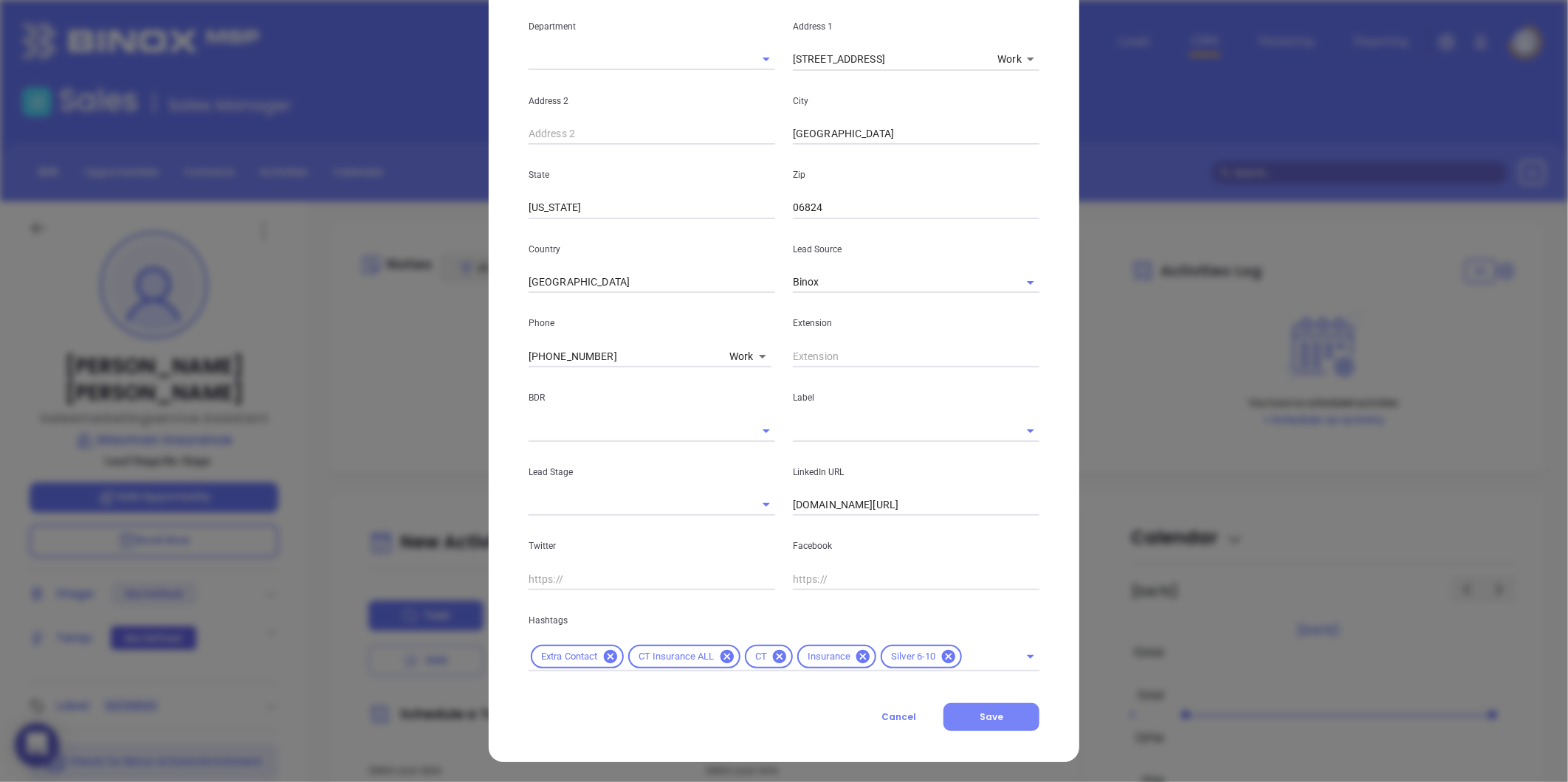
click at [999, 714] on button "Save" at bounding box center [991, 717] width 96 height 28
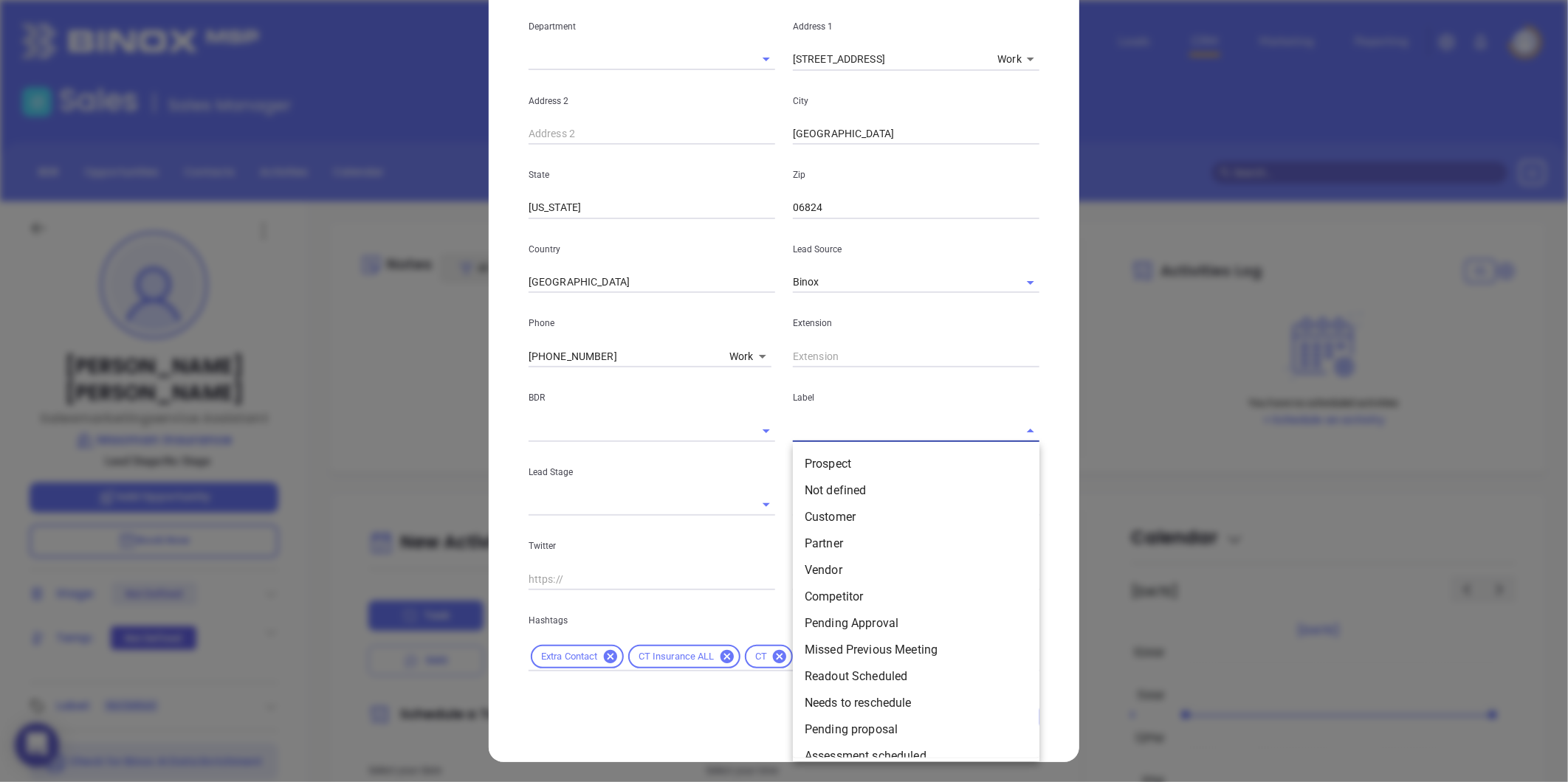
click at [819, 430] on input "text" at bounding box center [895, 430] width 205 height 21
drag, startPoint x: 817, startPoint y: 459, endPoint x: 828, endPoint y: 450, distance: 14.2
click at [820, 459] on li "Prospect" at bounding box center [916, 463] width 246 height 26
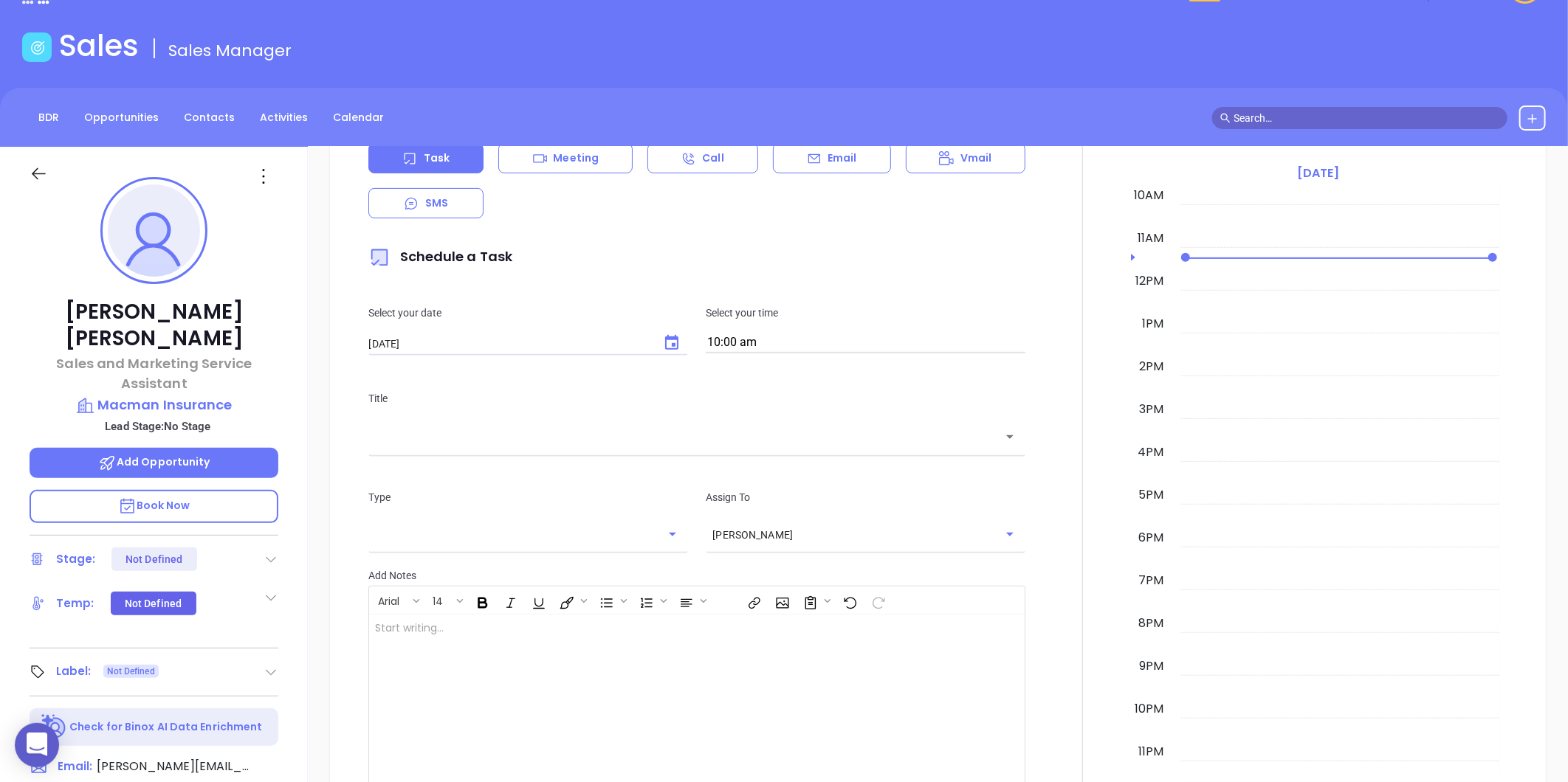
scroll to position [0, 0]
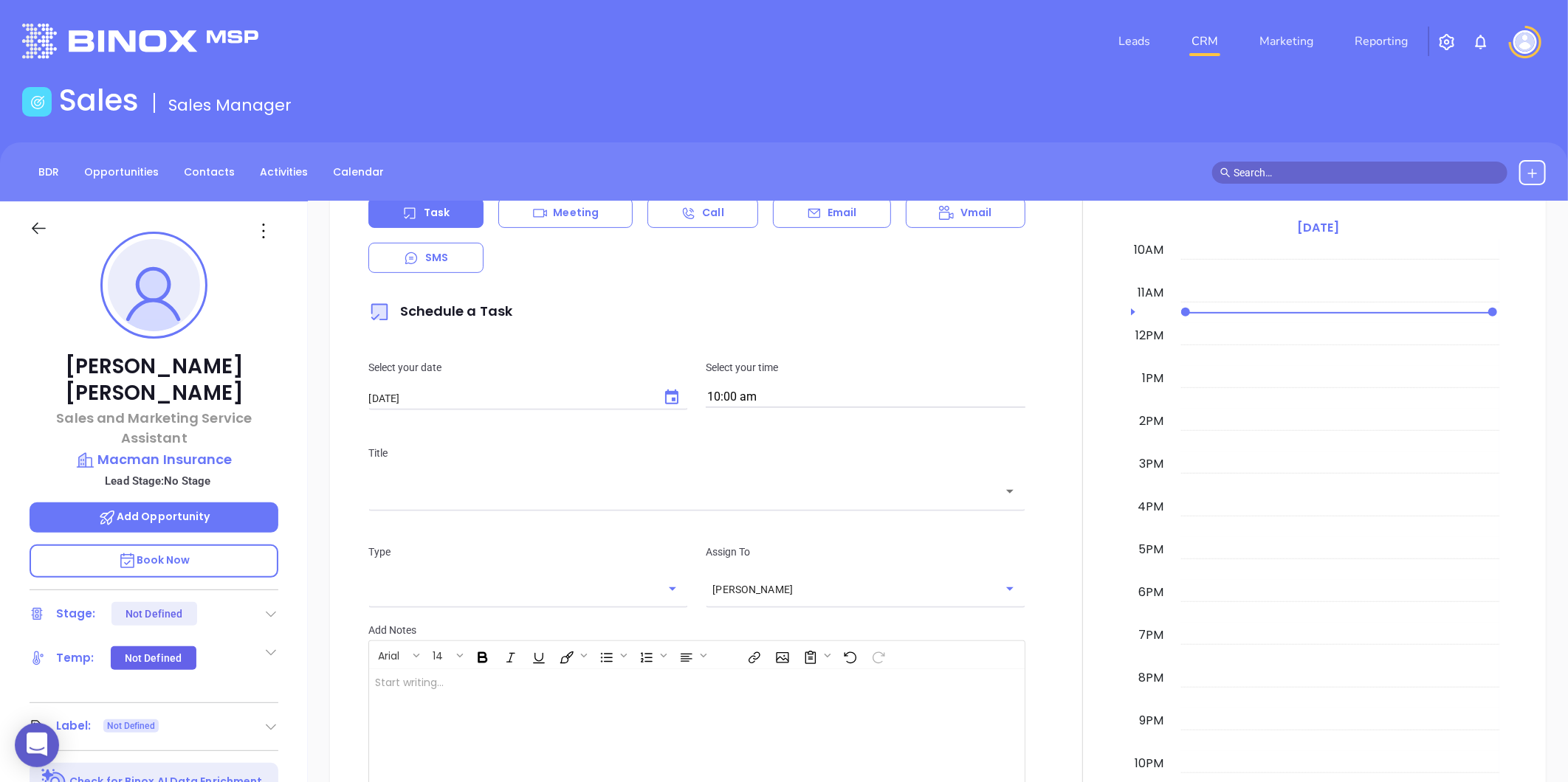
drag, startPoint x: 1023, startPoint y: 359, endPoint x: 1012, endPoint y: 358, distance: 11.0
click at [1026, 359] on div "Select your time 10:00 am" at bounding box center [865, 383] width 337 height 48
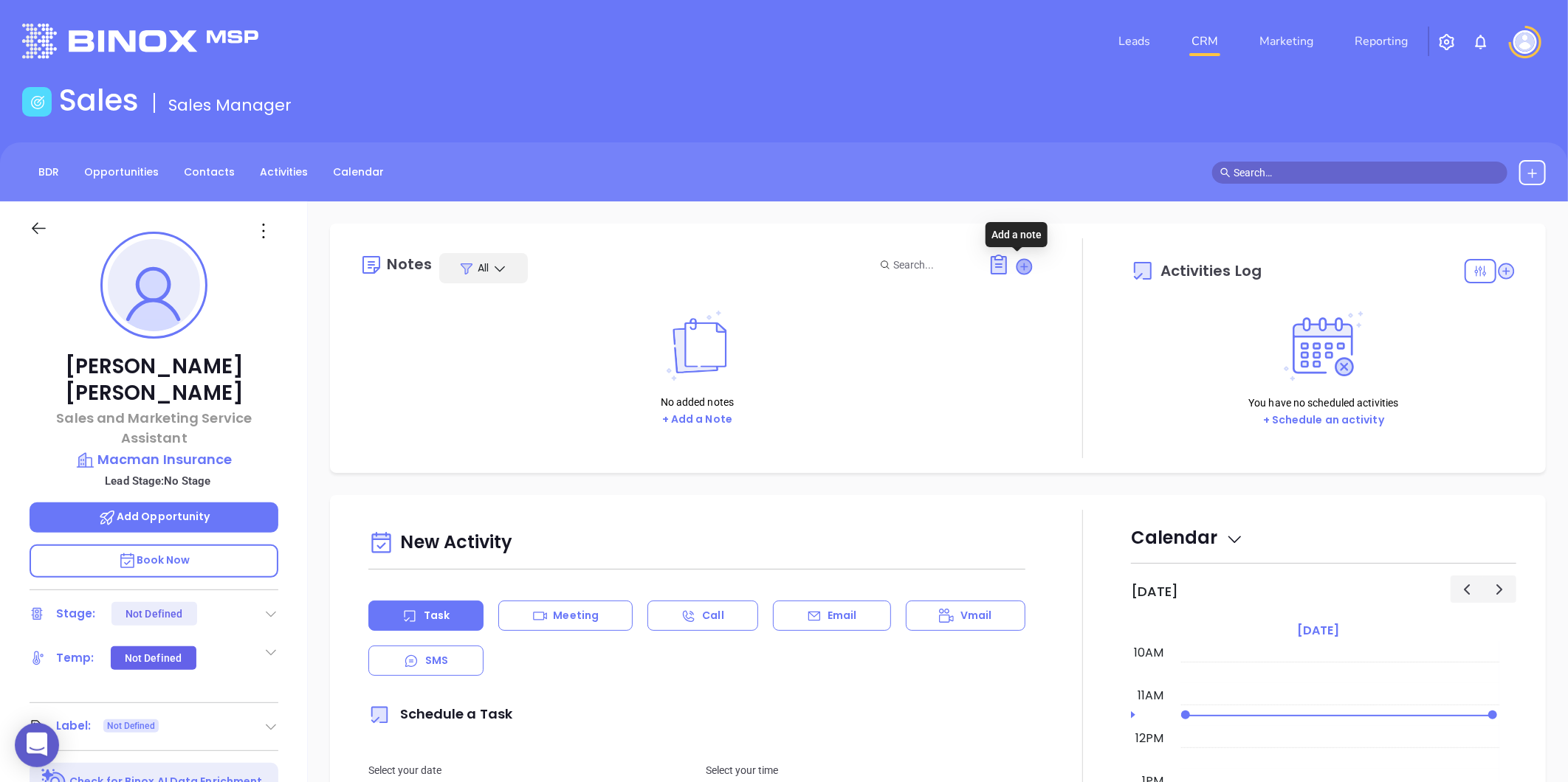
click at [1019, 263] on icon at bounding box center [1024, 266] width 15 height 15
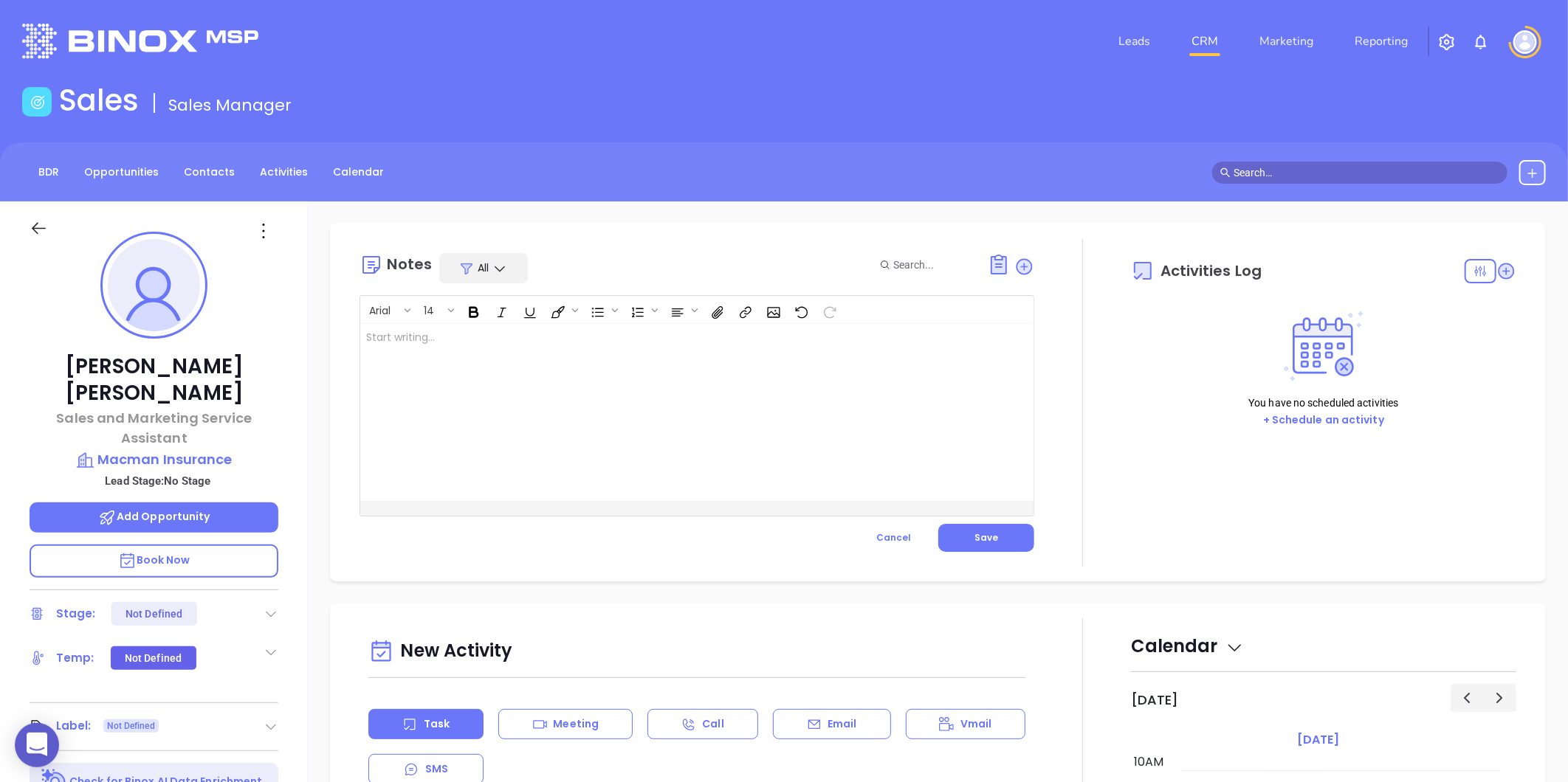
click at [549, 338] on div at bounding box center [673, 412] width 626 height 177
click at [978, 533] on span "Save" at bounding box center [986, 537] width 24 height 13
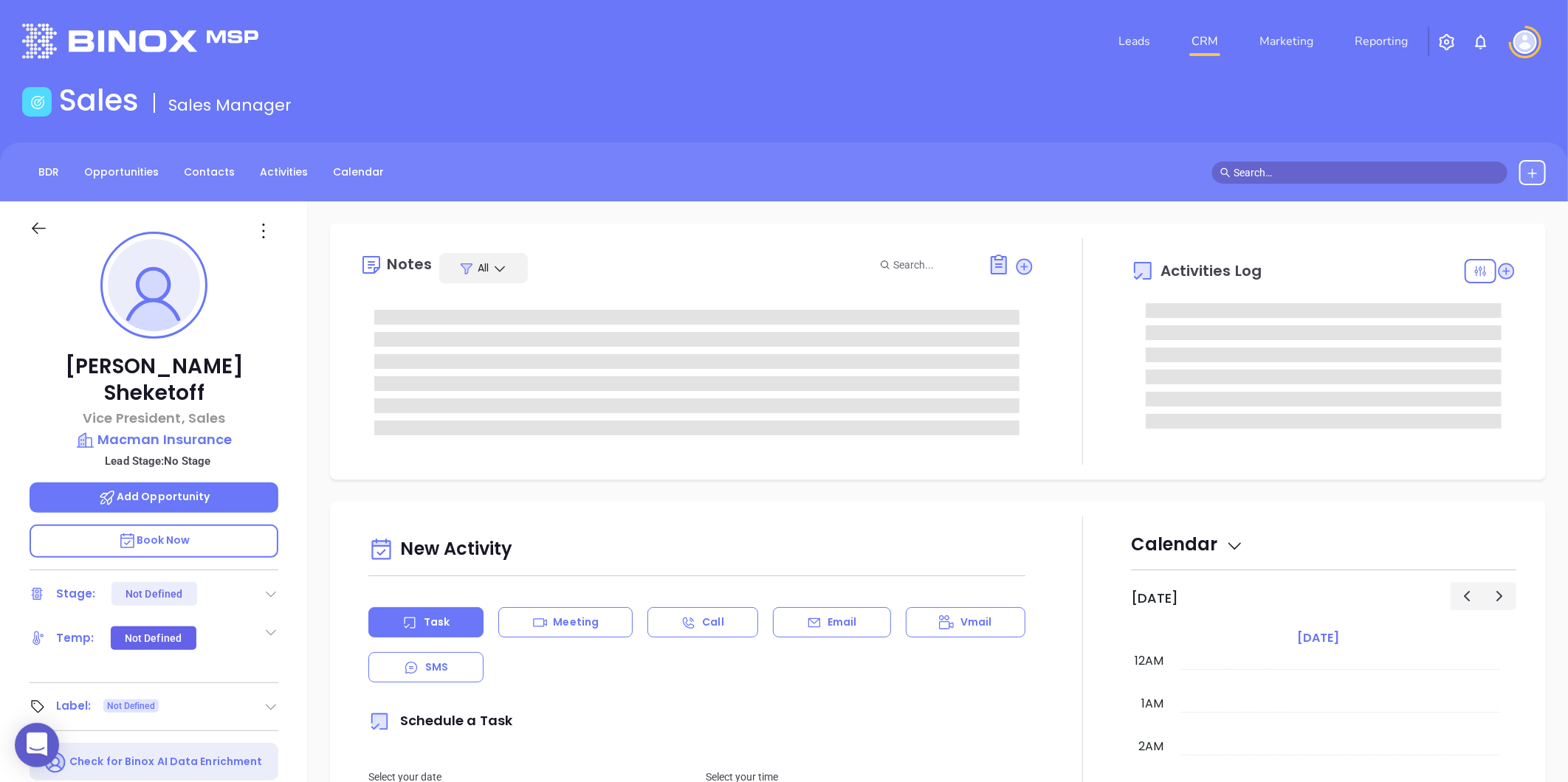
type input "[DATE]"
type input "[PERSON_NAME]"
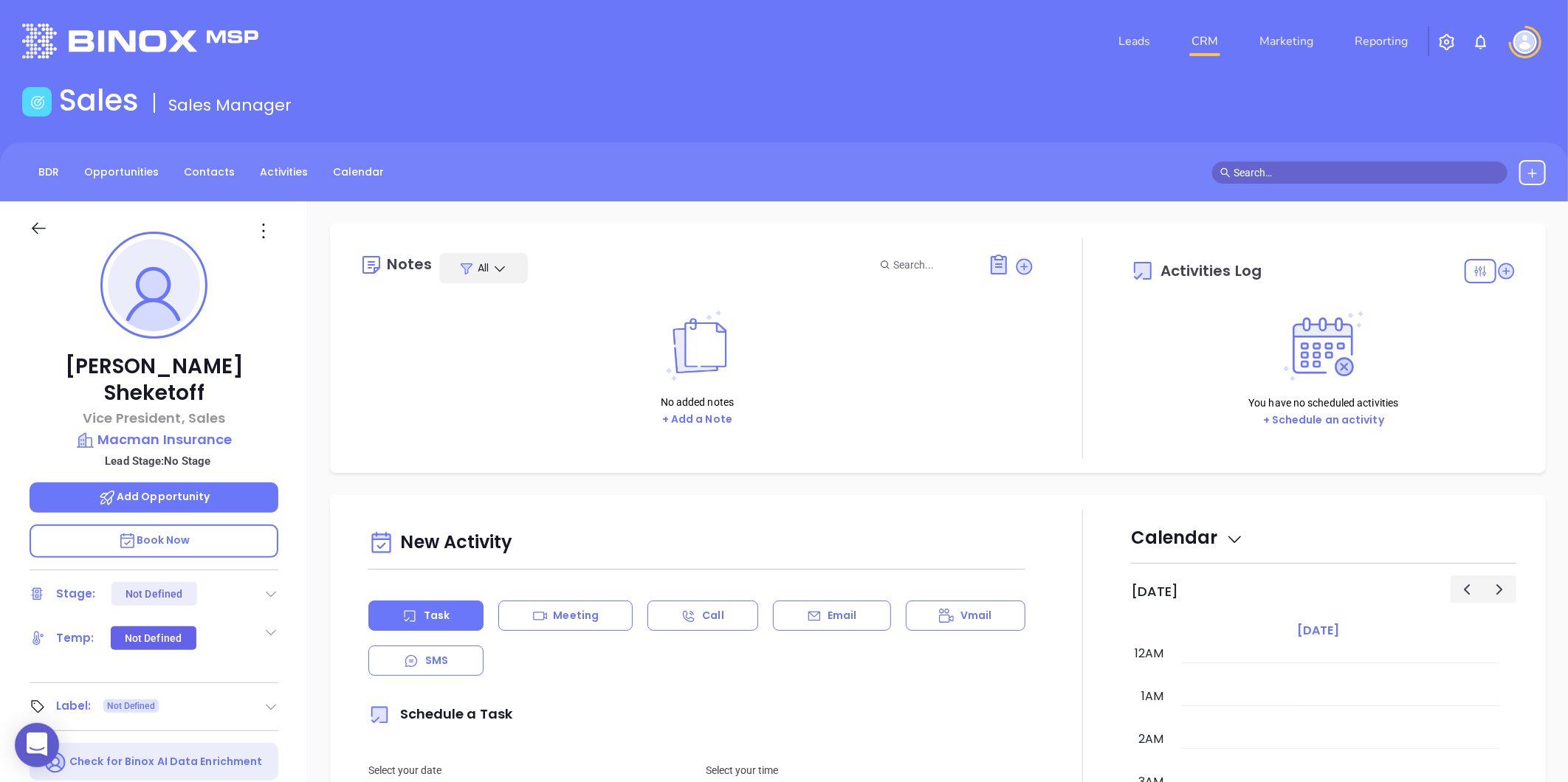
scroll to position [428, 0]
drag, startPoint x: 1017, startPoint y: 265, endPoint x: 945, endPoint y: 288, distance: 75.6
click at [1017, 265] on icon at bounding box center [1024, 266] width 16 height 16
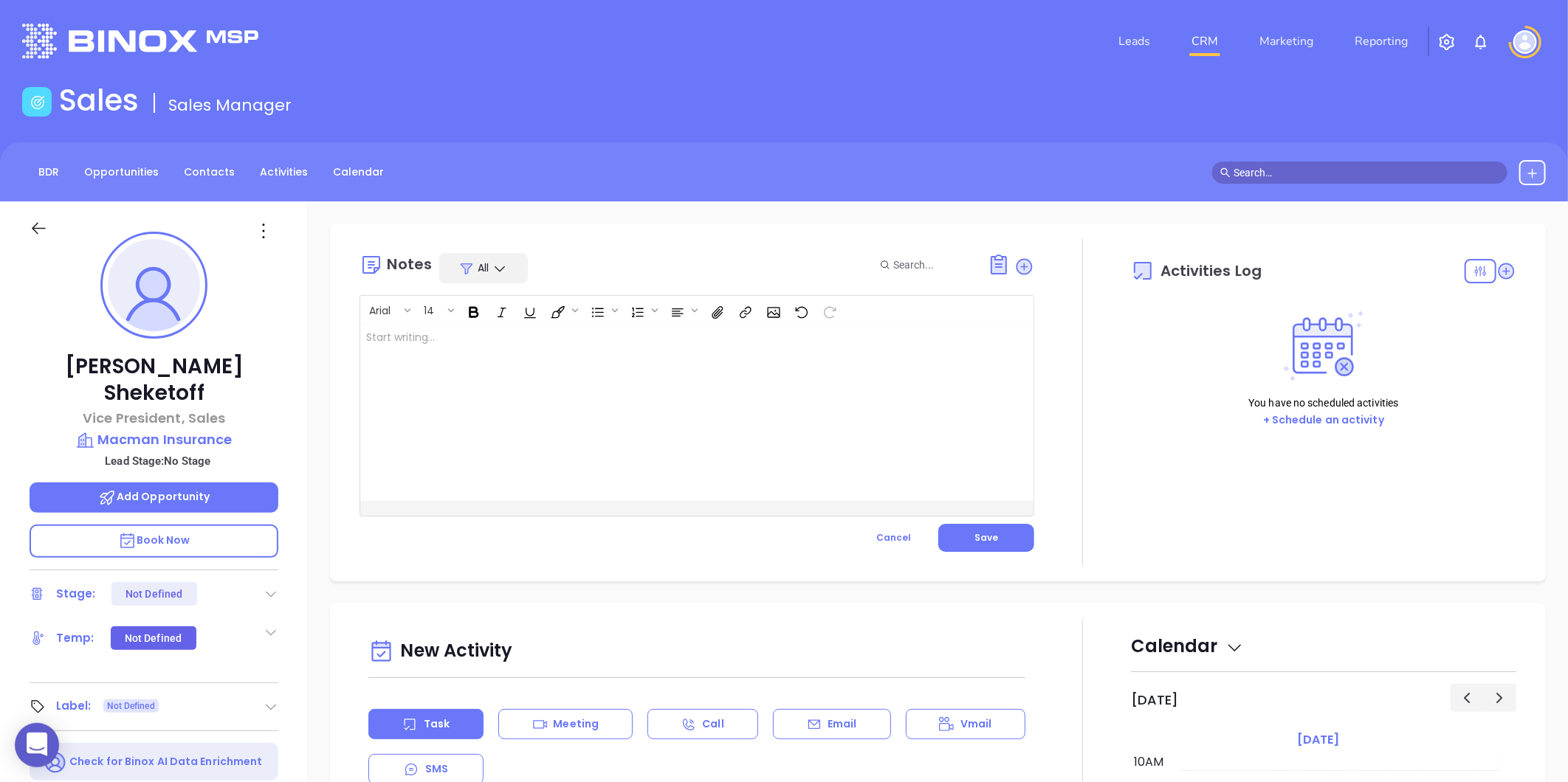
click at [595, 353] on div at bounding box center [673, 412] width 626 height 177
click at [989, 533] on span "Save" at bounding box center [986, 537] width 24 height 13
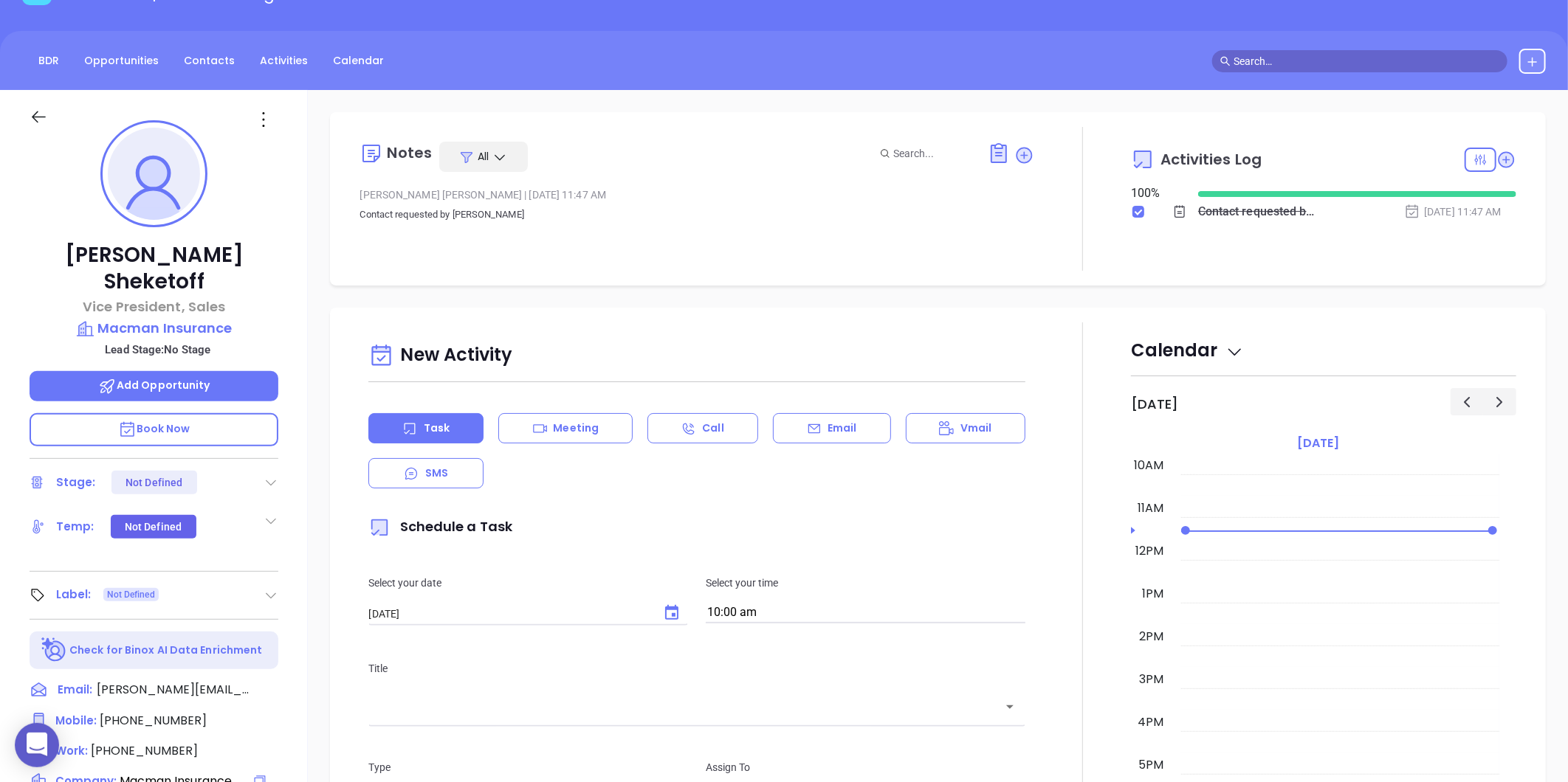
scroll to position [42, 0]
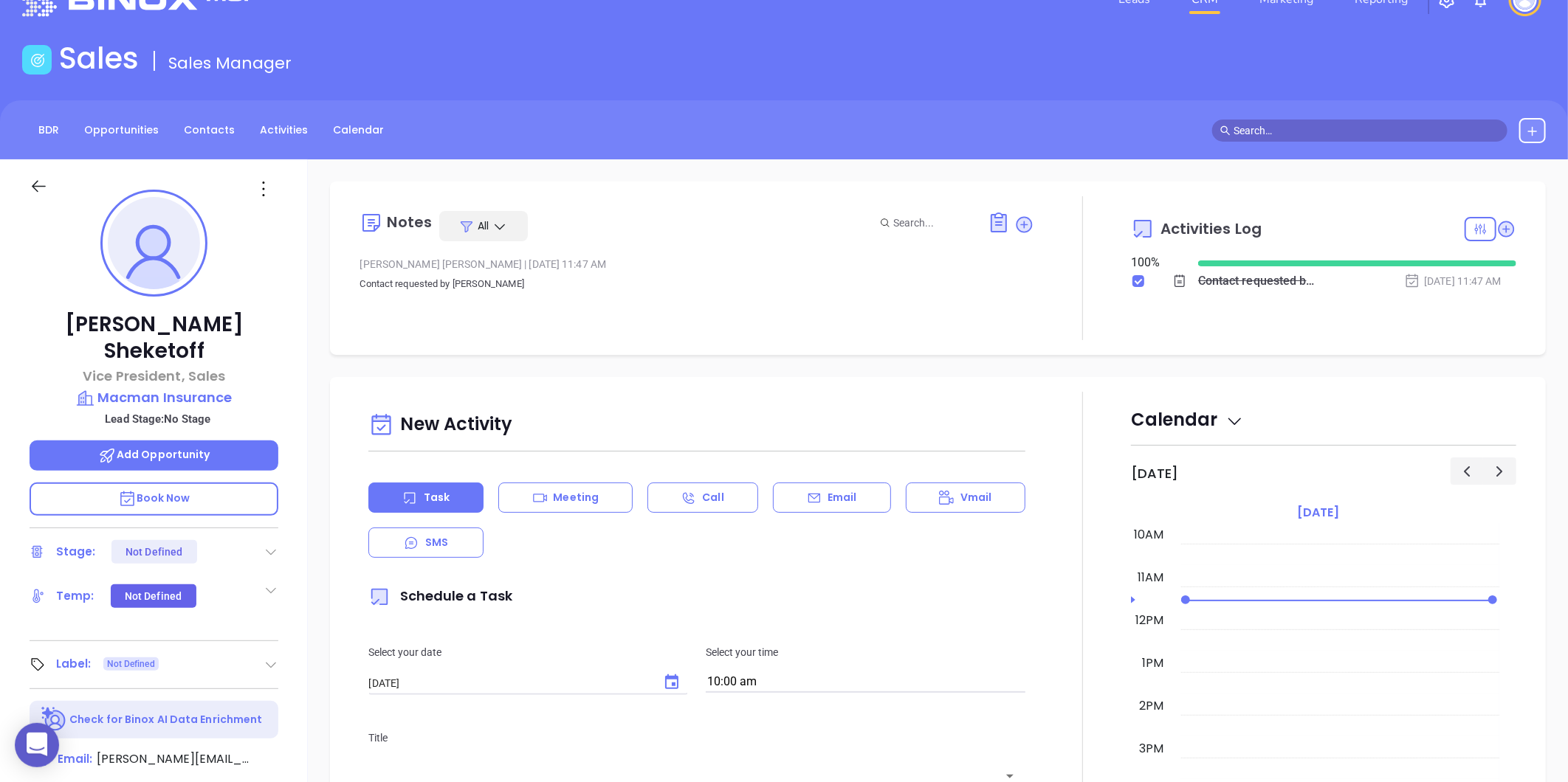
drag, startPoint x: 270, startPoint y: 180, endPoint x: 262, endPoint y: 190, distance: 12.8
click at [270, 180] on icon at bounding box center [264, 189] width 24 height 24
click at [292, 344] on div "Edit" at bounding box center [336, 346] width 145 height 16
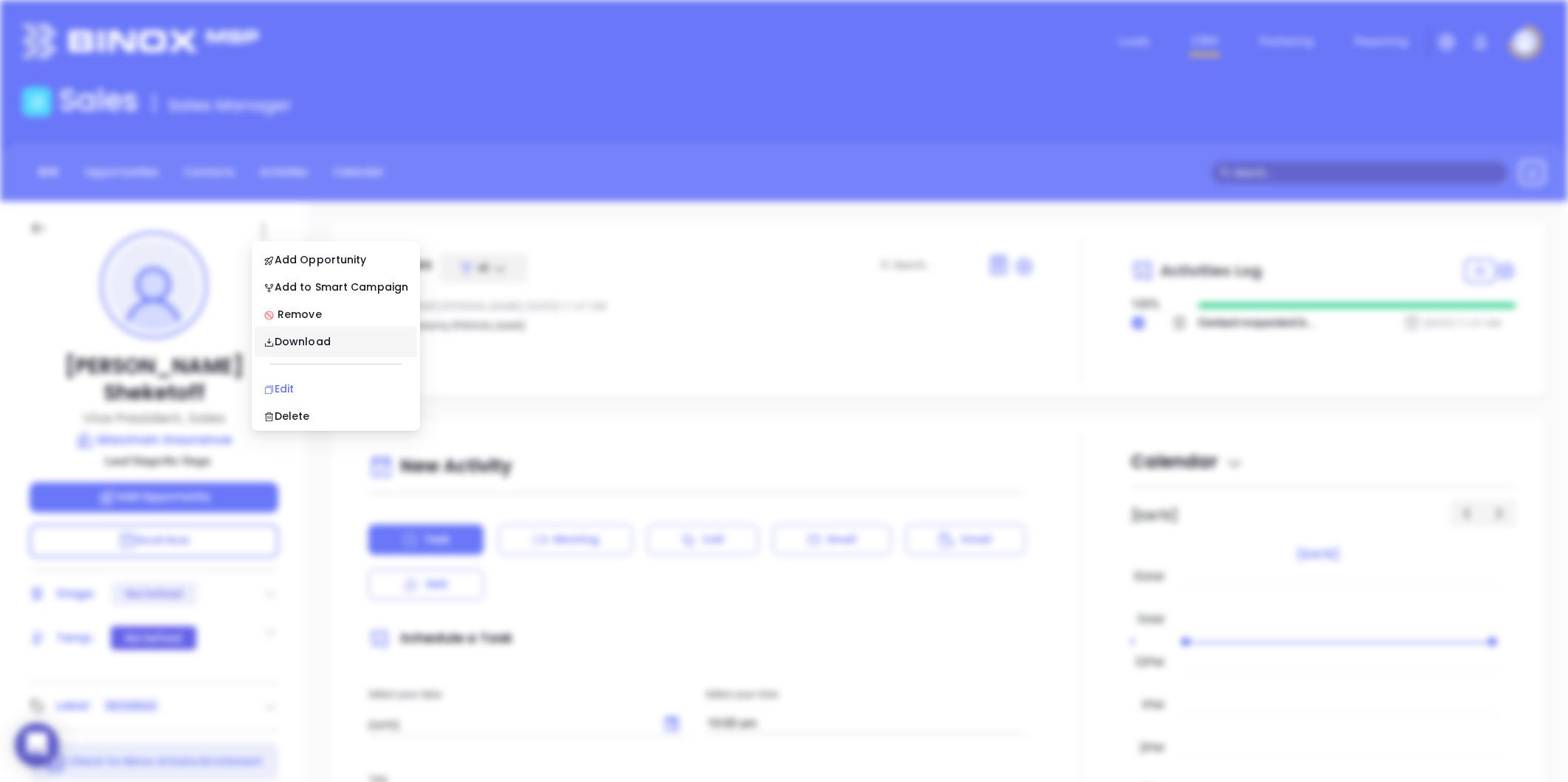
scroll to position [0, 0]
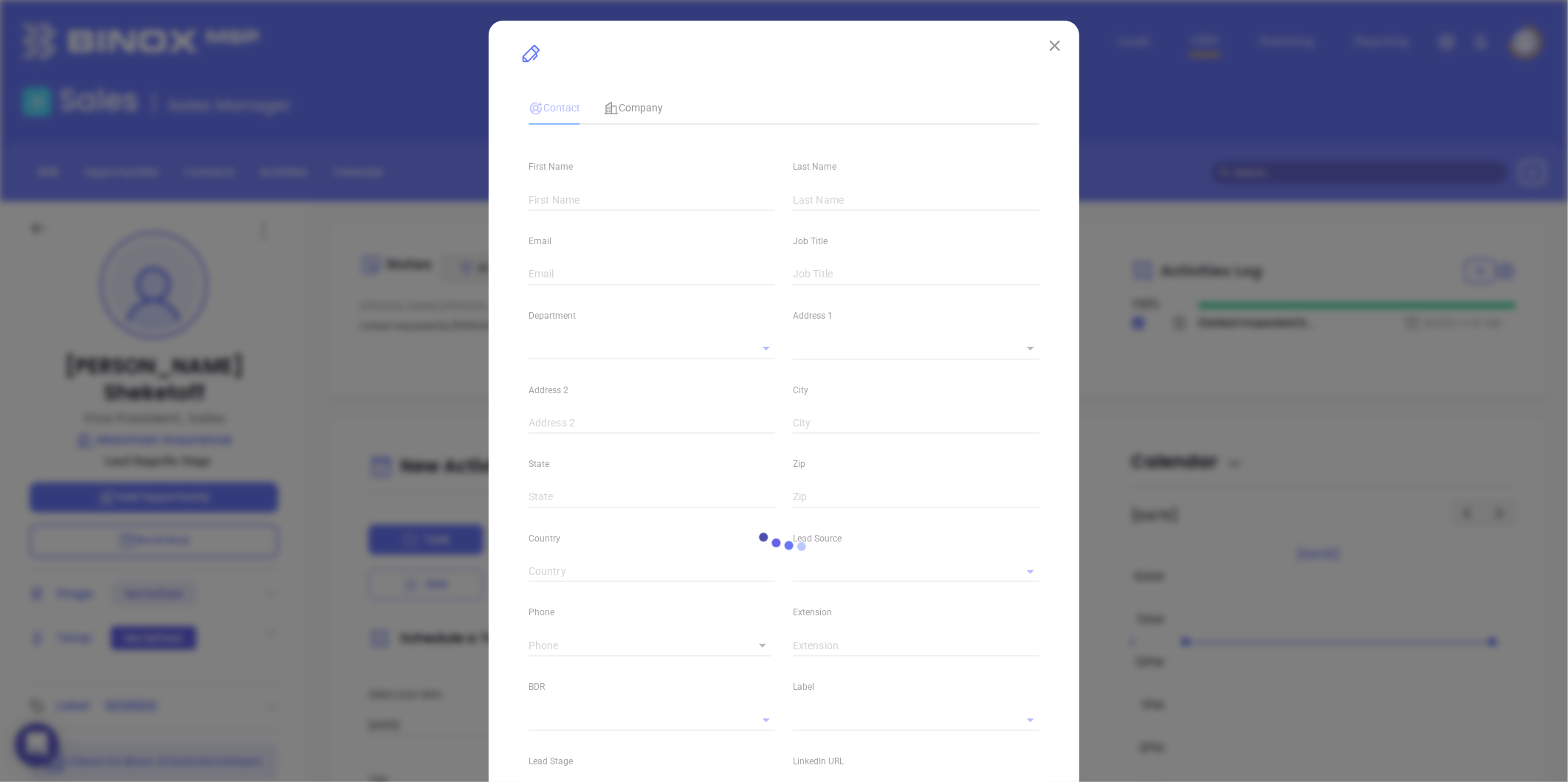
type input "[PERSON_NAME]"
type input "Sheketoff"
type input "[PERSON_NAME][EMAIL_ADDRESS][DOMAIN_NAME]"
type input "Vice President, Sales"
type textarea "[STREET_ADDRESS]"
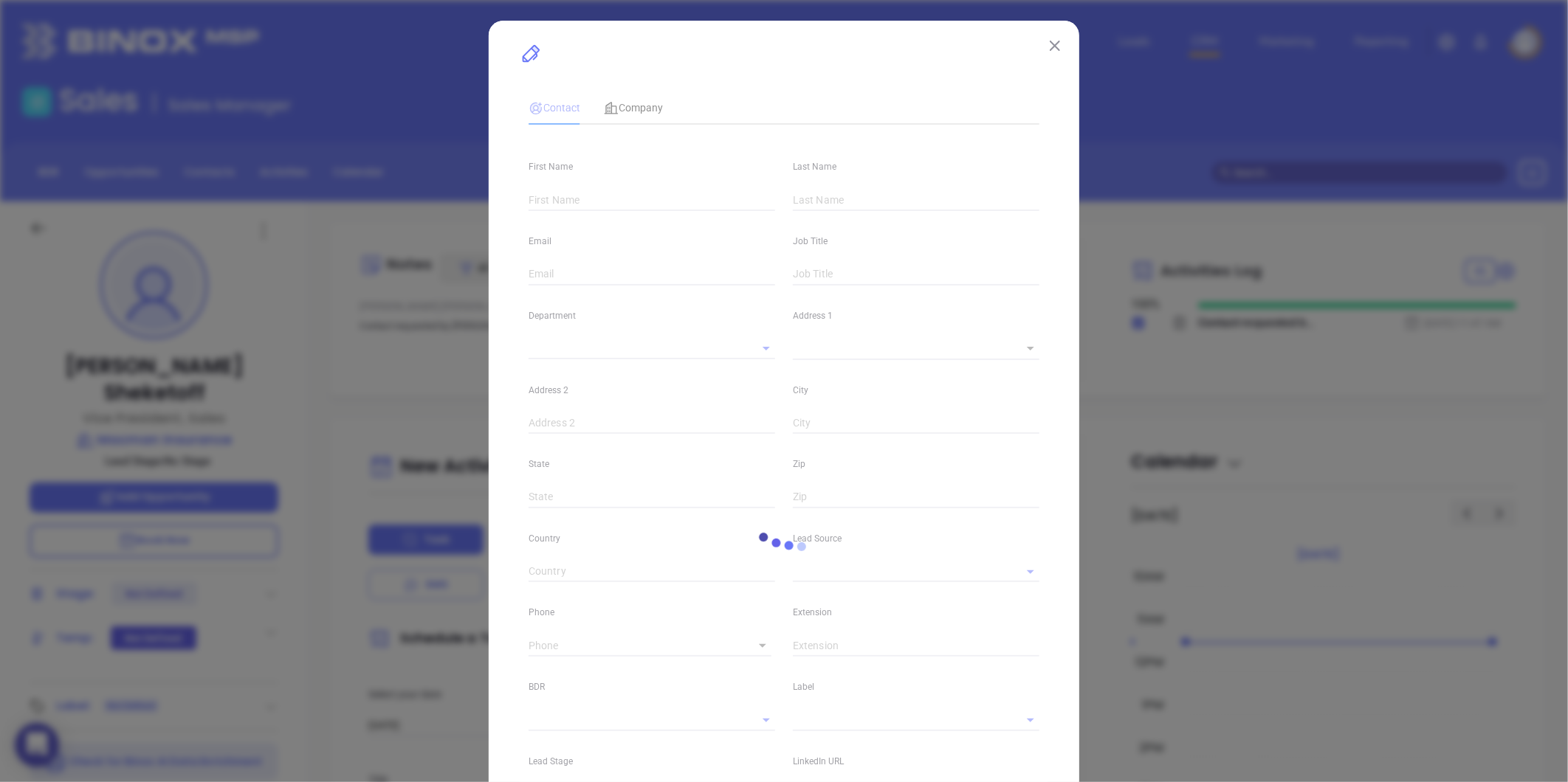
type input "1"
type input "[GEOGRAPHIC_DATA]"
type input "[US_STATE]"
type input "06824"
type input "[GEOGRAPHIC_DATA]"
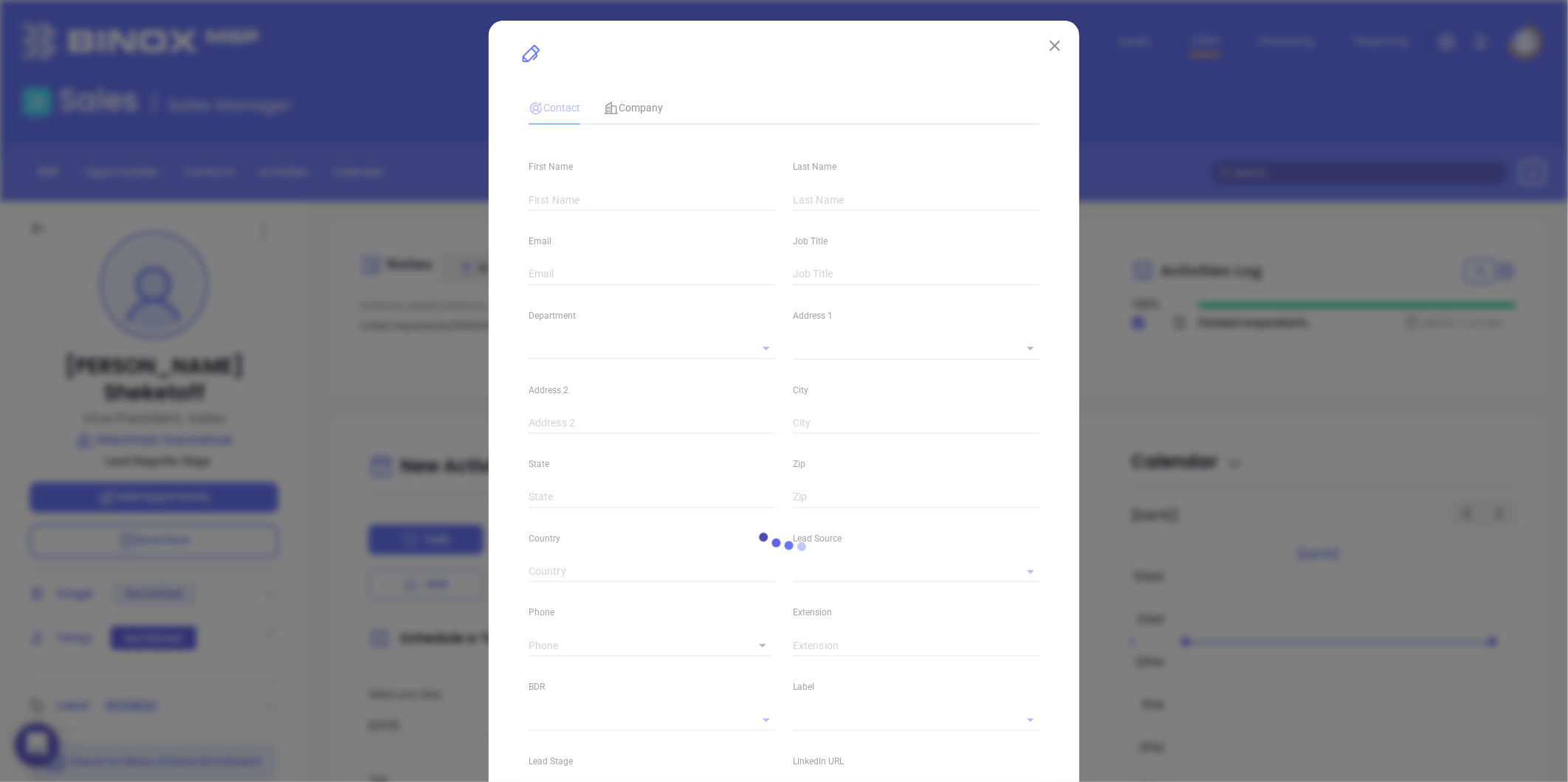
type input "[DOMAIN_NAME][URL][PERSON_NAME]"
type input "[PHONE_NUMBER]"
type input "1"
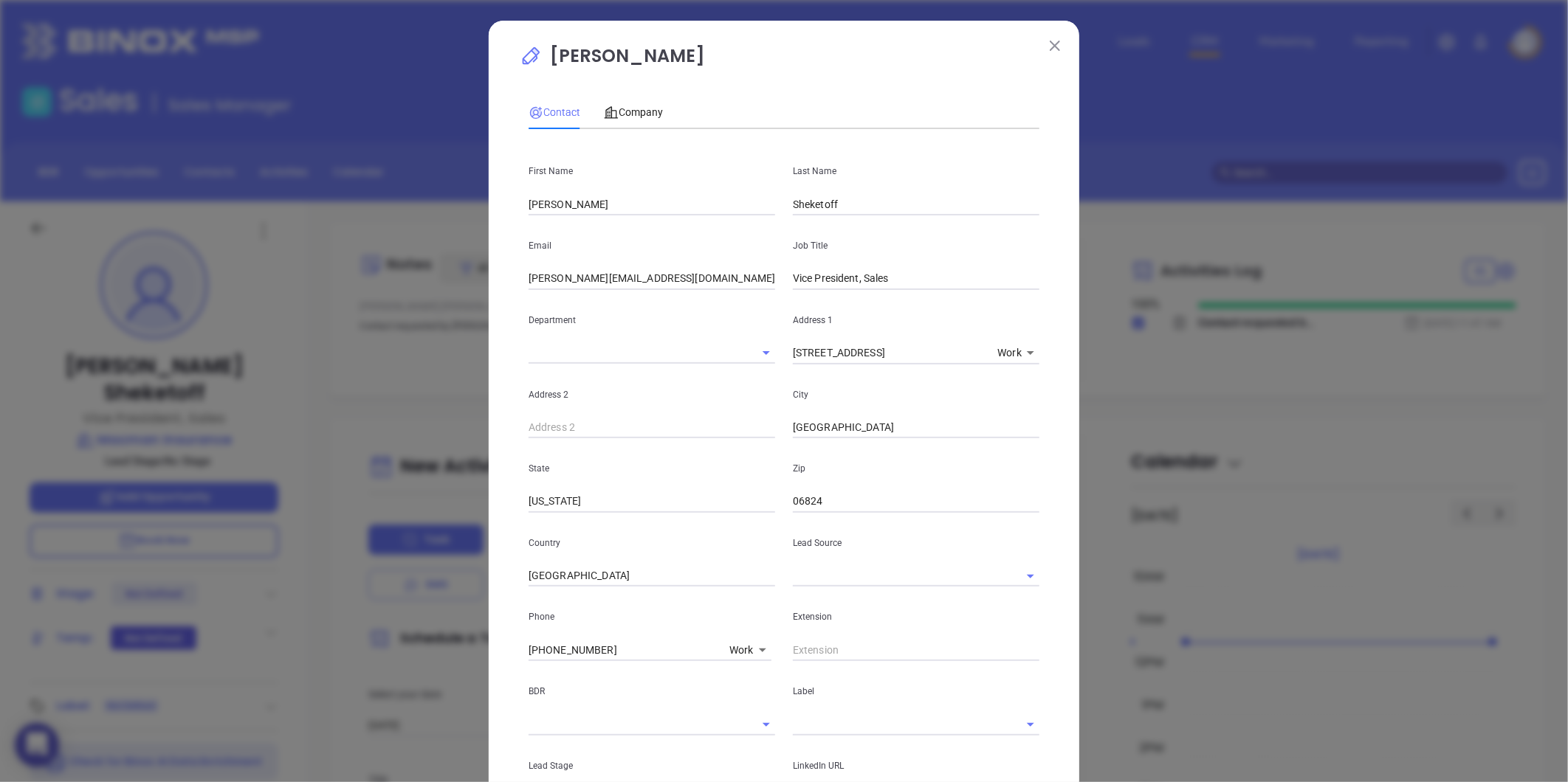
scroll to position [246, 0]
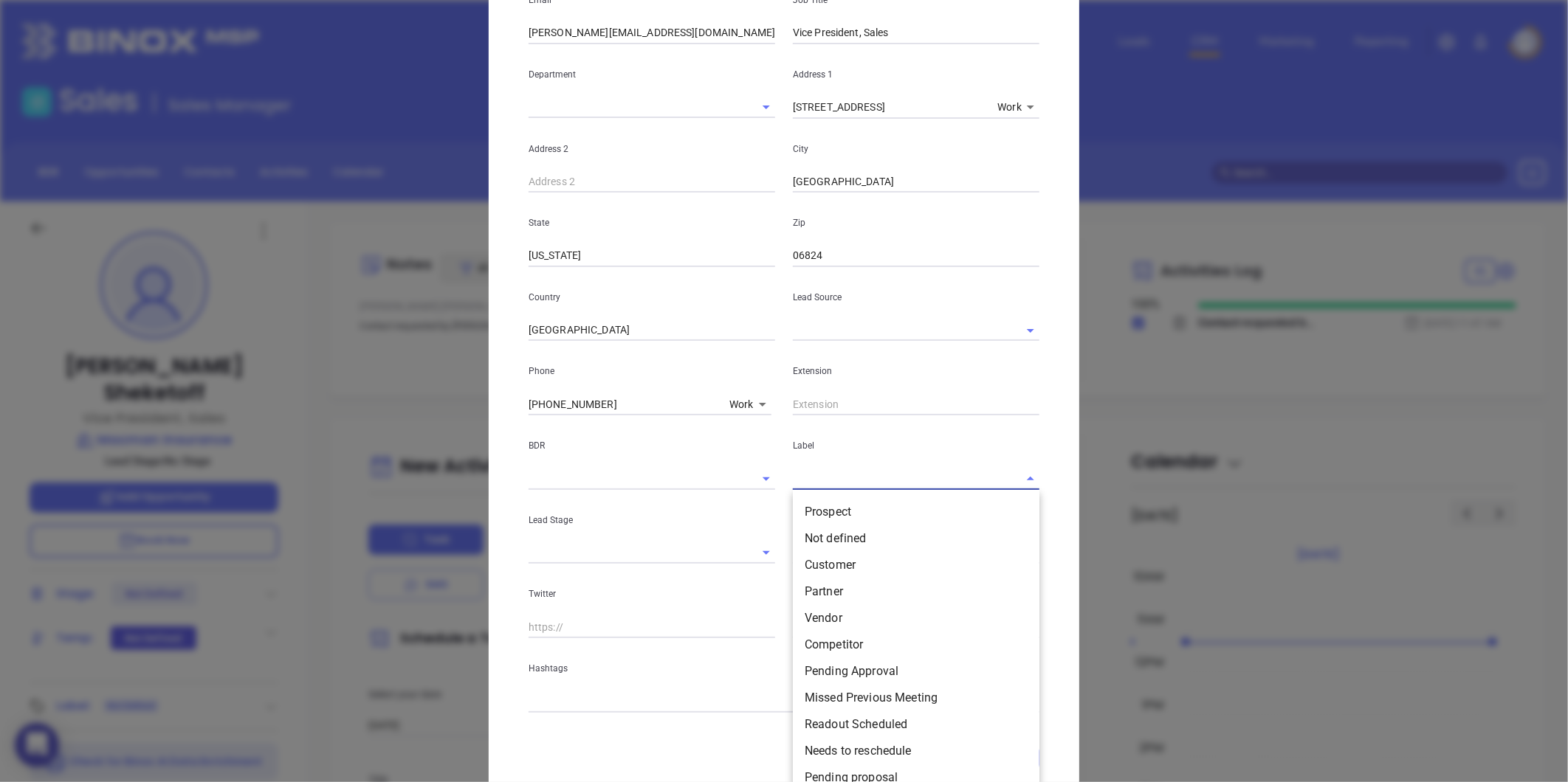
click at [801, 478] on input "text" at bounding box center [895, 478] width 205 height 21
click at [830, 510] on li "Prospect" at bounding box center [916, 512] width 246 height 26
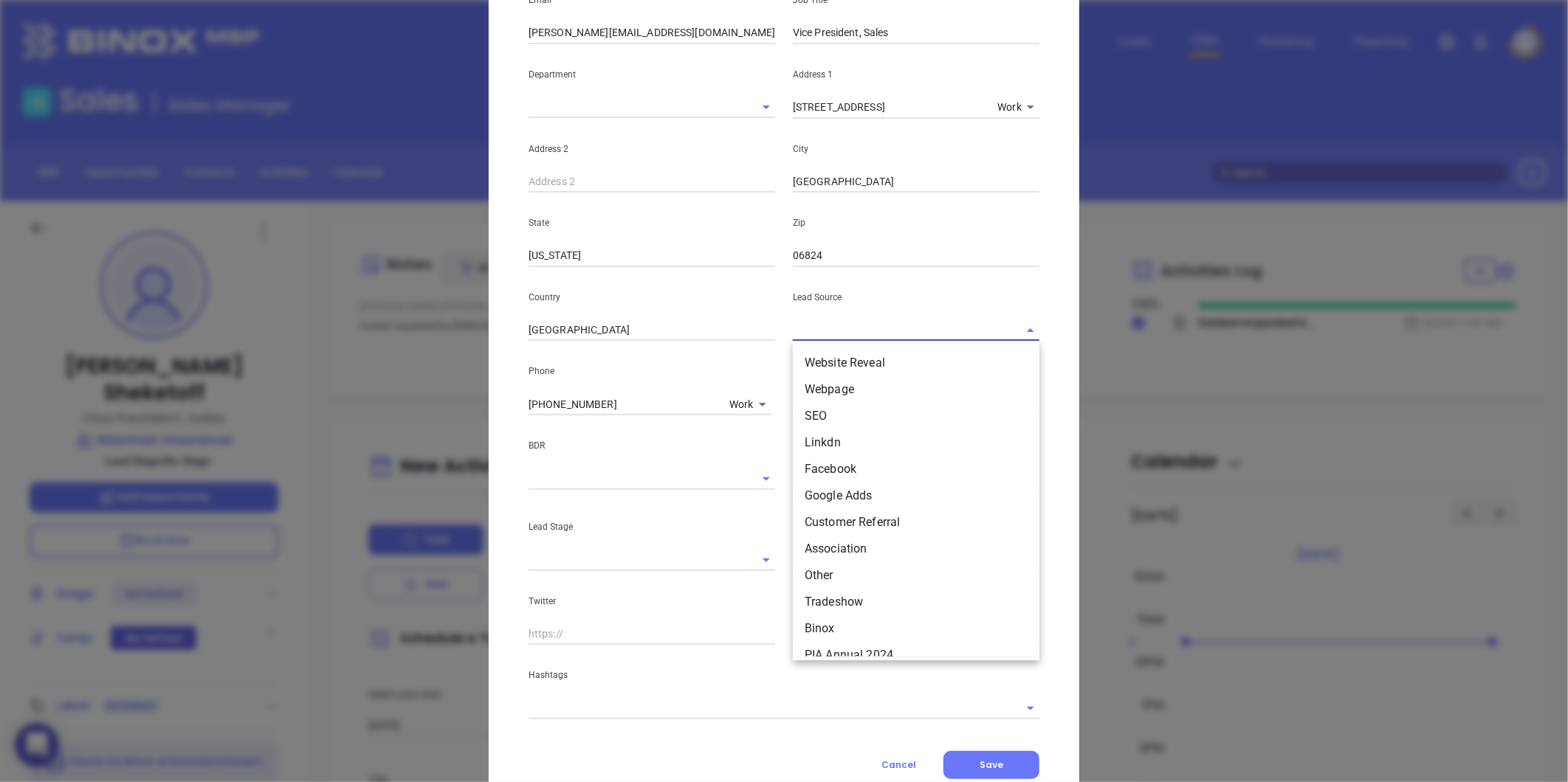
click at [839, 335] on input "text" at bounding box center [895, 330] width 205 height 21
click at [828, 622] on li "Binox" at bounding box center [916, 628] width 246 height 26
type input "Binox"
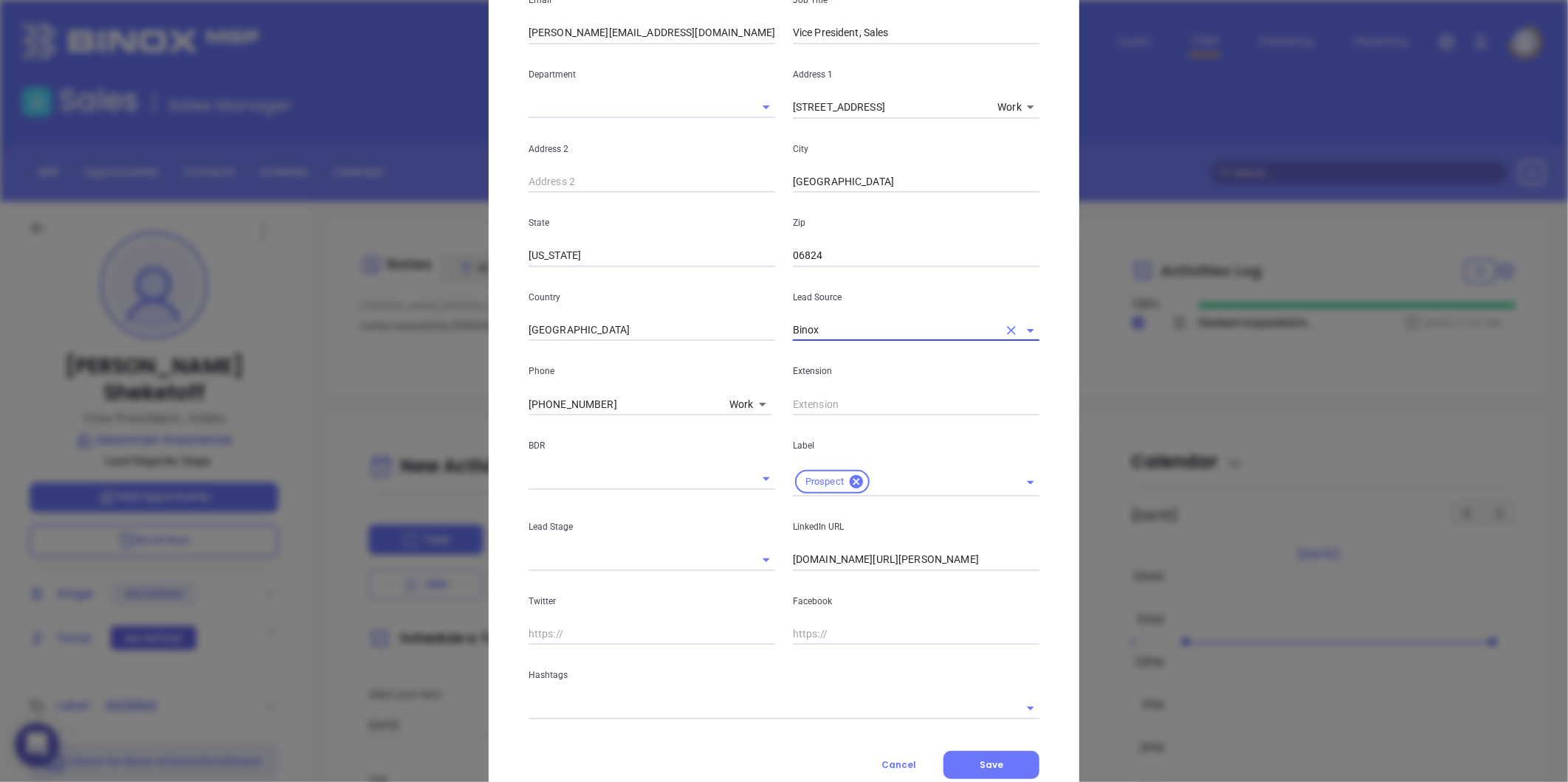
click at [616, 719] on div "Contact Company First Name [PERSON_NAME] Last Name [PERSON_NAME] Email [PERSON_…" at bounding box center [784, 310] width 510 height 937
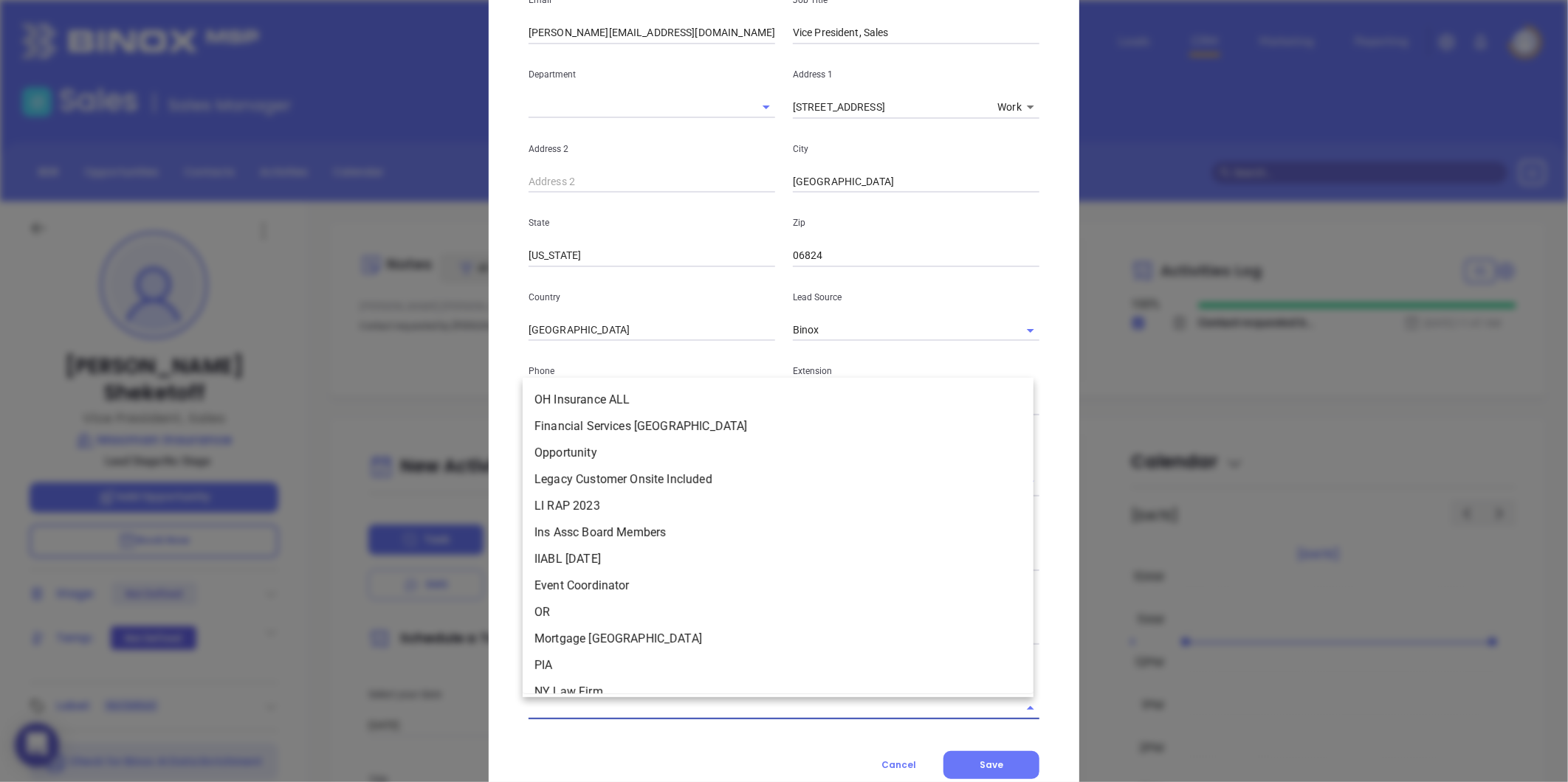
click at [611, 705] on input "text" at bounding box center [763, 707] width 469 height 21
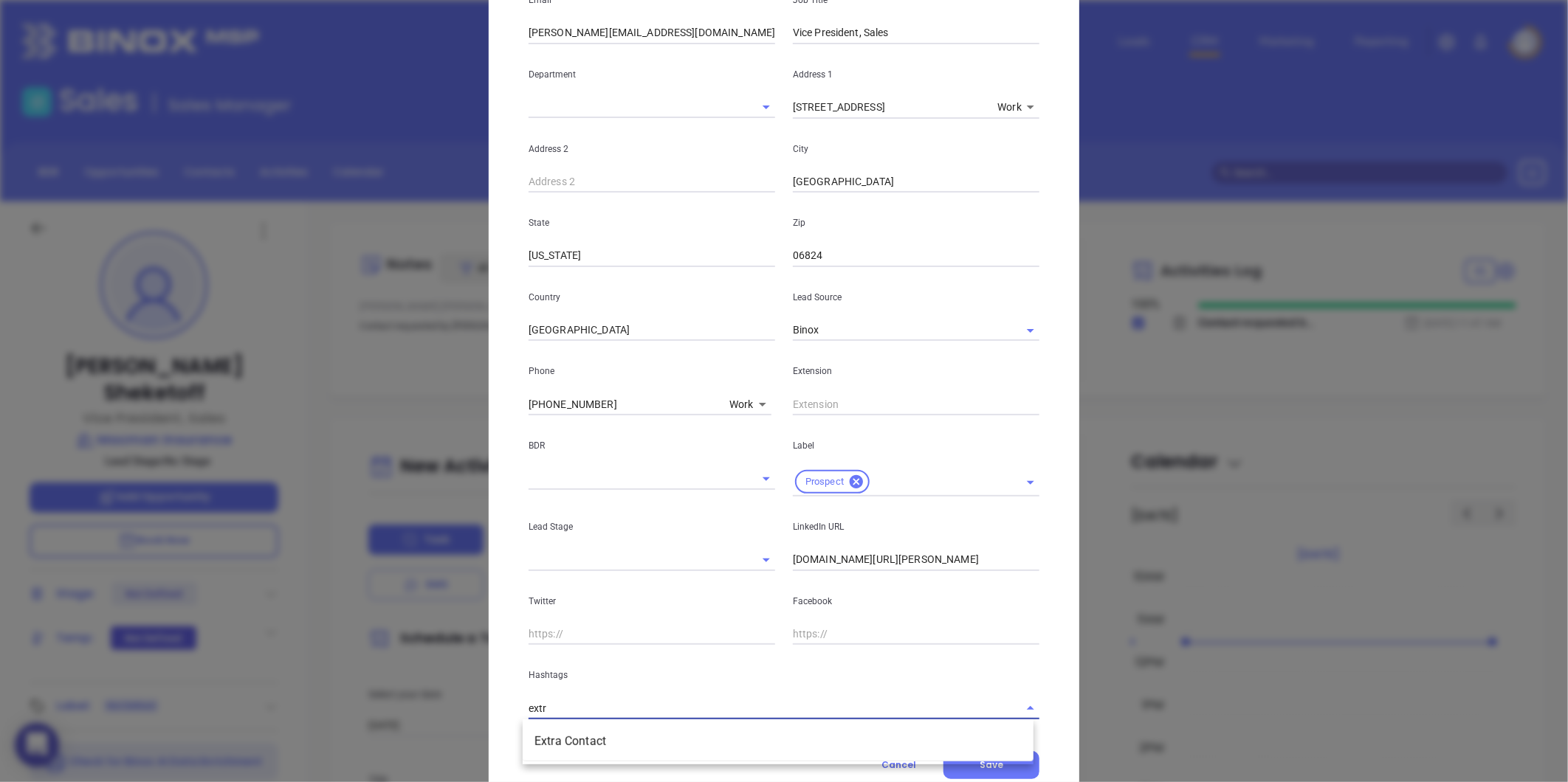
type input "extra"
click at [601, 745] on li "Extra Contact" at bounding box center [778, 741] width 510 height 26
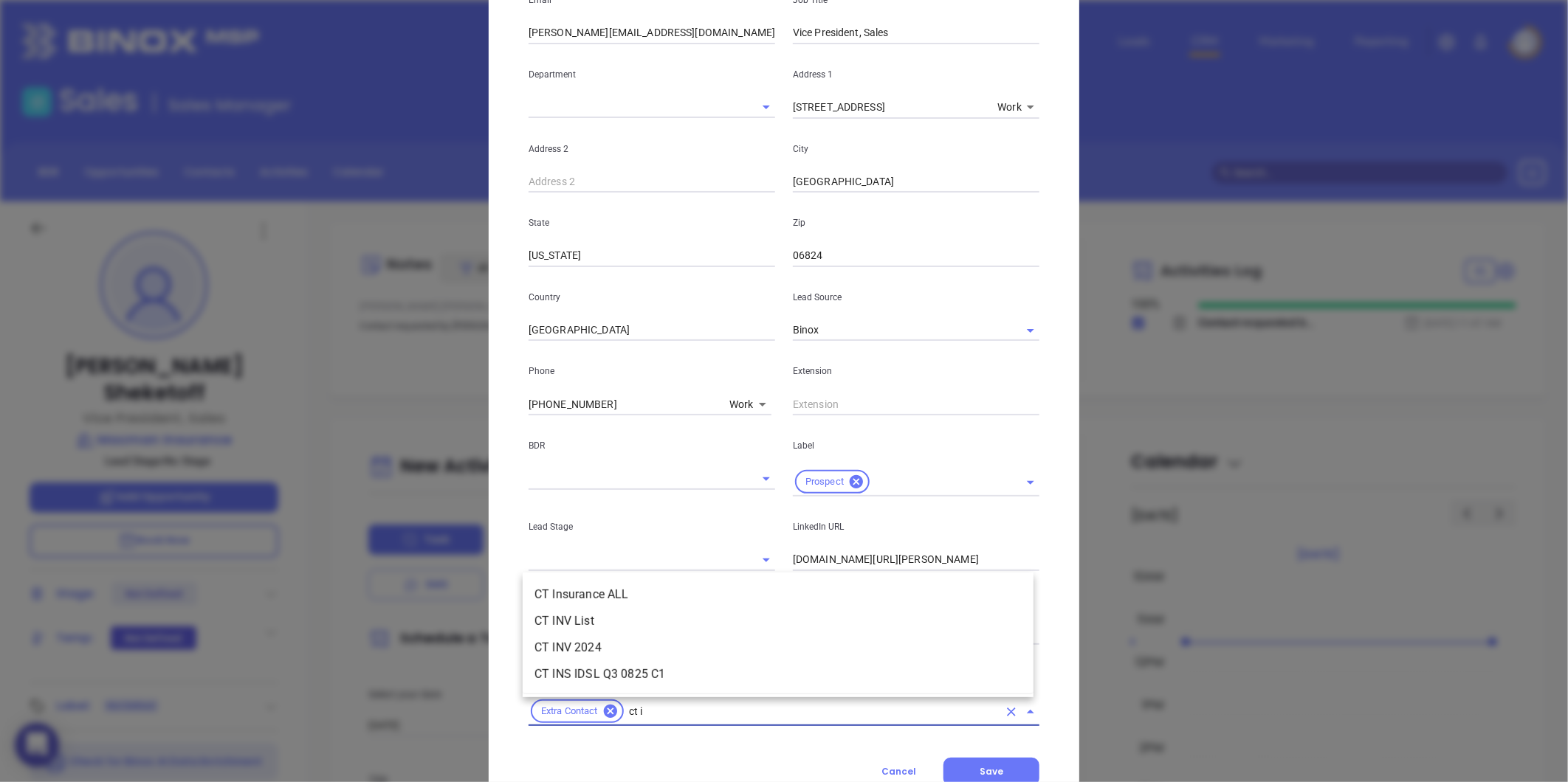
type input "ct in"
click at [626, 591] on li "CT Insurance ALL" at bounding box center [778, 594] width 510 height 26
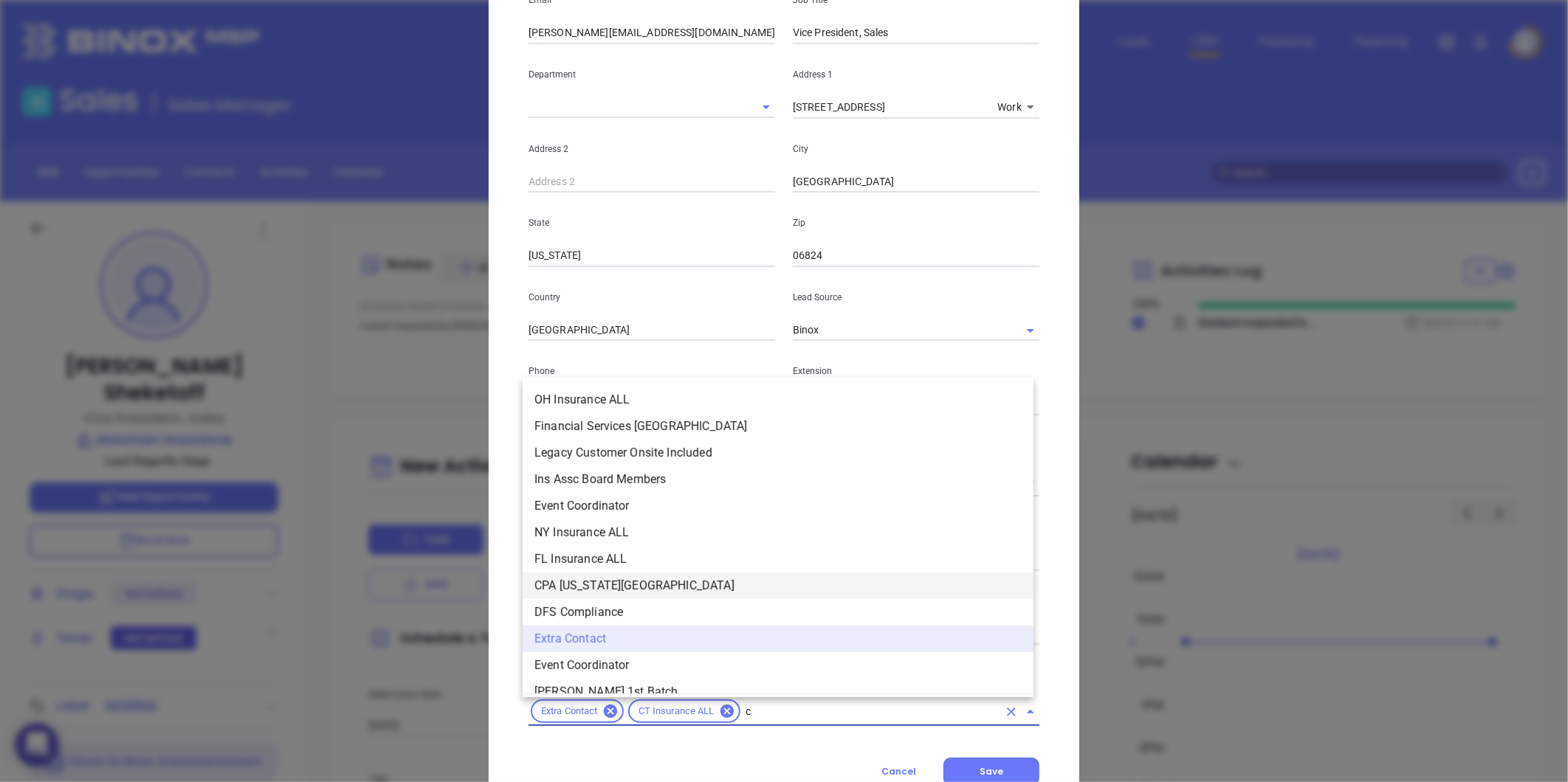
type input "ct"
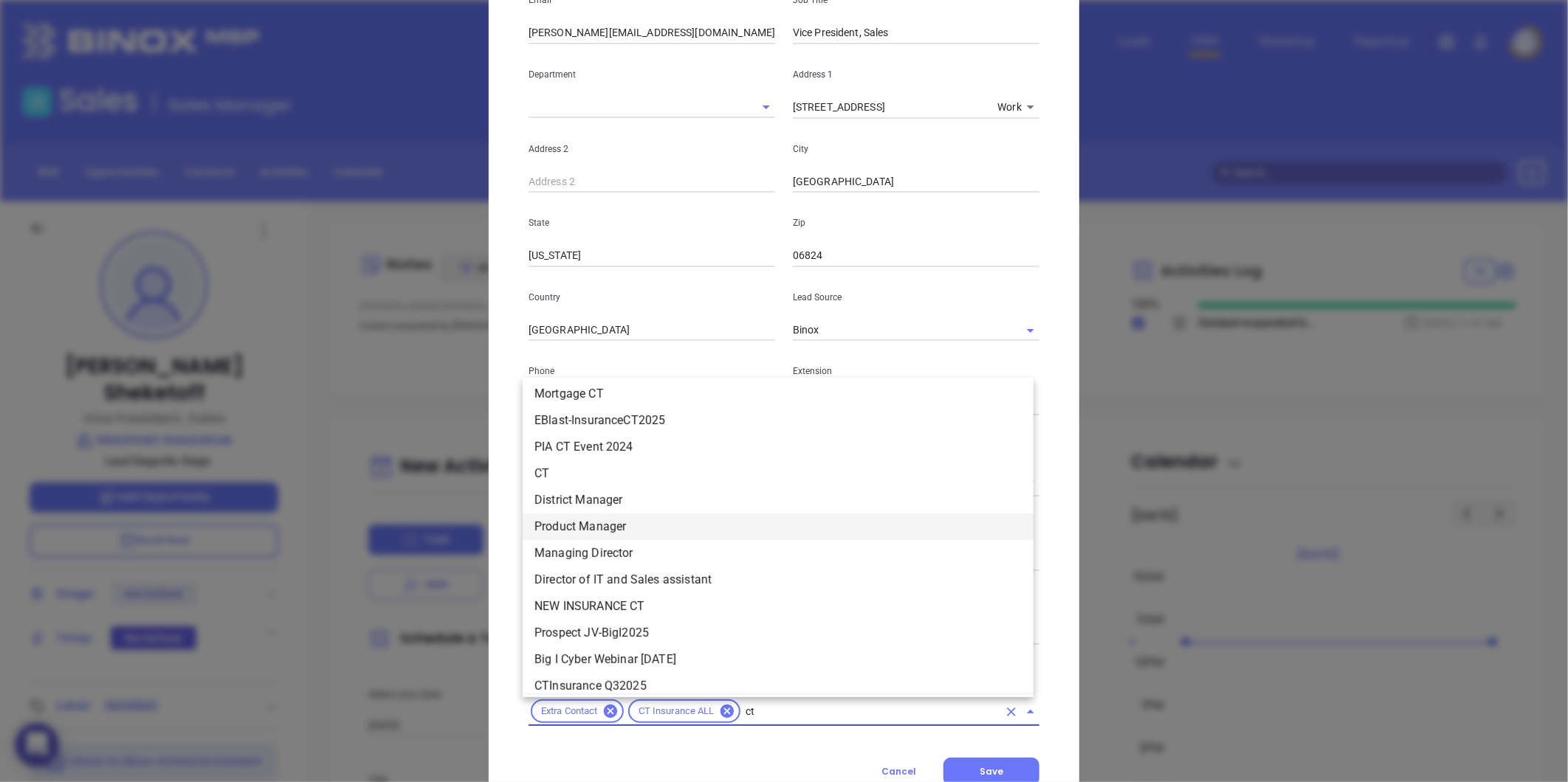
scroll to position [737, 0]
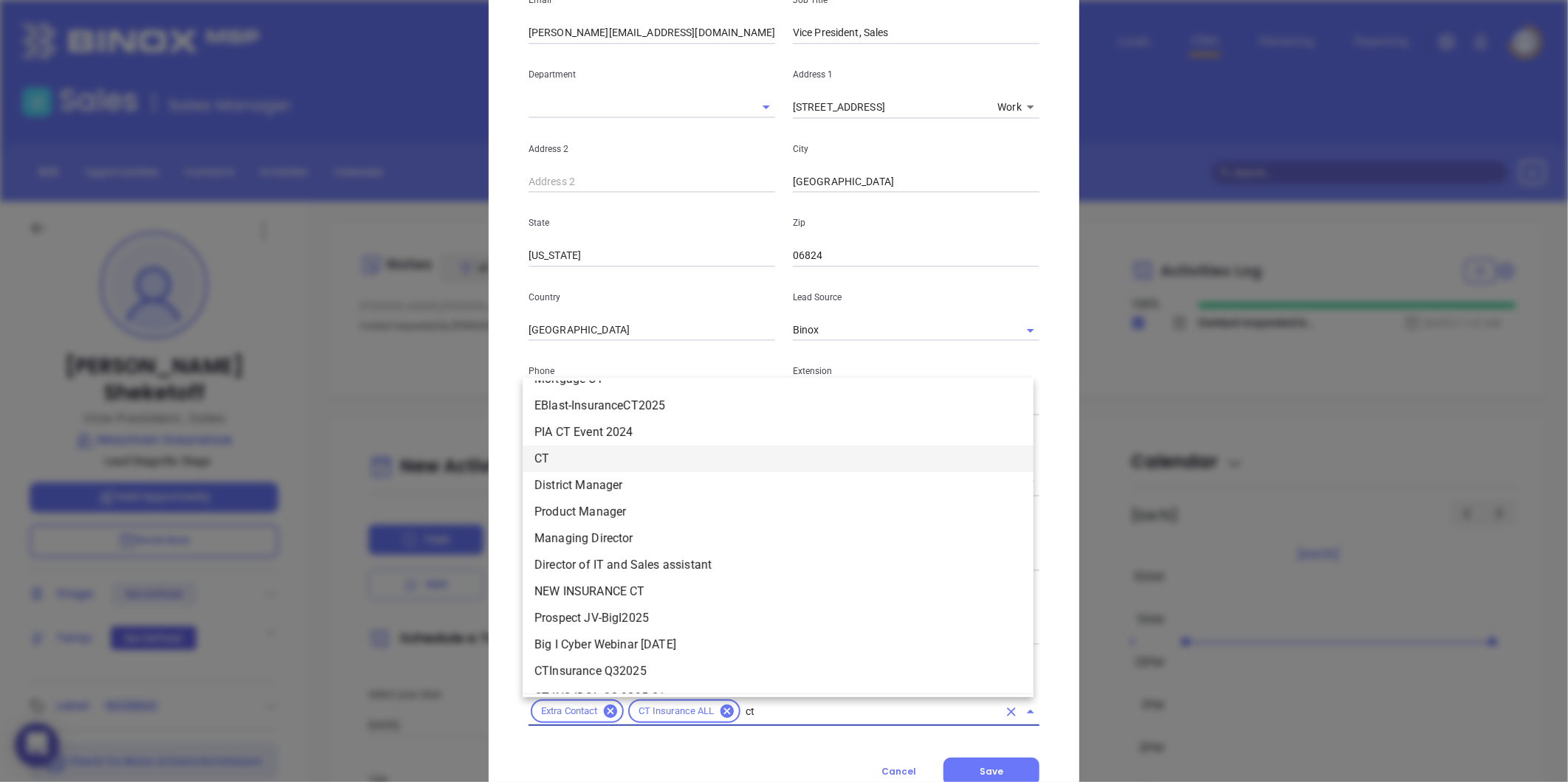
click at [584, 460] on li "CT" at bounding box center [778, 459] width 510 height 26
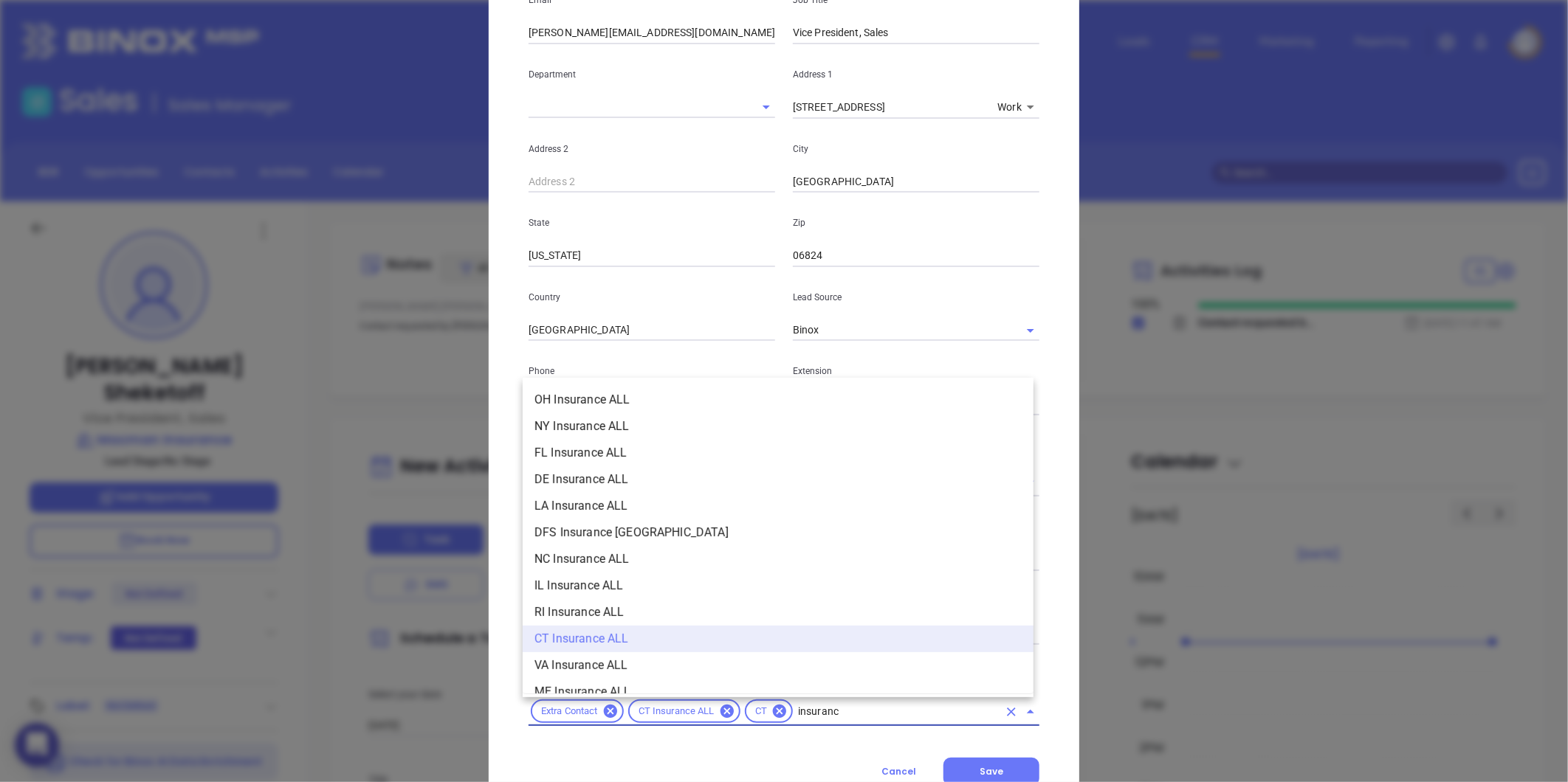
type input "insurance"
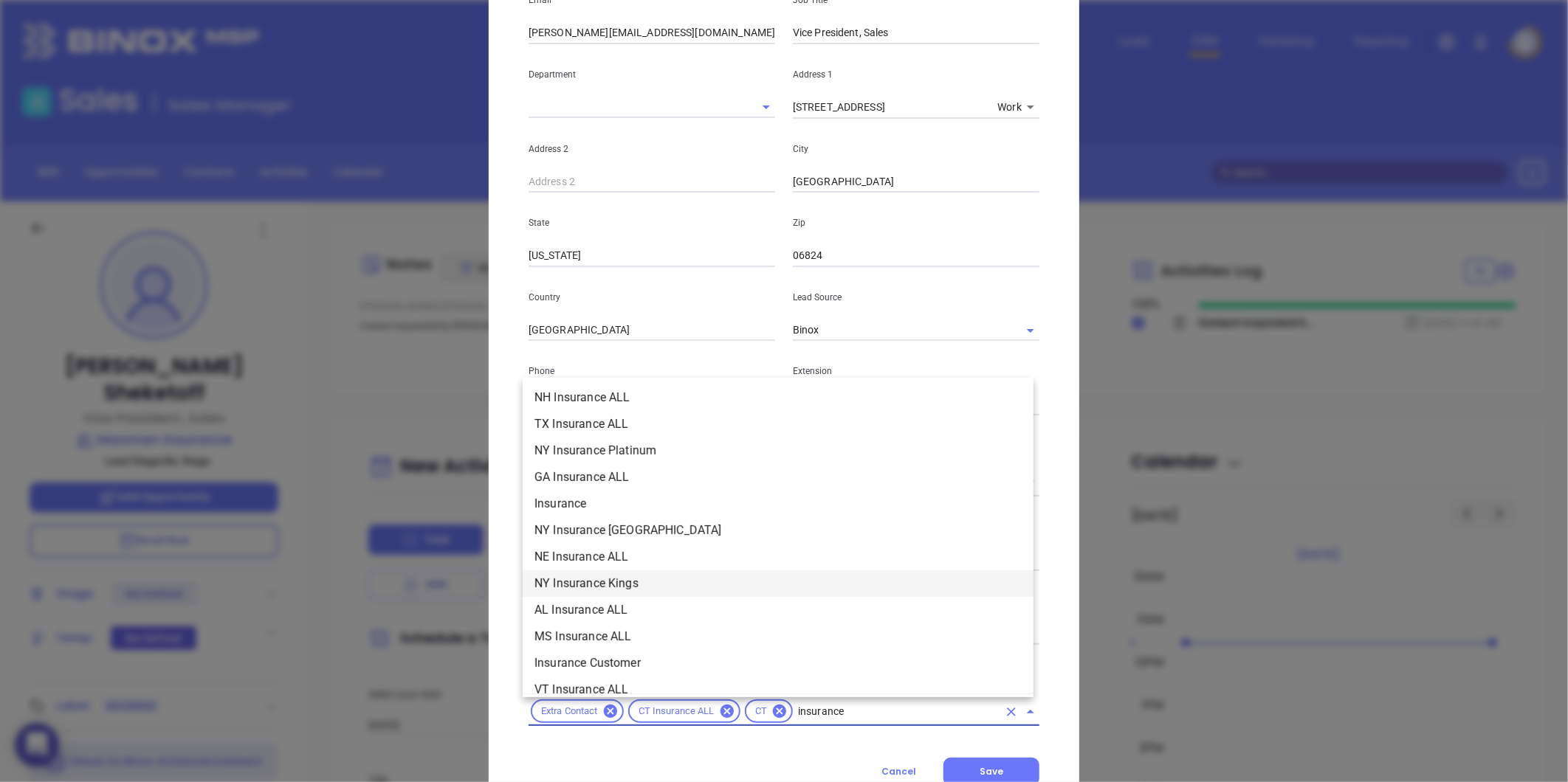
scroll to position [491, 0]
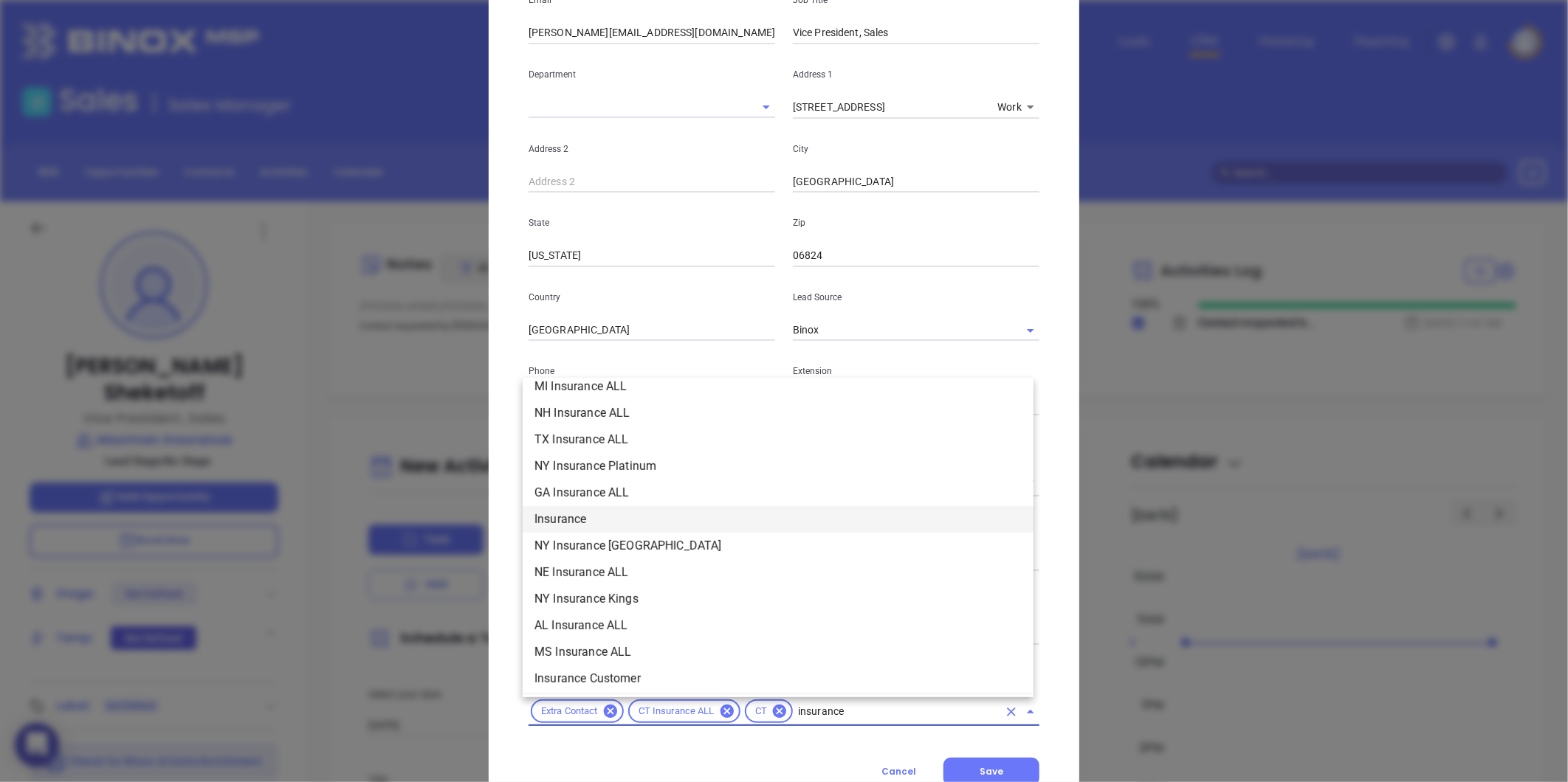
click at [581, 521] on li "Insurance" at bounding box center [778, 519] width 510 height 26
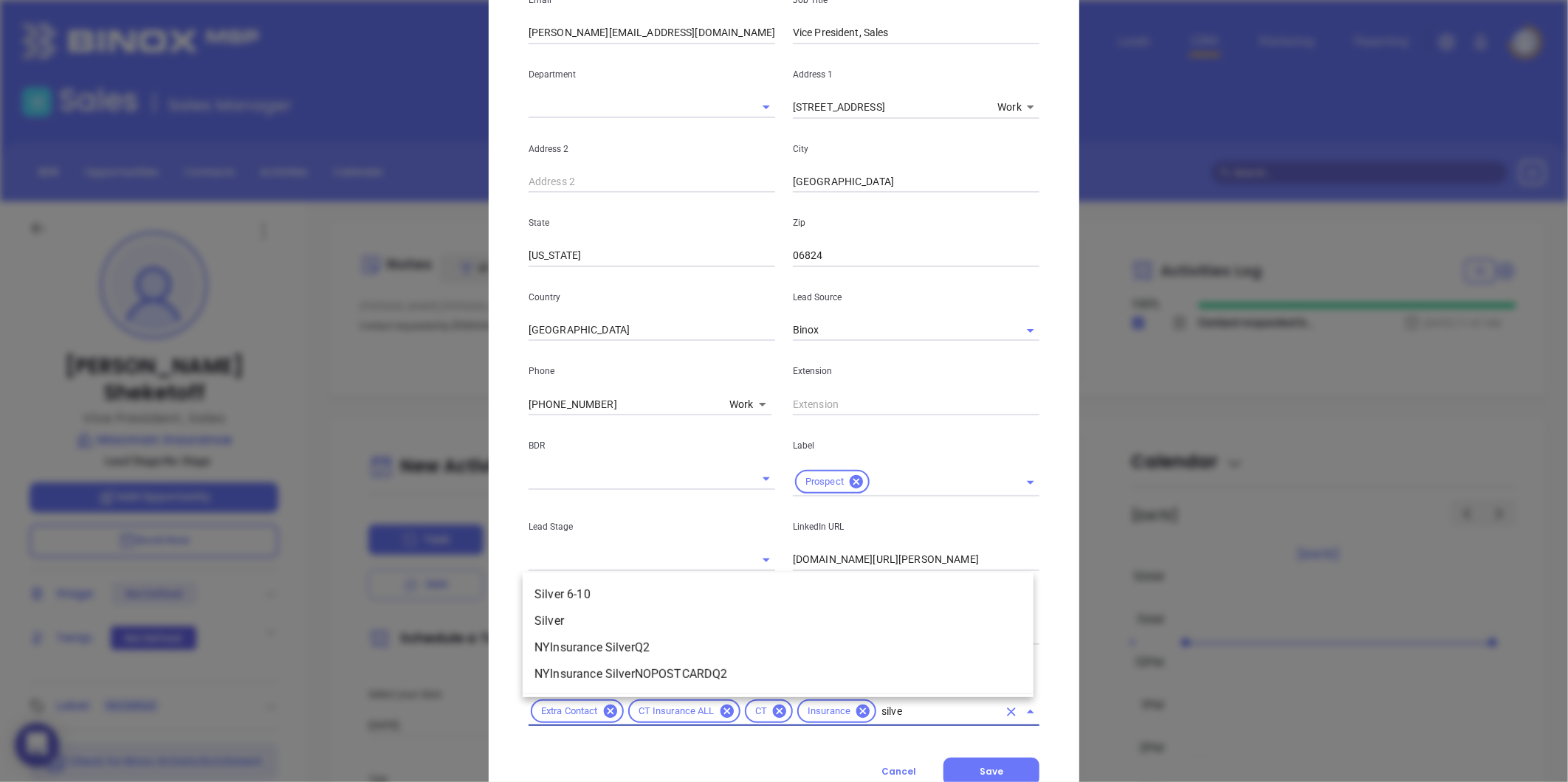
type input "silver"
click at [592, 591] on li "Silver 6-10" at bounding box center [778, 594] width 510 height 26
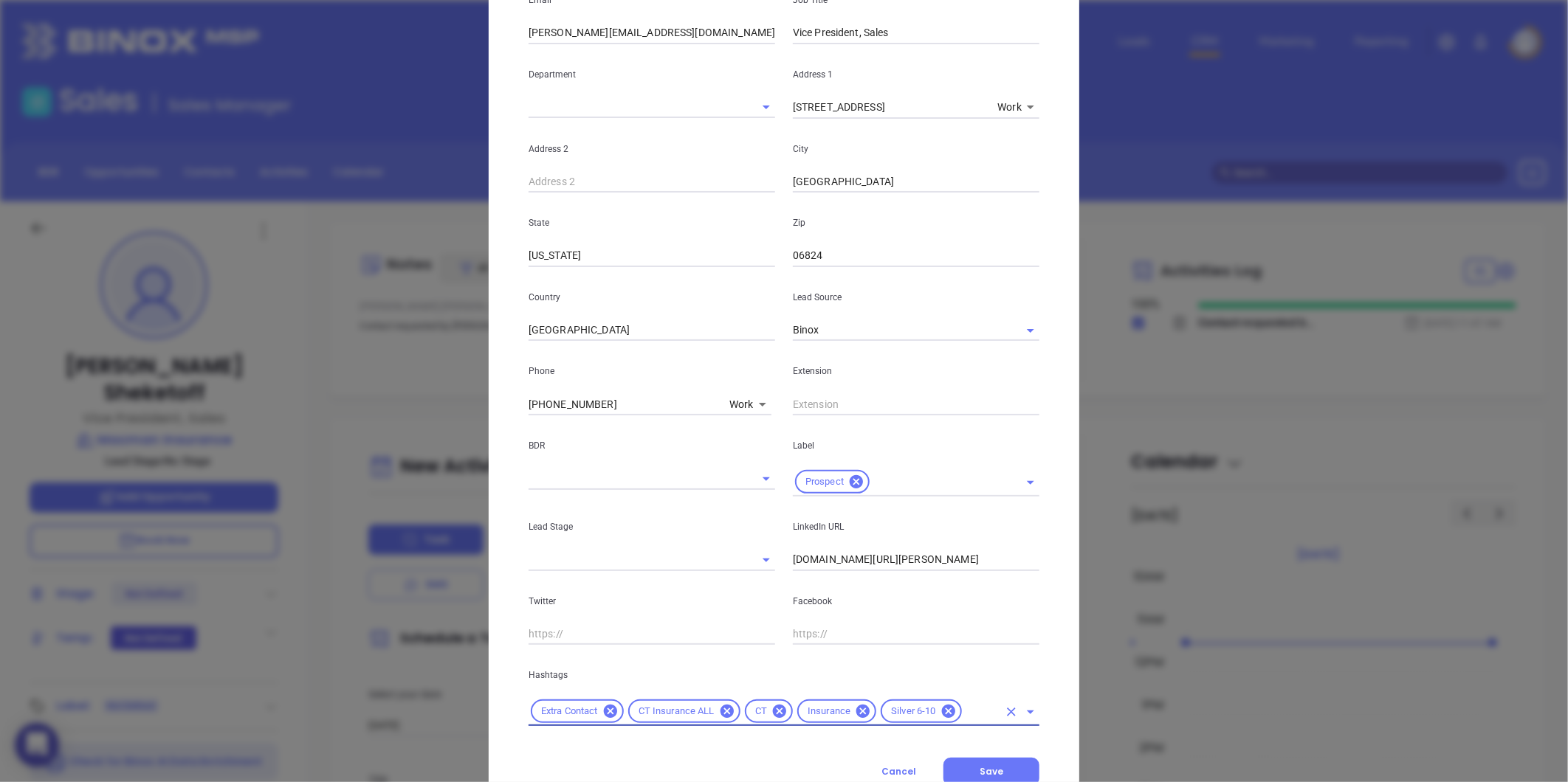
click at [865, 552] on input "linkedin.com/in/nicholas-sheketoff-b55535b2" at bounding box center [916, 560] width 246 height 22
click at [867, 553] on input "linkedin.com/in/nicholas-sheketoff-b55535b2" at bounding box center [916, 560] width 246 height 22
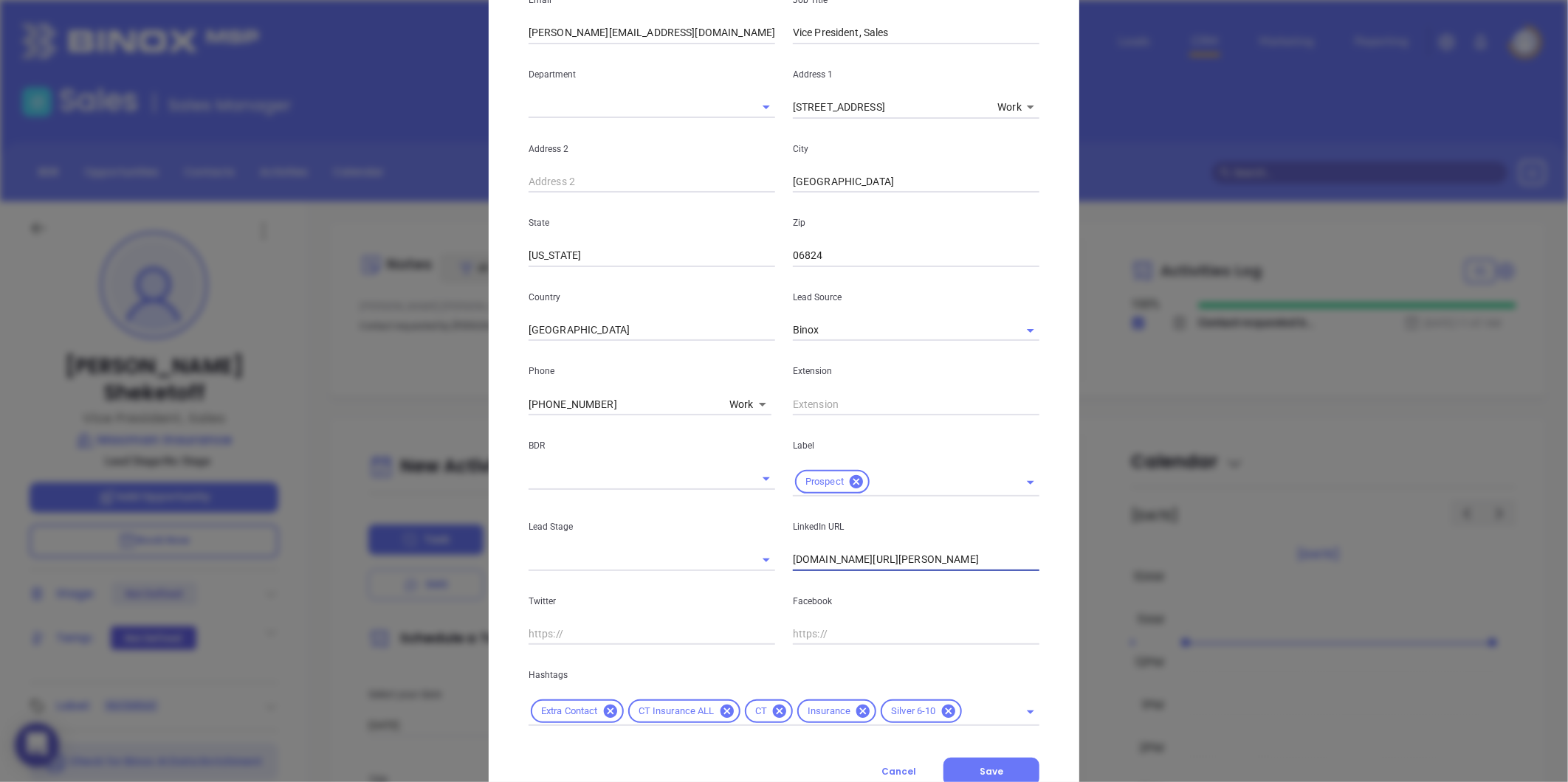
click at [867, 553] on input "linkedin.com/in/nicholas-sheketoff-b55535b2" at bounding box center [916, 560] width 246 height 22
drag, startPoint x: 860, startPoint y: 33, endPoint x: 472, endPoint y: 46, distance: 388.2
click at [481, 48] on div "Nicholas Sheketoff Contact Company First Name Nicholas Last Name Sheketoff Emai…" at bounding box center [784, 391] width 1568 height 782
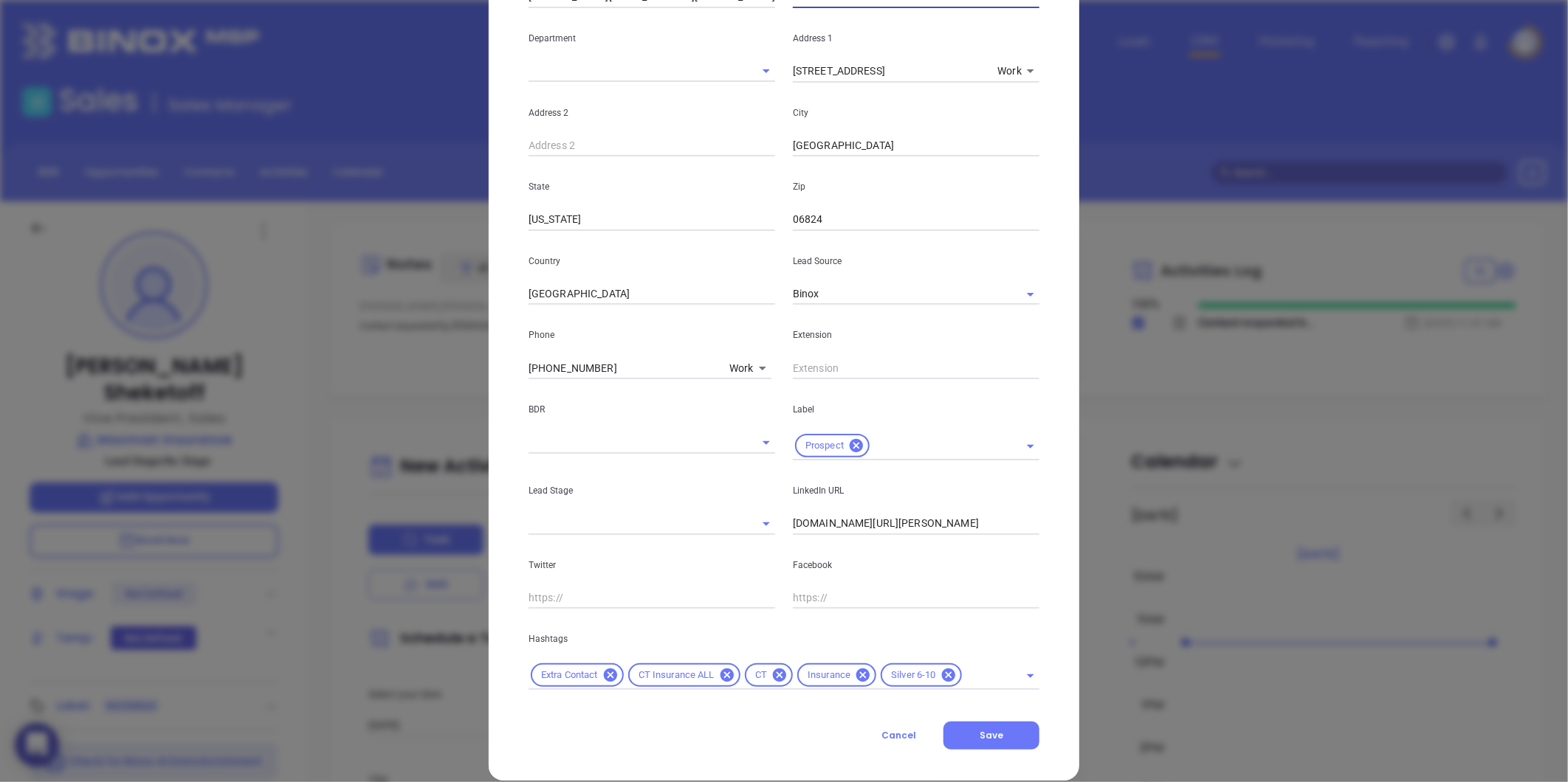
scroll to position [301, 0]
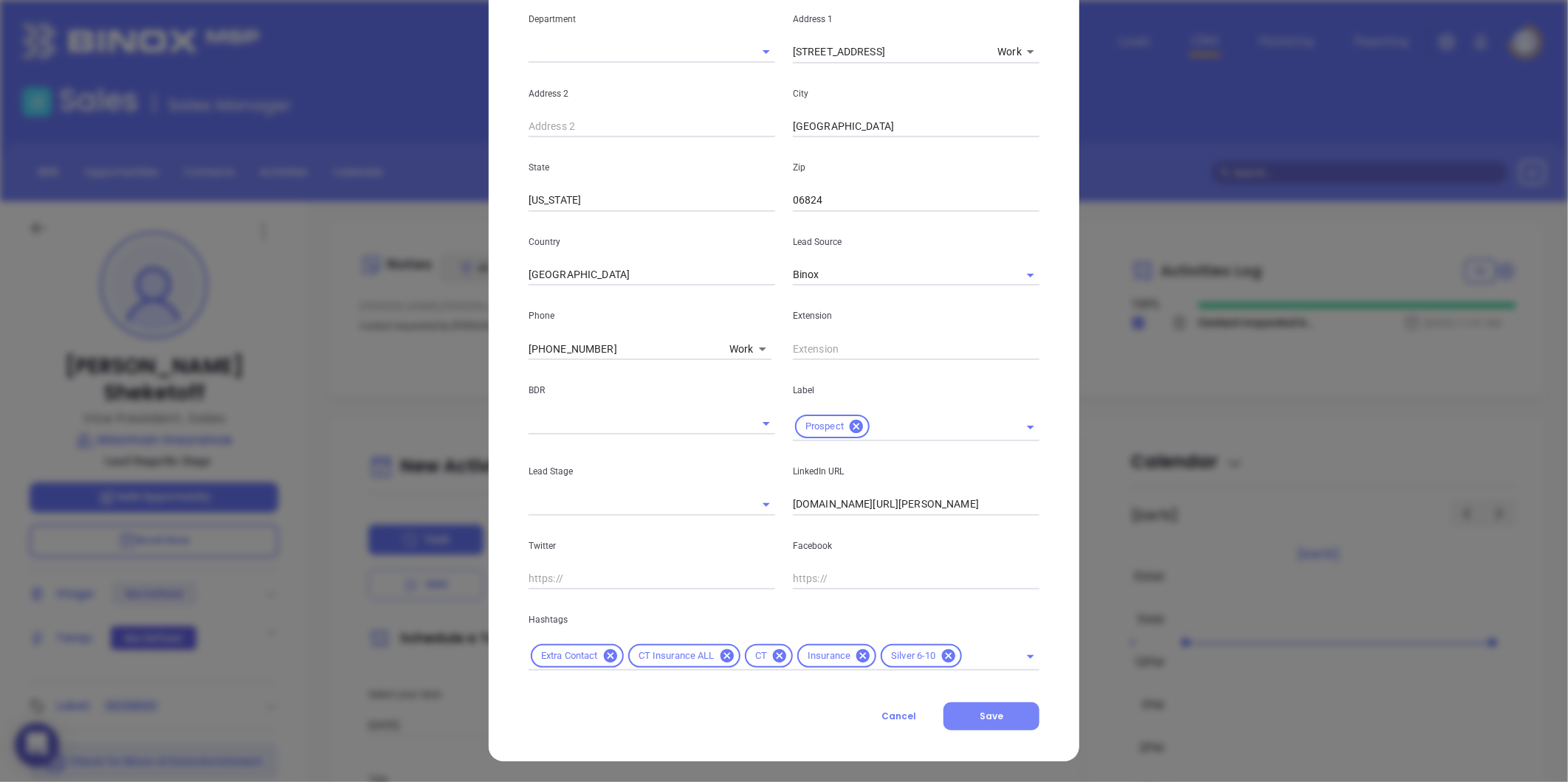
type input "VP of Sales"
click at [982, 716] on span "Save" at bounding box center [992, 716] width 24 height 13
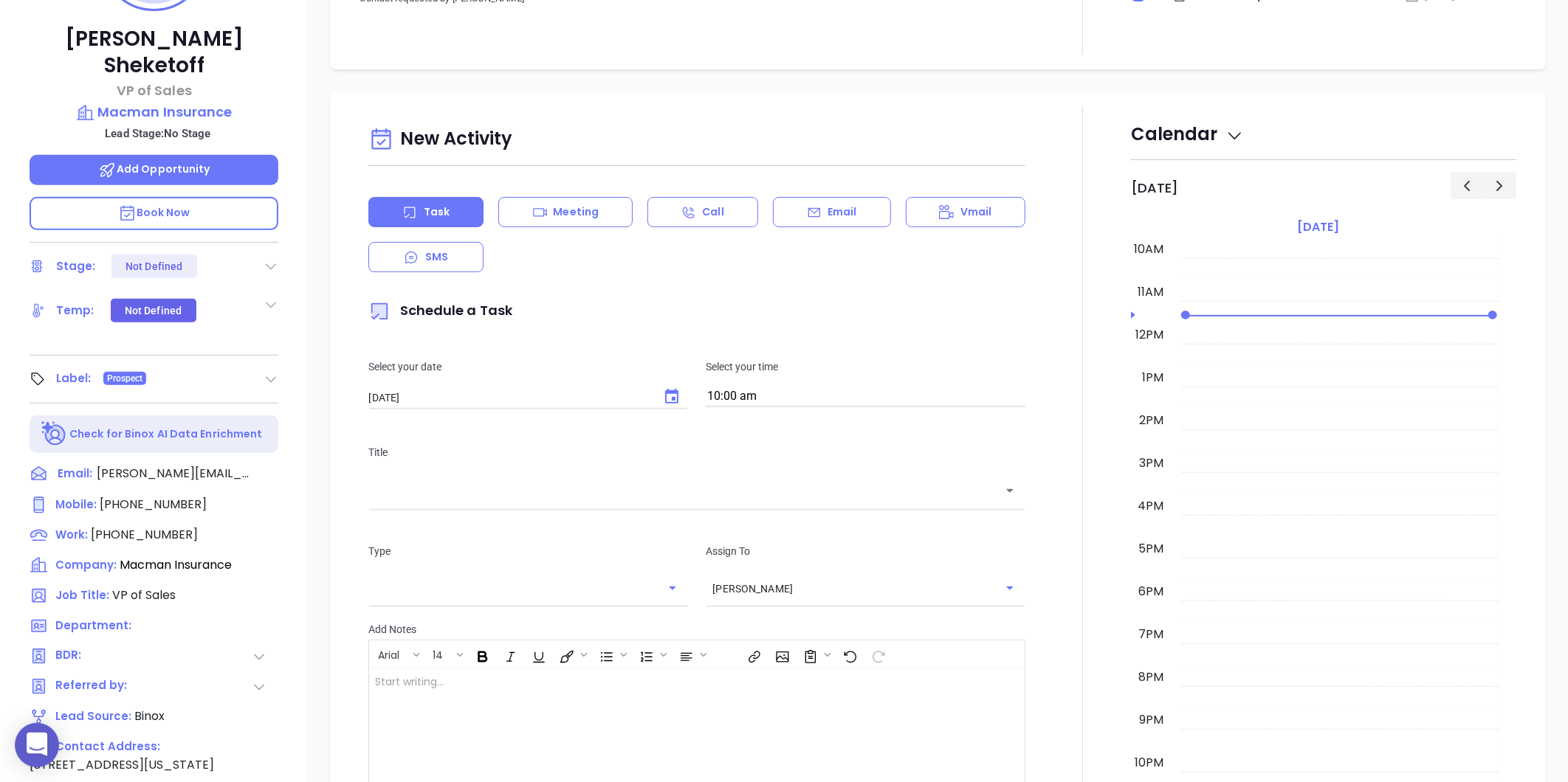
scroll to position [0, 0]
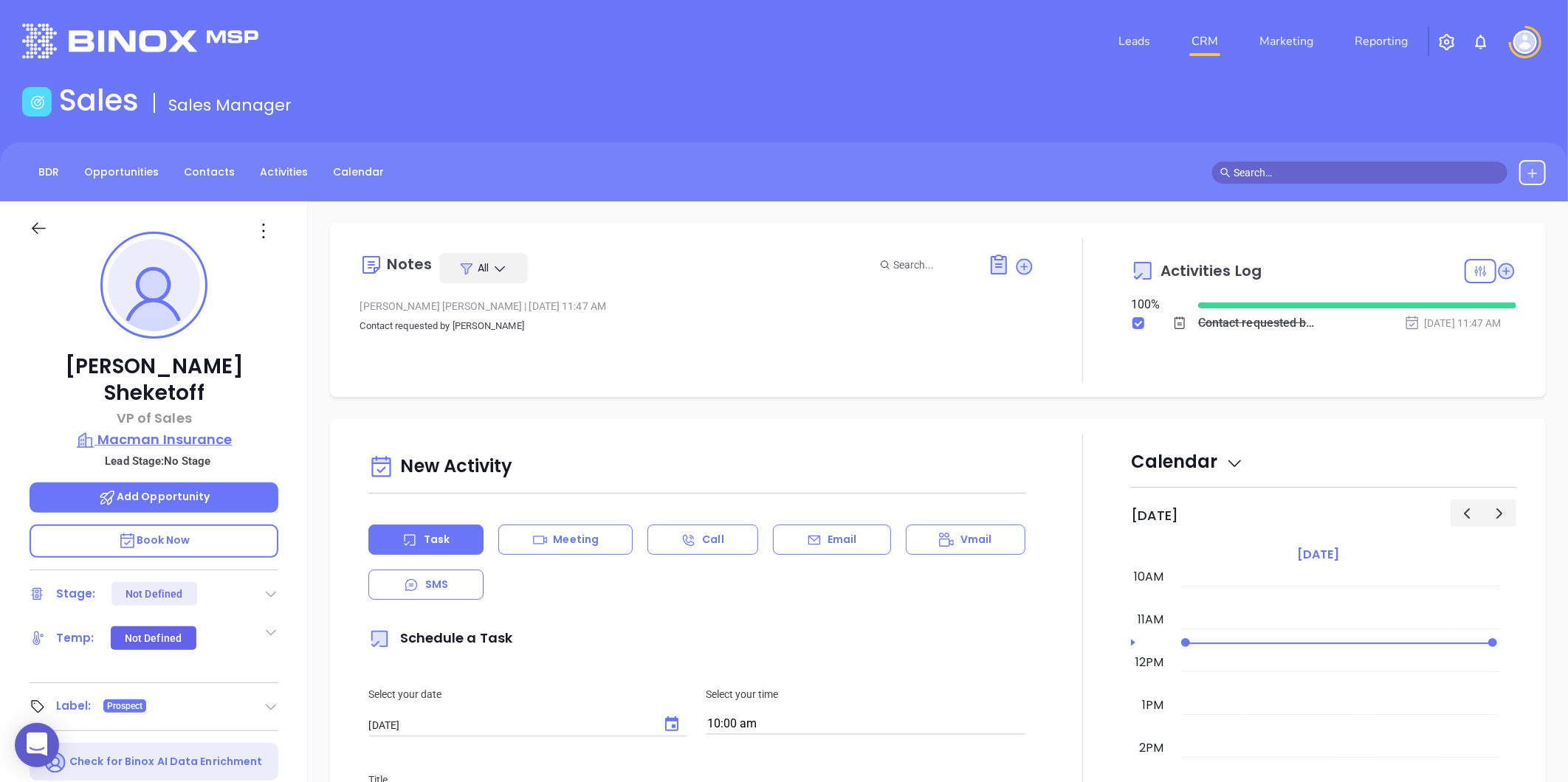
click at [198, 429] on p "Macman Insurance" at bounding box center [153, 439] width 249 height 21
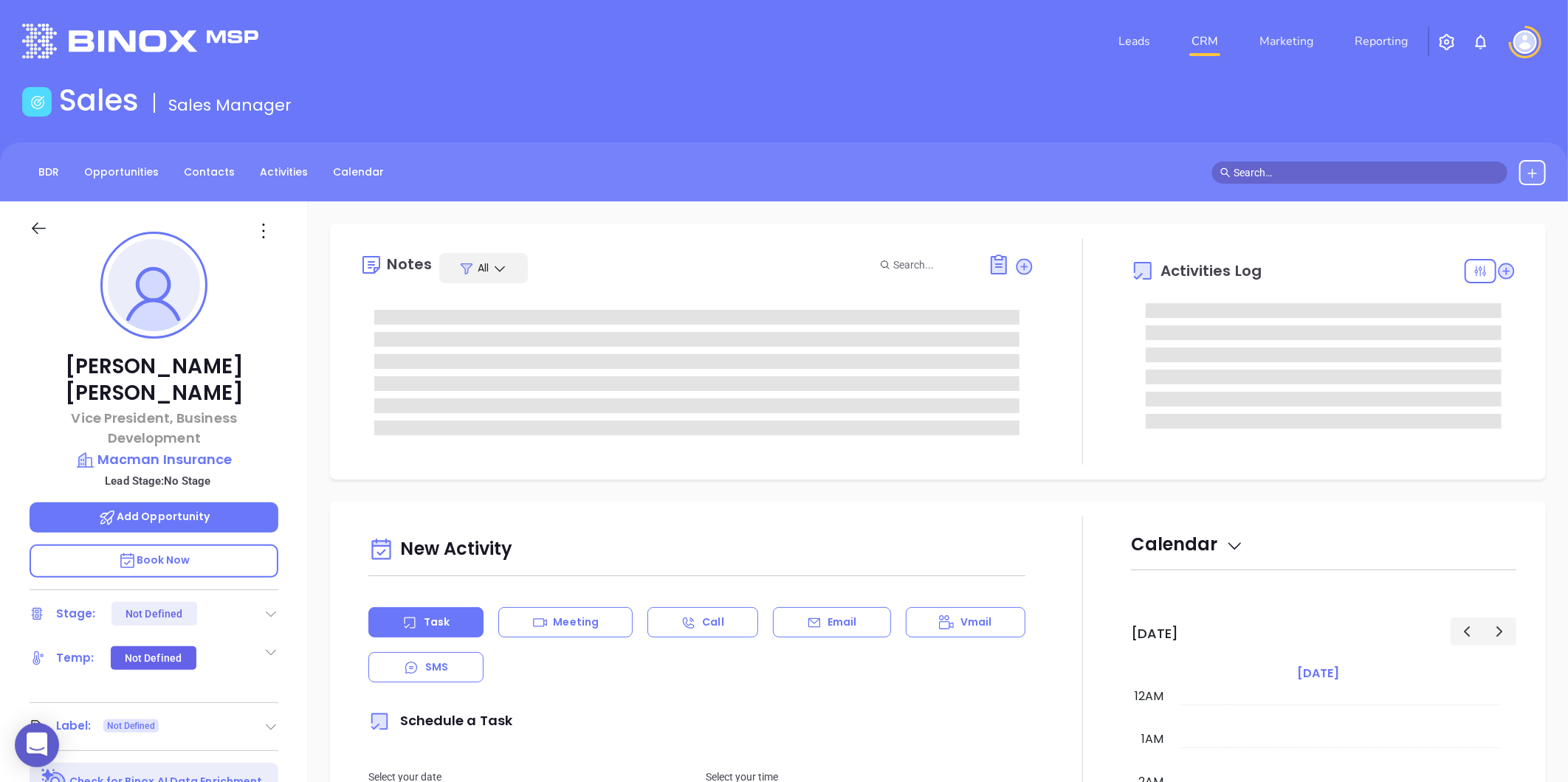
type input "[DATE]"
type input "[PERSON_NAME]"
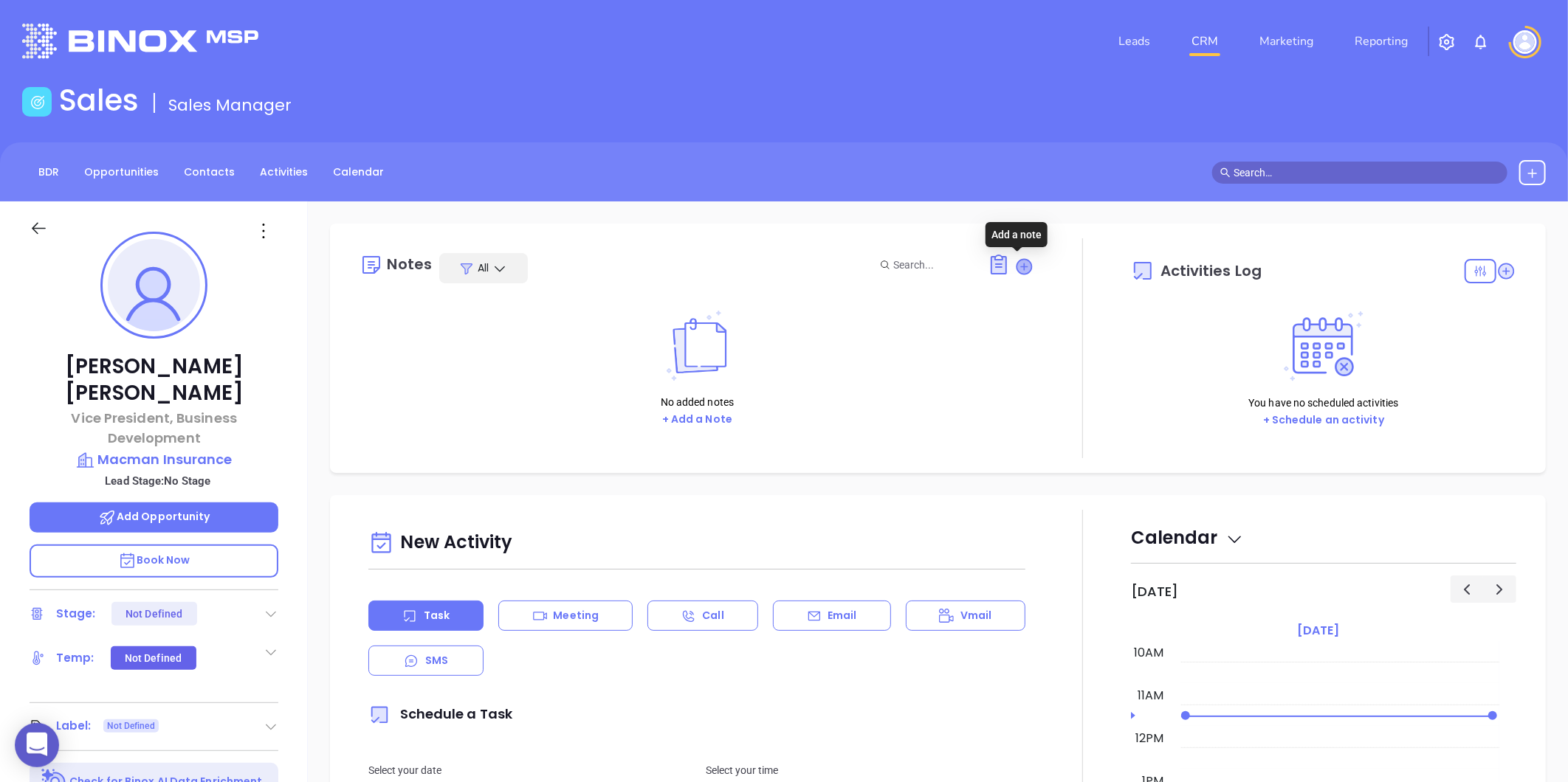
click at [1017, 262] on icon at bounding box center [1024, 266] width 15 height 15
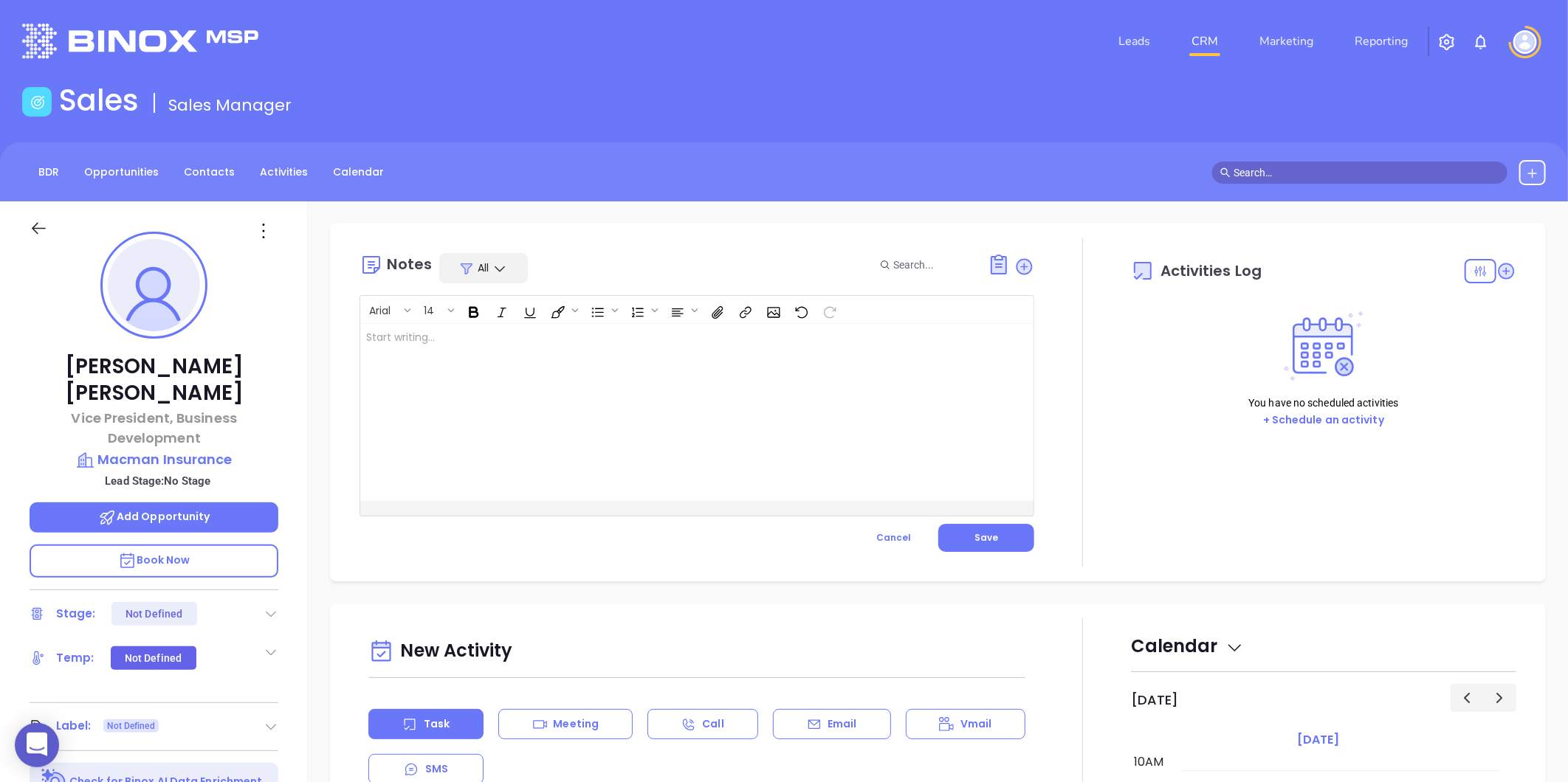
click at [573, 350] on div at bounding box center [673, 412] width 626 height 177
click at [989, 527] on button "Save" at bounding box center [986, 537] width 96 height 28
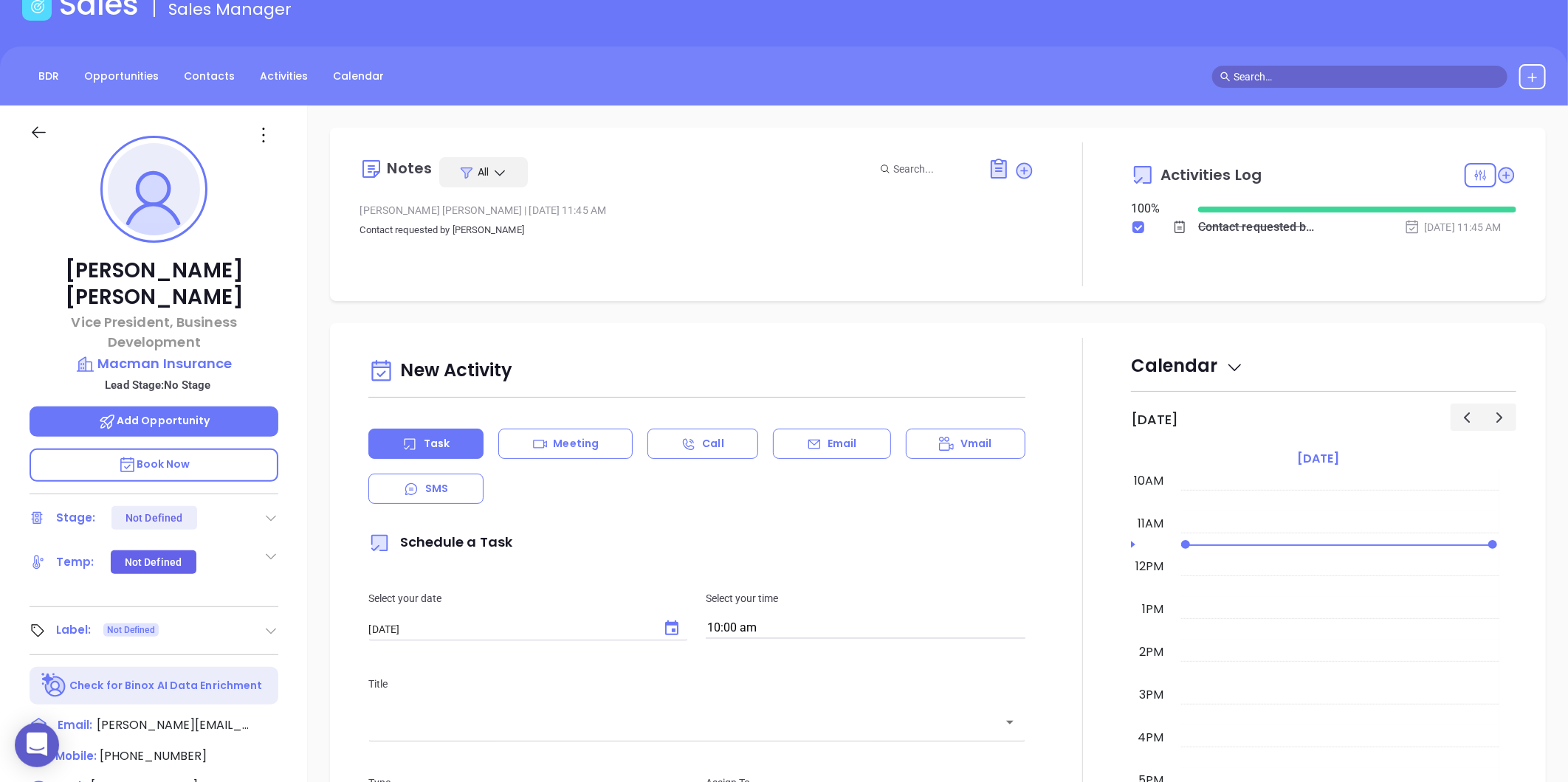
scroll to position [82, 0]
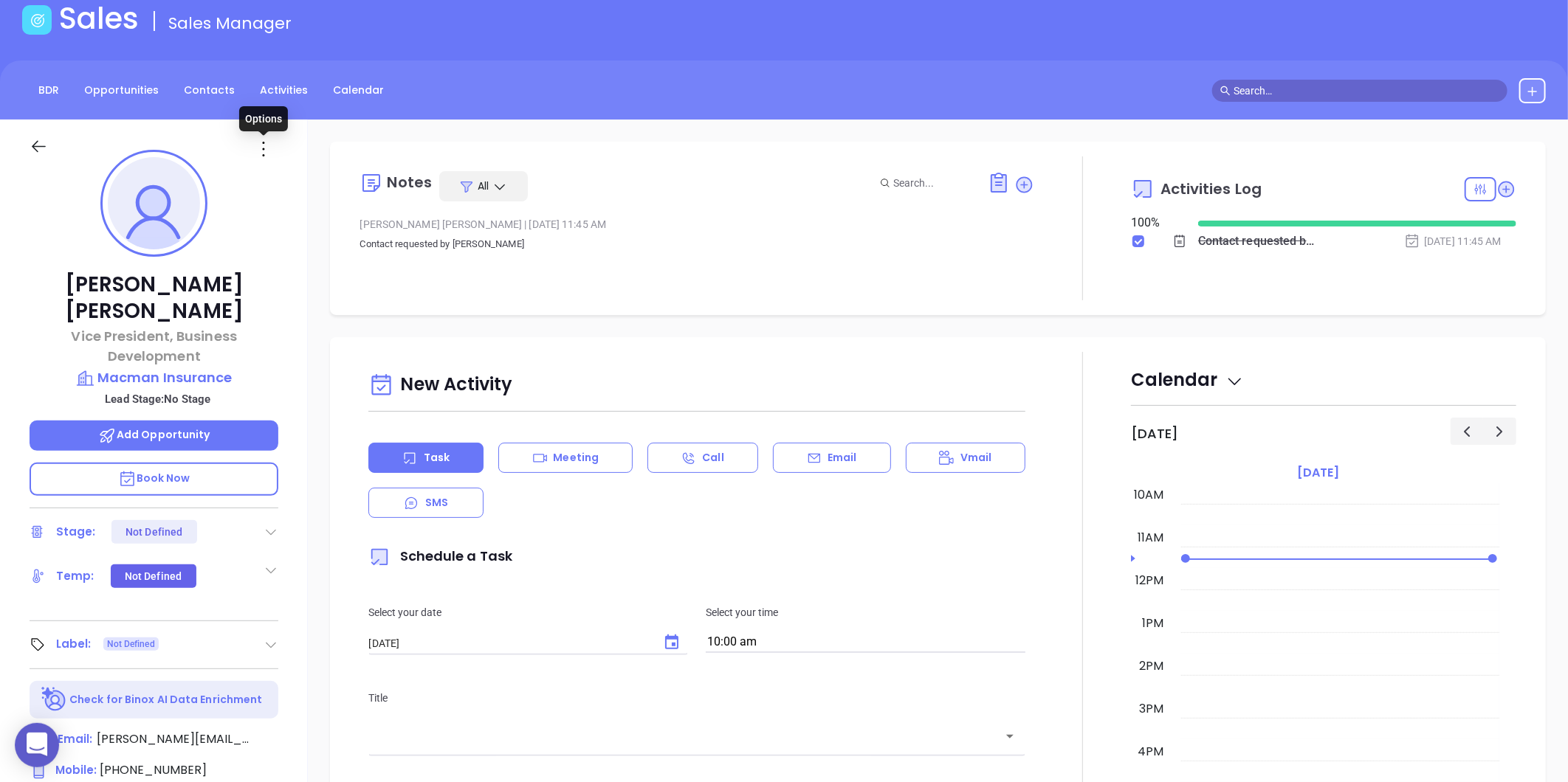
click at [261, 146] on icon at bounding box center [264, 149] width 24 height 24
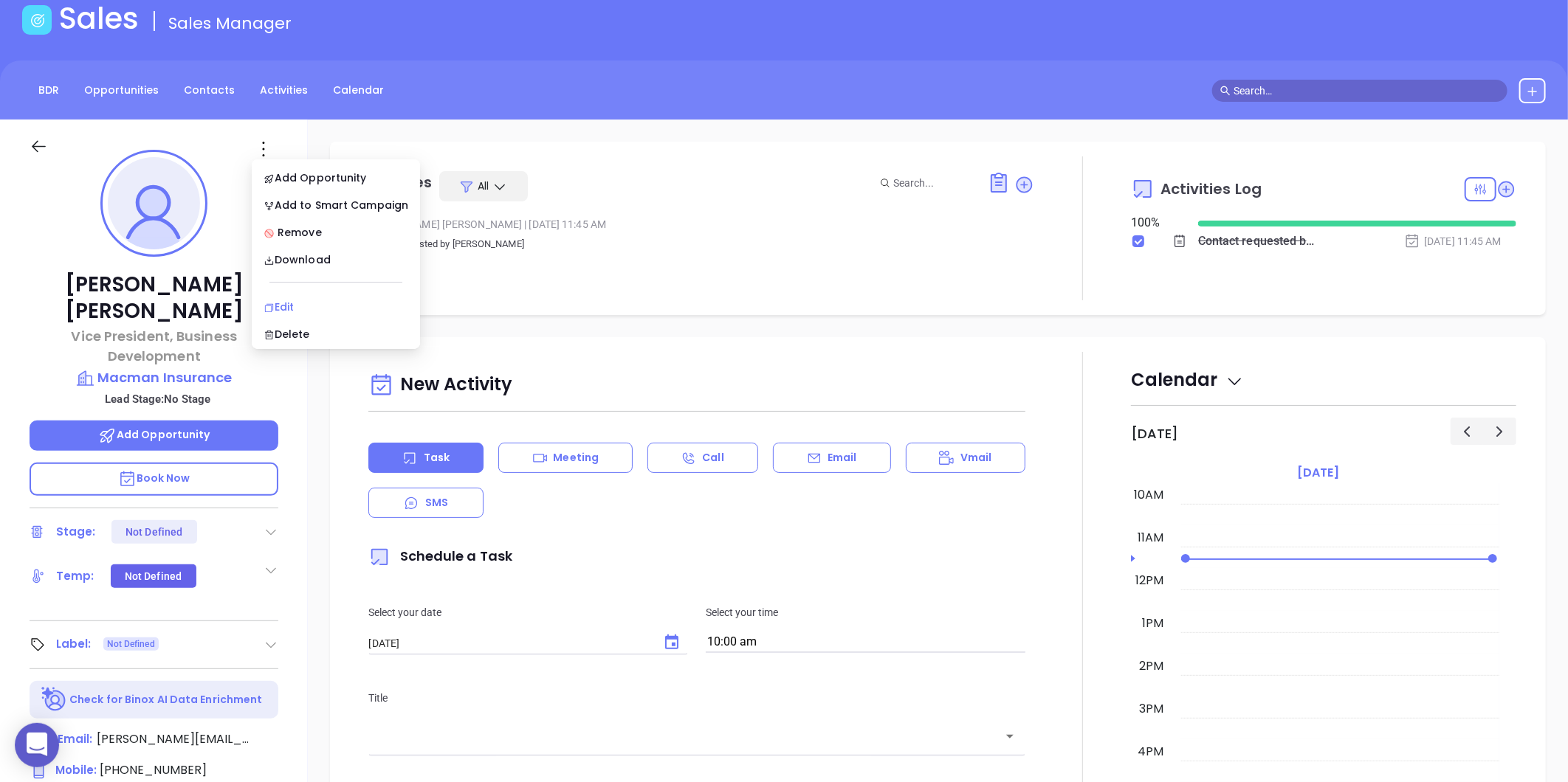
click at [288, 296] on li "Edit" at bounding box center [336, 307] width 162 height 31
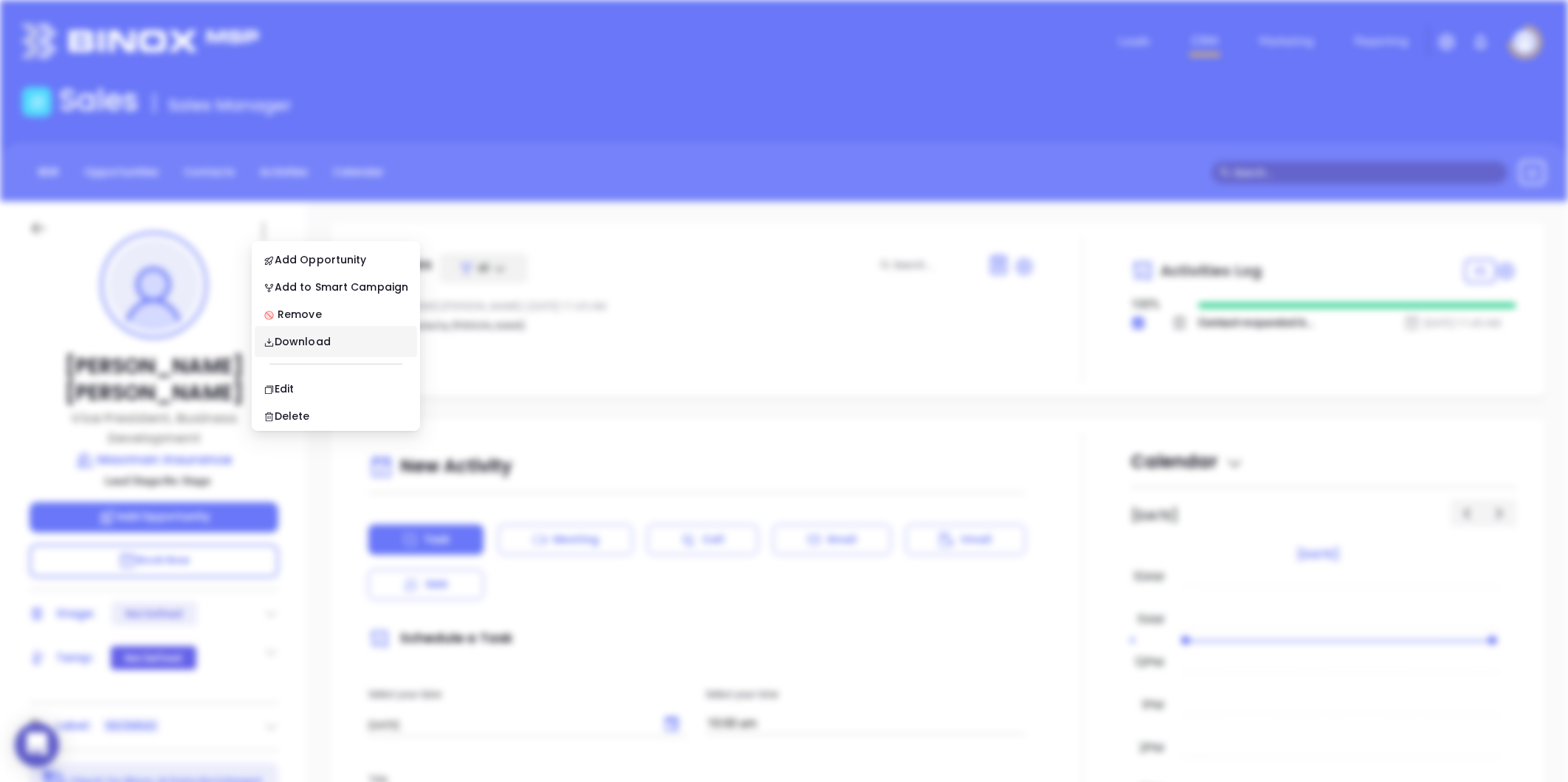
scroll to position [0, 0]
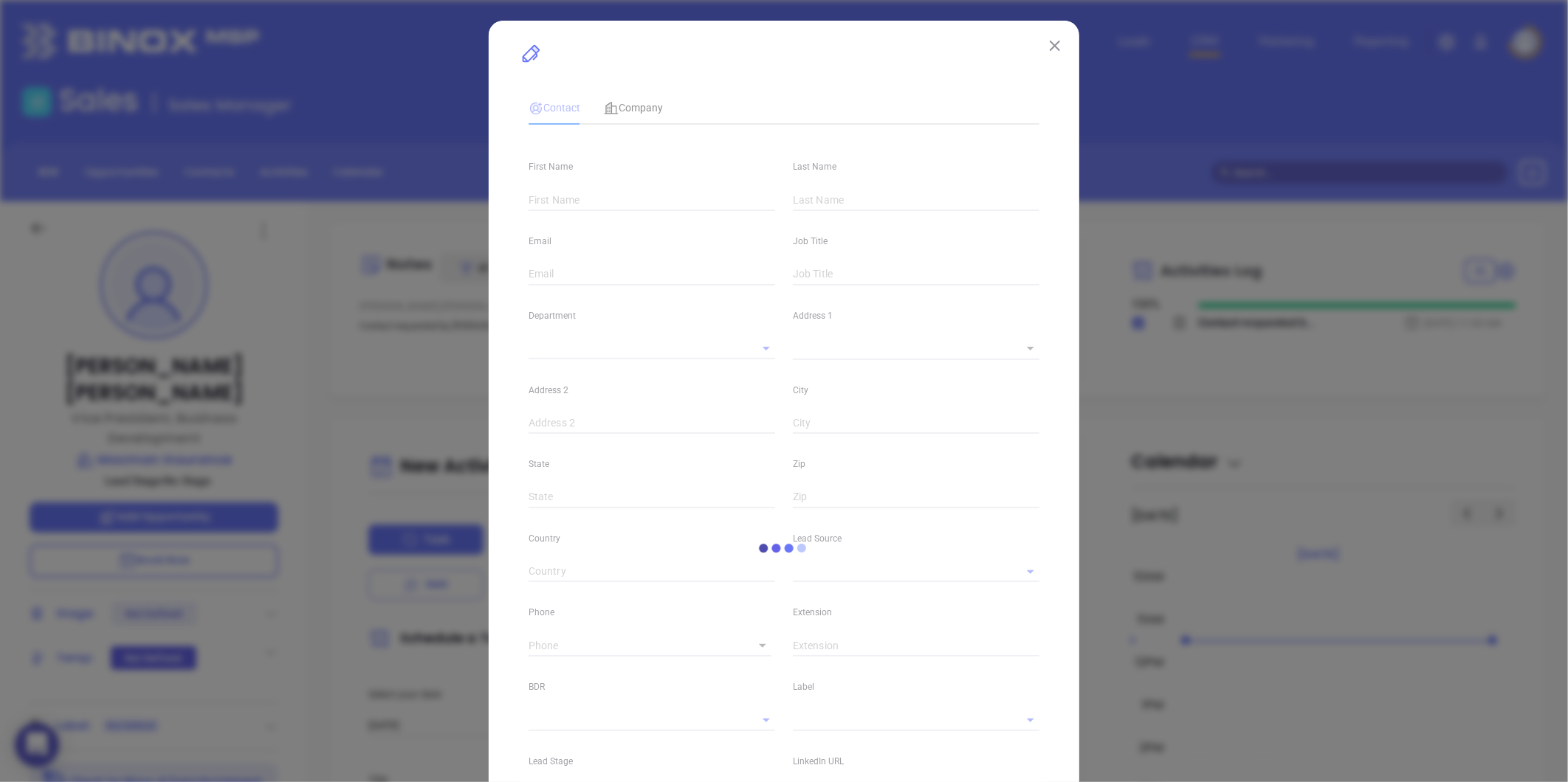
type input "[PERSON_NAME]"
type input "[PERSON_NAME][EMAIL_ADDRESS][DOMAIN_NAME]"
type input "Vice President, Business Development"
type textarea "[STREET_ADDRESS]"
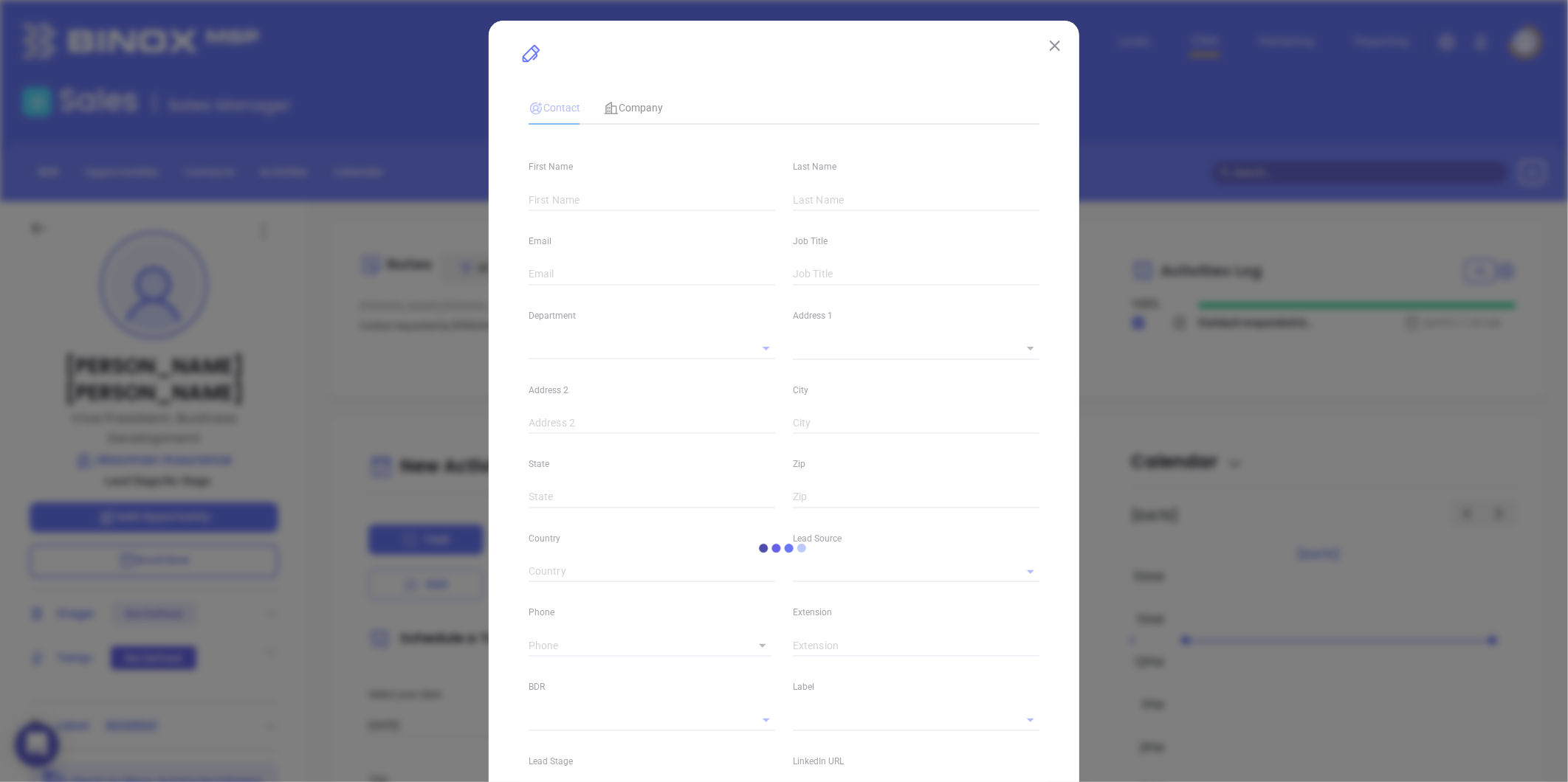
type input "1"
type input "[GEOGRAPHIC_DATA]"
type input "[US_STATE]"
type input "06824"
type input "[GEOGRAPHIC_DATA]"
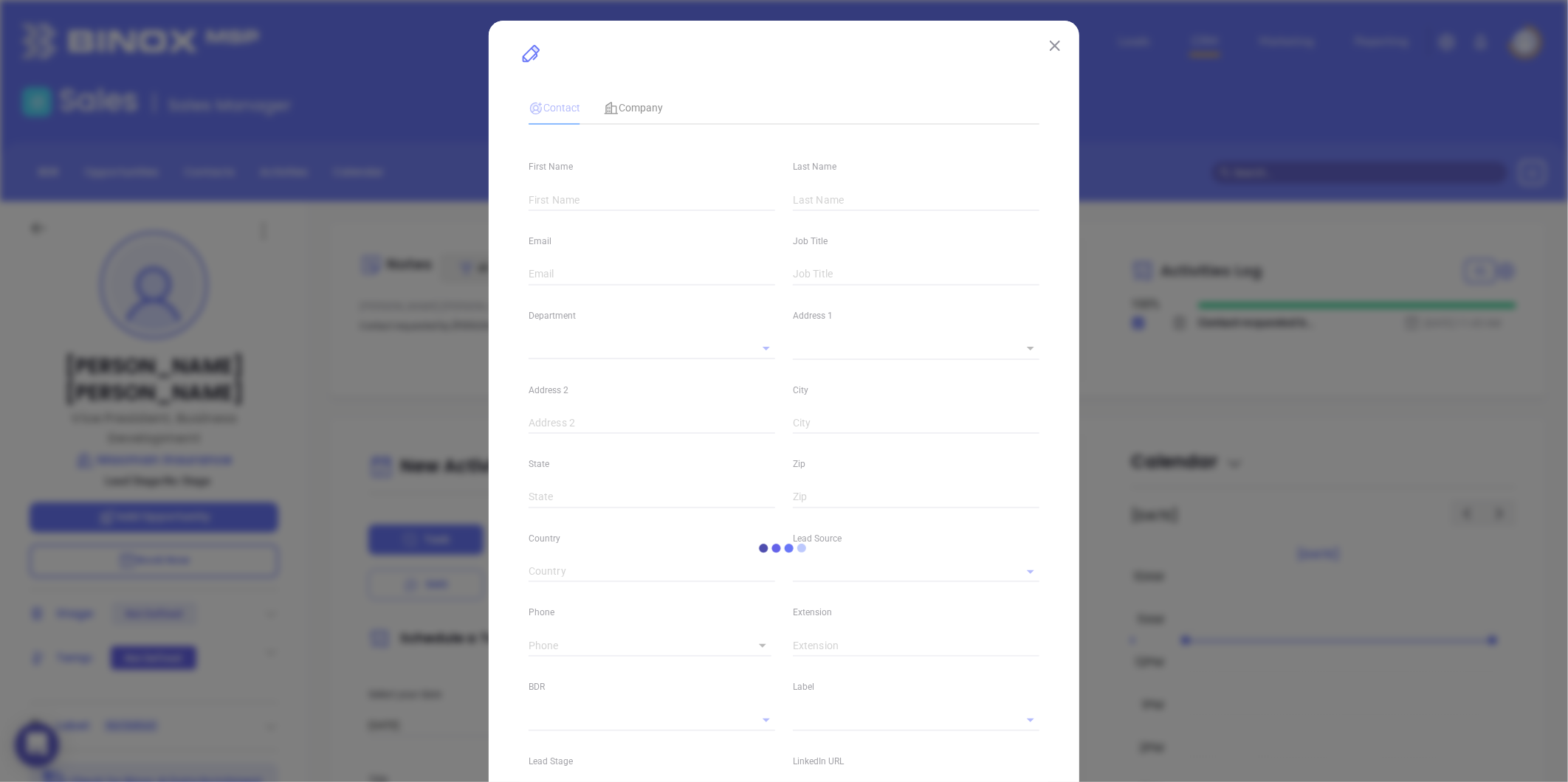
type input "[DOMAIN_NAME][URL][PERSON_NAME]"
type input "[PHONE_NUMBER]"
type input "1"
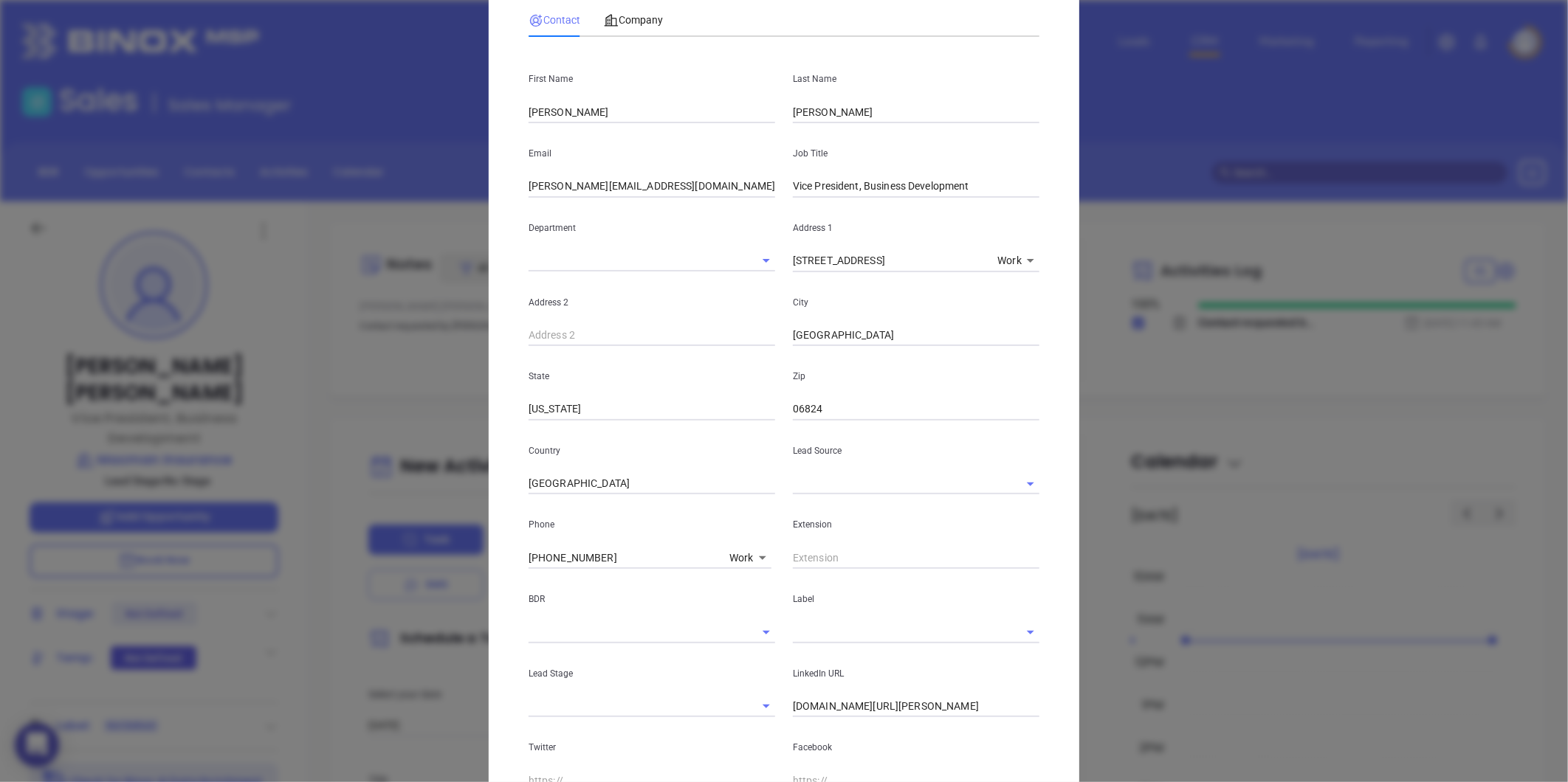
scroll to position [246, 0]
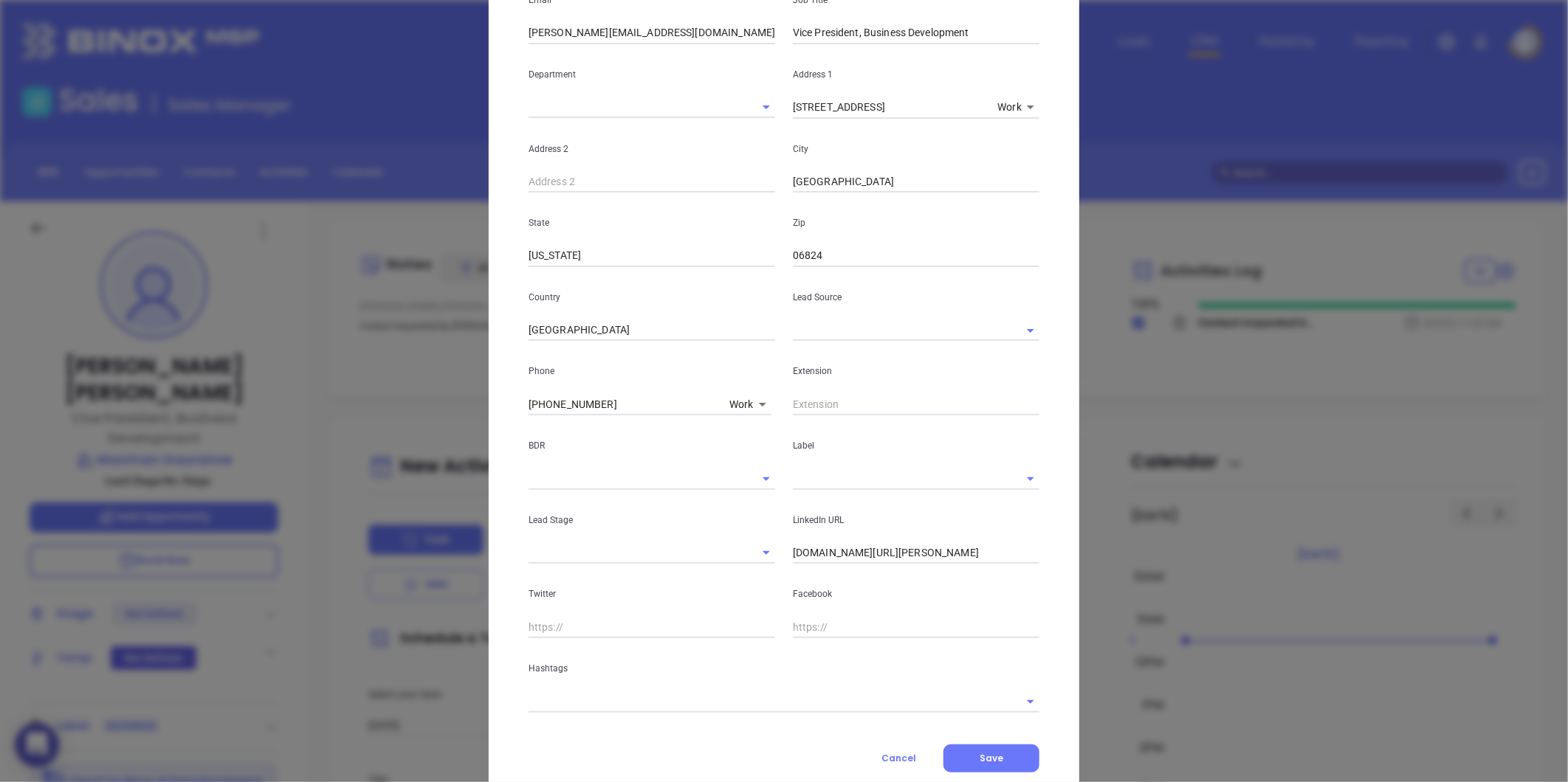
click at [867, 551] on input "[DOMAIN_NAME][URL][PERSON_NAME]" at bounding box center [916, 553] width 246 height 22
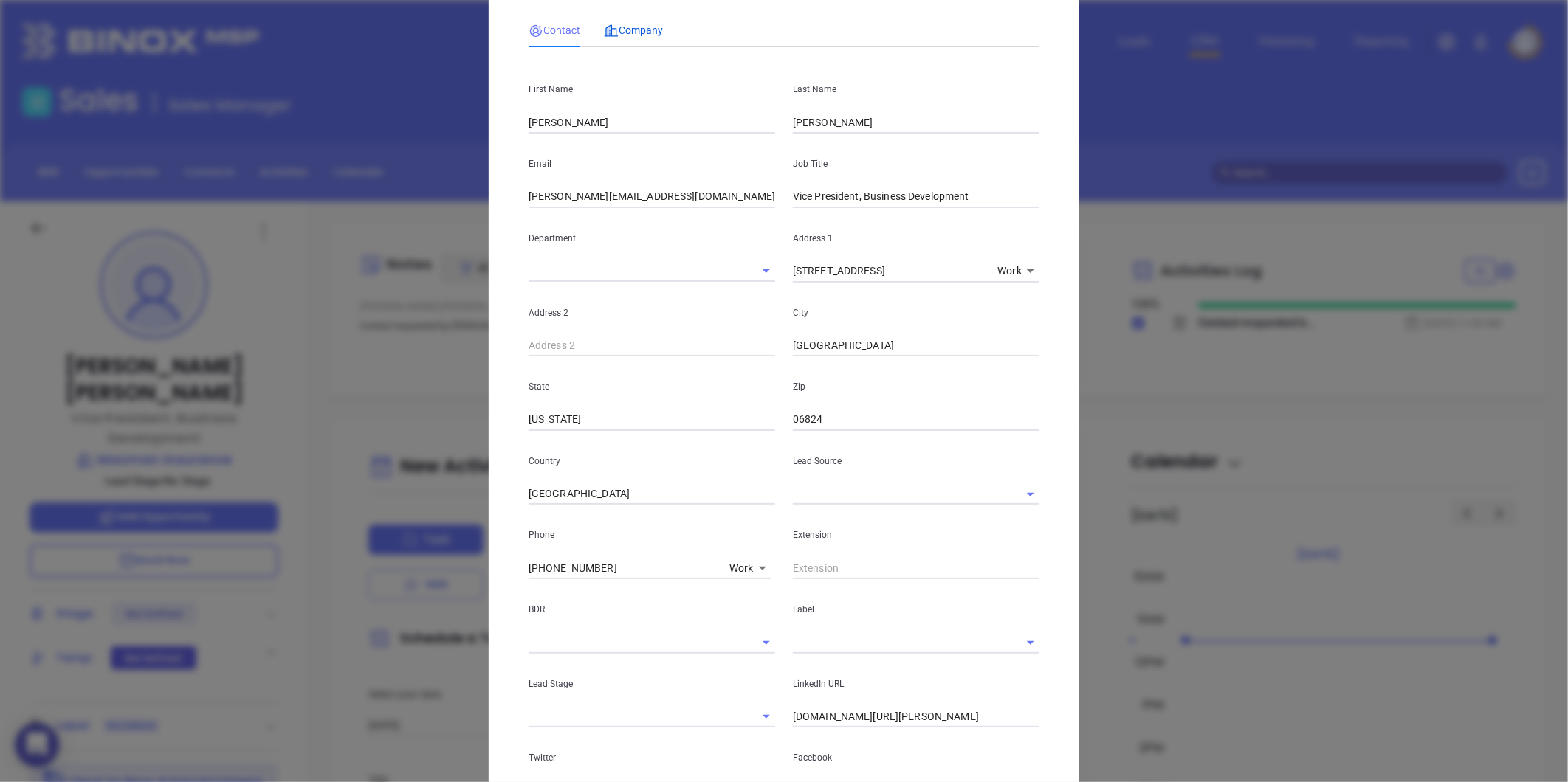
click at [626, 31] on span "Company" at bounding box center [633, 30] width 59 height 12
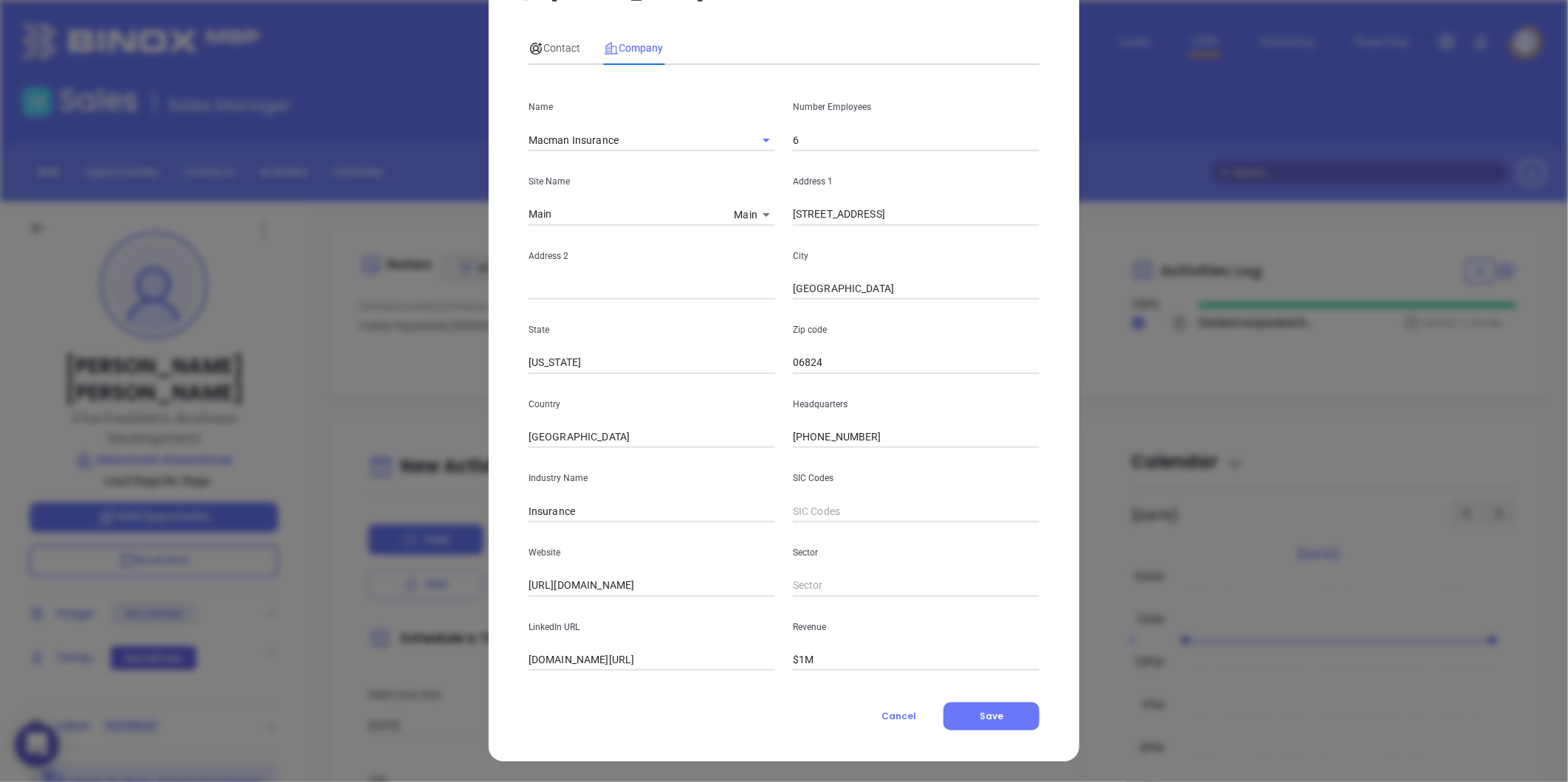
scroll to position [64, 0]
click at [554, 34] on div "Contact" at bounding box center [554, 48] width 52 height 34
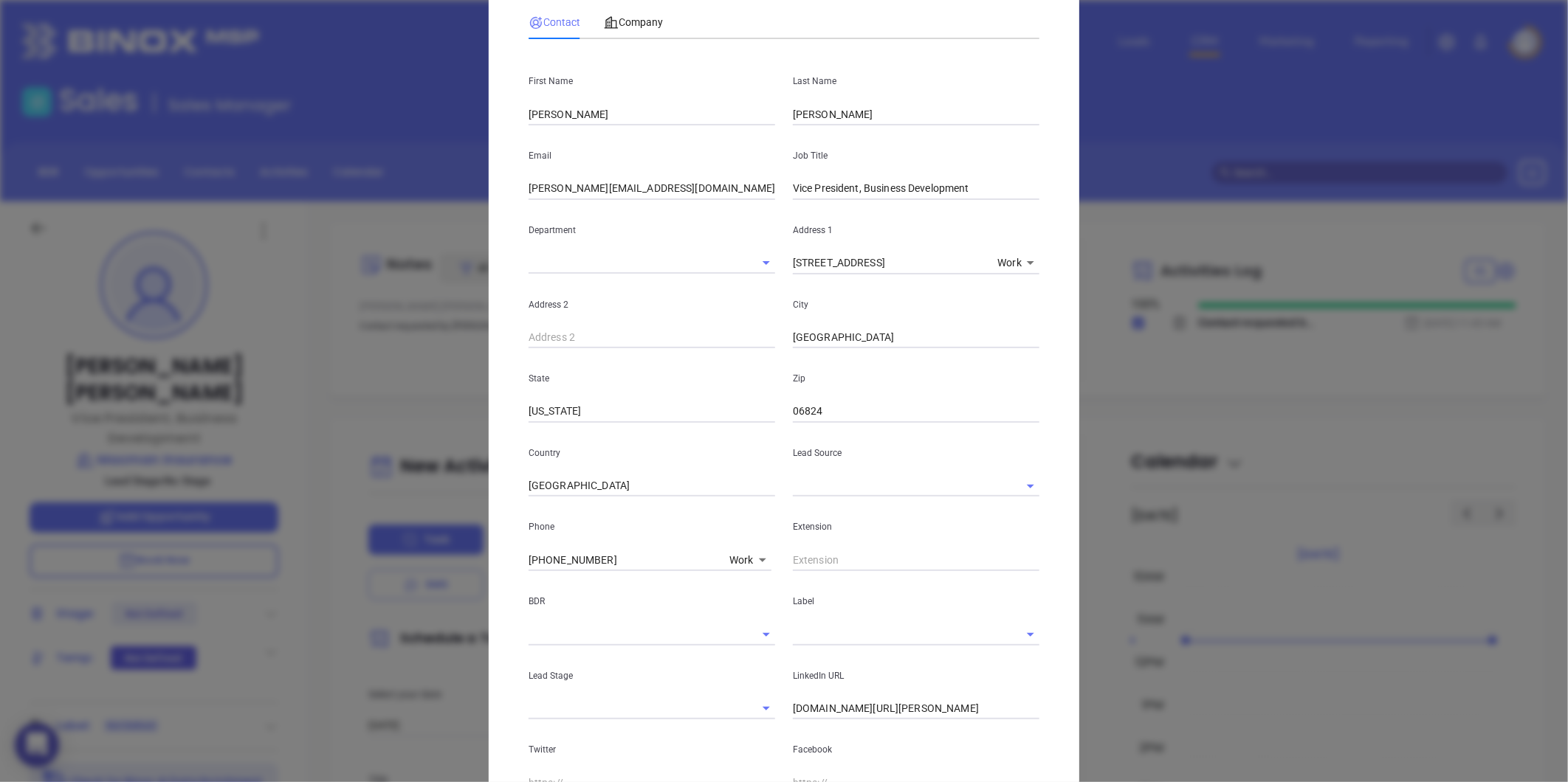
scroll to position [246, 0]
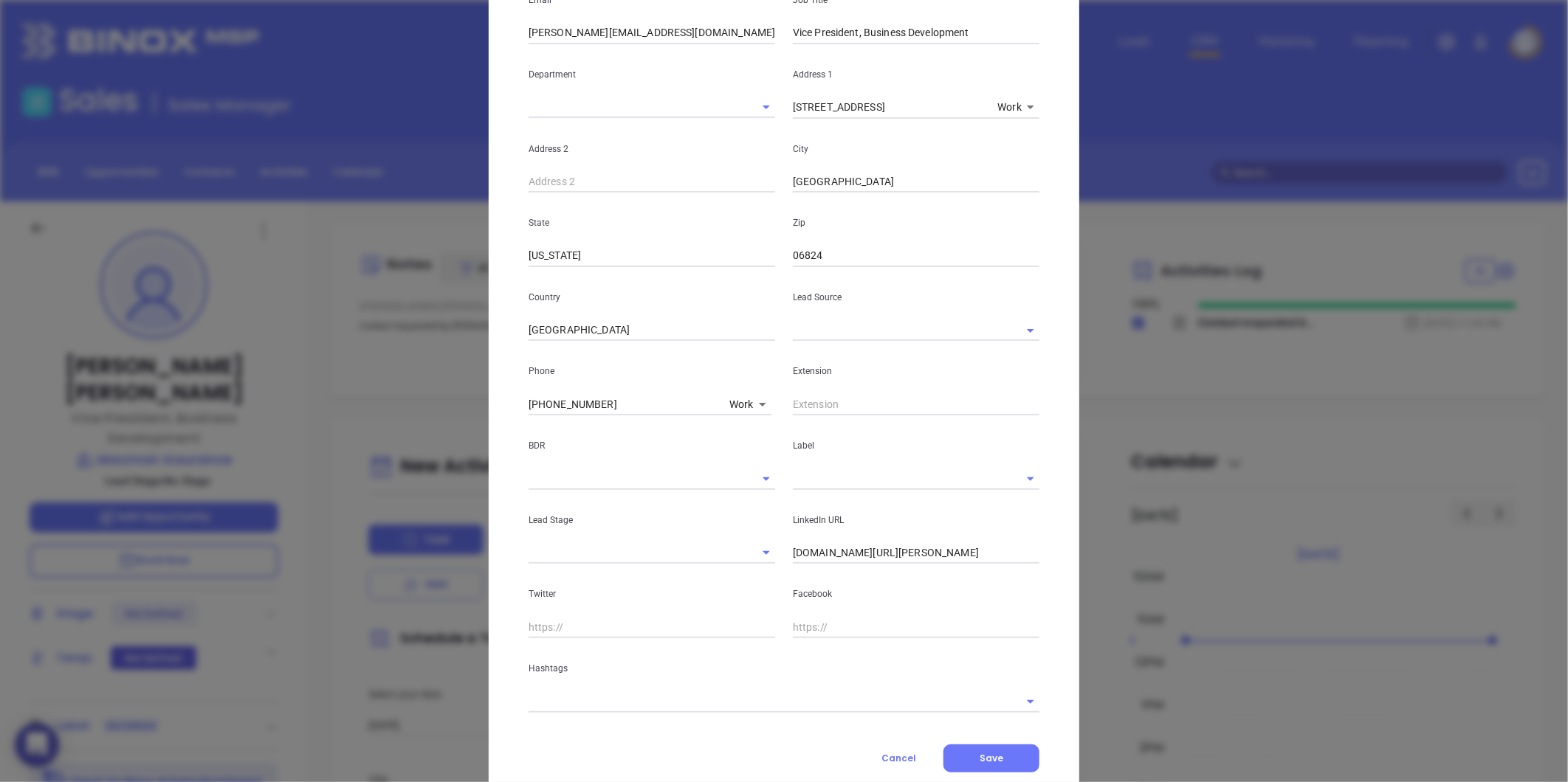
click at [844, 331] on input "text" at bounding box center [895, 330] width 205 height 21
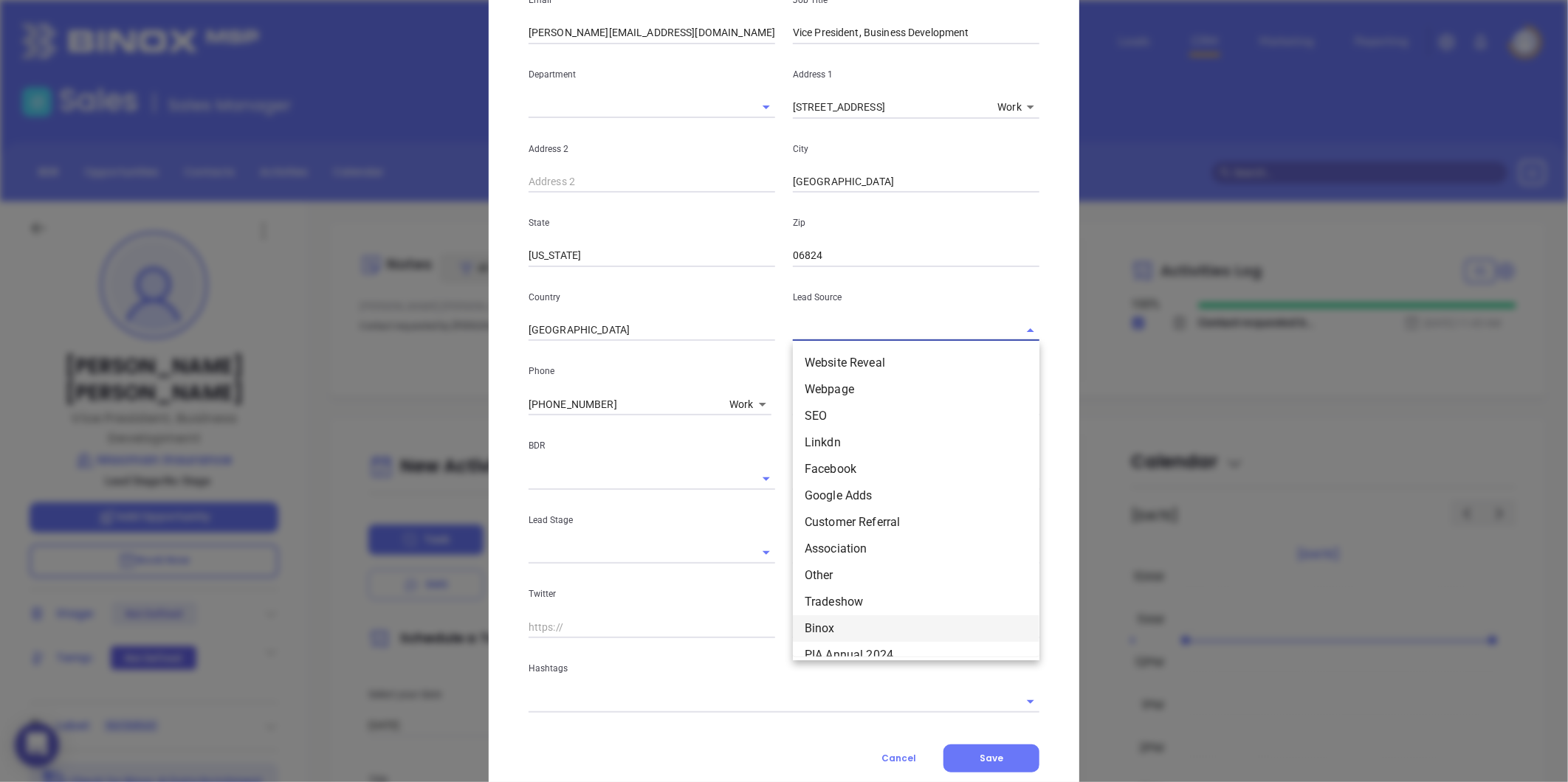
click at [822, 622] on li "Binox" at bounding box center [916, 628] width 246 height 26
type input "Binox"
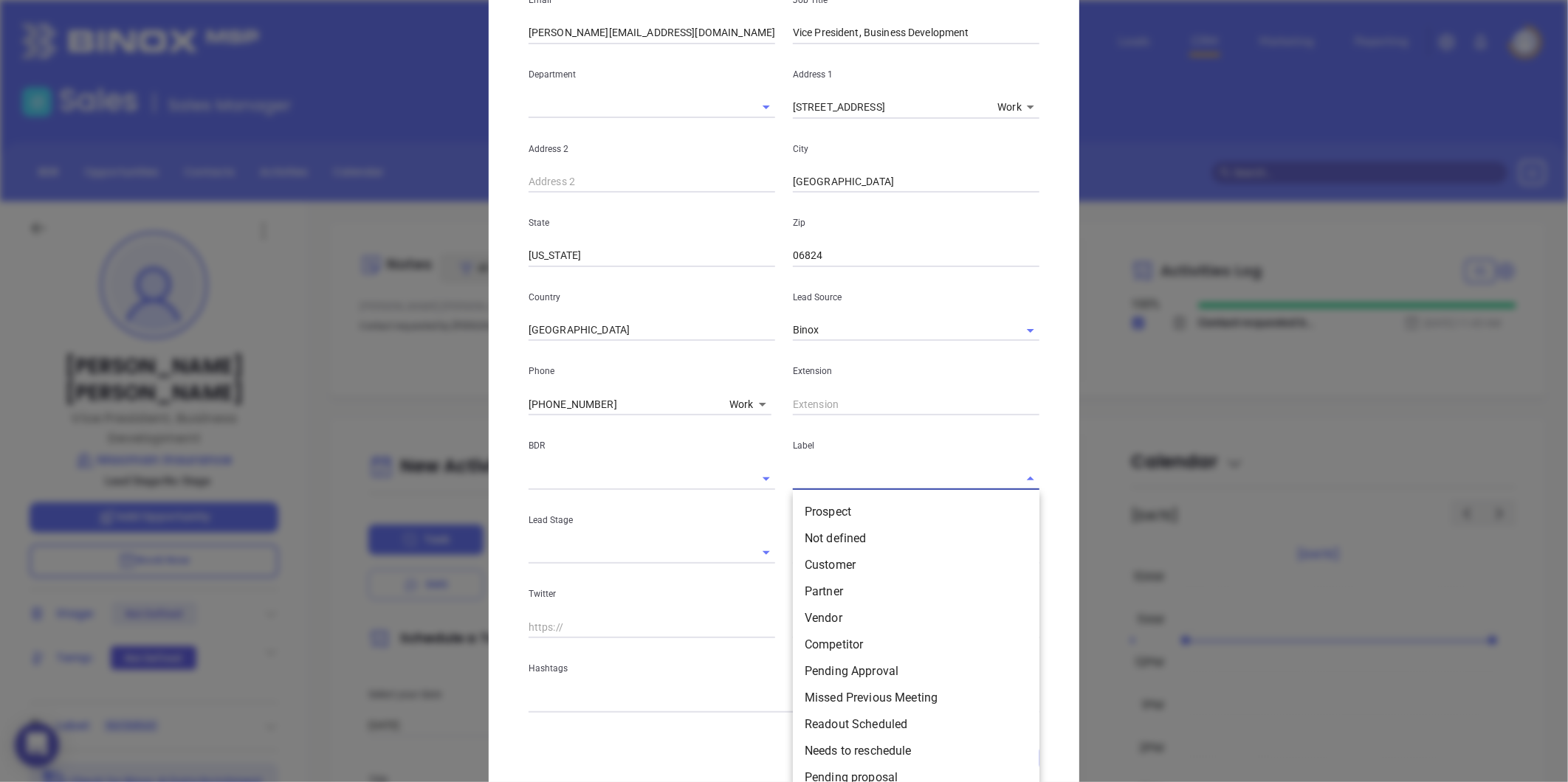
click at [819, 468] on input "text" at bounding box center [895, 478] width 205 height 21
drag, startPoint x: 821, startPoint y: 509, endPoint x: 778, endPoint y: 491, distance: 46.6
click at [821, 509] on li "Prospect" at bounding box center [916, 512] width 246 height 26
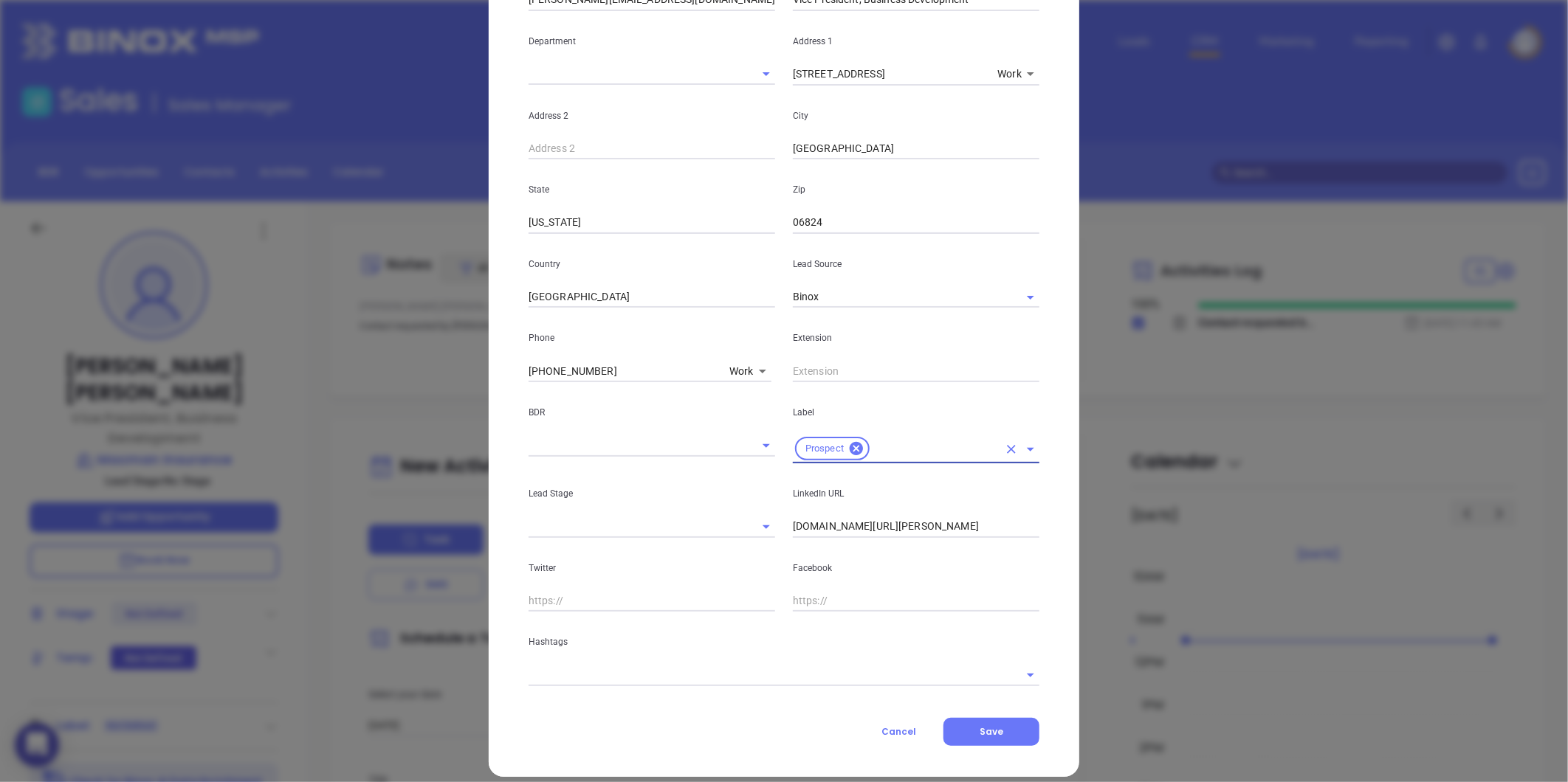
scroll to position [293, 0]
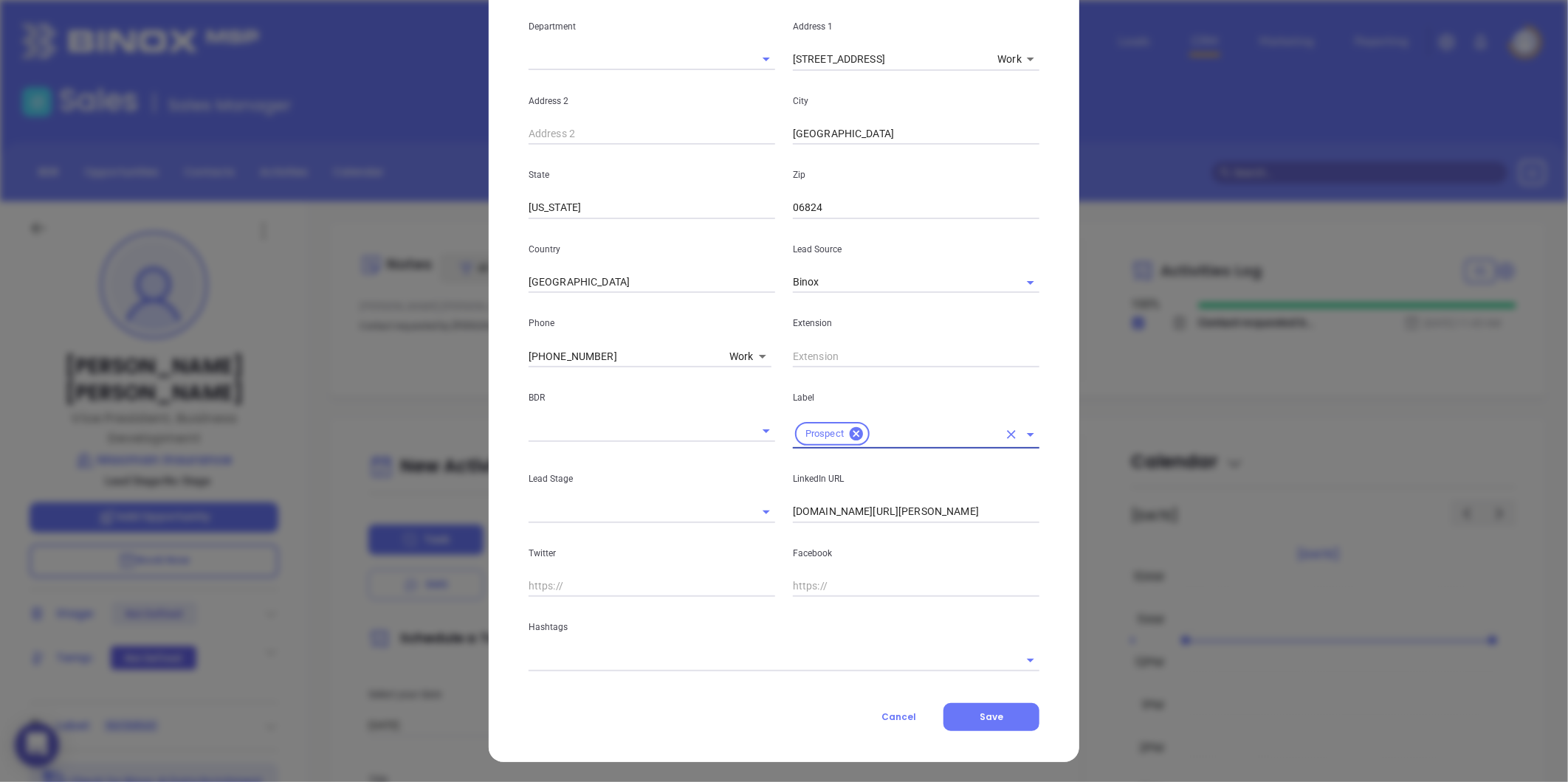
click at [623, 661] on input "text" at bounding box center [763, 660] width 469 height 21
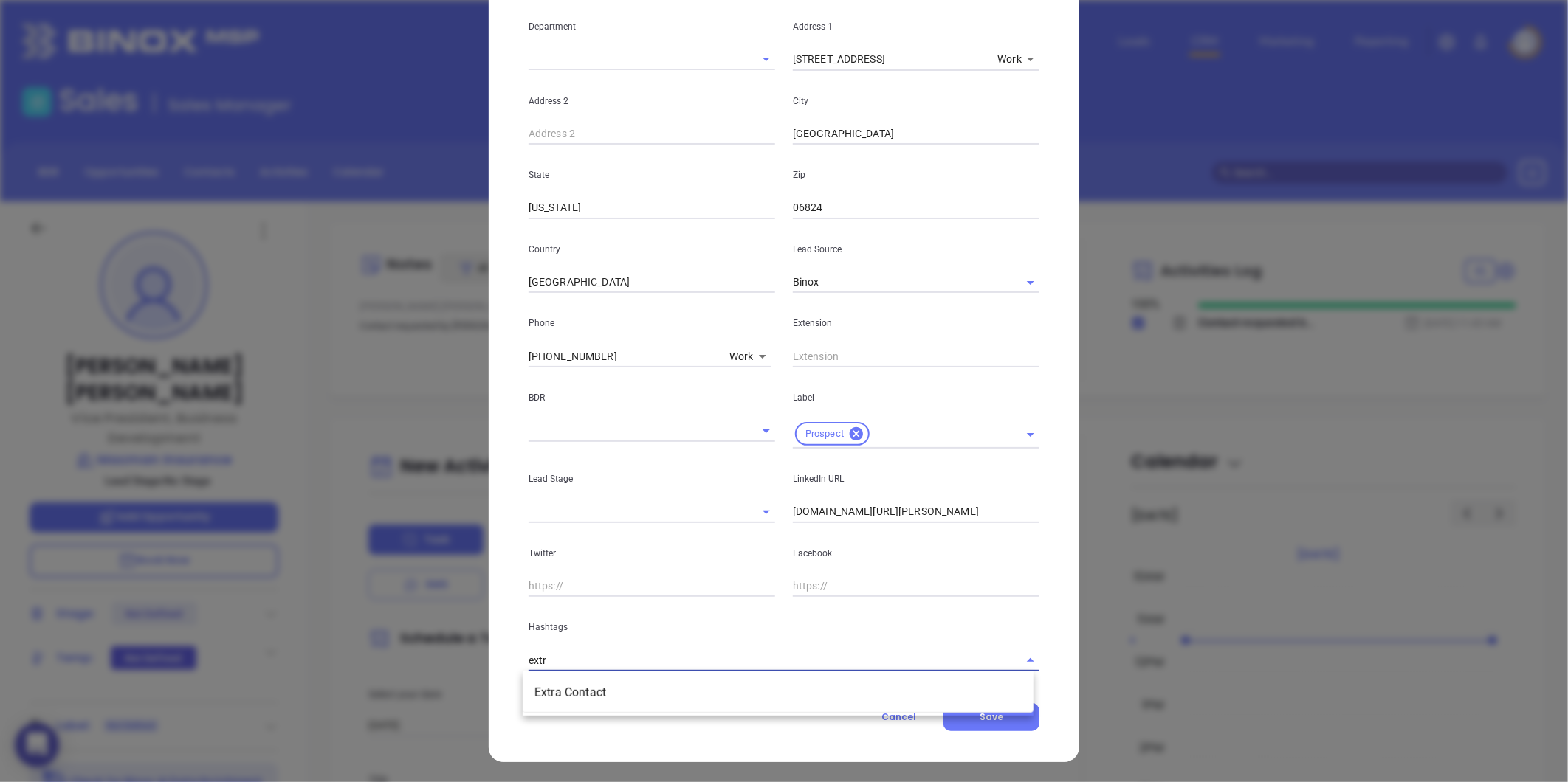
type input "extra"
click at [583, 687] on li "Extra Contact" at bounding box center [778, 692] width 510 height 26
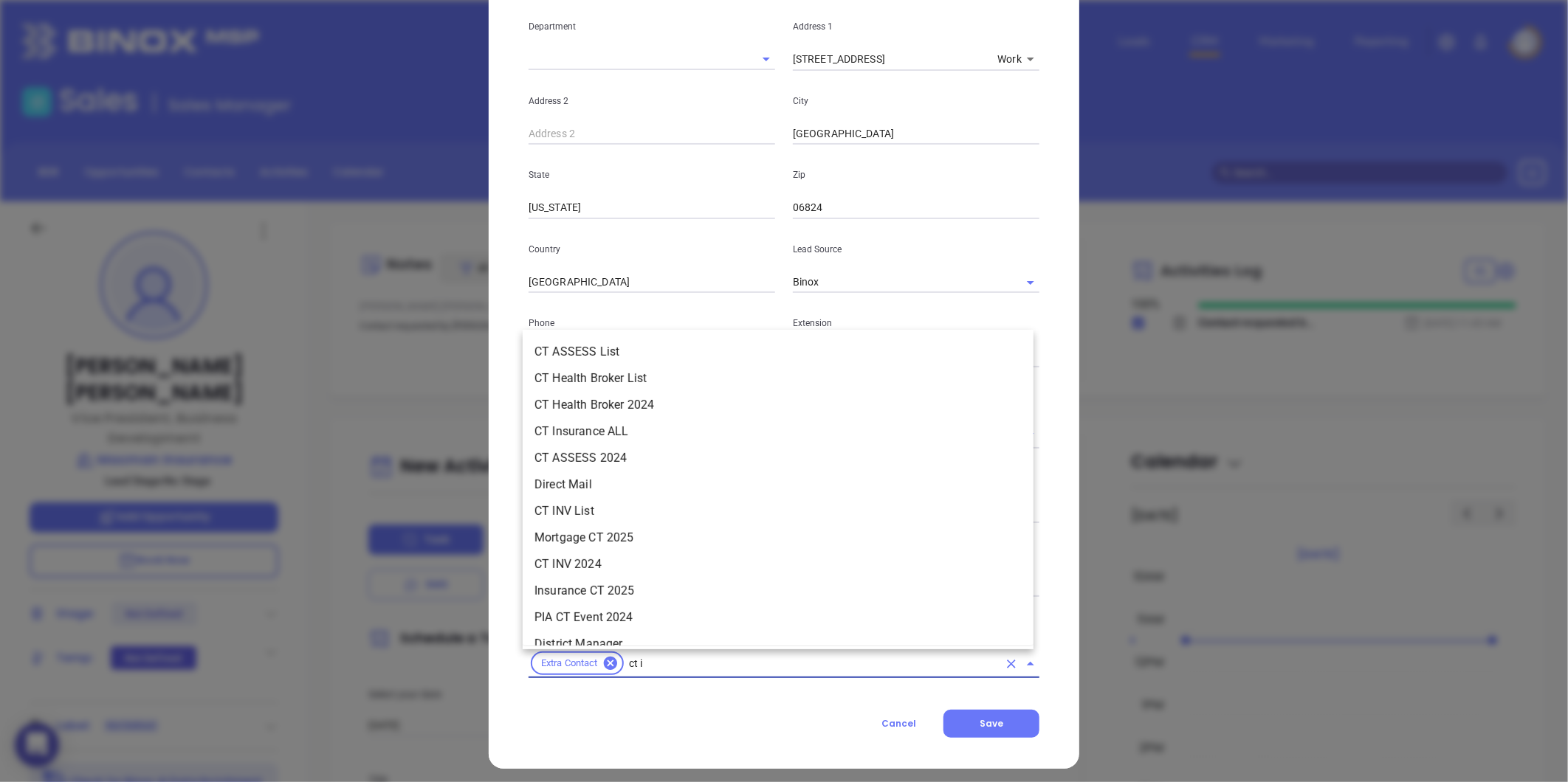
type input "ct in"
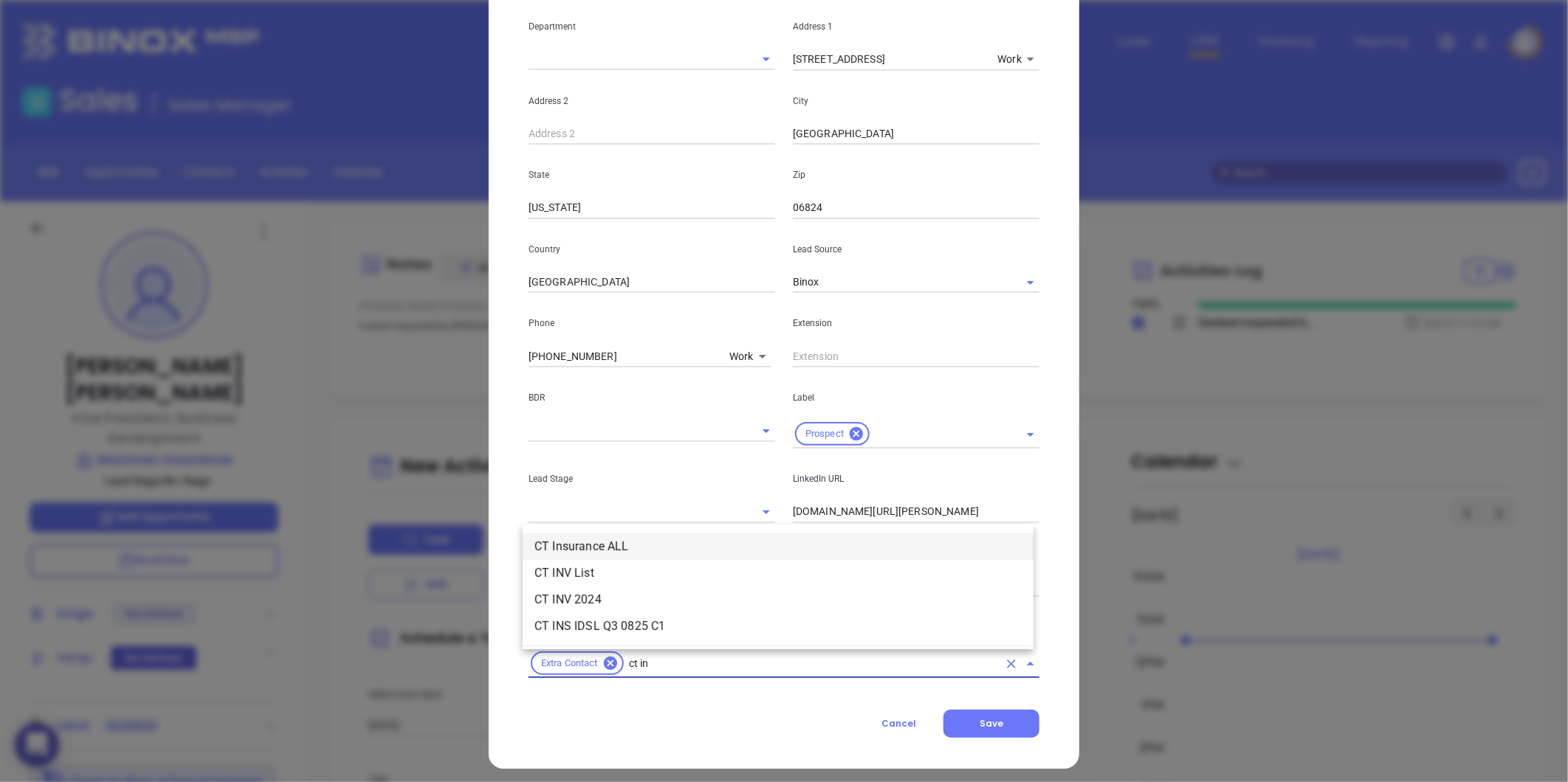
click at [658, 543] on li "CT Insurance ALL" at bounding box center [778, 546] width 510 height 26
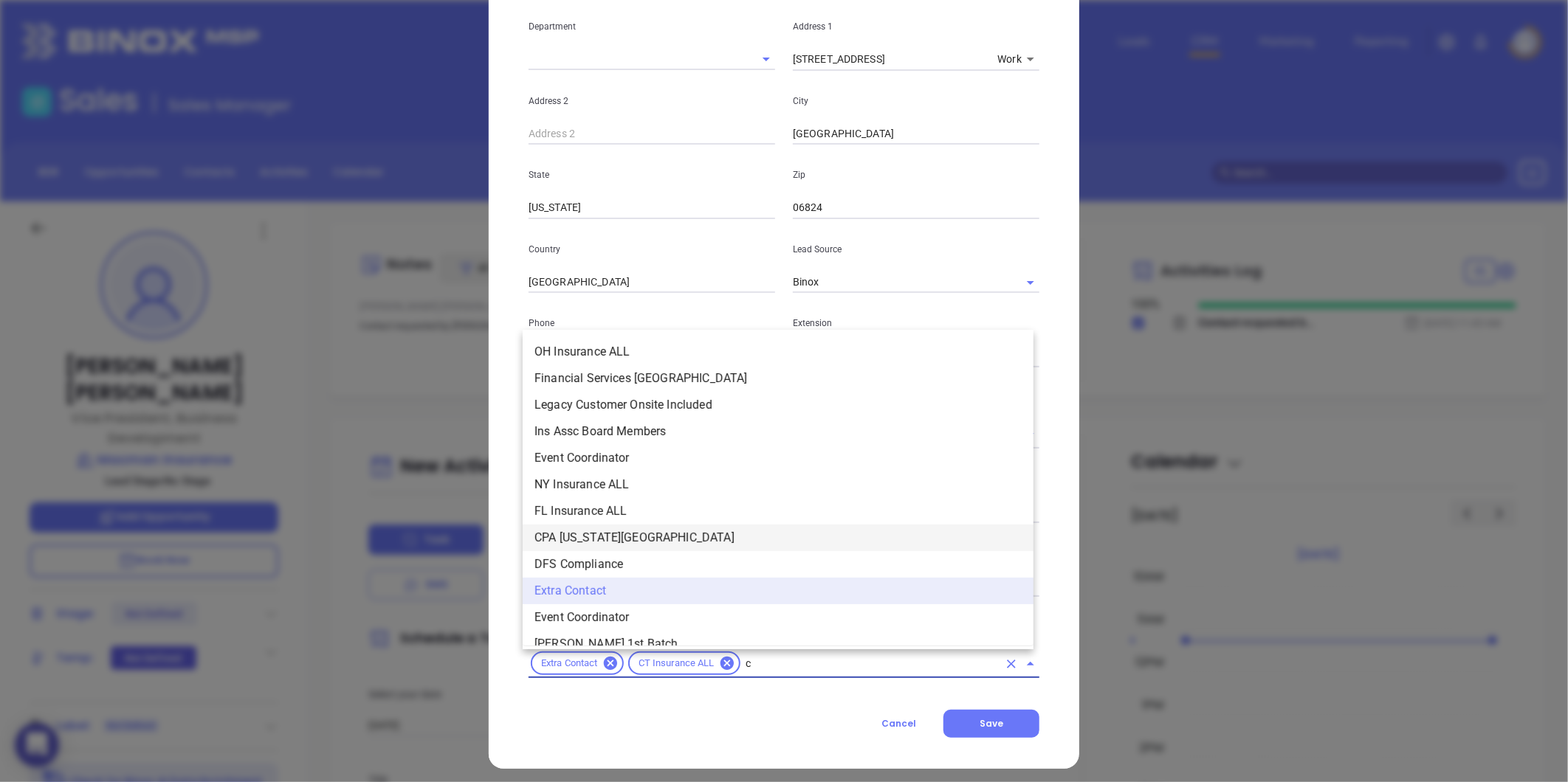
type input "ct"
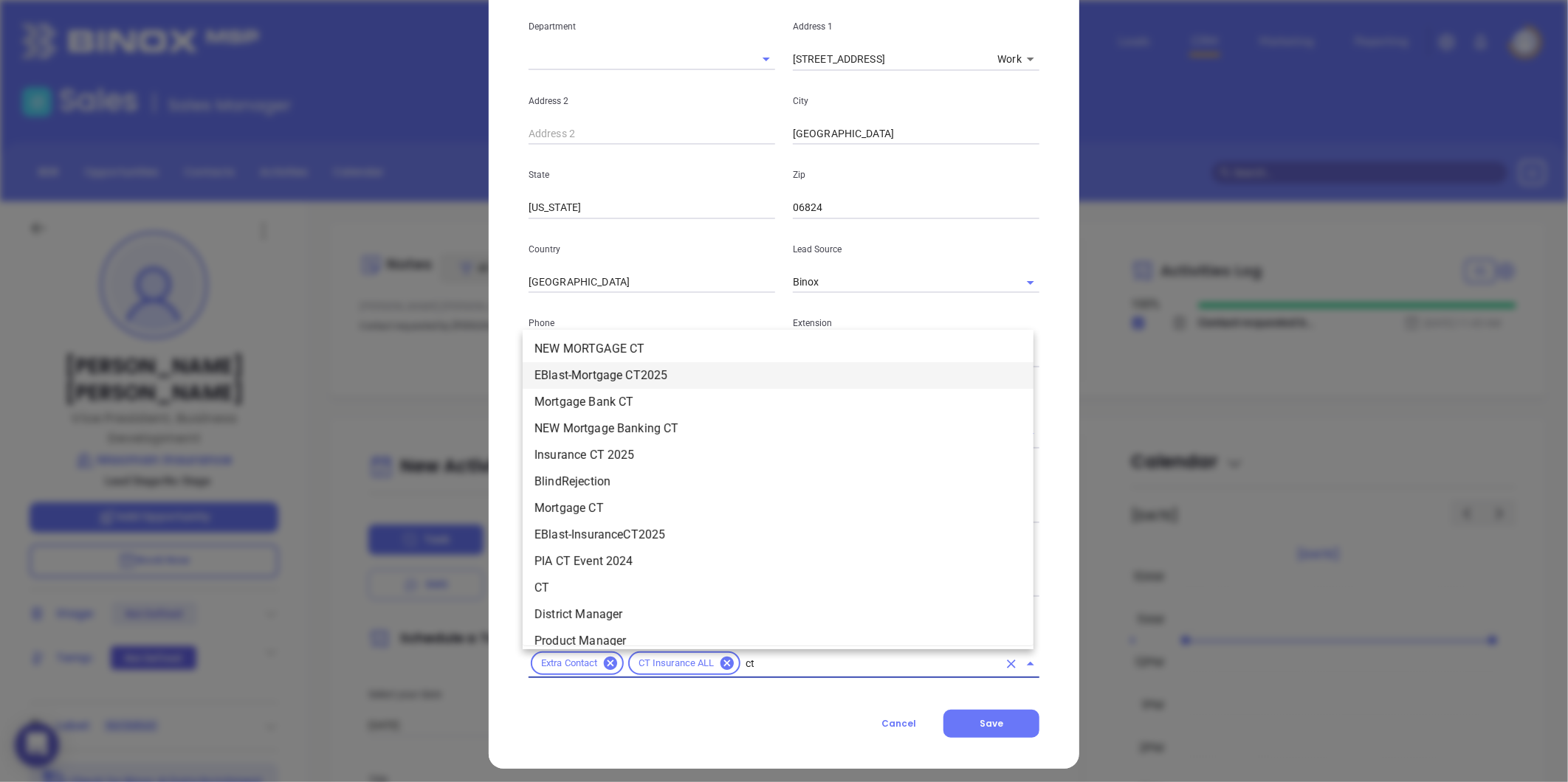
scroll to position [761, 0]
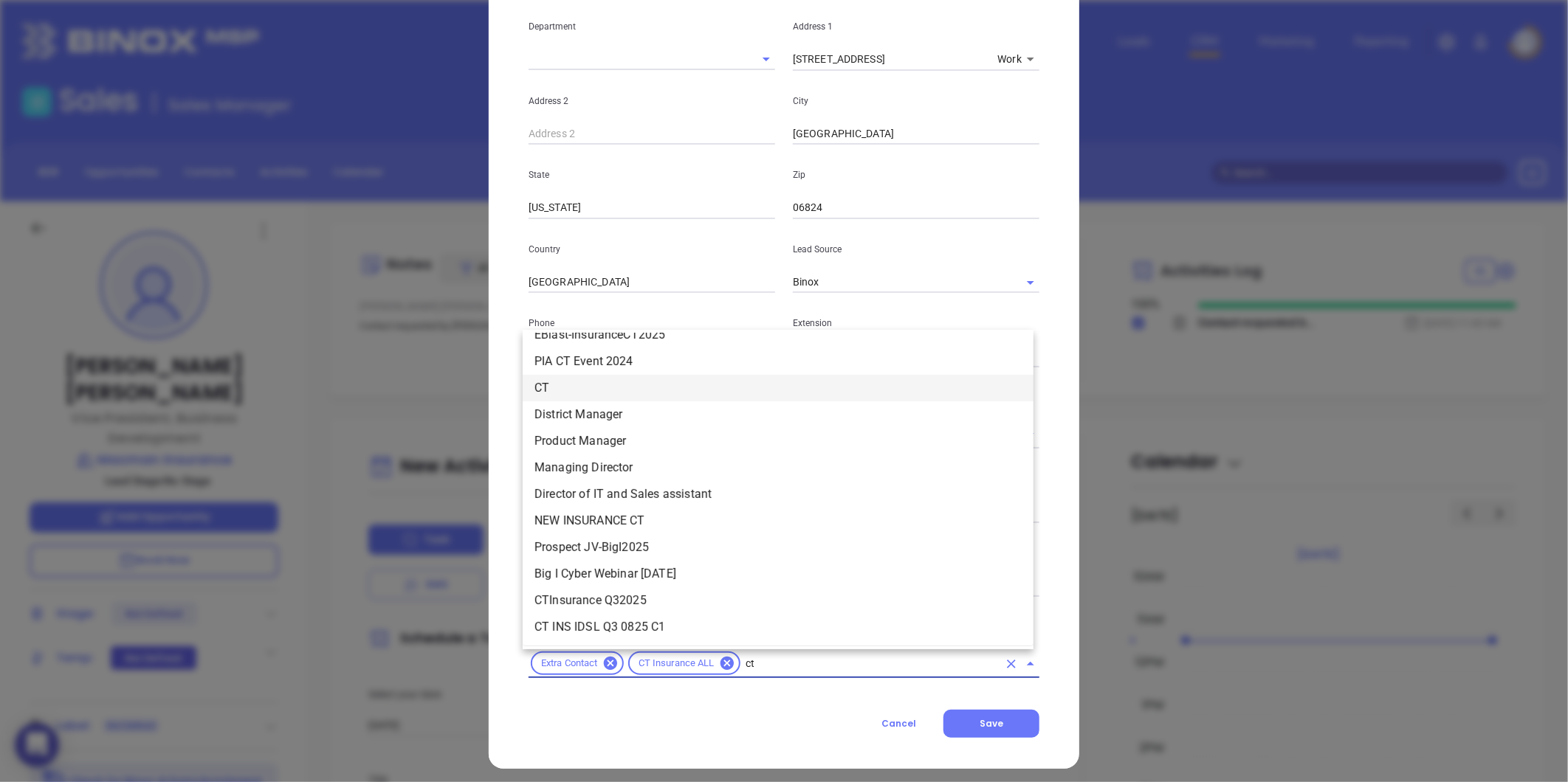
click at [574, 386] on li "CT" at bounding box center [778, 388] width 510 height 26
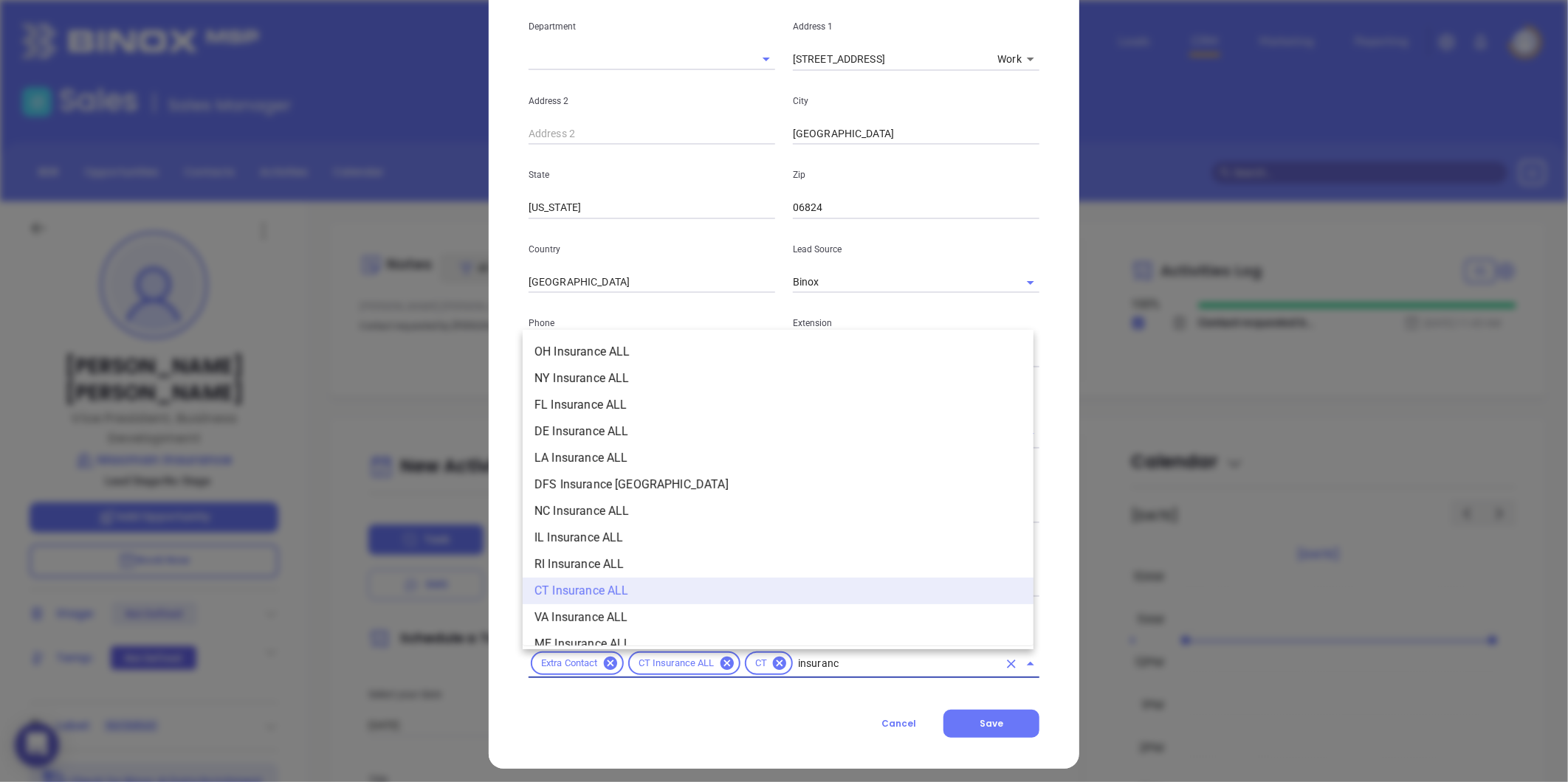
type input "insurance"
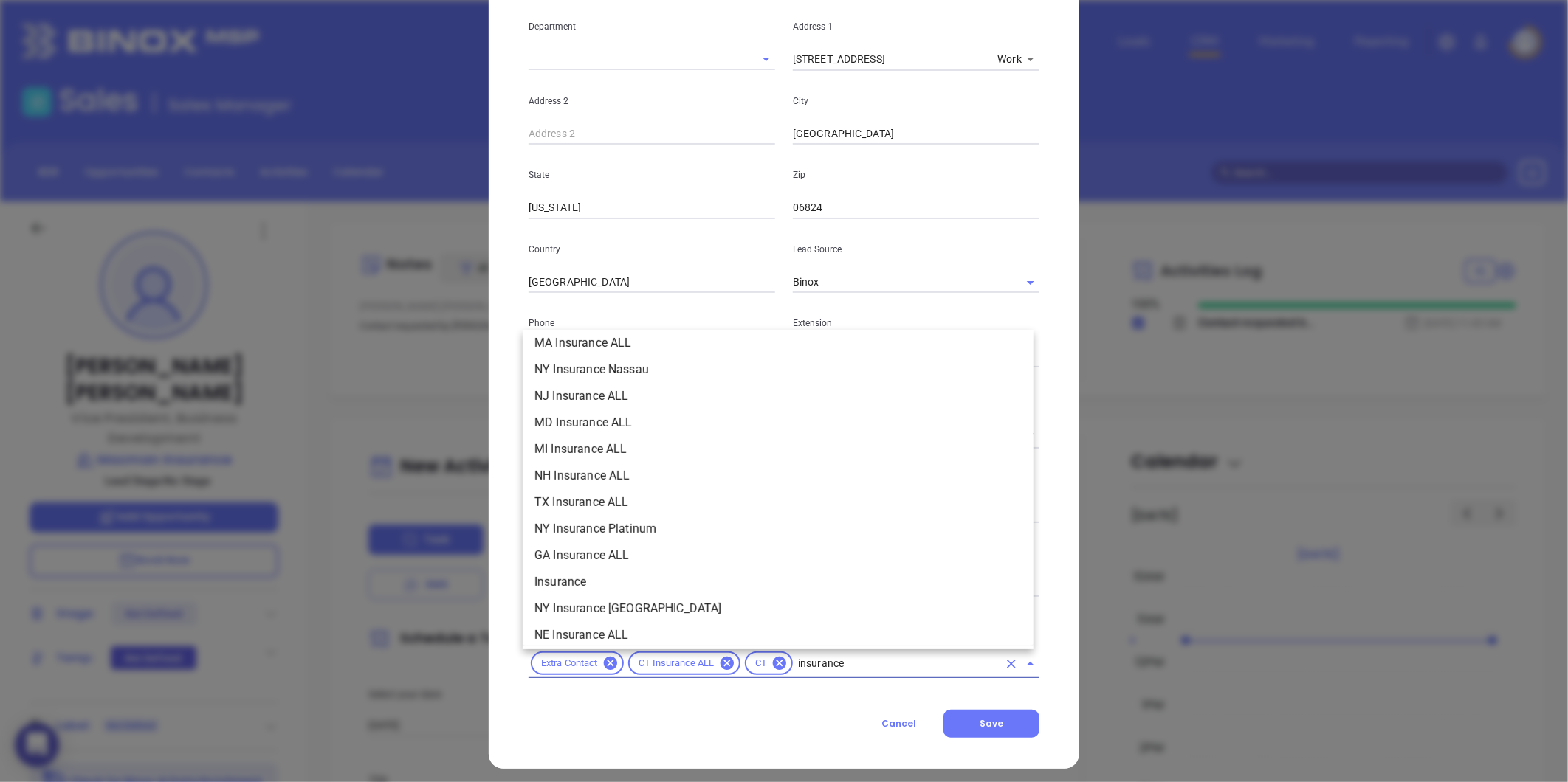
scroll to position [409, 0]
click at [580, 553] on li "Insurance" at bounding box center [778, 552] width 510 height 26
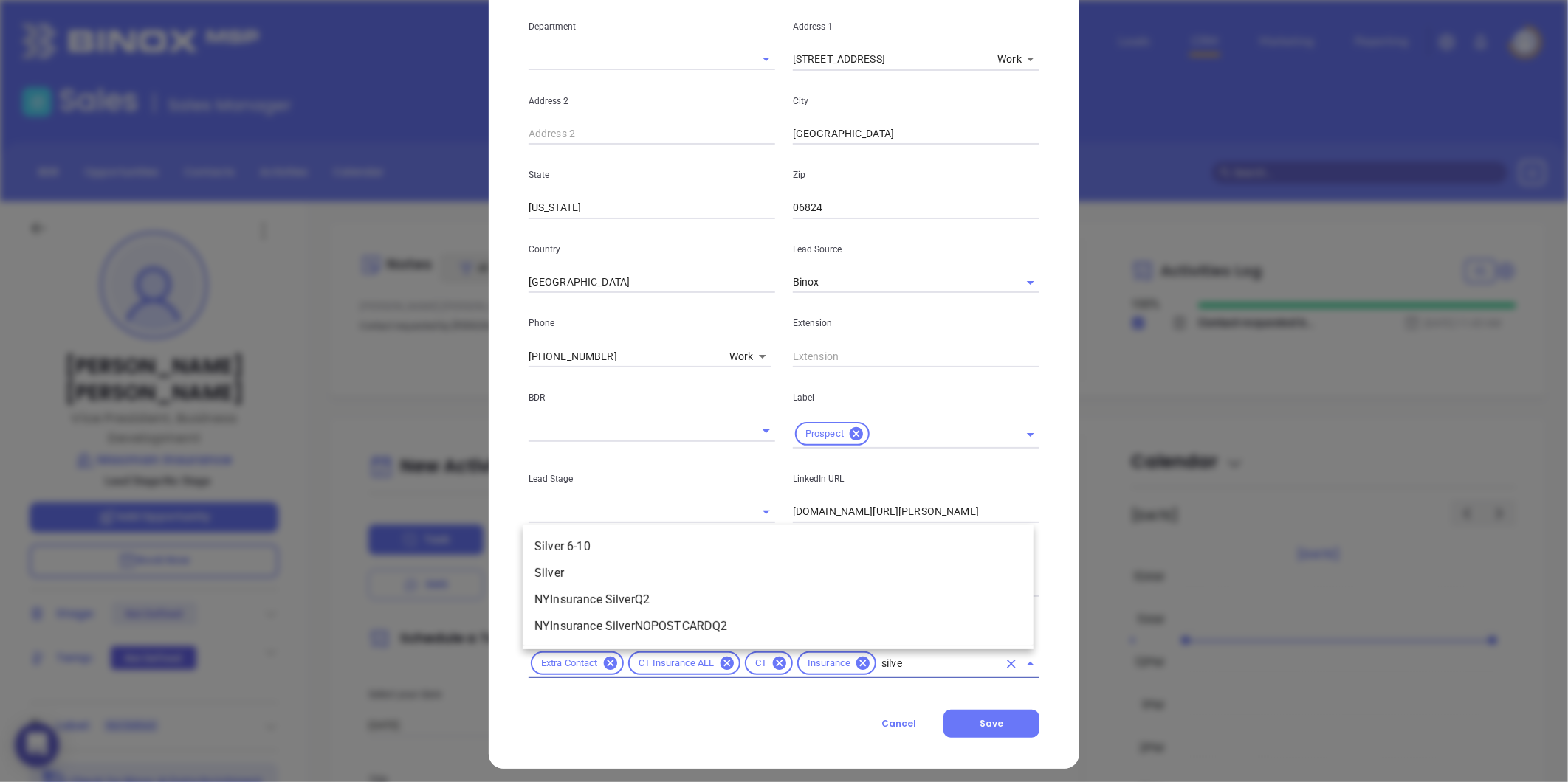
type input "silver"
click at [615, 544] on li "Silver 6-10" at bounding box center [778, 546] width 510 height 26
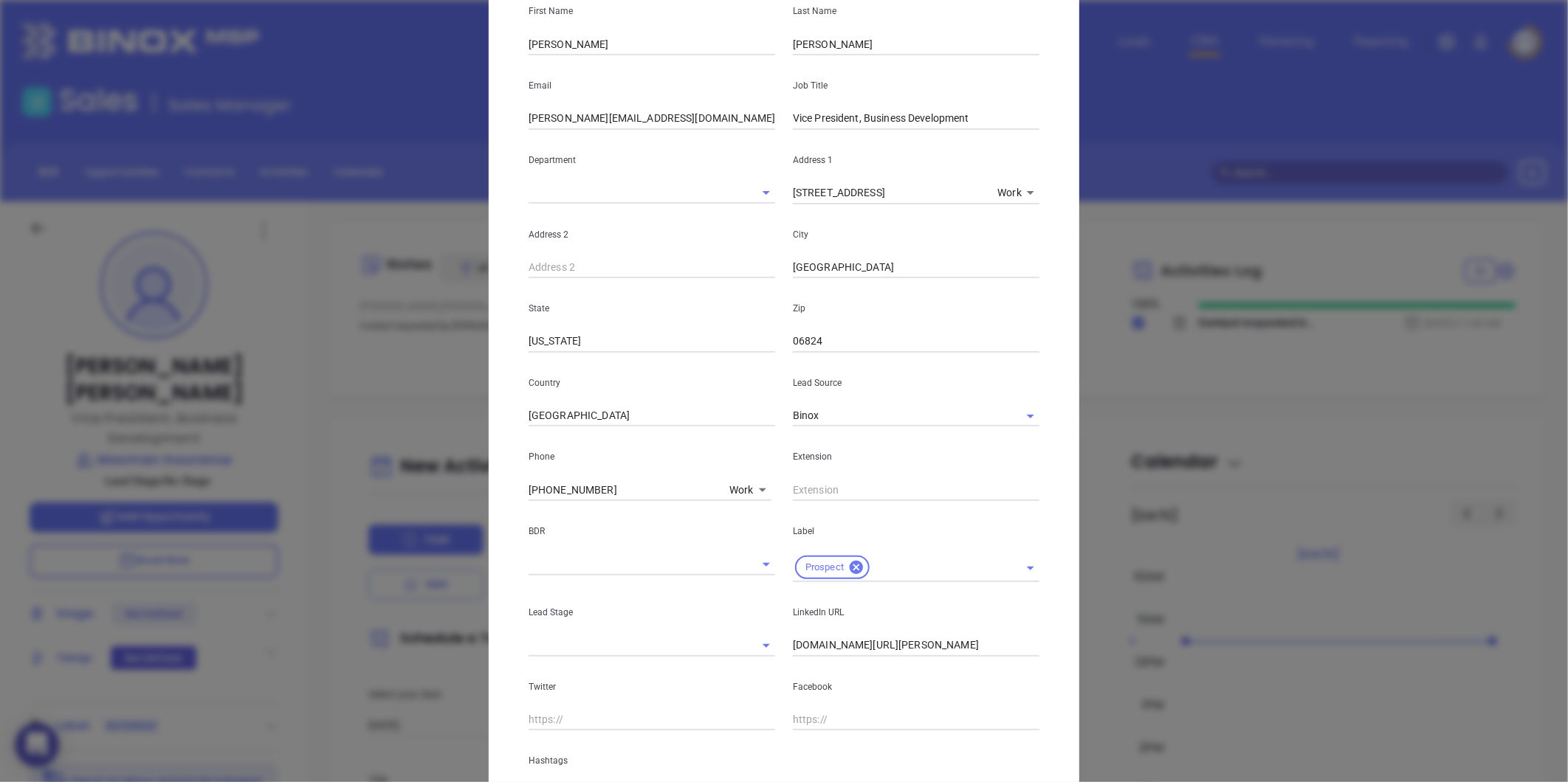
scroll to position [137, 0]
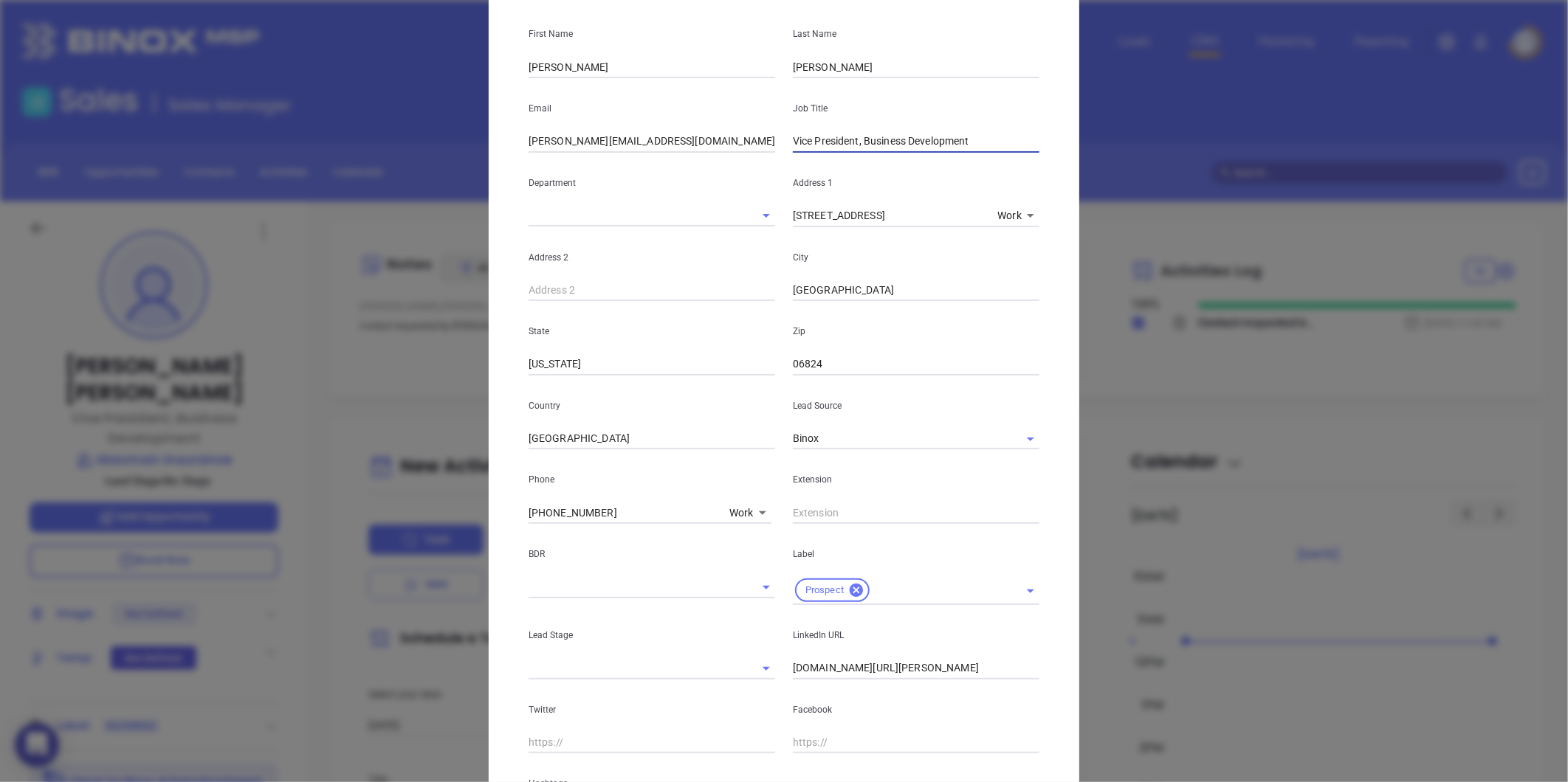
drag, startPoint x: 859, startPoint y: 143, endPoint x: 376, endPoint y: 184, distance: 484.7
click at [399, 190] on div "Derik Wrightson Contact Company First Name Derik Last Name Wrightson Email deri…" at bounding box center [784, 391] width 1568 height 782
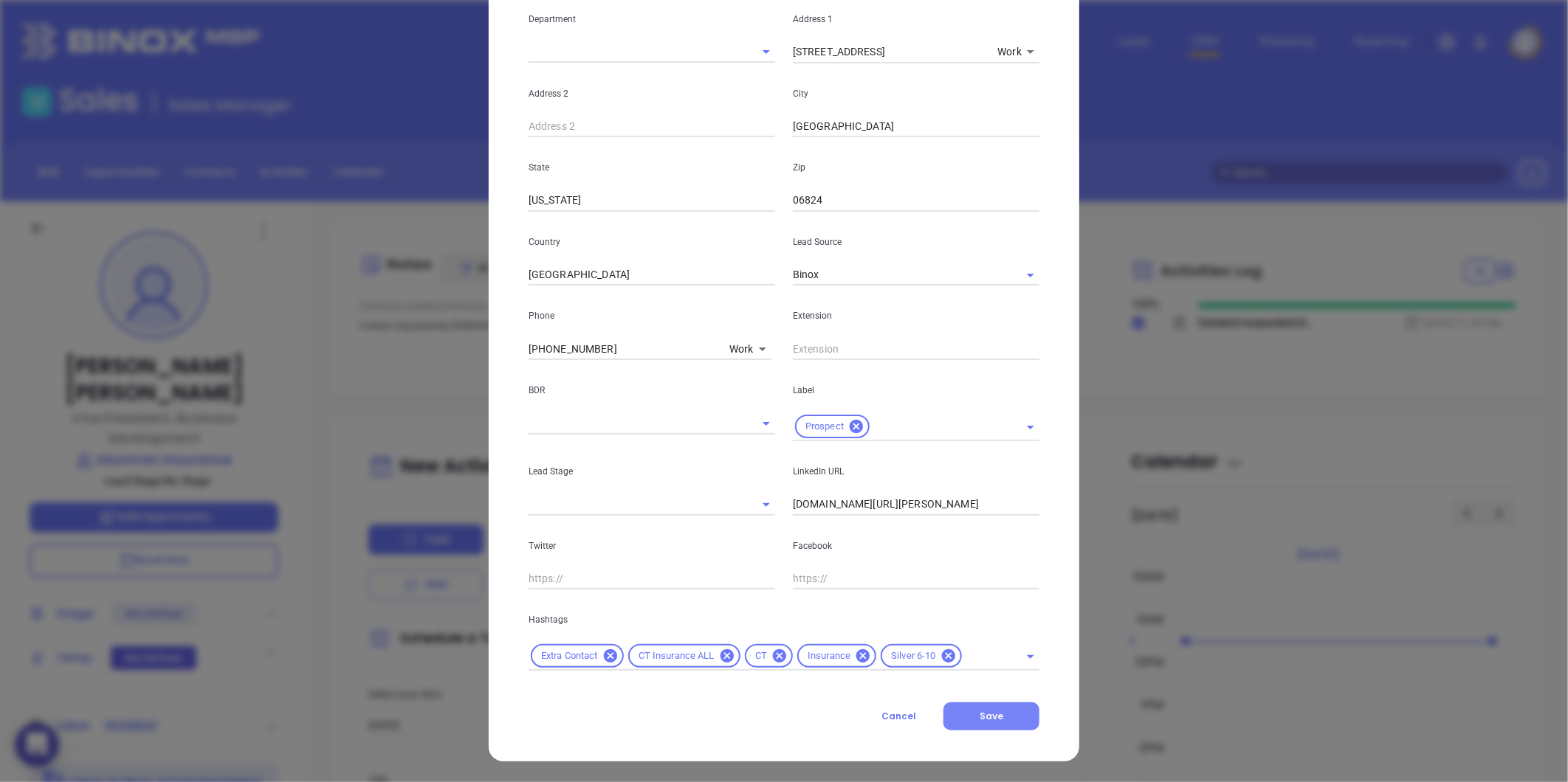
type input "VP of Business Development"
click at [980, 711] on span "Save" at bounding box center [992, 716] width 24 height 13
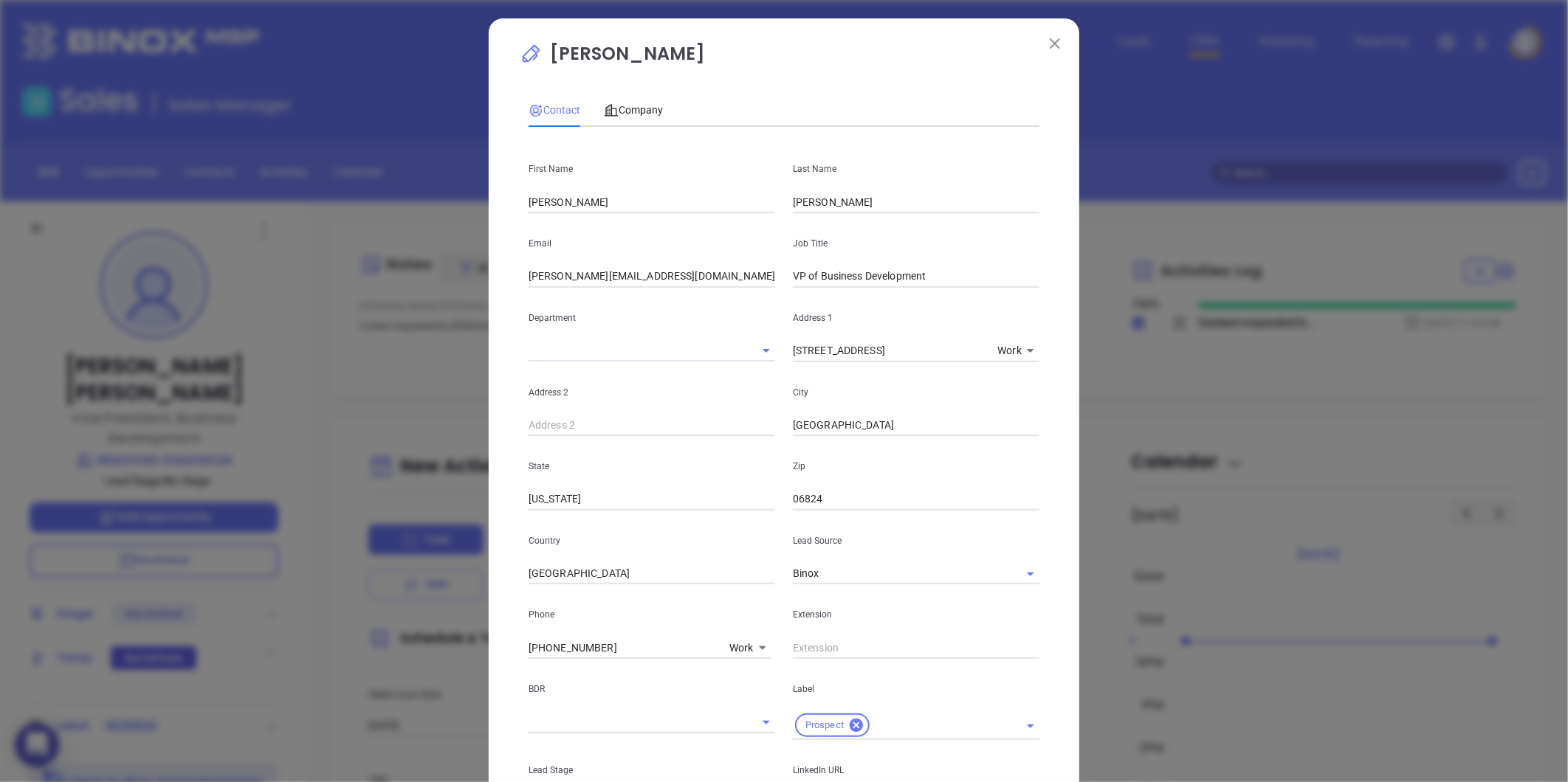
scroll to position [0, 0]
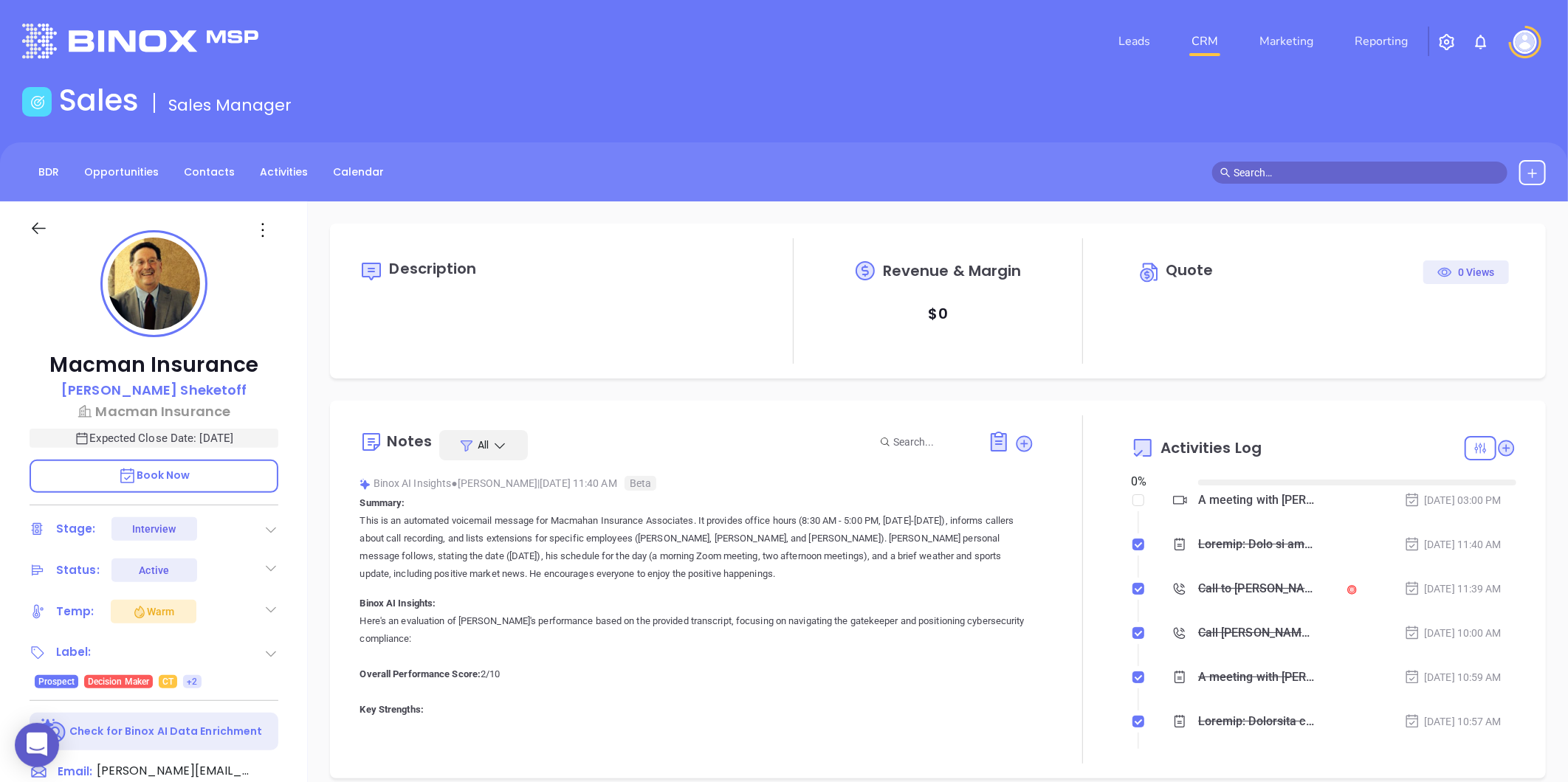
type input "[DATE]"
type input "[PERSON_NAME]"
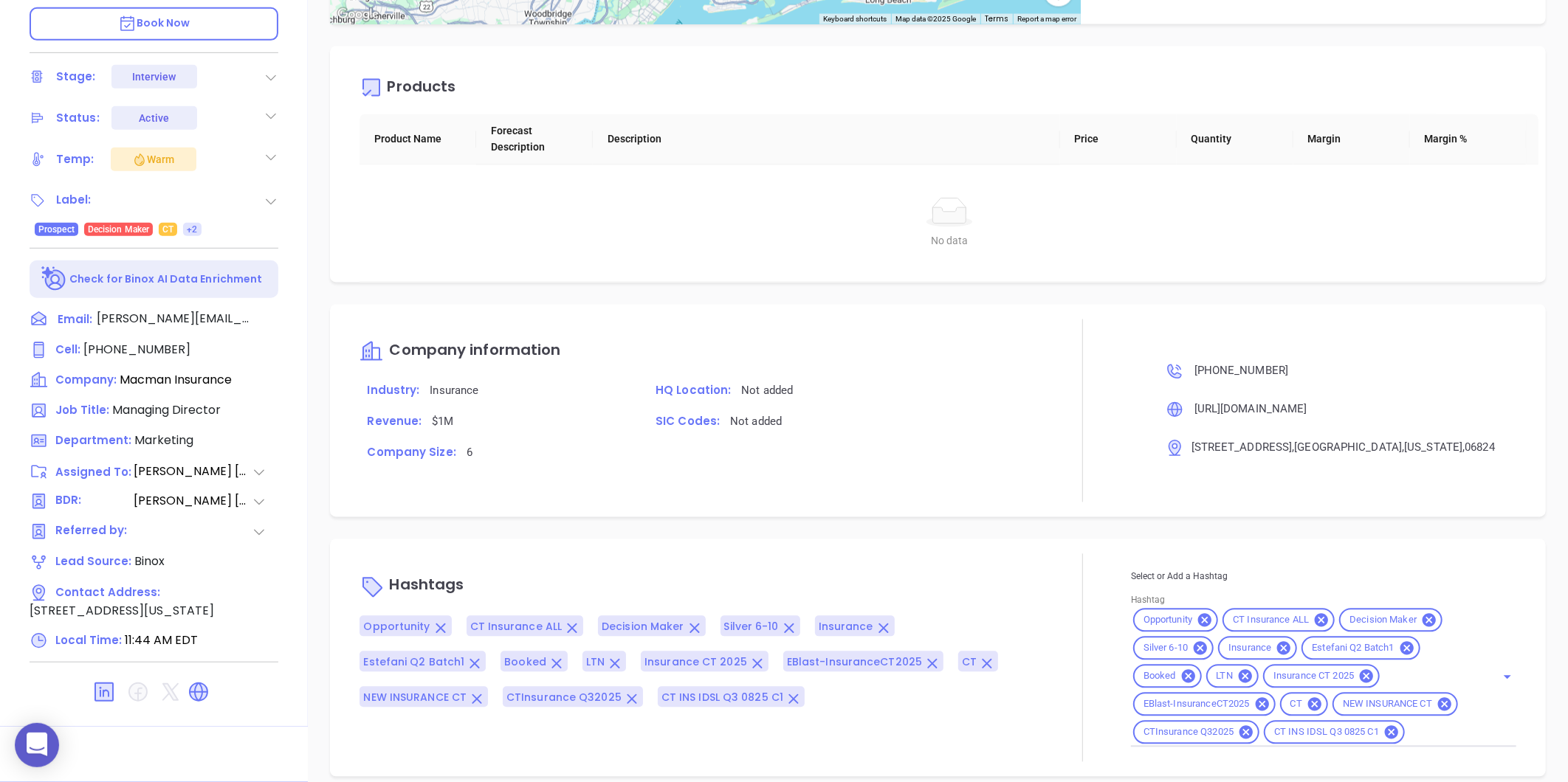
scroll to position [0, 0]
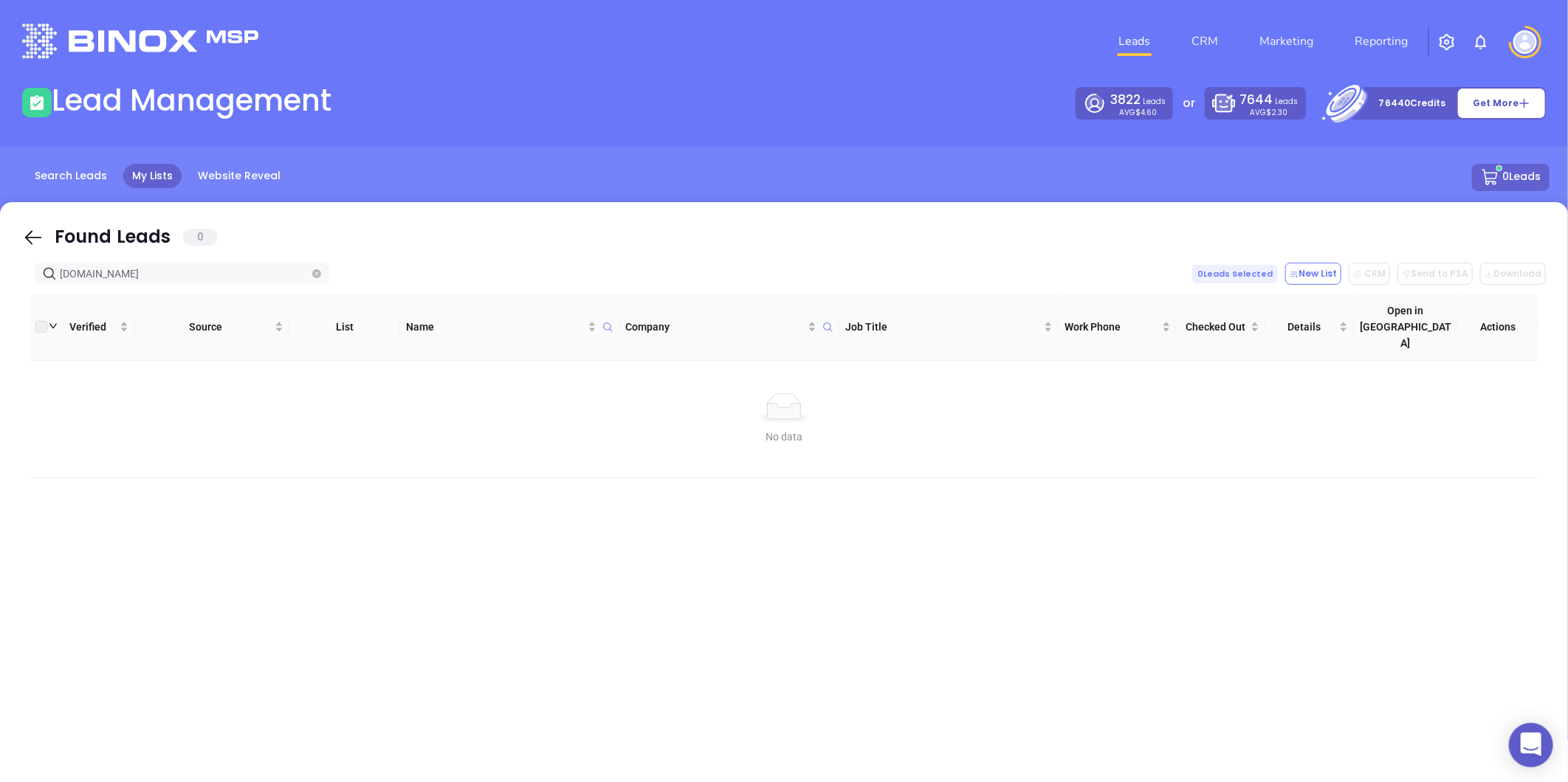
drag, startPoint x: -34, startPoint y: 288, endPoint x: -280, endPoint y: 320, distance: 248.1
click at [0, 320] on html "0 Leads CRM Marketing Reporting Financial Leads Leads Lead Management 3822 Lead…" at bounding box center [784, 391] width 1568 height 782
paste input "maureenlavelle"
drag, startPoint x: -210, startPoint y: 301, endPoint x: -319, endPoint y: 312, distance: 109.6
click at [0, 312] on html "0 Leads CRM Marketing Reporting Financial Leads Leads Lead Management 3822 Lead…" at bounding box center [784, 391] width 1568 height 782
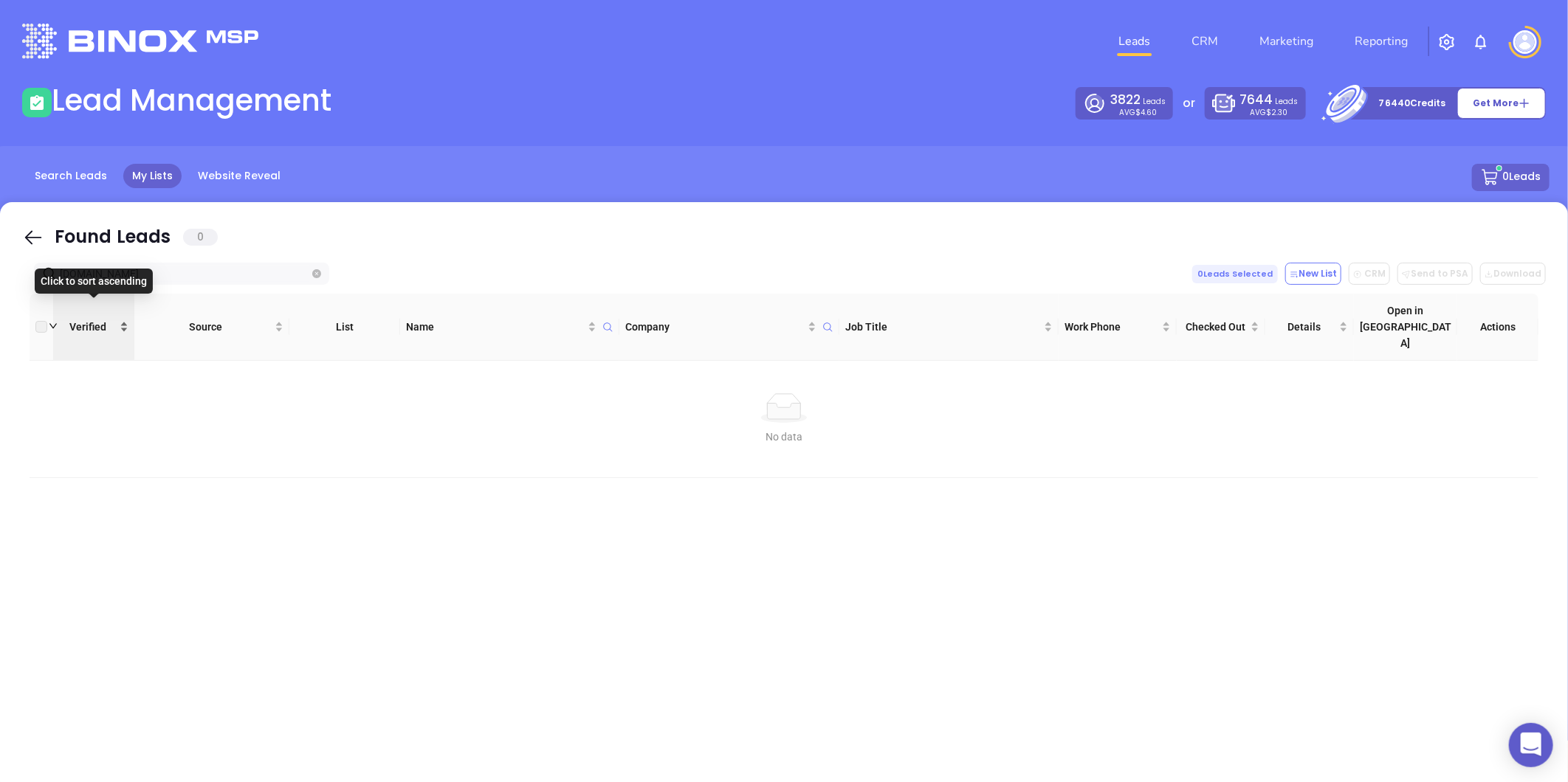
paste input "xpollackinsuranc"
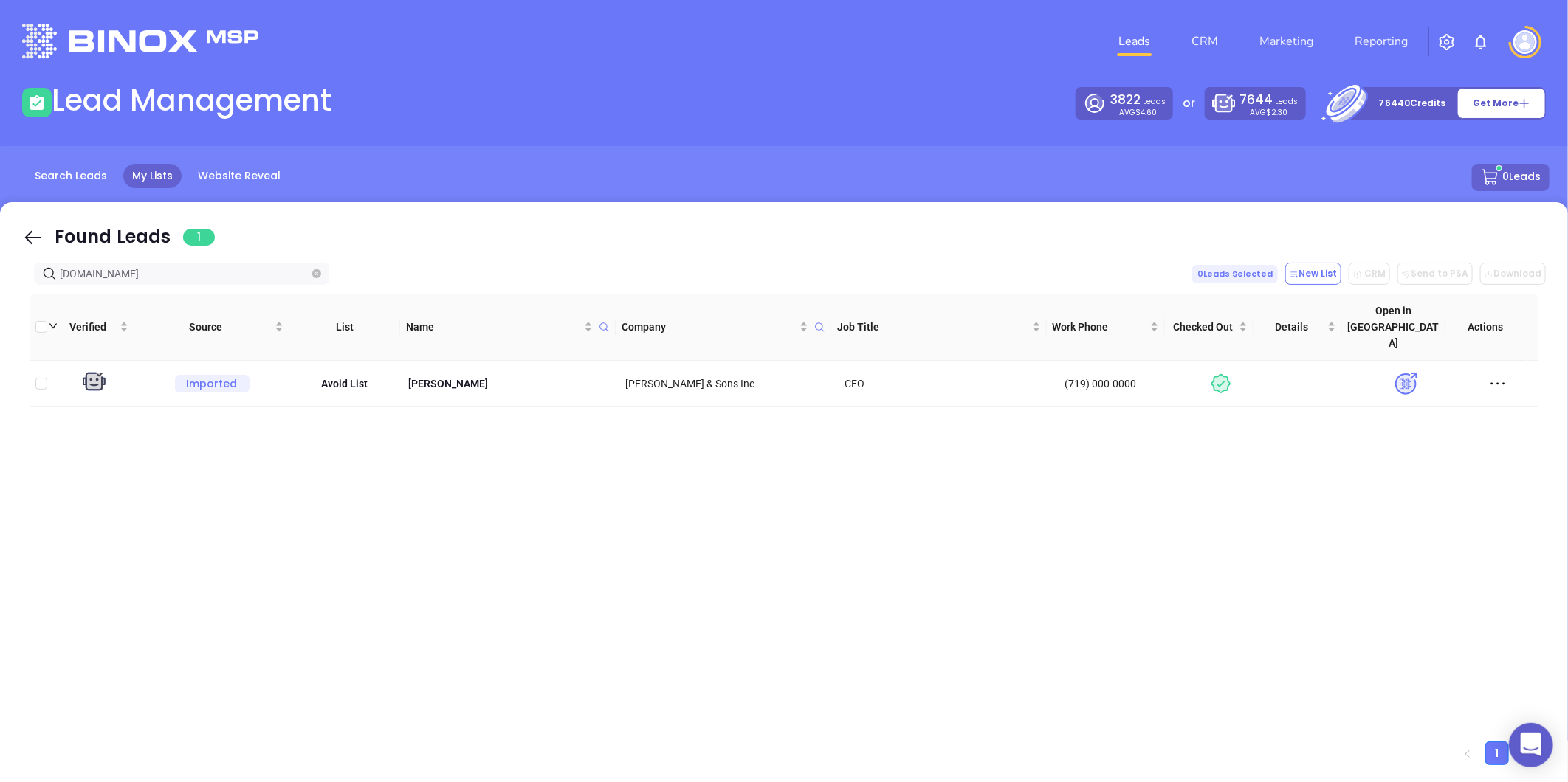
drag, startPoint x: 183, startPoint y: 281, endPoint x: -406, endPoint y: 319, distance: 590.2
click at [0, 319] on html "0 Leads CRM Marketing Reporting Financial Leads Leads Lead Management 3822 Lead…" at bounding box center [784, 391] width 1568 height 782
paste input "[DOMAIN_NAME]"
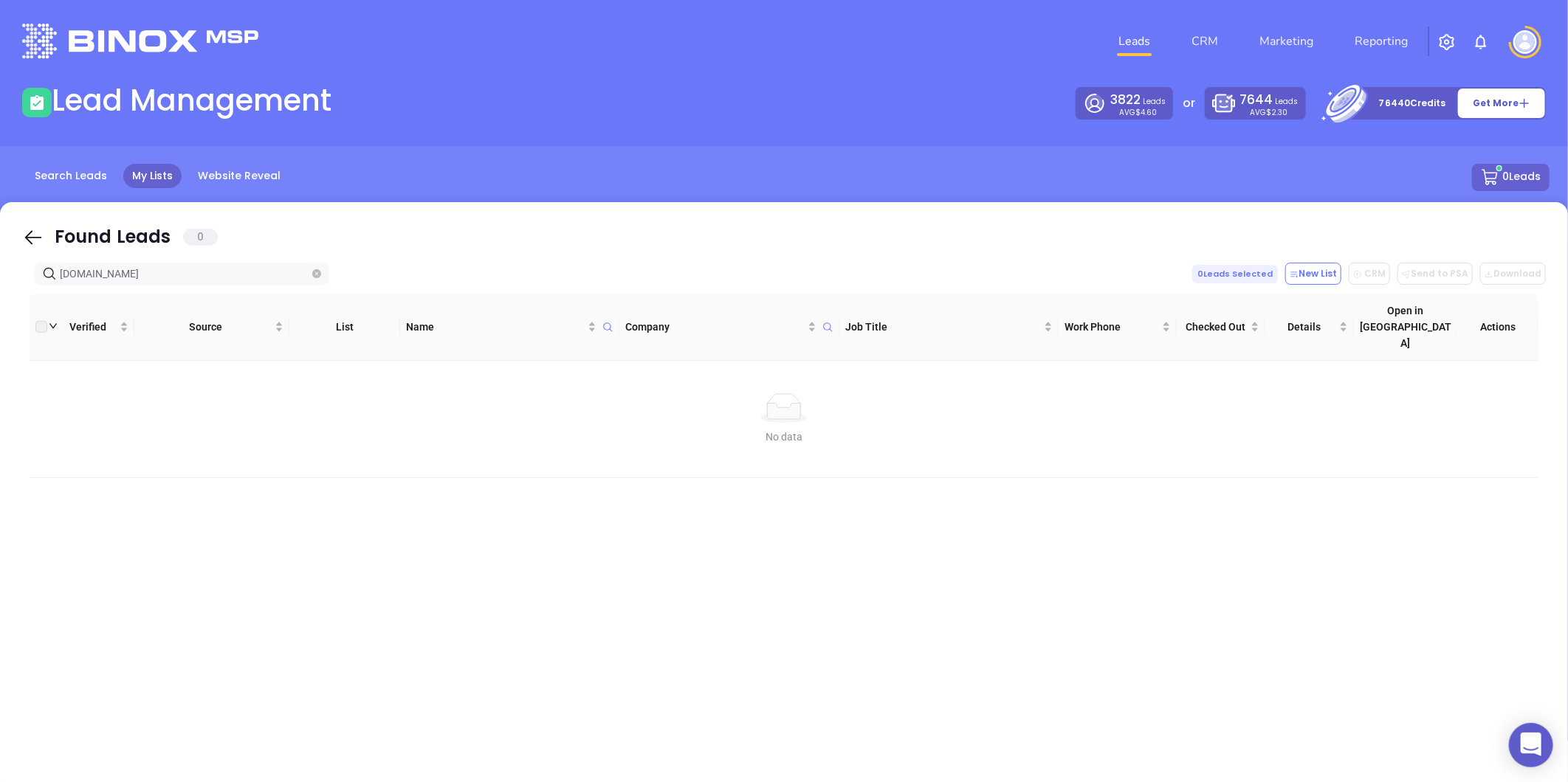
drag, startPoint x: 168, startPoint y: 269, endPoint x: -142, endPoint y: 301, distance: 311.6
click at [0, 301] on html "0 Leads CRM Marketing Reporting Financial Leads Leads Lead Management 3822 Lead…" at bounding box center [784, 391] width 1568 height 782
paste input "[DOMAIN_NAME]"
drag, startPoint x: 118, startPoint y: 269, endPoint x: -232, endPoint y: 351, distance: 359.5
click at [0, 351] on html "0 Leads CRM Marketing Reporting Financial Leads Leads Lead Management 3822 Lead…" at bounding box center [784, 391] width 1568 height 782
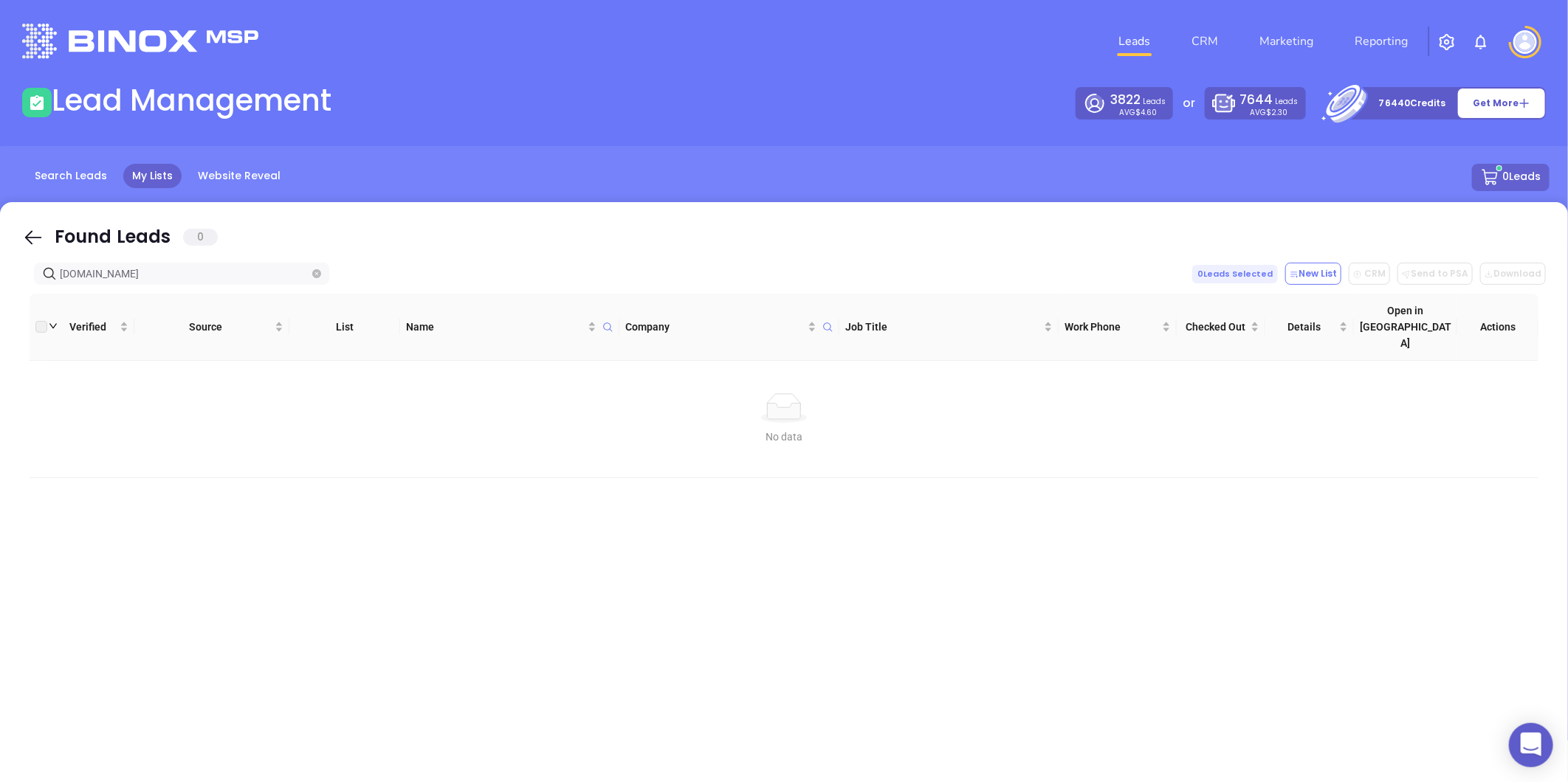
paste input "[DOMAIN_NAME]"
type input "[DOMAIN_NAME]"
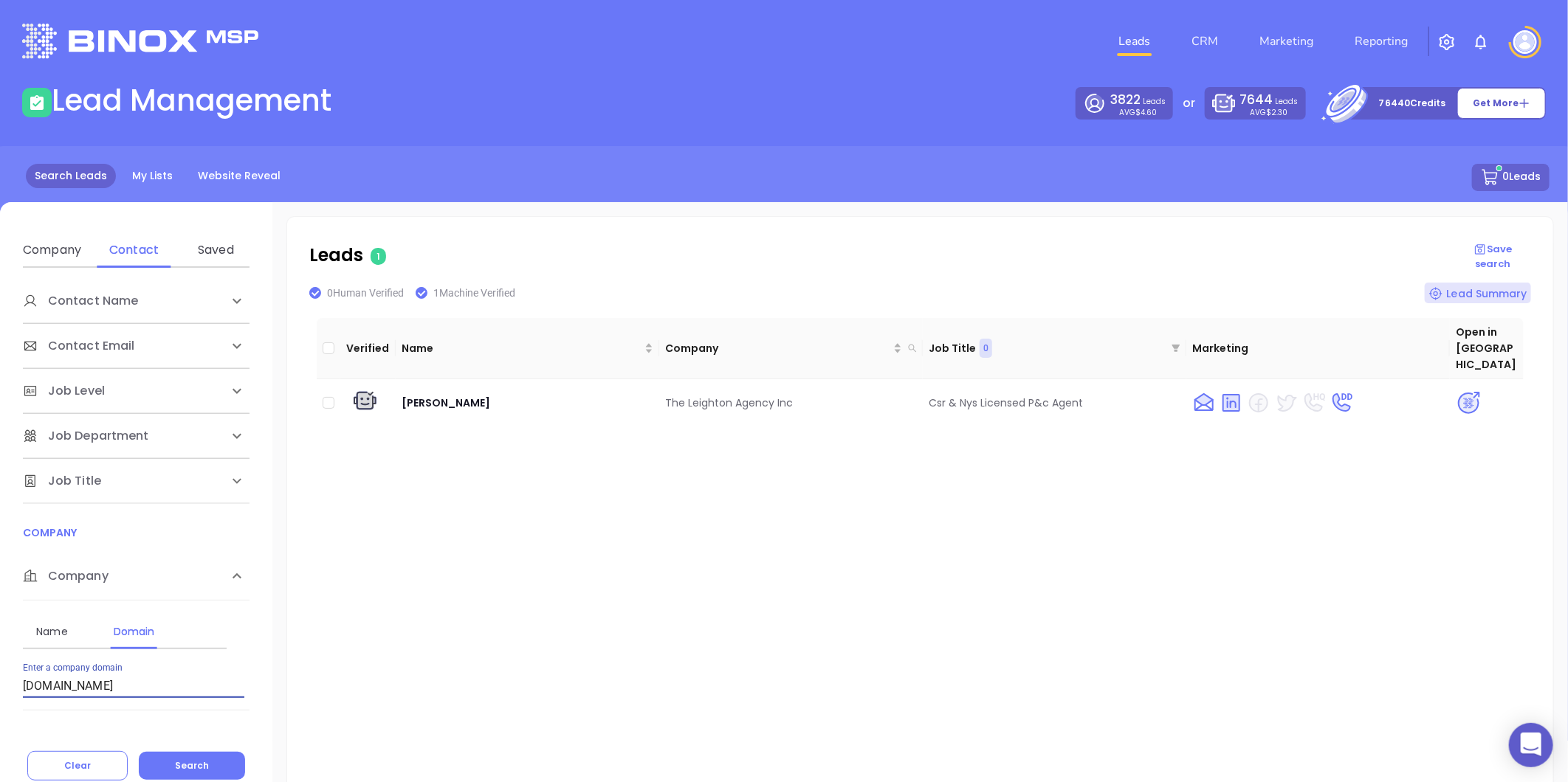
scroll to position [164, 0]
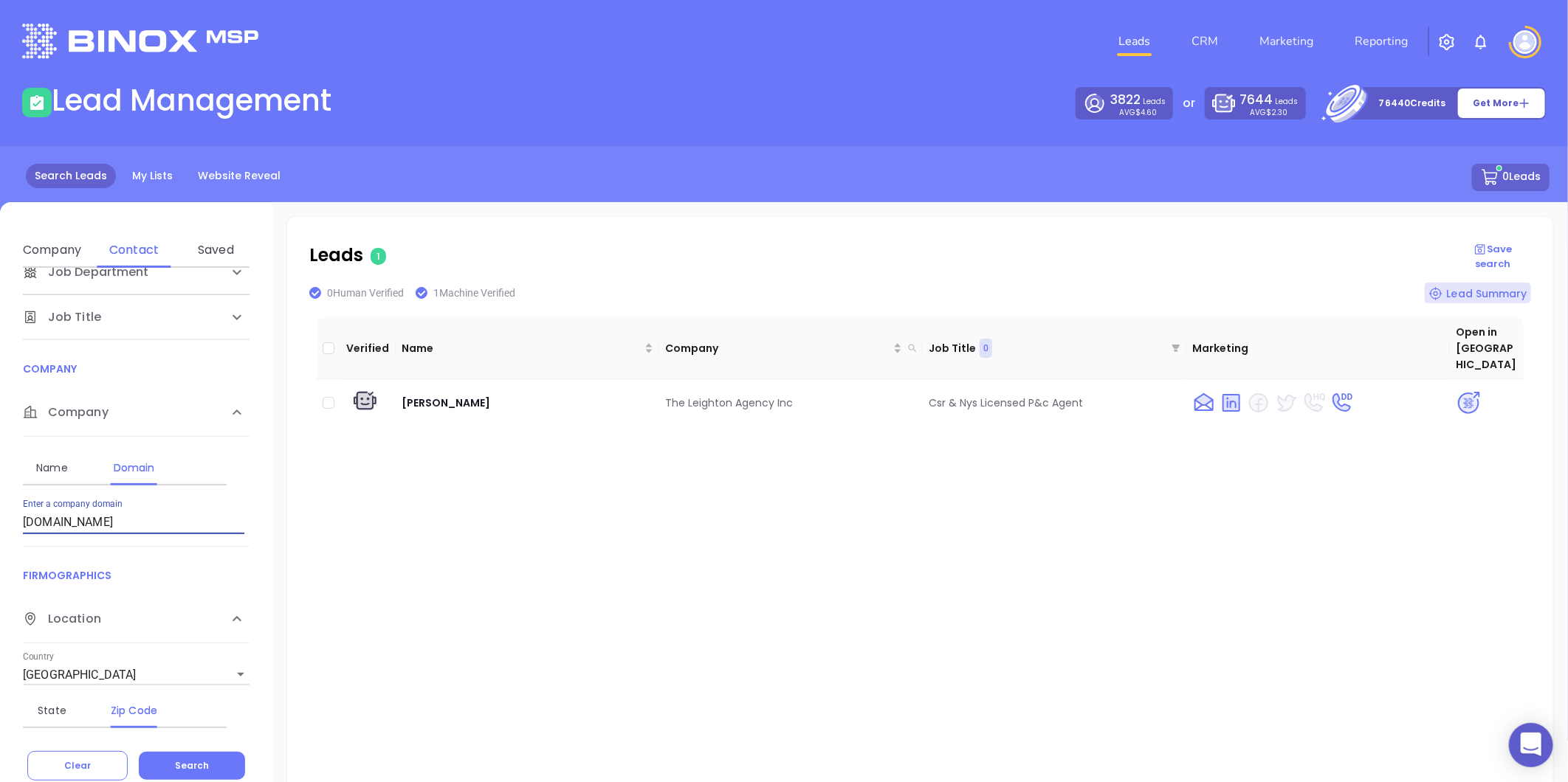
drag, startPoint x: -326, startPoint y: 565, endPoint x: -475, endPoint y: 585, distance: 150.3
click at [0, 585] on html "0 Leads CRM Marketing Reporting Financial Leads Leads Lead Management 3822 Lead…" at bounding box center [784, 391] width 1568 height 782
paste input "[DOMAIN_NAME]"
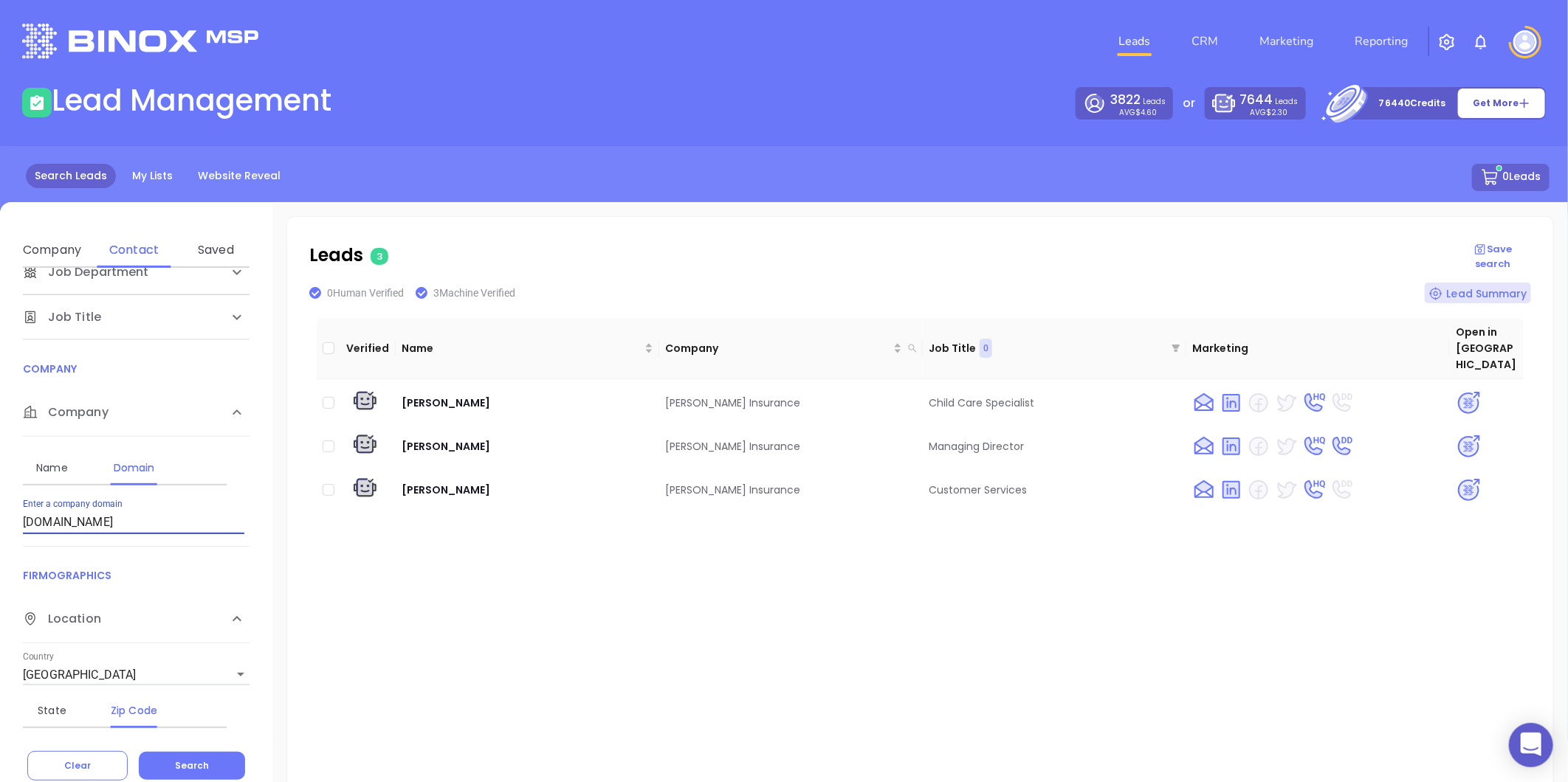
drag, startPoint x: 149, startPoint y: 519, endPoint x: -219, endPoint y: 548, distance: 369.1
click at [0, 548] on html "0 Leads CRM Marketing Reporting Financial Leads Leads Lead Management 3822 Lead…" at bounding box center [784, 391] width 1568 height 782
paste input "[DOMAIN_NAME]"
drag, startPoint x: 212, startPoint y: 764, endPoint x: 203, endPoint y: 751, distance: 15.8
click at [212, 763] on button "Search" at bounding box center [192, 765] width 107 height 28
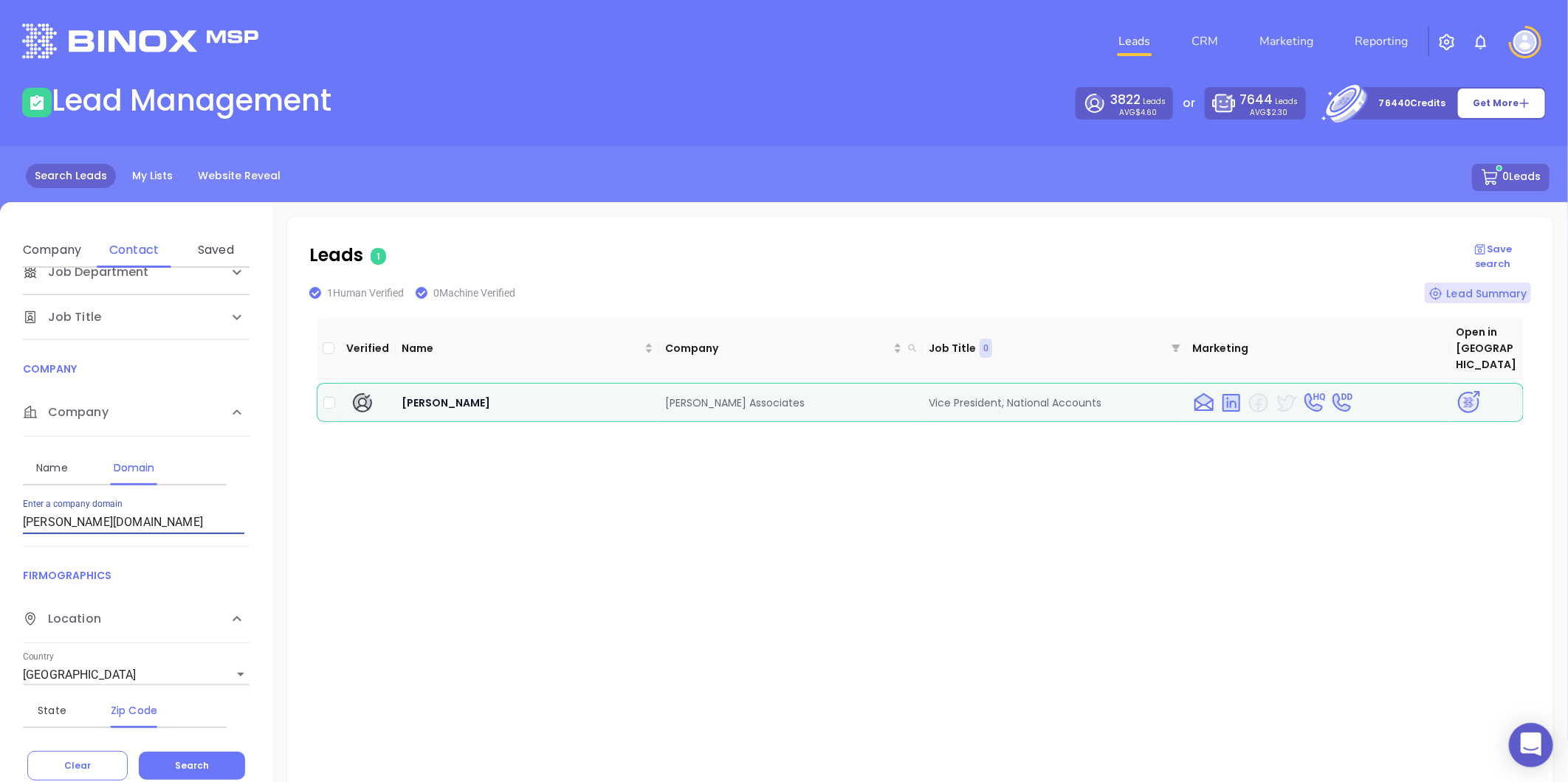
drag, startPoint x: 161, startPoint y: 526, endPoint x: -498, endPoint y: 632, distance: 667.5
click at [0, 632] on html "0 Leads CRM Marketing Reporting Financial Leads Leads Lead Management 3822 Lead…" at bounding box center [784, 391] width 1568 height 782
paste input "udgroup.org"
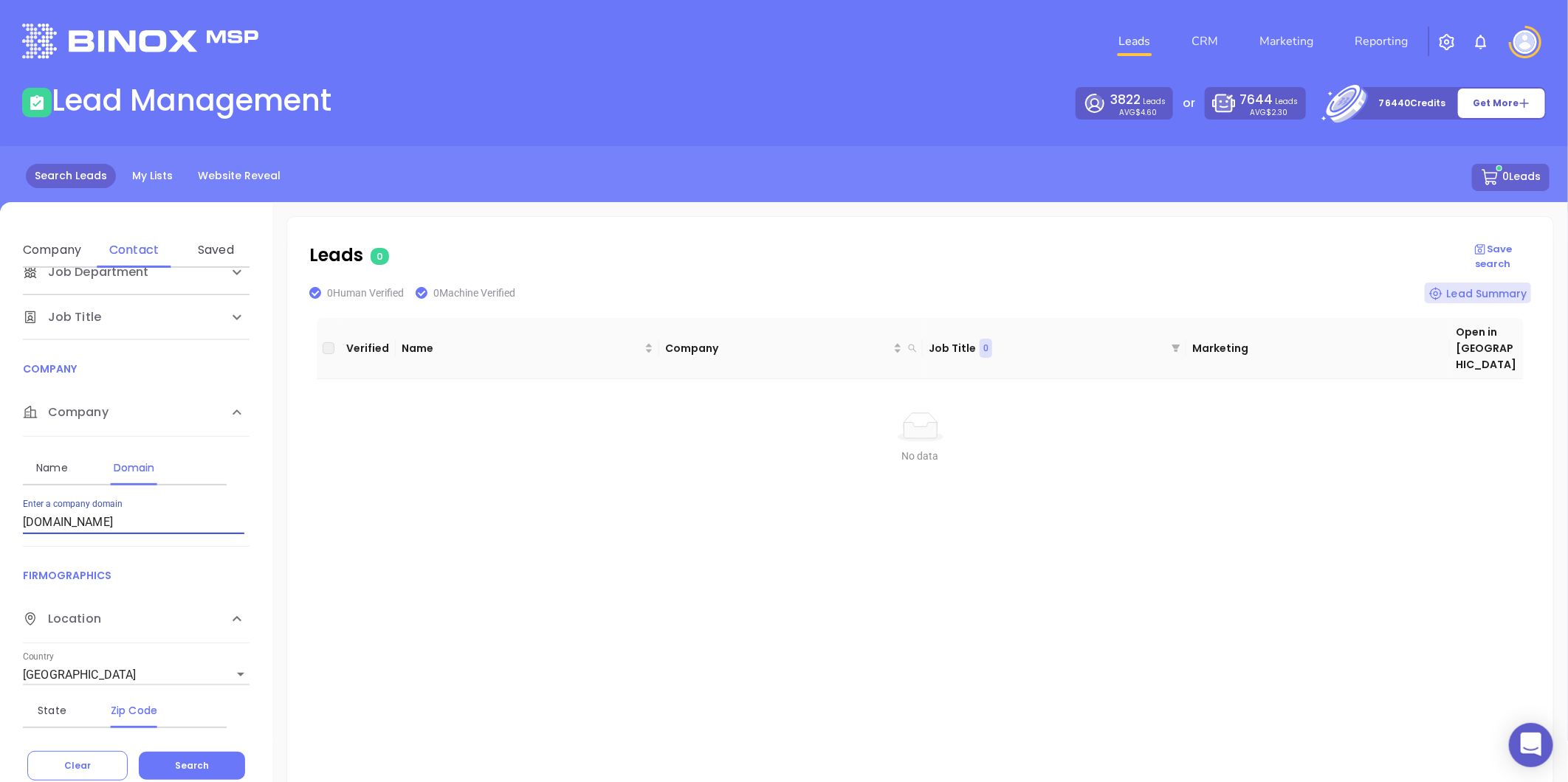
drag, startPoint x: 120, startPoint y: 524, endPoint x: -293, endPoint y: 646, distance: 430.6
click at [0, 646] on html "0 Leads CRM Marketing Reporting Financial Leads Leads Lead Management 3822 Lead…" at bounding box center [784, 391] width 1568 height 782
paste input "eshop.club"
type input "[DOMAIN_NAME]"
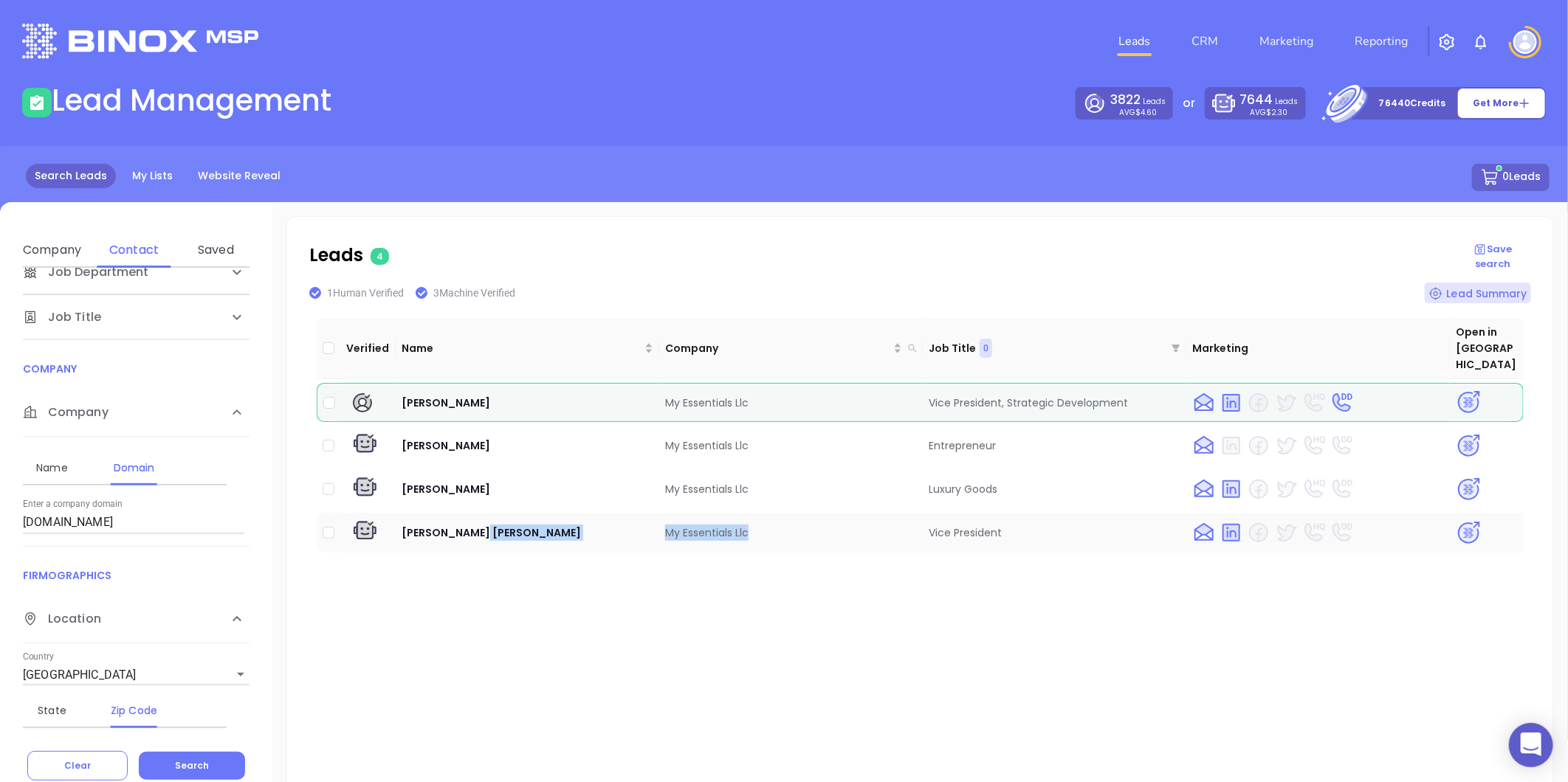
drag, startPoint x: 650, startPoint y: 510, endPoint x: 777, endPoint y: 517, distance: 127.2
click at [777, 517] on tr "Dominic Maria My Essentials Llc Vice President" at bounding box center [920, 532] width 1207 height 40
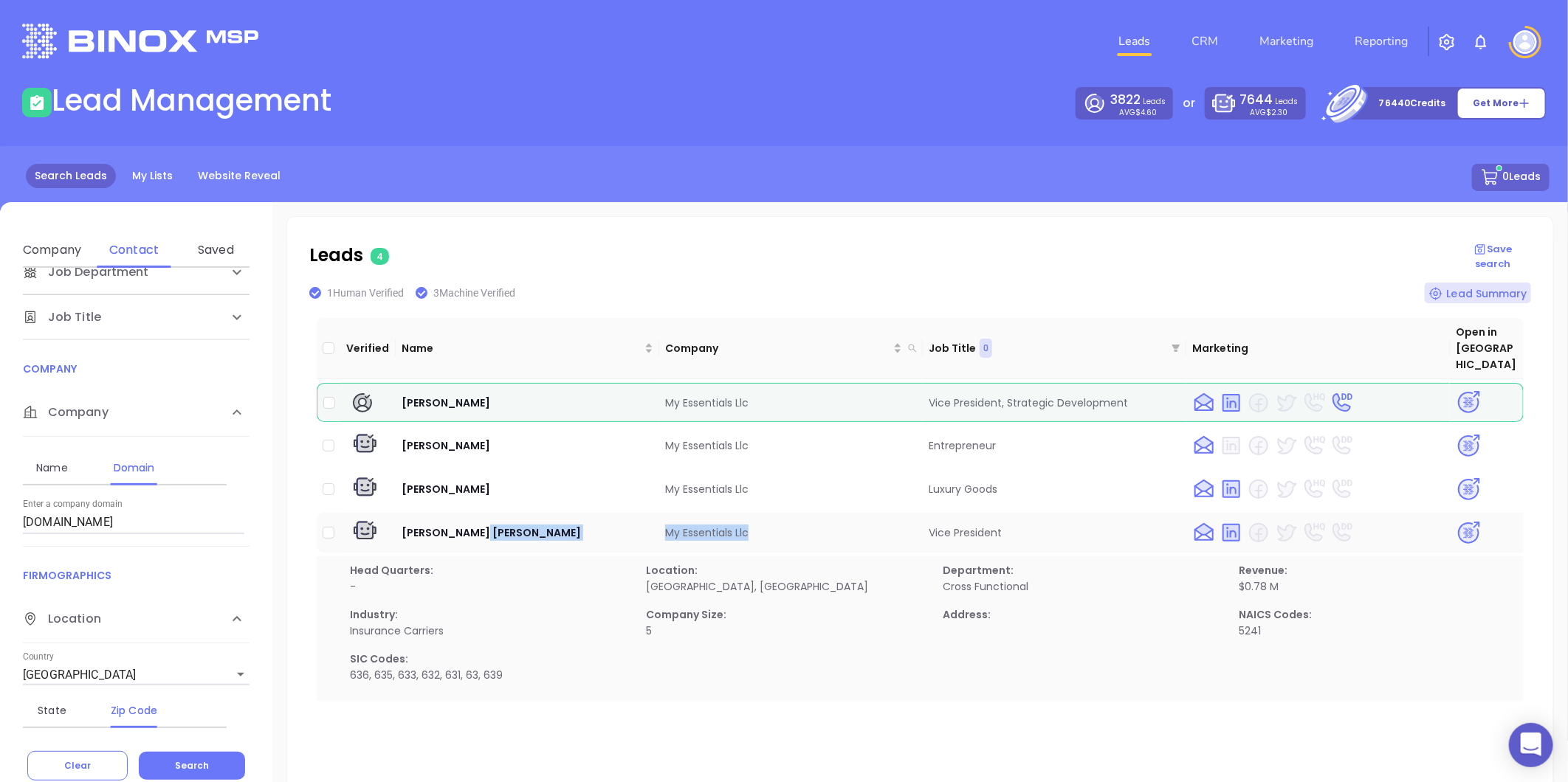
copy tr "My Essentials Llc"
click at [1460, 520] on img at bounding box center [1469, 532] width 25 height 25
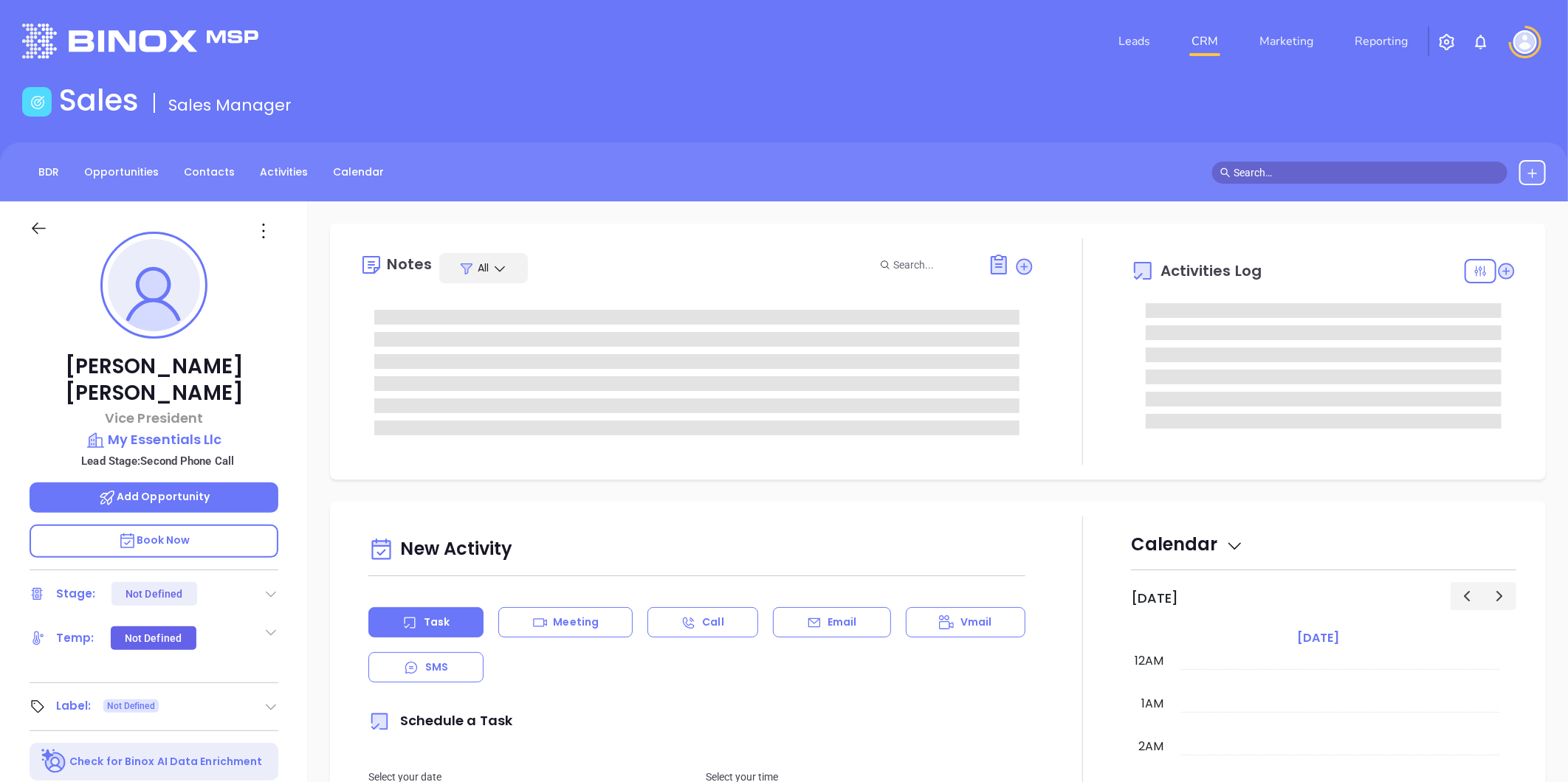
type input "[DATE]"
type input "[PERSON_NAME]"
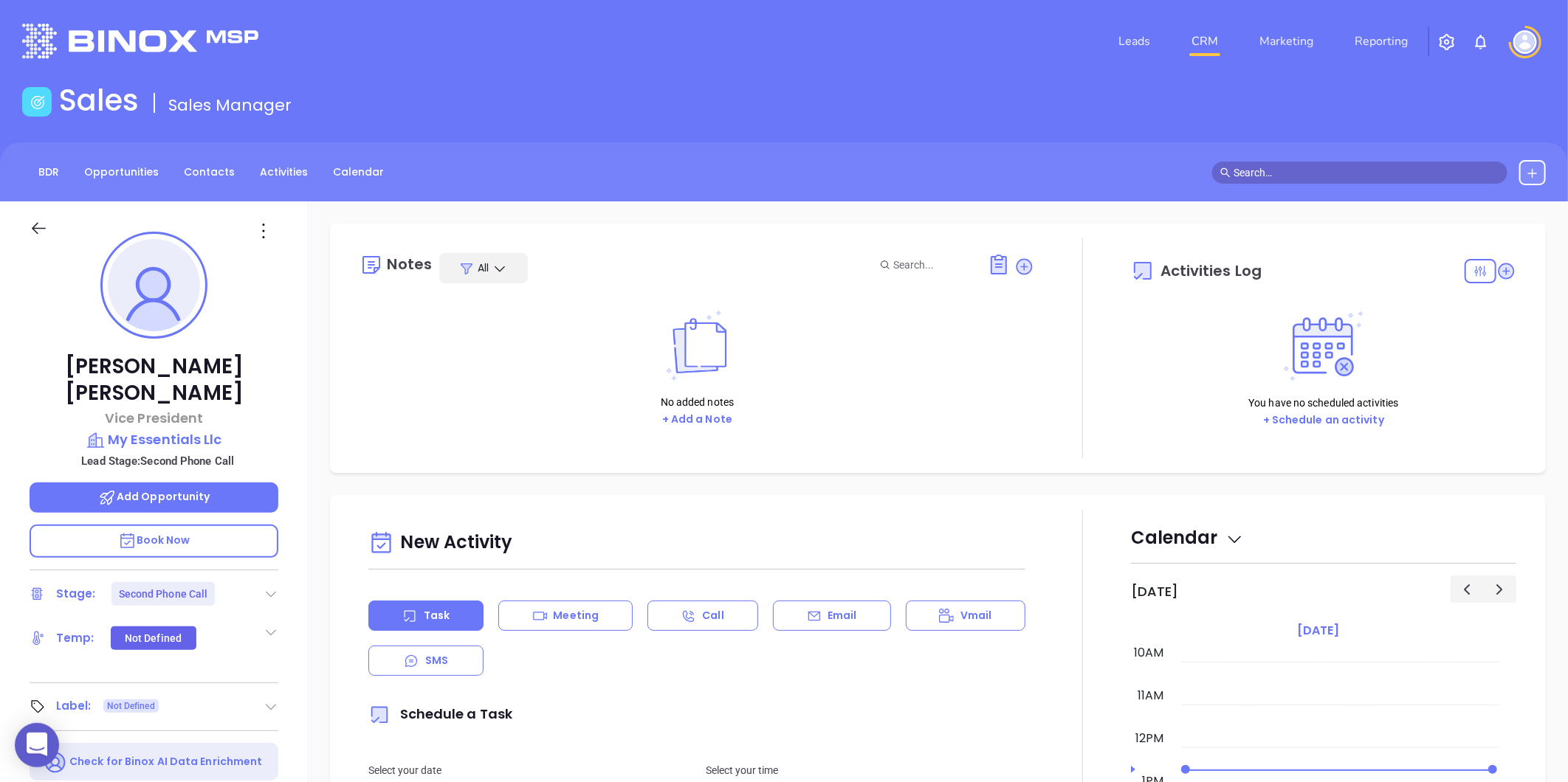
click at [274, 586] on icon at bounding box center [270, 594] width 15 height 15
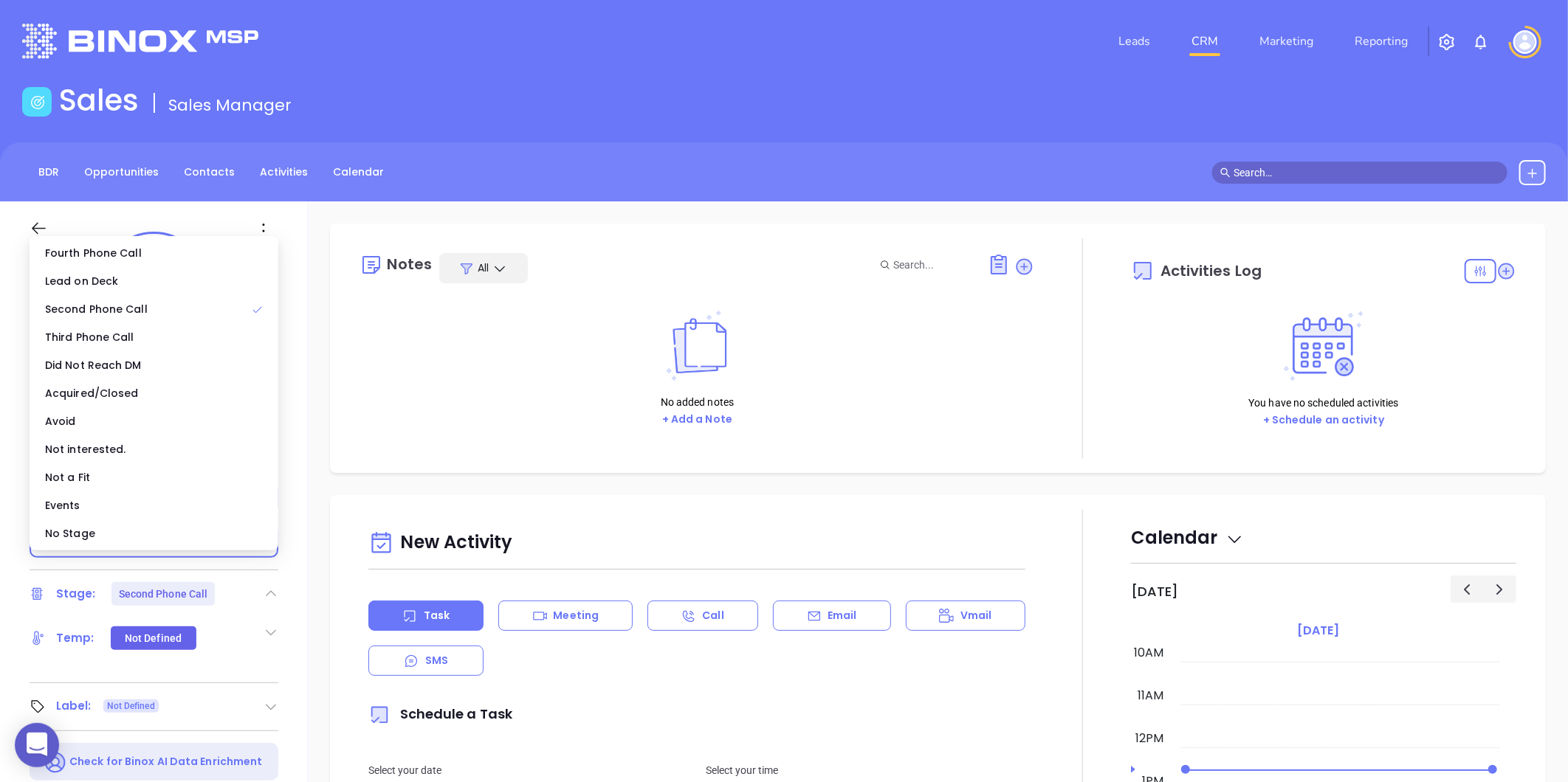
drag, startPoint x: 207, startPoint y: 543, endPoint x: 215, endPoint y: 546, distance: 8.5
click at [205, 542] on div "No Stage" at bounding box center [153, 532] width 243 height 28
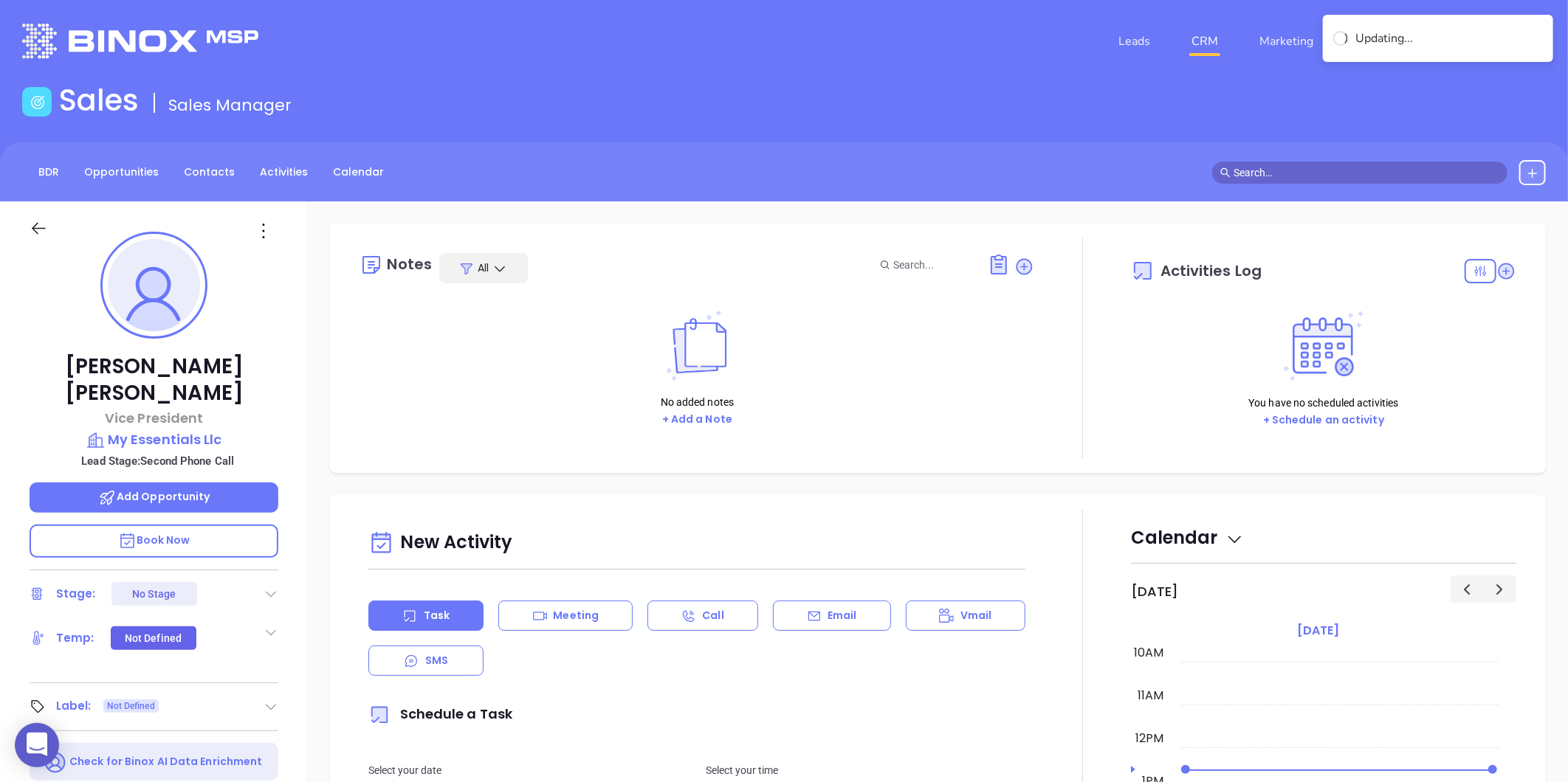
click at [255, 234] on icon at bounding box center [264, 231] width 24 height 24
click at [301, 384] on div "Edit" at bounding box center [336, 389] width 145 height 16
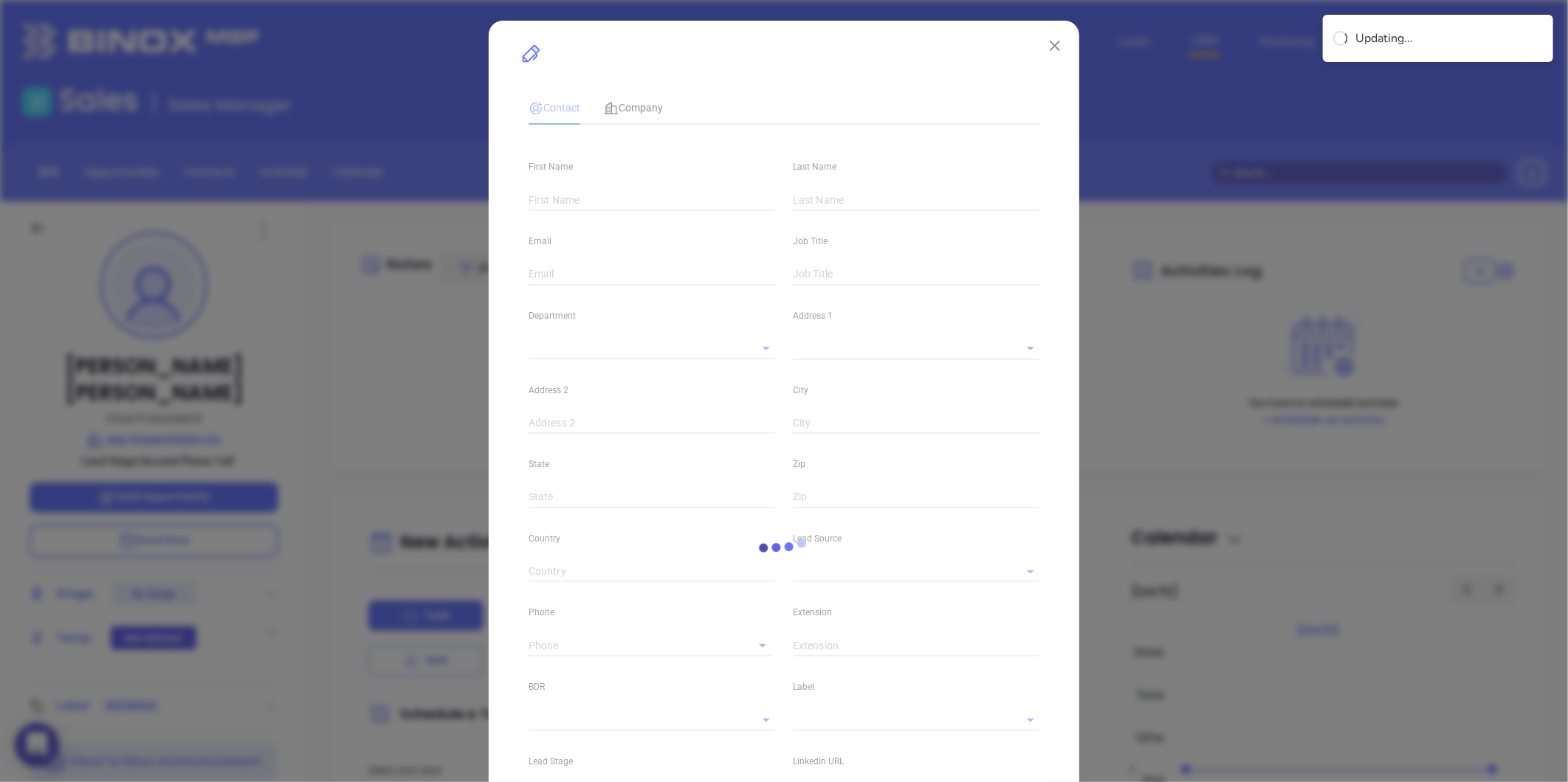
type input "Dominic"
type input "Maria"
type input "dominic.maria@meshop.club"
type input "Vice President"
type input "1"
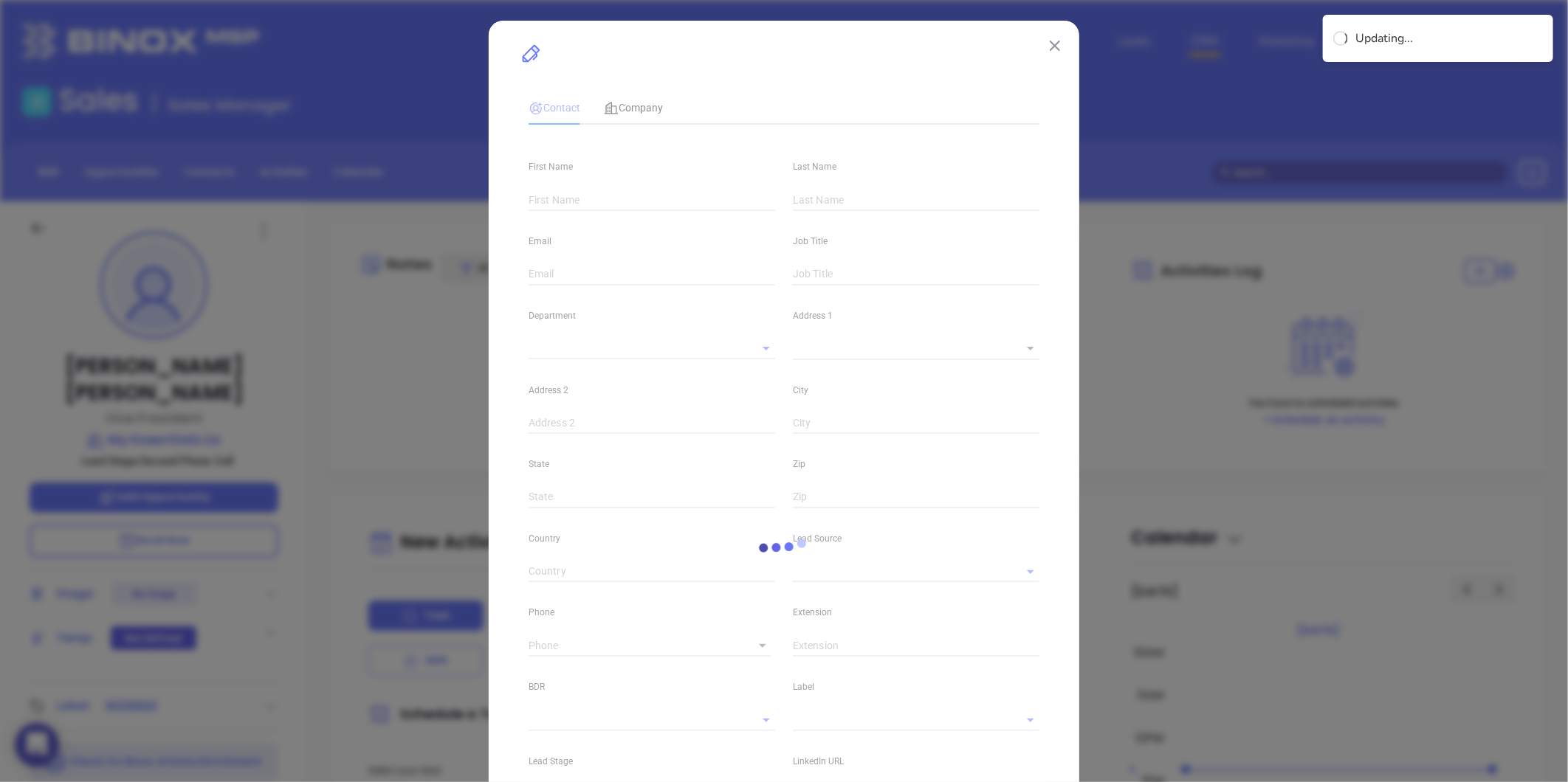
type input "linkedin.com/in/dominic-santa-maria-bbaab212"
type input "Marketing"
type input "Website Reveal"
type input "undefined undefined"
type input "1"
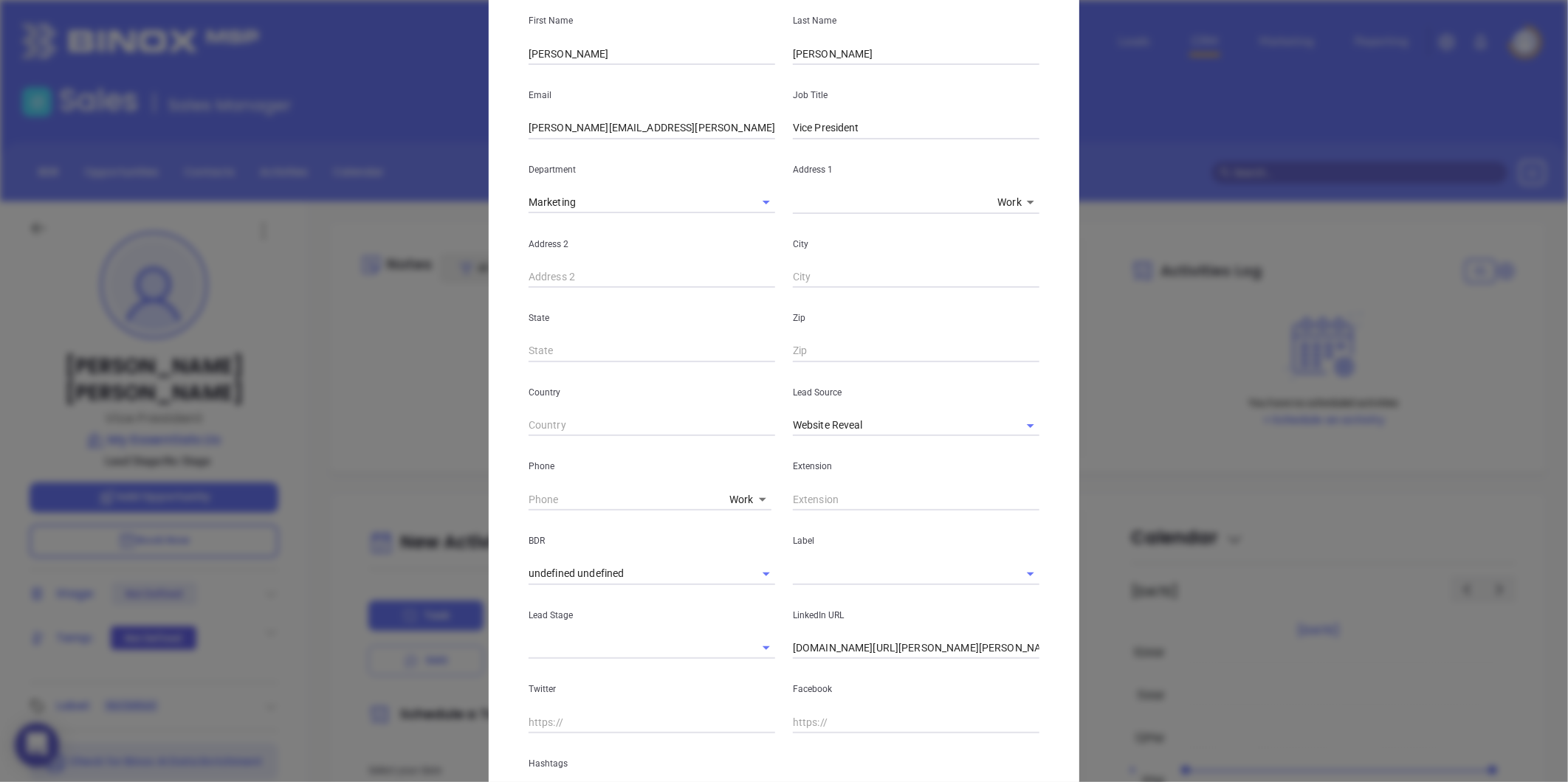
scroll to position [164, 0]
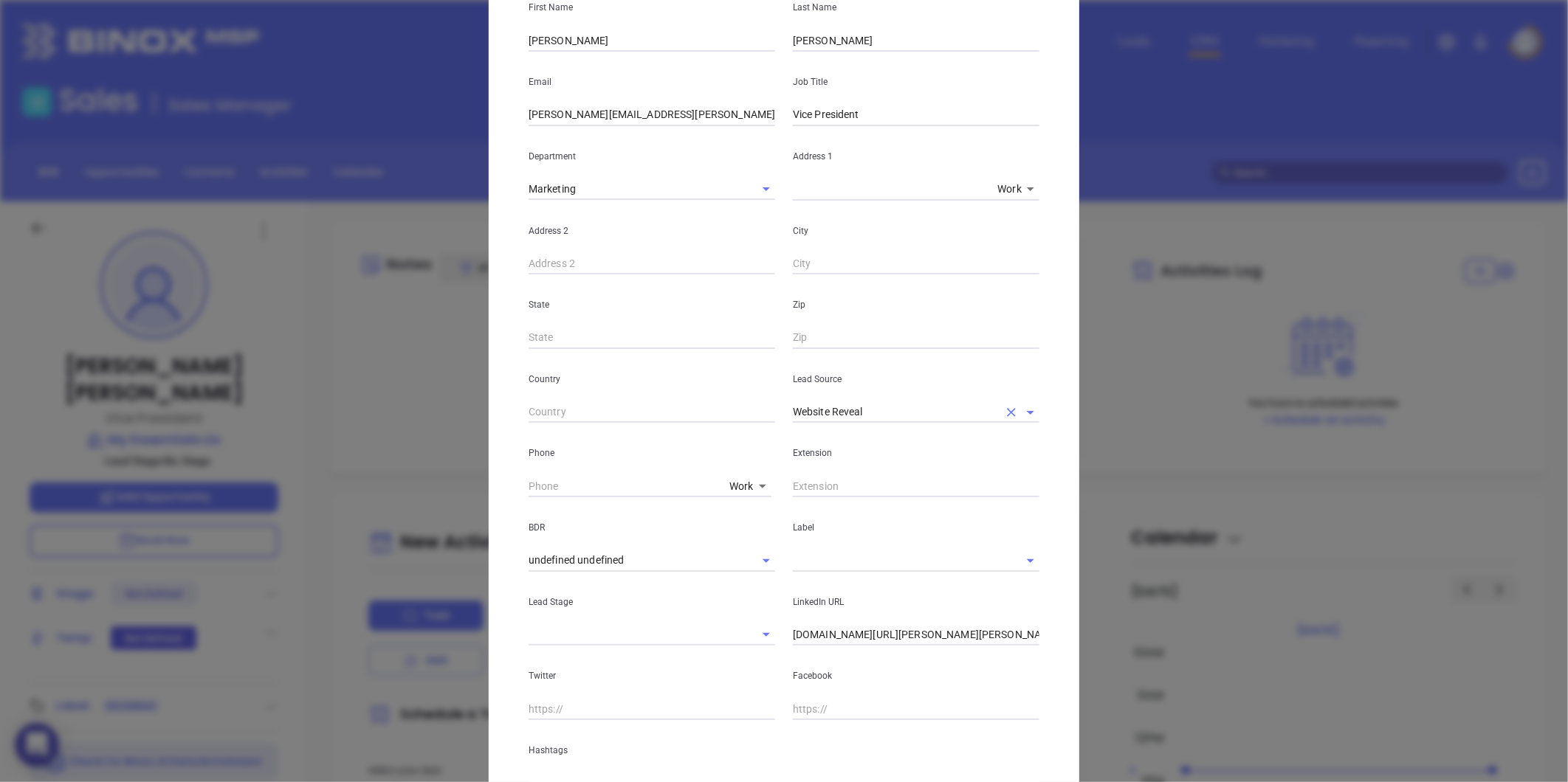
click at [1005, 406] on icon "Clear" at bounding box center [1011, 412] width 15 height 15
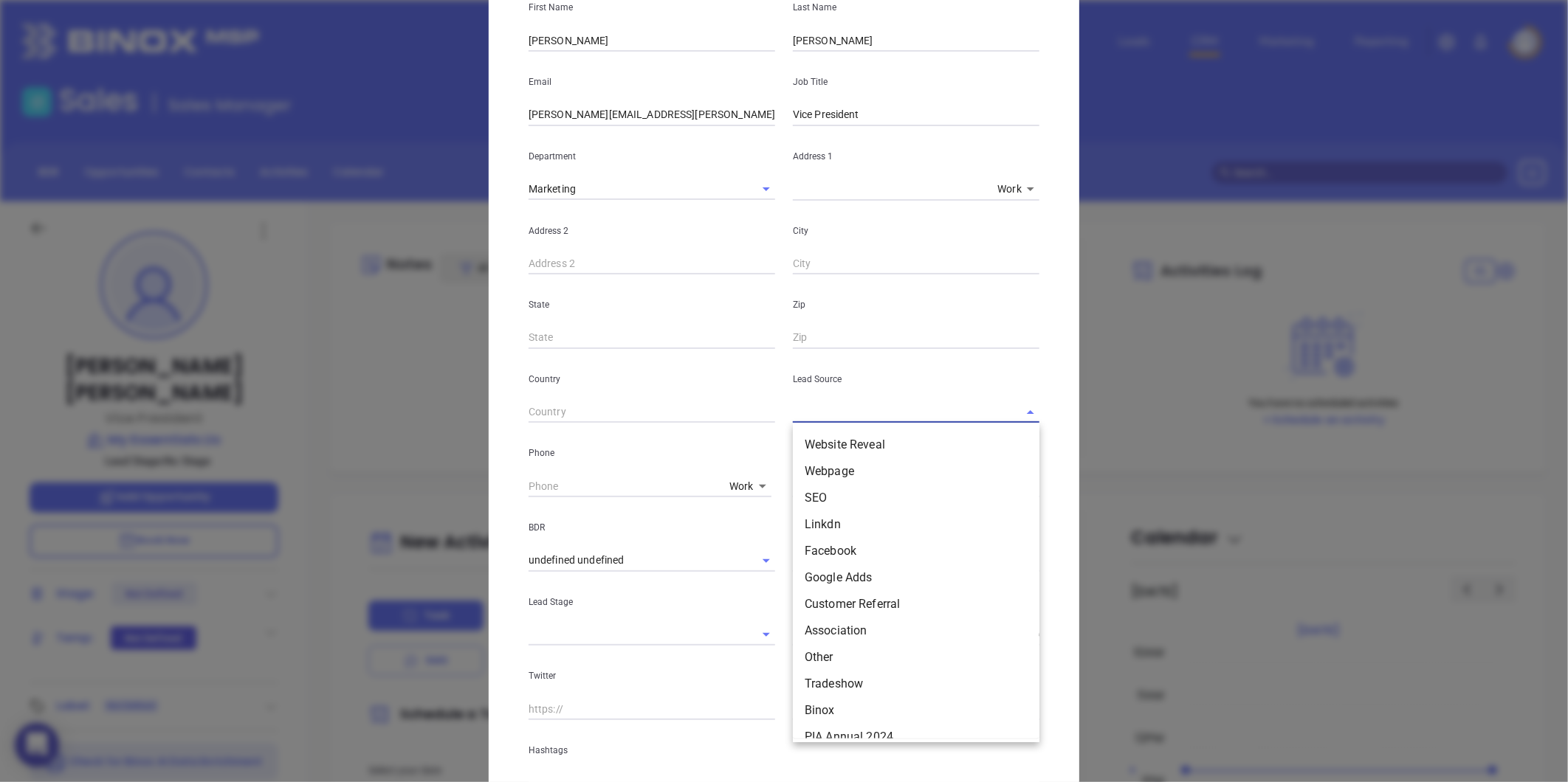
click at [941, 405] on input "text" at bounding box center [895, 412] width 205 height 21
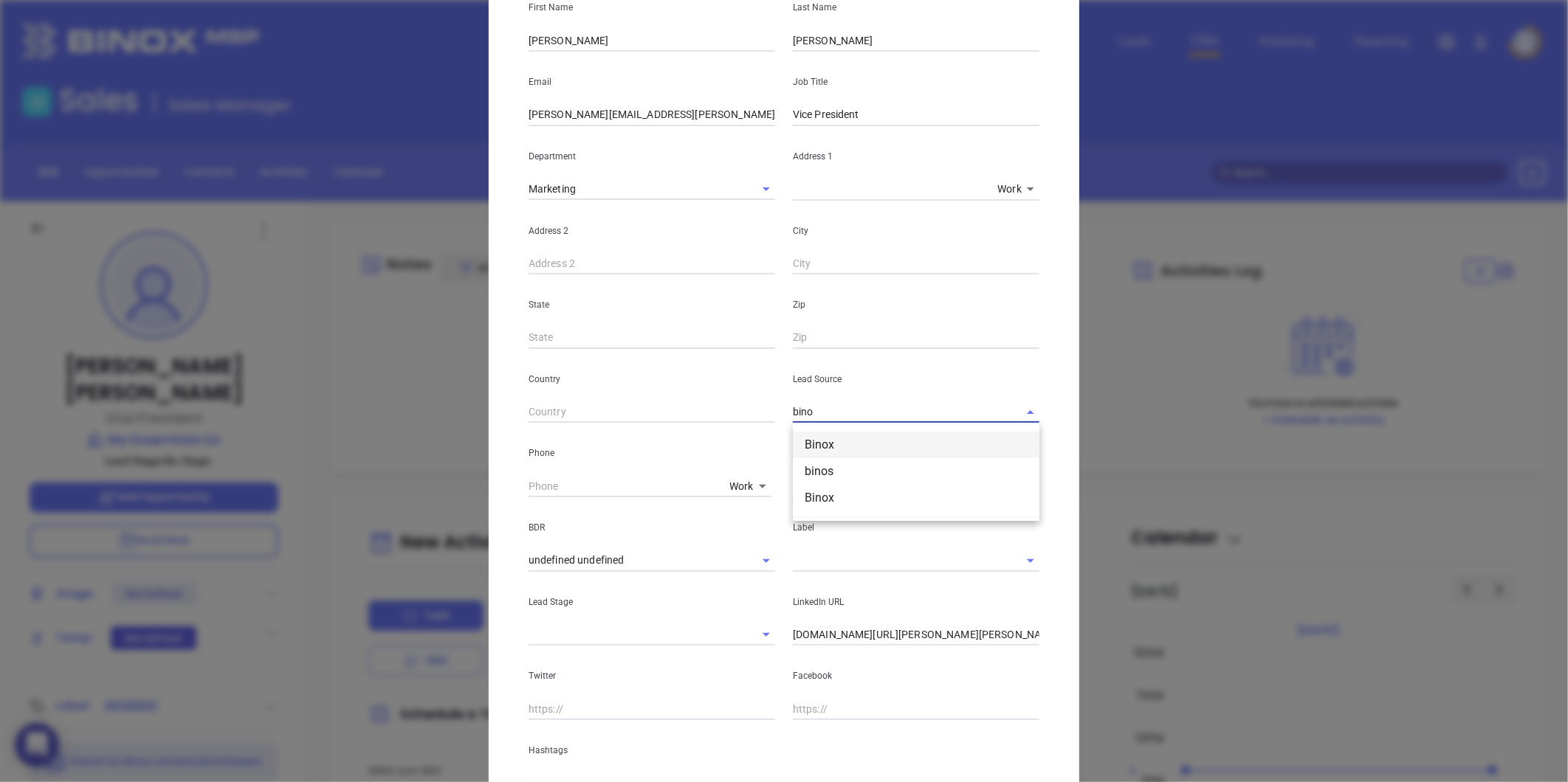
click at [835, 448] on li "Binox" at bounding box center [916, 444] width 246 height 26
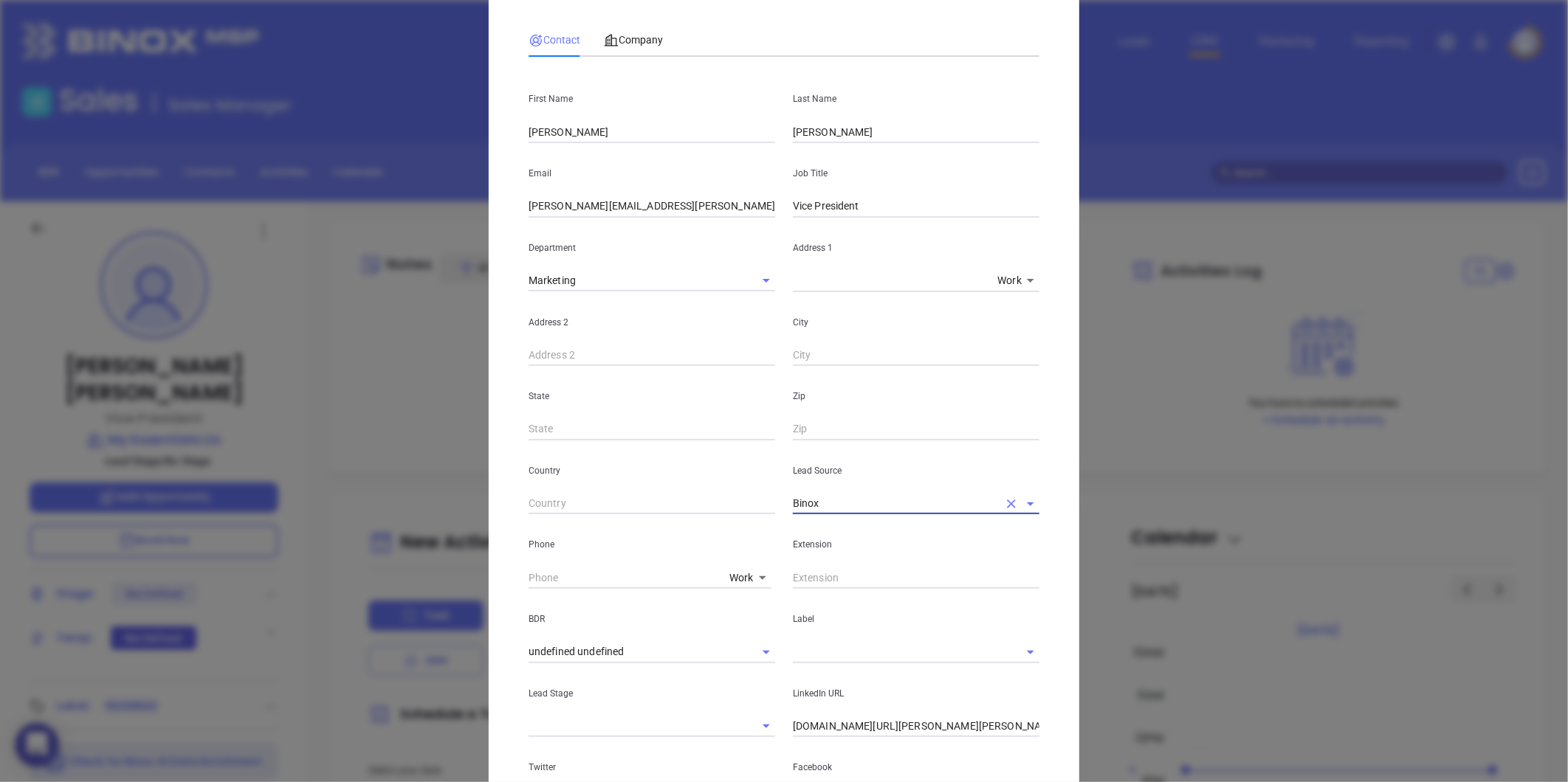
scroll to position [0, 0]
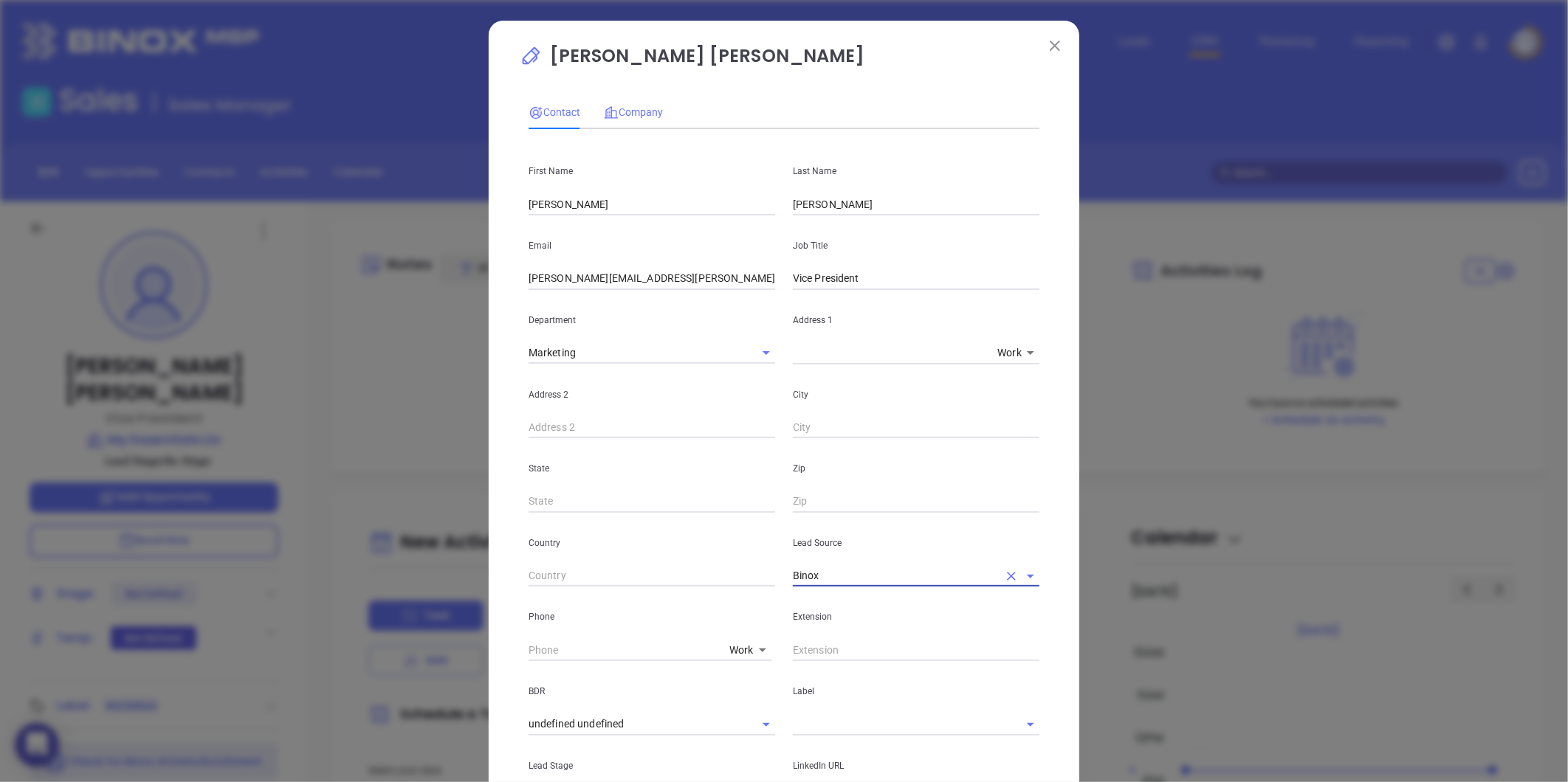
type input "Binox"
click at [632, 107] on span "Company" at bounding box center [633, 112] width 59 height 12
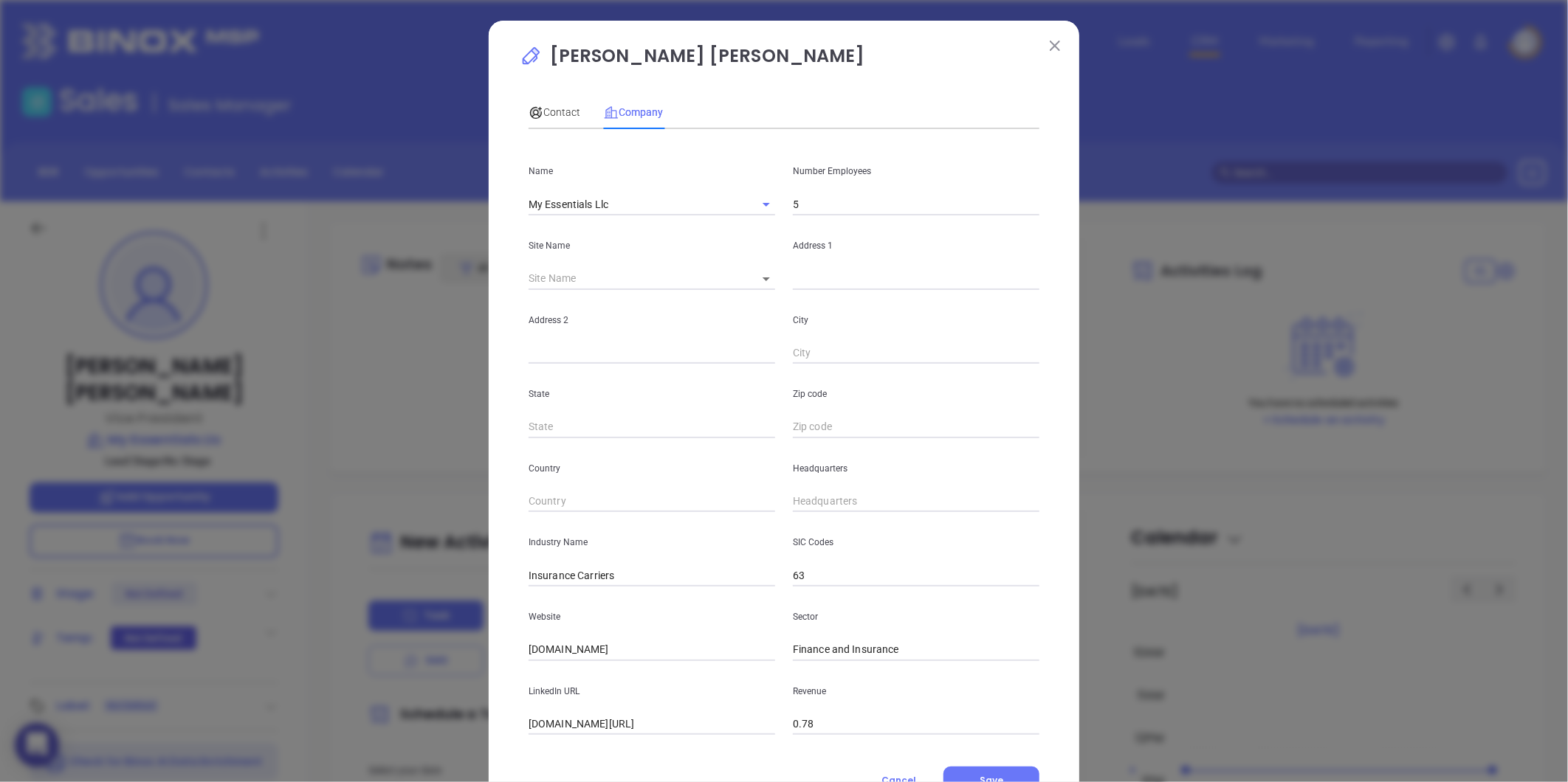
click at [850, 207] on input "5" at bounding box center [916, 204] width 246 height 22
type input "6"
click at [823, 504] on input "( ) -" at bounding box center [916, 501] width 246 height 22
paste input "888) 387-1954"
type input "(888) 387-1954"
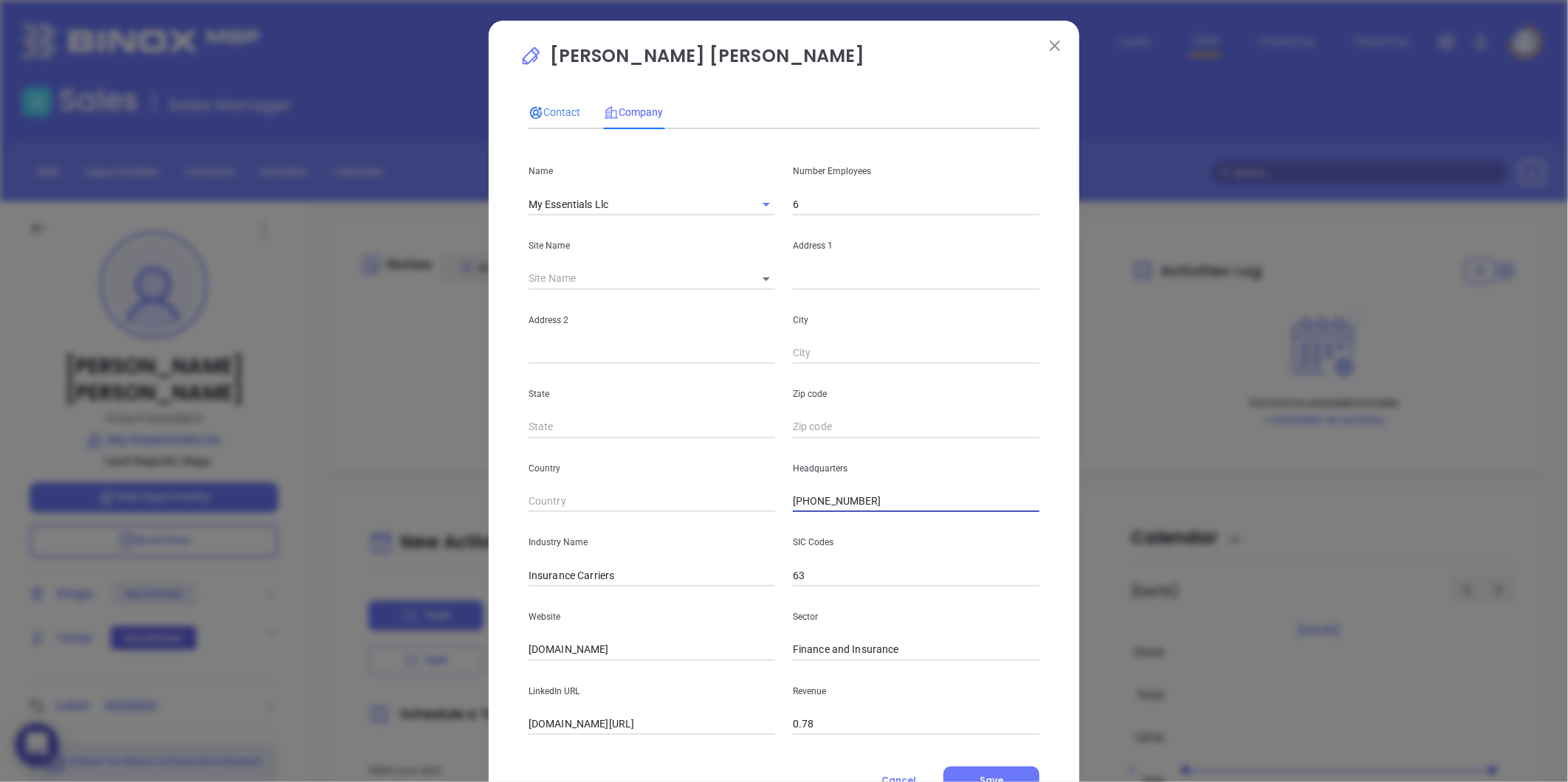
click at [553, 114] on span "Contact" at bounding box center [554, 112] width 52 height 12
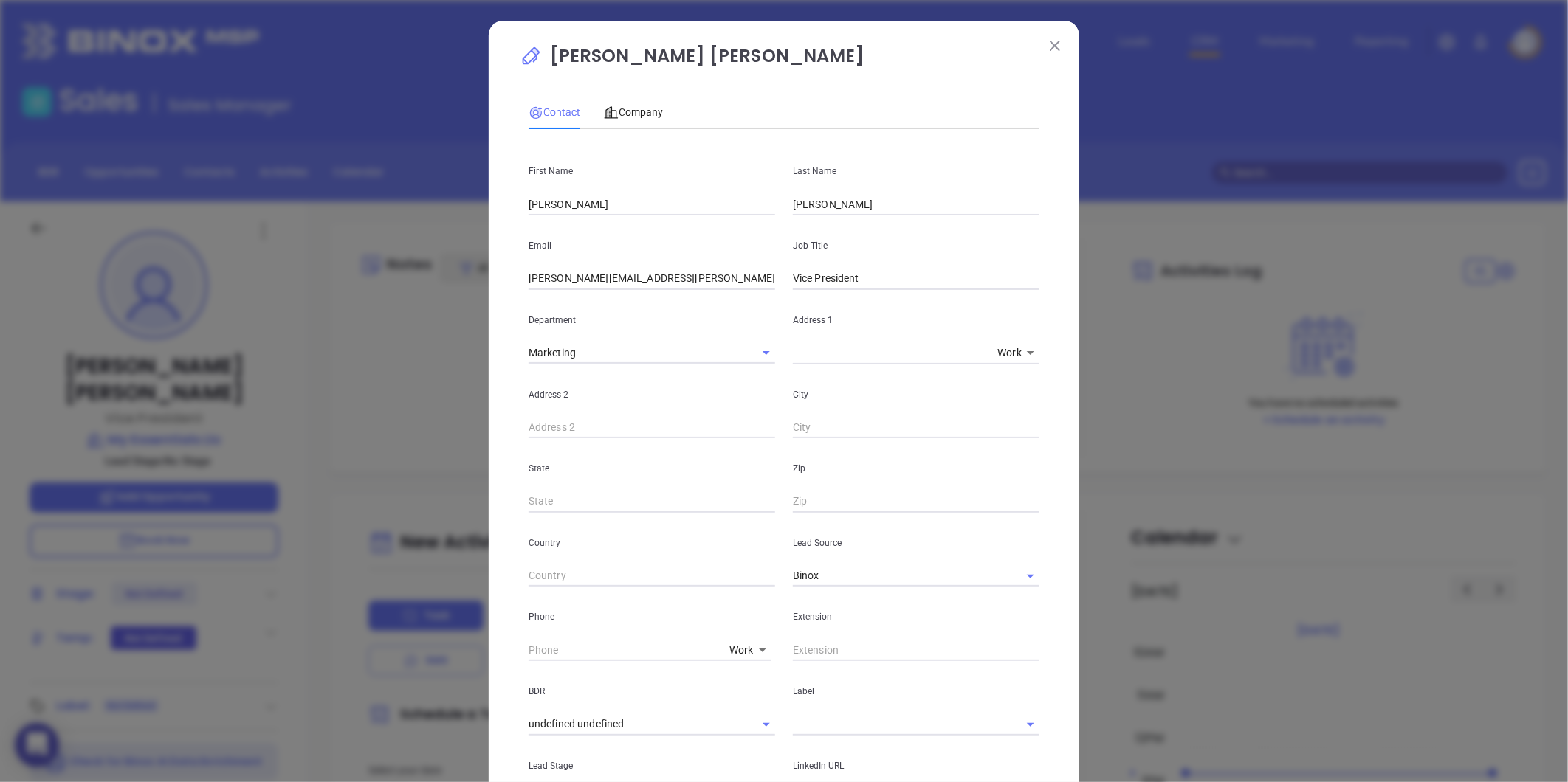
drag, startPoint x: 846, startPoint y: 284, endPoint x: 658, endPoint y: 305, distance: 189.2
click at [658, 305] on div "First Name Dominic Last Name Maria Email dominic.maria@meshop.club Job Title Vi…" at bounding box center [784, 549] width 510 height 817
type input "President"
click at [631, 432] on input "text" at bounding box center [652, 428] width 246 height 22
click at [793, 204] on input "Maria" at bounding box center [916, 204] width 246 height 22
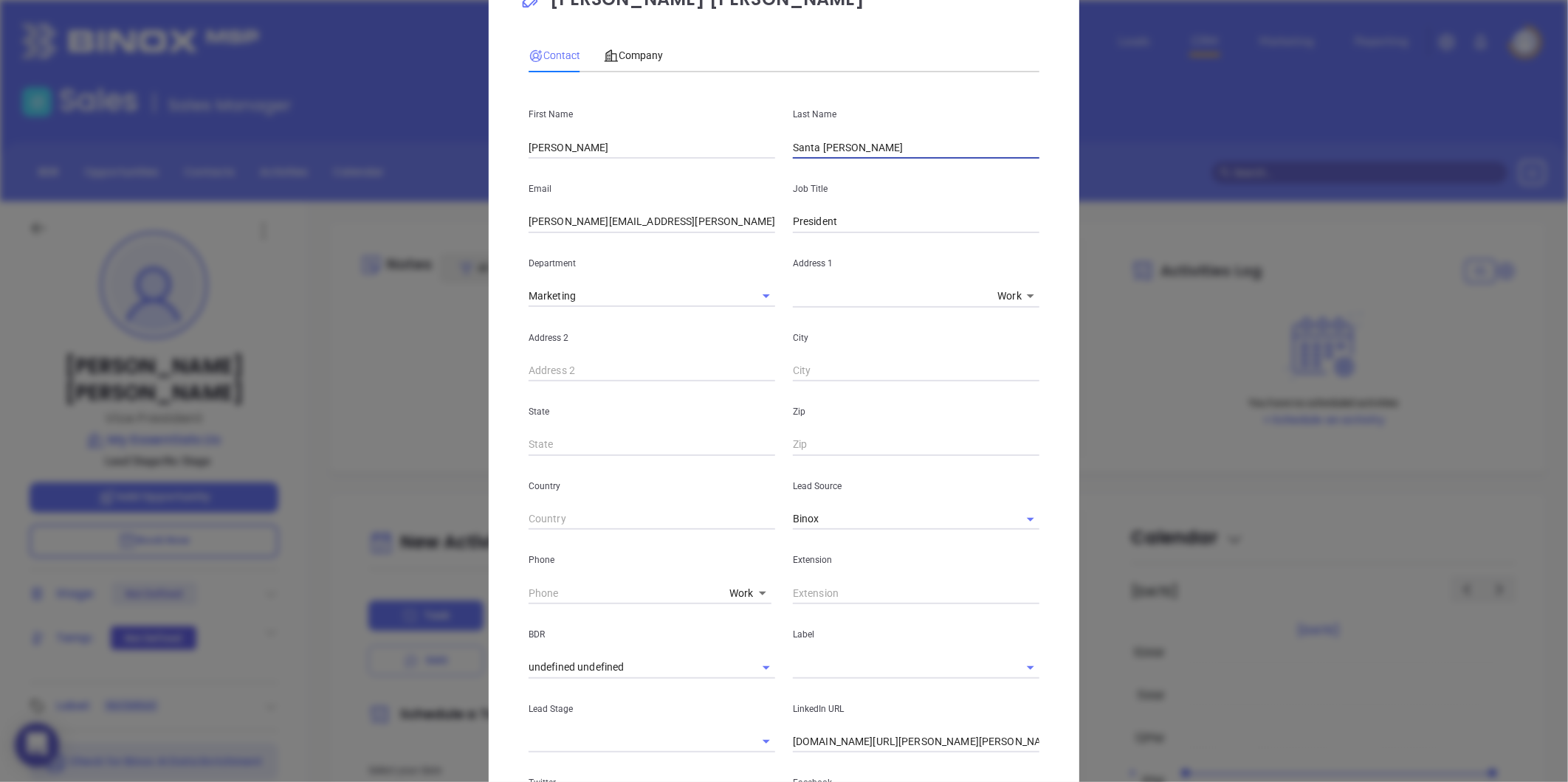
scroll to position [82, 0]
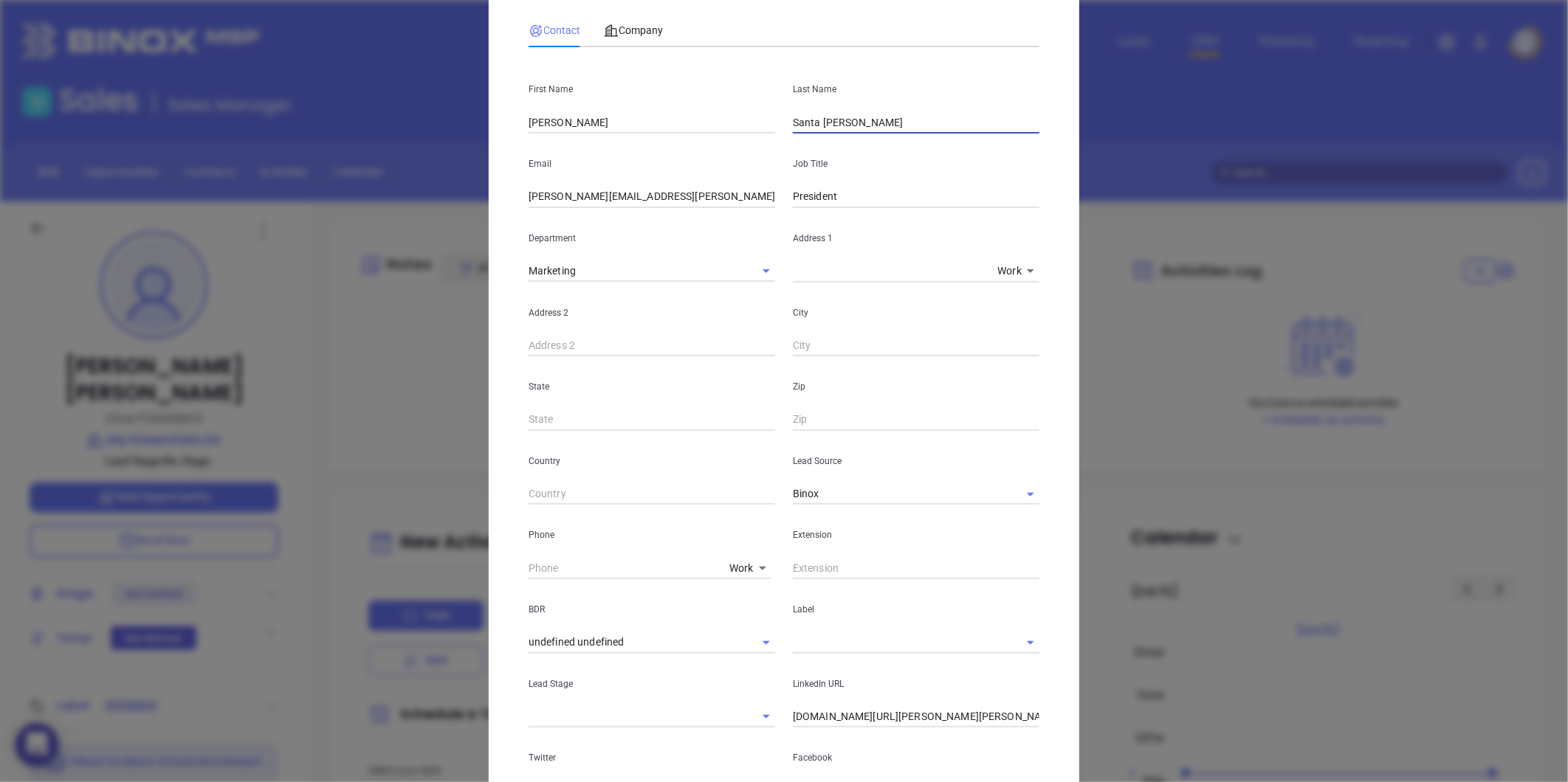
type input "Santa Maria"
click at [845, 636] on input "text" at bounding box center [895, 642] width 205 height 21
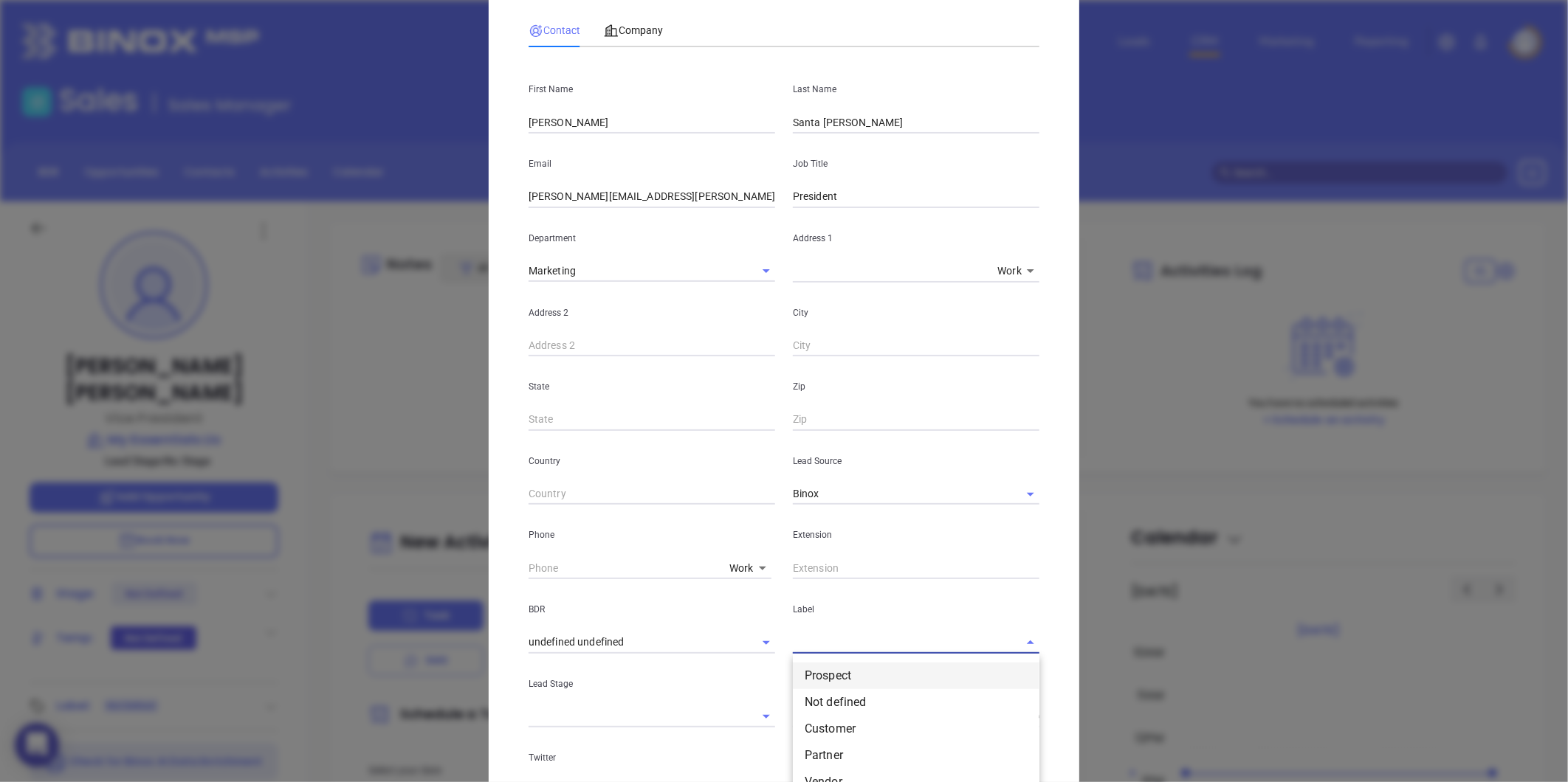
drag, startPoint x: 840, startPoint y: 673, endPoint x: 829, endPoint y: 661, distance: 16.3
click at [840, 672] on li "Prospect" at bounding box center [916, 676] width 246 height 26
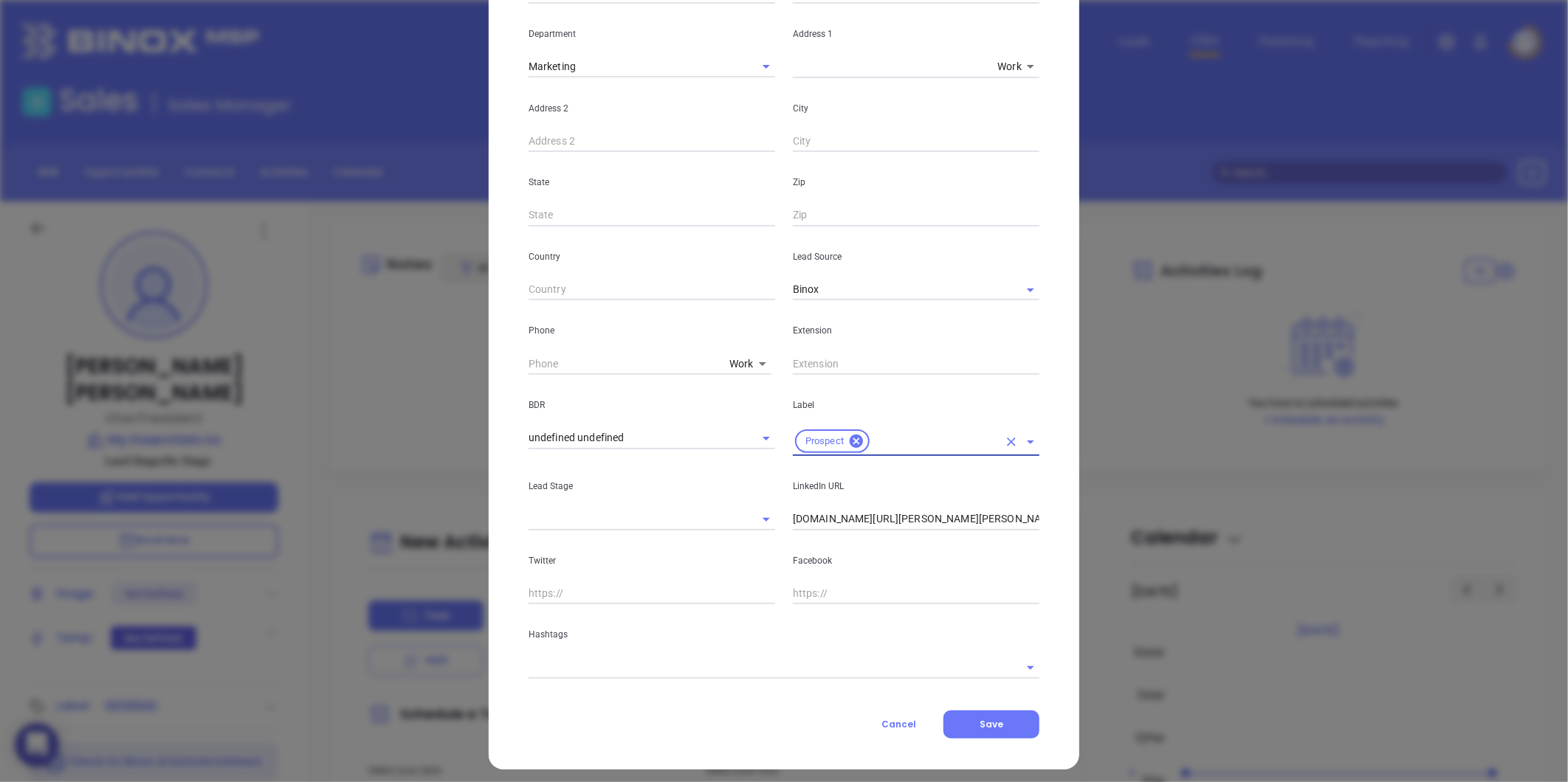
scroll to position [293, 0]
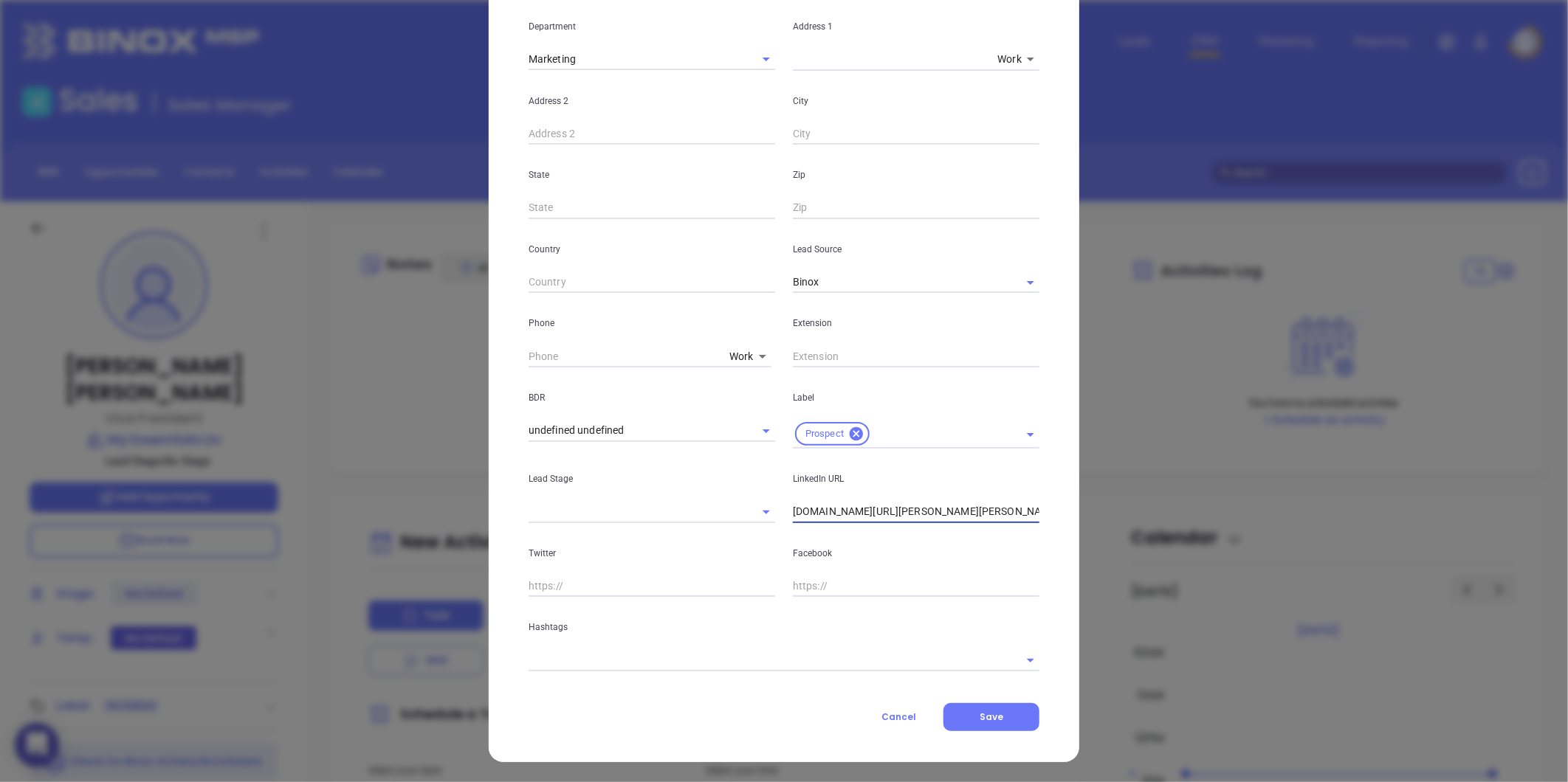
click at [895, 512] on input "linkedin.com/in/dominic-santa-maria-bbaab212" at bounding box center [916, 512] width 246 height 22
paste input "linkedin.com/in/dominic-santa-maria-bbaab212"
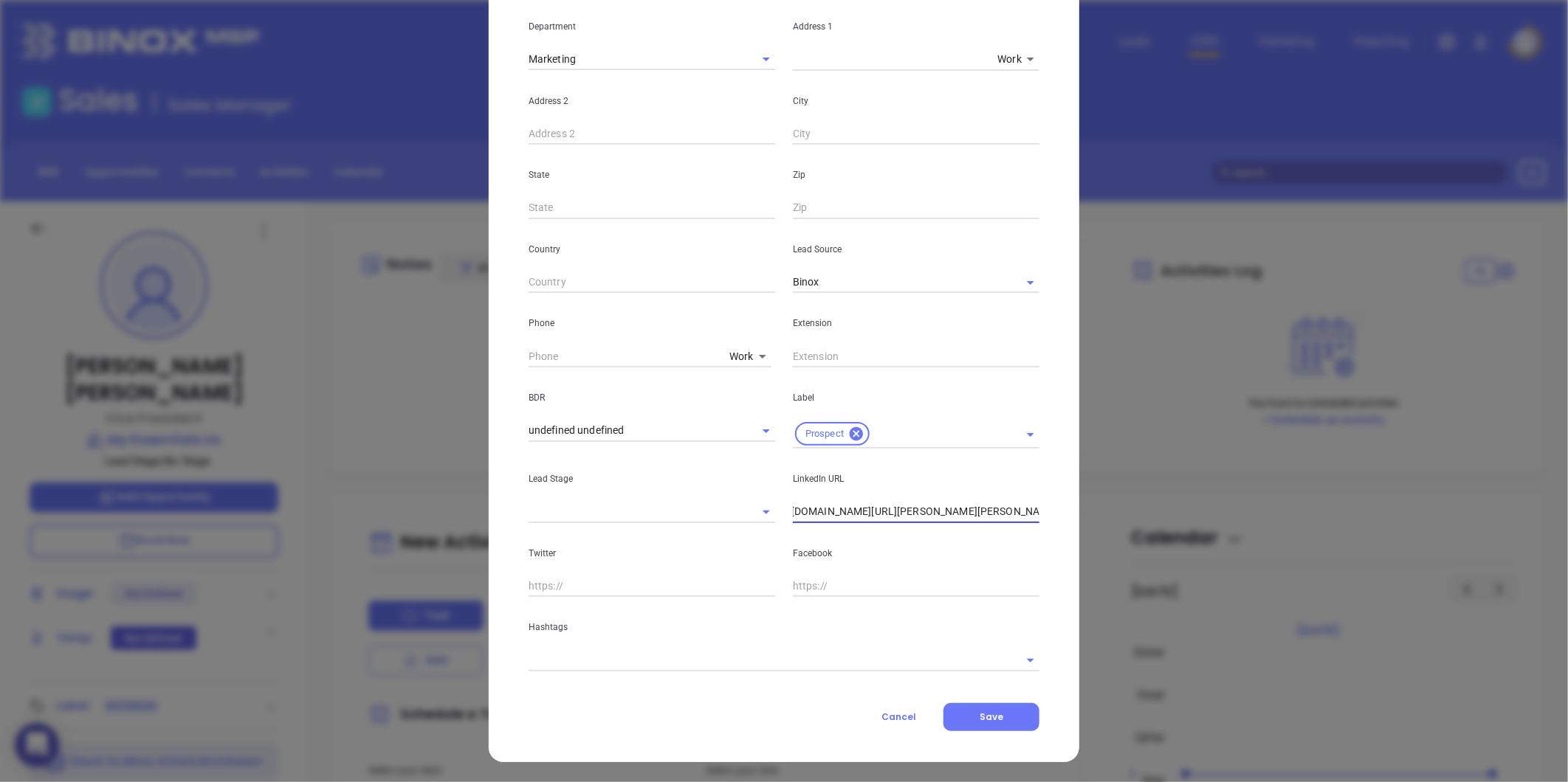
type input "www.linkedin.com/in/dominic-santa-maria-bbaab212"
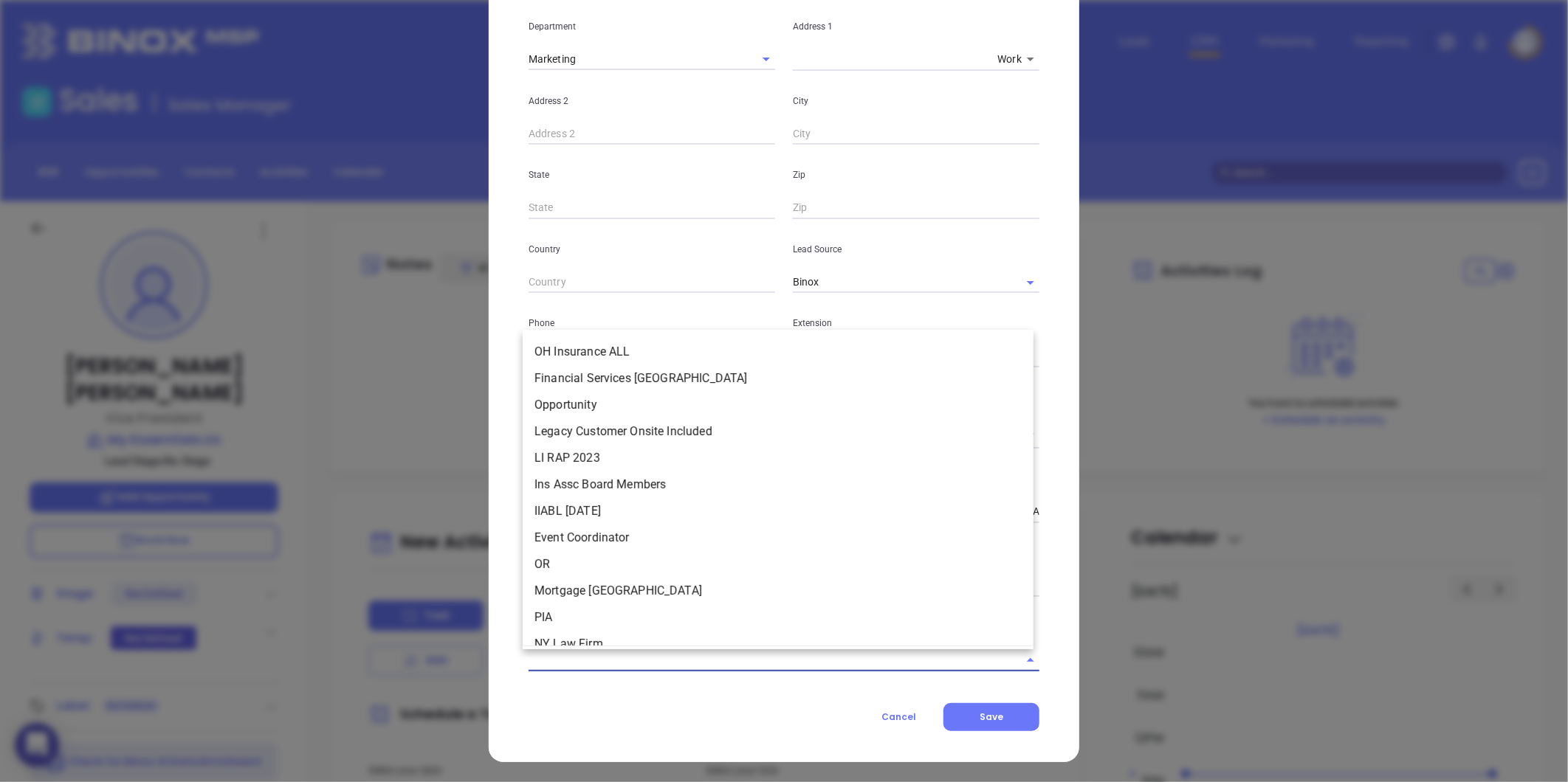
scroll to position [0, 0]
click at [674, 666] on input "text" at bounding box center [763, 660] width 469 height 21
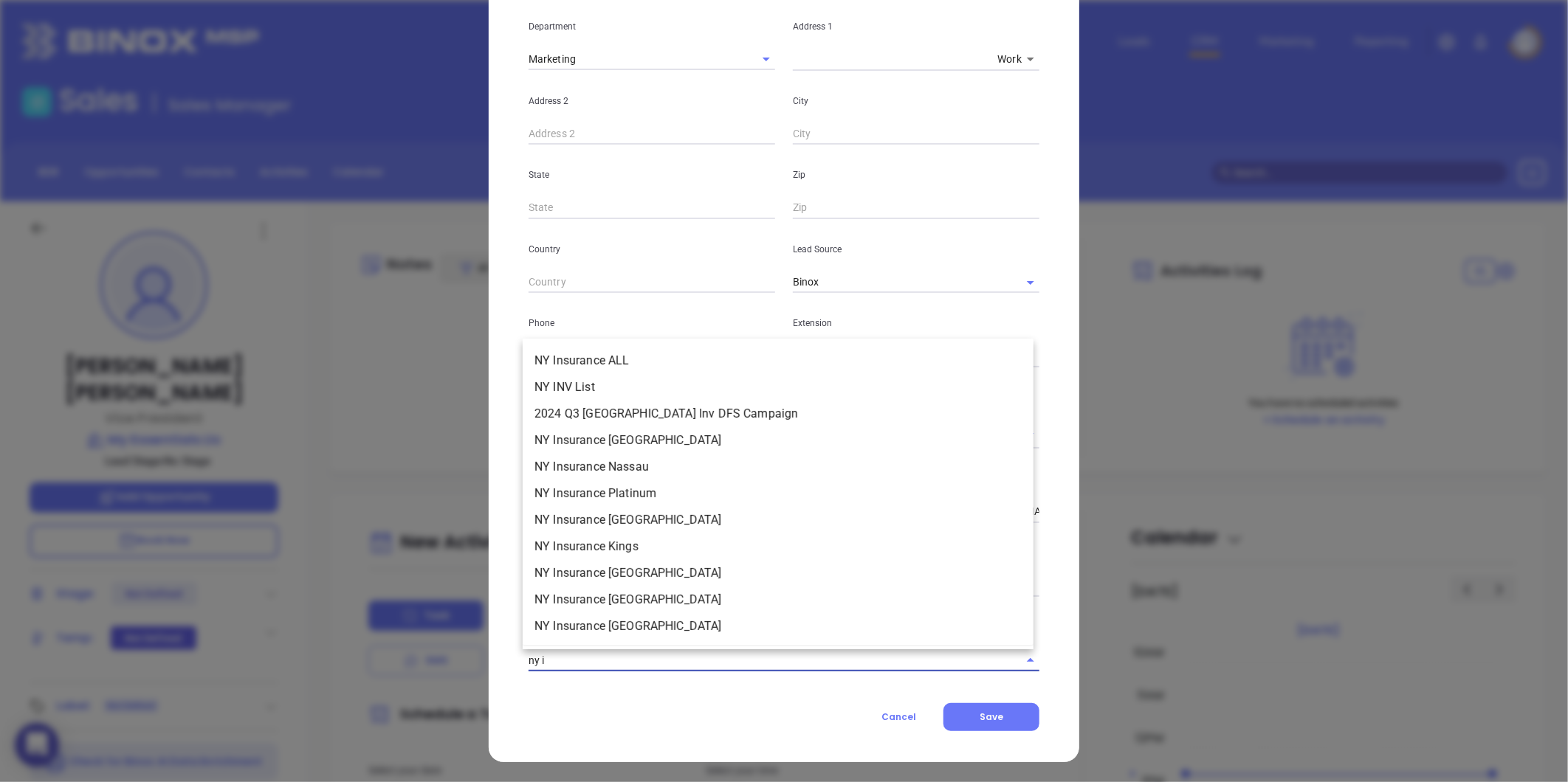
type input "ny in"
click at [637, 358] on li "NY Insurance ALL" at bounding box center [778, 360] width 510 height 26
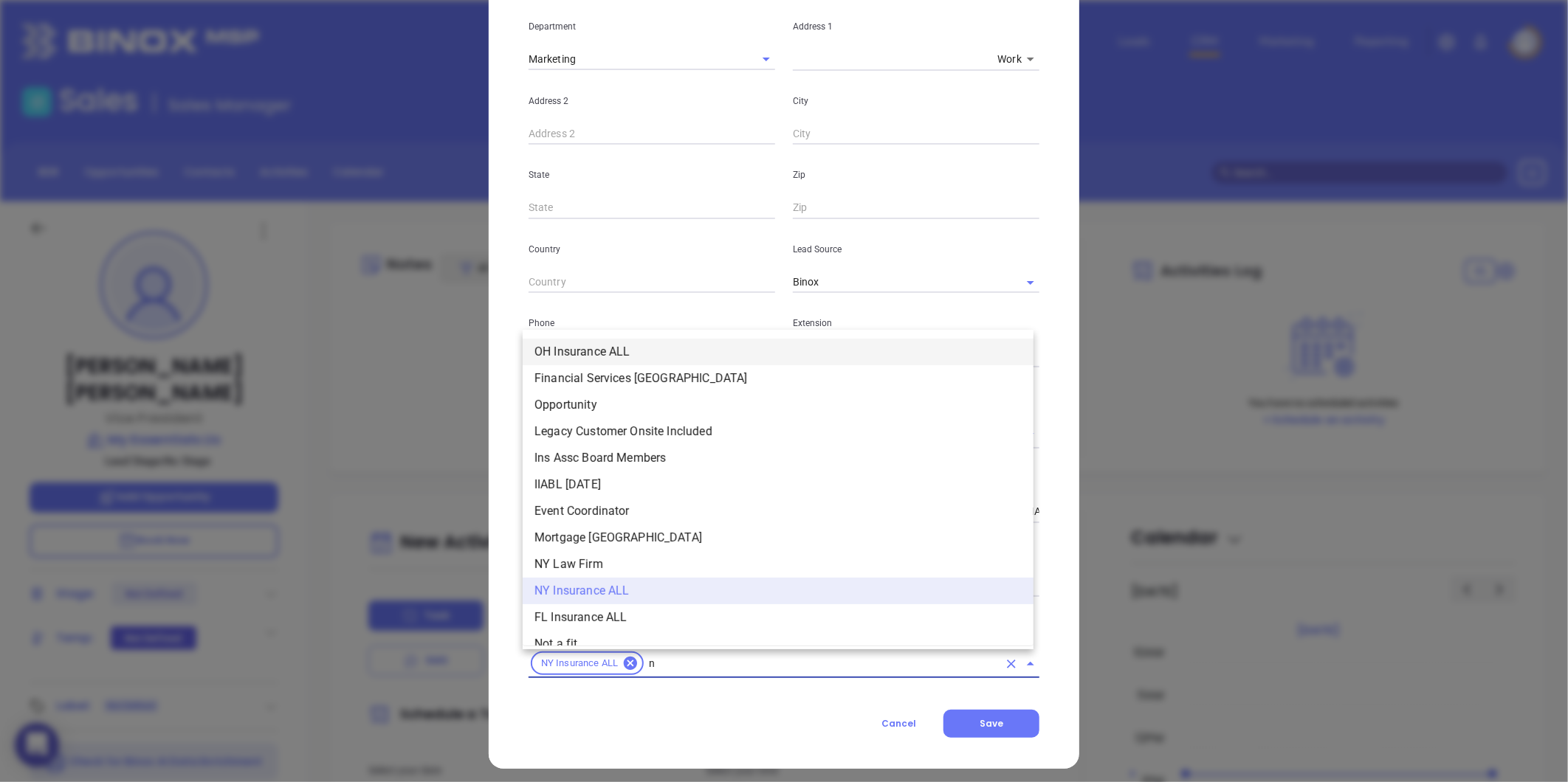
type input "ny"
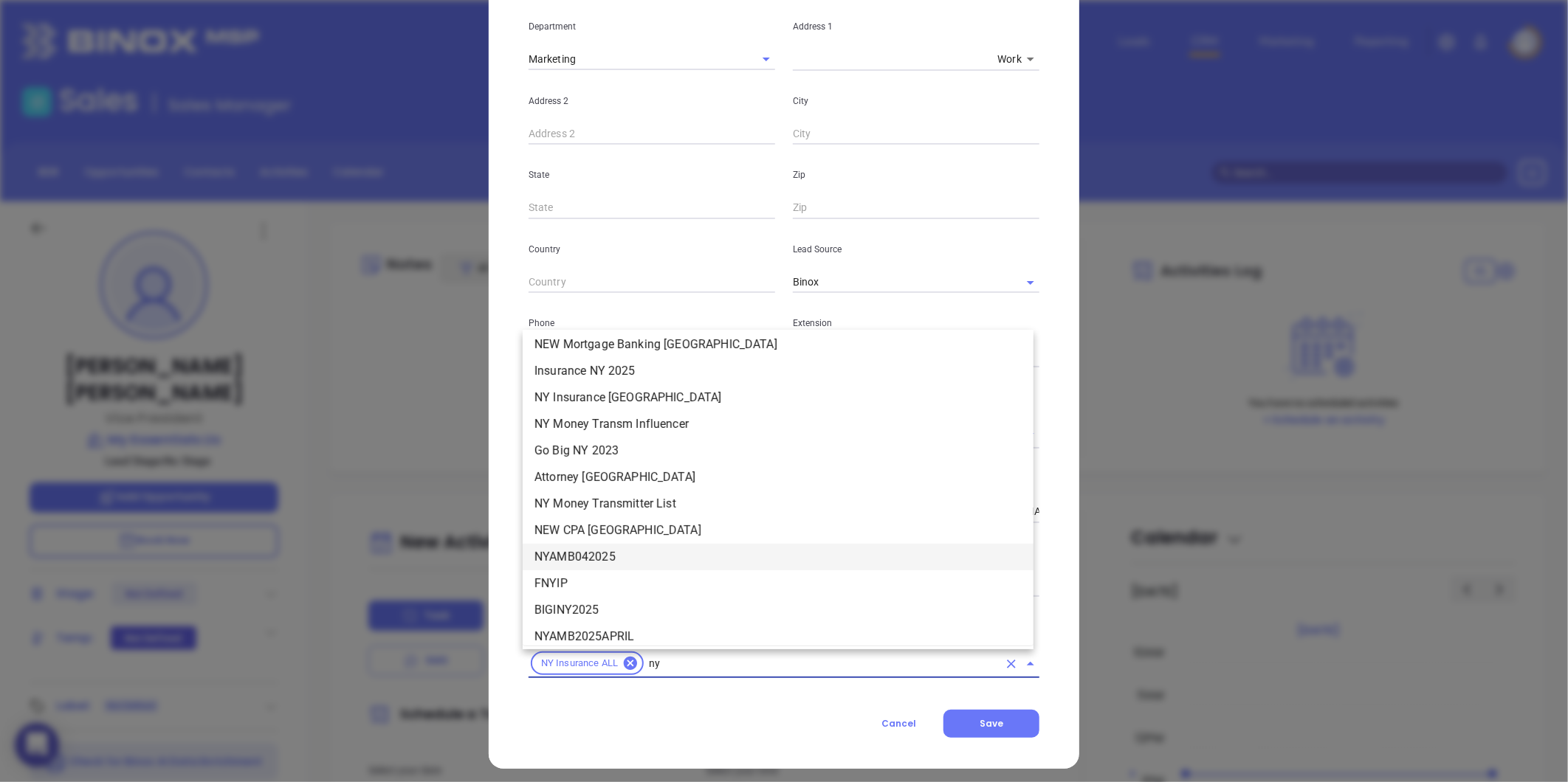
scroll to position [1393, 0]
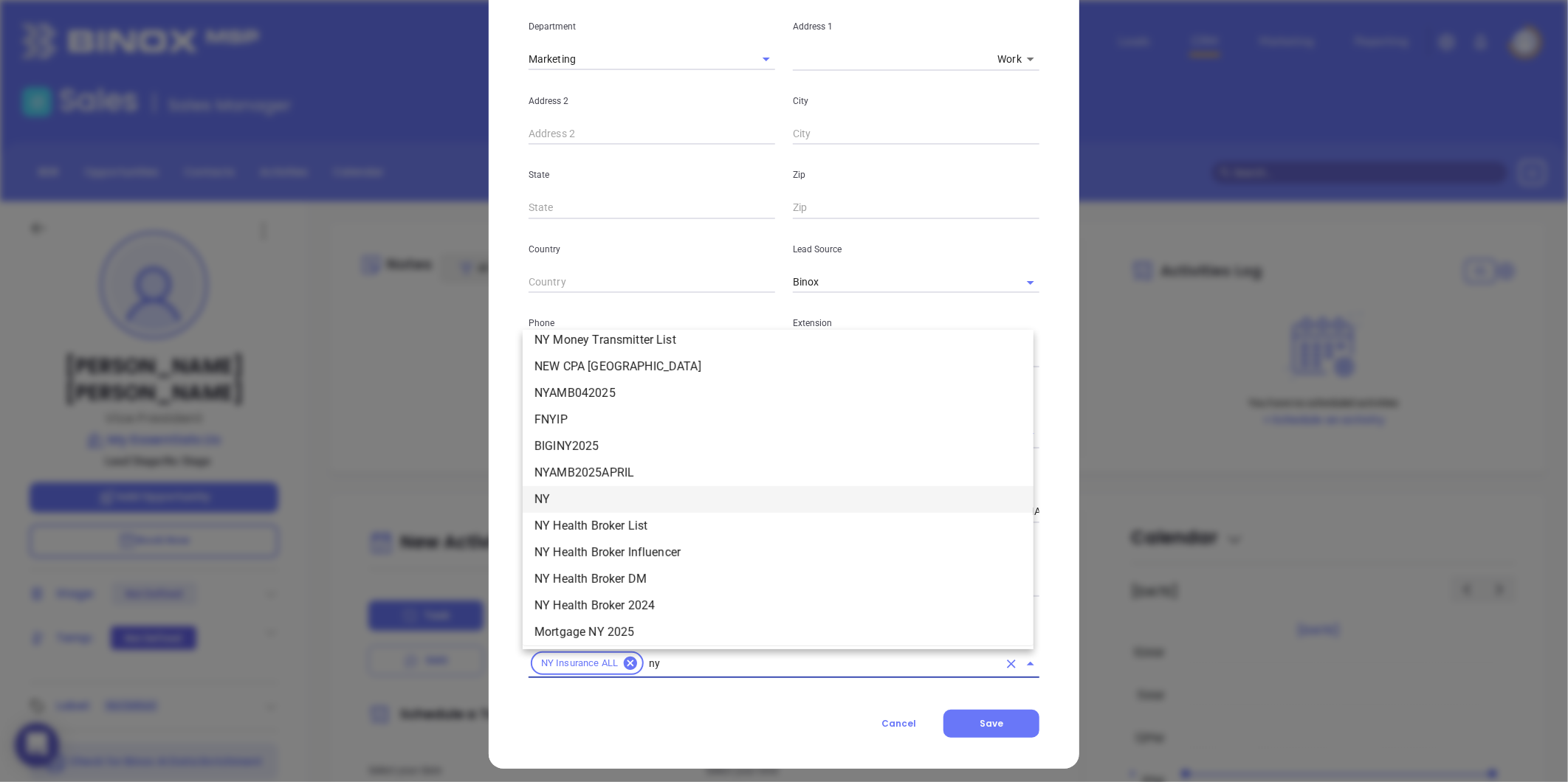
click at [581, 497] on li "NY" at bounding box center [778, 499] width 510 height 26
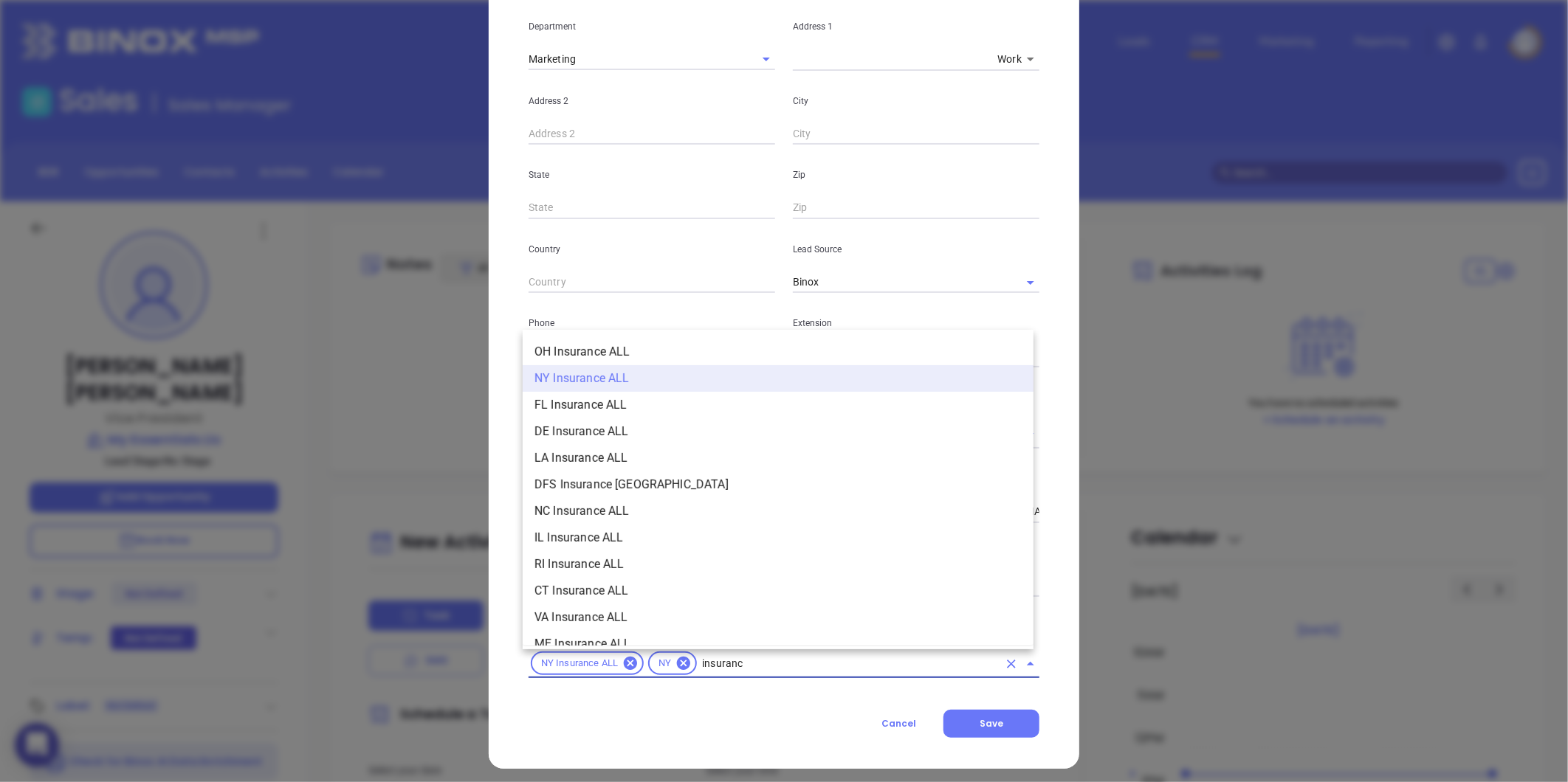
type input "insurance"
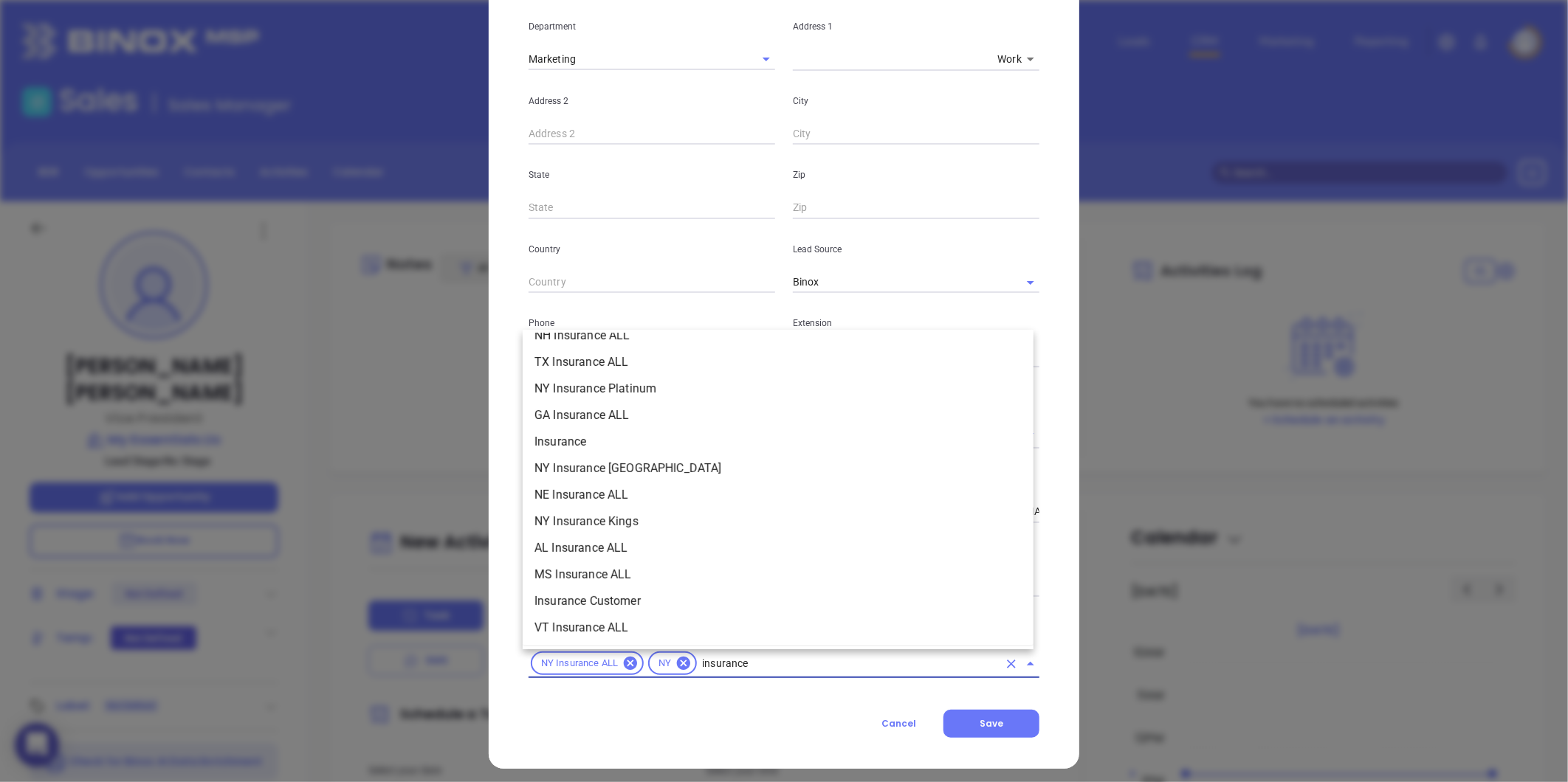
scroll to position [573, 0]
click at [603, 391] on li "Insurance" at bounding box center [778, 389] width 510 height 26
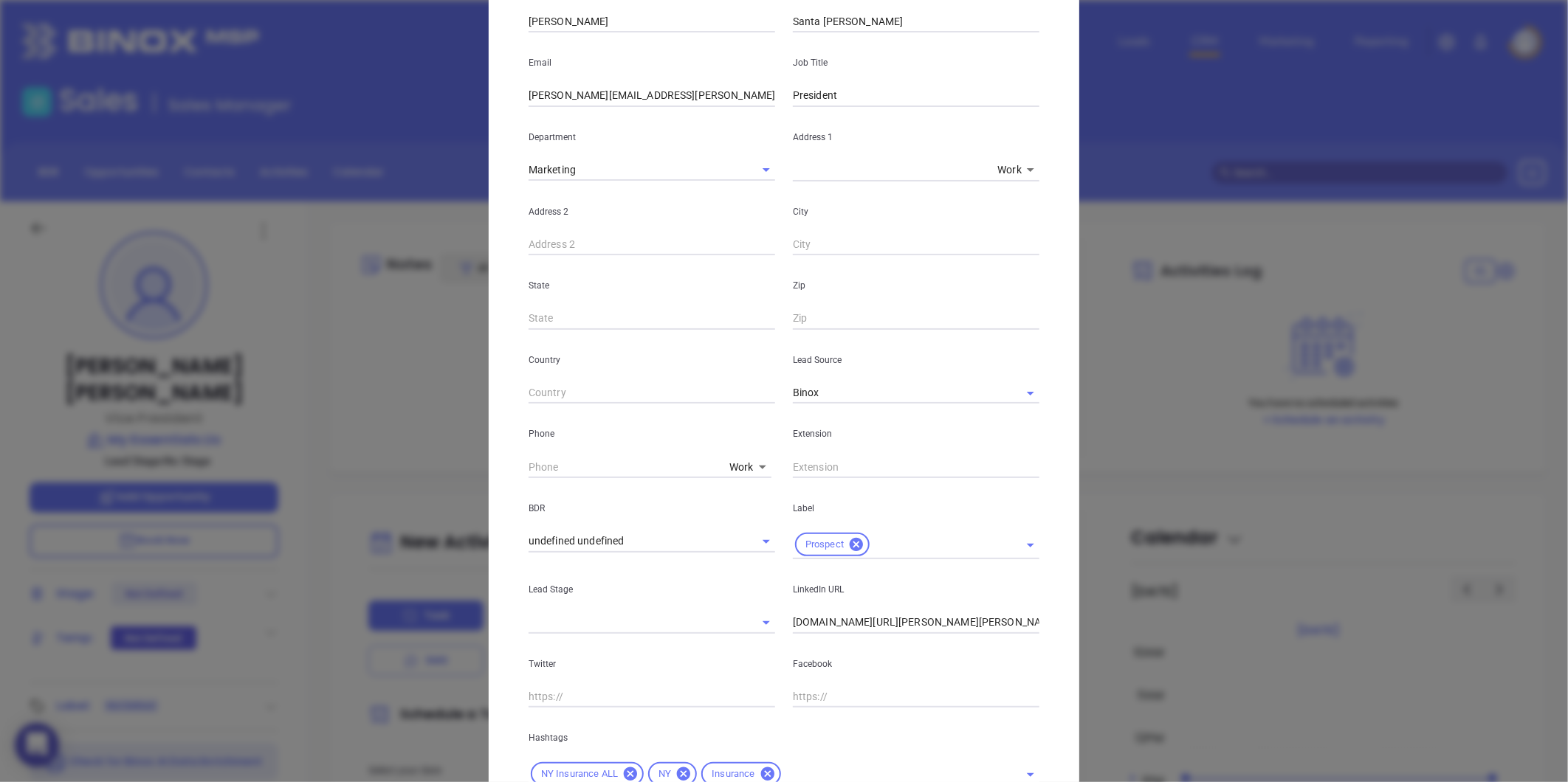
scroll to position [301, 0]
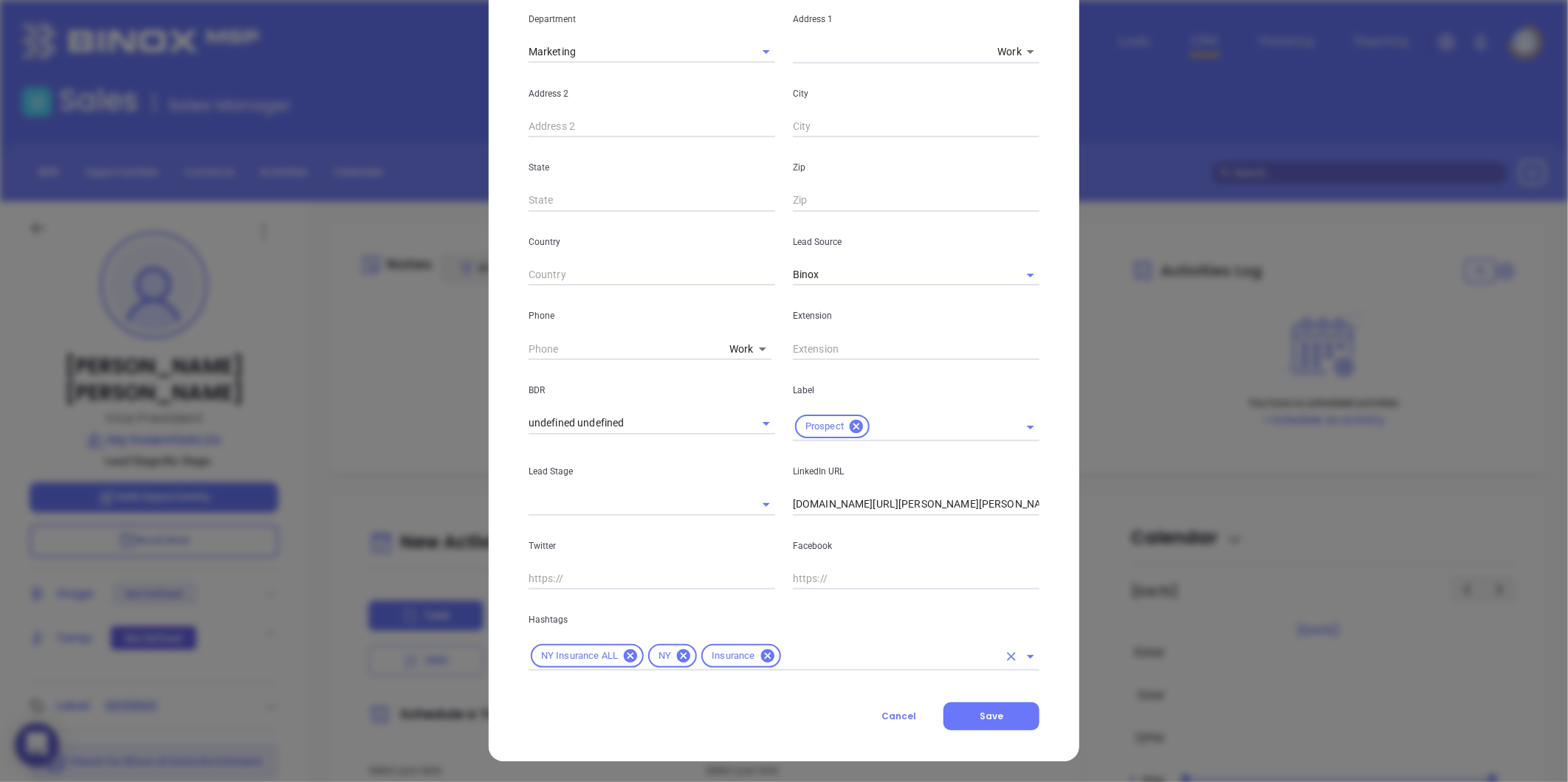
drag, startPoint x: 803, startPoint y: 653, endPoint x: 795, endPoint y: 653, distance: 8.0
click at [799, 654] on input "text" at bounding box center [891, 656] width 215 height 18
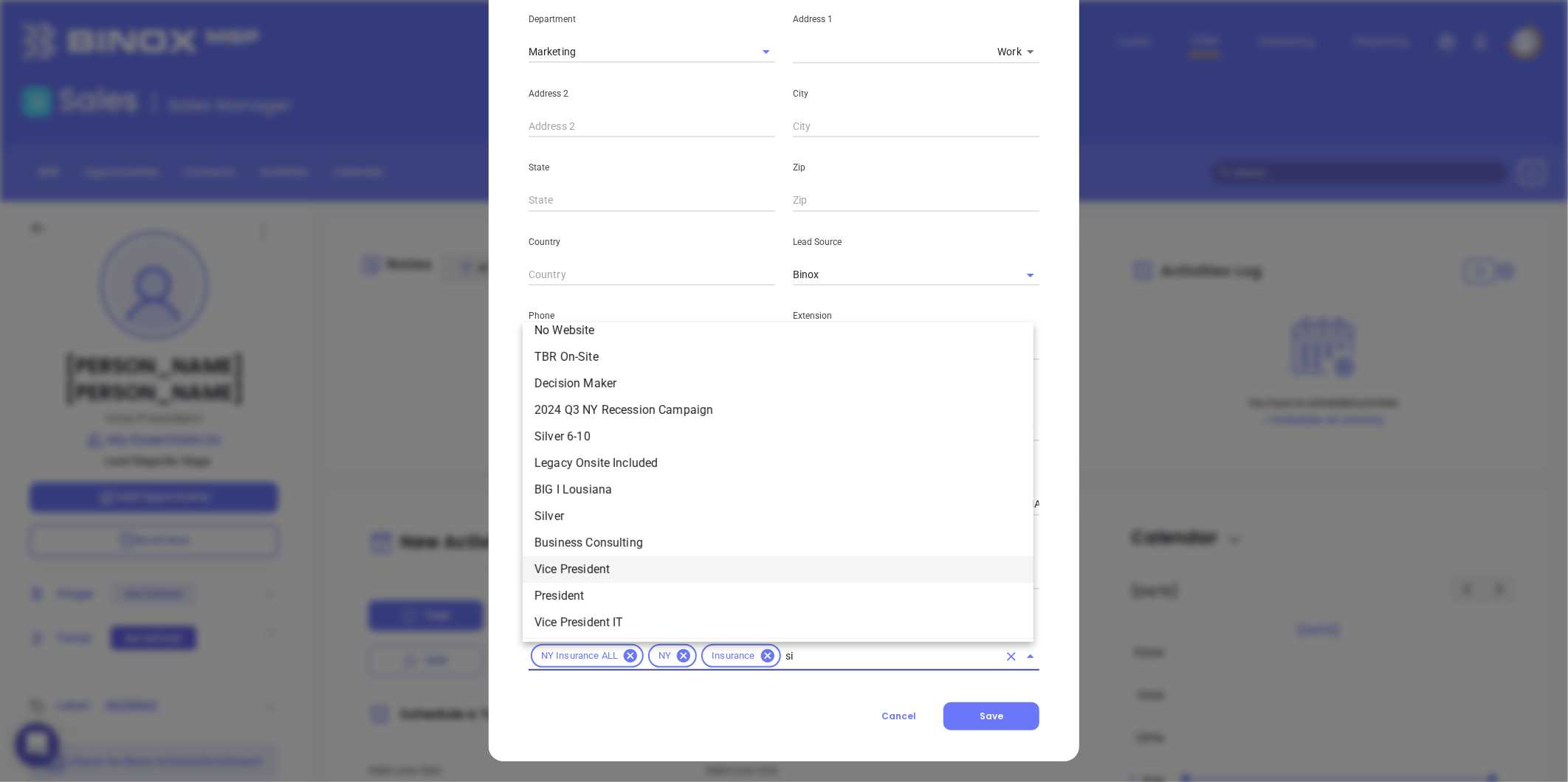
scroll to position [0, 0]
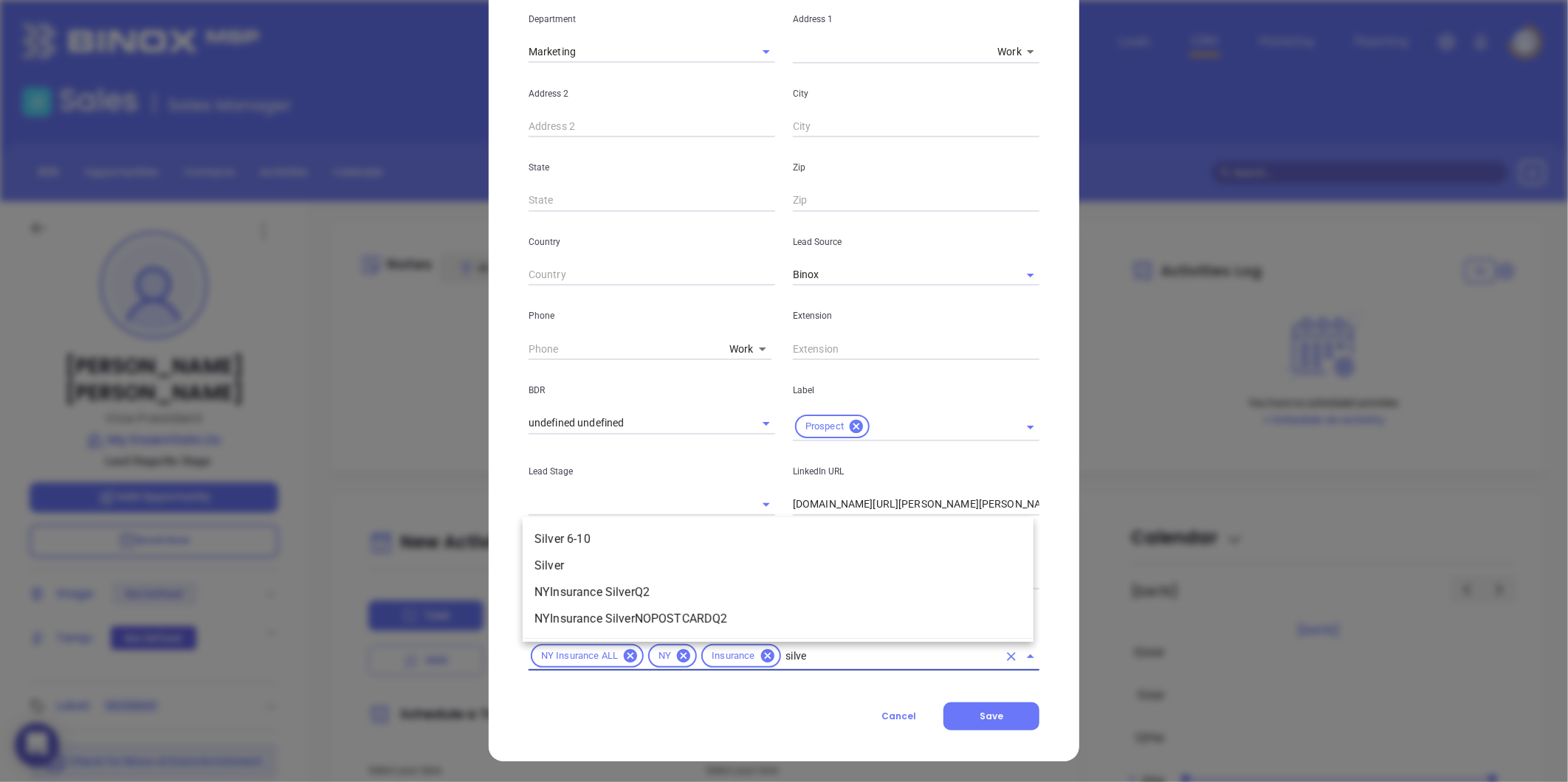
type input "silver"
click at [602, 540] on li "Silver 6-10" at bounding box center [778, 539] width 510 height 26
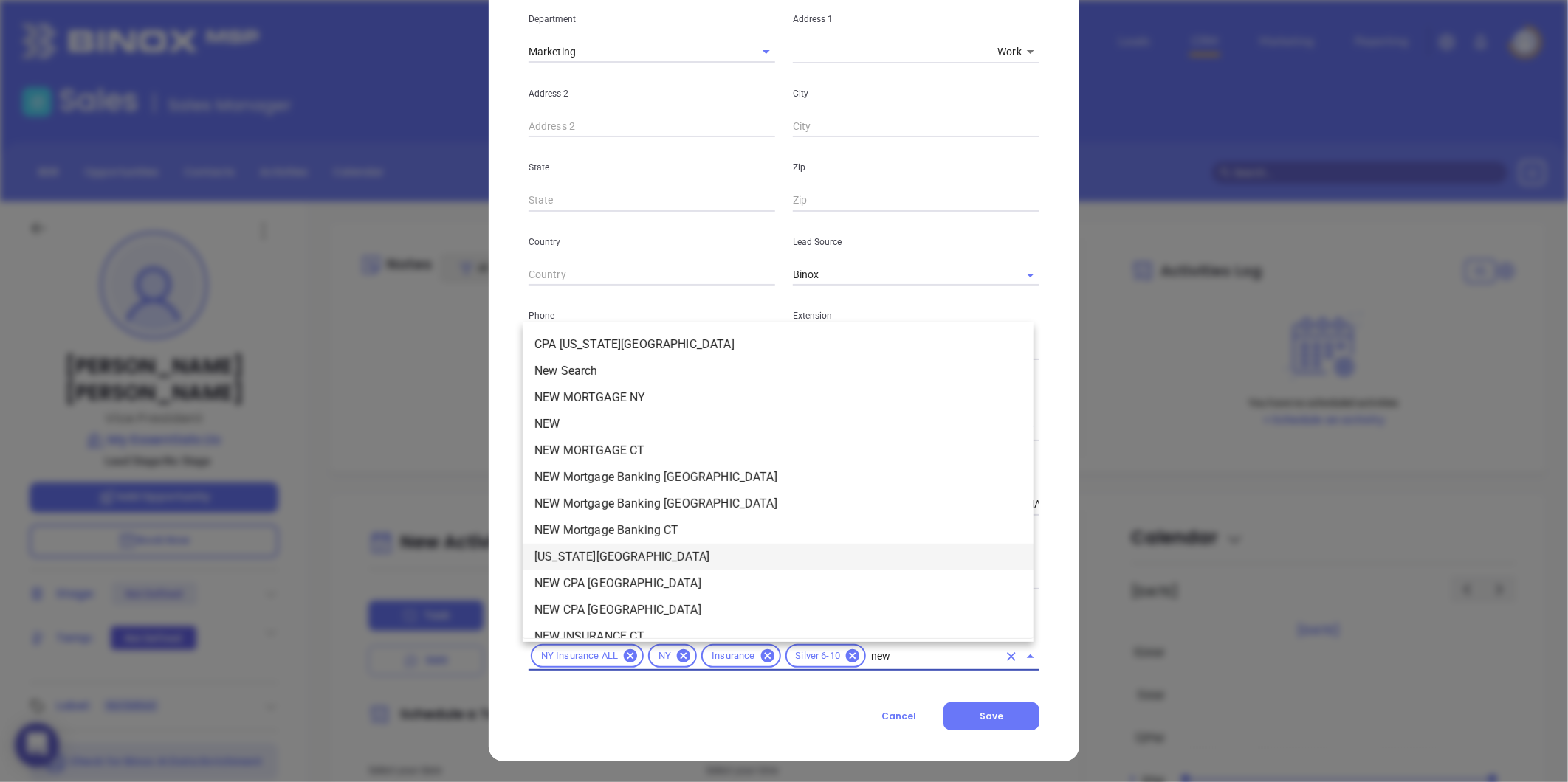
type input "new2"
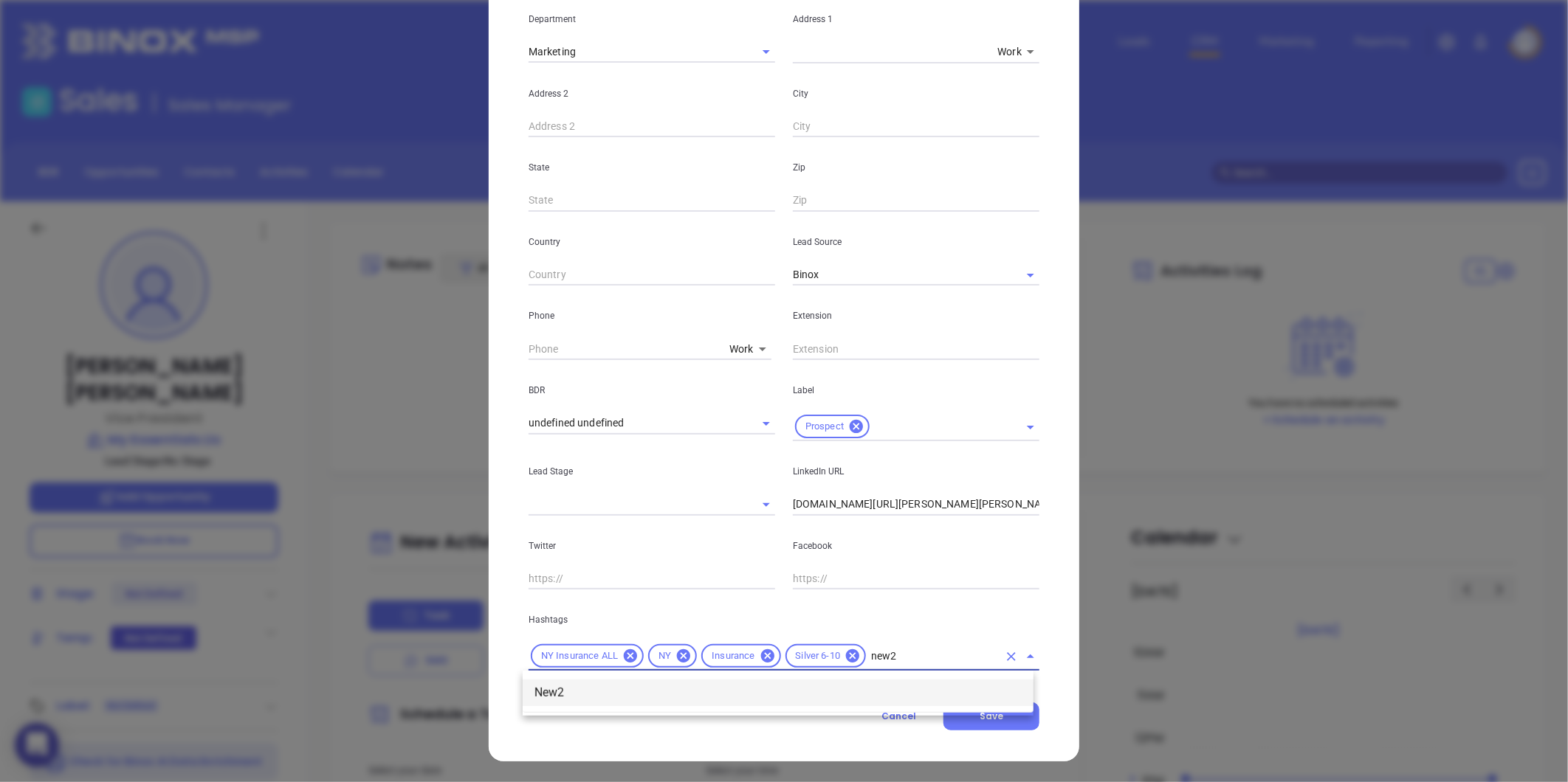
click at [616, 701] on li "New2" at bounding box center [778, 692] width 510 height 26
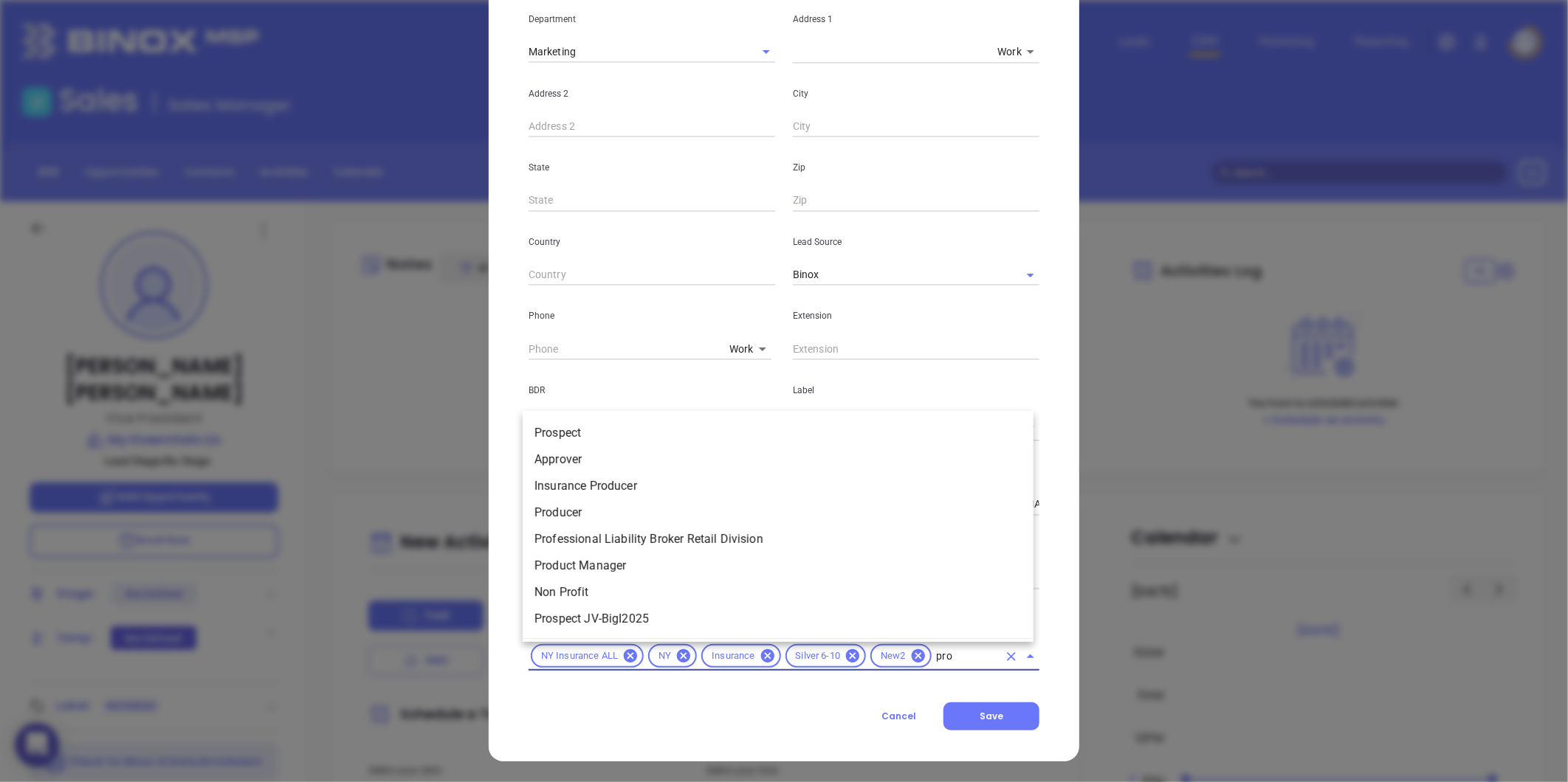
type input "pros"
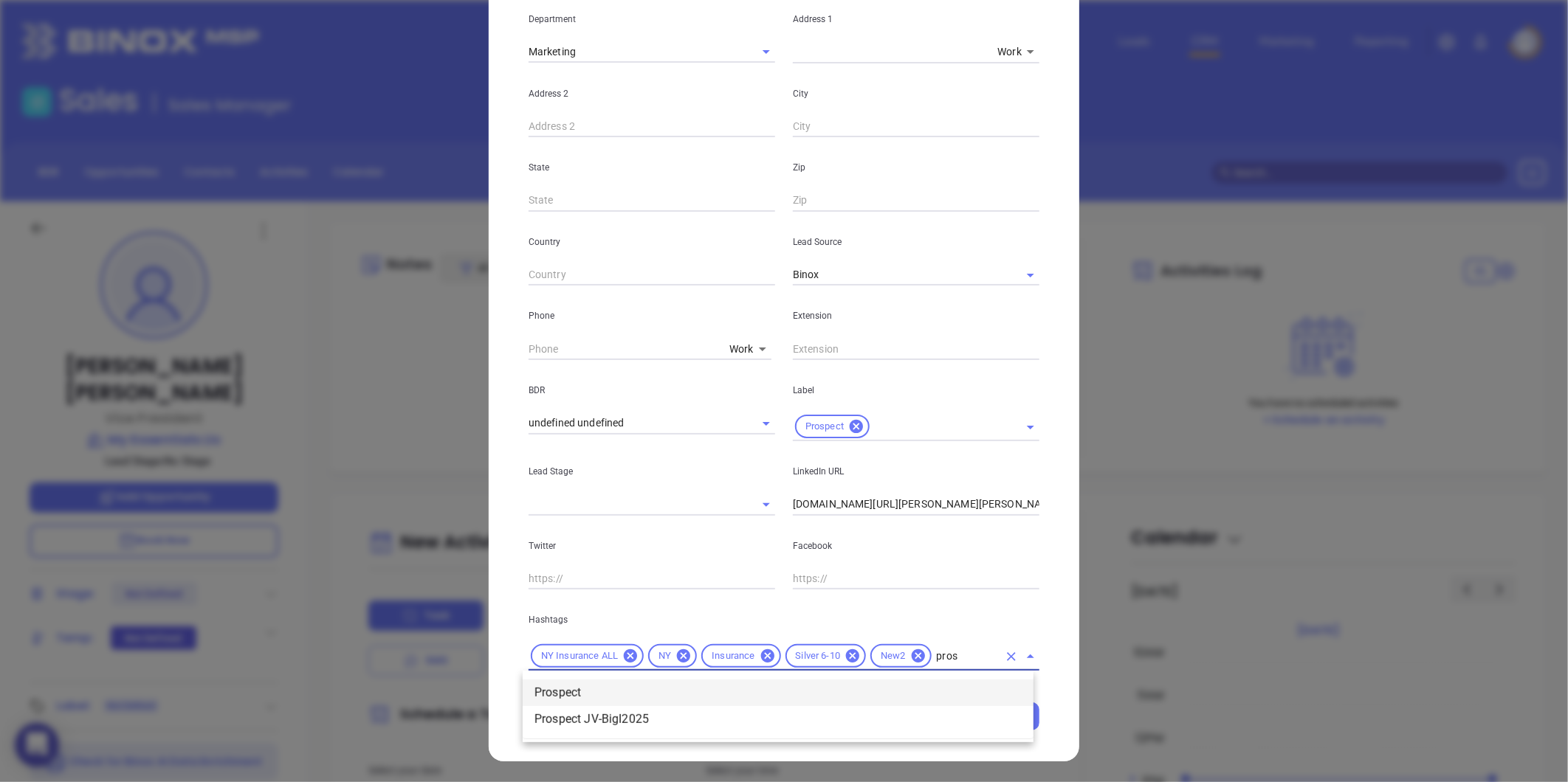
click at [635, 691] on li "Prospect" at bounding box center [778, 692] width 510 height 26
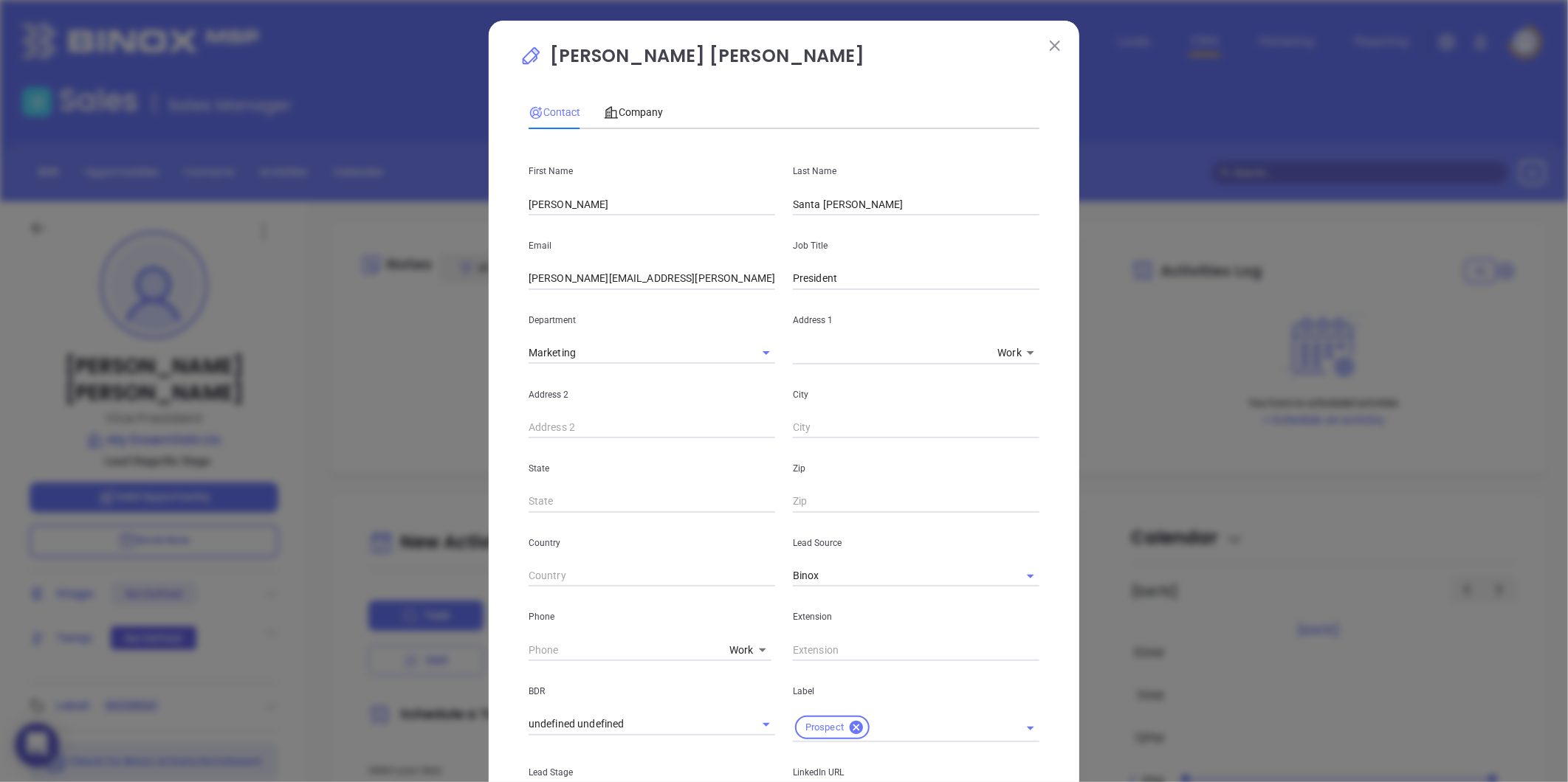
click at [732, 651] on body "0 Leads CRM Marketing Reporting Financial Leads Leads Sales Sales Manager BDR O…" at bounding box center [784, 391] width 1568 height 782
click at [744, 696] on li "Site" at bounding box center [773, 697] width 99 height 26
type input "11"
type input "( ) -"
click at [569, 645] on input "( ) -" at bounding box center [629, 650] width 201 height 22
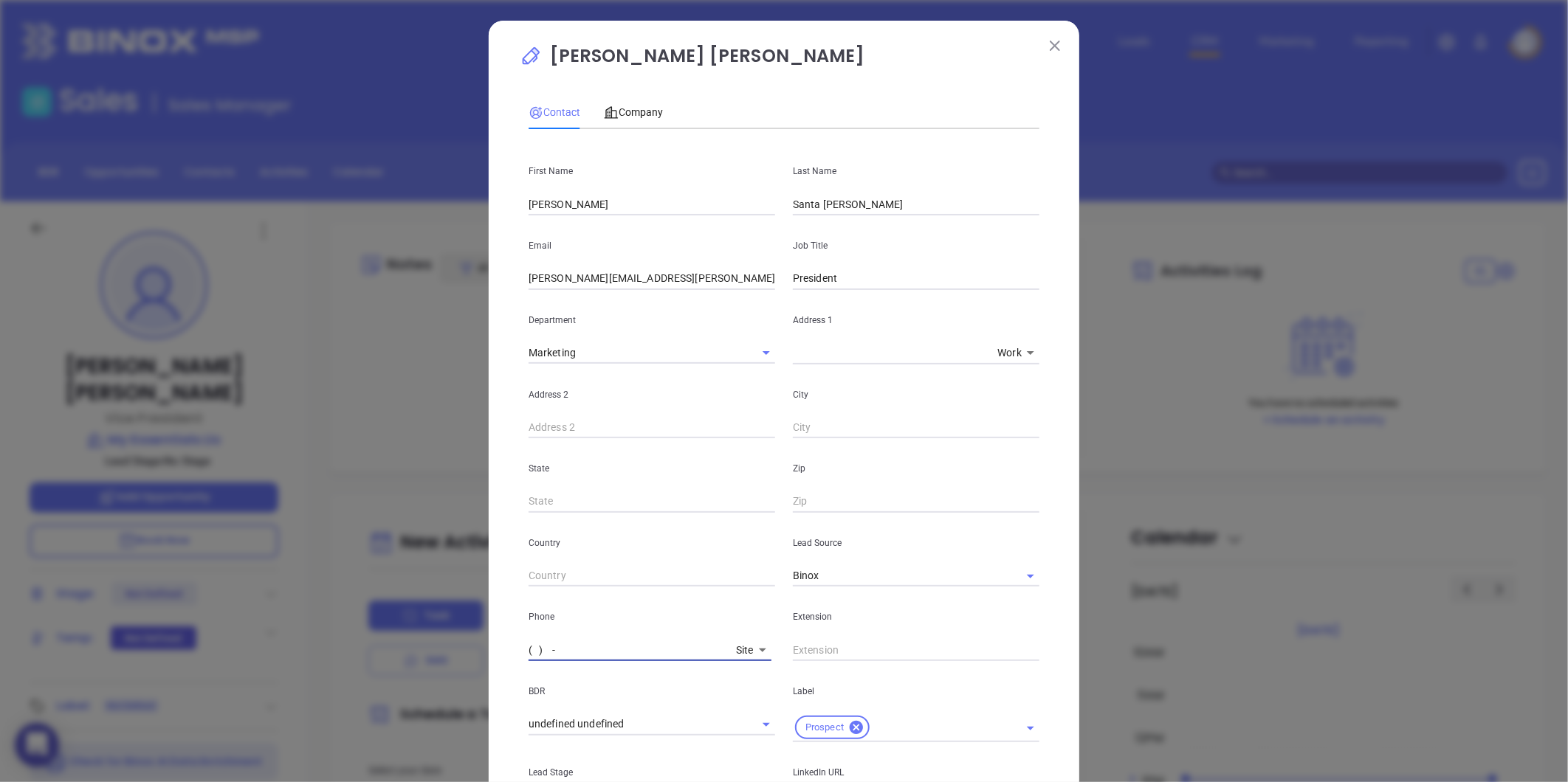
click at [569, 652] on input "( ) -" at bounding box center [629, 650] width 201 height 22
paste input "888) 387-1954"
type input "(888) 387-1954"
click at [630, 114] on span "Company" at bounding box center [633, 112] width 59 height 12
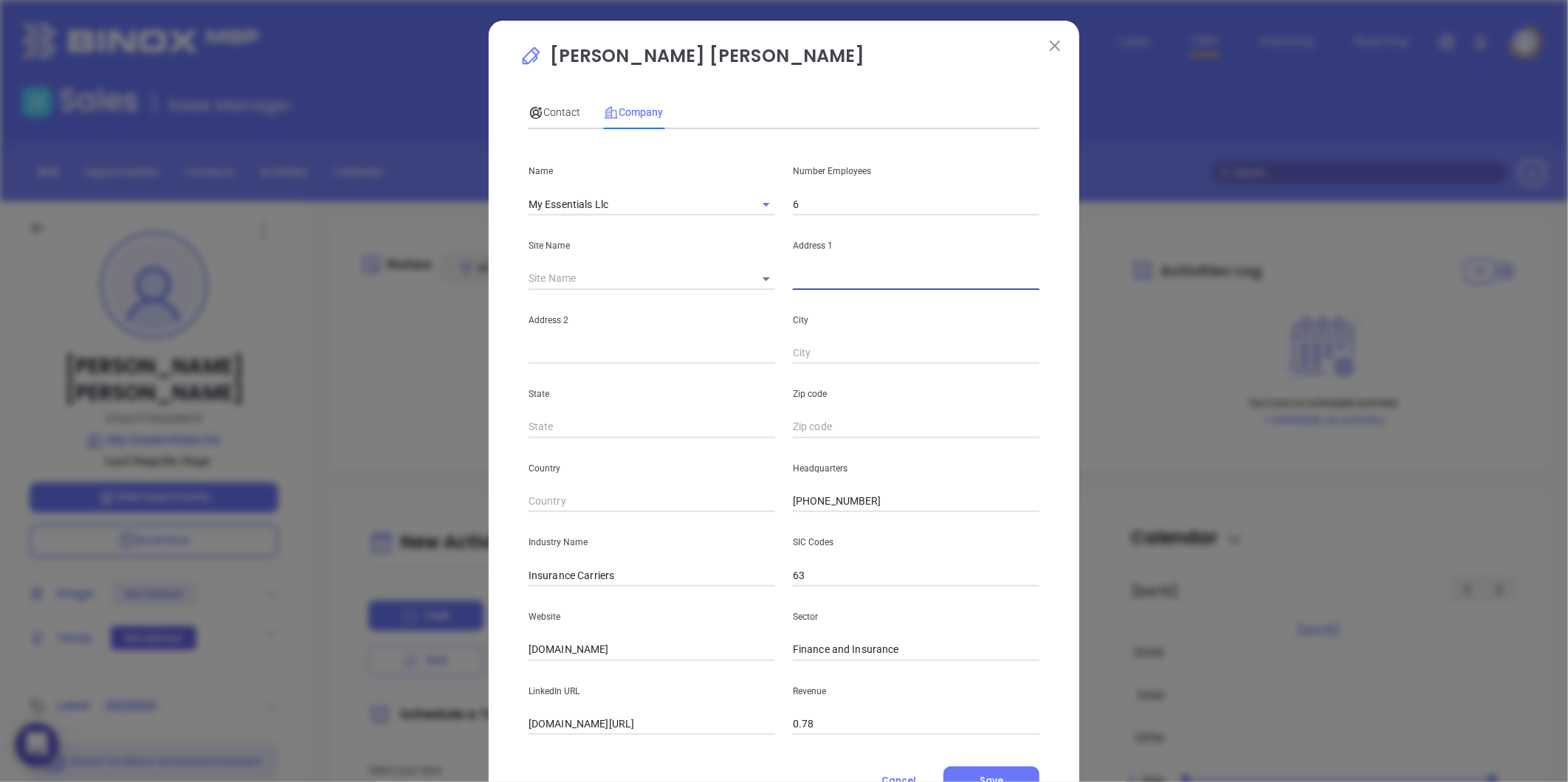
click at [821, 286] on input "text" at bounding box center [916, 279] width 246 height 22
paste input "888-387-1954"
type input "888-387-1954"
drag, startPoint x: 769, startPoint y: 304, endPoint x: 562, endPoint y: 374, distance: 218.5
click at [427, 374] on div "Dominic Maria Contact Company First Name Dominic Last Name Santa Maria Email do…" at bounding box center [784, 391] width 1568 height 782
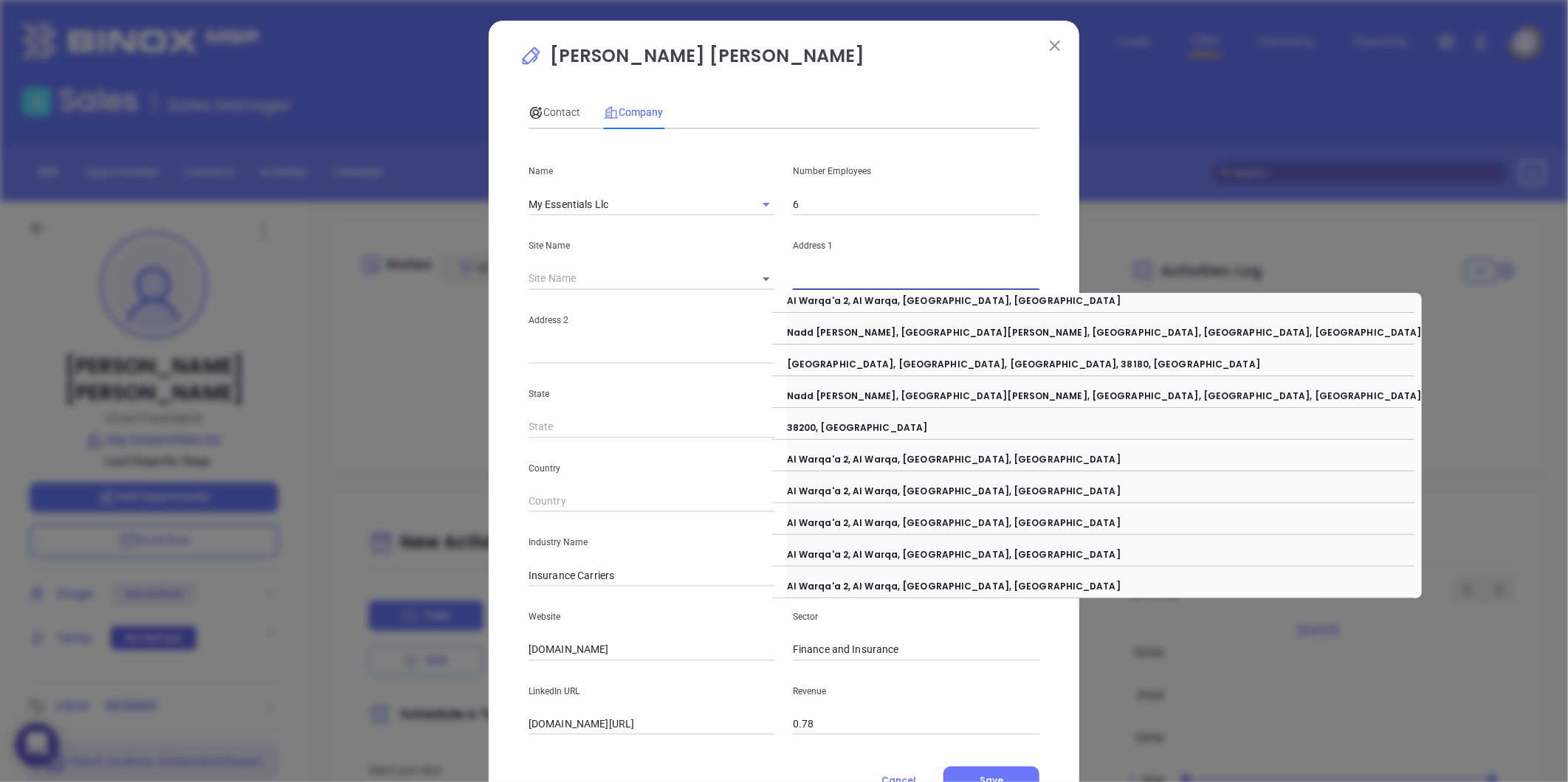
click at [1005, 180] on p "Number Employees" at bounding box center [916, 171] width 246 height 16
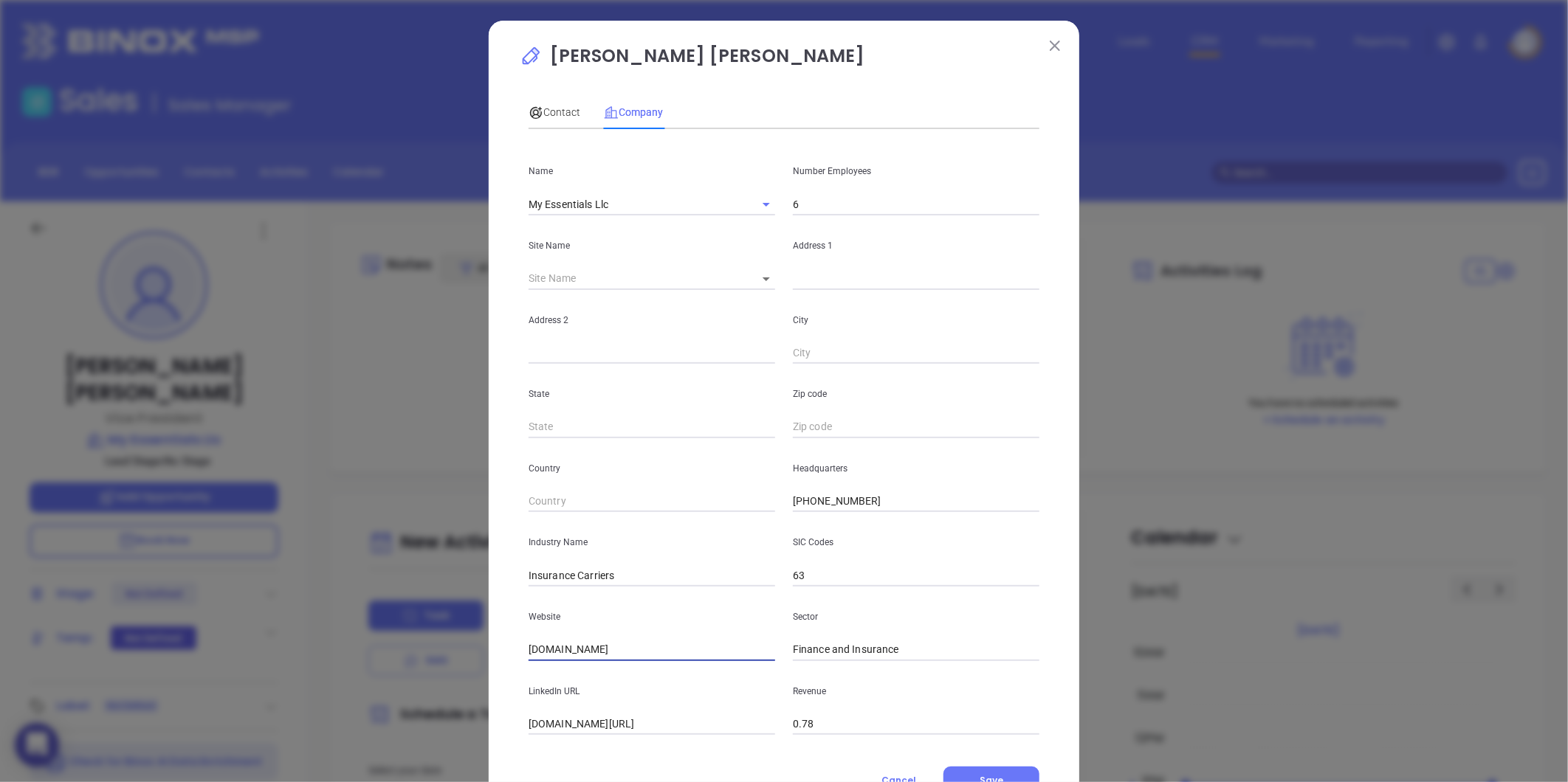
drag, startPoint x: 566, startPoint y: 651, endPoint x: 217, endPoint y: 694, distance: 351.6
click at [201, 692] on div "Dominic Maria Contact Company First Name Dominic Last Name Santa Maria Email do…" at bounding box center [784, 391] width 1568 height 782
paste input "888-387-1954"
drag, startPoint x: 609, startPoint y: 645, endPoint x: 351, endPoint y: 654, distance: 258.2
click at [350, 655] on div "Dominic Maria Contact Company First Name Dominic Last Name Santa Maria Email do…" at bounding box center [784, 391] width 1568 height 782
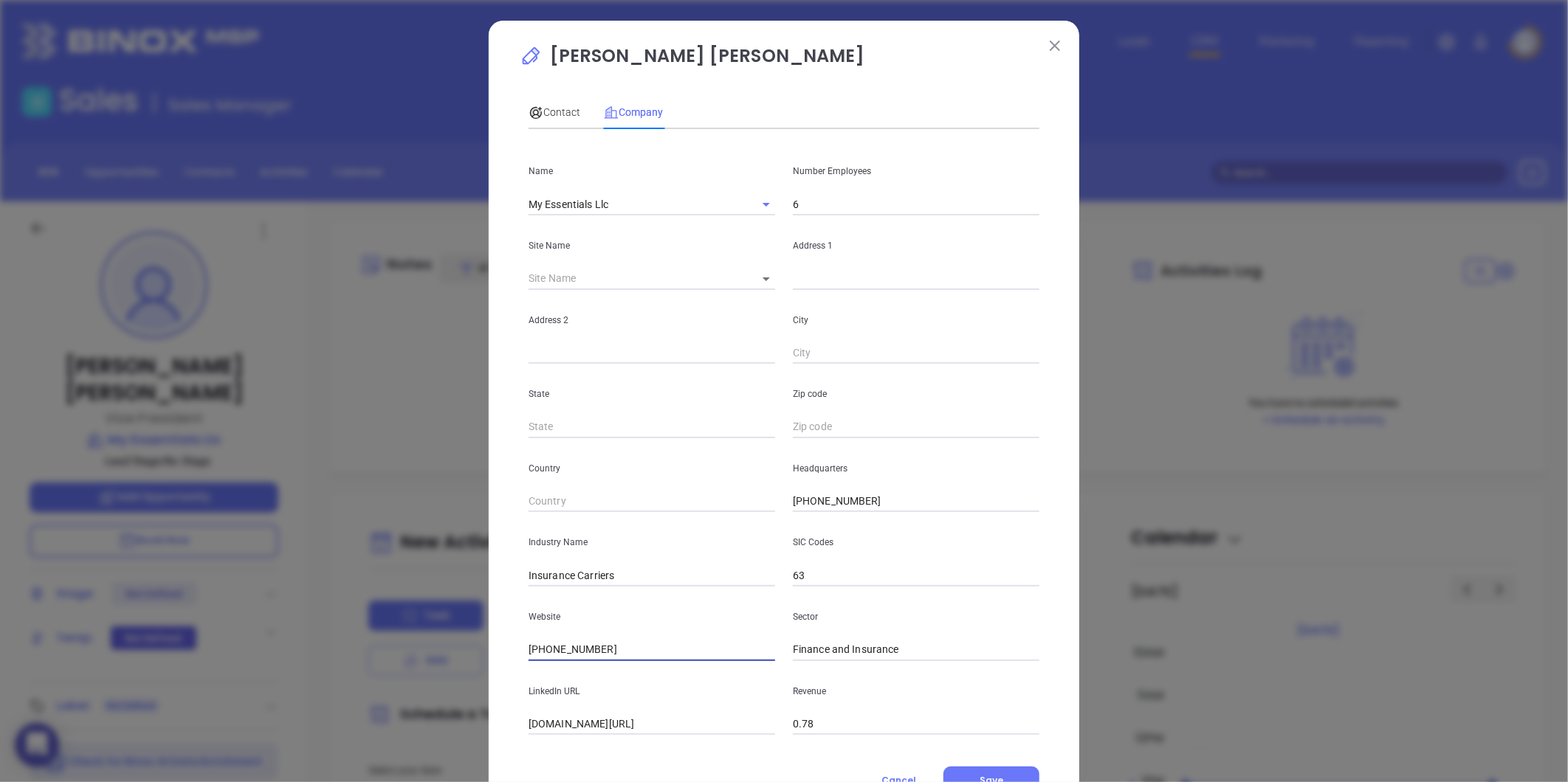
paste input "https://meshop.club/"
type input "https://meshop.club/"
click at [623, 723] on input "linkedin.com/company/my-essentials-llc" at bounding box center [652, 725] width 246 height 22
click at [622, 723] on input "linkedin.com/company/my-essentials-llc" at bounding box center [652, 725] width 246 height 22
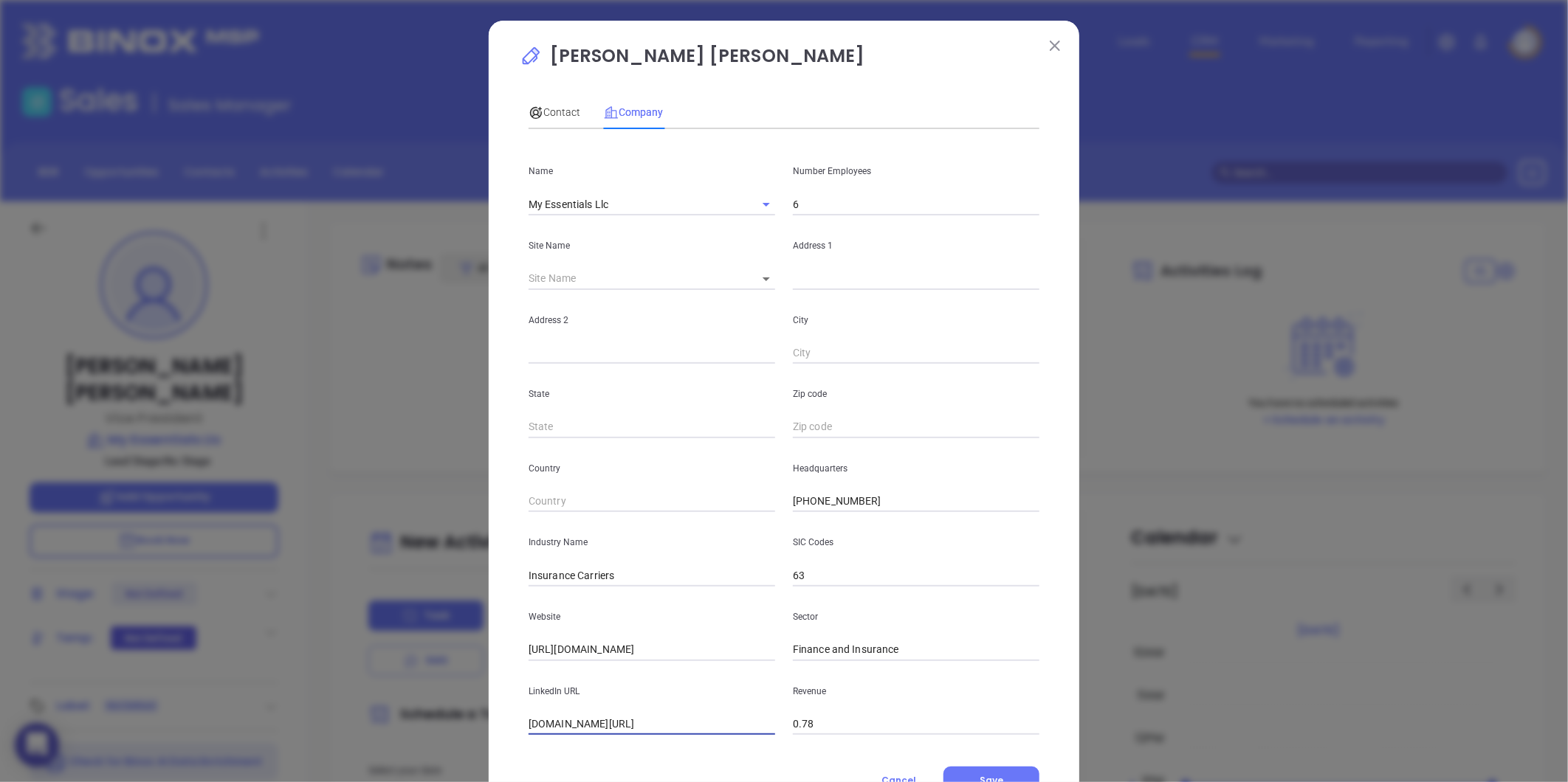
click at [622, 723] on input "linkedin.com/company/my-essentials-llc" at bounding box center [652, 725] width 246 height 22
paste input "https://www.linkedin.com/company/my-essentials-llc/"
type input "https://www.linkedin.com/company/my-essentials-llc/"
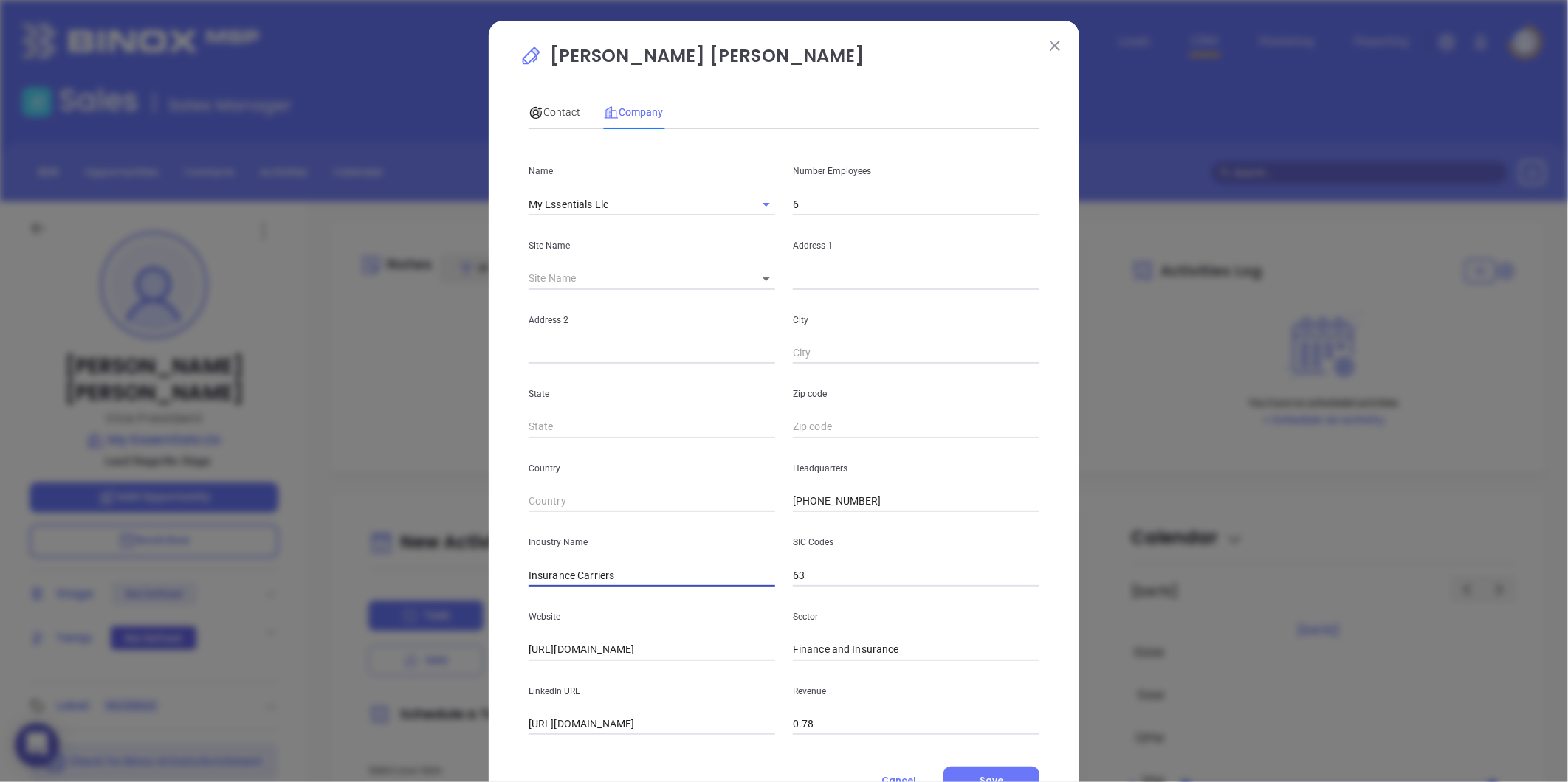
drag, startPoint x: 567, startPoint y: 578, endPoint x: 867, endPoint y: 542, distance: 302.2
click at [867, 542] on div "Industry Name Insurance Carriers SIC Codes 63" at bounding box center [783, 549] width 529 height 75
type input "Insurance"
click at [694, 254] on p "Site Name" at bounding box center [652, 246] width 246 height 16
click at [808, 283] on input "text" at bounding box center [916, 279] width 246 height 22
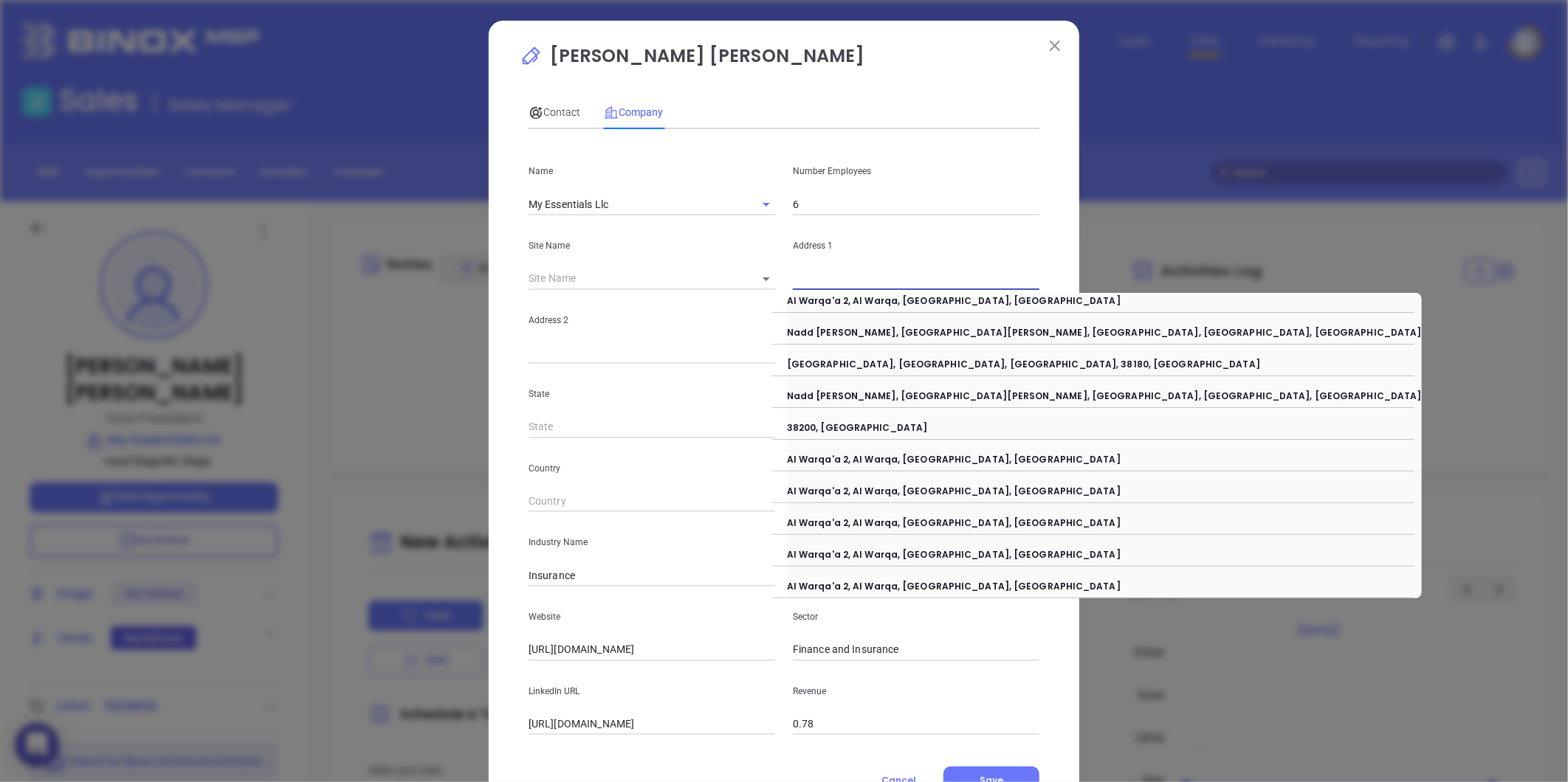
paste input "131 Enterprise Rd, Johnstown, New York 12095"
drag, startPoint x: 876, startPoint y: 281, endPoint x: 1169, endPoint y: 274, distance: 293.1
click at [1169, 274] on div "Dominic Maria Contact Company First Name Dominic Last Name Santa Maria Email do…" at bounding box center [784, 391] width 1568 height 782
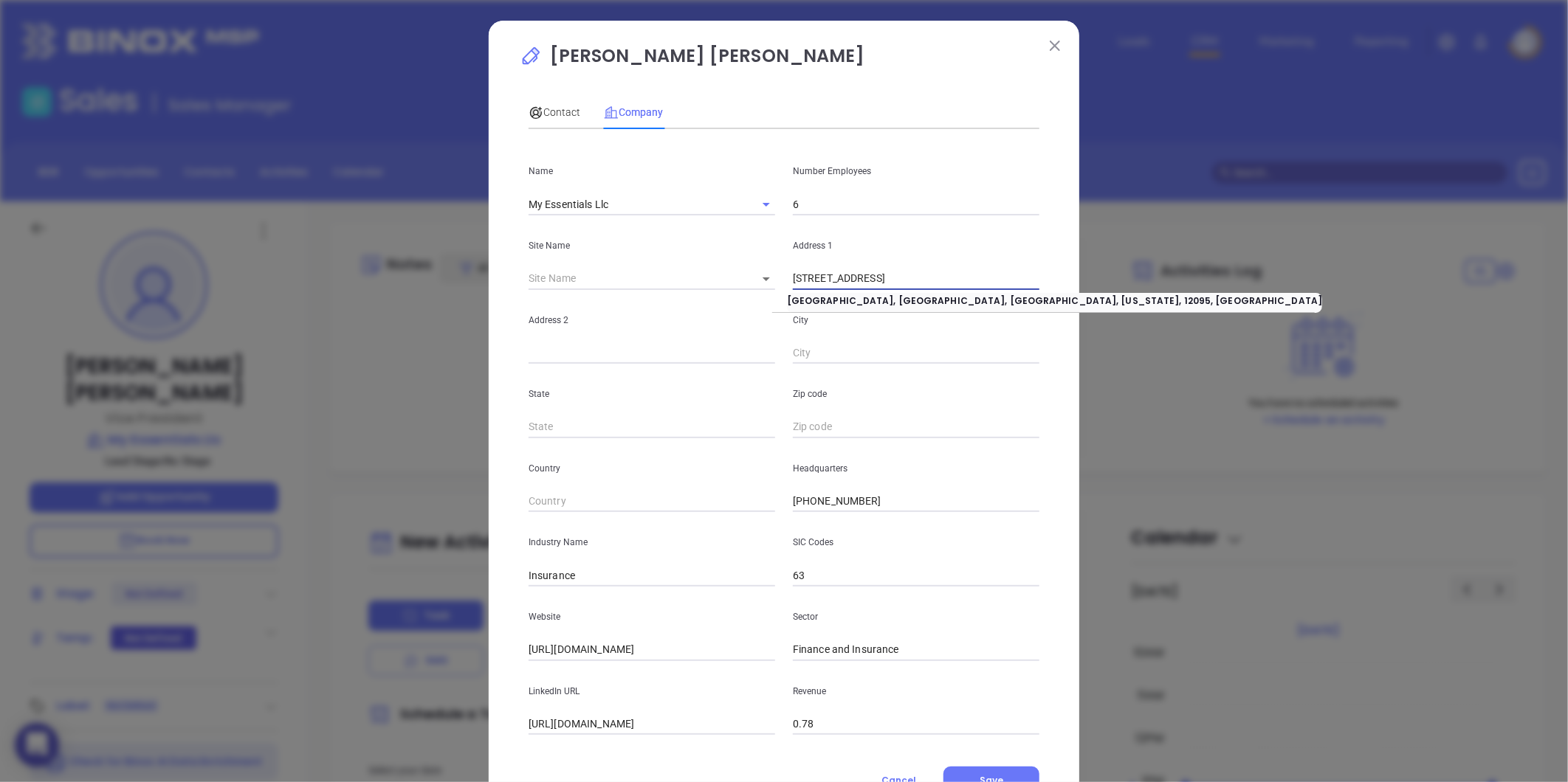
type input "131 Enterprise Rd"
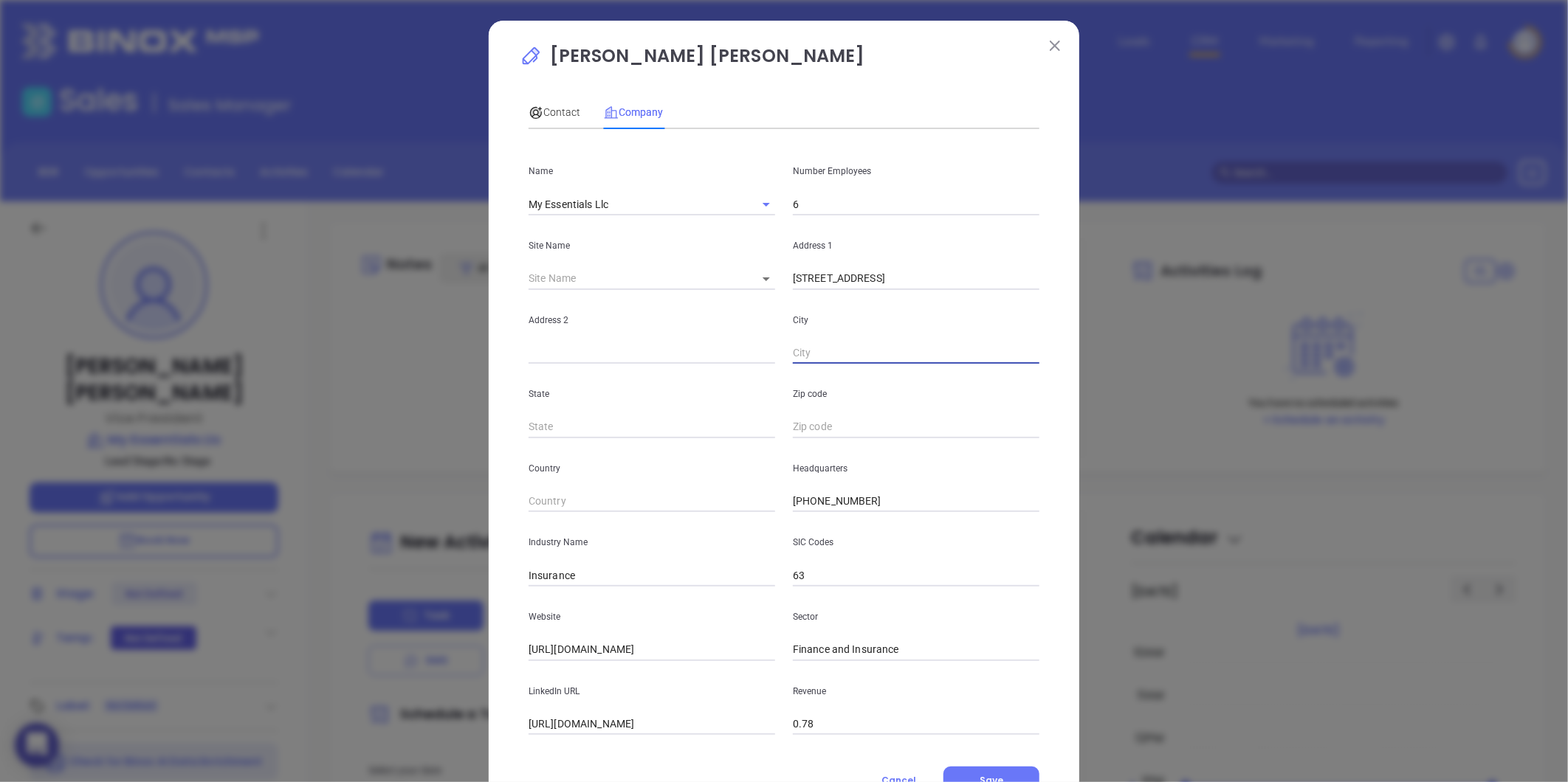
paste input "Johnstown, New York 12095"
drag, startPoint x: 845, startPoint y: 354, endPoint x: 1168, endPoint y: 319, distance: 324.9
click at [1168, 319] on div "Dominic Maria Contact Company First Name Dominic Last Name Santa Maria Email do…" at bounding box center [784, 391] width 1568 height 782
type input "Johnstown"
type input "NY"
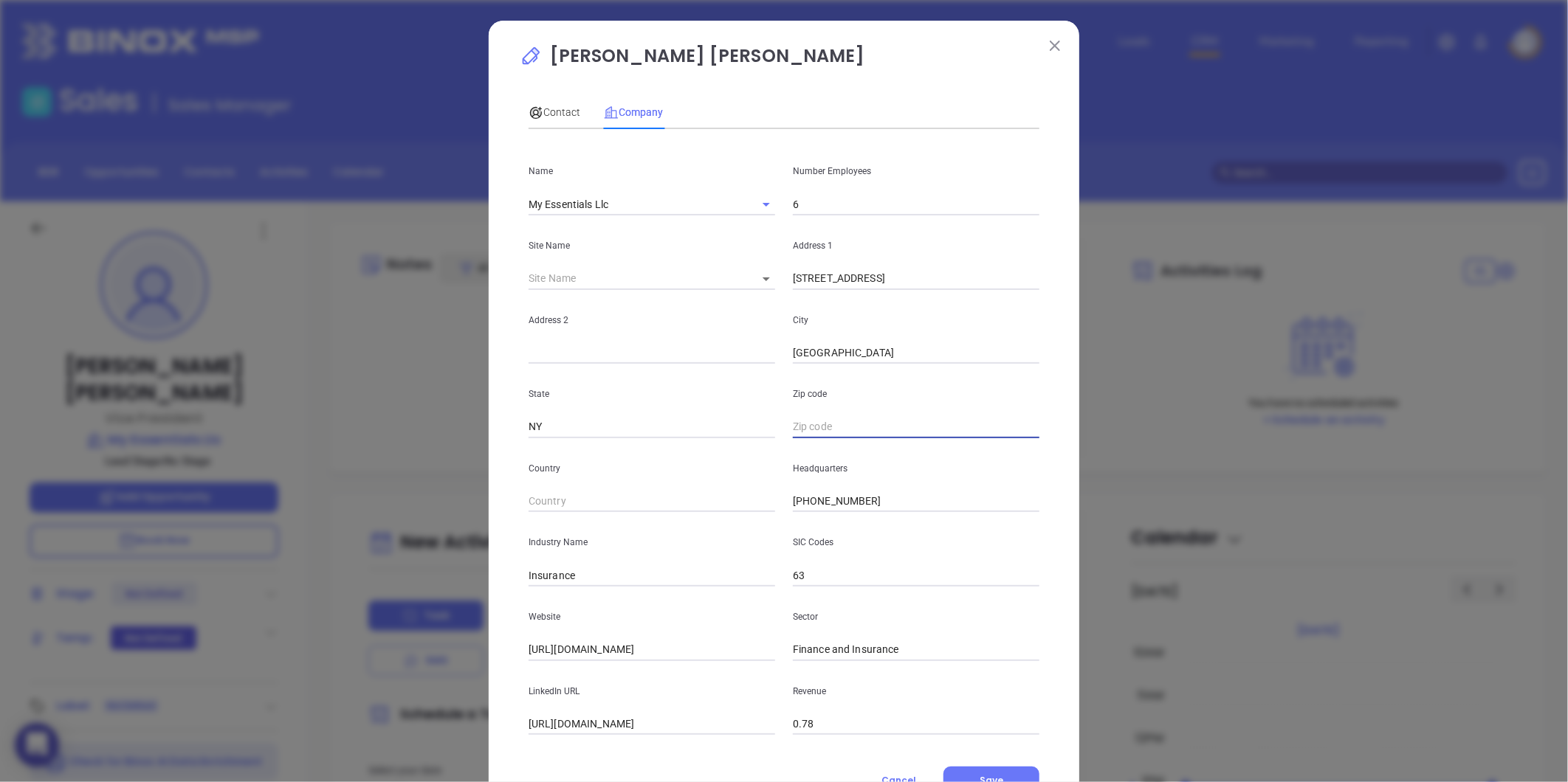
paste input "New York 12095"
type input "New York 12095"
type input "New York12095"
type input "New Yor12095"
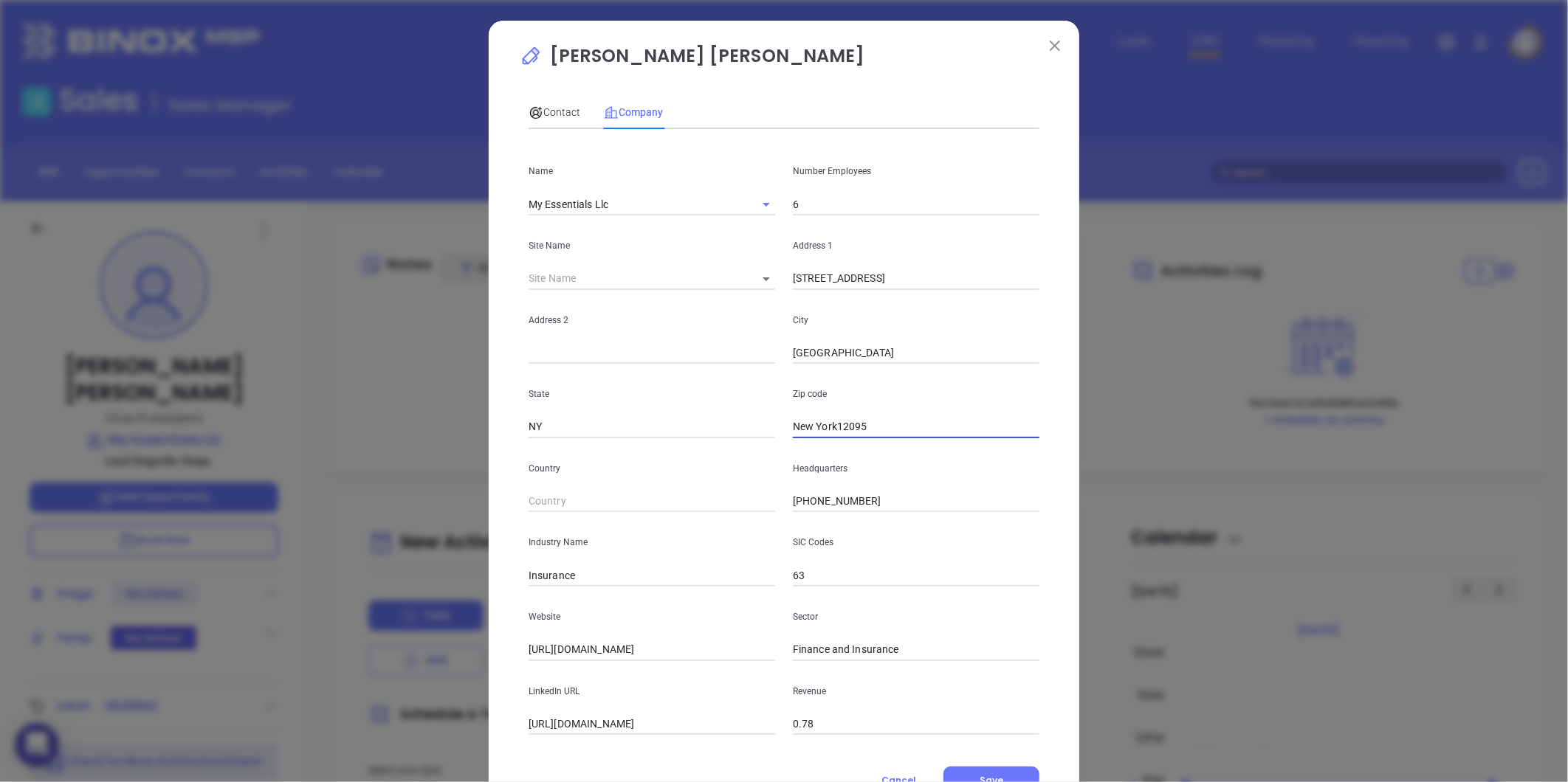
type input "New Yor12095"
type input "New Yo12095"
type input "New Y12095"
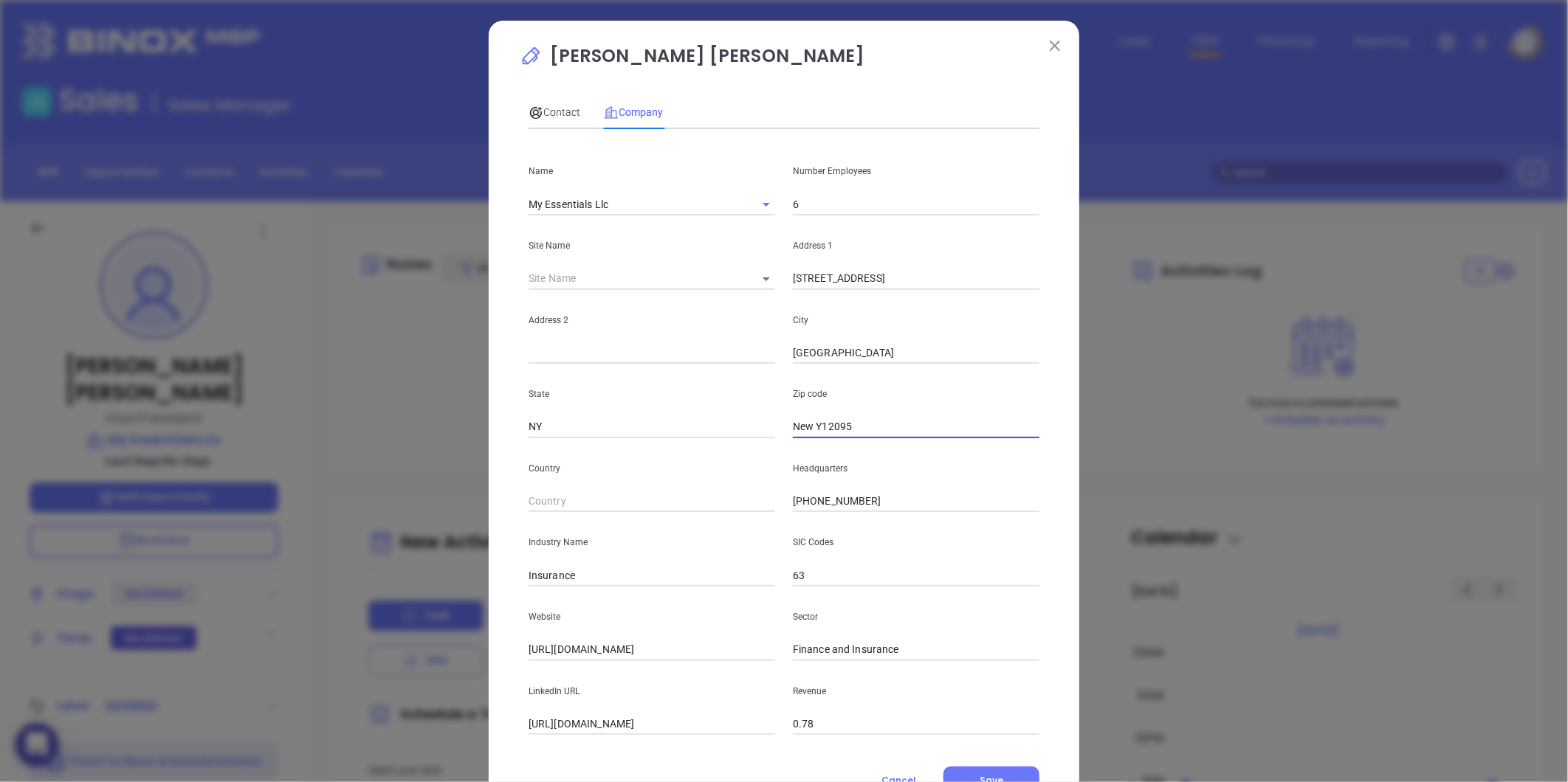
type input "New 12095"
type input "New12095"
type input "Ne12095"
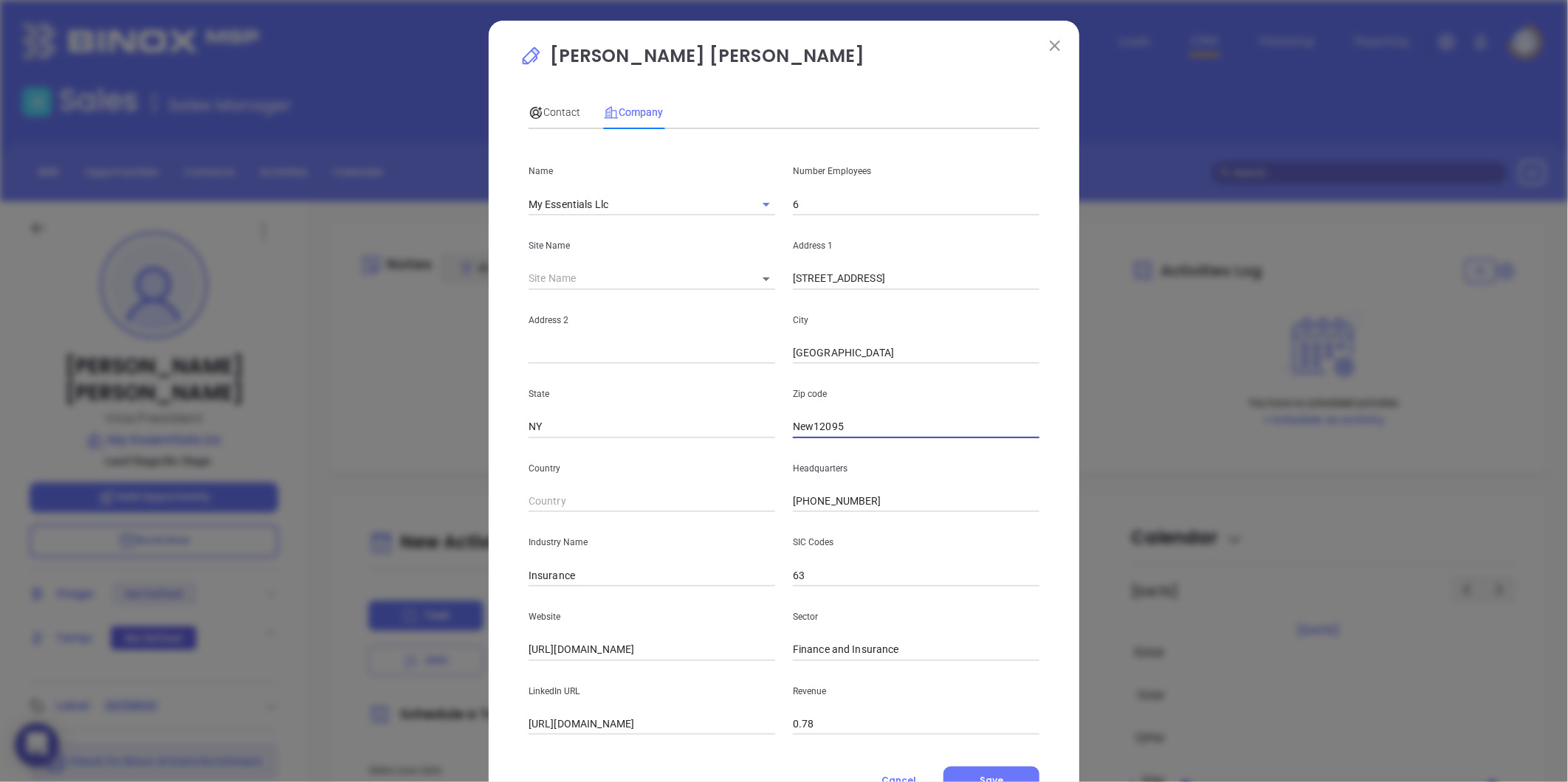
type input "Ne12095"
type input "N12095"
type input "12095"
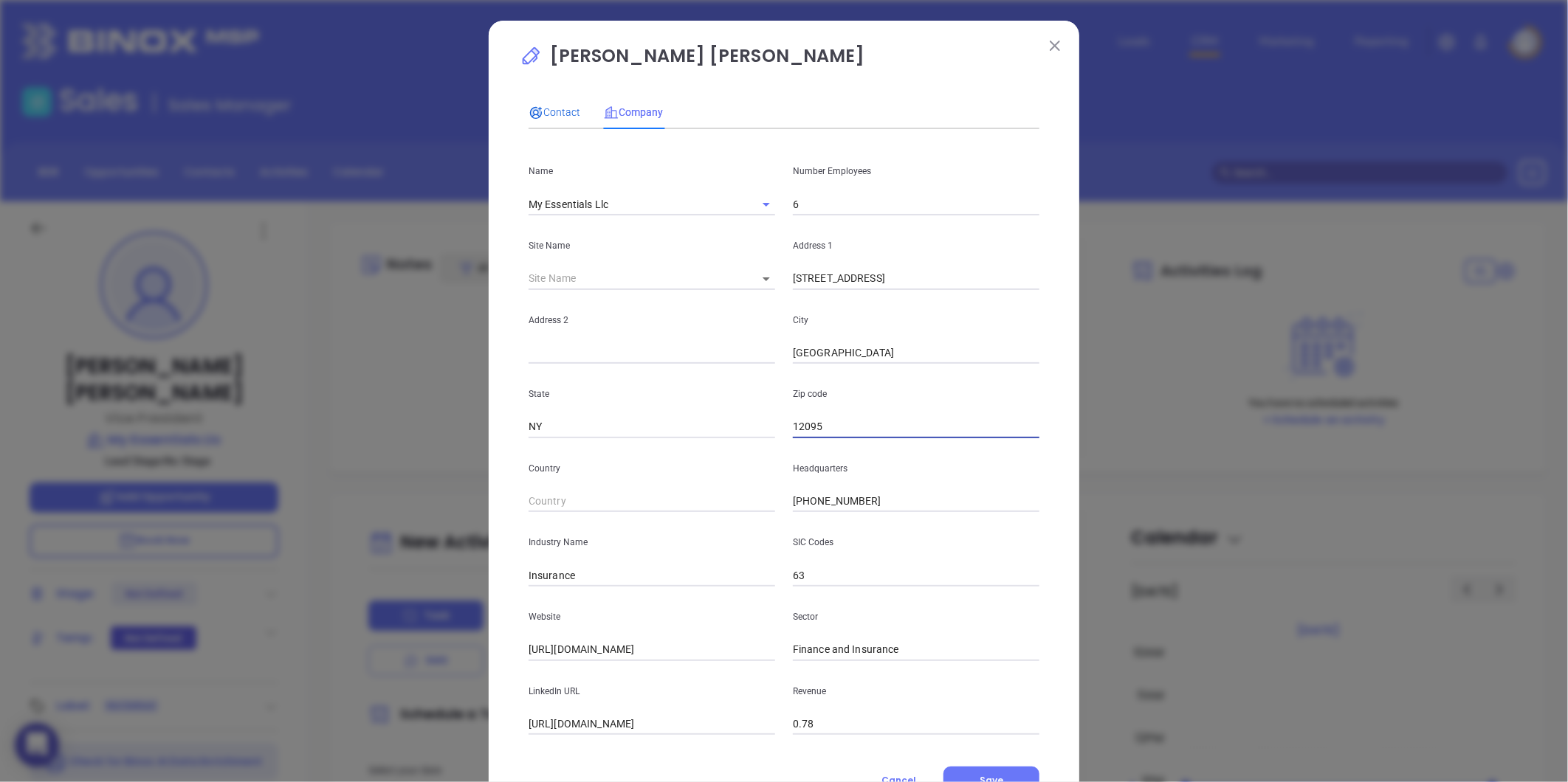
click at [556, 104] on div "Contact" at bounding box center [554, 112] width 52 height 16
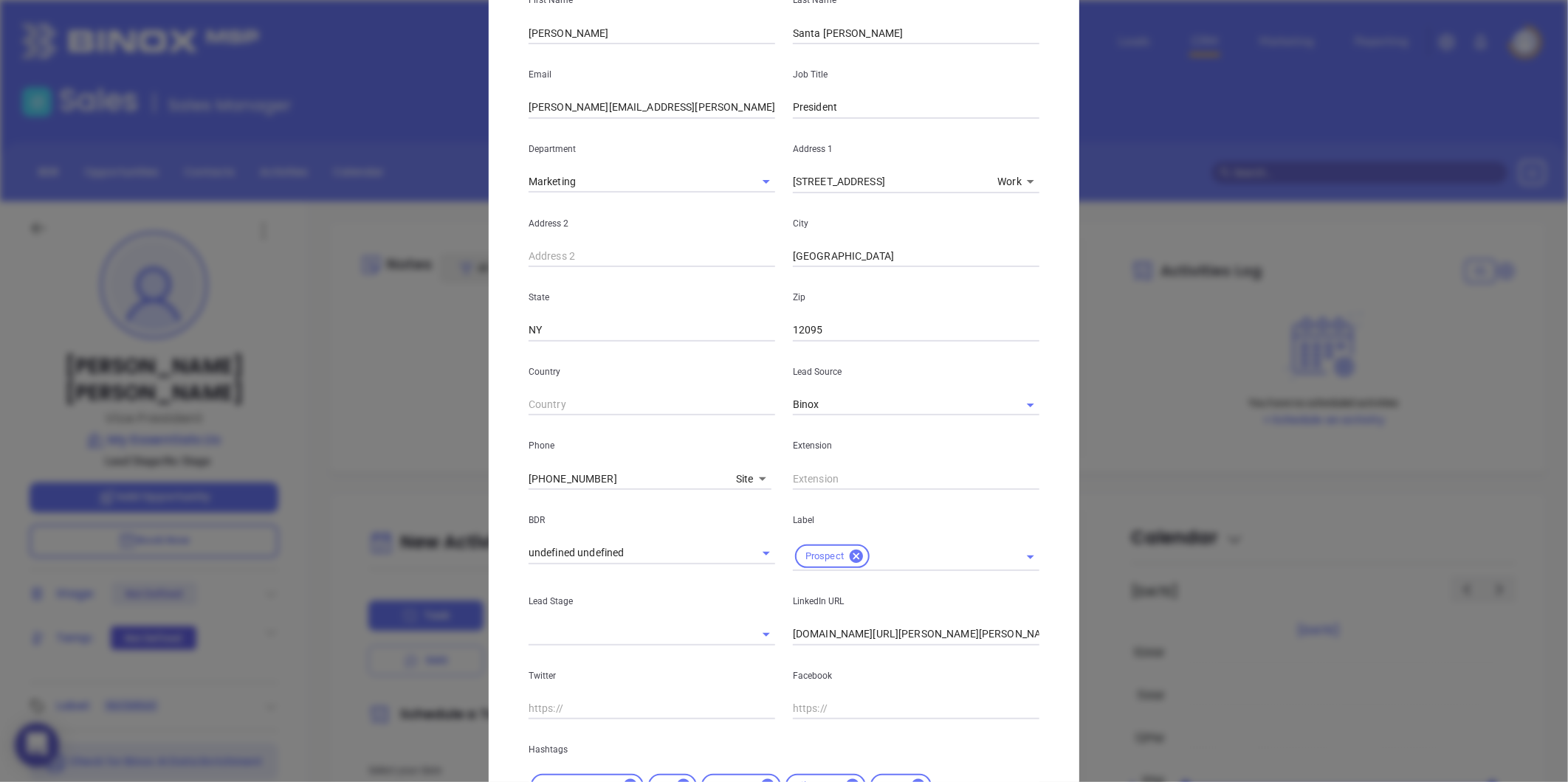
scroll to position [329, 0]
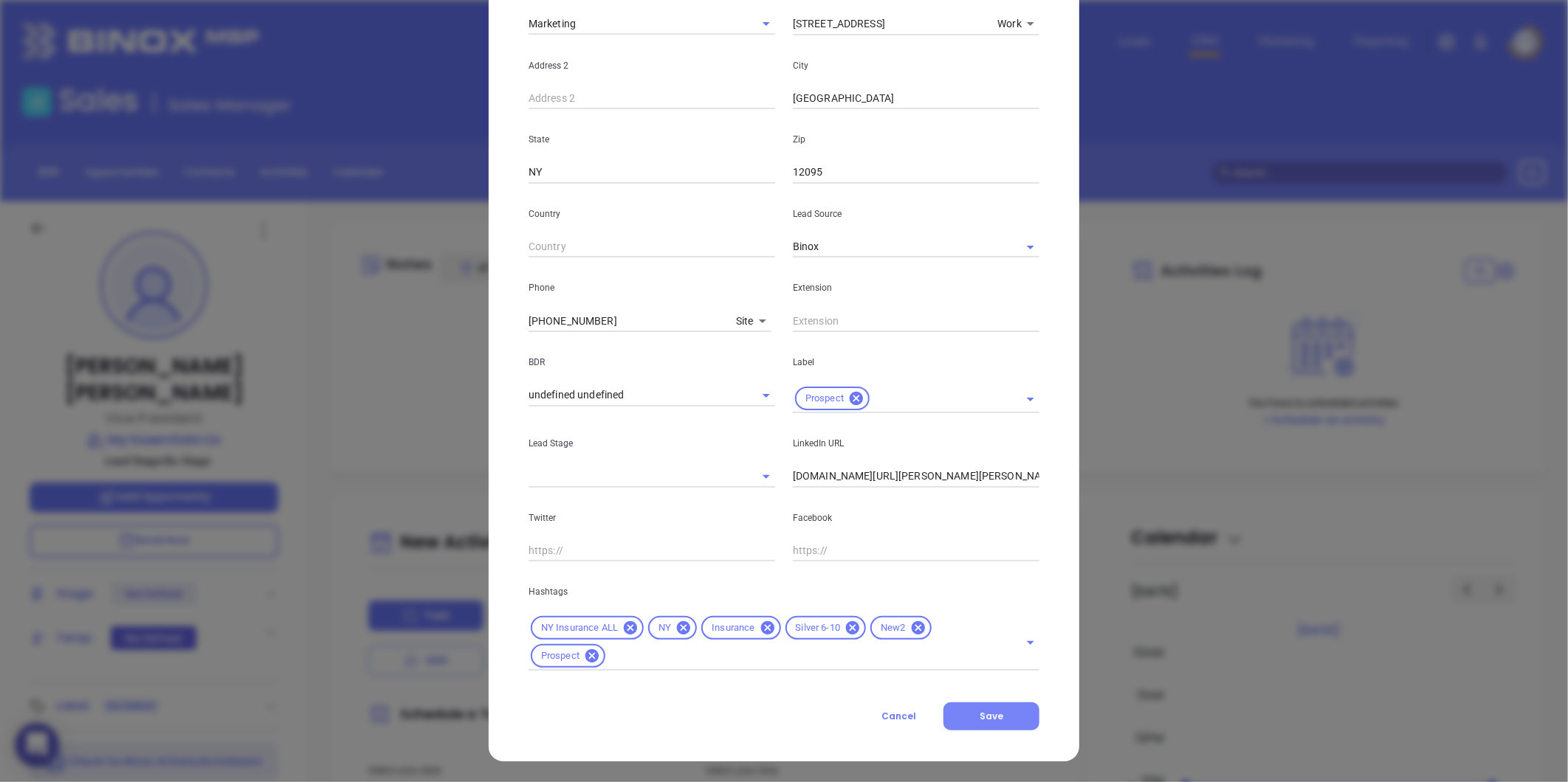
drag, startPoint x: 987, startPoint y: 711, endPoint x: 1020, endPoint y: 705, distance: 33.5
click at [986, 710] on span "Save" at bounding box center [992, 716] width 24 height 13
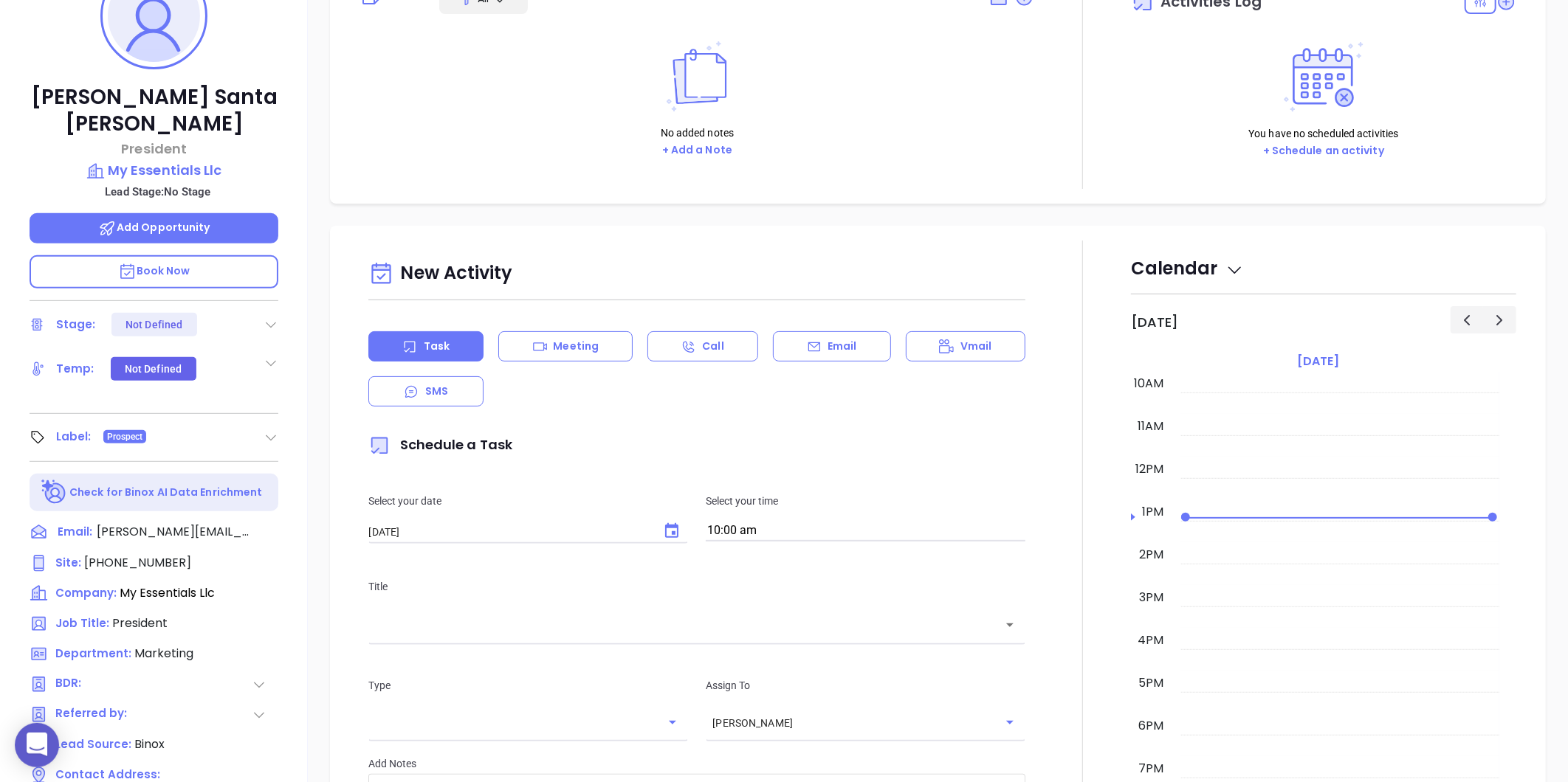
scroll to position [0, 0]
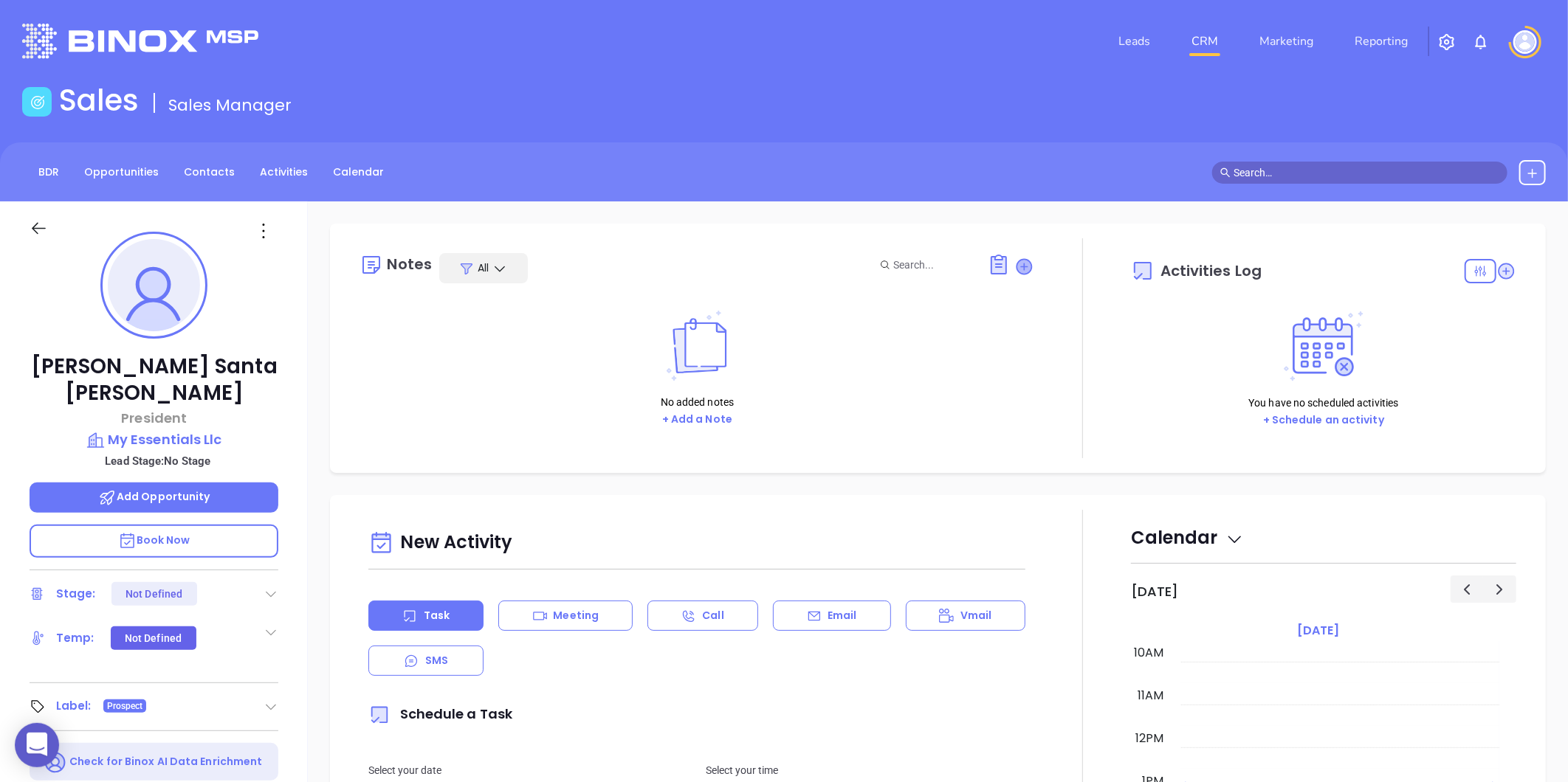
click at [1017, 260] on icon at bounding box center [1024, 266] width 15 height 15
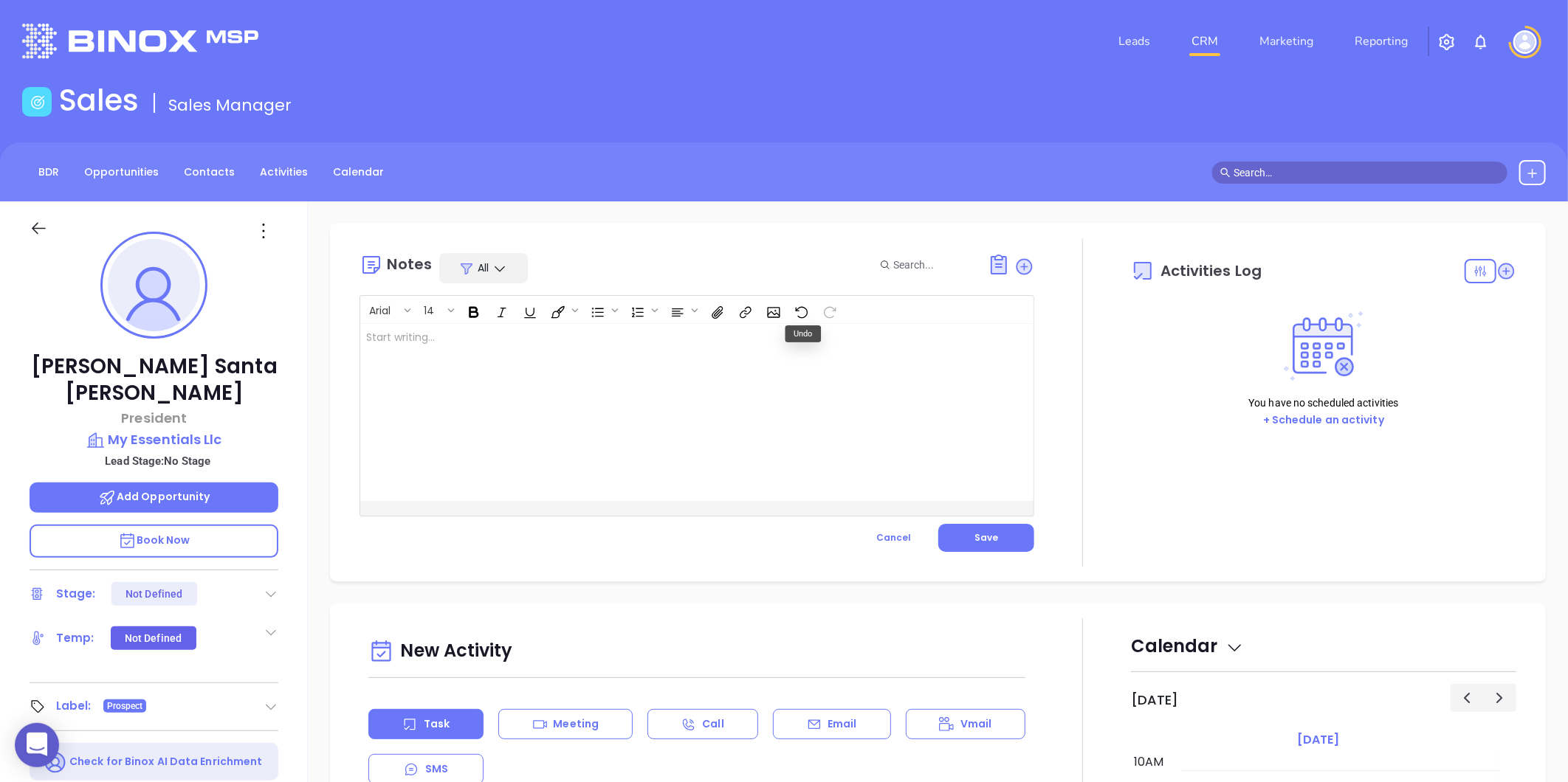
click at [541, 344] on div at bounding box center [673, 412] width 626 height 177
click at [988, 535] on span "Save" at bounding box center [986, 537] width 24 height 13
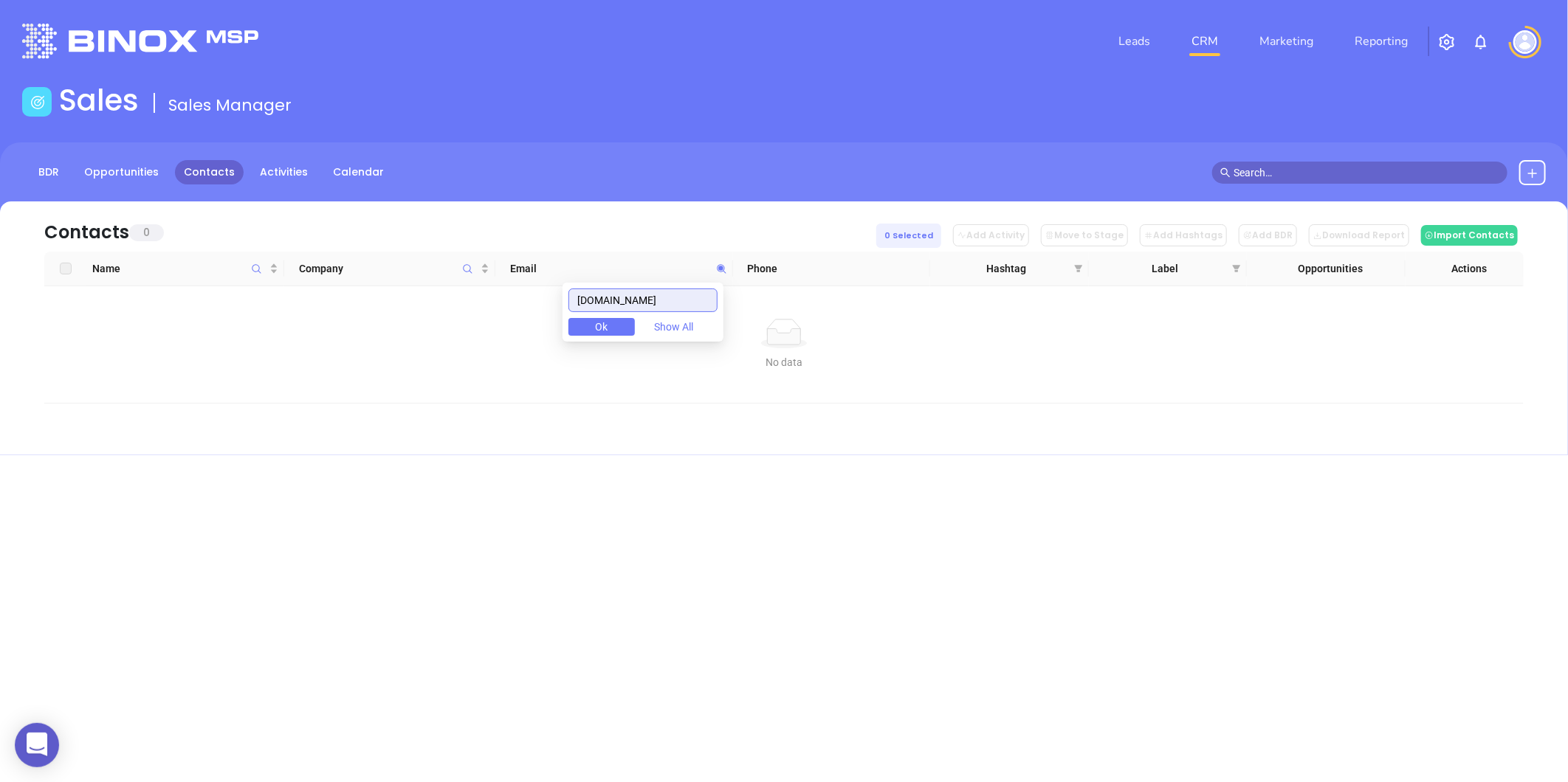
drag, startPoint x: 668, startPoint y: 297, endPoint x: 335, endPoint y: 344, distance: 336.3
click at [350, 342] on body "0 Leads CRM Marketing Reporting Financial Leads Leads Sales Sales Manager BDR O…" at bounding box center [784, 391] width 1568 height 782
paste input "[DOMAIN_NAME]"
click at [222, 396] on body "0 Leads CRM Marketing Reporting Financial Leads Leads Sales Sales Manager BDR O…" at bounding box center [784, 391] width 1568 height 782
paste input "insurebflo"
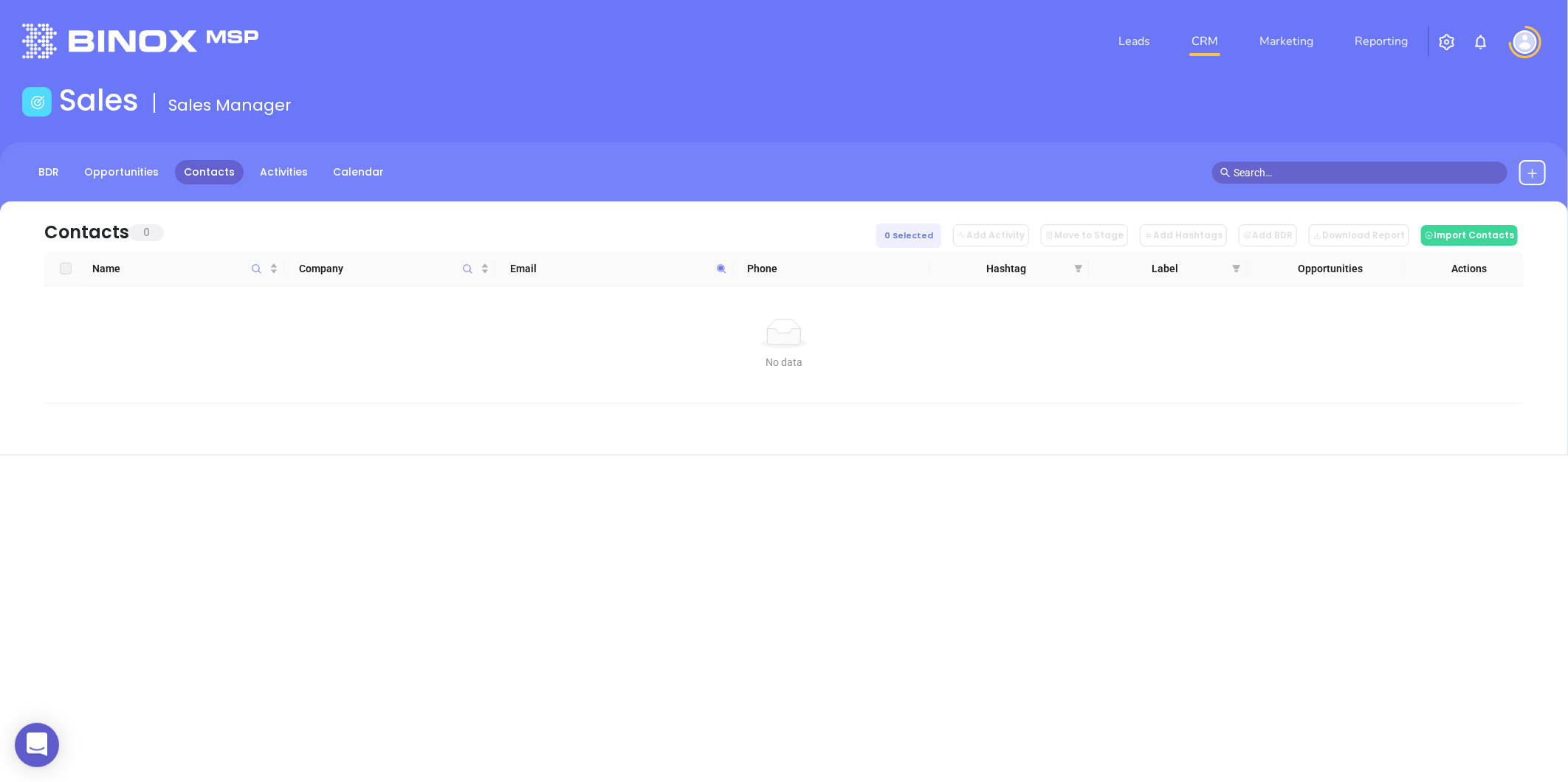
click at [1219, 172] on div at bounding box center [1359, 172] width 319 height 22
click at [600, 358] on div "No data" at bounding box center [784, 362] width 1456 height 16
click at [718, 266] on icon at bounding box center [721, 269] width 11 height 11
drag, startPoint x: 514, startPoint y: 313, endPoint x: 418, endPoint y: 322, distance: 96.4
click at [418, 322] on body "0 Leads CRM Marketing Reporting Financial Leads Leads Sales Sales Manager BDR O…" at bounding box center [784, 391] width 1568 height 782
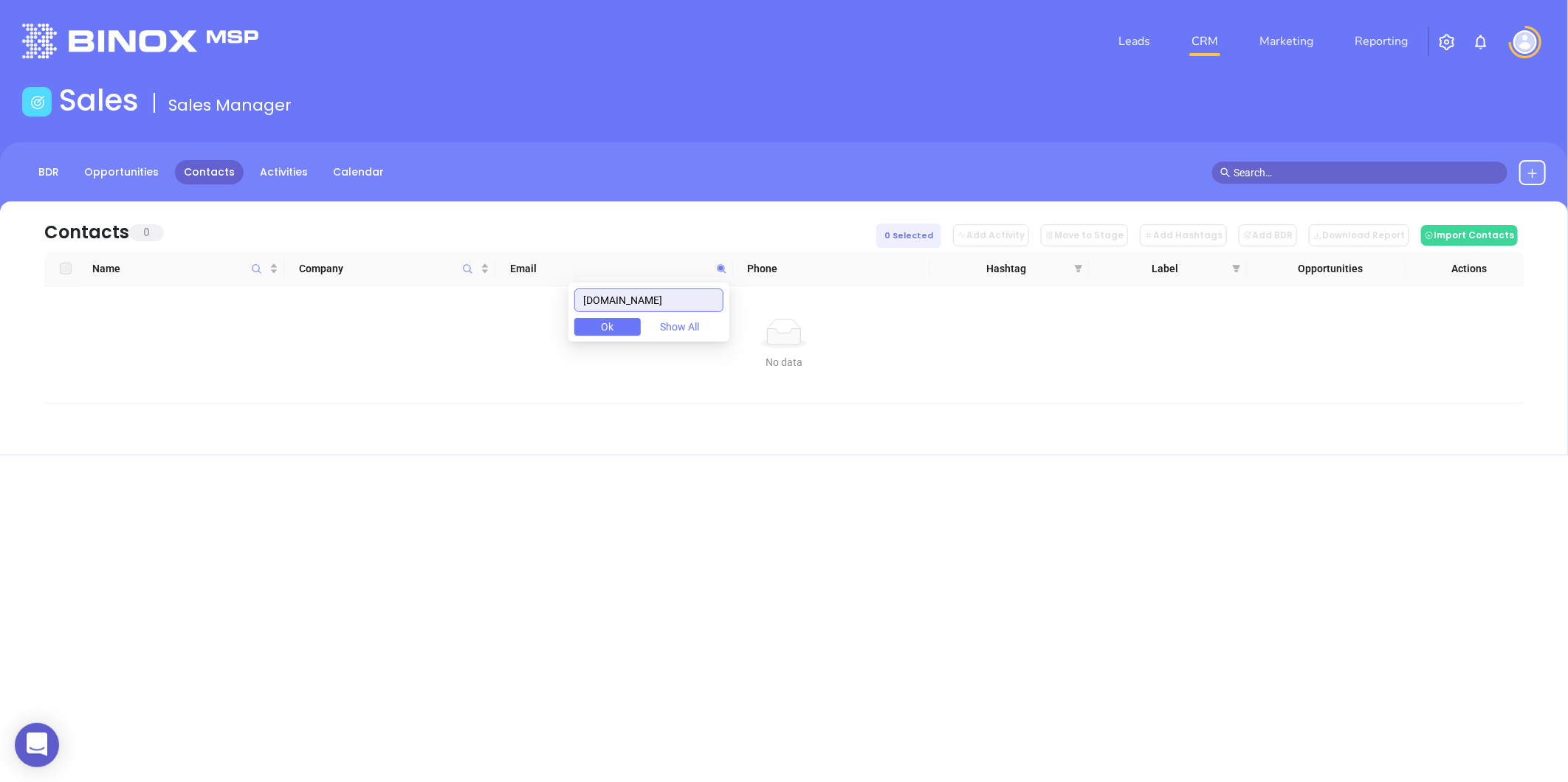
paste input "newbuffaloinsurance"
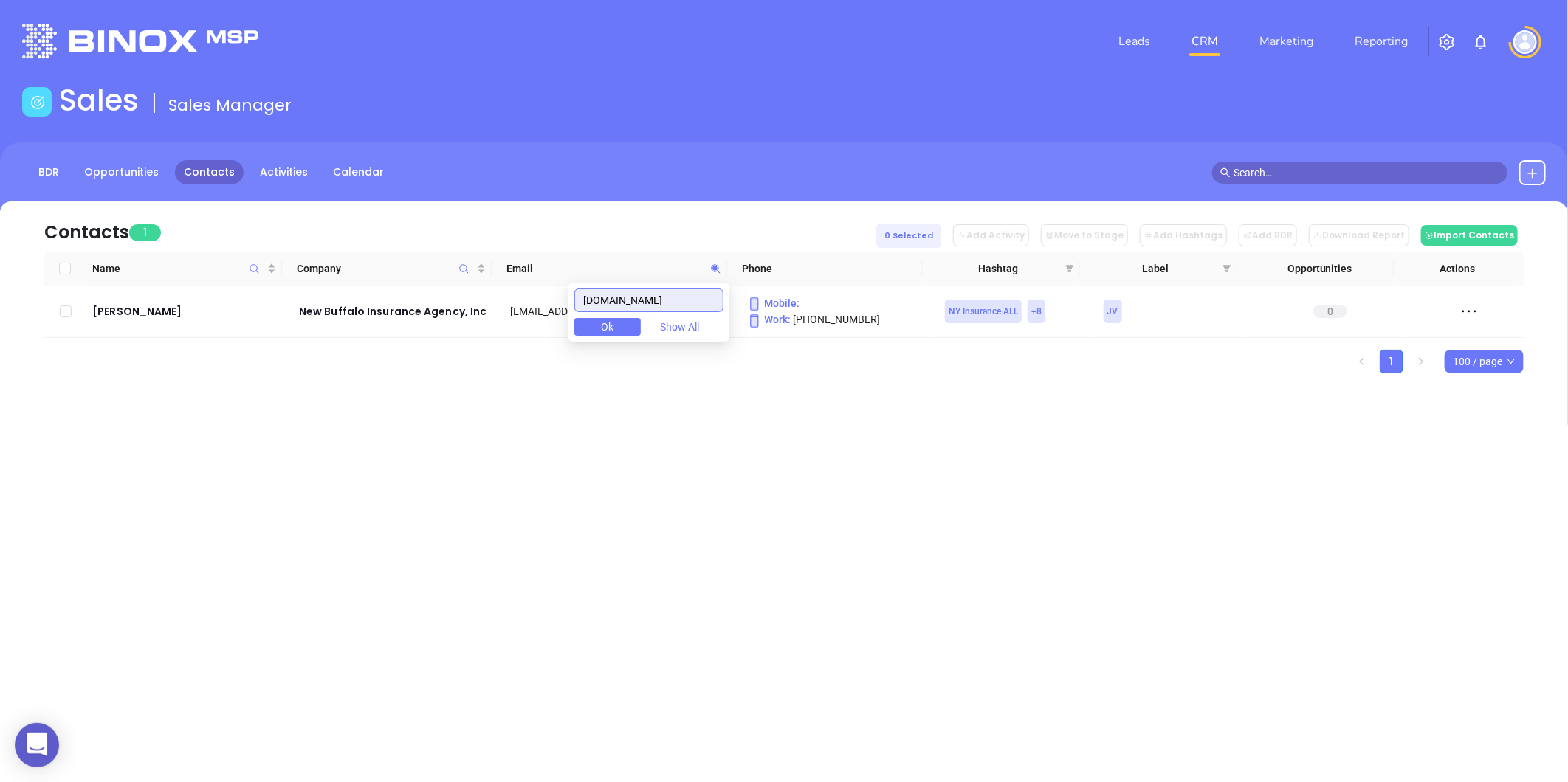
click at [696, 300] on input "[DOMAIN_NAME]" at bounding box center [649, 300] width 149 height 24
paste input "icolaysenagency"
drag, startPoint x: 709, startPoint y: 299, endPoint x: 488, endPoint y: 330, distance: 223.2
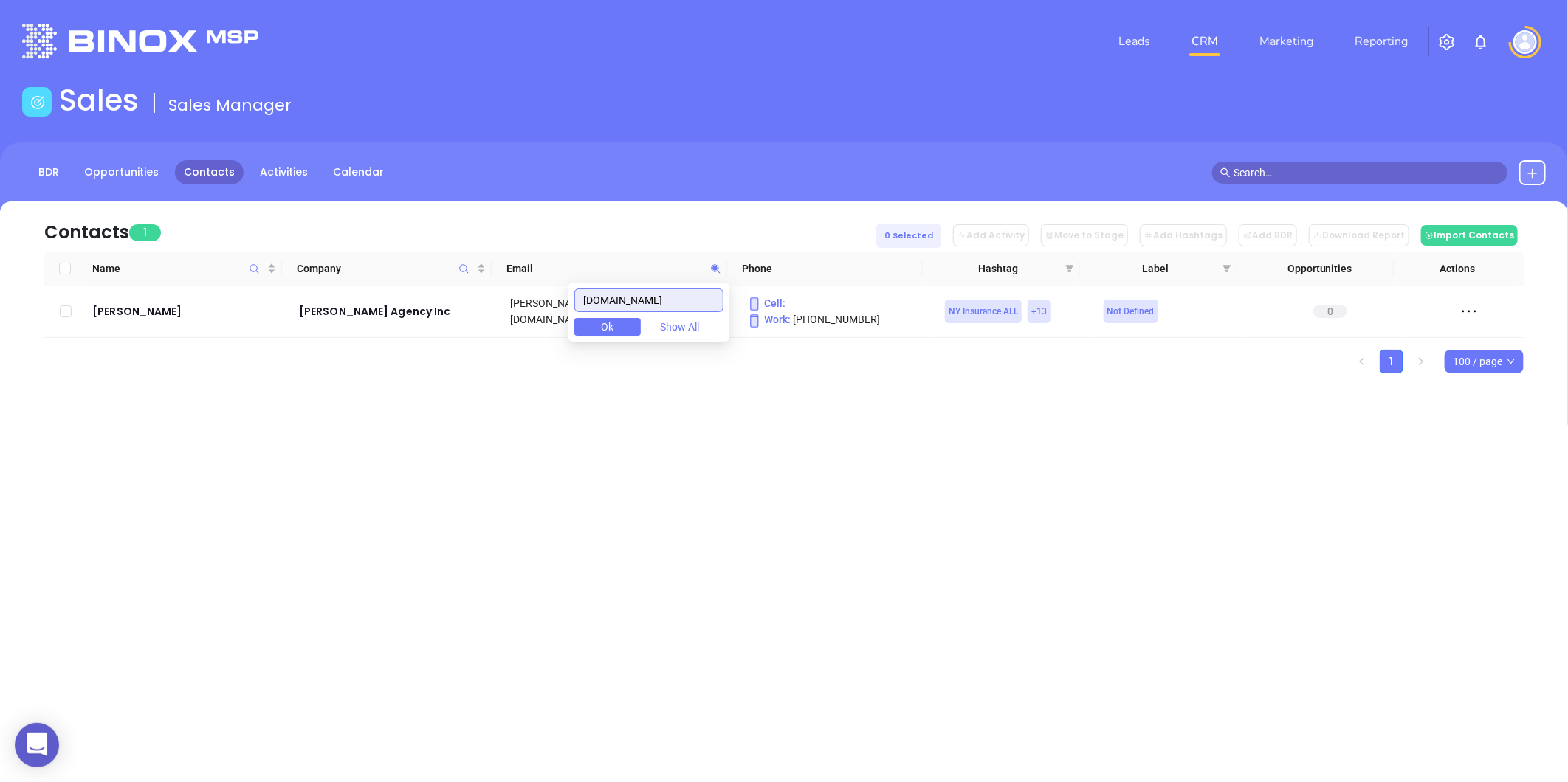
click at [488, 329] on body "0 Leads CRM Marketing Reporting Financial Leads Leads Sales Sales Manager BDR O…" at bounding box center [784, 391] width 1568 height 782
paste input "orthcastleinsurance"
click at [689, 299] on input "[DOMAIN_NAME]" at bounding box center [649, 300] width 149 height 24
click at [689, 298] on input "[DOMAIN_NAME]" at bounding box center [649, 300] width 149 height 24
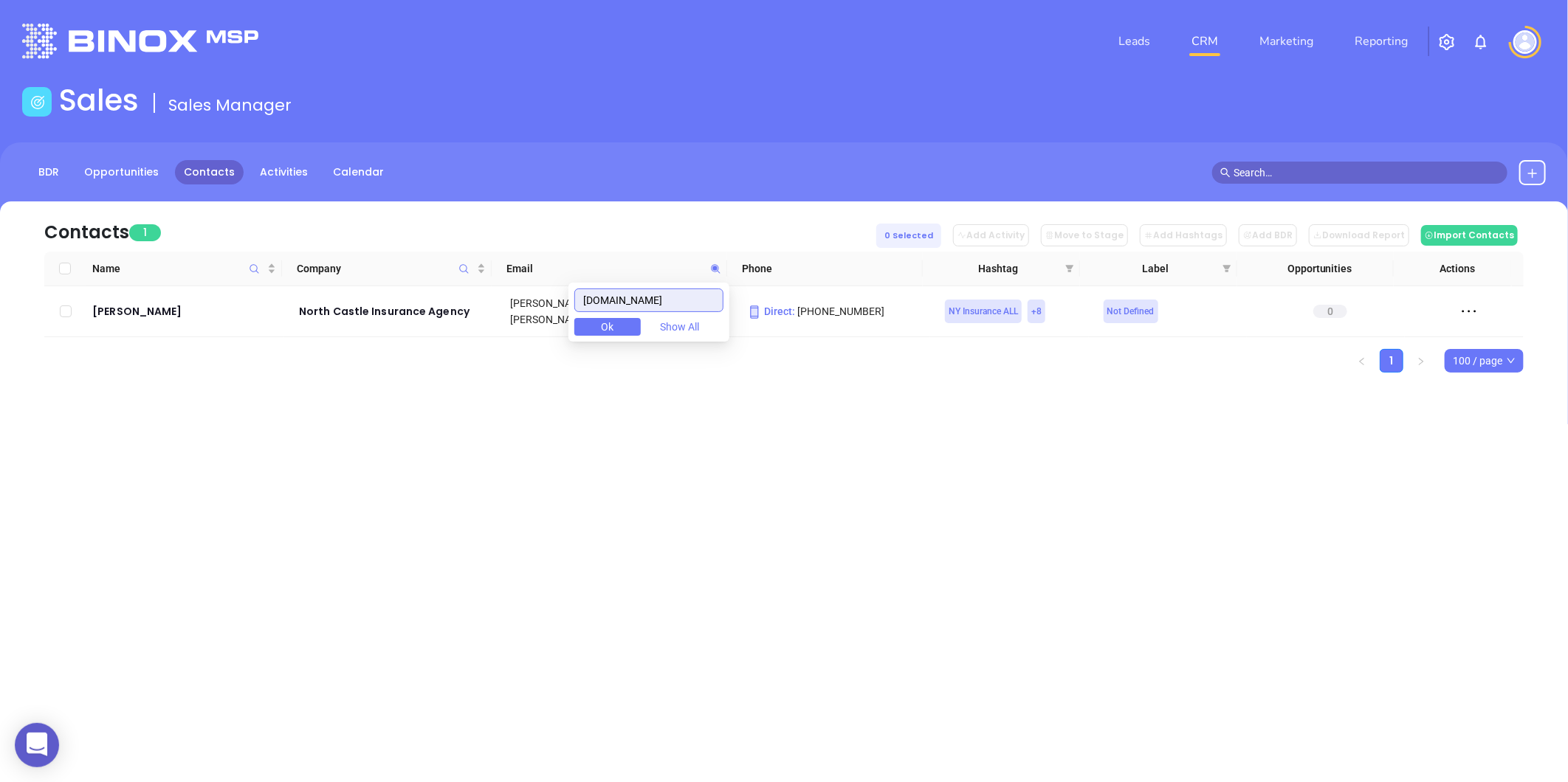
paste input "[DOMAIN_NAME]"
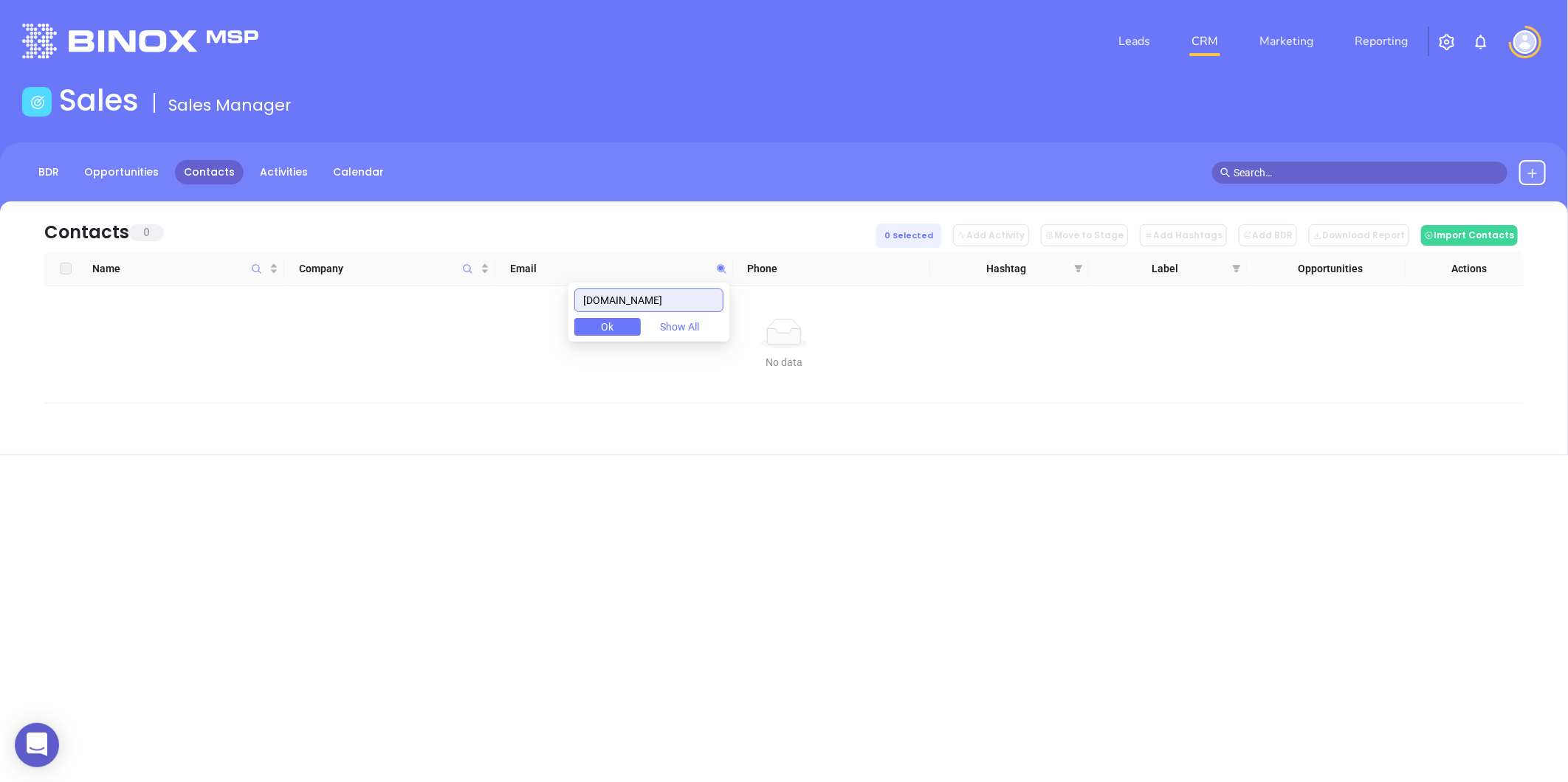
drag, startPoint x: 506, startPoint y: 314, endPoint x: 459, endPoint y: 316, distance: 47.0
click at [424, 327] on body "0 Leads CRM Marketing Reporting Financial Leads Leads Sales Sales Manager BDR O…" at bounding box center [784, 391] width 1568 height 782
paste input "[URL][DOMAIN_NAME]"
drag, startPoint x: 658, startPoint y: 300, endPoint x: 439, endPoint y: 329, distance: 220.9
click at [437, 329] on body "0 Leads CRM Marketing Reporting Financial Leads Leads Sales Sales Manager BDR O…" at bounding box center [784, 391] width 1568 height 782
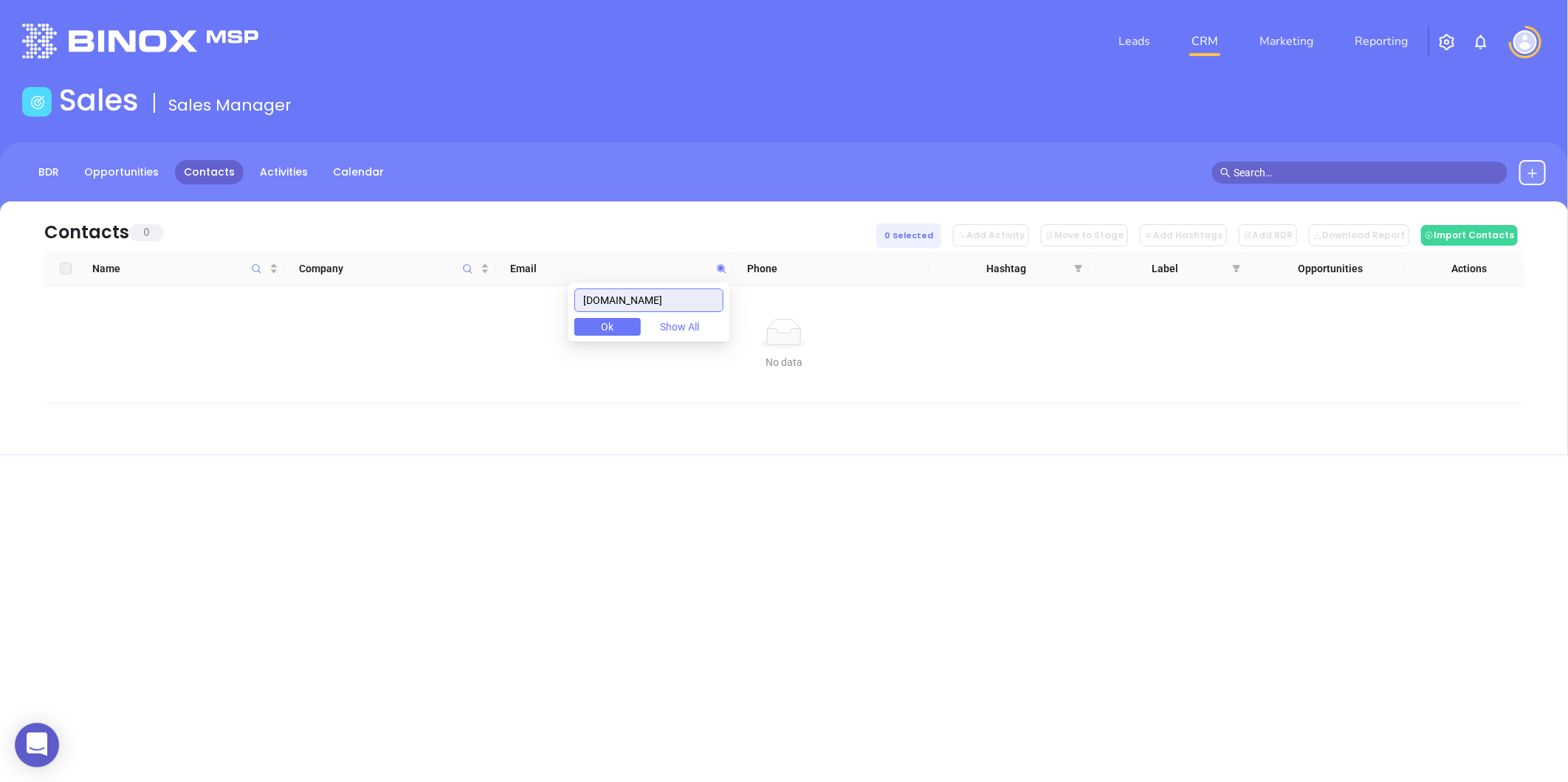
paste input "[DOMAIN_NAME]"
drag, startPoint x: 670, startPoint y: 293, endPoint x: 503, endPoint y: 321, distance: 169.3
click at [510, 320] on body "0 Leads CRM Marketing Reporting Financial Leads Leads Sales Sales Manager BDR O…" at bounding box center [784, 391] width 1568 height 782
paste input "parallelcapital"
click at [914, 266] on th "Phone" at bounding box center [832, 269] width 198 height 35
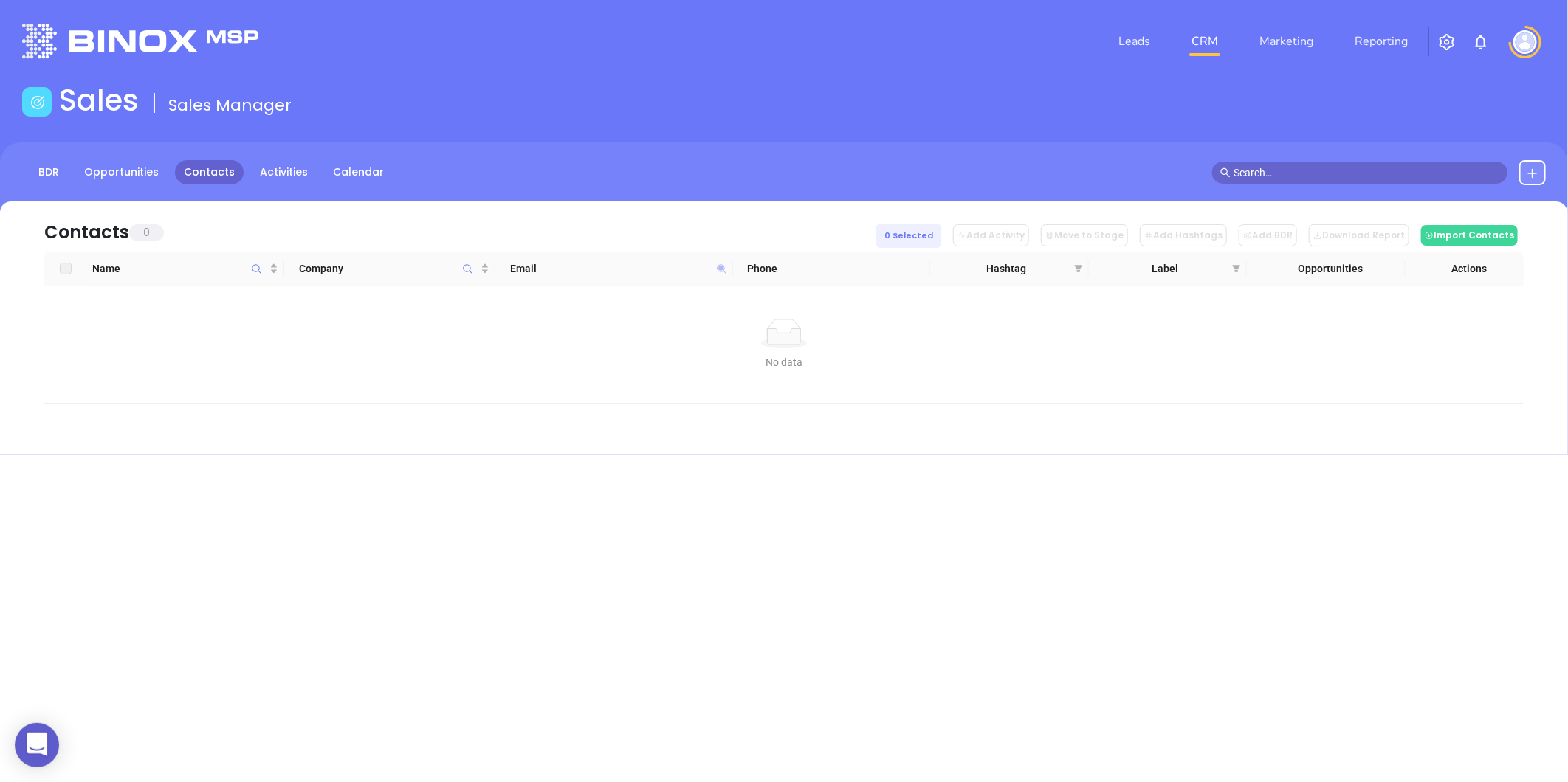
click at [722, 264] on icon at bounding box center [720, 268] width 9 height 9
paste input "epeinsurance"
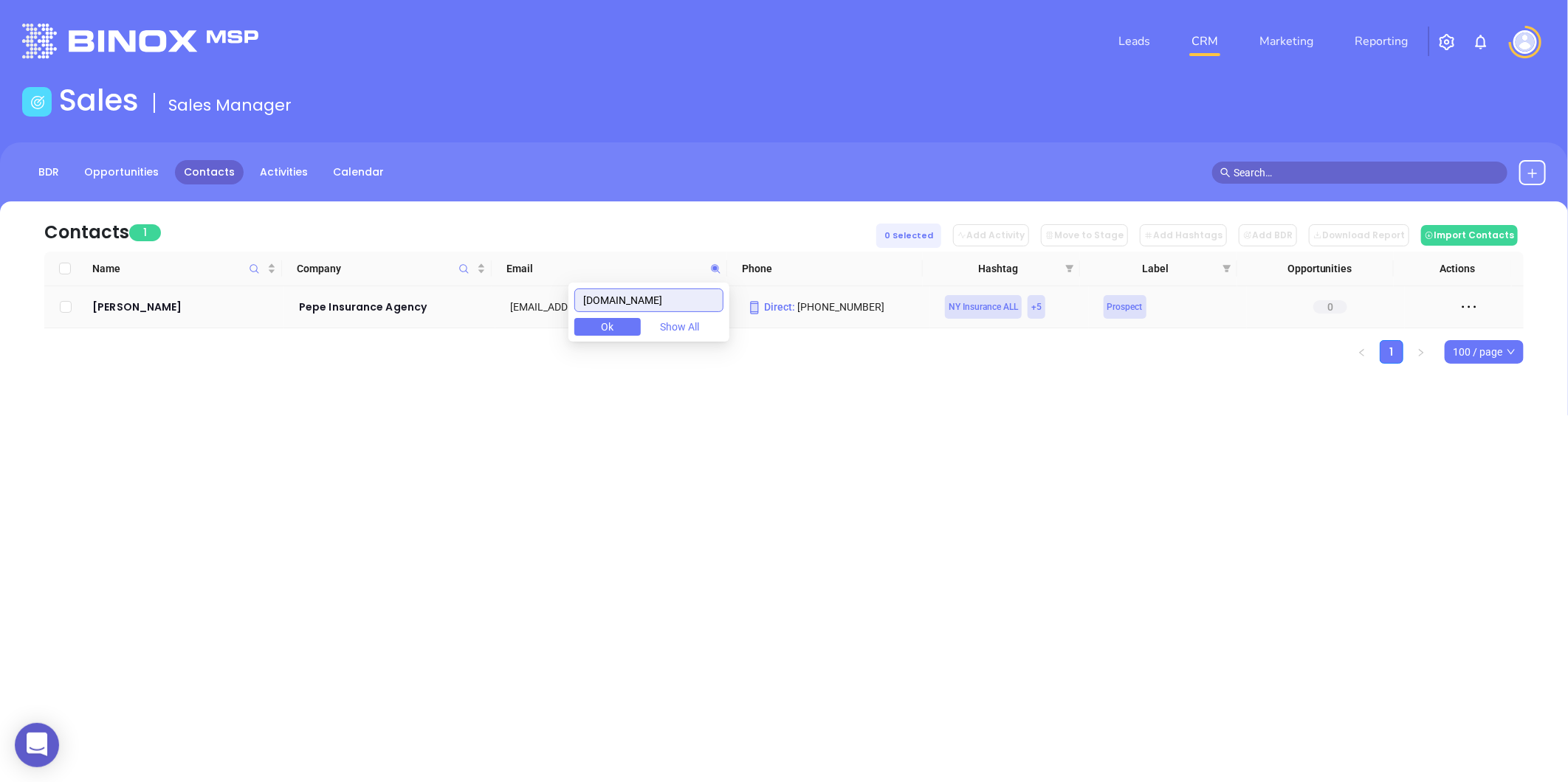
drag, startPoint x: 694, startPoint y: 300, endPoint x: 528, endPoint y: 325, distance: 167.9
click at [528, 325] on body "0 Leads CRM Marketing Reporting Financial Leads Leads Sales Sales Manager BDR O…" at bounding box center [784, 391] width 1568 height 782
paste input "ointguardadvisors"
click at [626, 323] on button "Ok" at bounding box center [607, 327] width 67 height 17
click at [715, 269] on icon at bounding box center [715, 268] width 9 height 9
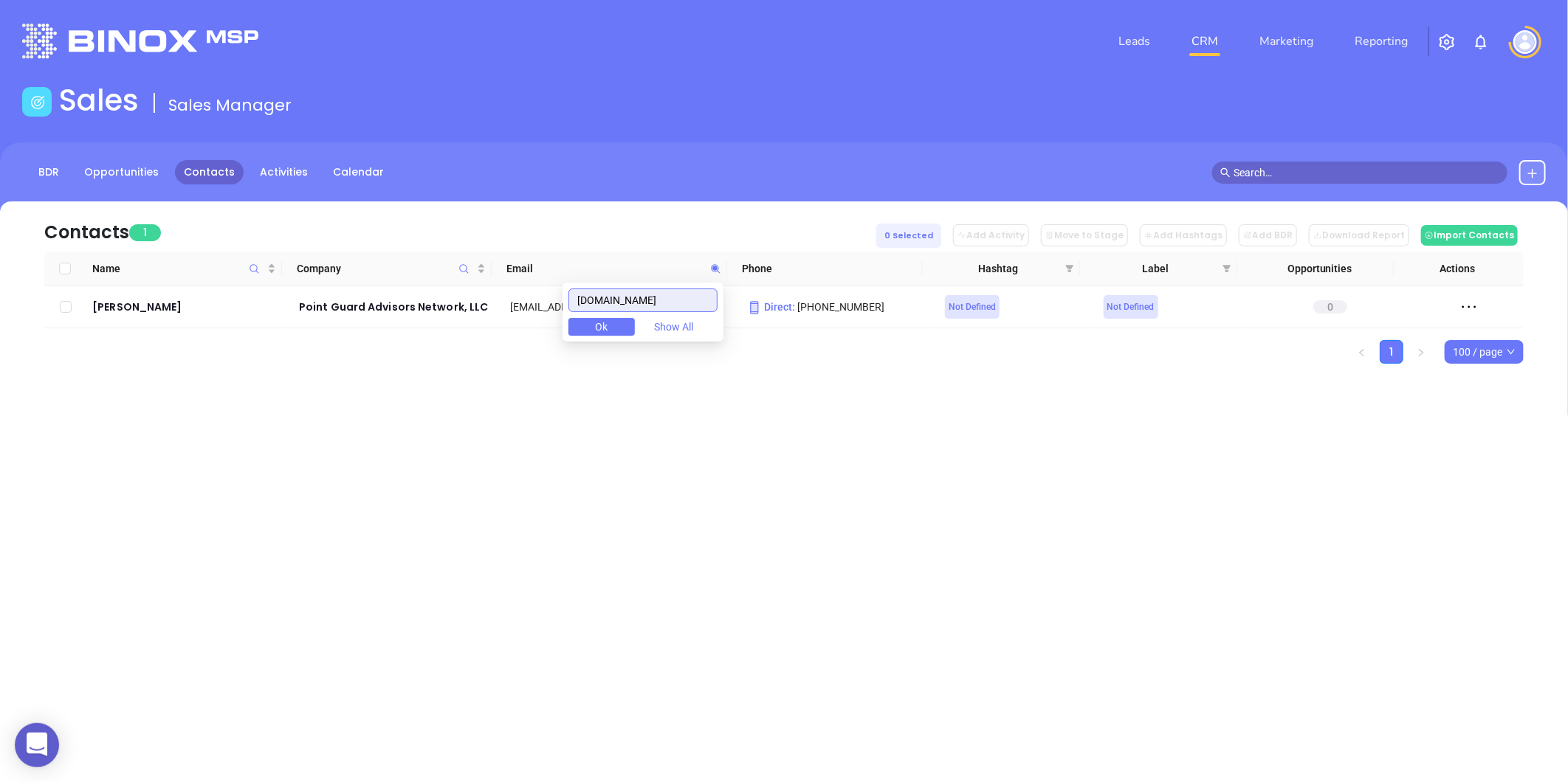
paste input "riorityonetitle"
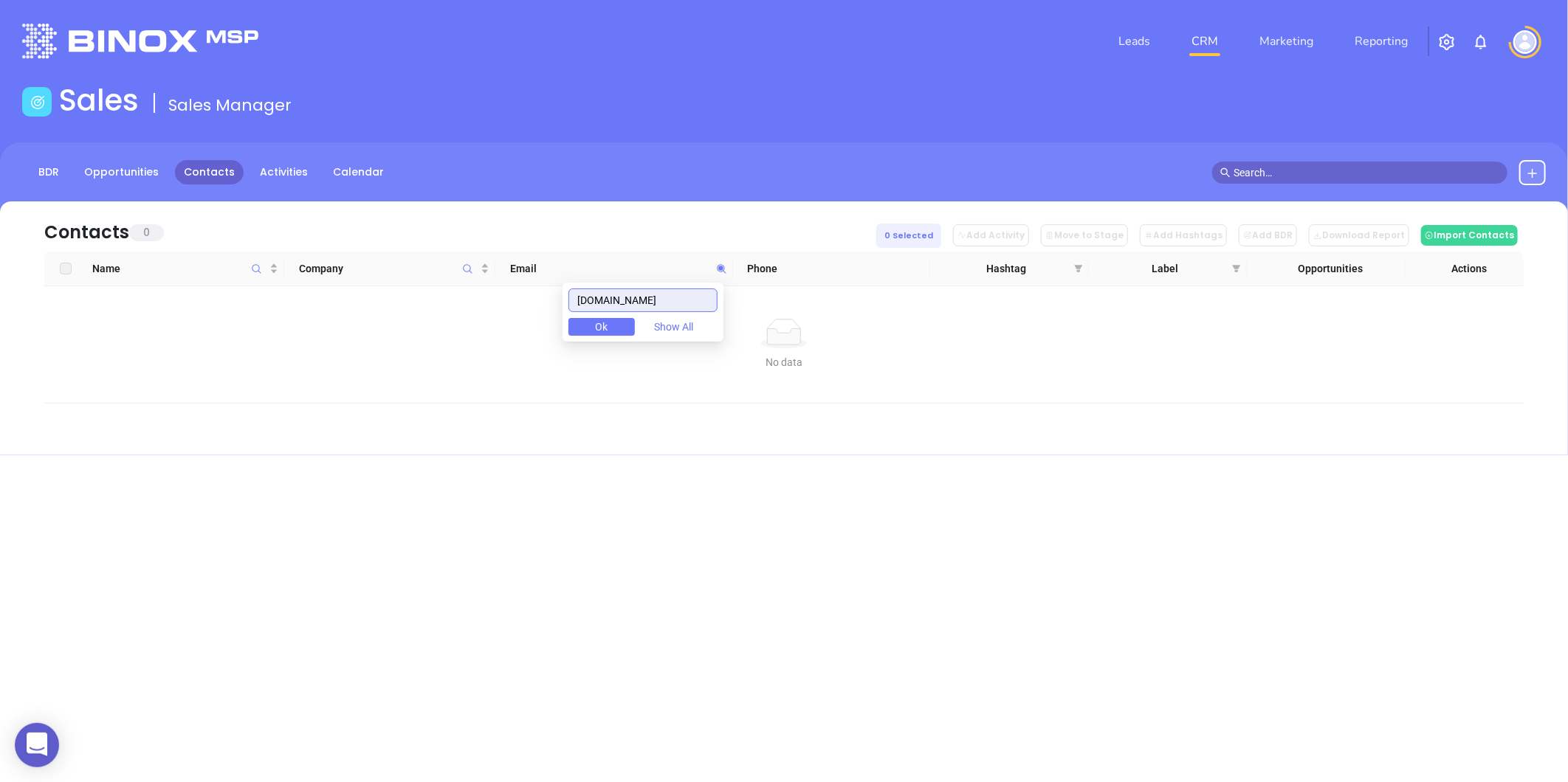
drag, startPoint x: 623, startPoint y: 305, endPoint x: 484, endPoint y: 320, distance: 139.8
click at [432, 332] on body "0 Leads CRM Marketing Reporting Financial Leads Leads Sales Sales Manager BDR O…" at bounding box center [784, 391] width 1568 height 782
paste input "sminsurancegroup"
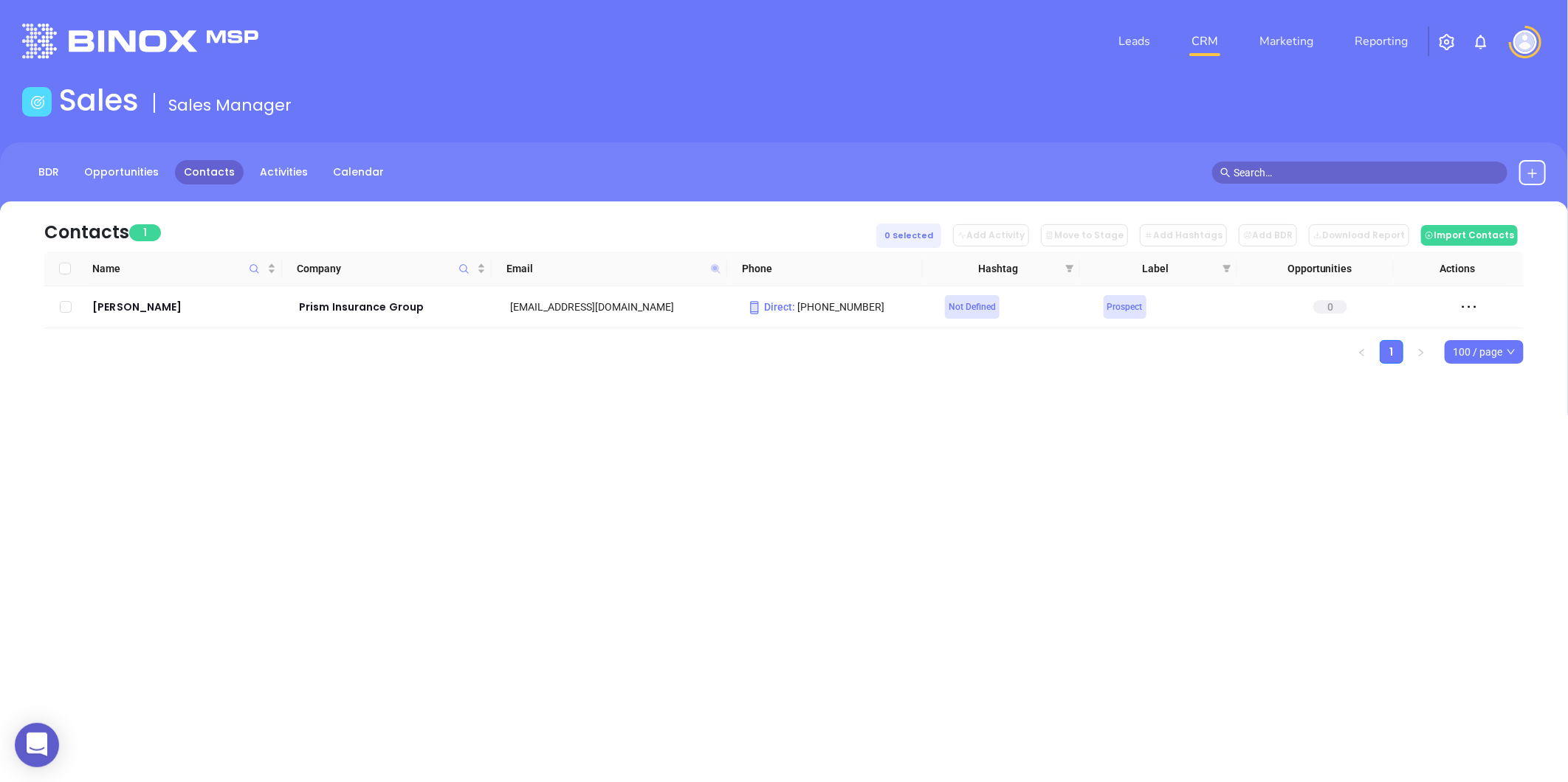
click at [713, 266] on icon at bounding box center [715, 268] width 9 height 9
paste input "vateriskcapital"
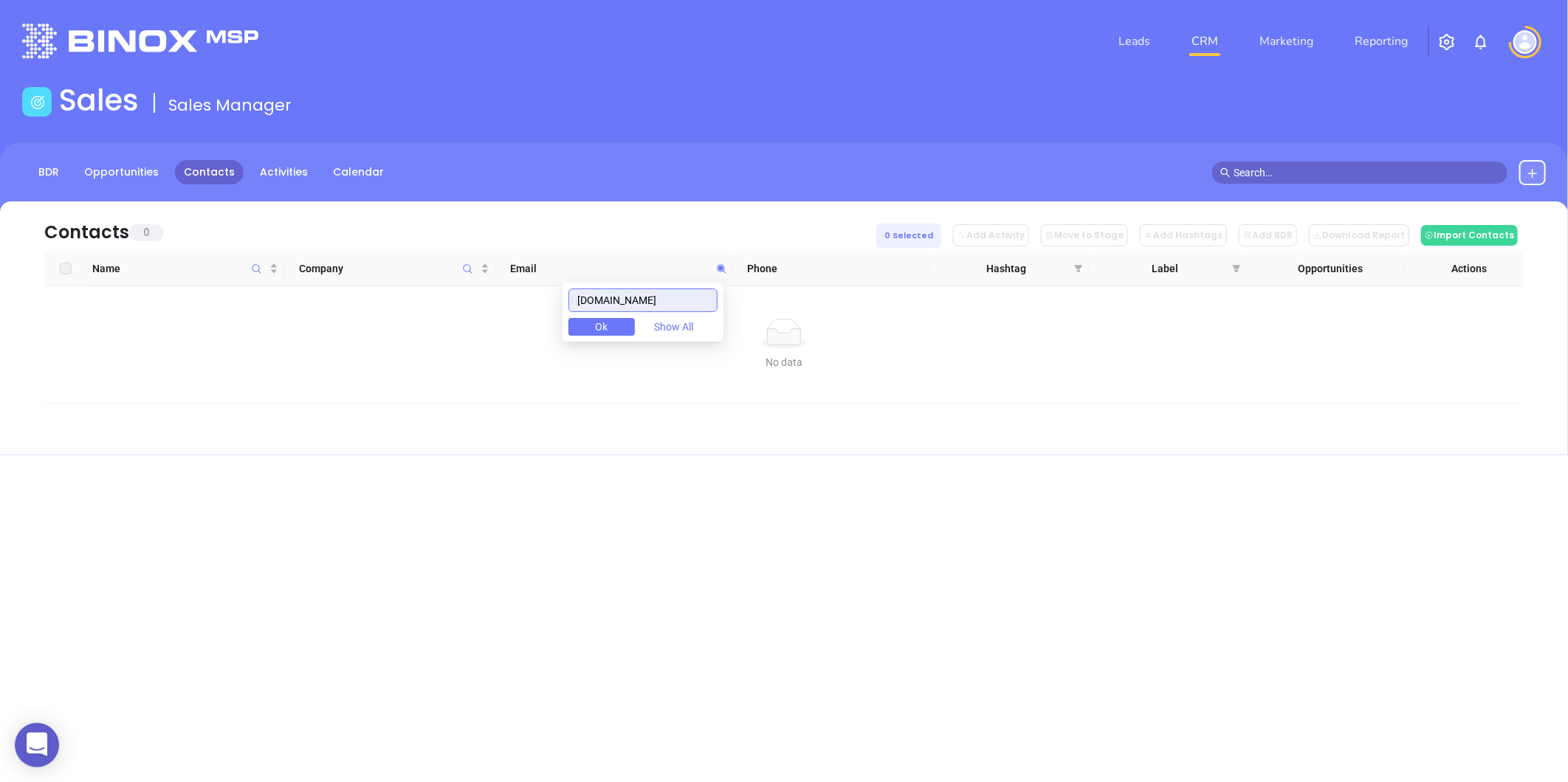
drag, startPoint x: 695, startPoint y: 298, endPoint x: 410, endPoint y: 328, distance: 286.6
click at [410, 328] on body "0 Leads CRM Marketing Reporting Financial Leads Leads Sales Sales Manager BDR O…" at bounding box center [784, 391] width 1568 height 782
paste input "rjcinsurance"
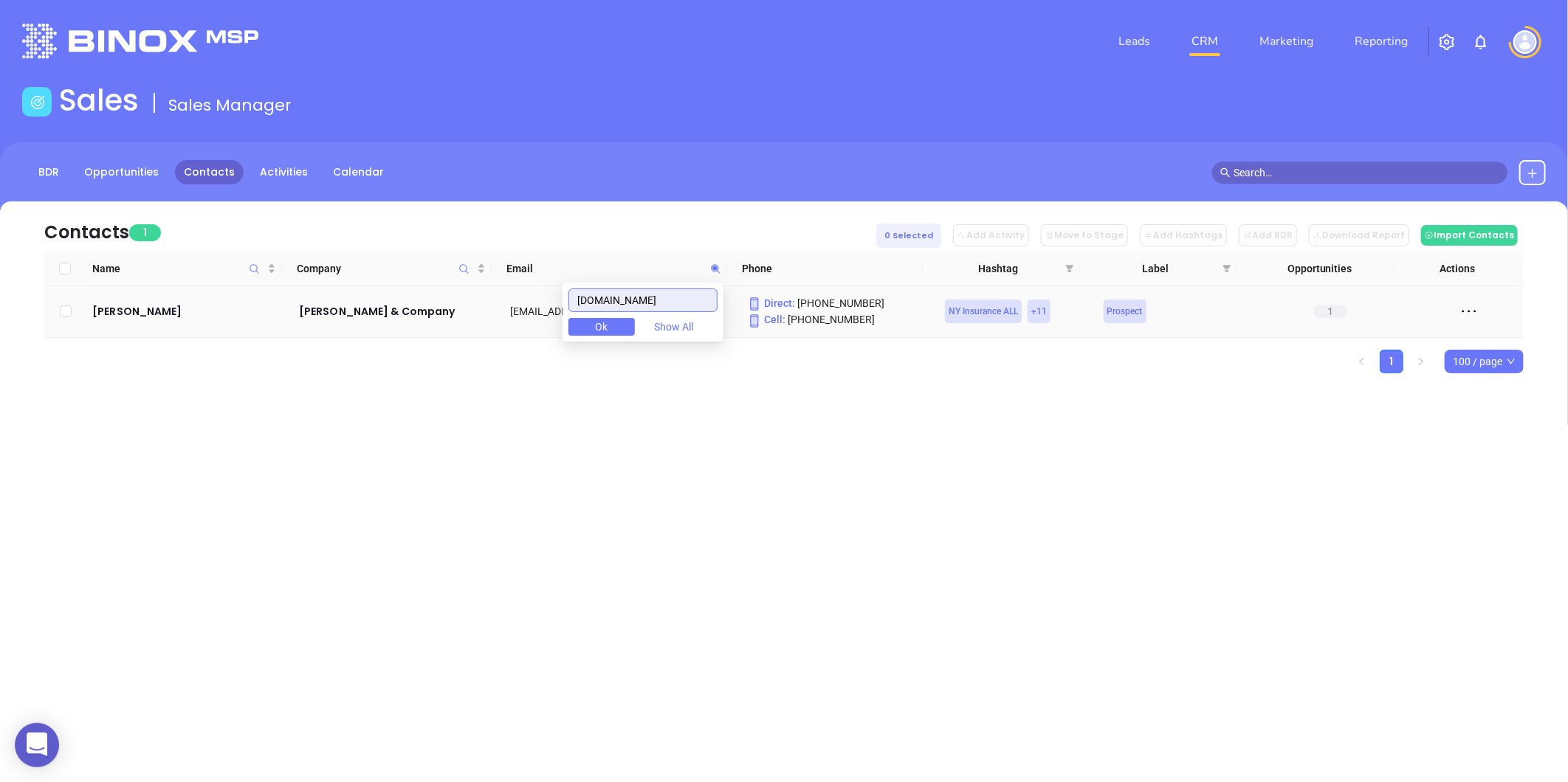
drag, startPoint x: 636, startPoint y: 307, endPoint x: 347, endPoint y: 327, distance: 289.7
click at [333, 329] on body "0 Leads CRM Marketing Reporting Financial Leads Leads Sales Sales Manager BDR O…" at bounding box center [784, 391] width 1568 height 782
paste input "[PERSON_NAME]"
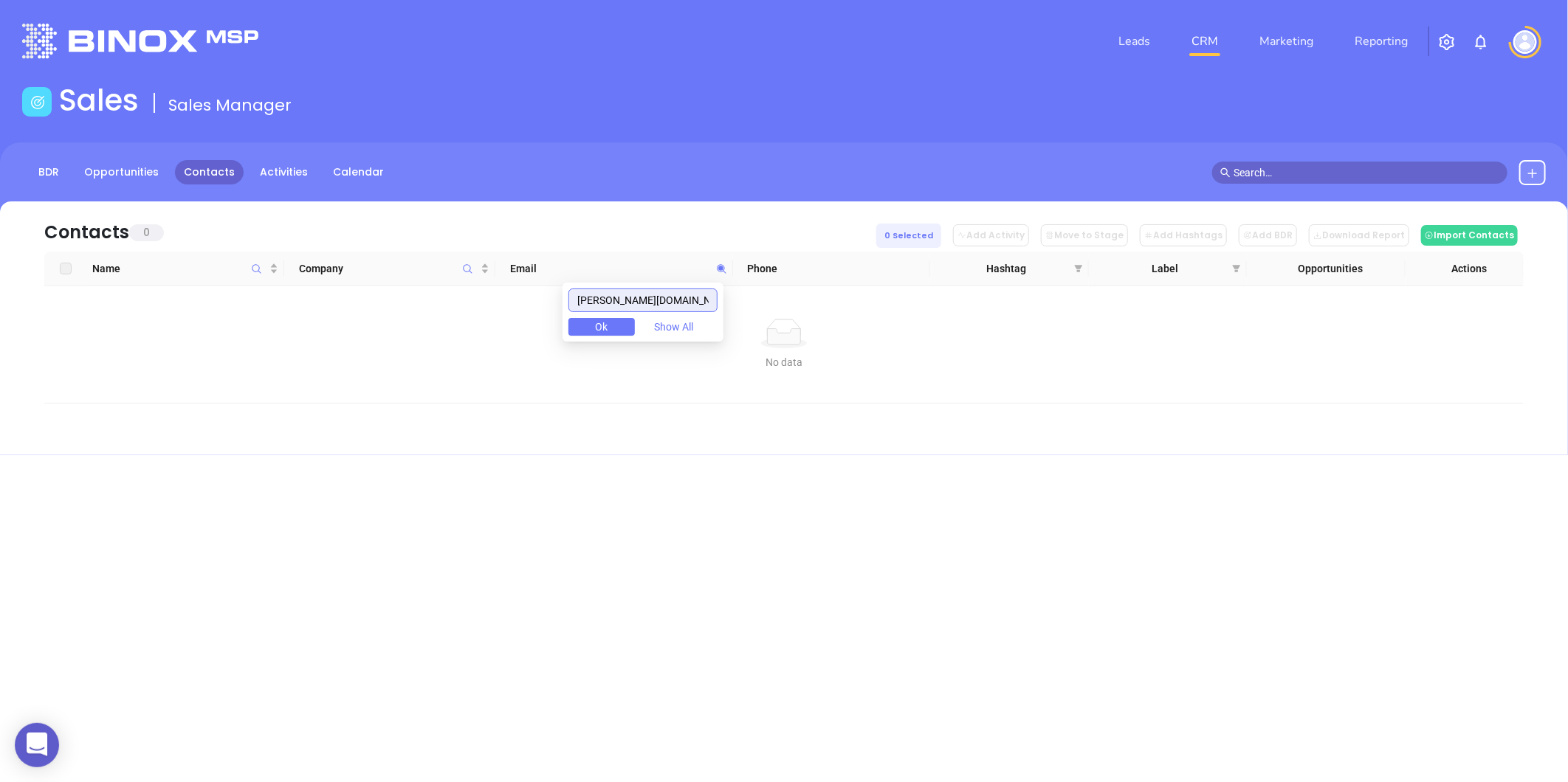
drag, startPoint x: 673, startPoint y: 300, endPoint x: 437, endPoint y: 316, distance: 236.5
click at [408, 323] on body "0 Leads CRM Marketing Reporting Financial Leads Leads Sales Sales Manager BDR O…" at bounding box center [784, 391] width 1568 height 782
paste input "yswallowinsurance"
type input "[DOMAIN_NAME]"
drag, startPoint x: 707, startPoint y: 297, endPoint x: 478, endPoint y: 359, distance: 237.2
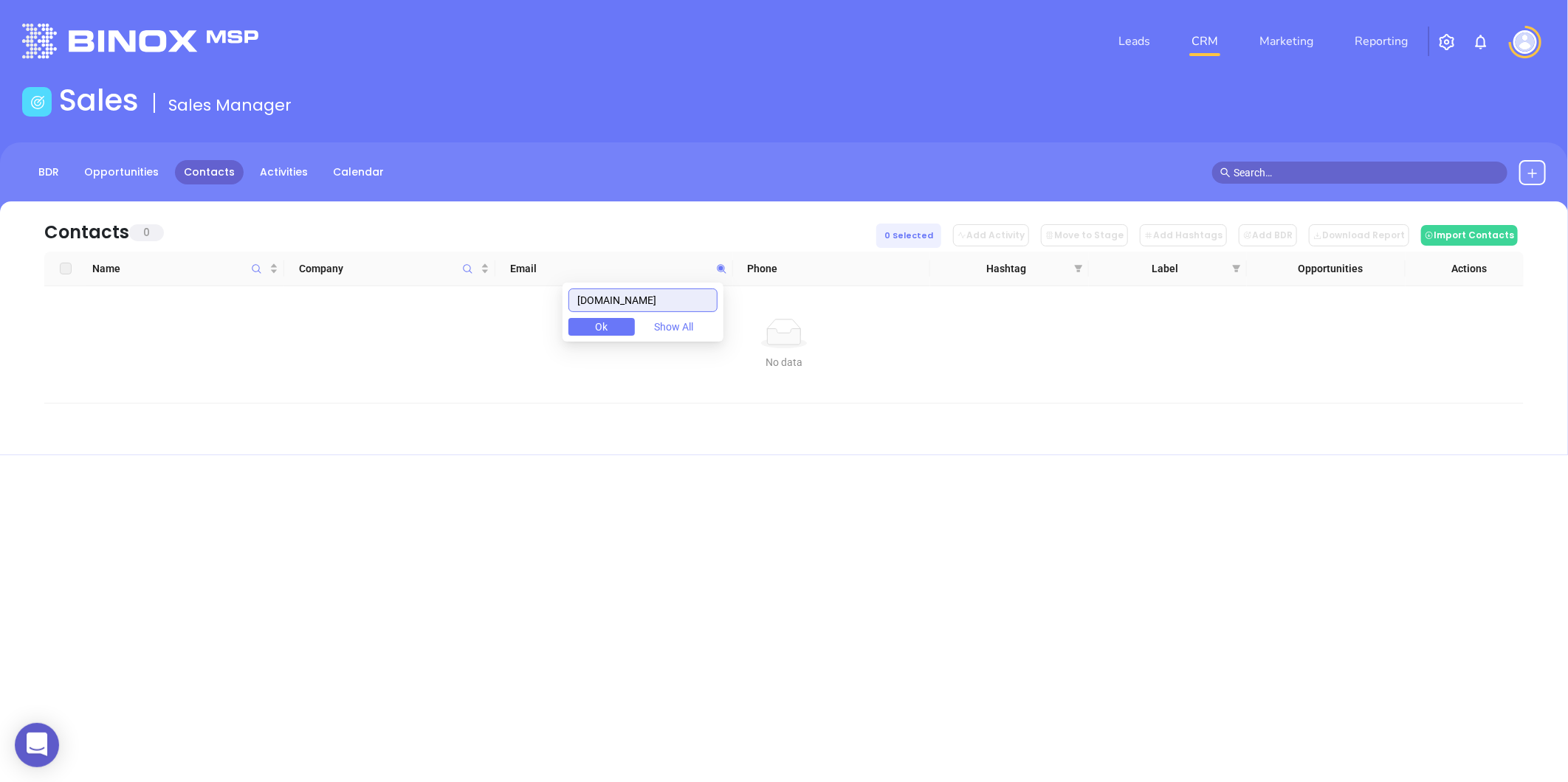
click at [478, 359] on body "0 Leads CRM Marketing Reporting Financial Leads Leads Sales Sales Manager BDR O…" at bounding box center [784, 391] width 1568 height 782
paste input "[DOMAIN_NAME]"
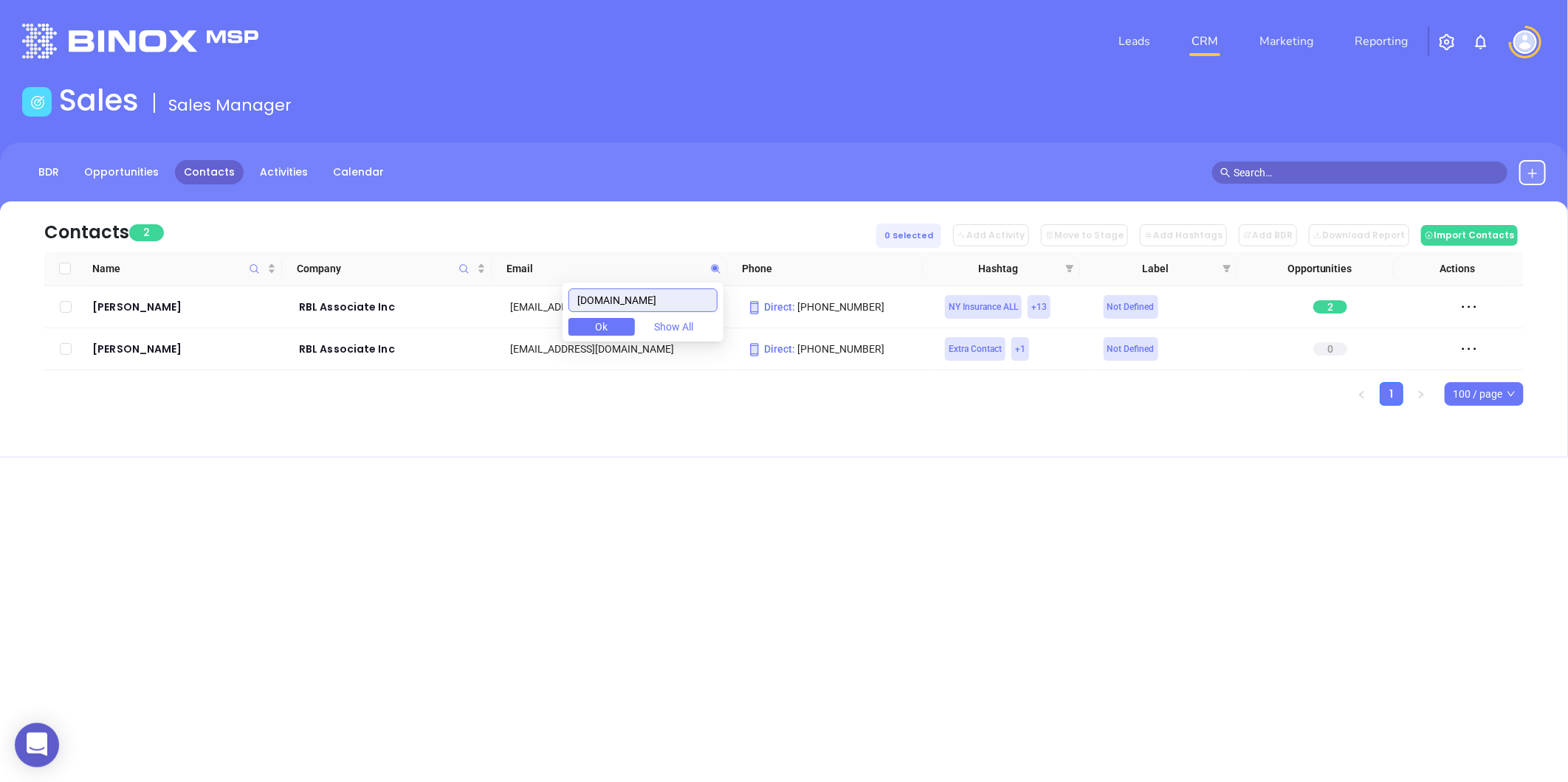
type input "[DOMAIN_NAME]"
drag, startPoint x: 626, startPoint y: 308, endPoint x: 492, endPoint y: 315, distance: 134.2
click at [492, 315] on body "0 Leads CRM Marketing Reporting Financial Leads Leads Sales Sales Manager BDR O…" at bounding box center [784, 391] width 1568 height 782
paste input "[DOMAIN_NAME]"
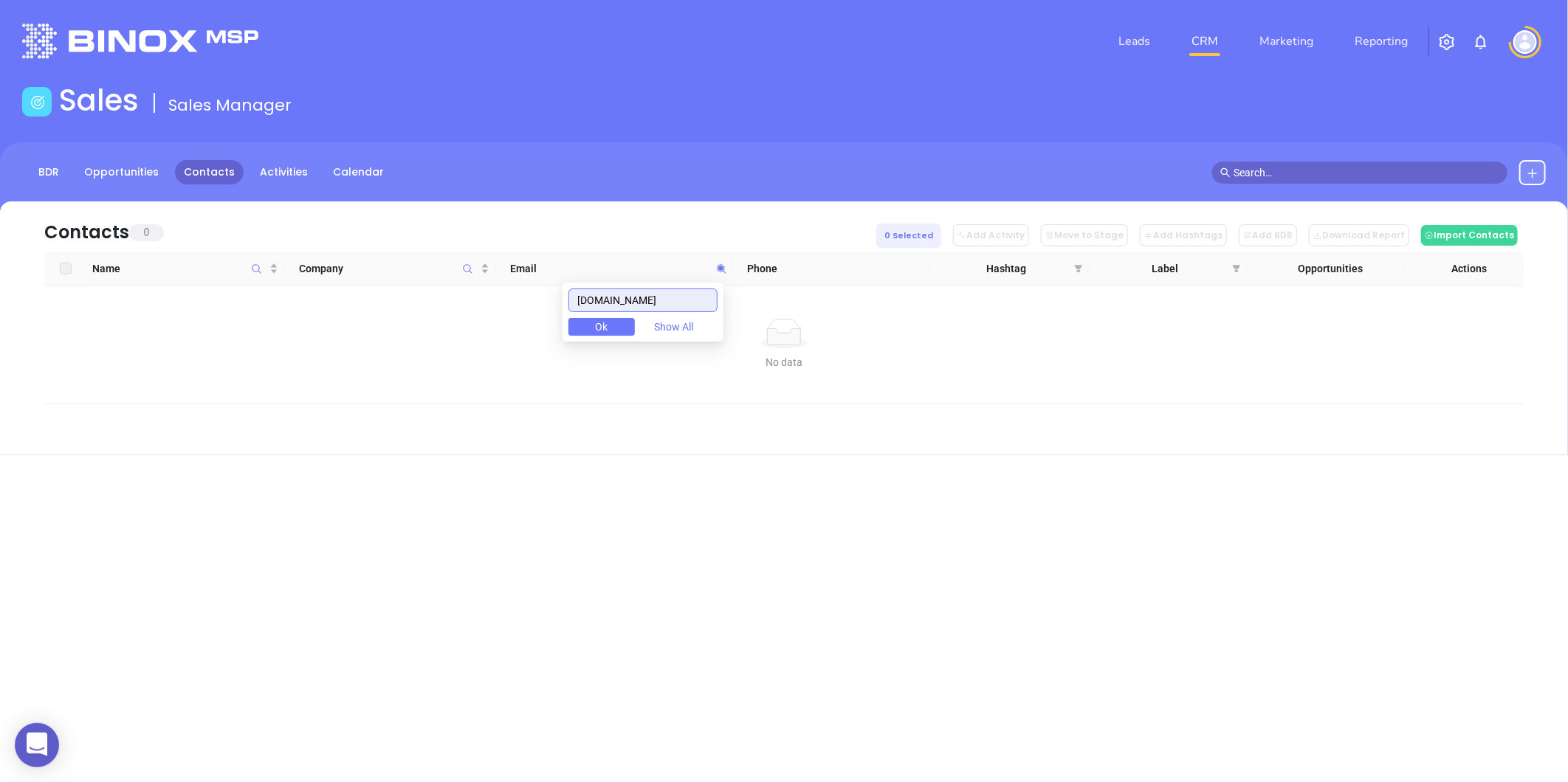
drag, startPoint x: 684, startPoint y: 303, endPoint x: 390, endPoint y: 367, distance: 300.9
click at [390, 367] on body "0 Leads CRM Marketing Reporting Financial Leads Leads Sales Sales Manager BDR O…" at bounding box center [784, 391] width 1568 height 782
paste input "dstonetitle"
drag, startPoint x: 683, startPoint y: 298, endPoint x: 380, endPoint y: 261, distance: 305.3
click at [380, 261] on body "0 Leads CRM Marketing Reporting Financial Leads Leads Sales Sales Manager BDR O…" at bounding box center [784, 391] width 1568 height 782
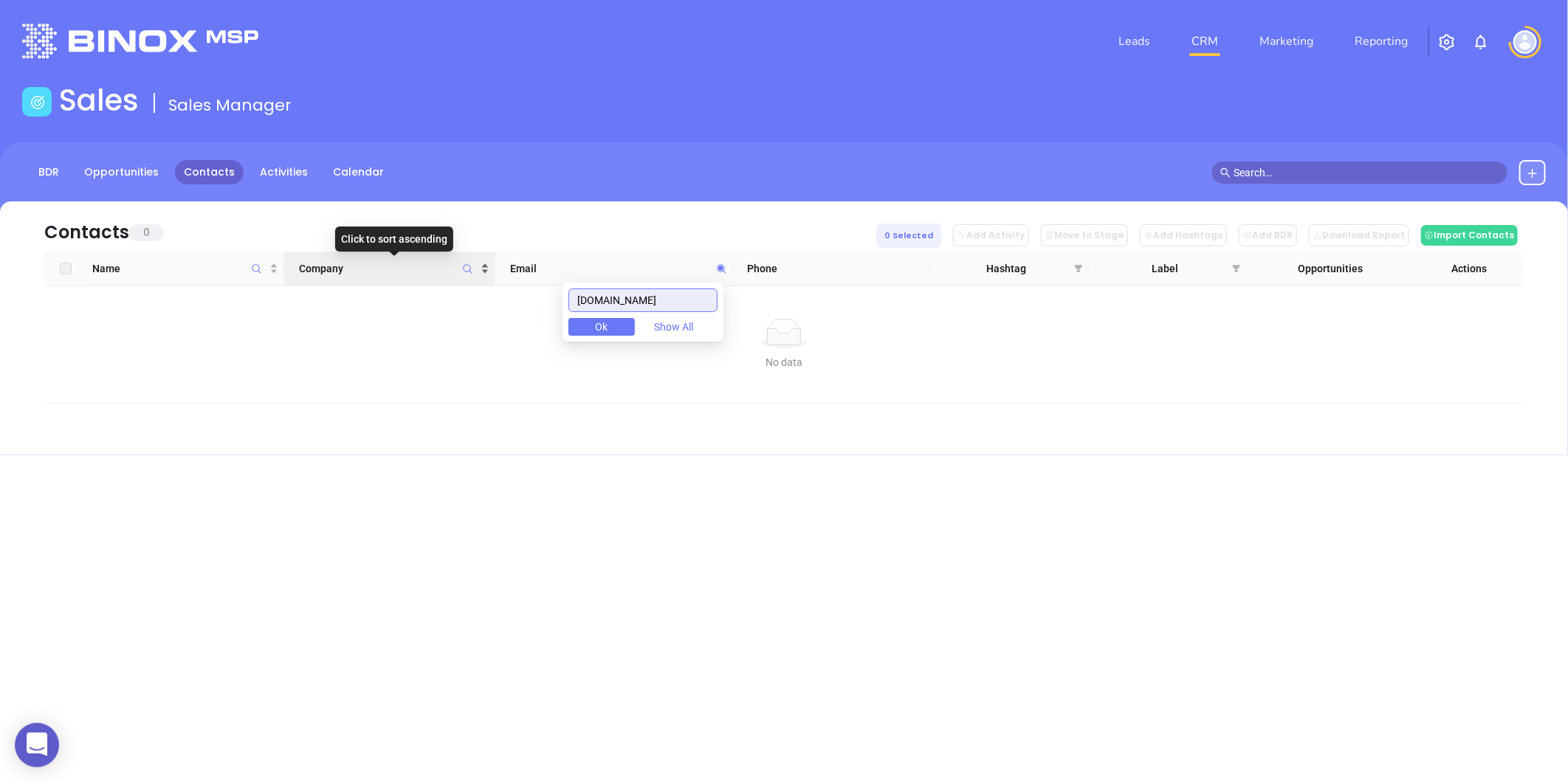
paste input "ieblinginsuranc"
type input "rieblinginsurance.com"
drag, startPoint x: 697, startPoint y: 300, endPoint x: 441, endPoint y: 254, distance: 260.1
click at [437, 251] on body "0 Leads CRM Marketing Reporting Financial Leads Leads Sales Sales Manager BDR O…" at bounding box center [784, 391] width 1568 height 782
paste input "rlhdiamondgroup.com"
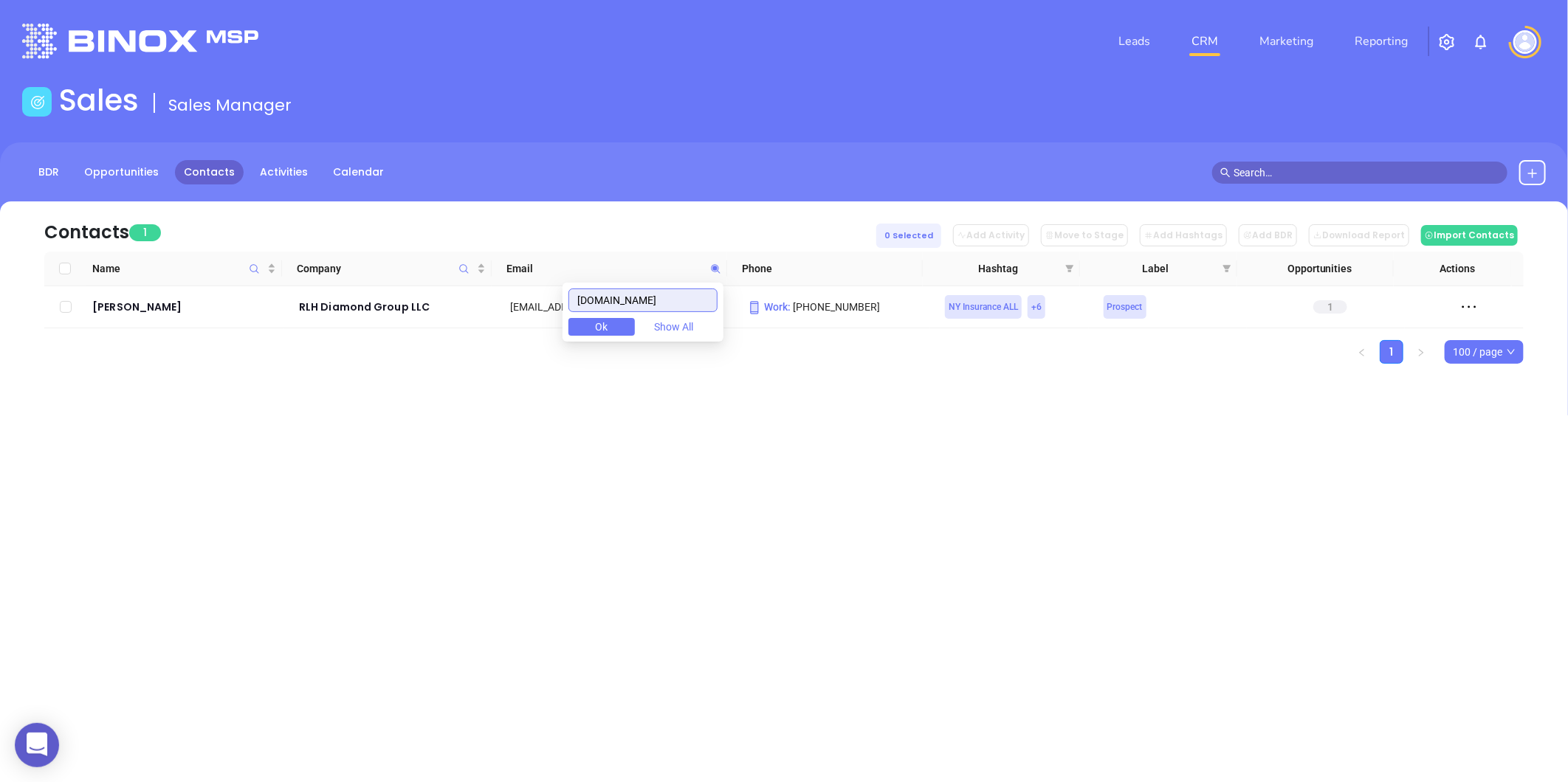
type input "rlhdiamondgroup.com"
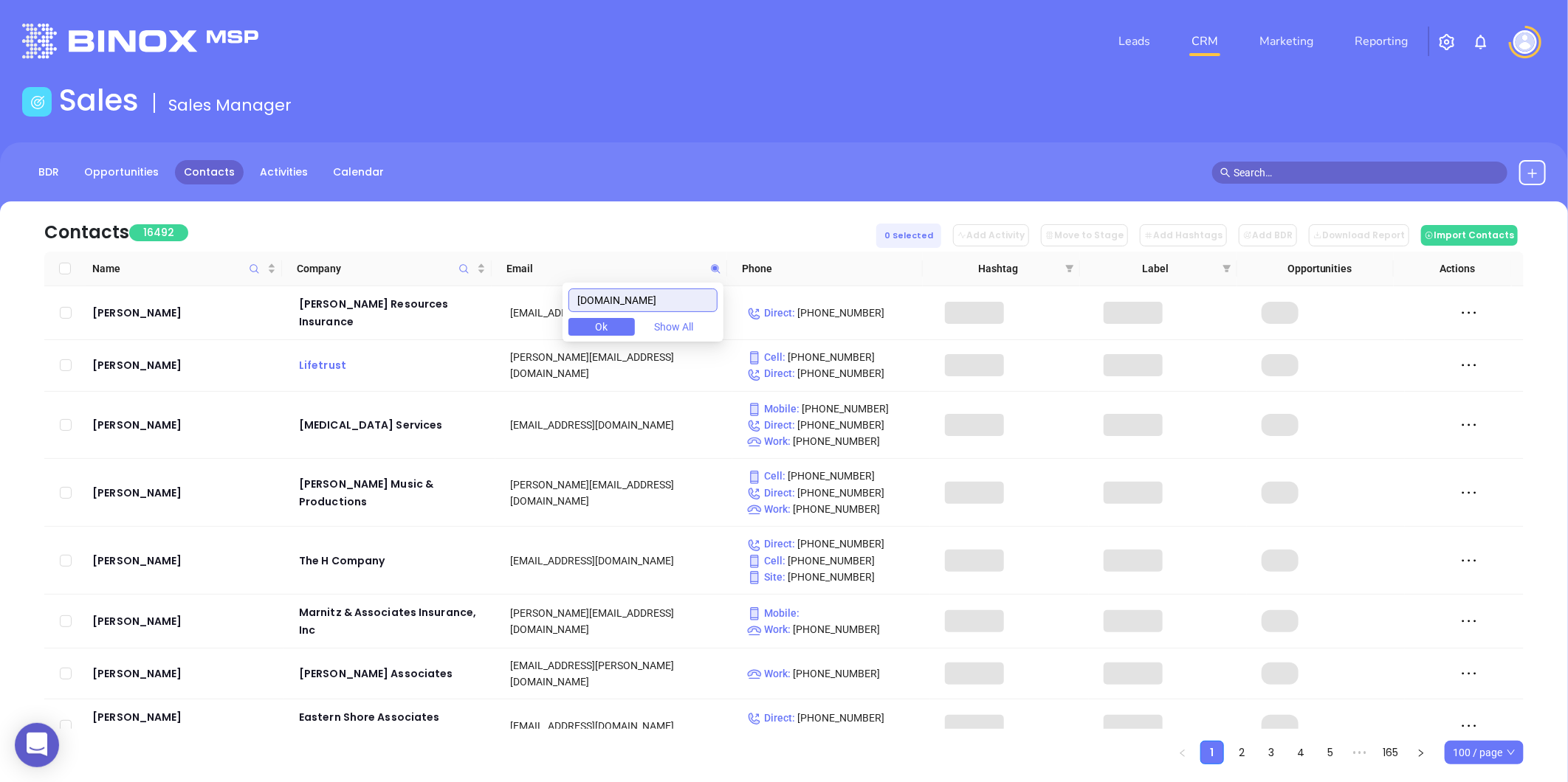
drag, startPoint x: 704, startPoint y: 292, endPoint x: 382, endPoint y: 354, distance: 327.9
click at [382, 354] on body "0 Leads CRM Marketing Reporting Financial Leads Leads Sales Sales Manager BDR O…" at bounding box center [784, 391] width 1568 height 782
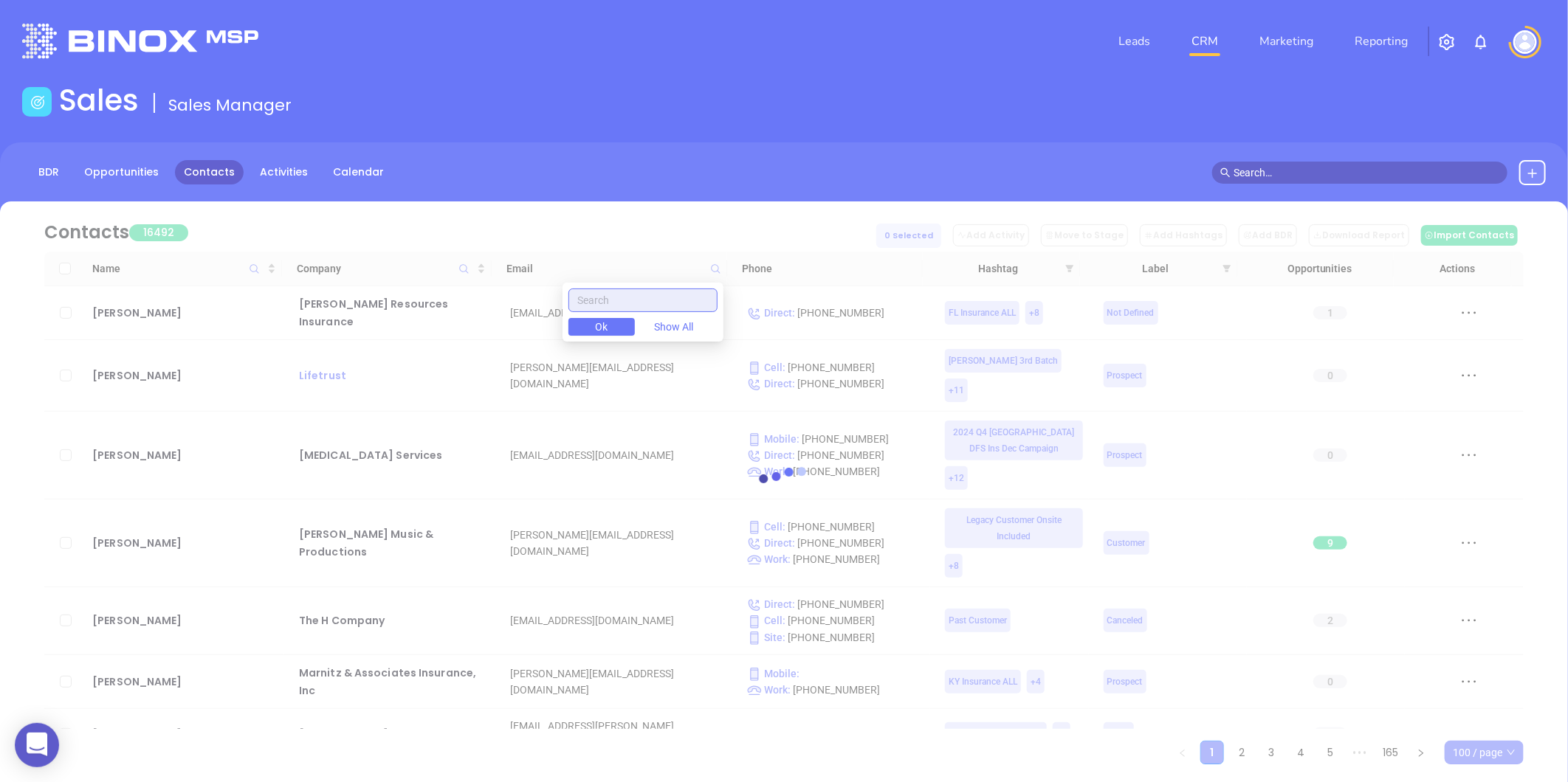
paste input "projectroe.com"
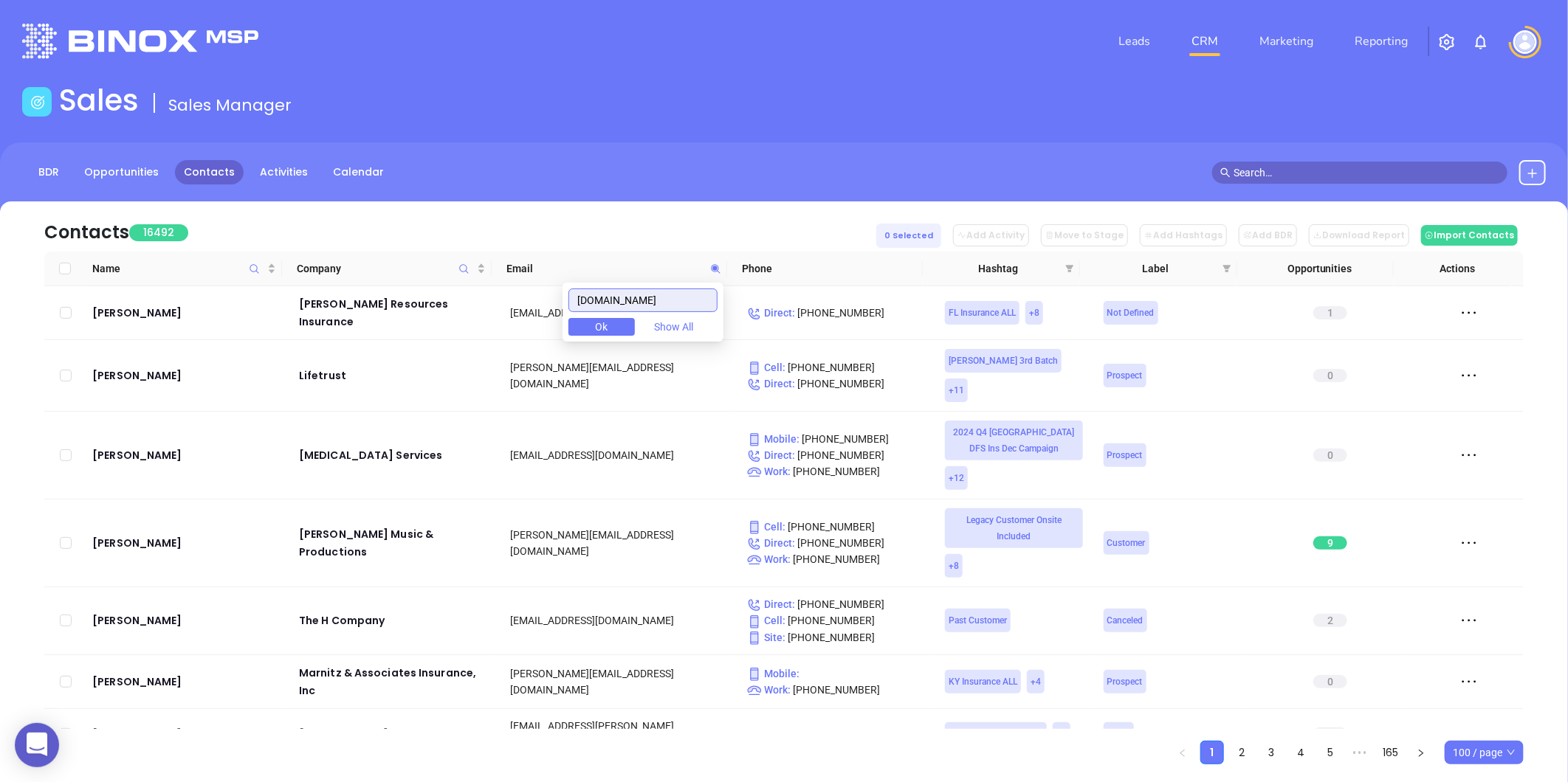
click at [689, 300] on input "projectroe.com" at bounding box center [643, 300] width 149 height 24
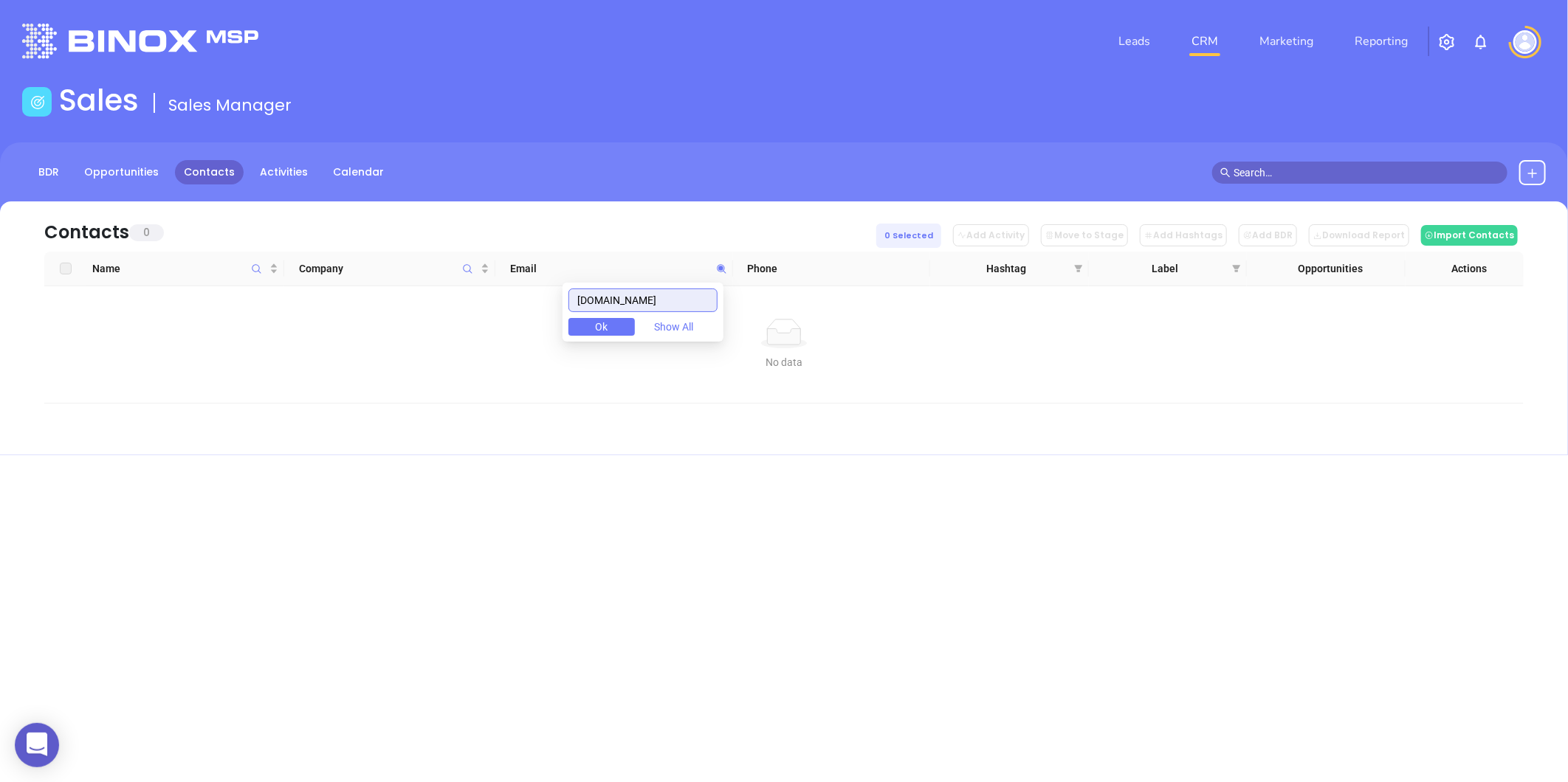
drag, startPoint x: 654, startPoint y: 304, endPoint x: 483, endPoint y: 285, distance: 172.1
click at [483, 285] on body "0 Leads CRM Marketing Reporting Financial Leads Leads Sales Sales Manager BDR O…" at bounding box center [784, 391] width 1568 height 782
paste input "royalservicepro.com"
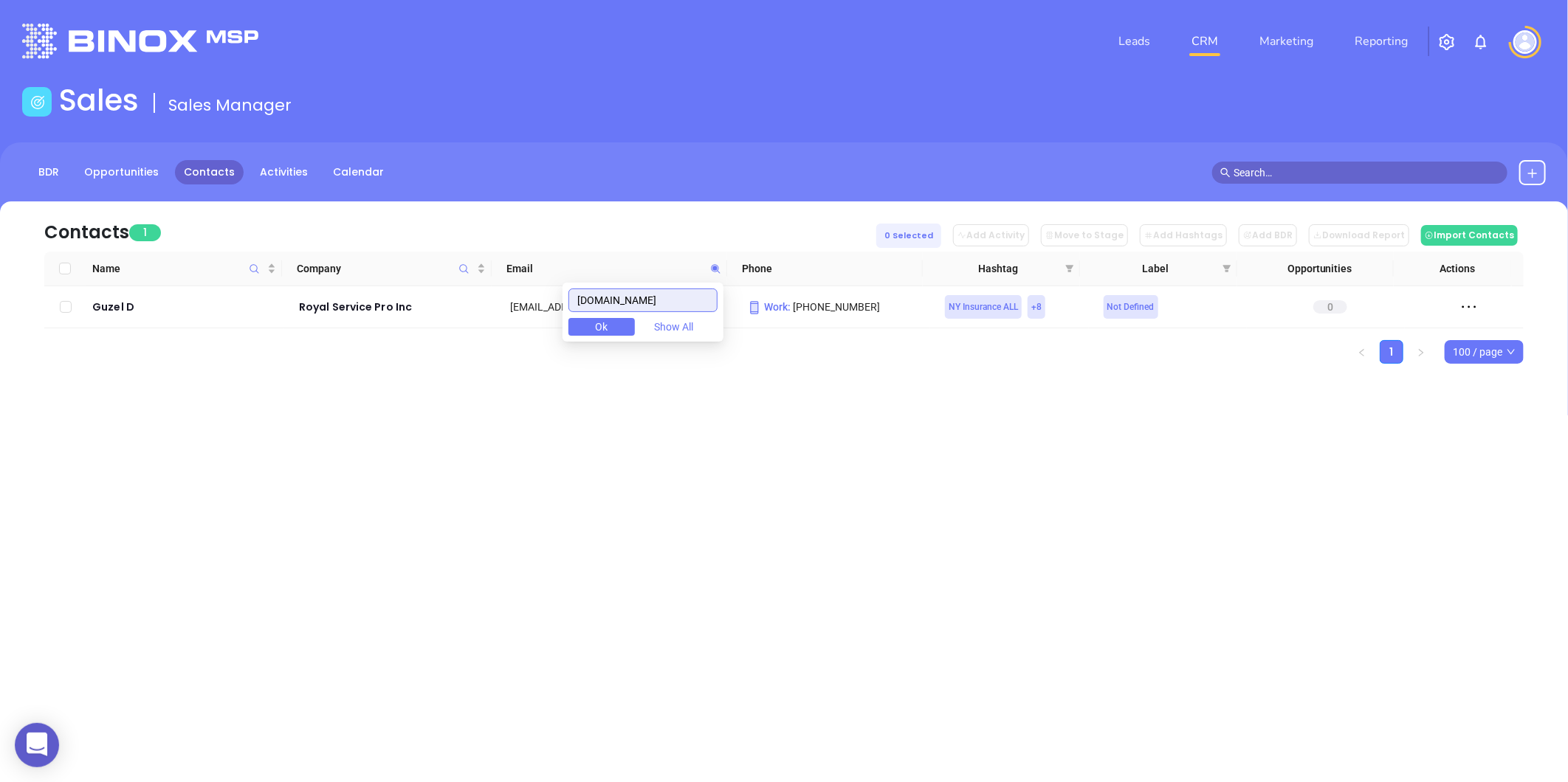
type input "royalservicepro.com"
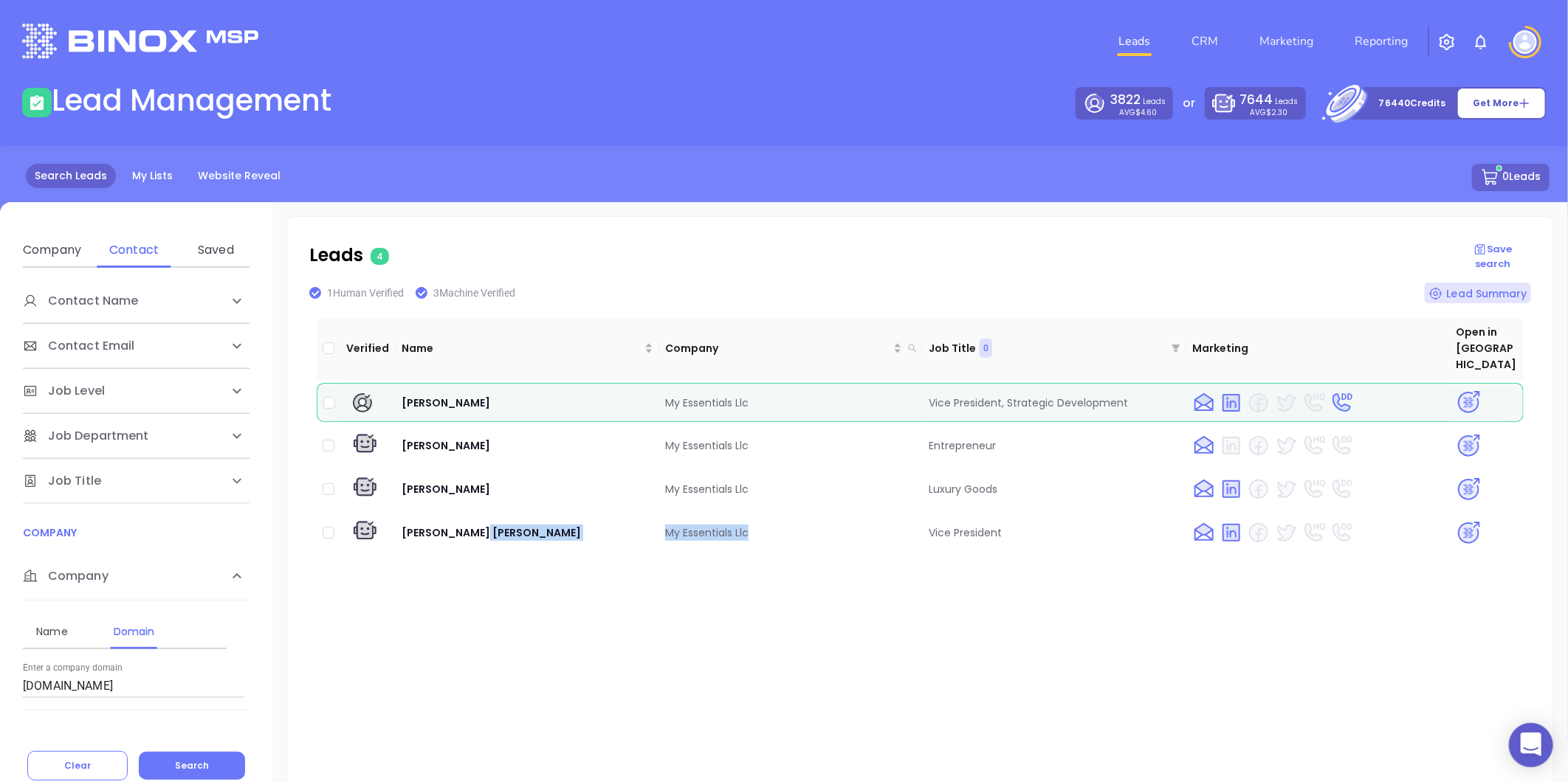
scroll to position [164, 0]
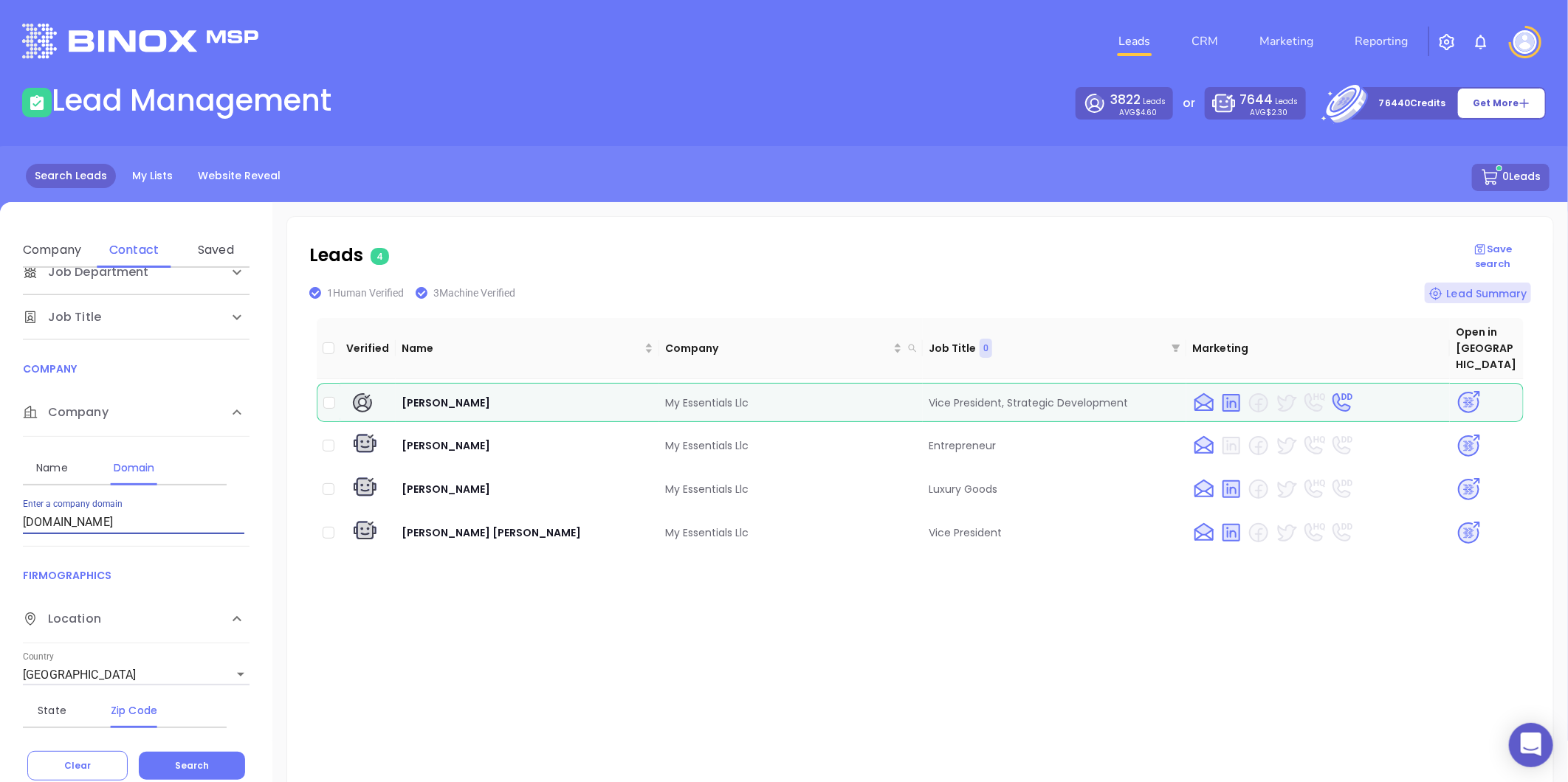
drag, startPoint x: 108, startPoint y: 518, endPoint x: -87, endPoint y: 520, distance: 195.0
click at [0, 520] on html "0 Leads CRM Marketing Reporting Financial Leads Leads Lead Management 3822 Lead…" at bounding box center [784, 391] width 1568 height 782
paste input "[DOMAIN_NAME]"
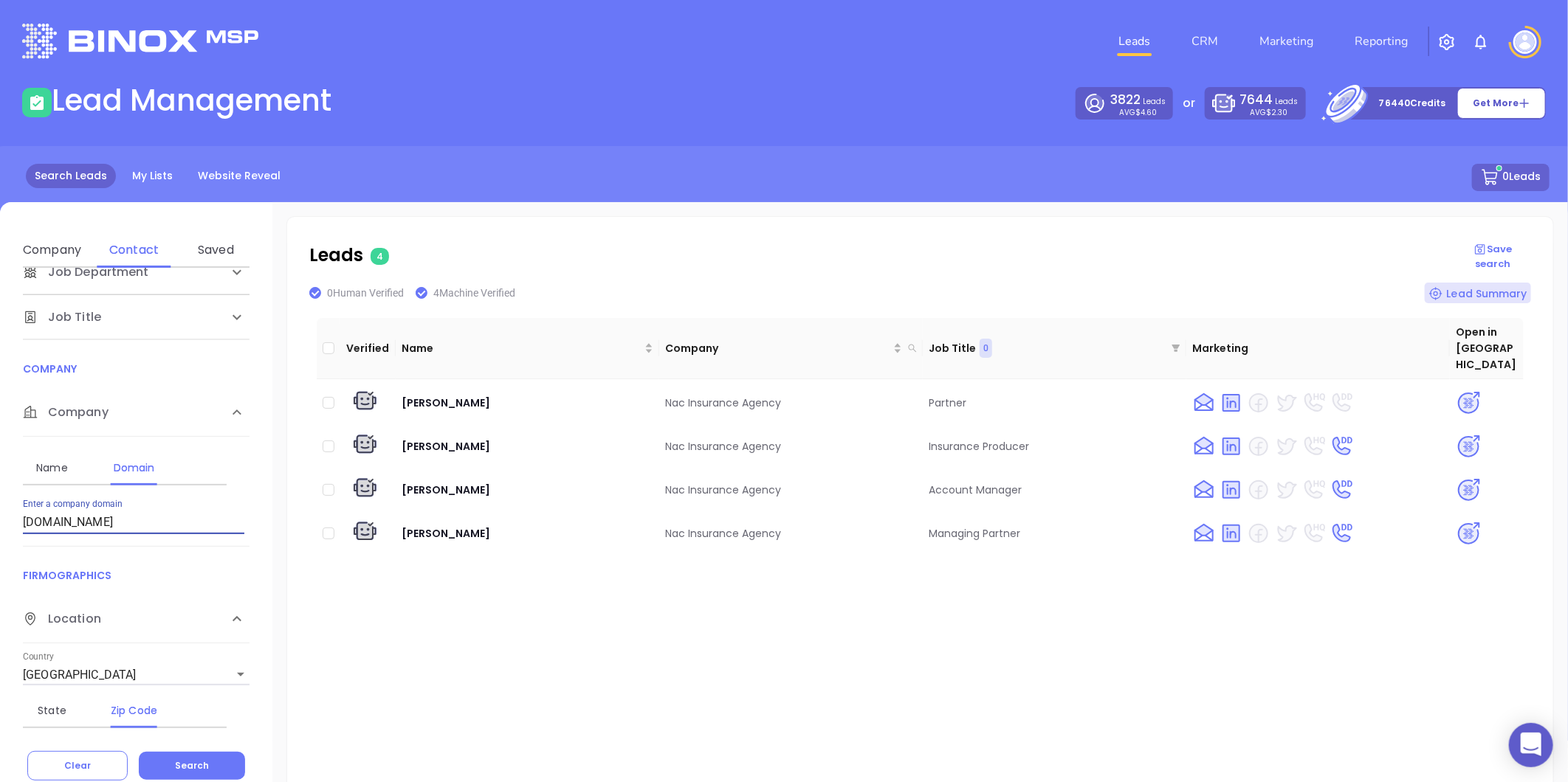
drag, startPoint x: -114, startPoint y: 549, endPoint x: -367, endPoint y: 579, distance: 254.8
click at [0, 579] on html "0 Leads CRM Marketing Reporting Financial Leads Leads Lead Management 3822 Lead…" at bounding box center [784, 391] width 1568 height 782
paste input "insurebflo"
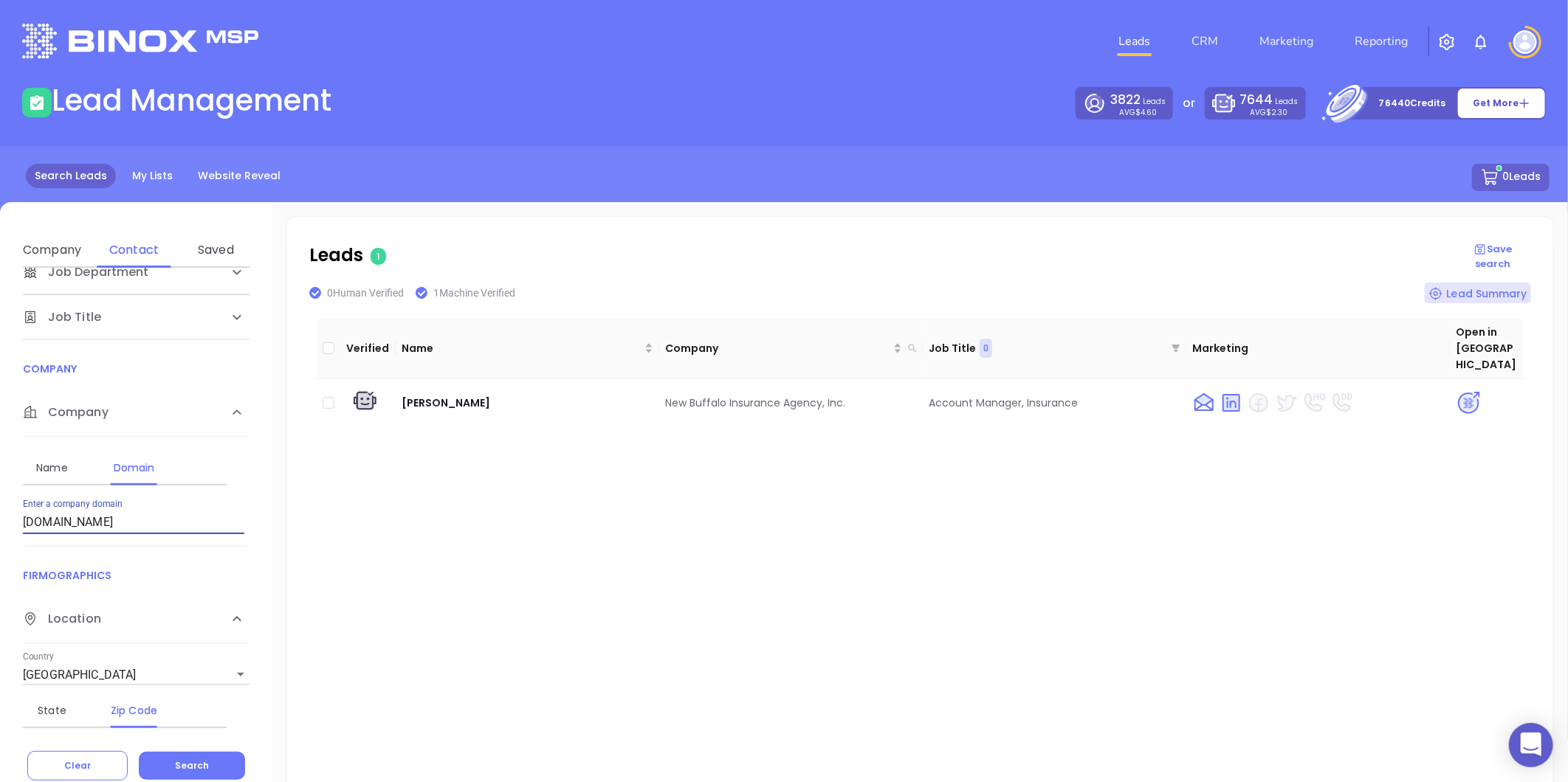
drag, startPoint x: 123, startPoint y: 526, endPoint x: 64, endPoint y: 528, distance: 59.0
click at [64, 528] on input "insurebflo.com" at bounding box center [134, 522] width 221 height 24
type input "i"
paste input "rayswallowinsurance.com"
drag, startPoint x: 167, startPoint y: 517, endPoint x: -115, endPoint y: 459, distance: 287.9
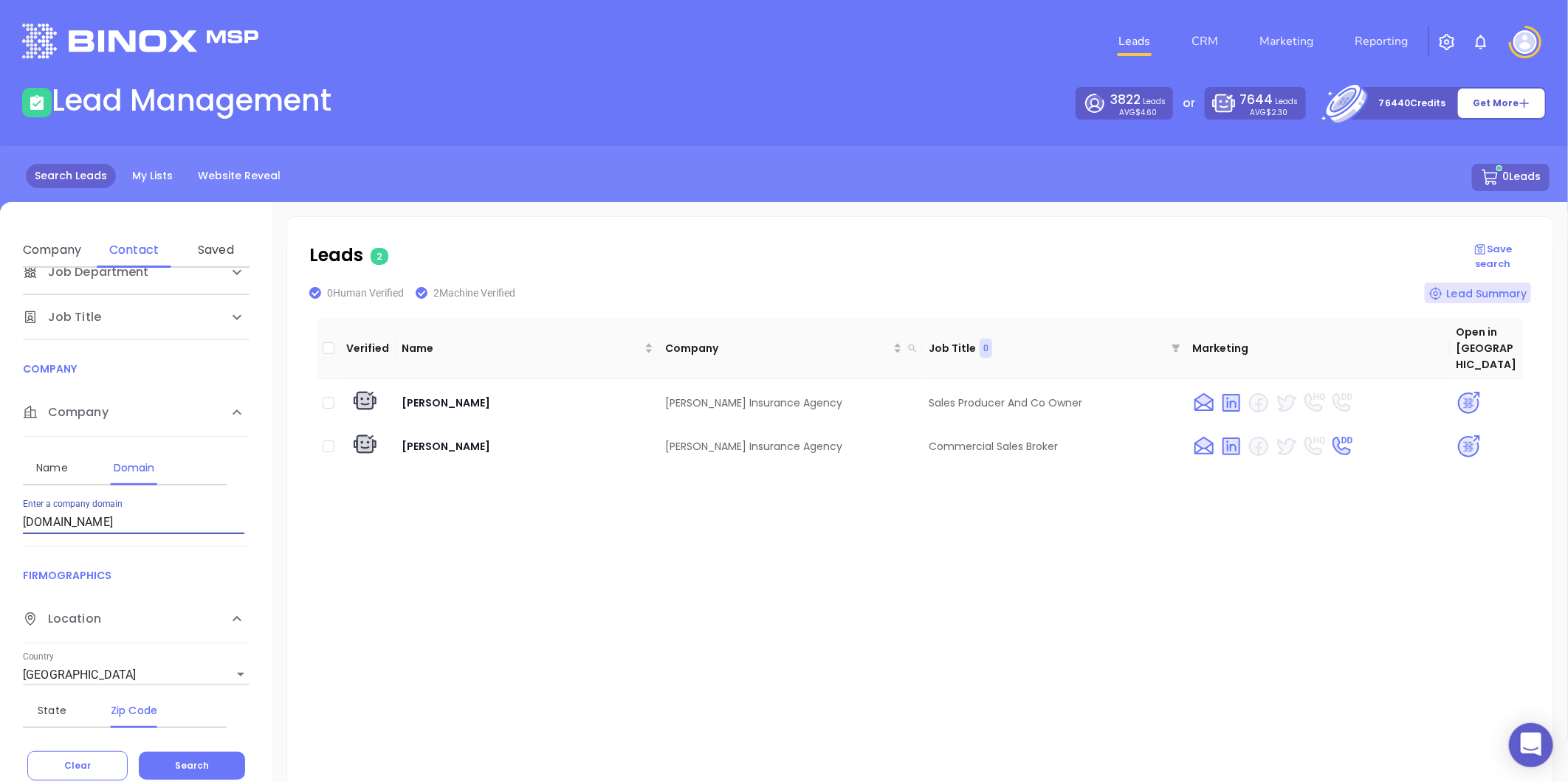
click at [0, 459] on html "0 Leads CRM Marketing Reporting Financial Leads Leads Lead Management 3822 Lead…" at bounding box center [784, 391] width 1568 height 782
paste input "iebling"
type input "rieblinginsurance.com"
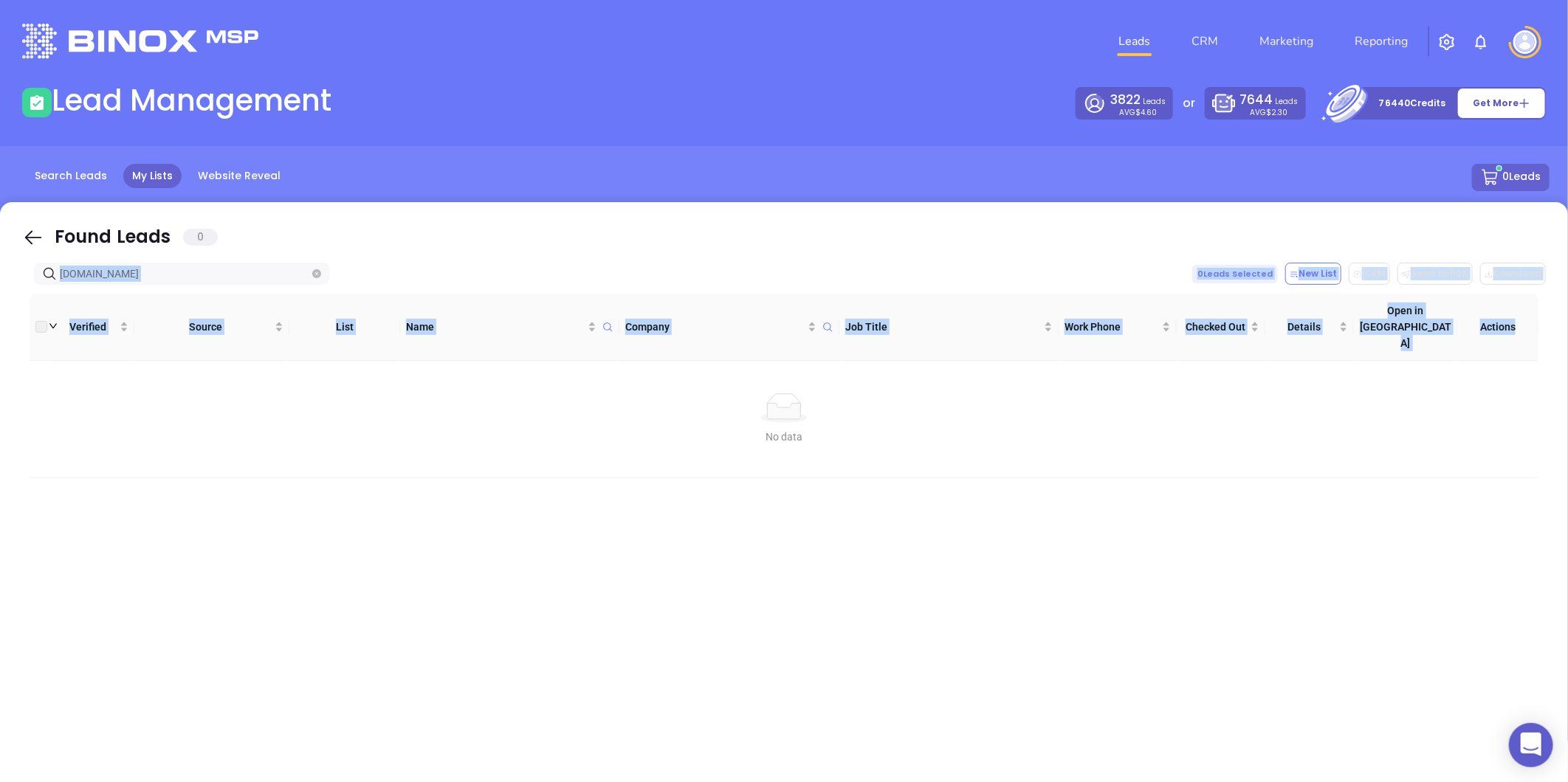
drag, startPoint x: 149, startPoint y: 283, endPoint x: -329, endPoint y: 366, distance: 485.2
click at [0, 366] on html "0 Leads CRM Marketing Reporting Financial Leads Leads Lead Management 3822 Lead…" at bounding box center [784, 391] width 1568 height 782
click at [319, 273] on icon "close-circle" at bounding box center [316, 273] width 9 height 9
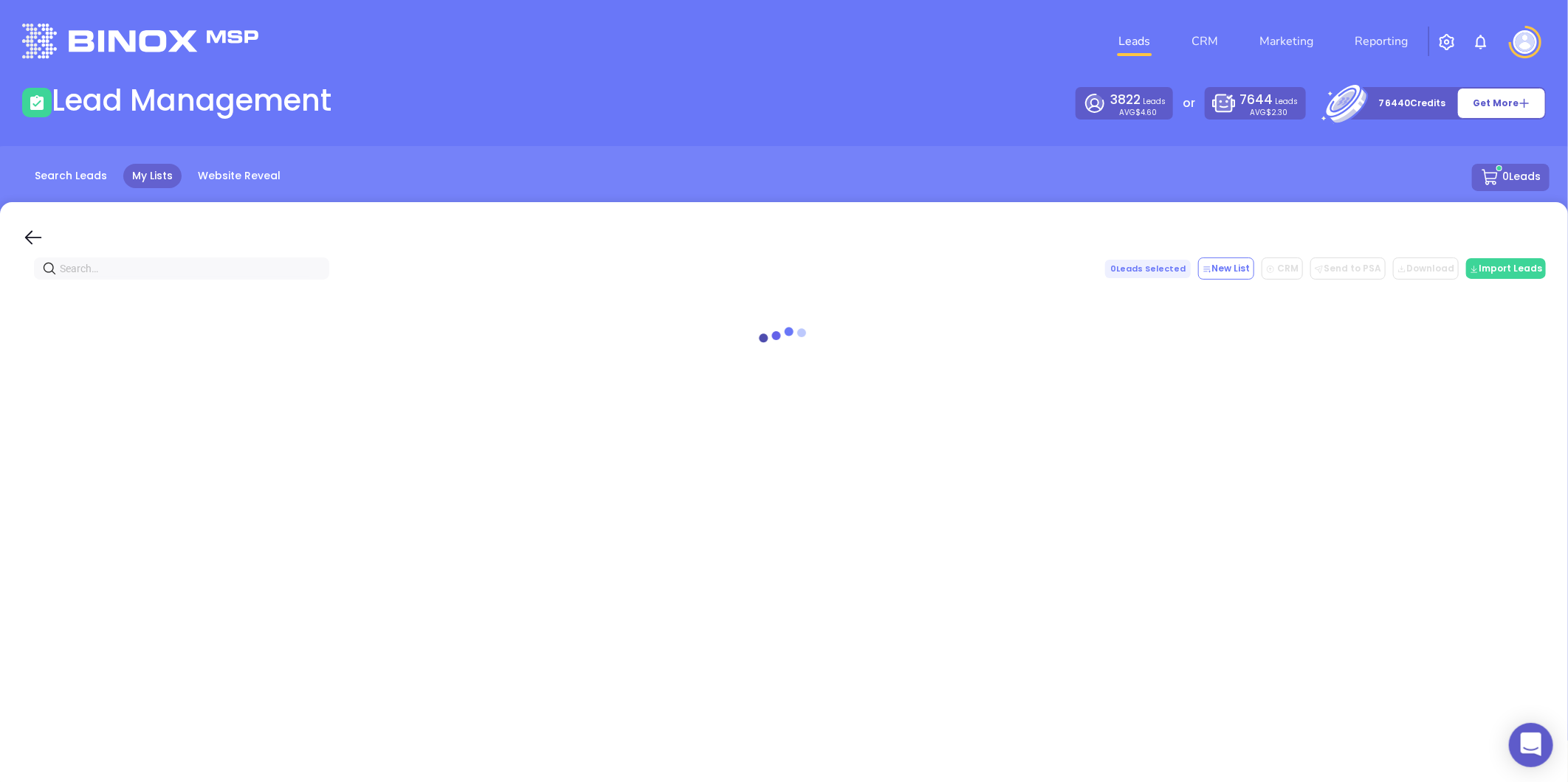
click at [297, 263] on input "text" at bounding box center [184, 269] width 250 height 16
paste input "[DOMAIN_NAME]"
drag, startPoint x: 200, startPoint y: 269, endPoint x: -190, endPoint y: 351, distance: 398.5
click at [0, 351] on html "0 Leads CRM Marketing Reporting Financial Leads Leads Lead Management 3822 Lead…" at bounding box center [784, 391] width 1568 height 782
paste input "rayswallowinsurance"
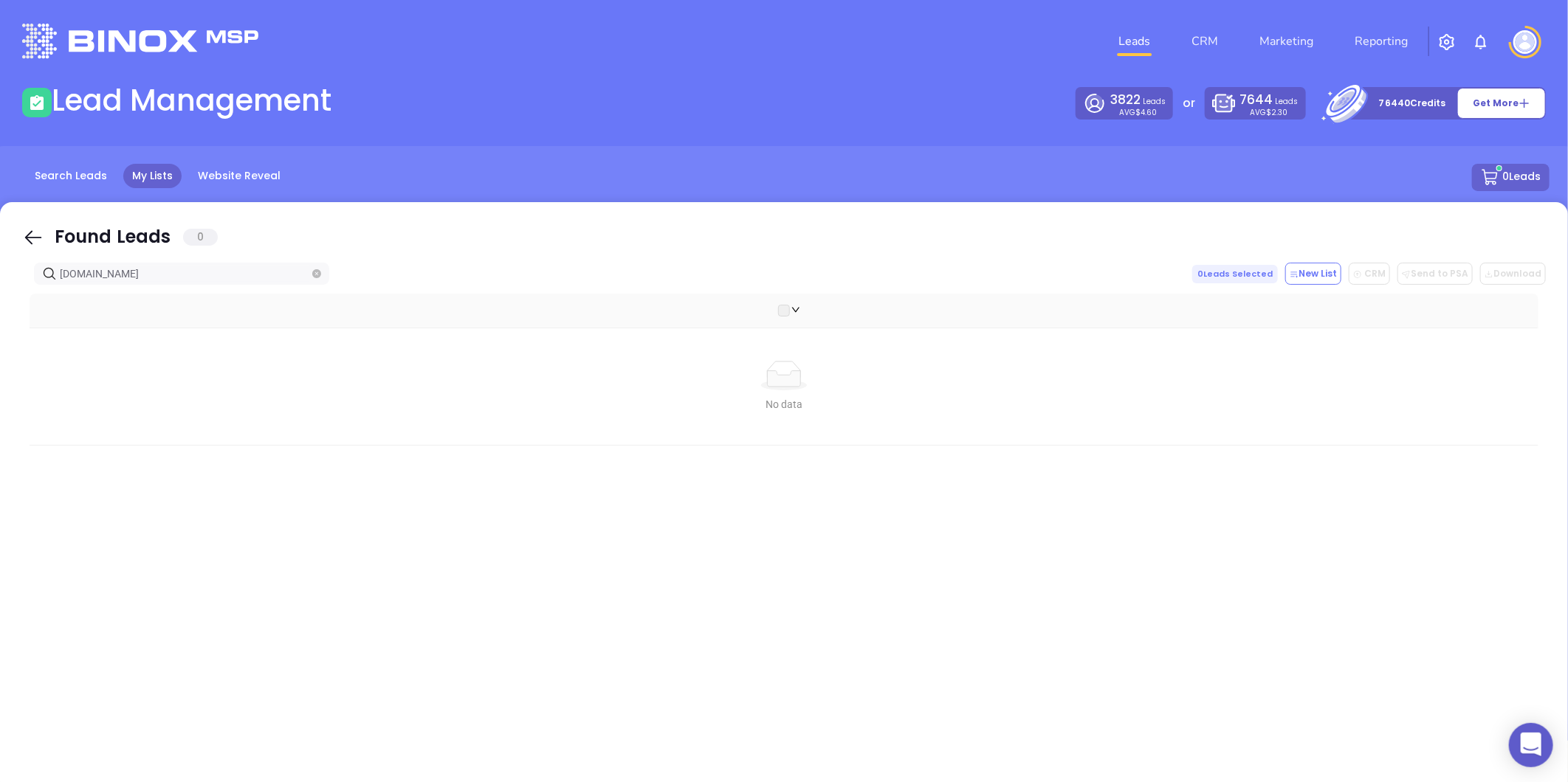
type input "[DOMAIN_NAME]"
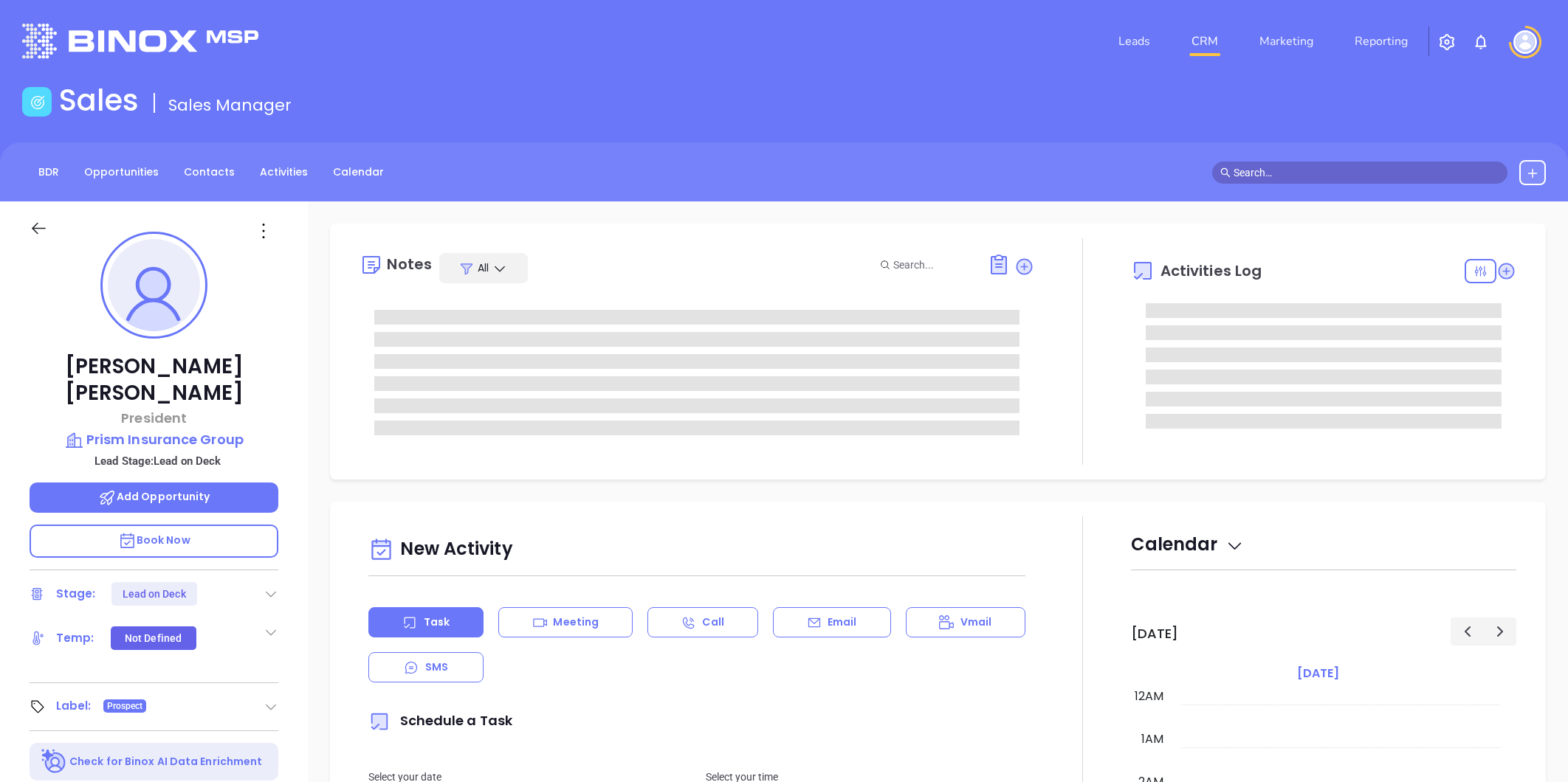
type input "[PERSON_NAME]"
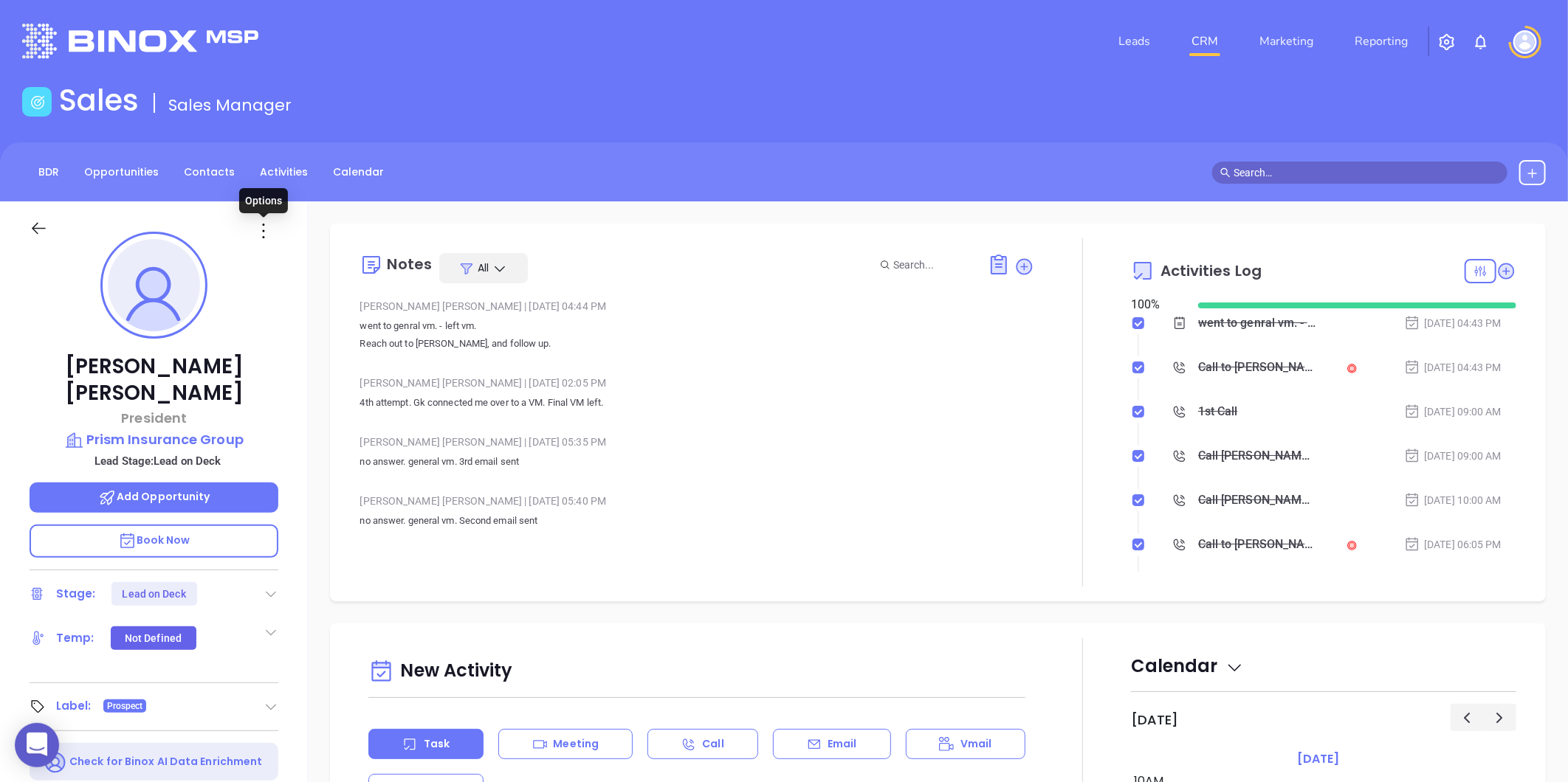
click at [264, 226] on icon at bounding box center [264, 231] width 24 height 24
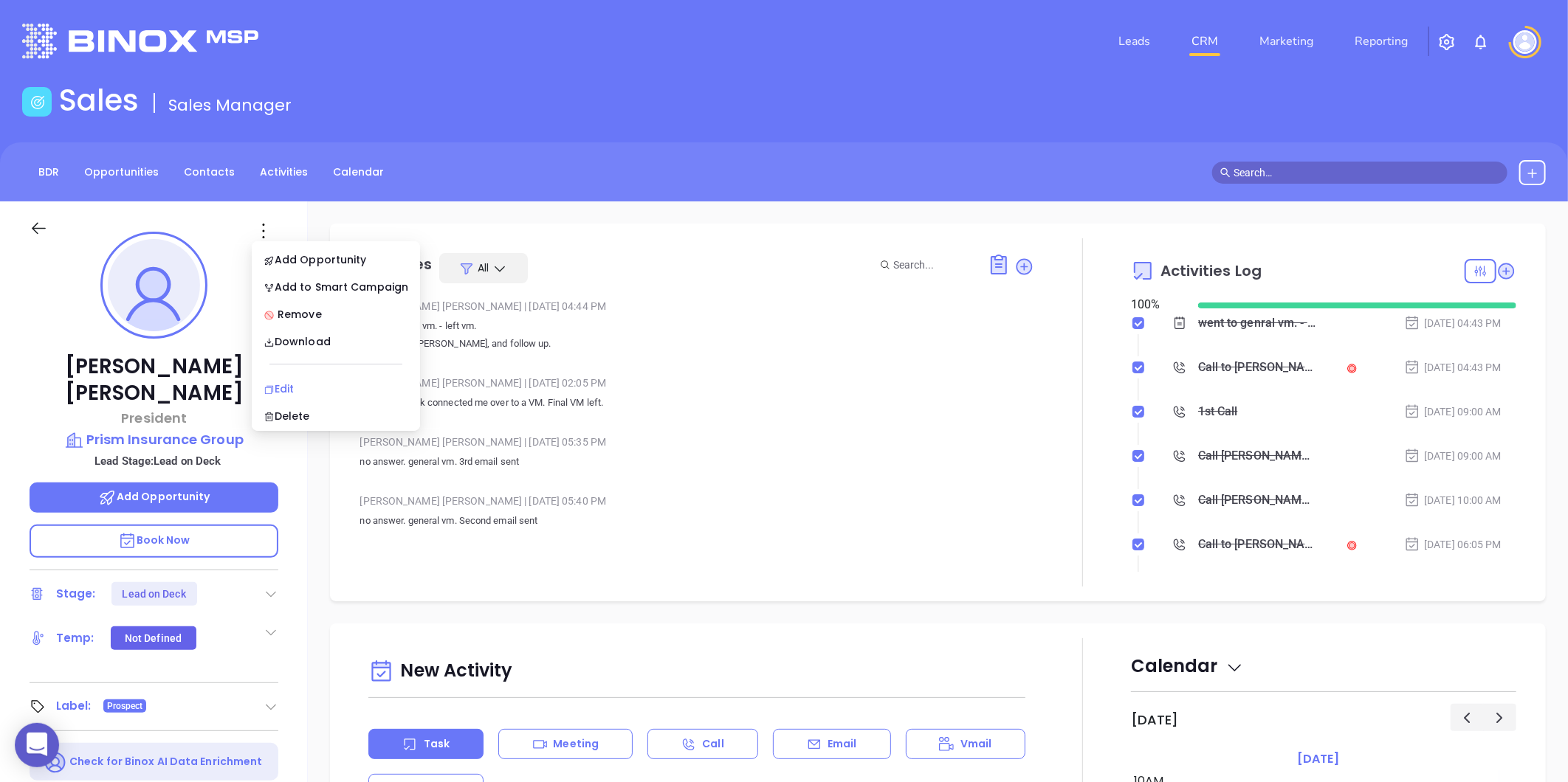
click at [293, 387] on div "Edit" at bounding box center [336, 389] width 145 height 16
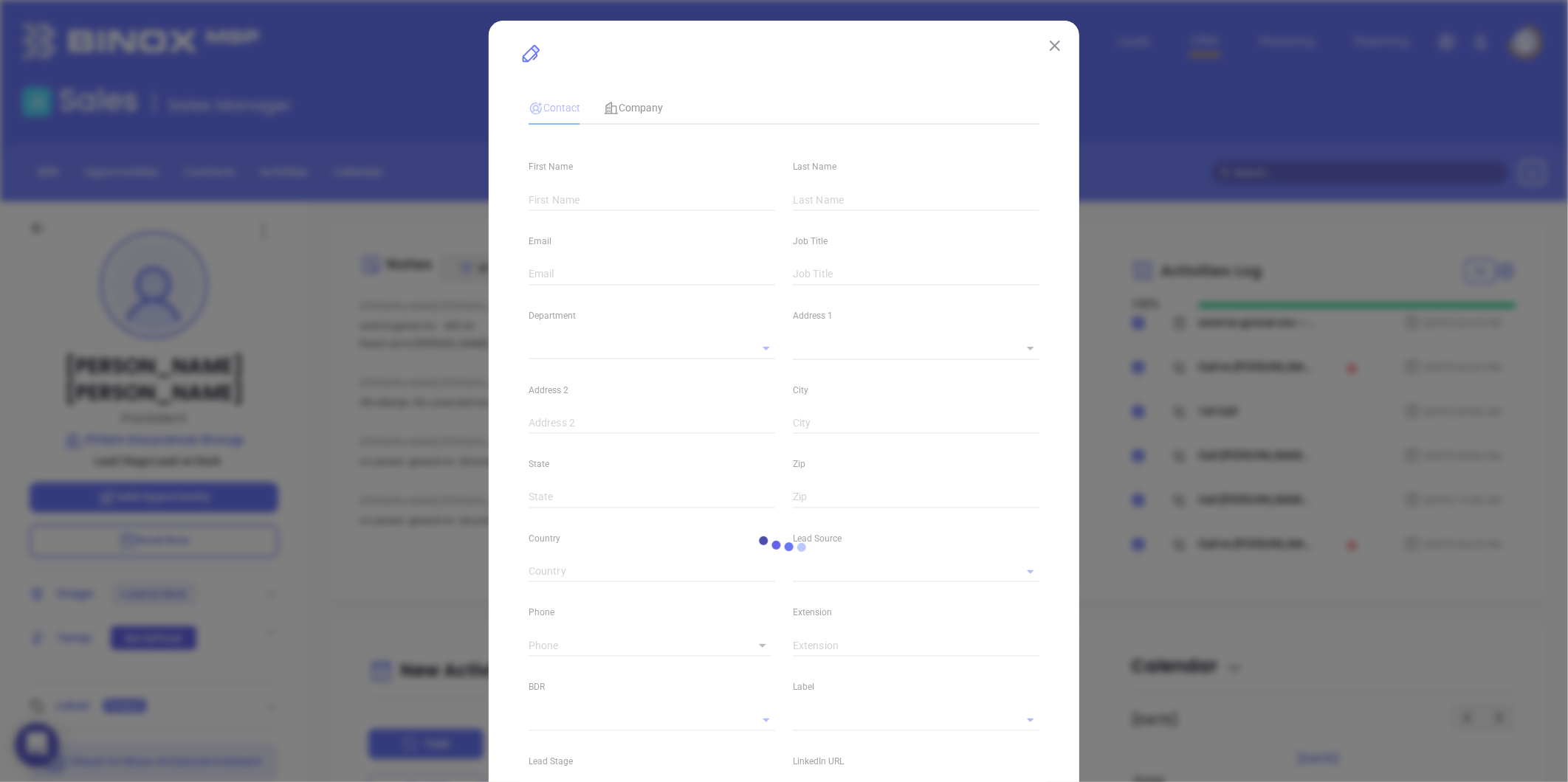
type input "[PERSON_NAME]"
type input "[EMAIL_ADDRESS][DOMAIN_NAME]"
type input "President"
type textarea "PO Box 623"
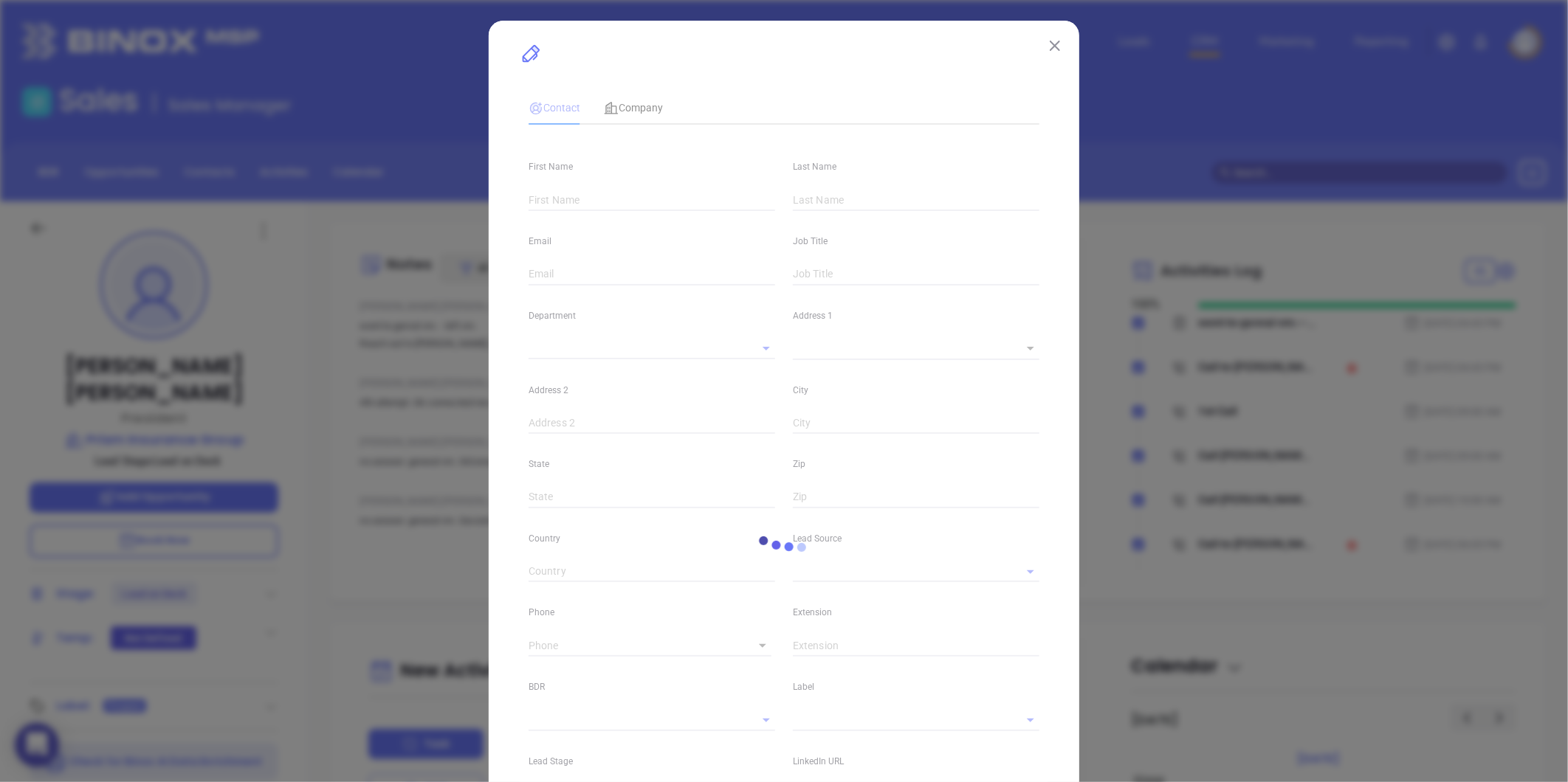
type input "1"
type input "Cedarhurst"
type input "NY"
type input "11516"
type input "[DOMAIN_NAME][URL]"
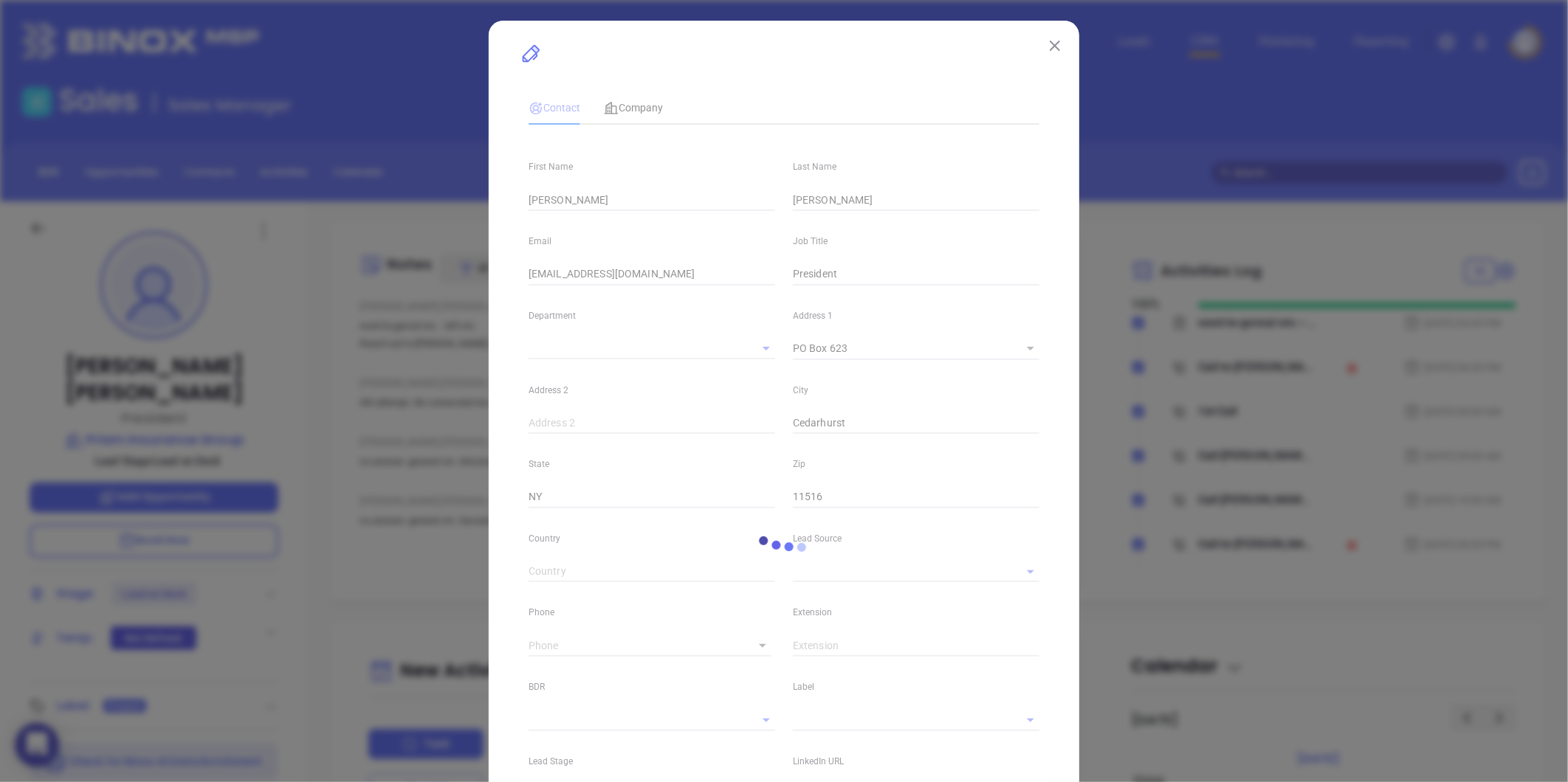
type input "Marketing"
type input "Other"
type input "[PERSON_NAME]"
type input "Lead on Deck"
type input "1"
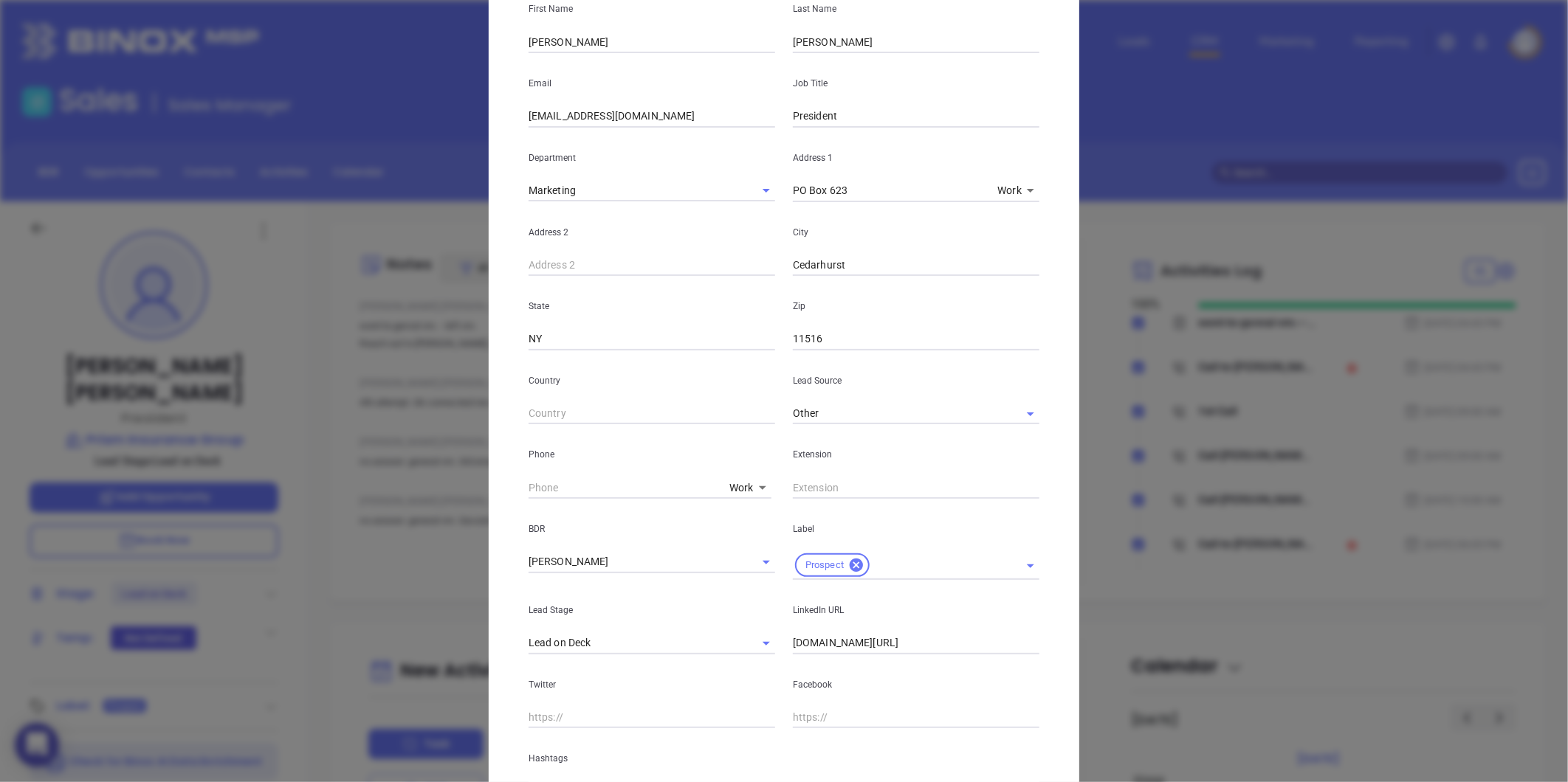
scroll to position [164, 0]
click at [854, 559] on icon at bounding box center [856, 563] width 14 height 14
click at [830, 567] on input "text" at bounding box center [895, 560] width 205 height 21
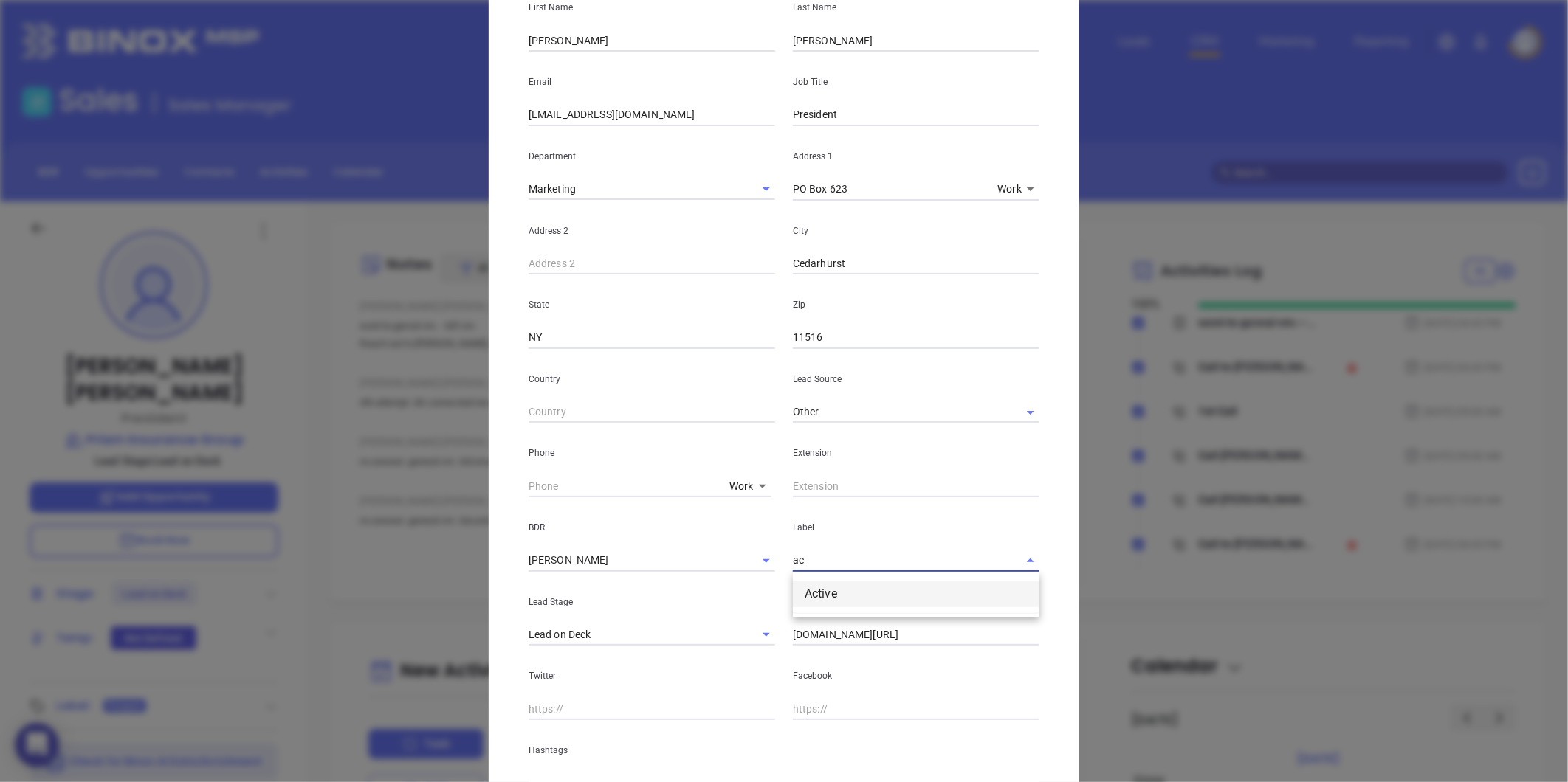
type input "a"
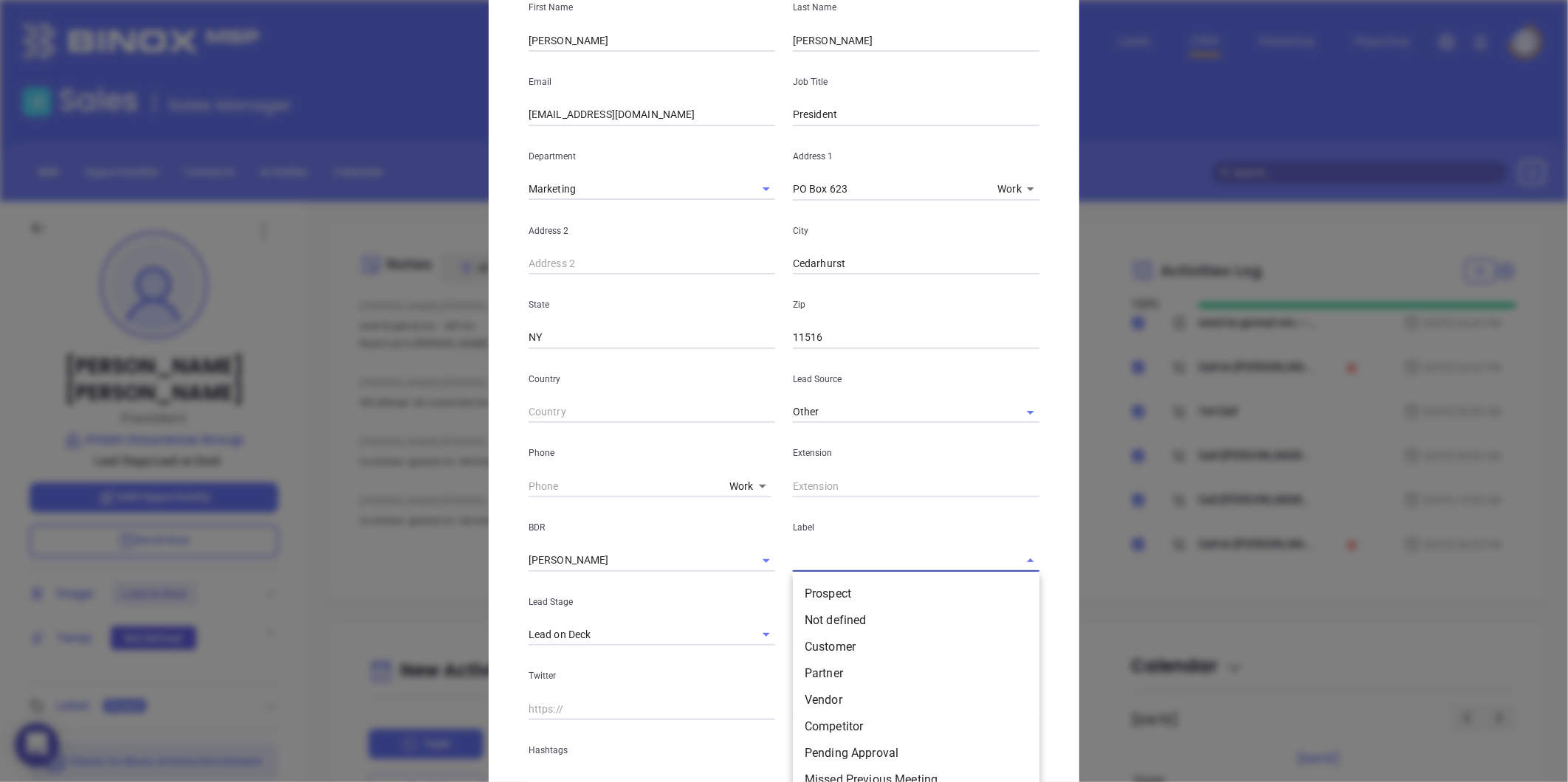
click at [664, 615] on div "Lead Stage Lead on Deck" at bounding box center [651, 609] width 264 height 75
click at [743, 633] on icon "Clear" at bounding box center [747, 635] width 9 height 9
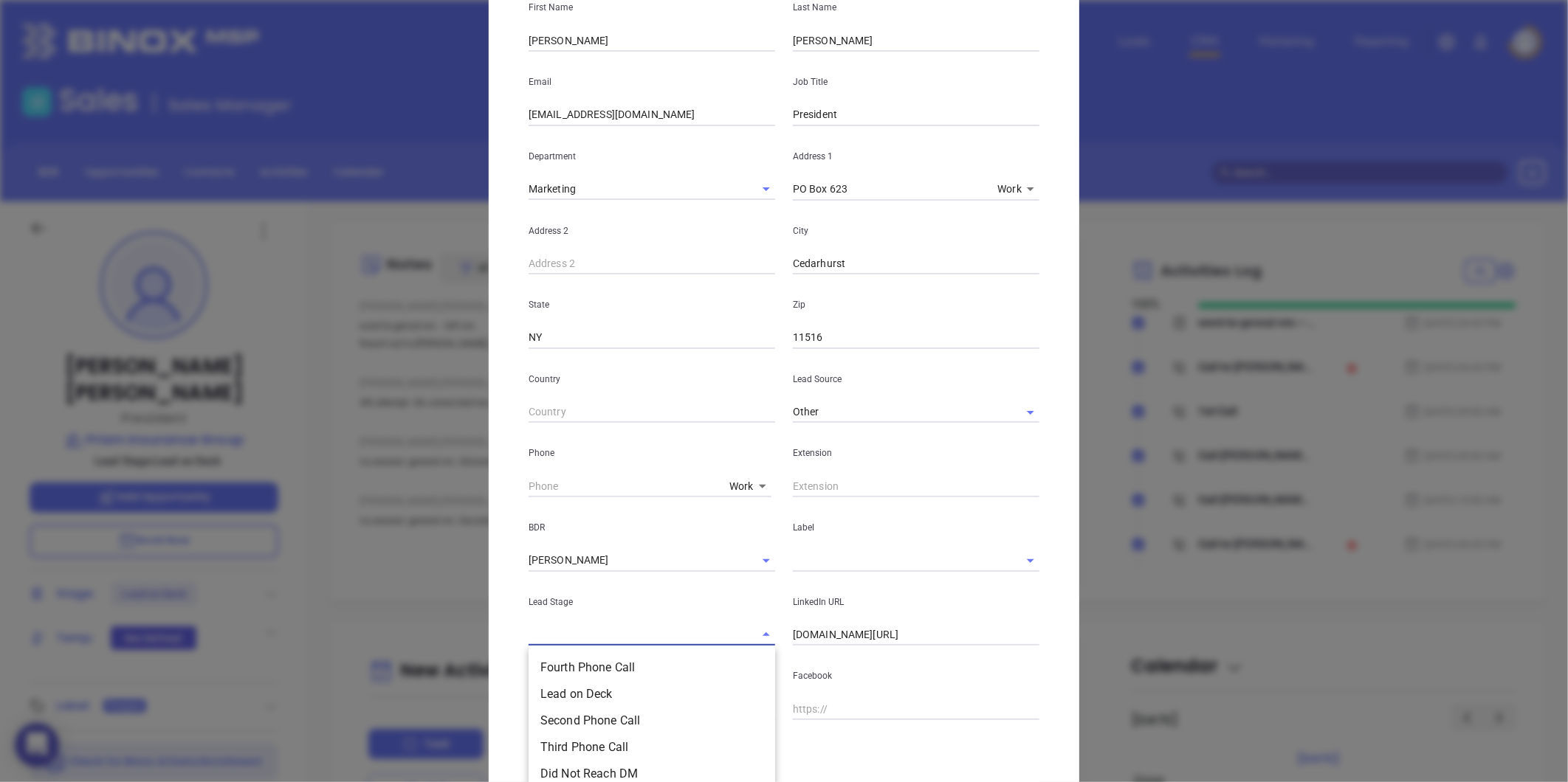
click at [697, 633] on input "text" at bounding box center [631, 634] width 205 height 21
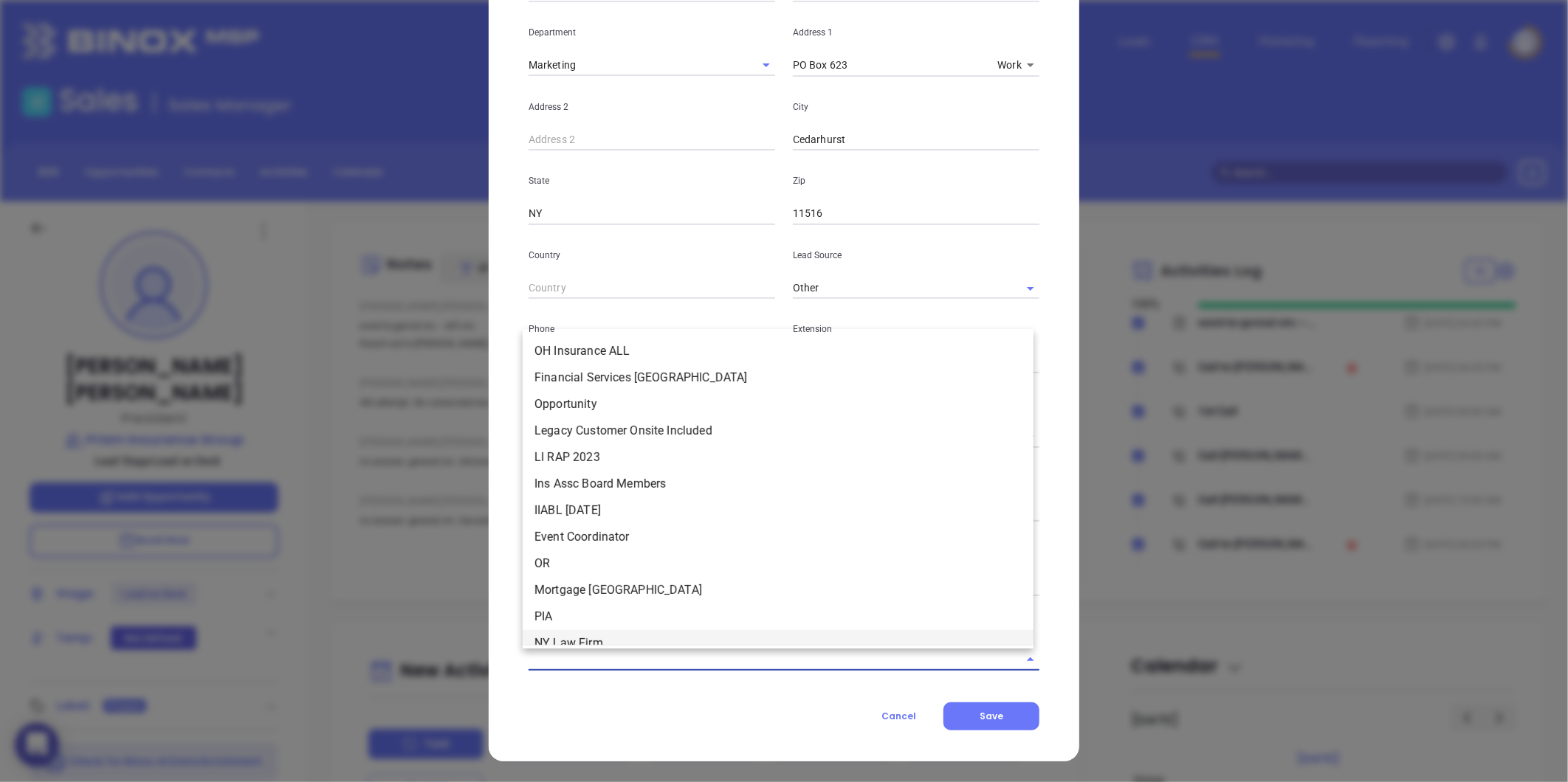
click at [846, 630] on body "0 Leads CRM Marketing Reporting Financial Leads Leads Sales Sales Manager BDR O…" at bounding box center [784, 391] width 1568 height 782
click at [763, 699] on div "Contact Company First Name [PERSON_NAME] Last Name [PERSON_NAME] Email [EMAIL_A…" at bounding box center [784, 265] width 510 height 931
click at [760, 657] on input "text" at bounding box center [763, 659] width 469 height 21
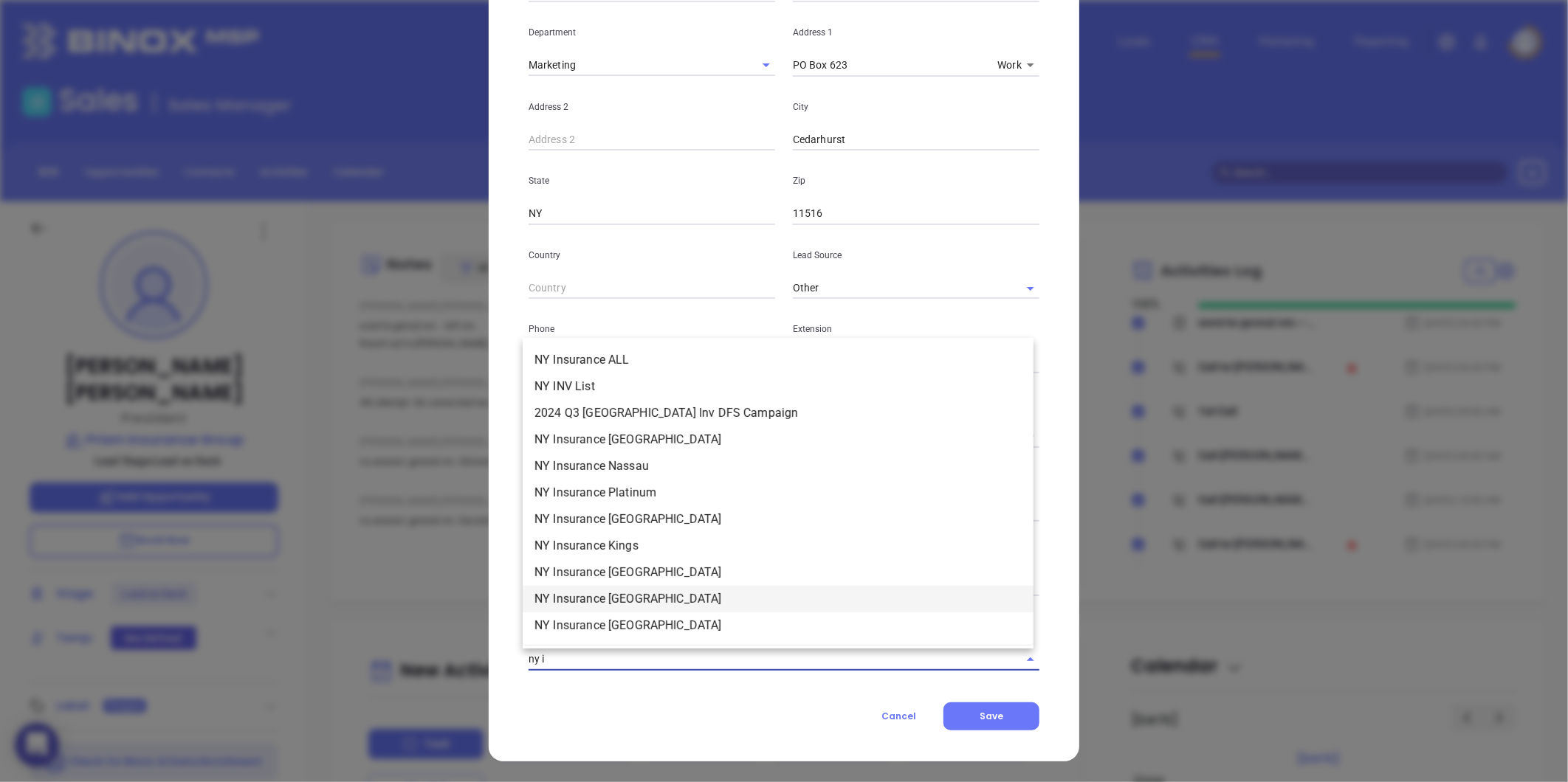
type input "ny in"
click at [631, 360] on li "NY Insurance ALL" at bounding box center [778, 359] width 510 height 26
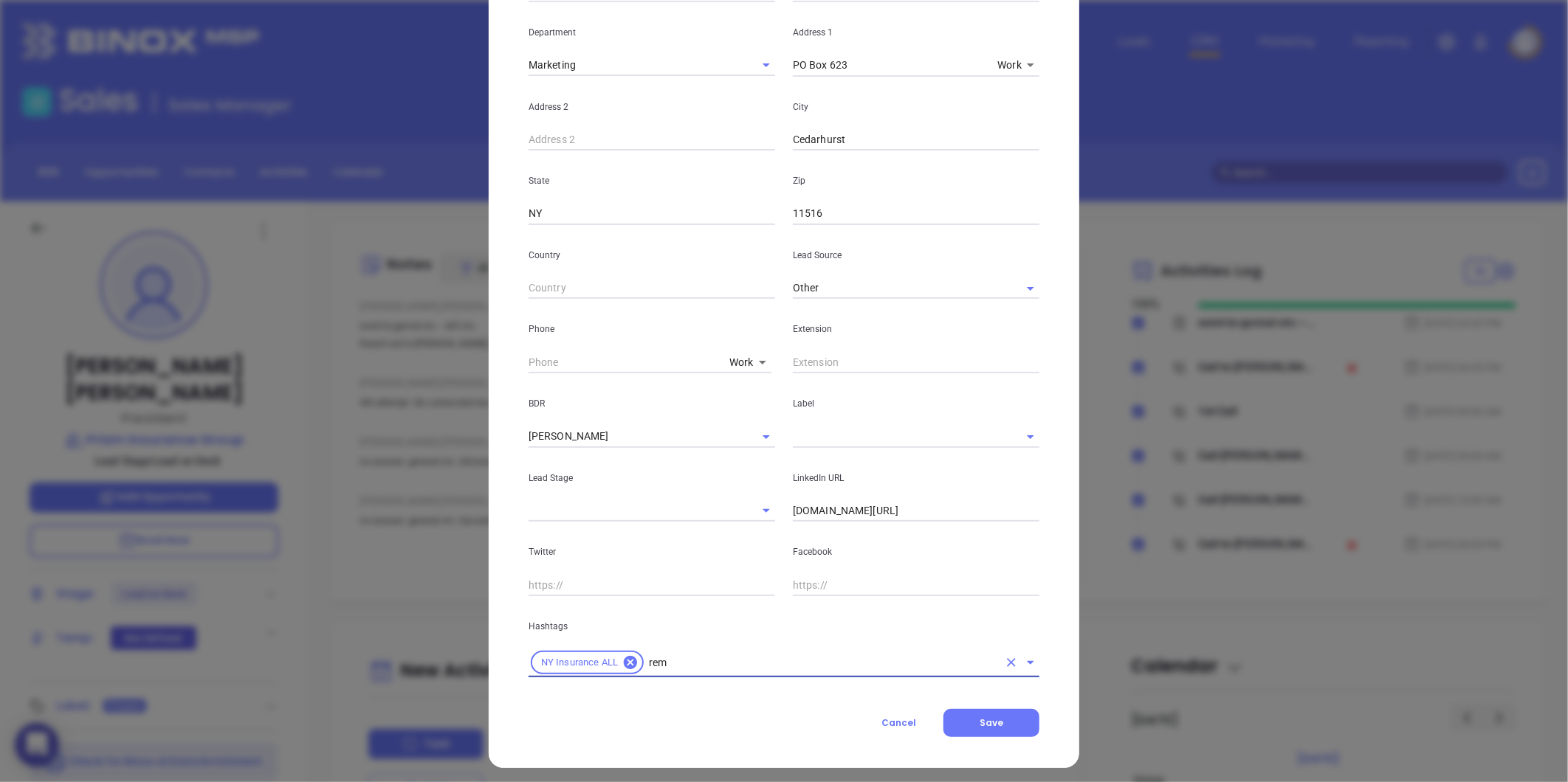
type input "remo"
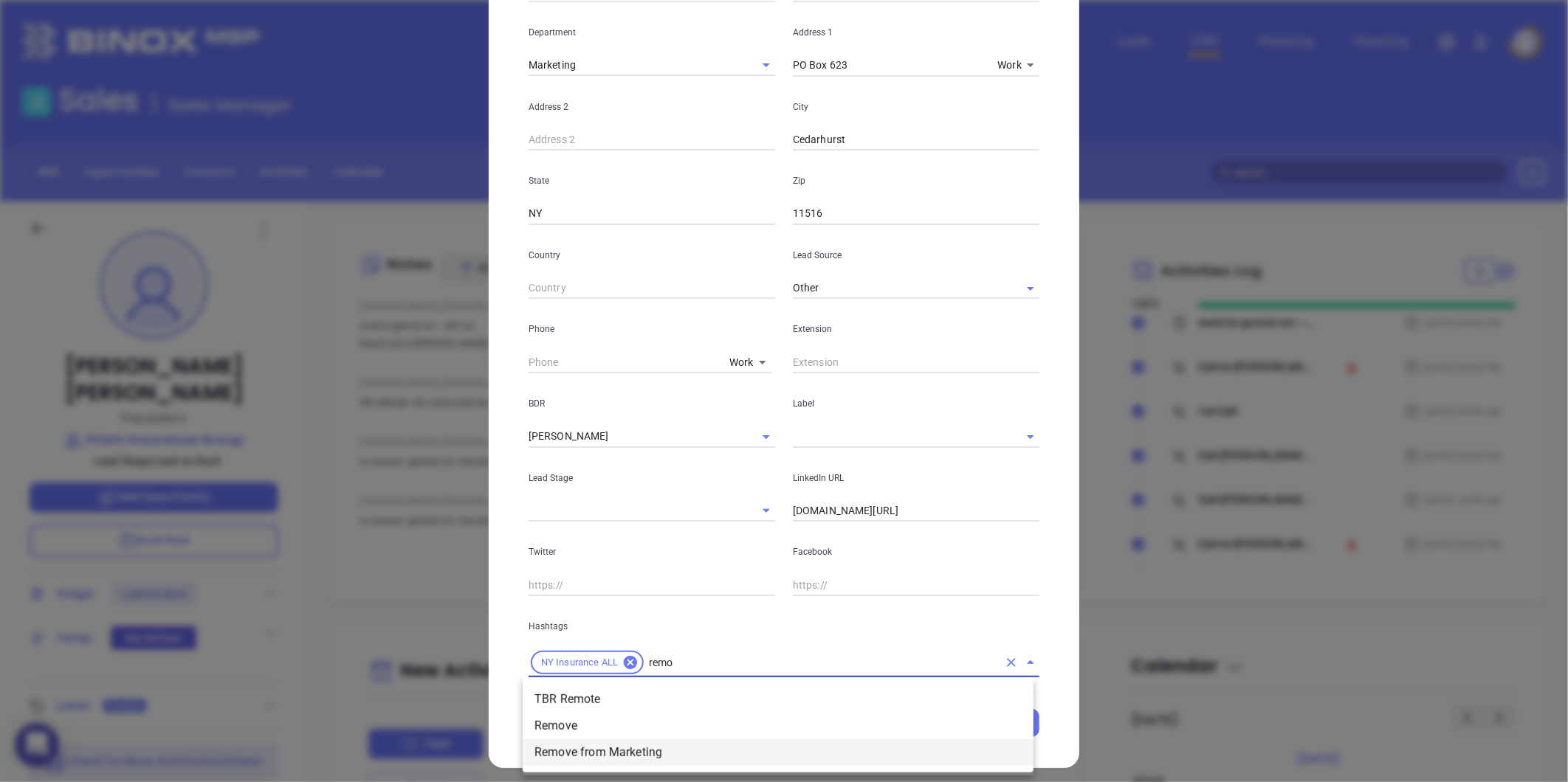
drag, startPoint x: 694, startPoint y: 755, endPoint x: 690, endPoint y: 741, distance: 14.6
click at [693, 755] on li "Remove from Marketing" at bounding box center [778, 752] width 510 height 26
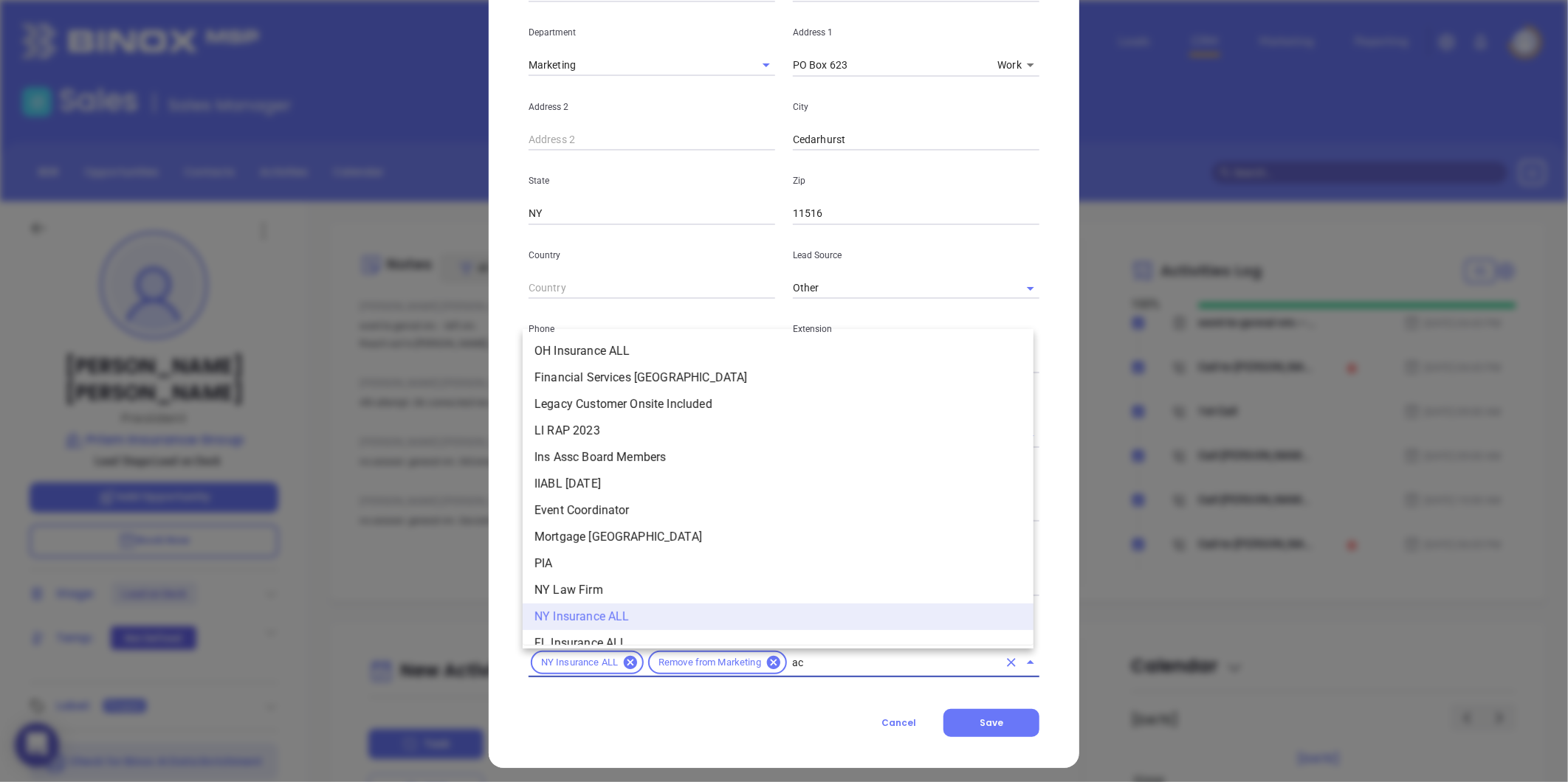
type input "acq"
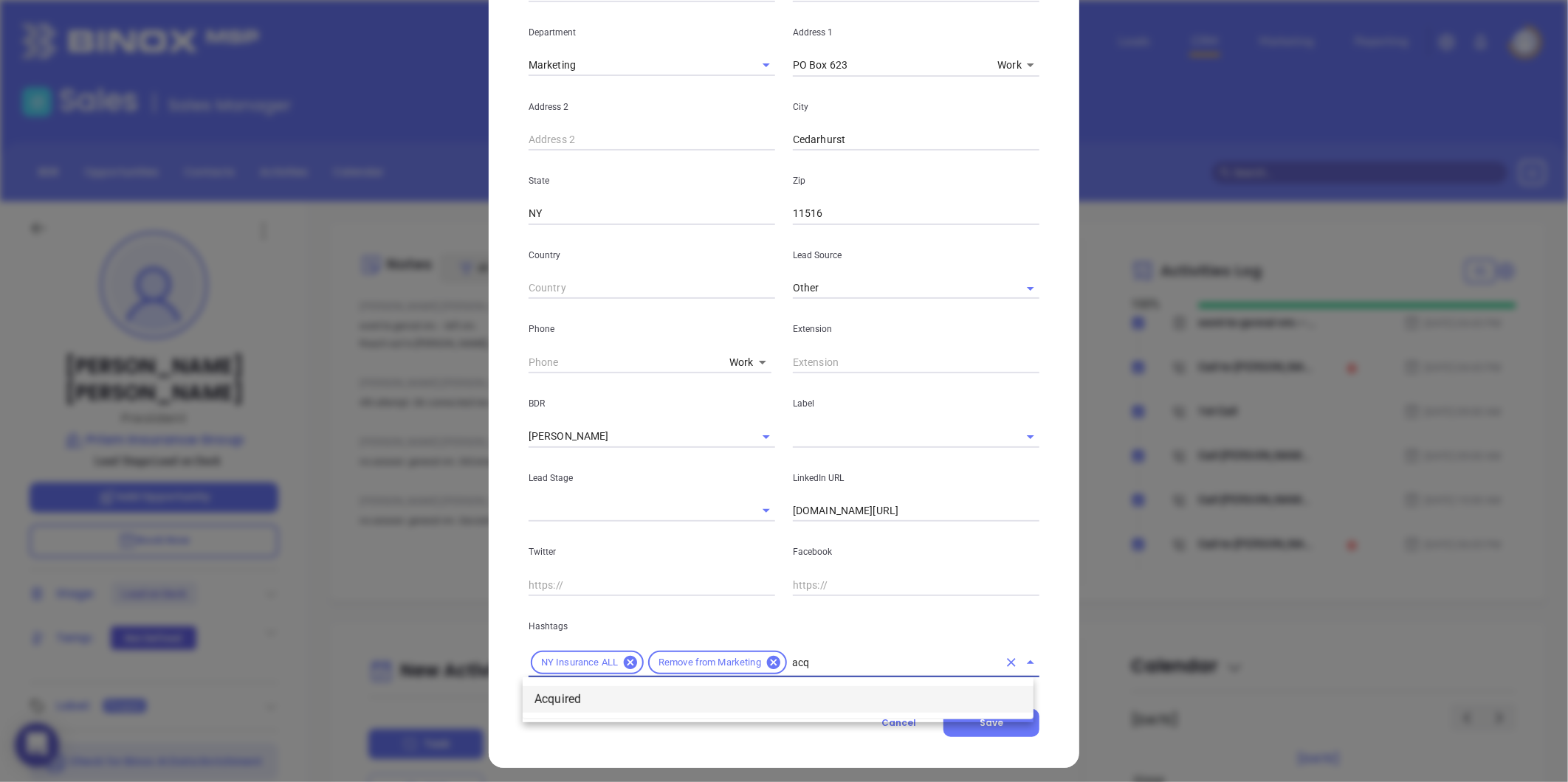
drag, startPoint x: 698, startPoint y: 699, endPoint x: 721, endPoint y: 694, distance: 23.5
click at [698, 698] on li "Acquired" at bounding box center [778, 699] width 510 height 26
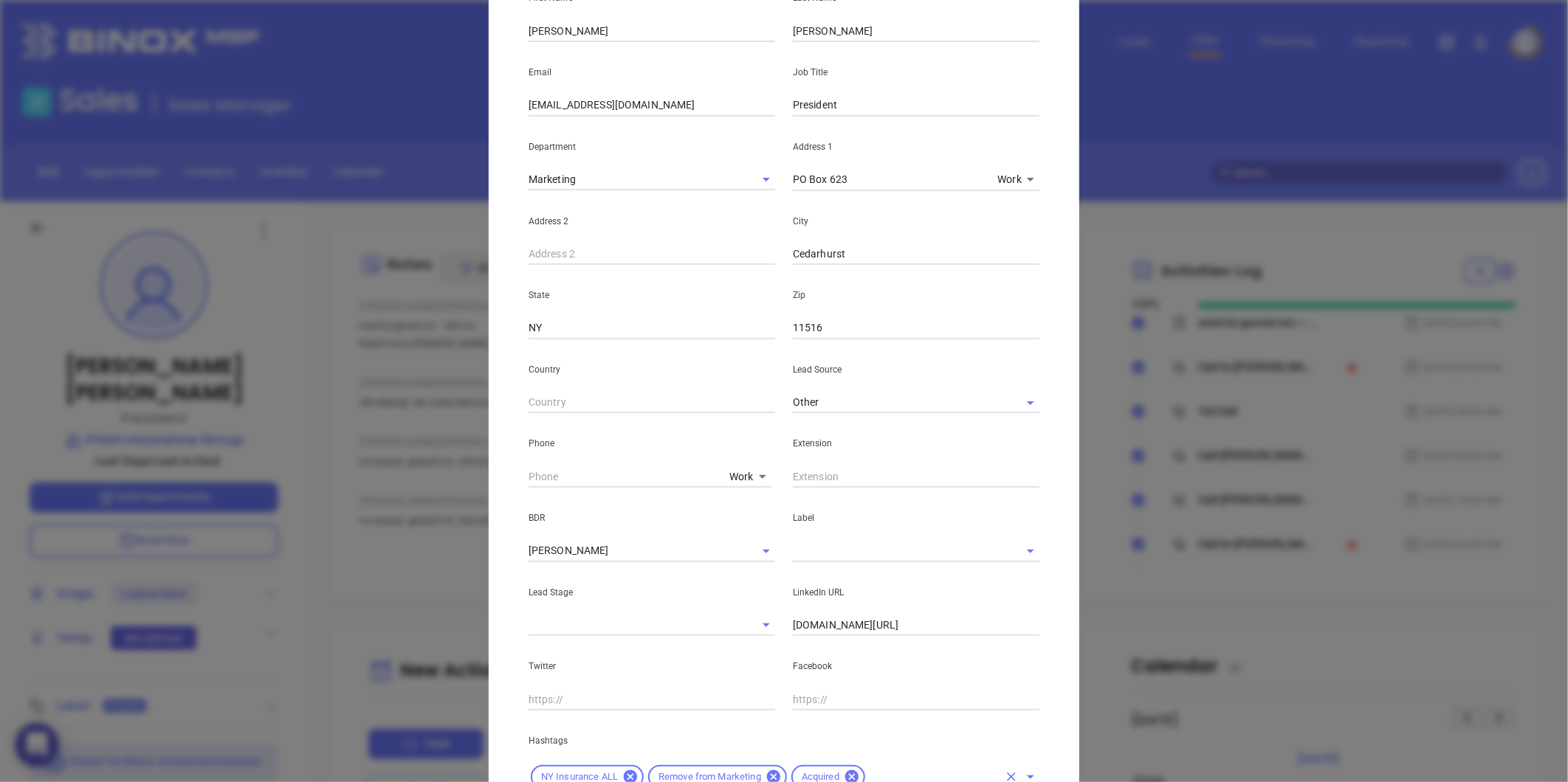
scroll to position [293, 0]
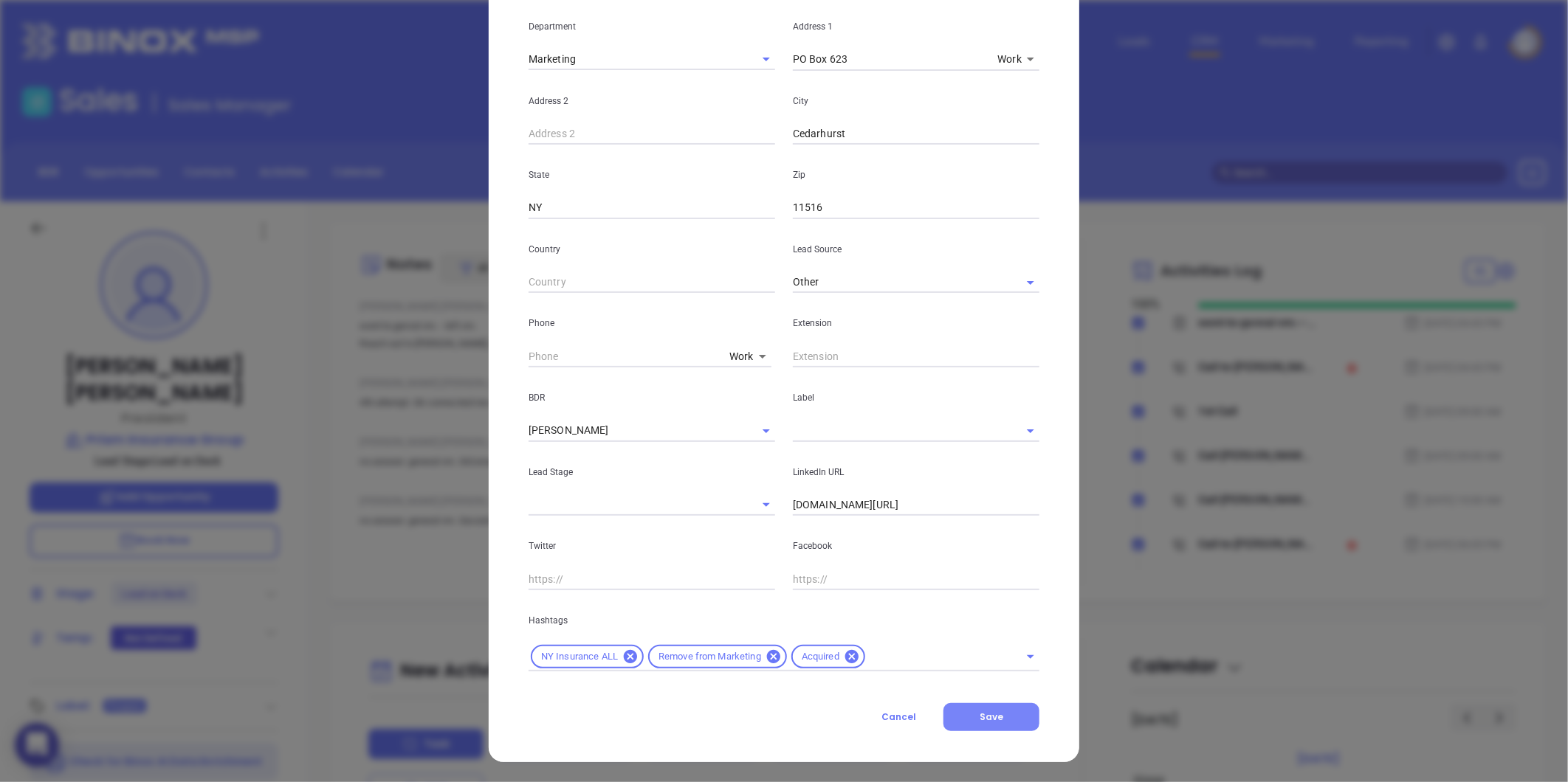
click at [979, 707] on button "Save" at bounding box center [991, 717] width 96 height 28
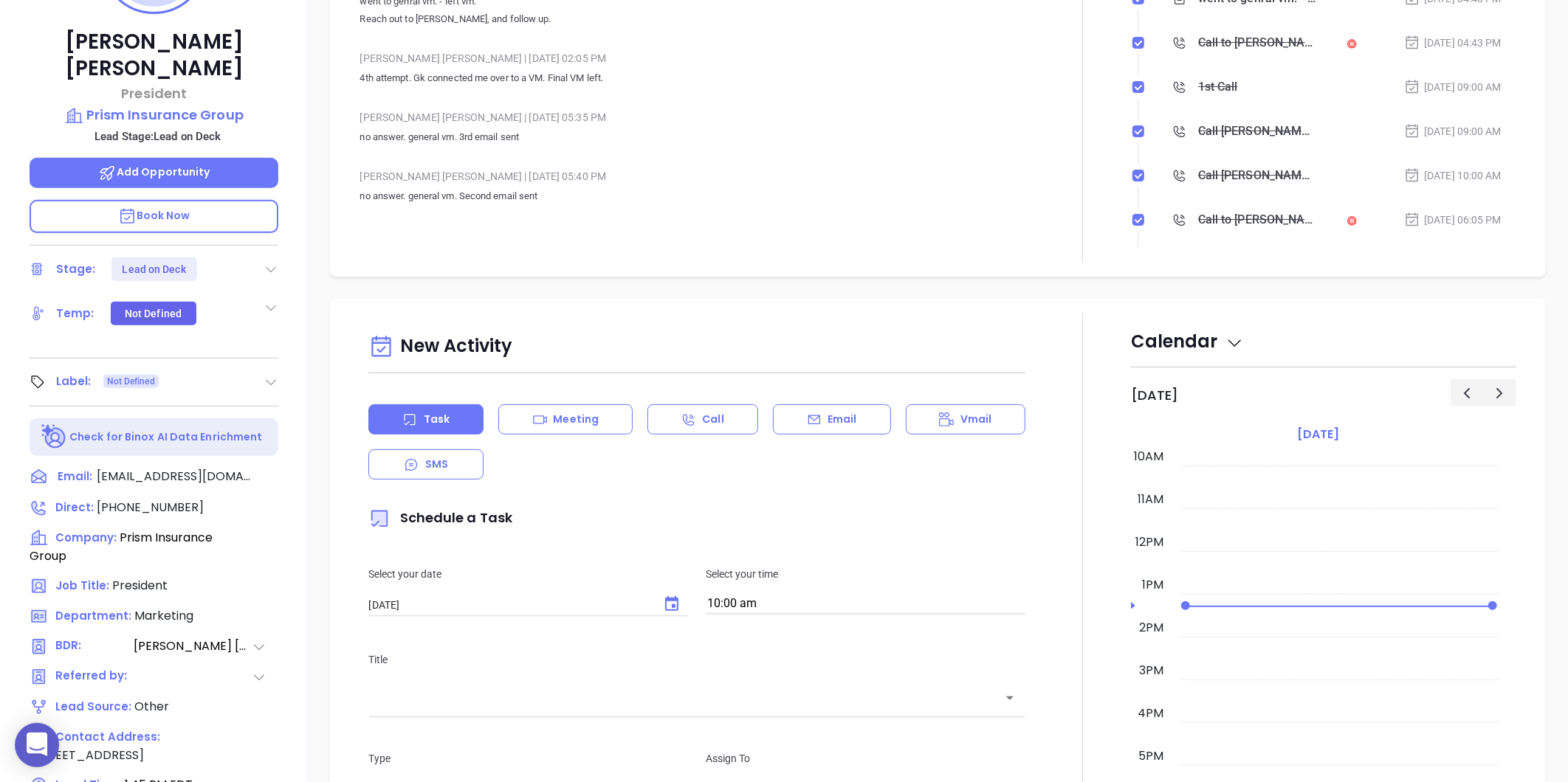
scroll to position [124, 0]
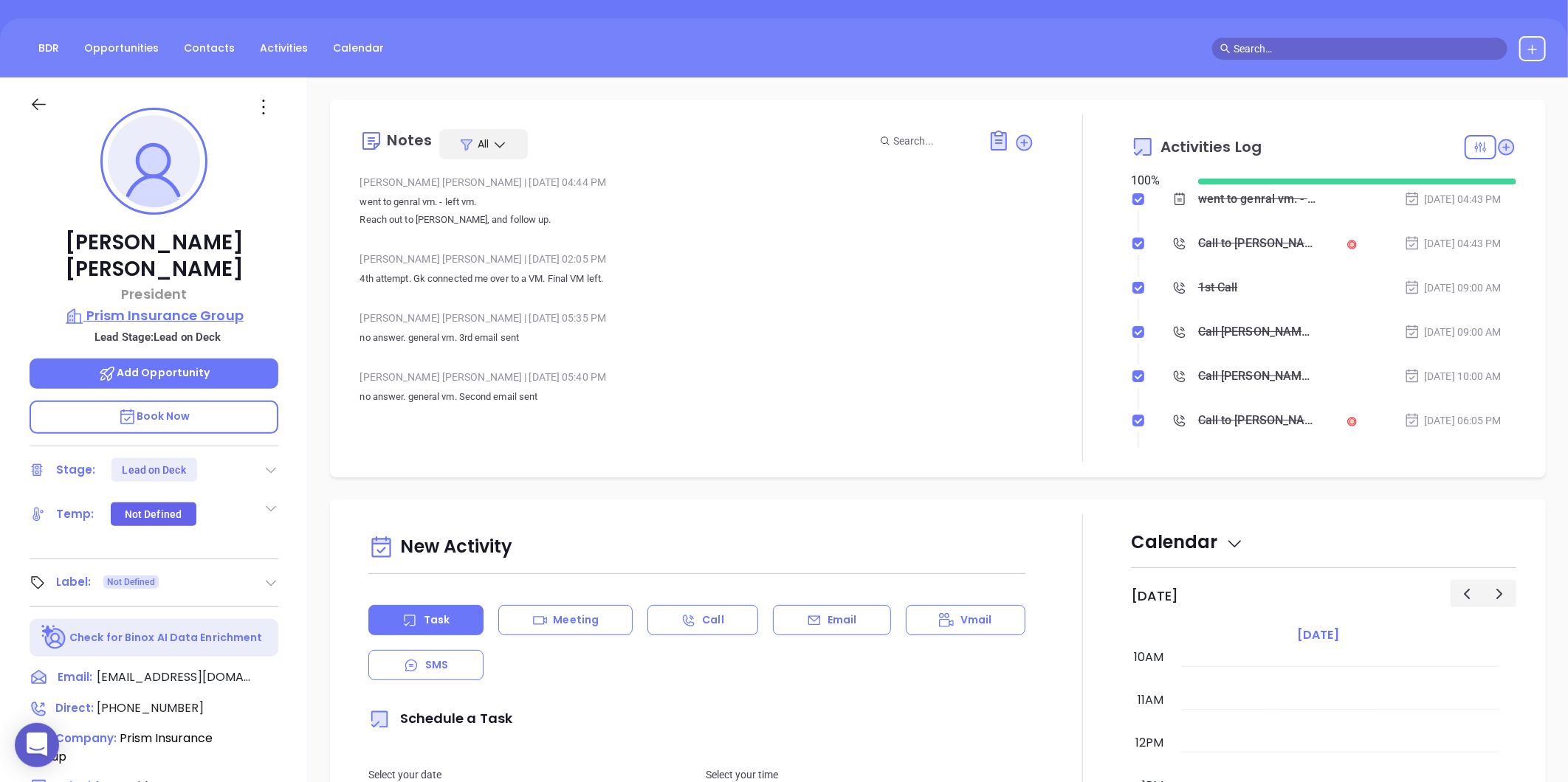
click at [208, 305] on p "Prism Insurance Group" at bounding box center [153, 316] width 249 height 21
